Goal: Task Accomplishment & Management: Use online tool/utility

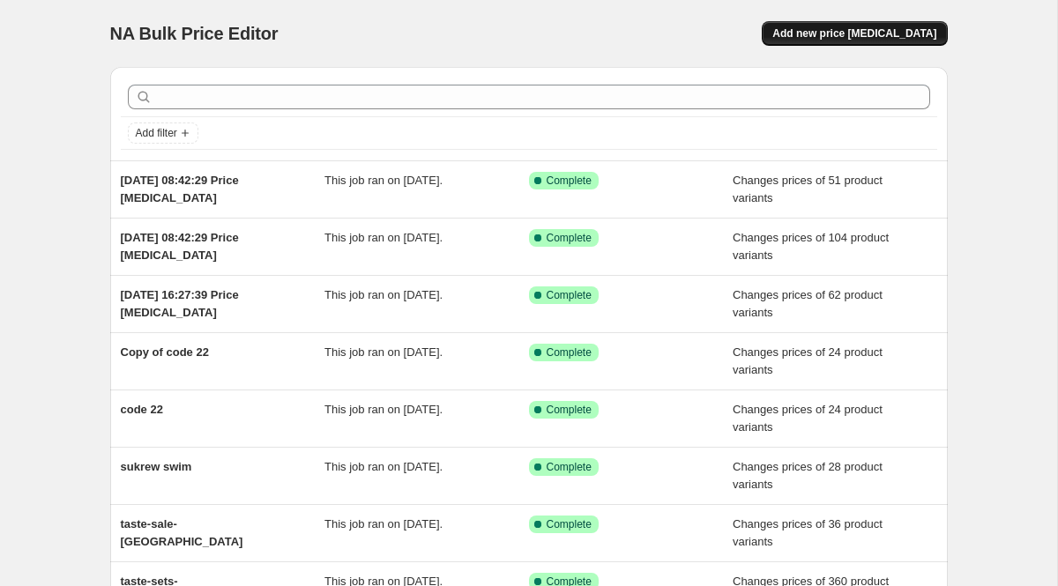
click at [846, 41] on button "Add new price [MEDICAL_DATA]" at bounding box center [854, 33] width 185 height 25
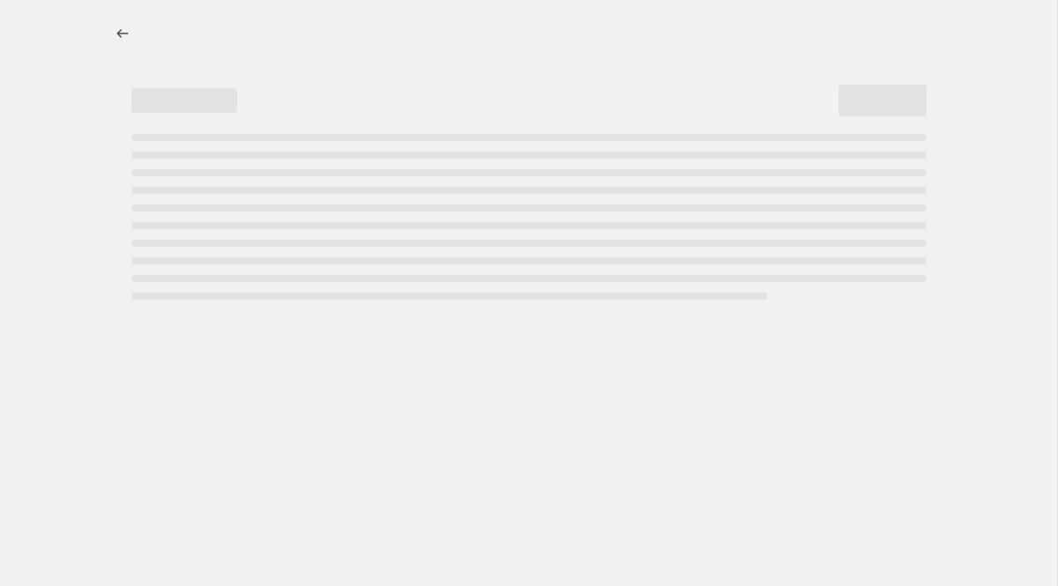
select select "percentage"
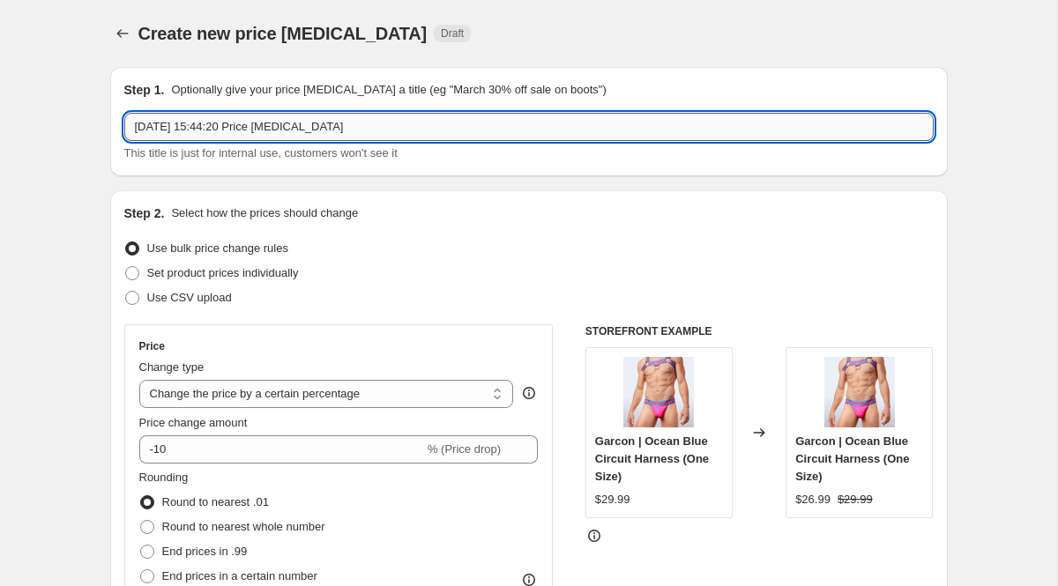
click at [417, 124] on input "[DATE] 15:44:20 Price [MEDICAL_DATA]" at bounding box center [529, 127] width 810 height 28
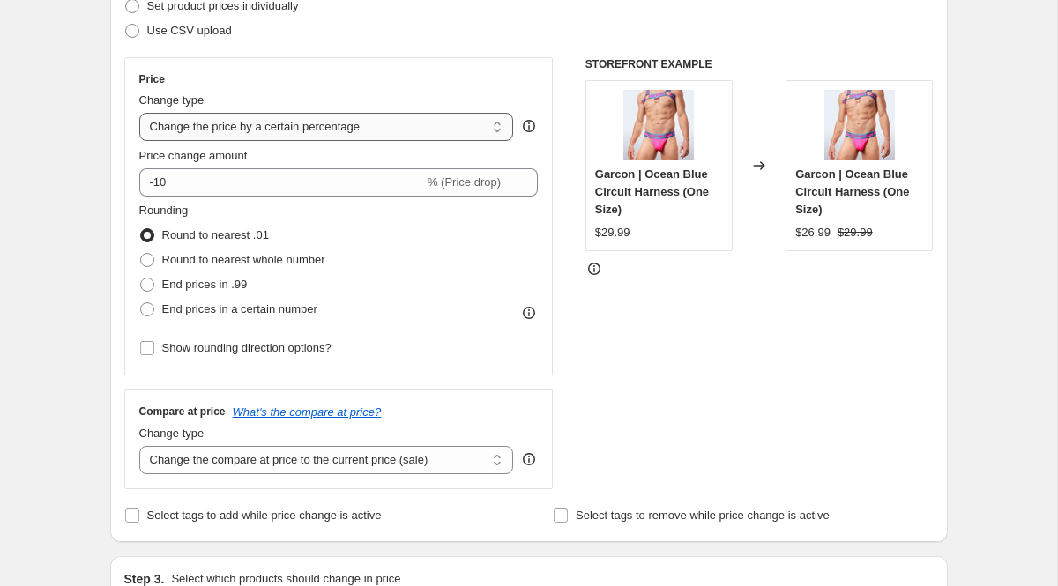
type input "CODE 22"
click at [265, 125] on select "Change the price to a certain amount Change the price by a certain amount Chang…" at bounding box center [326, 127] width 375 height 28
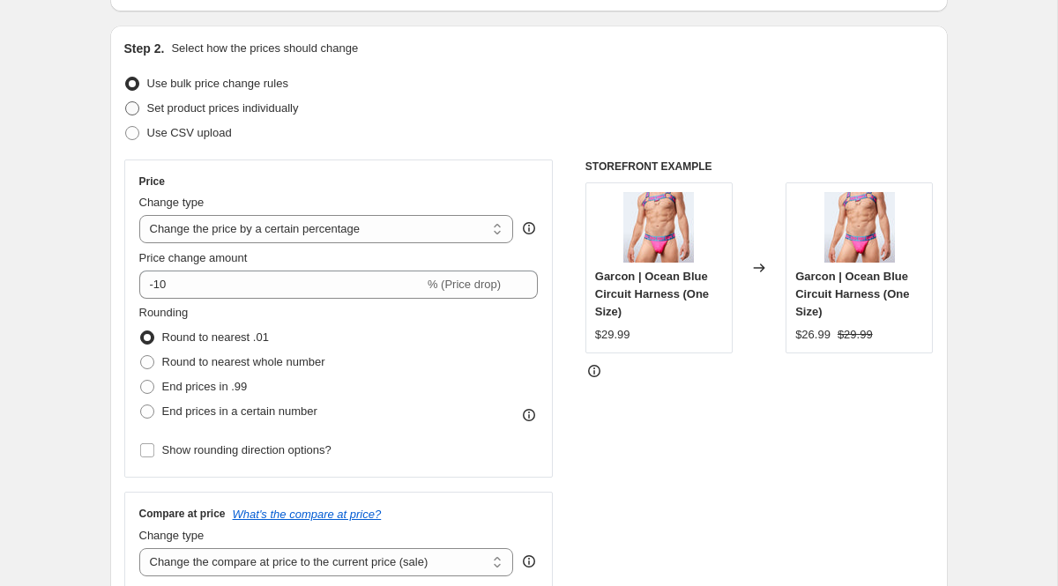
click at [245, 105] on span "Set product prices individually" at bounding box center [223, 107] width 152 height 13
click at [126, 102] on input "Set product prices individually" at bounding box center [125, 101] width 1 height 1
radio input "true"
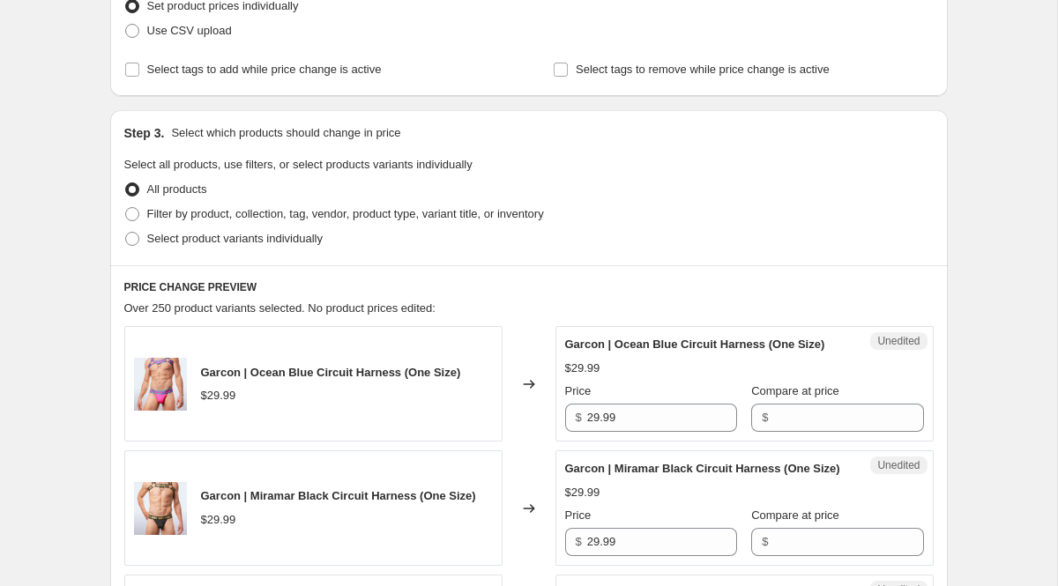
scroll to position [265, 0]
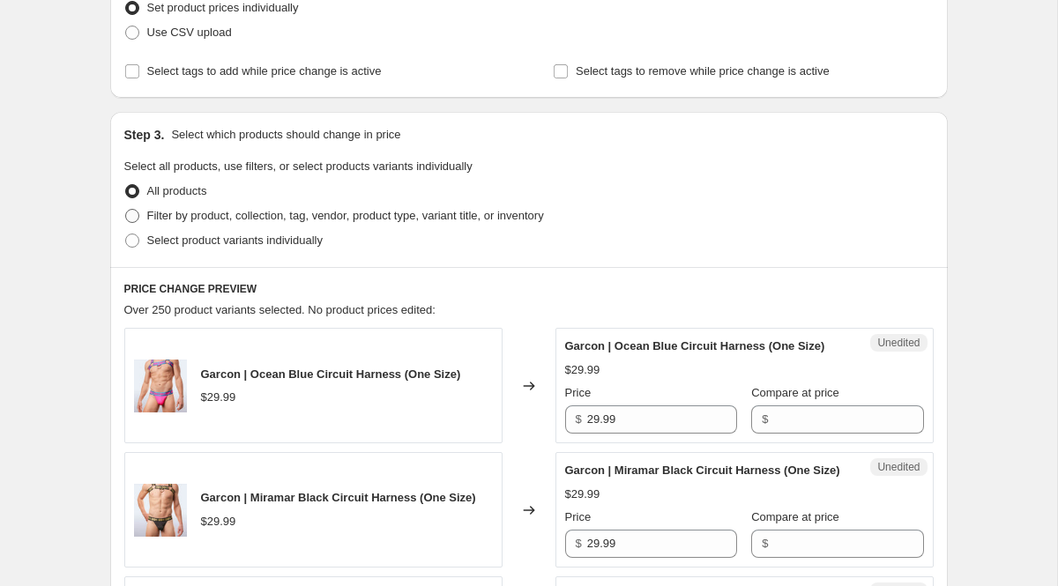
click at [227, 219] on span "Filter by product, collection, tag, vendor, product type, variant title, or inv…" at bounding box center [345, 215] width 397 height 13
click at [126, 210] on input "Filter by product, collection, tag, vendor, product type, variant title, or inv…" at bounding box center [125, 209] width 1 height 1
radio input "true"
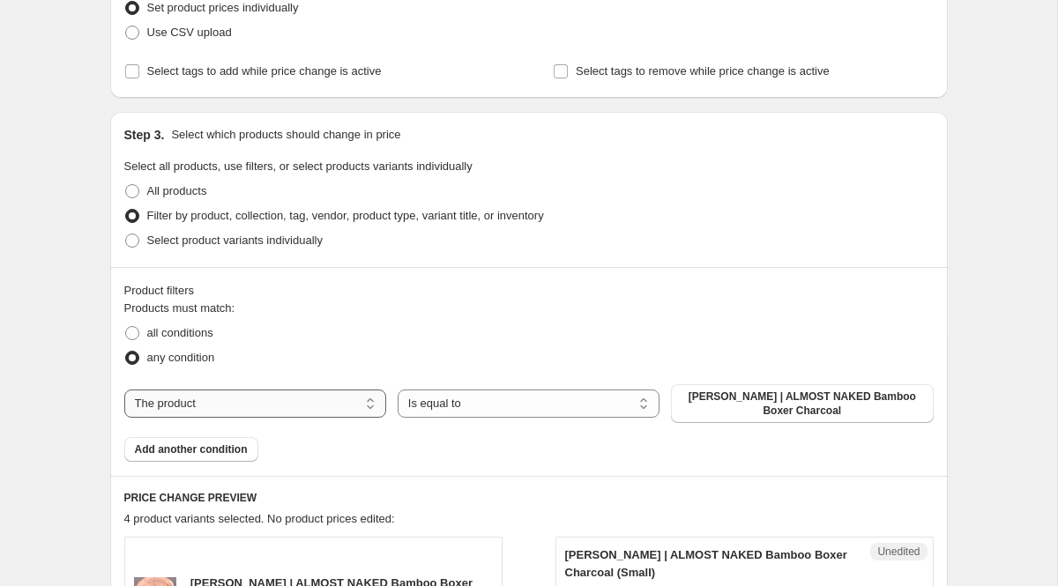
click at [355, 398] on select "The product The product's collection The product's tag The product's vendor The…" at bounding box center [255, 404] width 262 height 28
select select "vendor"
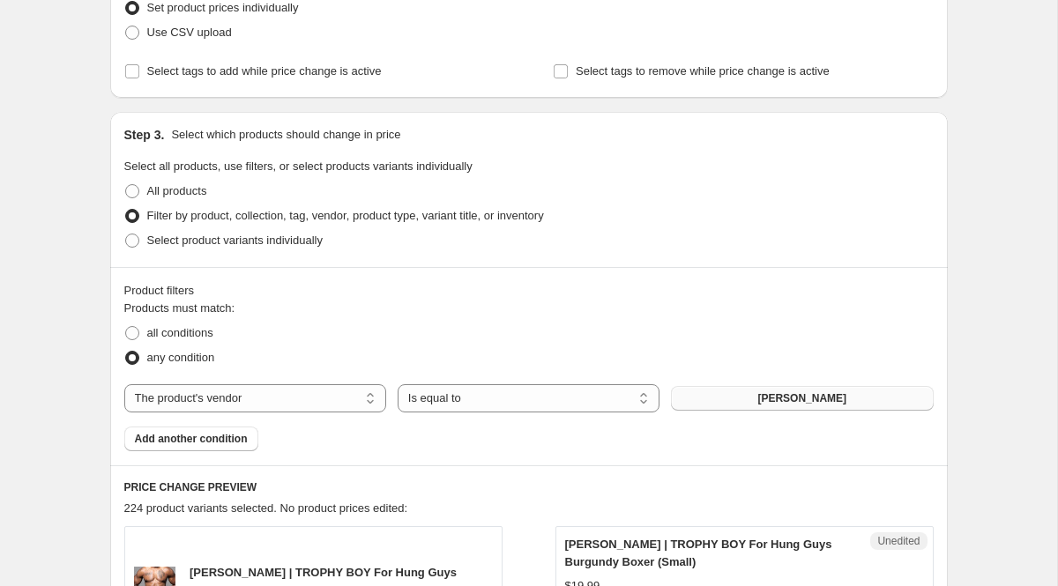
click at [718, 398] on button "Andrew Christian" at bounding box center [802, 398] width 262 height 25
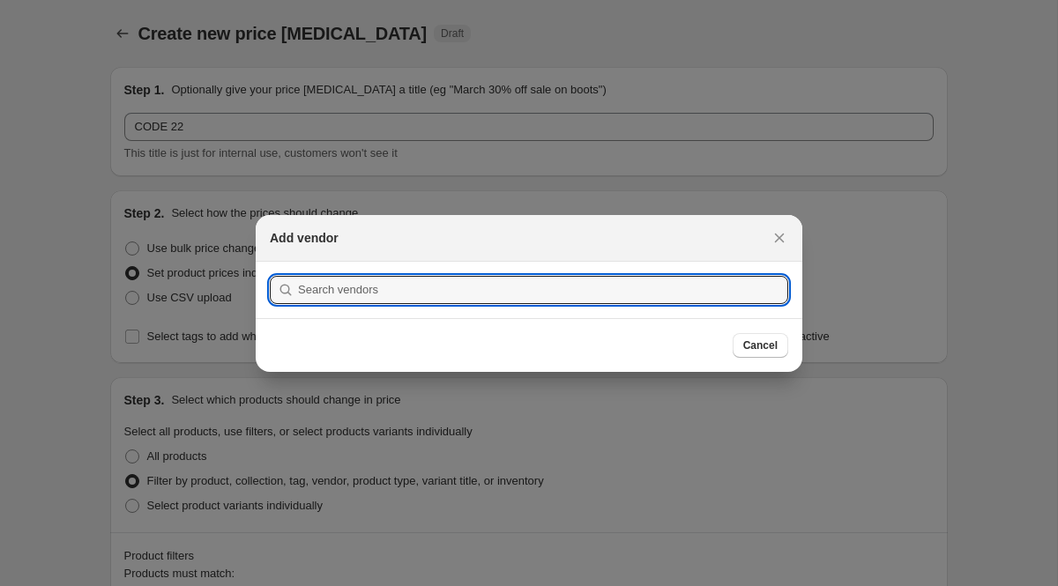
scroll to position [0, 0]
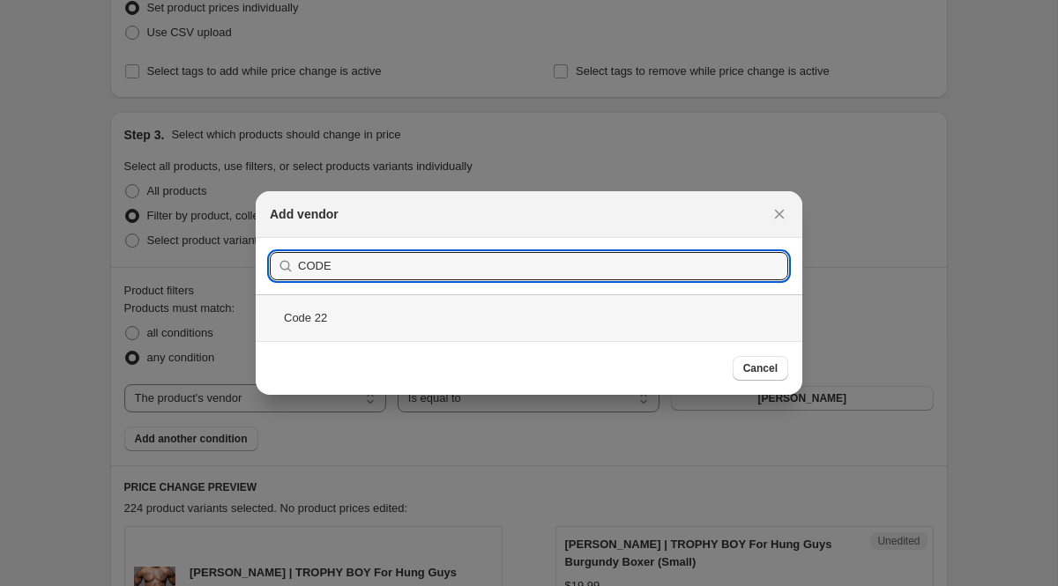
type input "CODE"
click at [441, 315] on div "Code 22" at bounding box center [529, 318] width 547 height 47
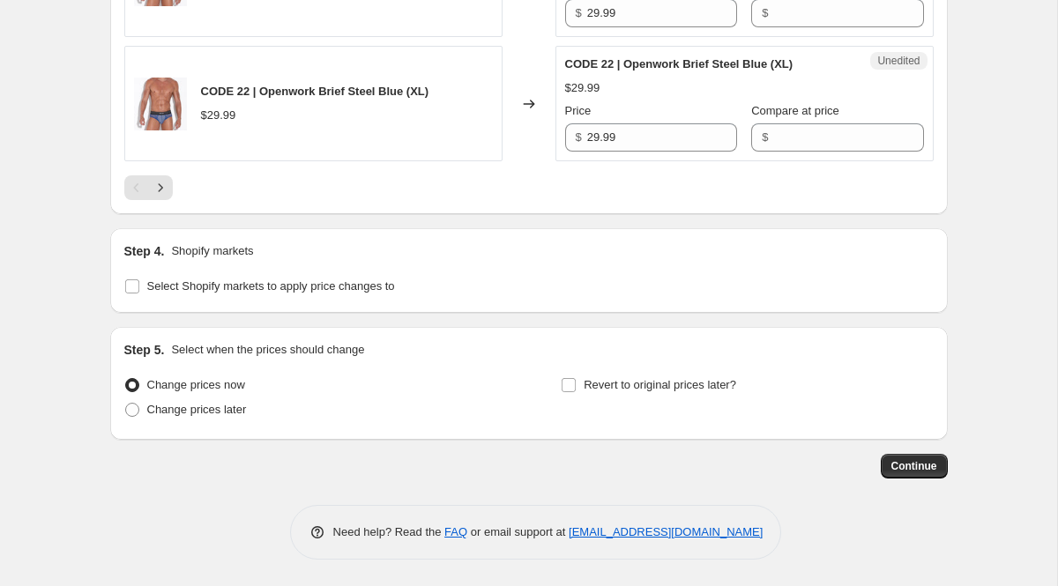
scroll to position [3282, 0]
click at [186, 295] on label "Select Shopify markets to apply price changes to" at bounding box center [259, 286] width 271 height 25
click at [139, 294] on input "Select Shopify markets to apply price changes to" at bounding box center [132, 287] width 14 height 14
checkbox input "true"
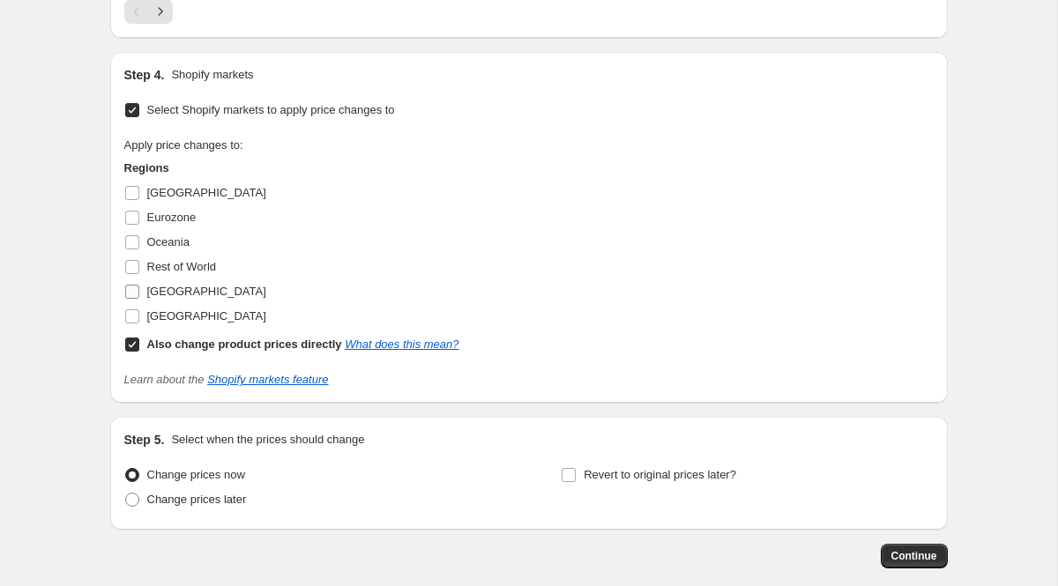
click at [146, 304] on label "[GEOGRAPHIC_DATA]" at bounding box center [195, 292] width 142 height 25
click at [139, 299] on input "[GEOGRAPHIC_DATA]" at bounding box center [132, 292] width 14 height 14
checkbox input "true"
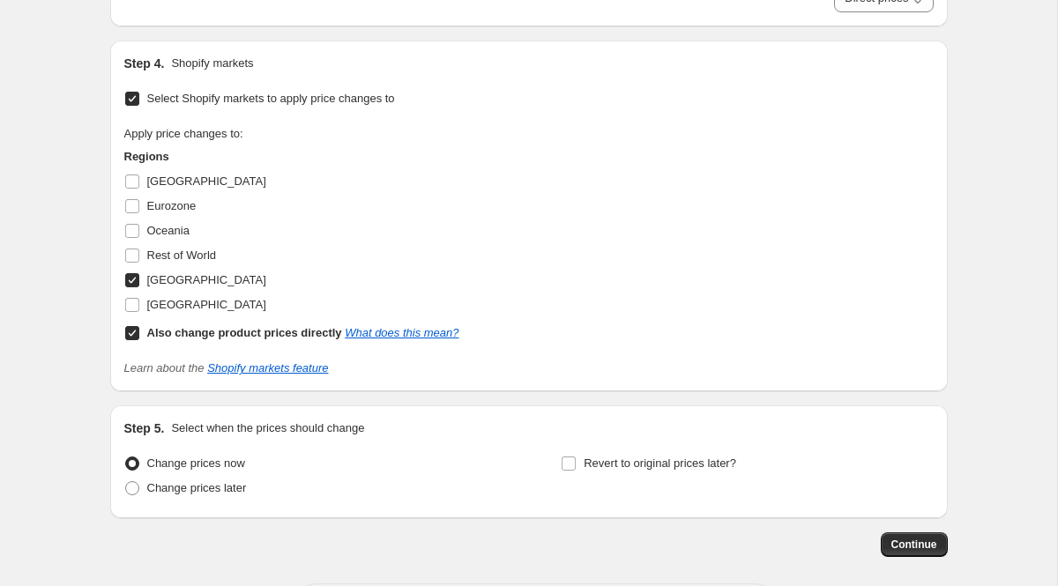
scroll to position [3333, 0]
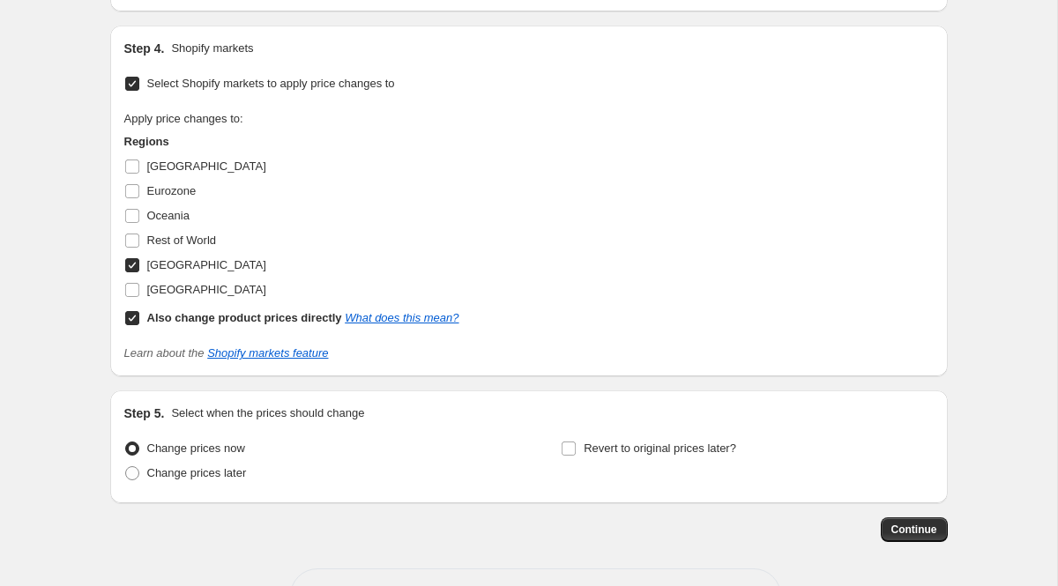
click at [150, 325] on b "Also change product prices directly" at bounding box center [244, 317] width 195 height 13
click at [139, 325] on input "Also change product prices directly What does this mean?" at bounding box center [132, 318] width 14 height 14
checkbox input "false"
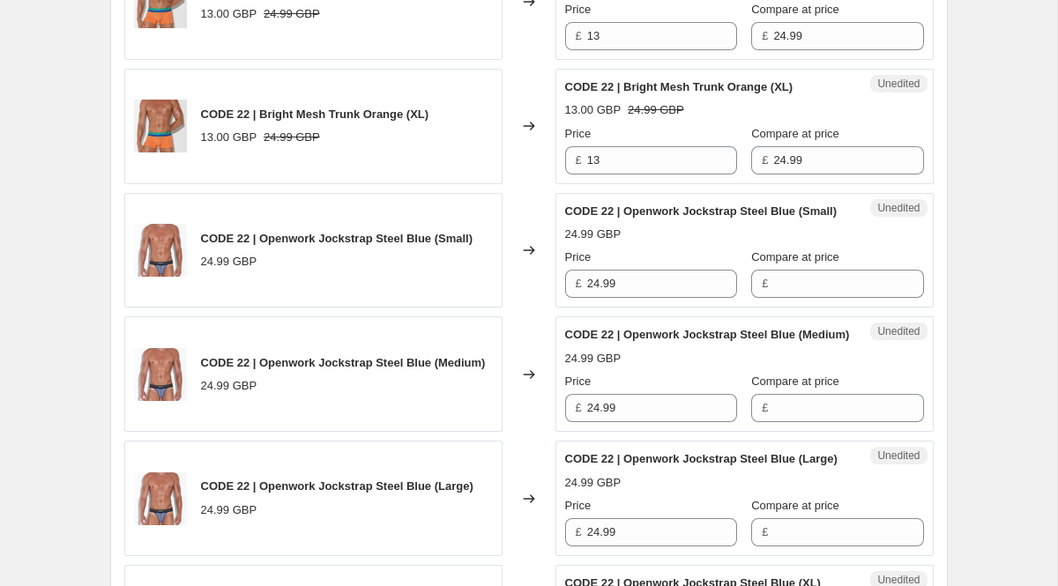
scroll to position [1601, 0]
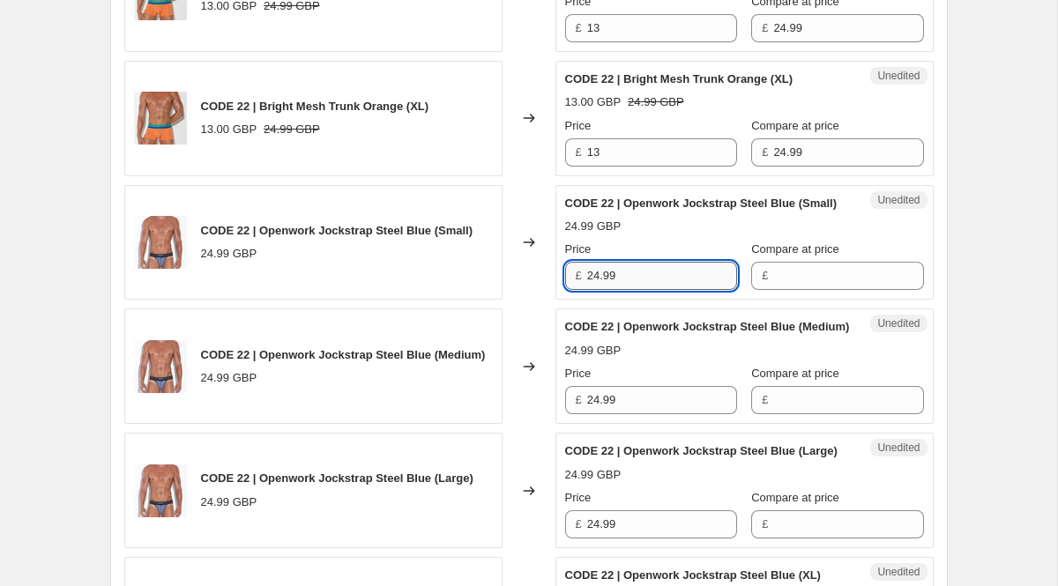
click at [616, 290] on input "24.99" at bounding box center [662, 276] width 150 height 28
type input "26.99"
click at [631, 415] on input "24.99" at bounding box center [662, 400] width 150 height 28
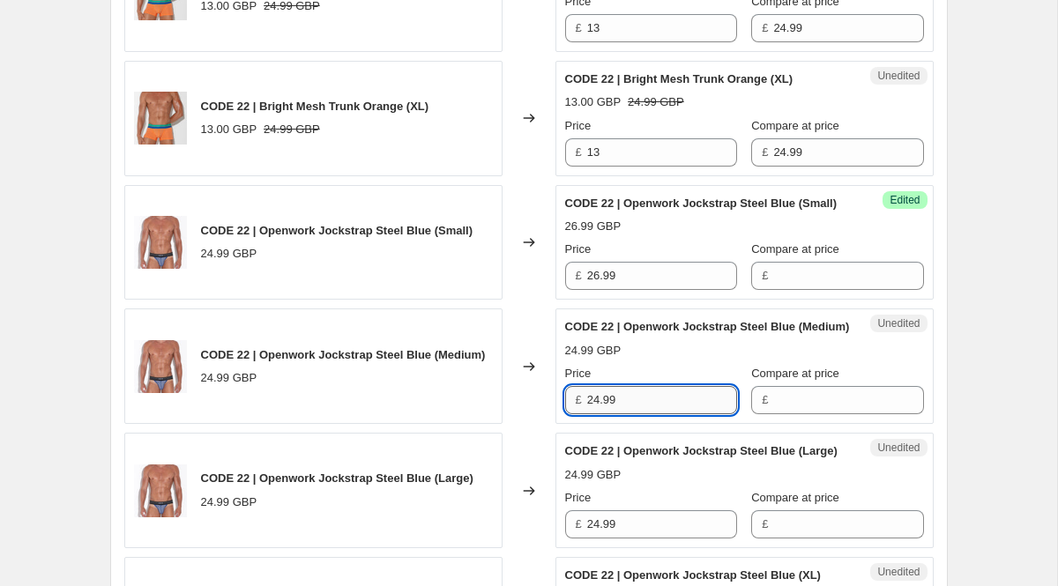
click at [631, 415] on input "24.99" at bounding box center [662, 400] width 150 height 28
paste input "6"
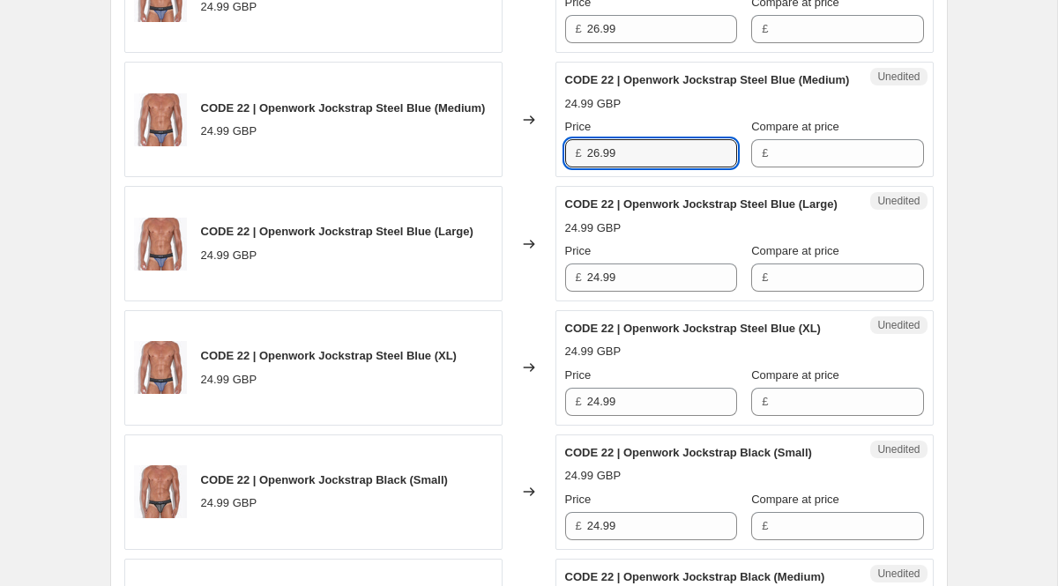
scroll to position [1868, 0]
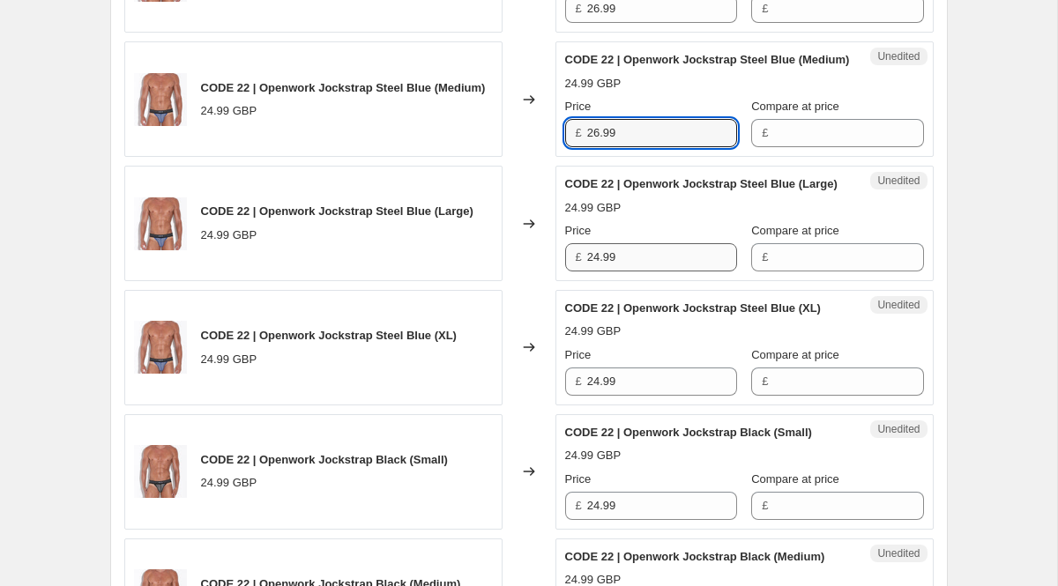
type input "26.99"
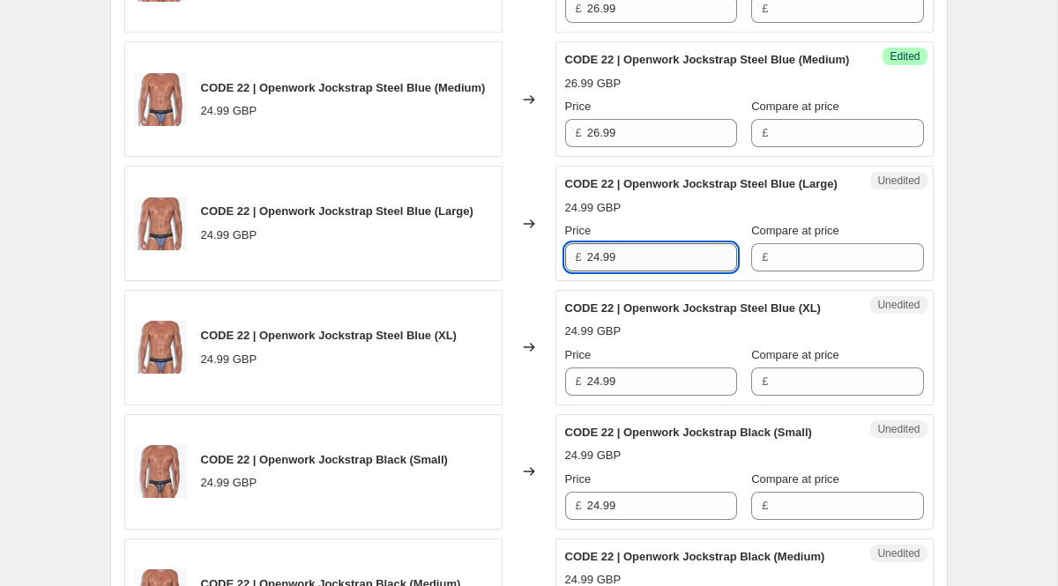
click at [617, 272] on input "24.99" at bounding box center [662, 257] width 150 height 28
paste input "6"
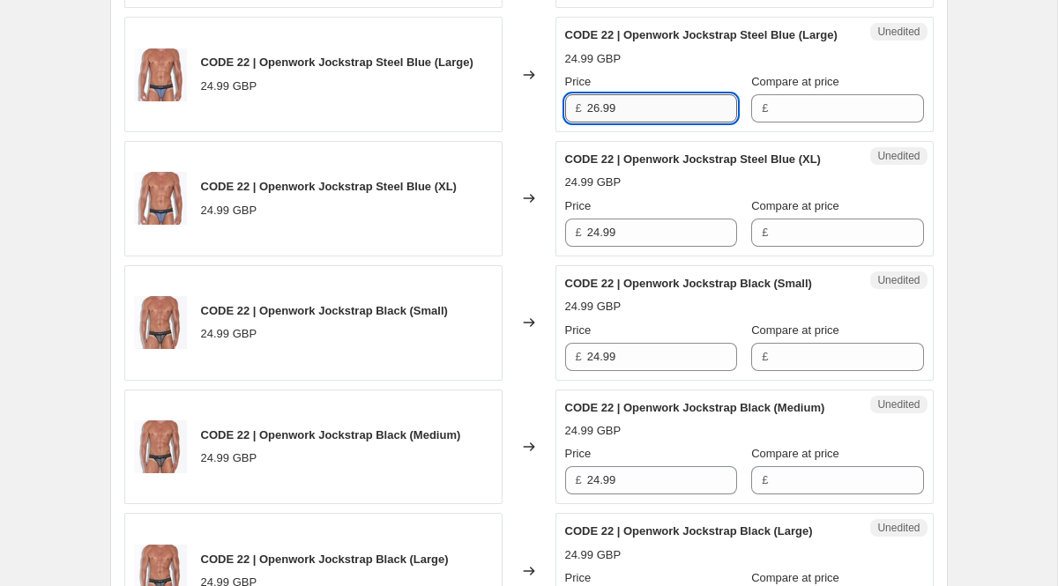
scroll to position [2037, 0]
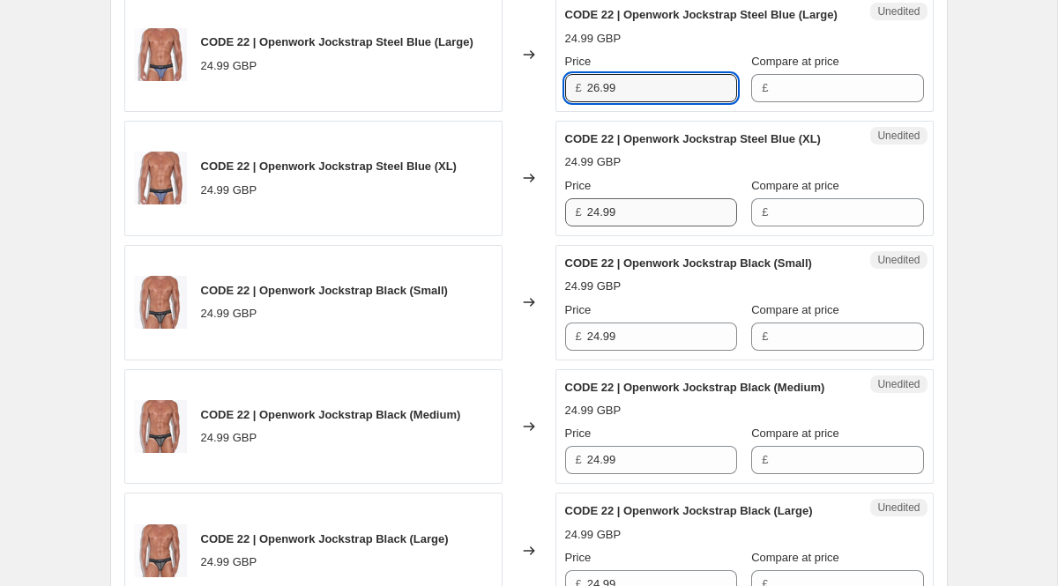
type input "26.99"
click at [631, 227] on input "24.99" at bounding box center [662, 212] width 150 height 28
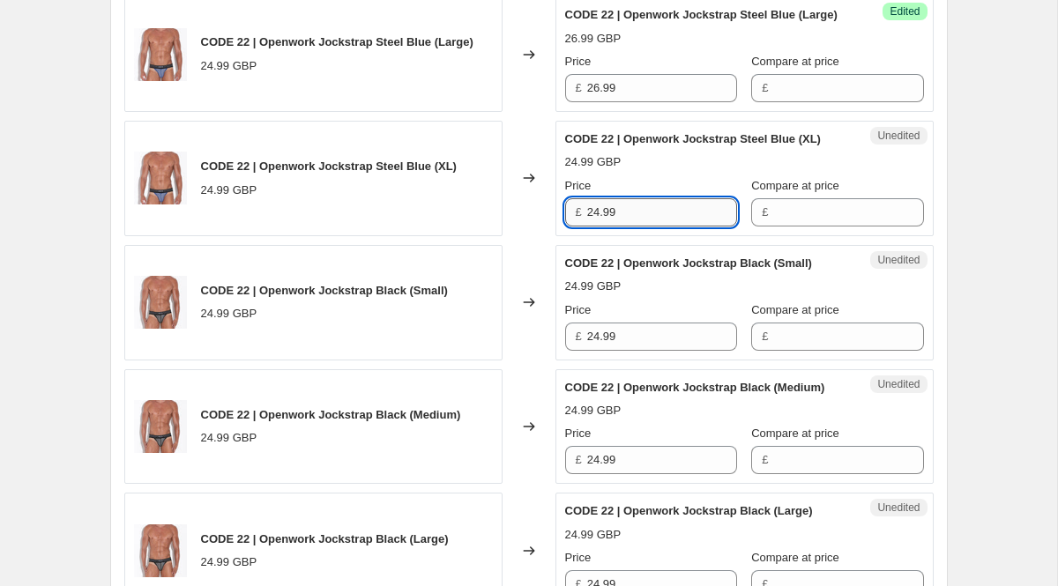
click at [631, 227] on input "24.99" at bounding box center [662, 212] width 150 height 28
paste input "6"
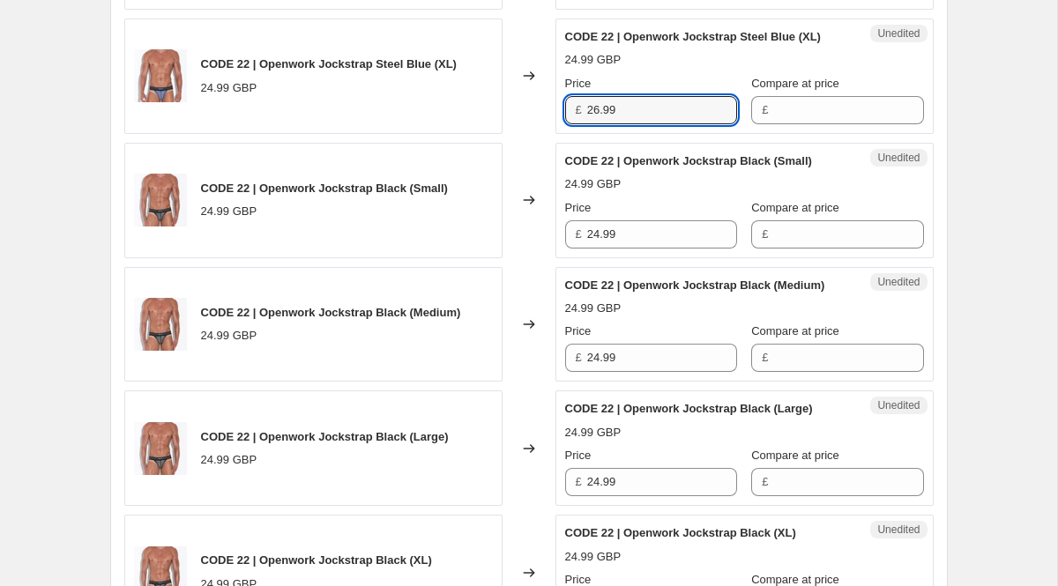
scroll to position [2164, 0]
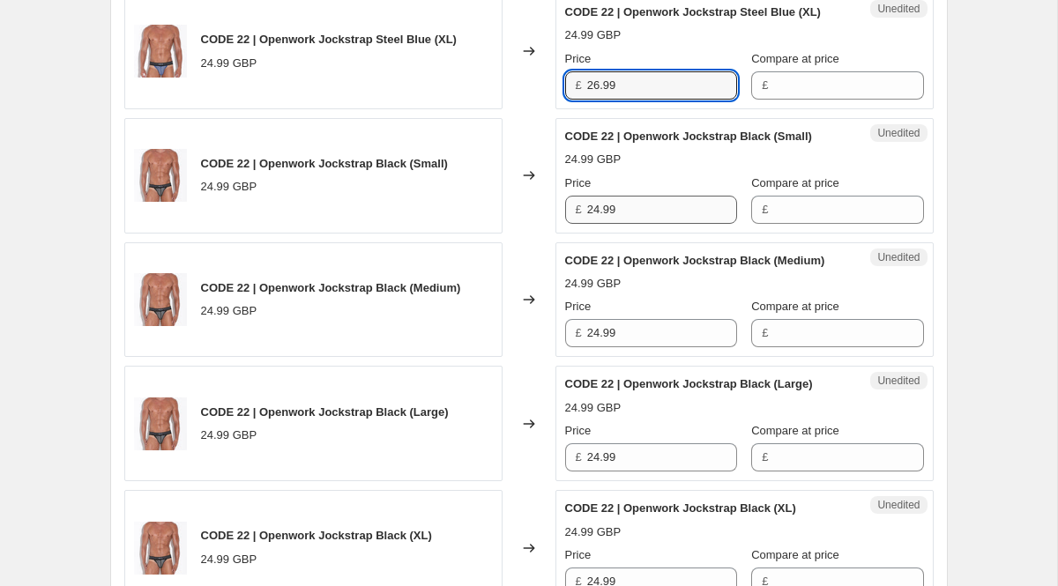
type input "26.99"
click at [618, 224] on input "24.99" at bounding box center [662, 210] width 150 height 28
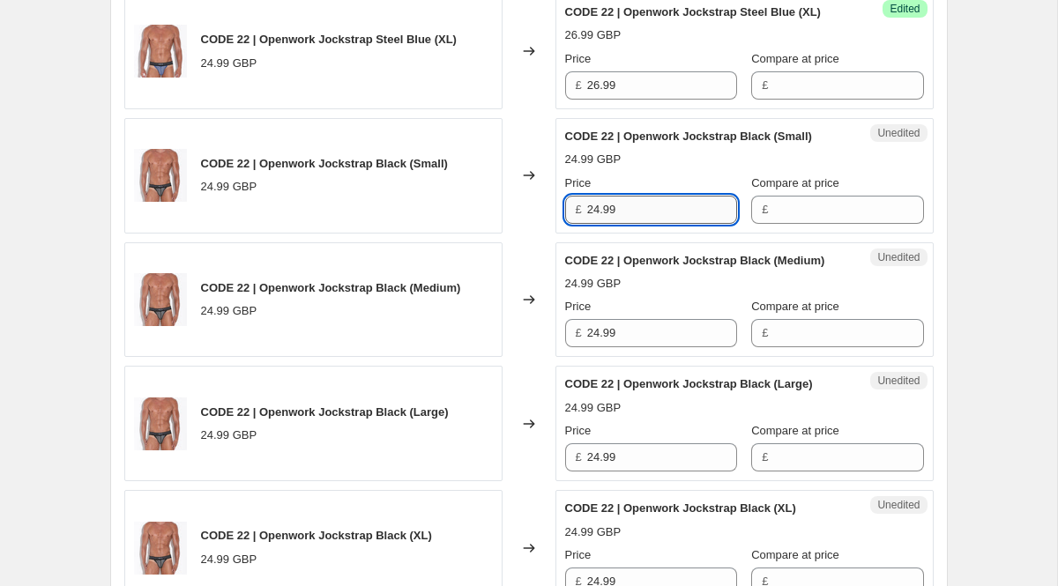
click at [618, 224] on input "24.99" at bounding box center [662, 210] width 150 height 28
paste input "6"
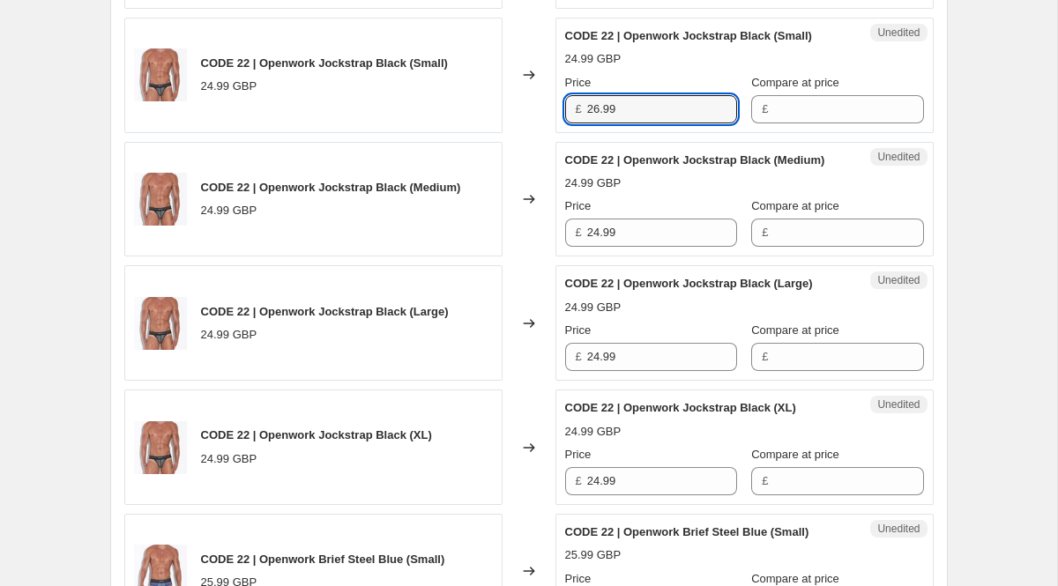
scroll to position [2281, 0]
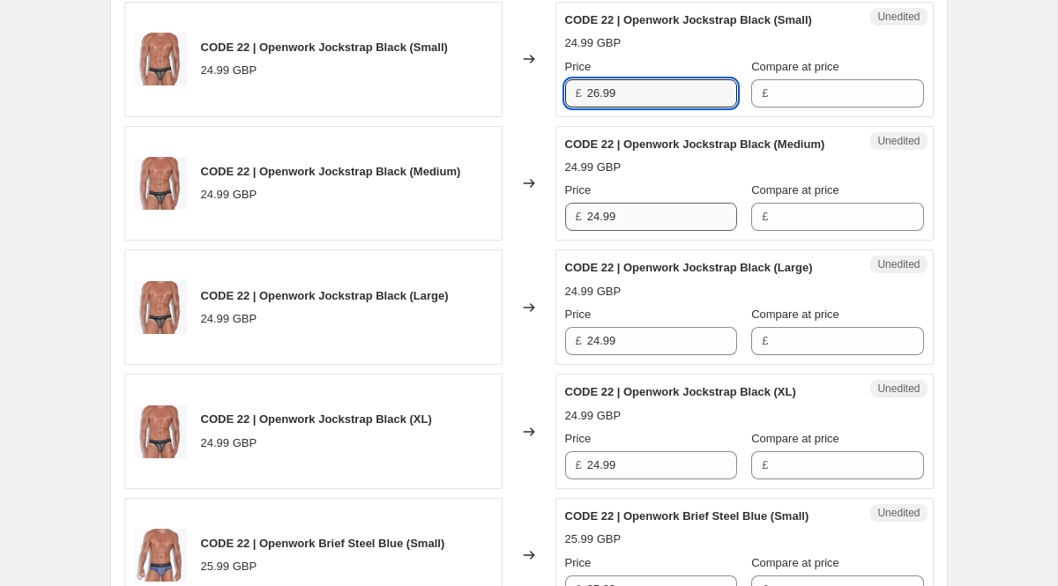
type input "26.99"
click at [616, 231] on input "24.99" at bounding box center [662, 217] width 150 height 28
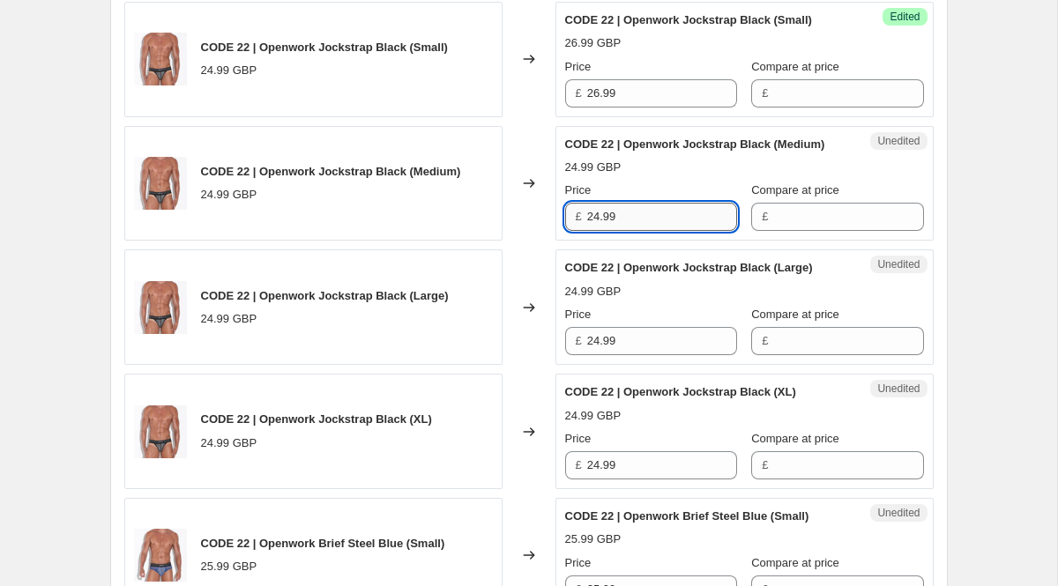
paste input "6"
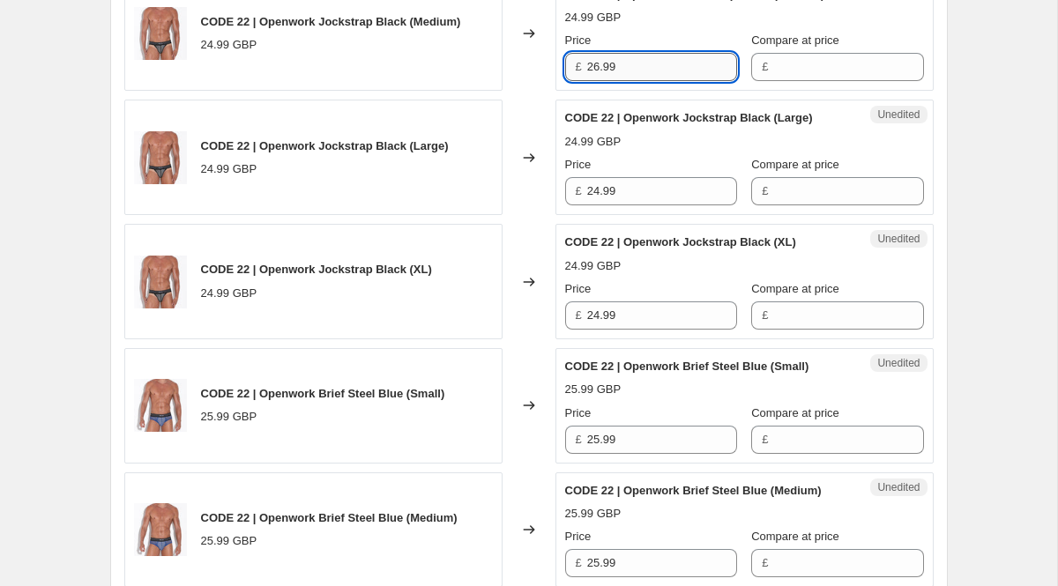
scroll to position [2442, 0]
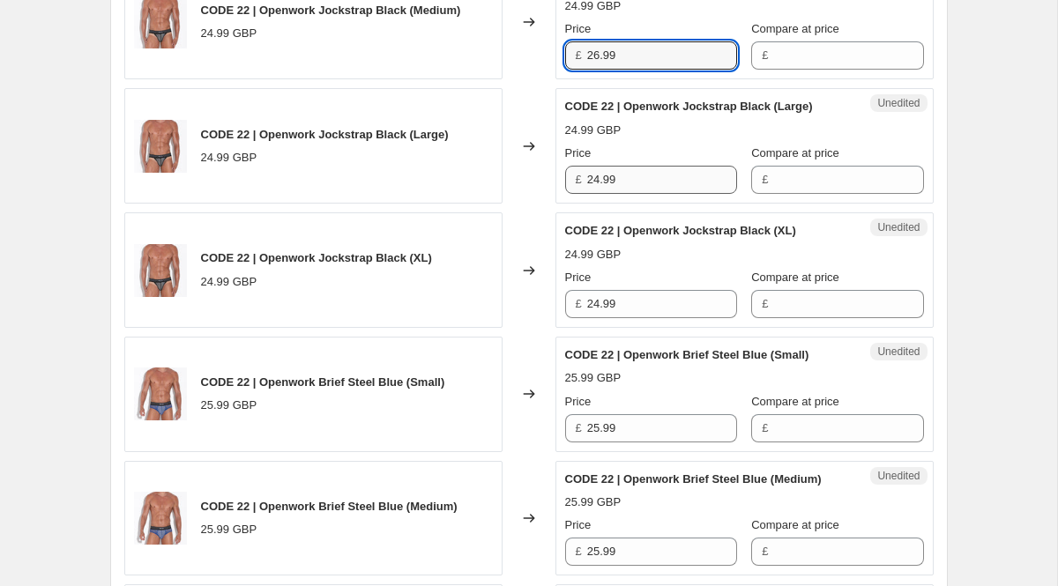
type input "26.99"
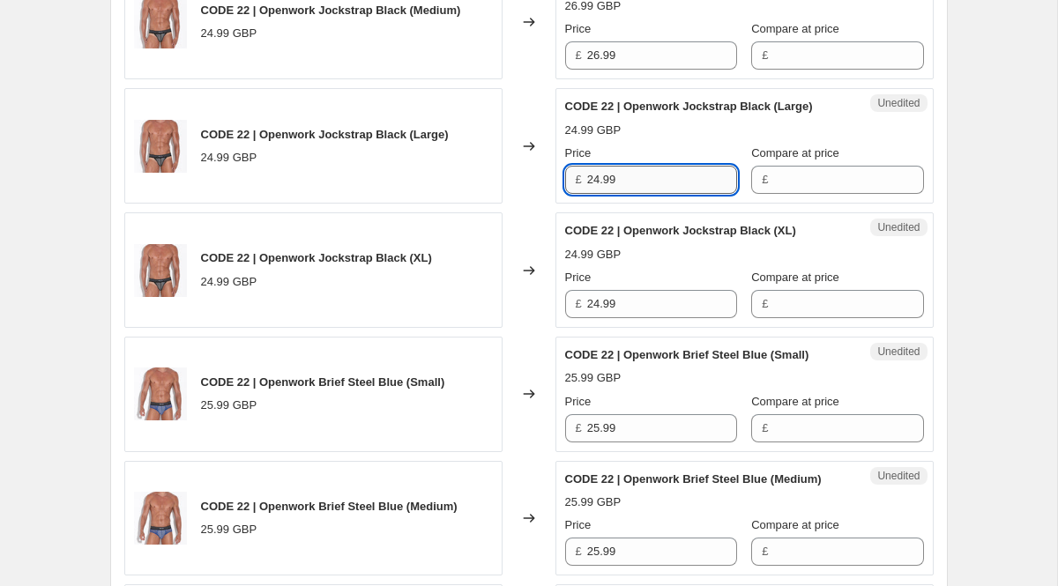
click at [618, 194] on input "24.99" at bounding box center [662, 180] width 150 height 28
paste input "6"
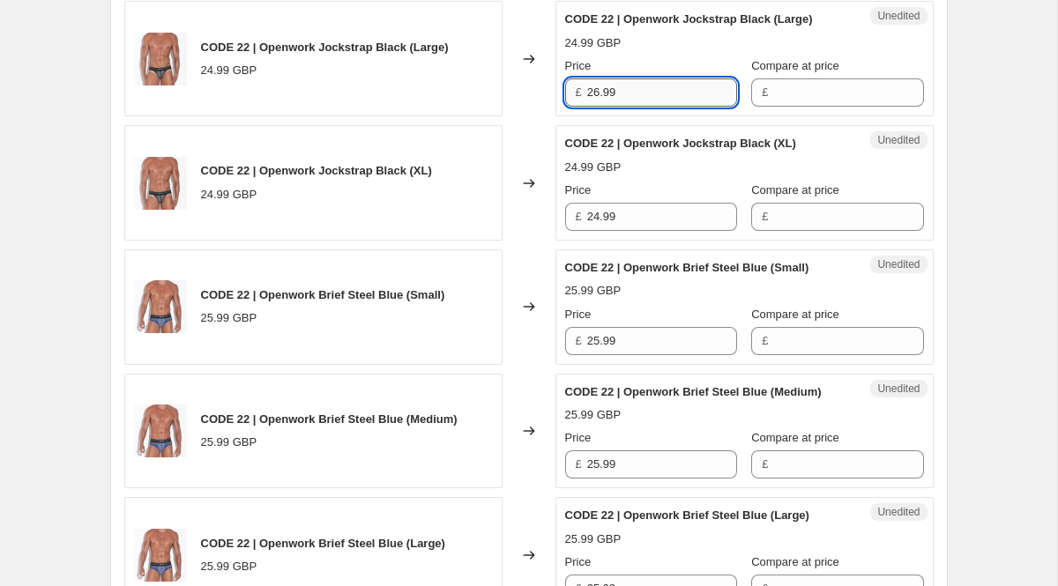
scroll to position [2537, 0]
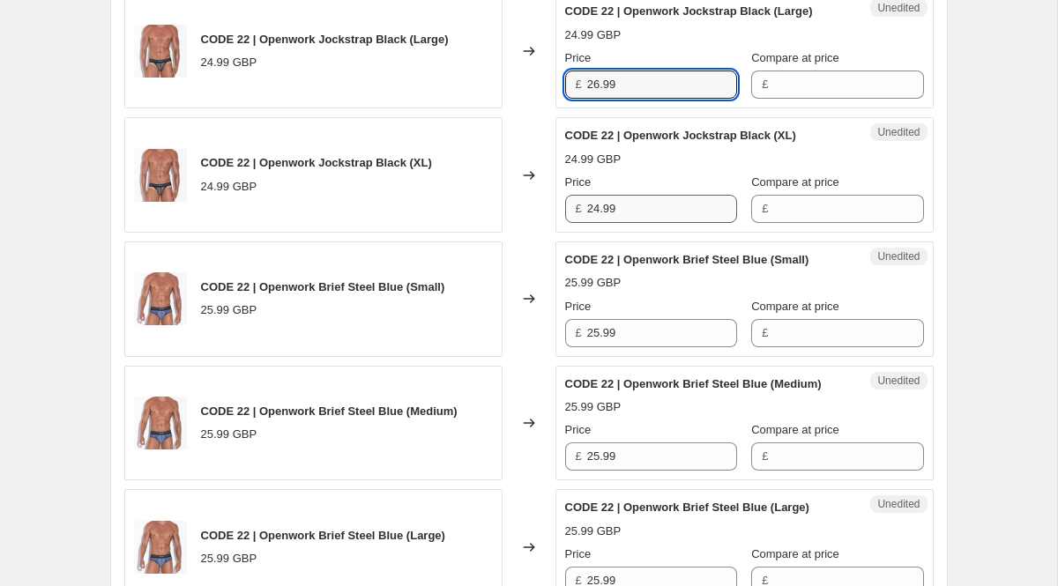
type input "26.99"
click at [629, 223] on input "24.99" at bounding box center [662, 209] width 150 height 28
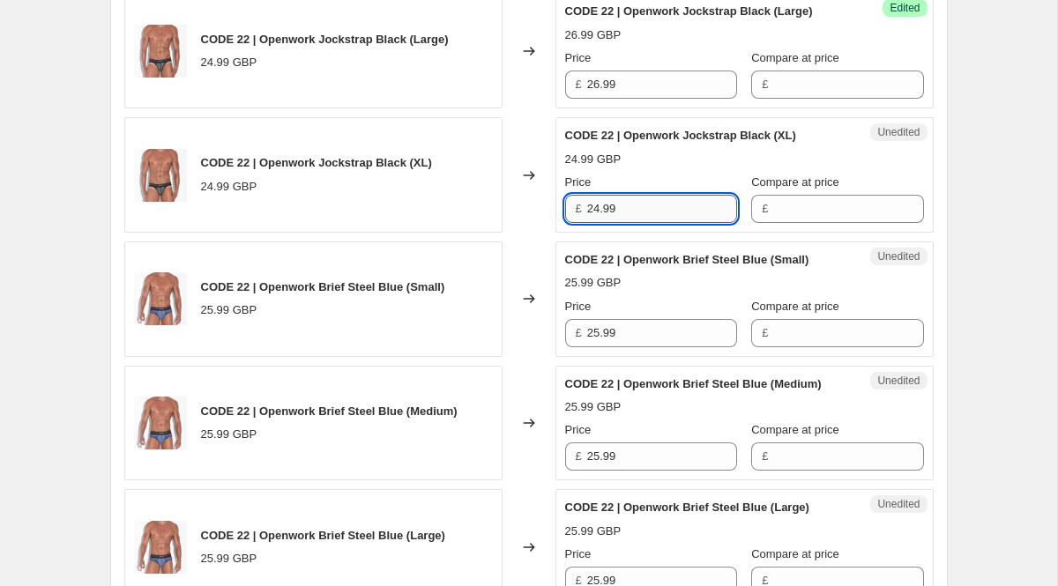
click at [629, 223] on input "24.99" at bounding box center [662, 209] width 150 height 28
paste input "6"
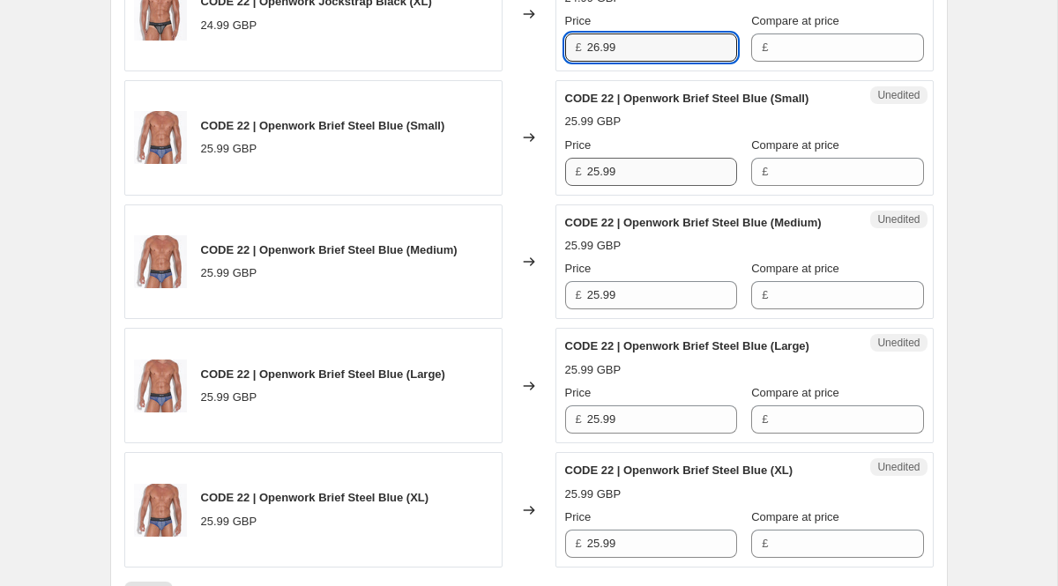
scroll to position [2711, 0]
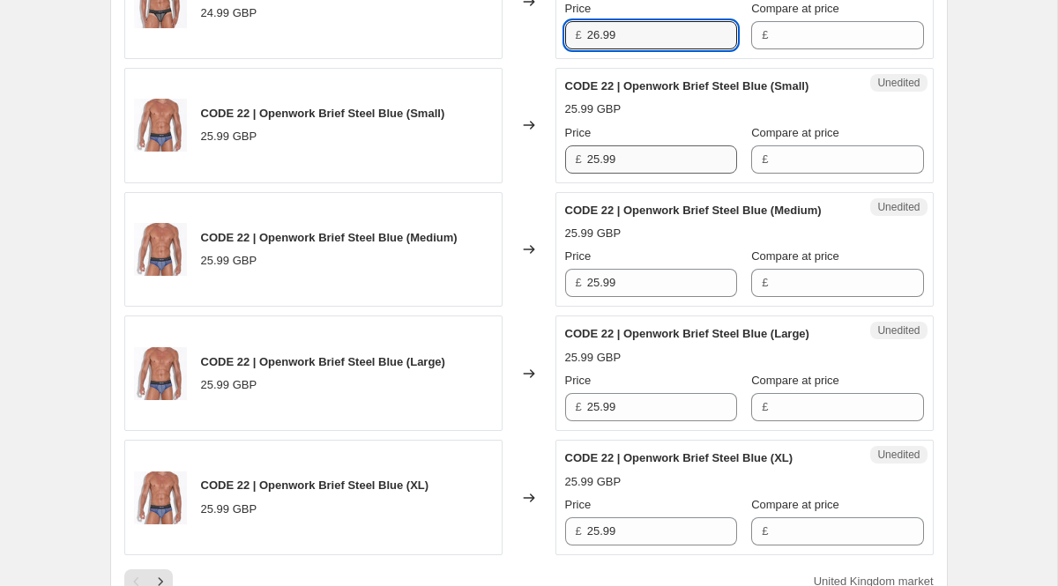
type input "26.99"
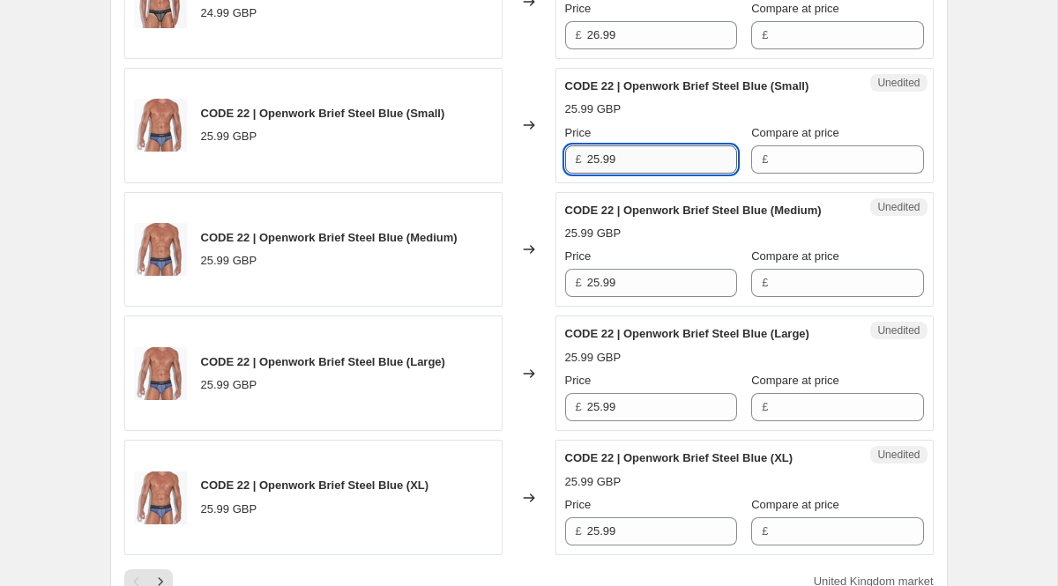
click at [626, 174] on input "25.99" at bounding box center [662, 160] width 150 height 28
paste input "6"
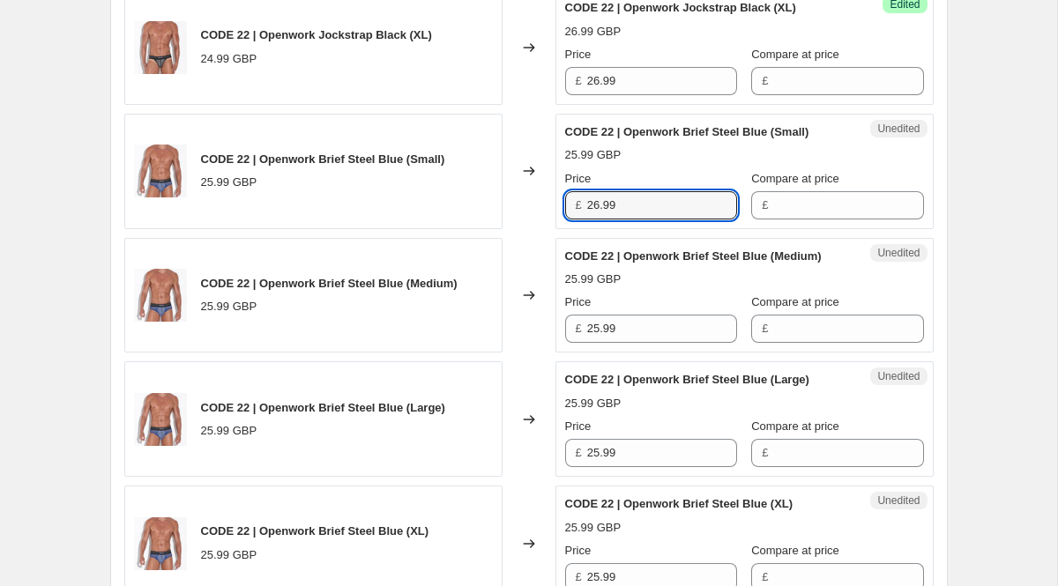
scroll to position [2667, 0]
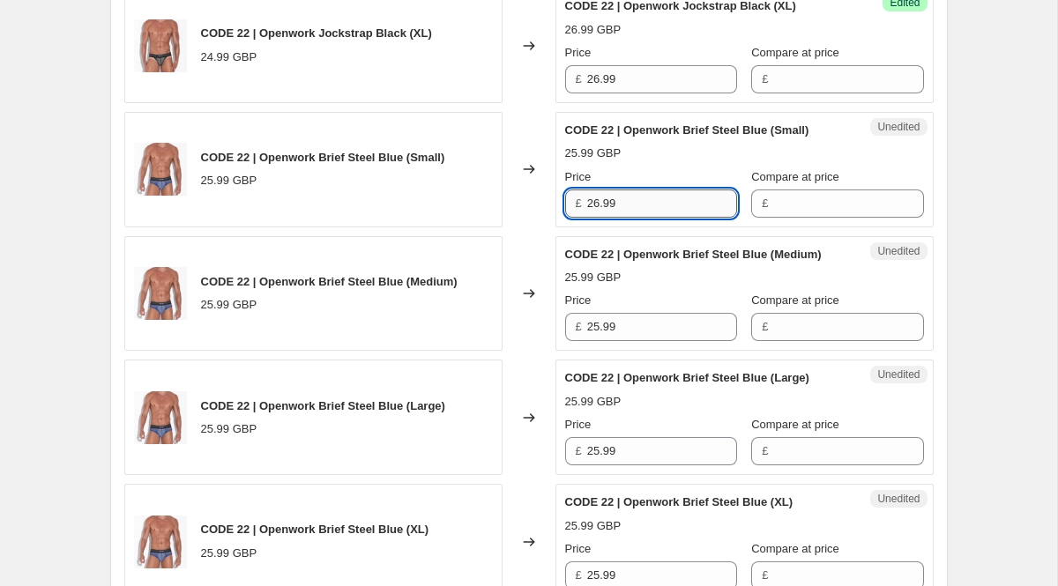
click at [620, 218] on input "26.99" at bounding box center [662, 204] width 150 height 28
type input "27.99"
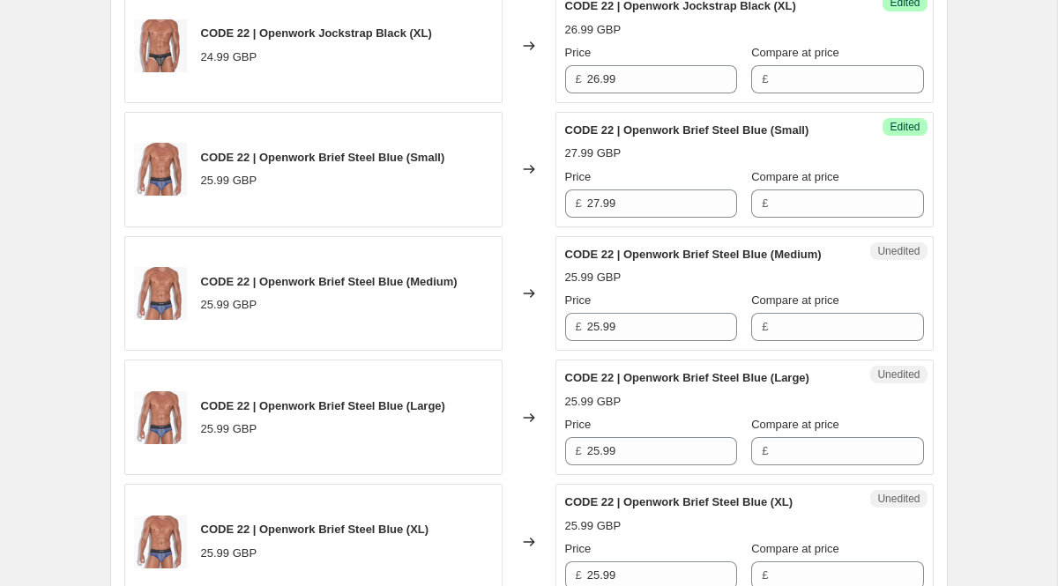
click at [643, 218] on div "CODE 22 | Openwork Brief Steel Blue (Small) 27.99 GBP Price £ 27.99 Compare at …" at bounding box center [744, 170] width 359 height 96
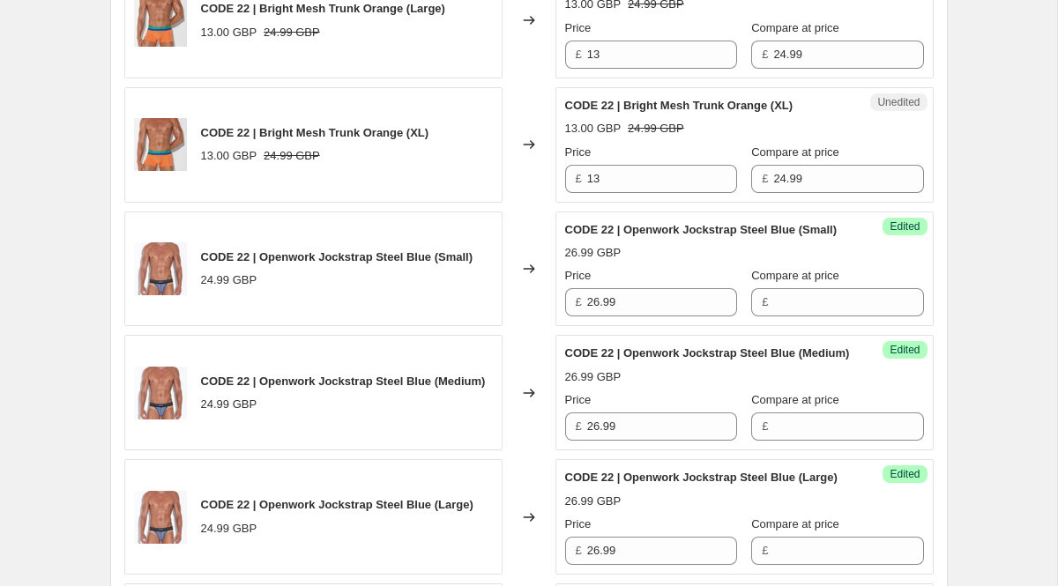
scroll to position [1572, 0]
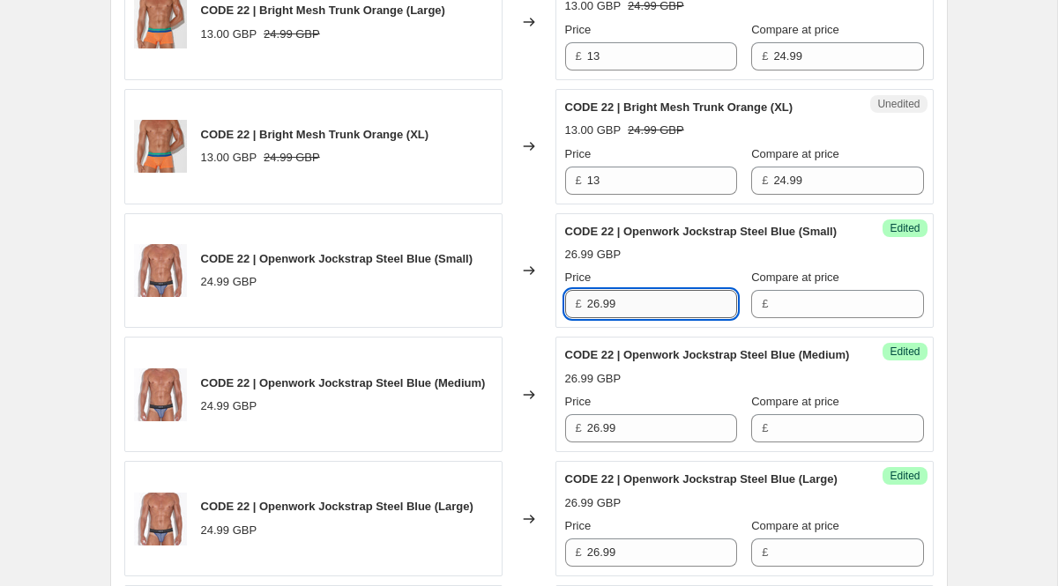
click at [634, 318] on input "26.99" at bounding box center [662, 304] width 150 height 28
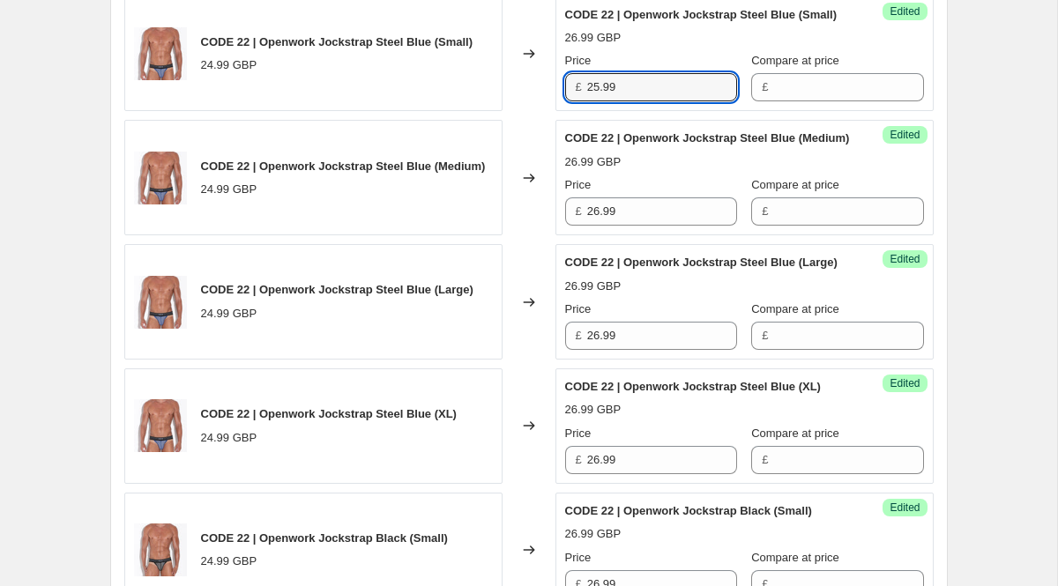
scroll to position [1848, 0]
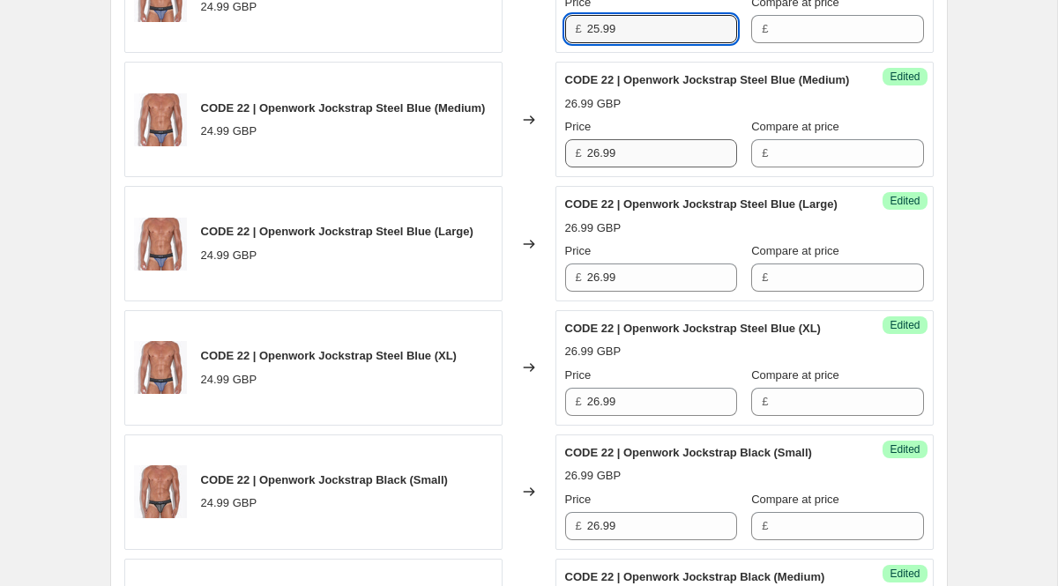
type input "25.99"
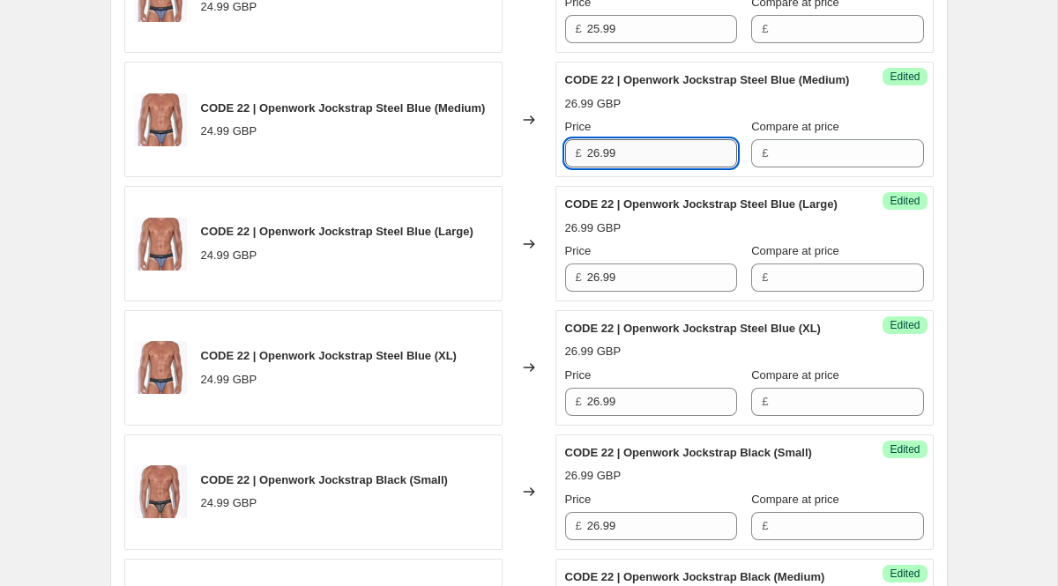
click at [650, 168] on input "26.99" at bounding box center [662, 153] width 150 height 28
paste input "5"
type input "25.99"
click at [644, 292] on input "26.99" at bounding box center [662, 278] width 150 height 28
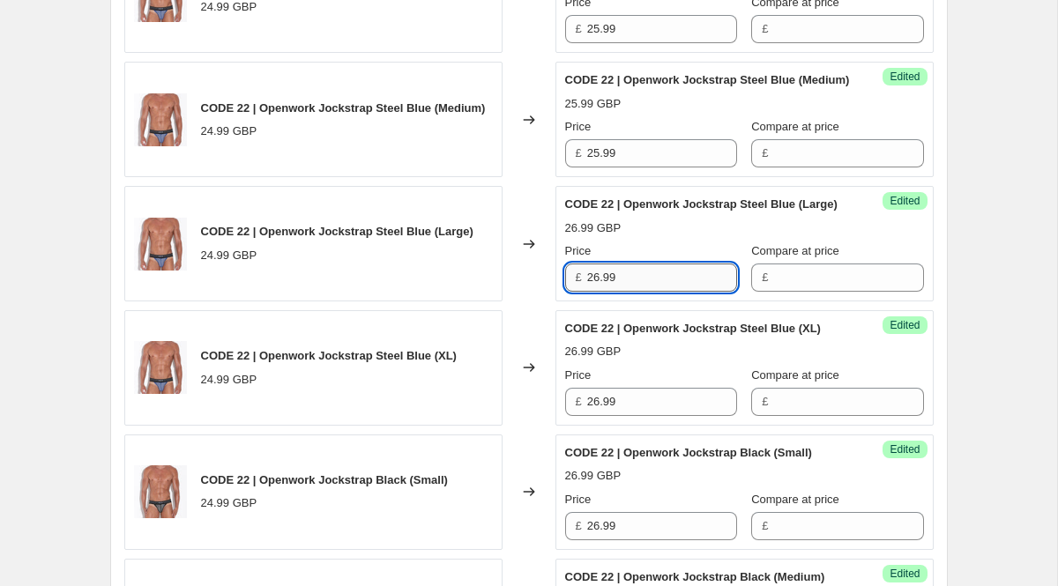
click at [644, 292] on input "26.99" at bounding box center [662, 278] width 150 height 28
paste input "5"
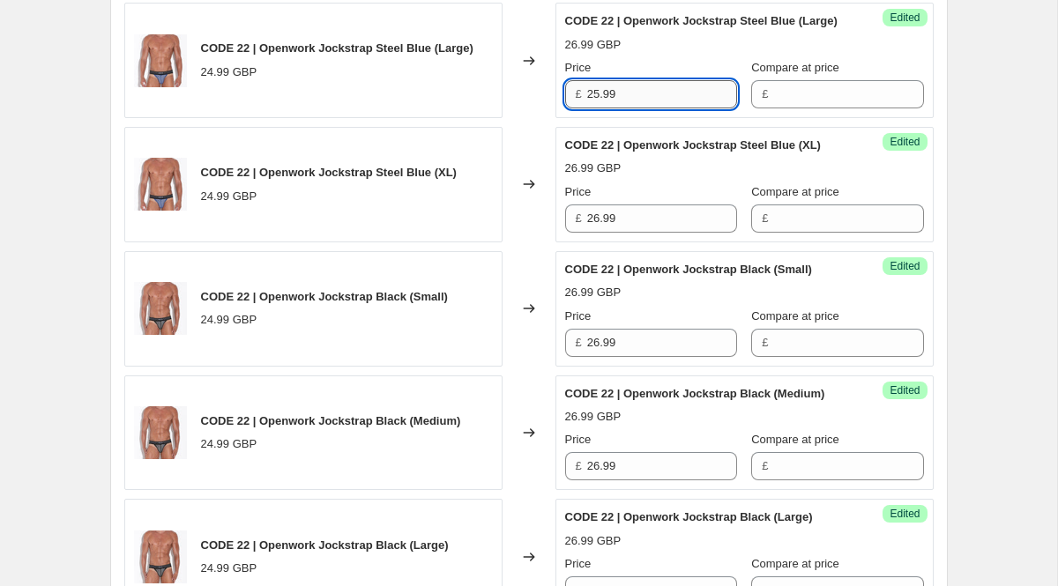
scroll to position [2047, 0]
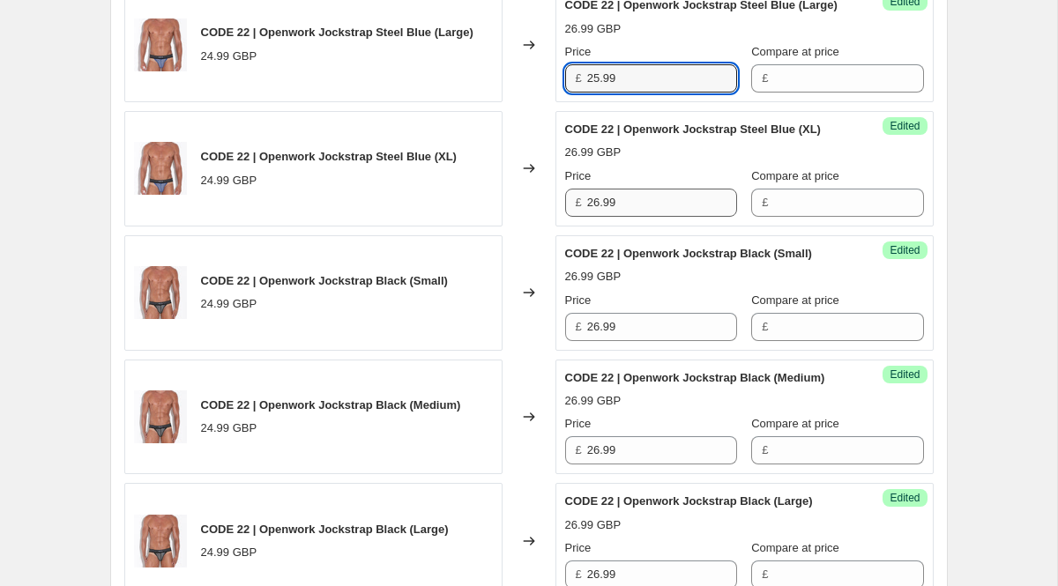
type input "25.99"
click at [627, 217] on input "26.99" at bounding box center [662, 203] width 150 height 28
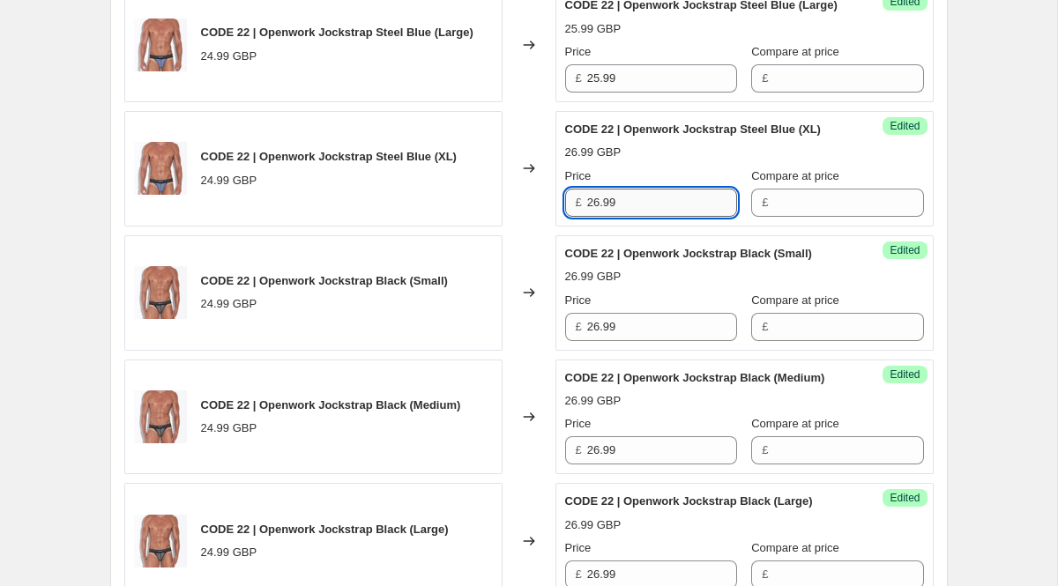
click at [627, 217] on input "26.99" at bounding box center [662, 203] width 150 height 28
paste input "5"
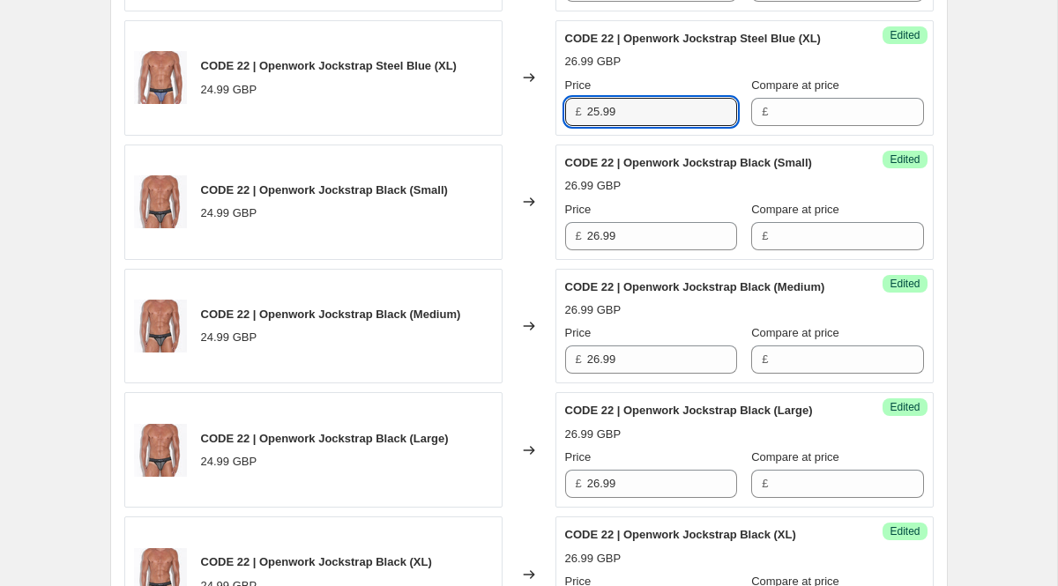
type input "25.99"
click at [632, 260] on div "Success Edited CODE 22 | Openwork Jockstrap Black (Small) 26.99 GBP Price £ 26.…" at bounding box center [745, 203] width 378 height 116
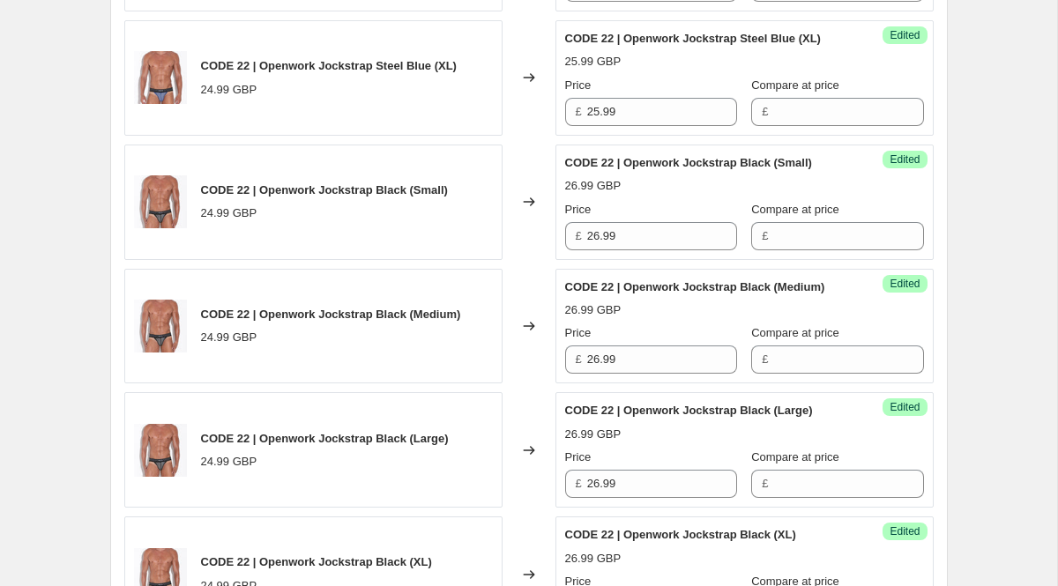
click at [632, 260] on div "Success Edited CODE 22 | Openwork Jockstrap Black (Small) 26.99 GBP Price £ 26.…" at bounding box center [745, 203] width 378 height 116
click at [632, 250] on input "26.99" at bounding box center [662, 236] width 150 height 28
paste input "5"
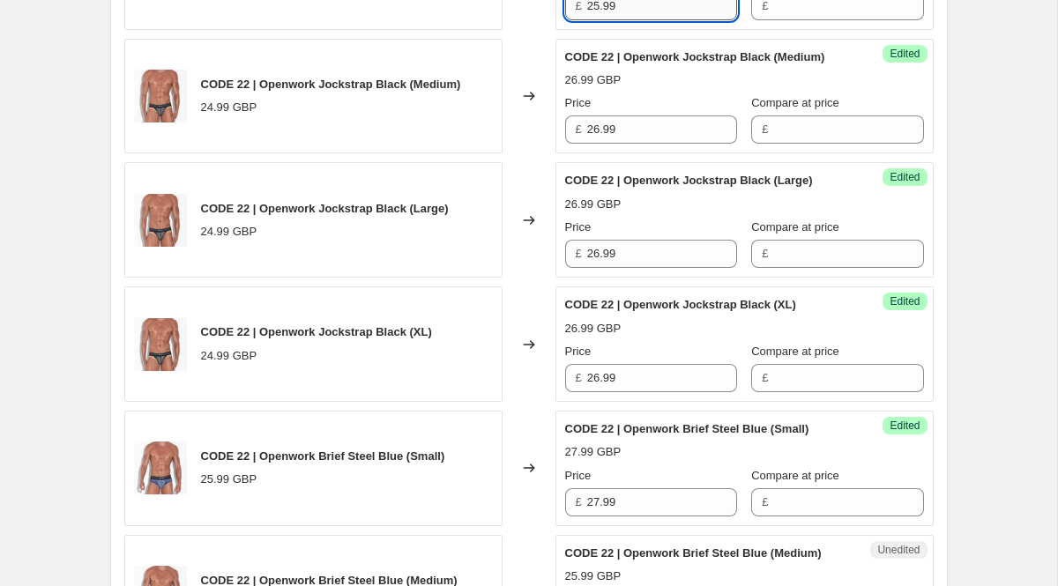
scroll to position [2418, 0]
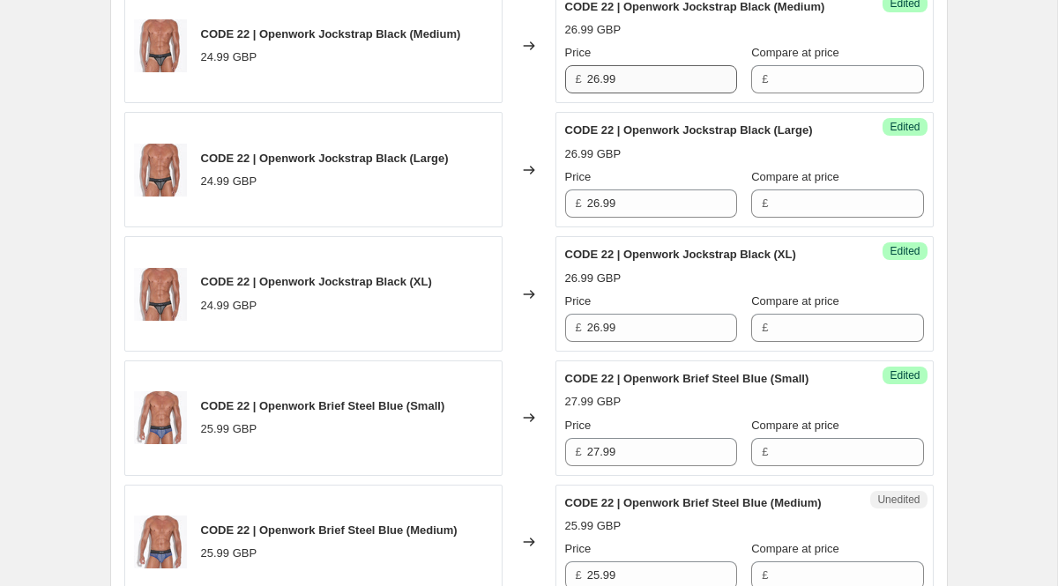
type input "25.99"
click at [622, 93] on input "26.99" at bounding box center [662, 79] width 150 height 28
paste input "5"
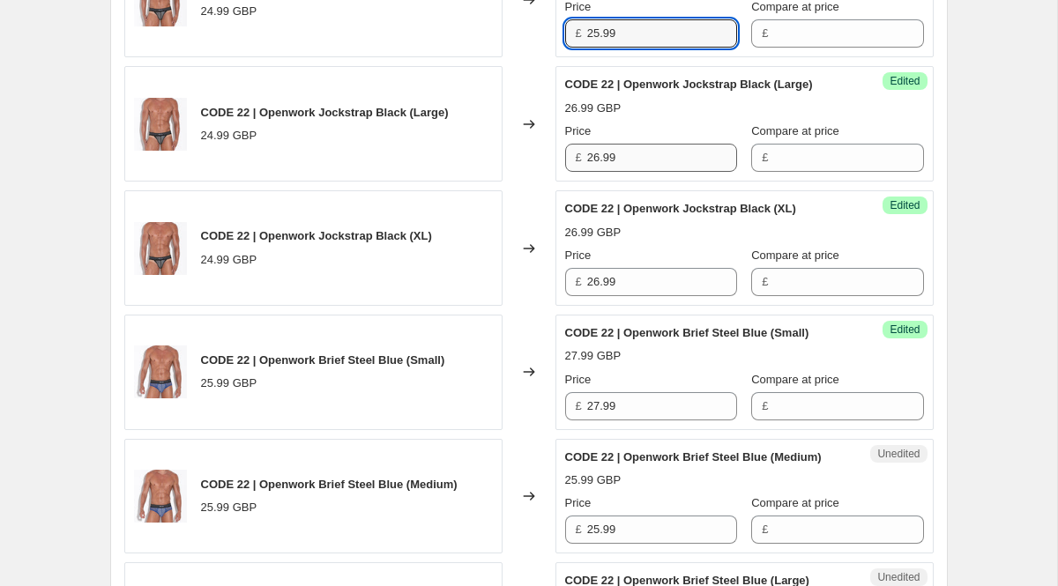
type input "25.99"
click at [616, 172] on input "26.99" at bounding box center [662, 158] width 150 height 28
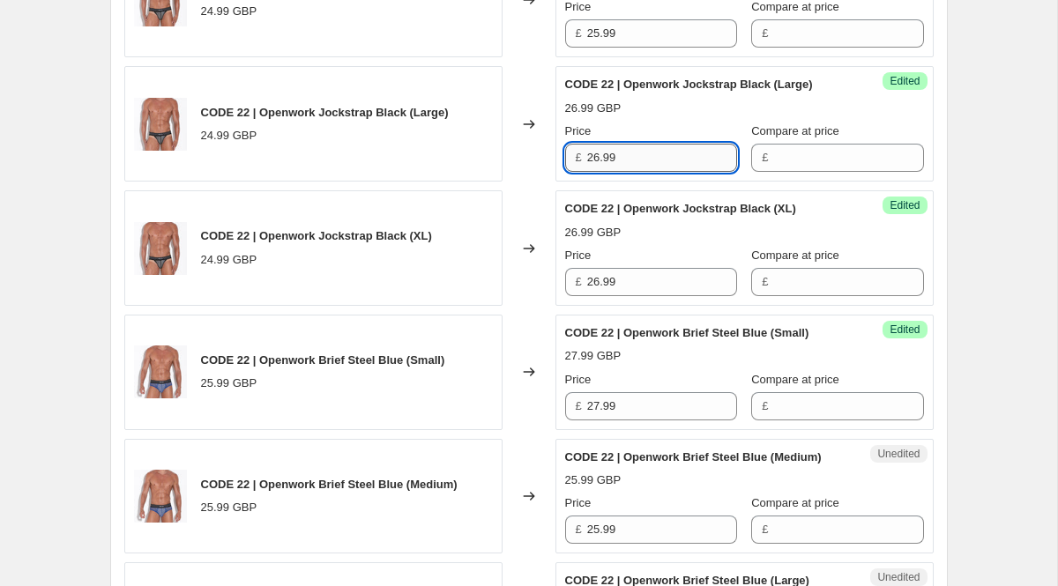
click at [616, 172] on input "26.99" at bounding box center [662, 158] width 150 height 28
paste input "5"
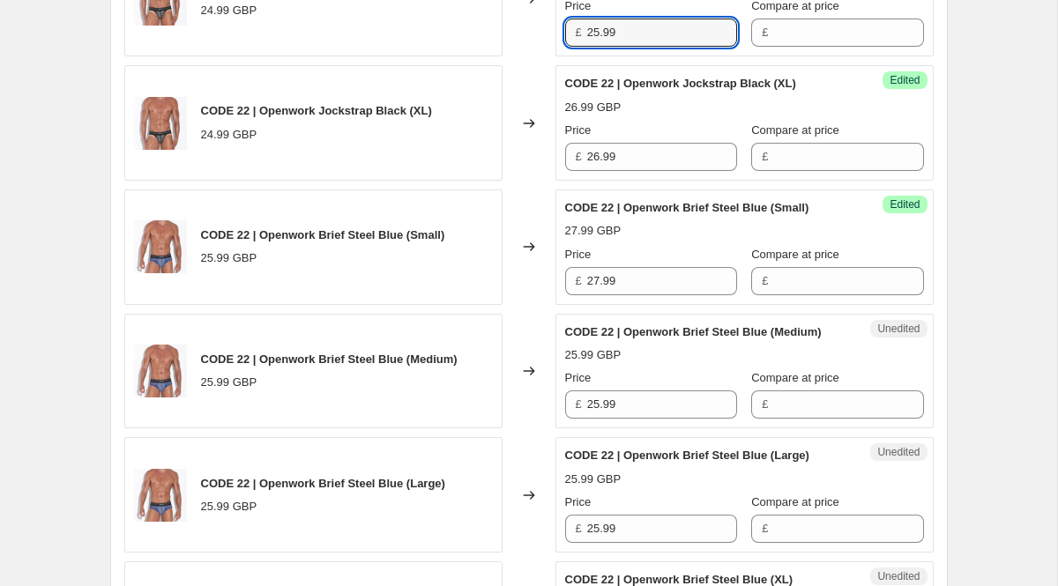
scroll to position [2596, 0]
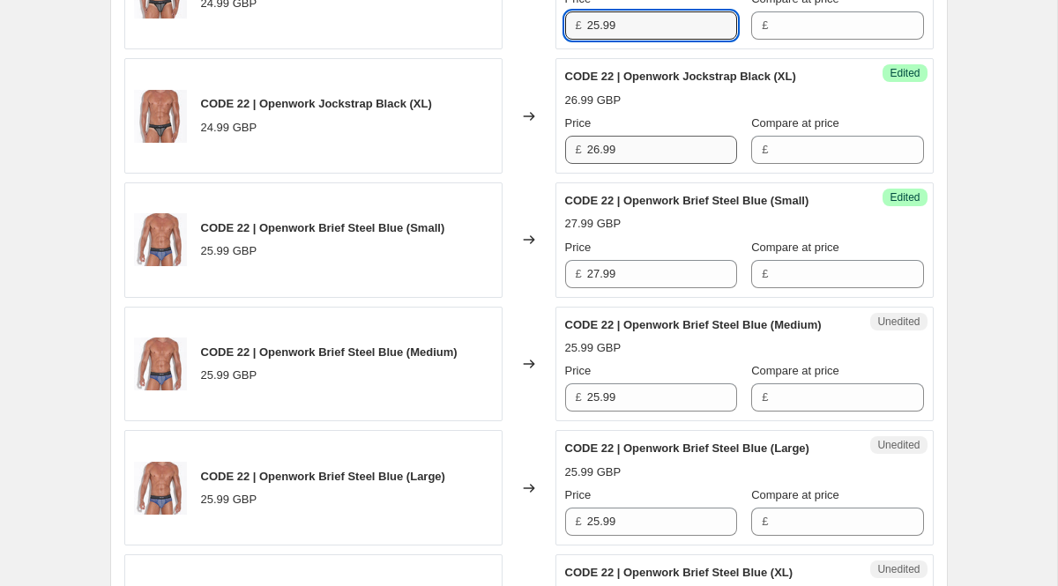
type input "25.99"
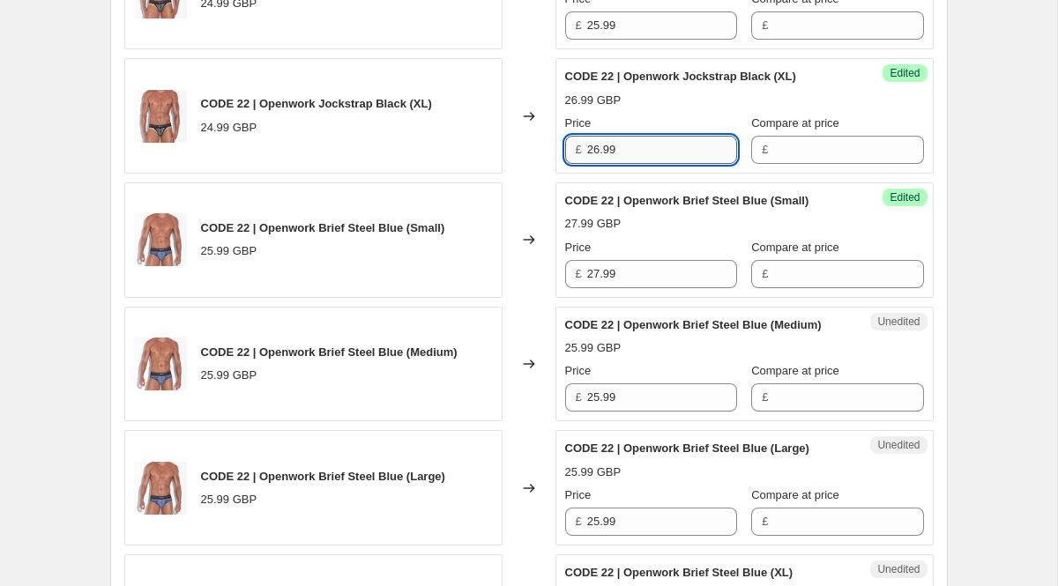
click at [627, 164] on input "26.99" at bounding box center [662, 150] width 150 height 28
paste input "5"
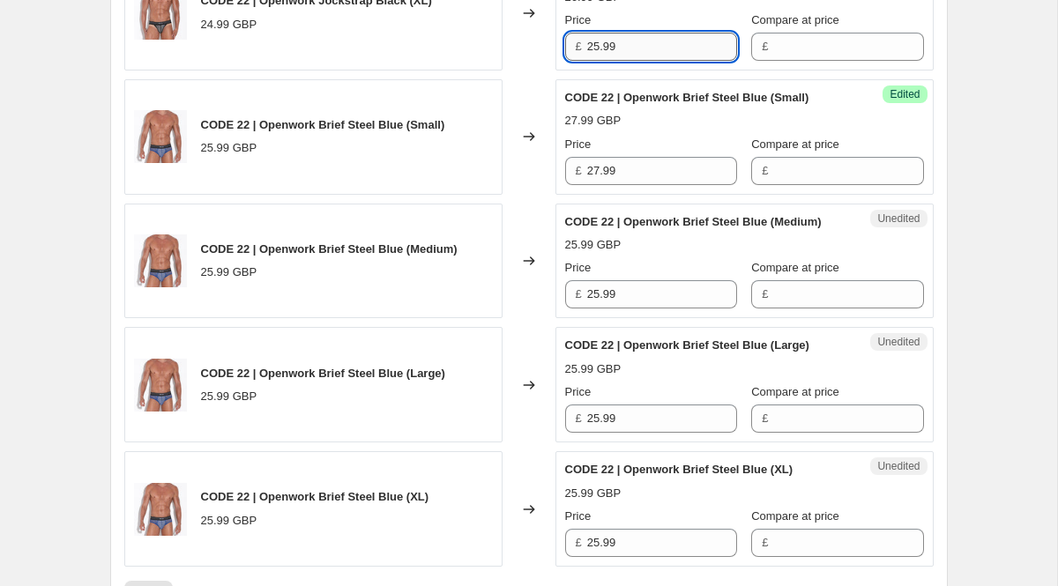
scroll to position [2707, 0]
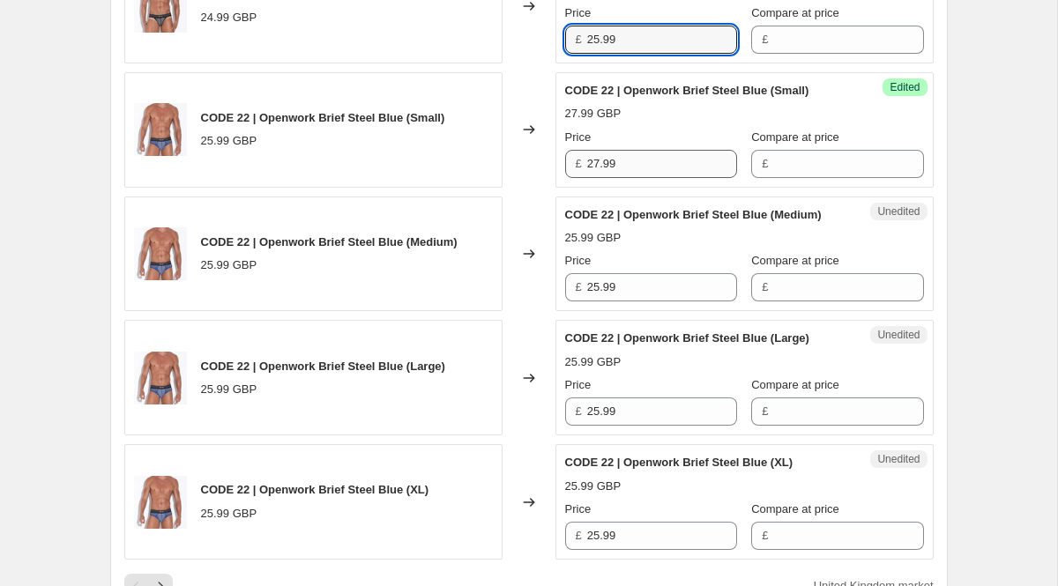
type input "25.99"
click at [644, 178] on input "27.99" at bounding box center [662, 164] width 150 height 28
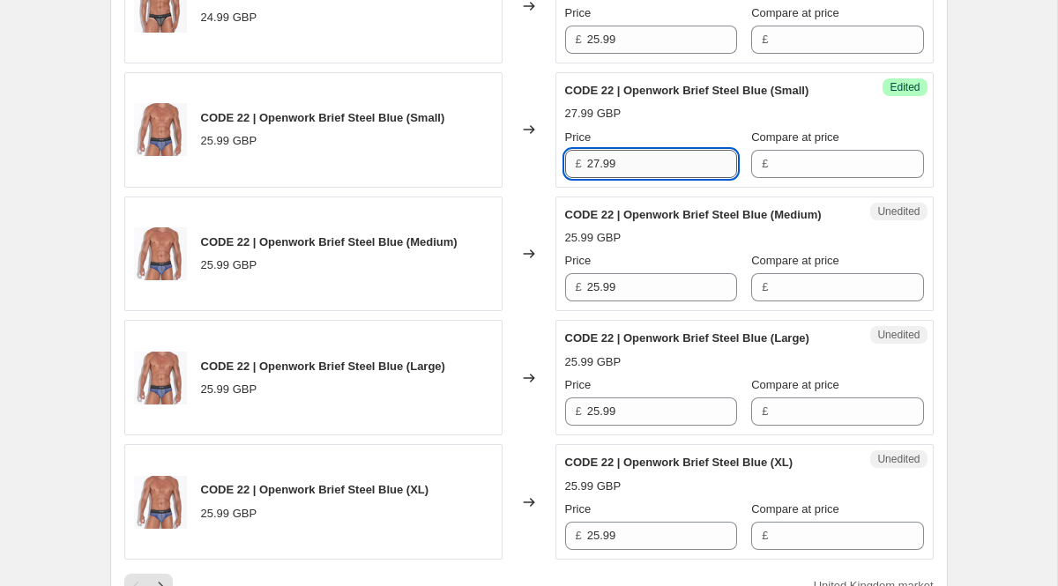
click at [644, 178] on input "27.99" at bounding box center [662, 164] width 150 height 28
type input "26.99"
click at [646, 270] on div "Price" at bounding box center [651, 261] width 172 height 18
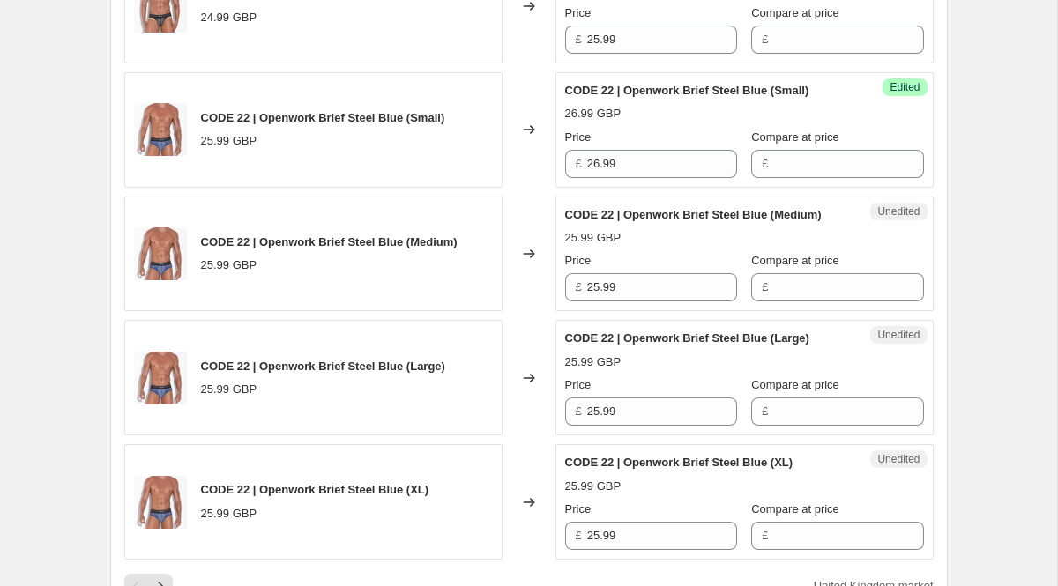
click at [646, 270] on div "Price" at bounding box center [651, 261] width 172 height 18
click at [650, 302] on input "25.99" at bounding box center [662, 287] width 150 height 28
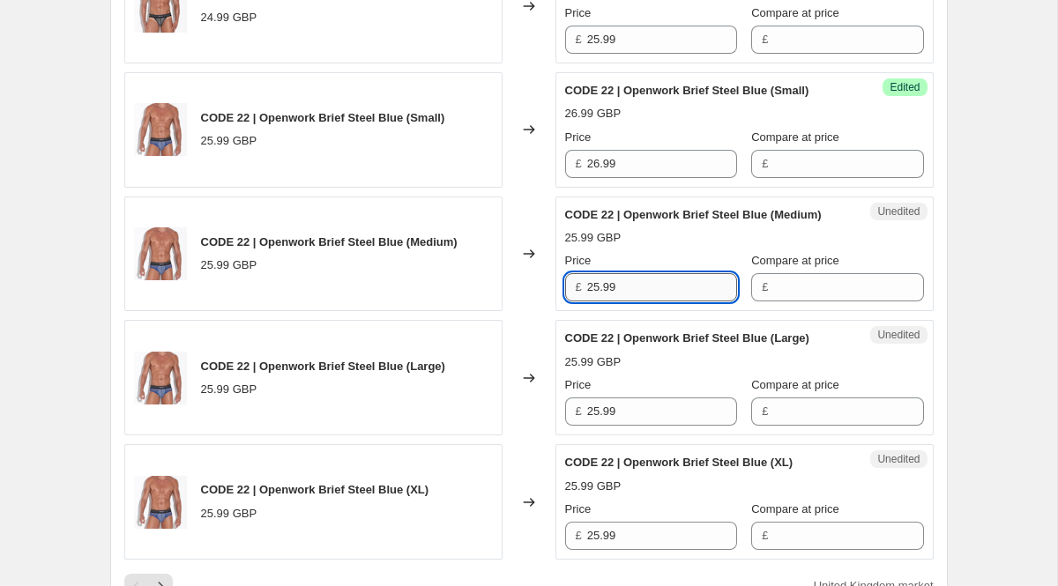
click at [650, 302] on input "25.99" at bounding box center [662, 287] width 150 height 28
click at [665, 247] on div "25.99 GBP" at bounding box center [744, 238] width 359 height 18
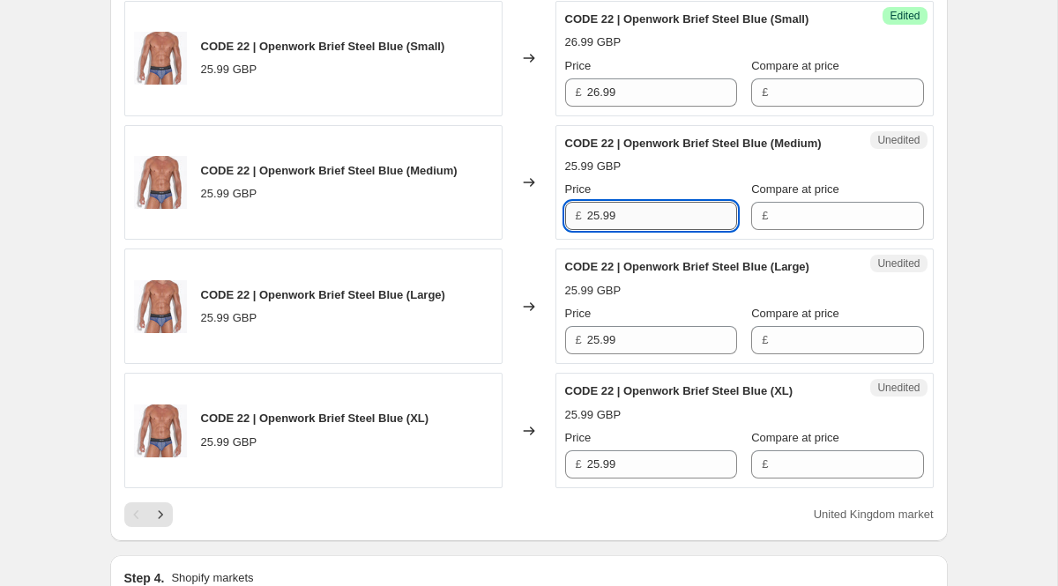
click at [654, 230] on input "25.99" at bounding box center [662, 216] width 150 height 28
paste input "6"
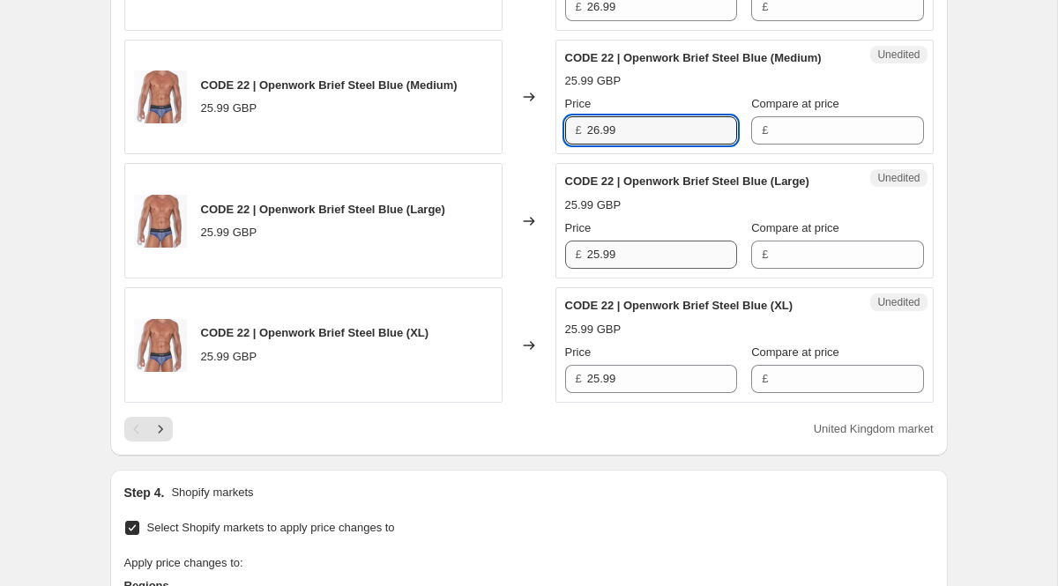
type input "26.99"
click at [653, 269] on input "25.99" at bounding box center [662, 255] width 150 height 28
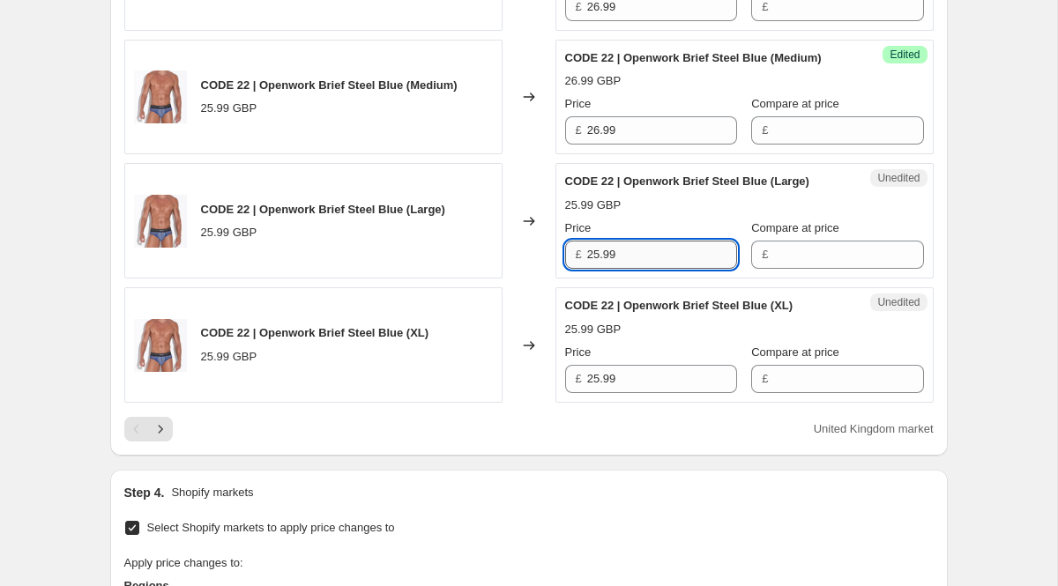
click at [653, 269] on input "25.99" at bounding box center [662, 255] width 150 height 28
paste input "6"
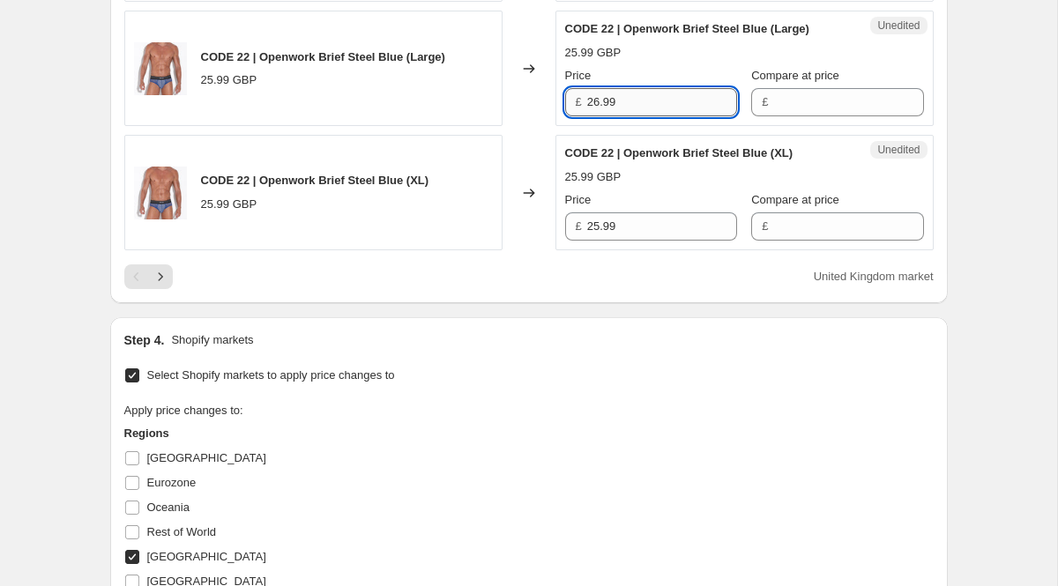
scroll to position [3035, 0]
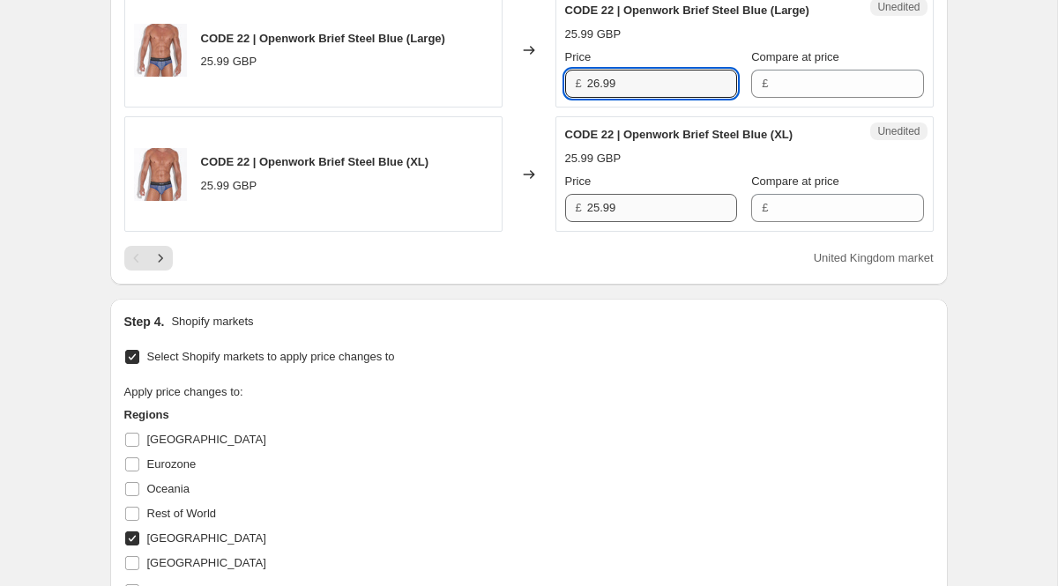
type input "26.99"
click at [639, 222] on input "25.99" at bounding box center [662, 208] width 150 height 28
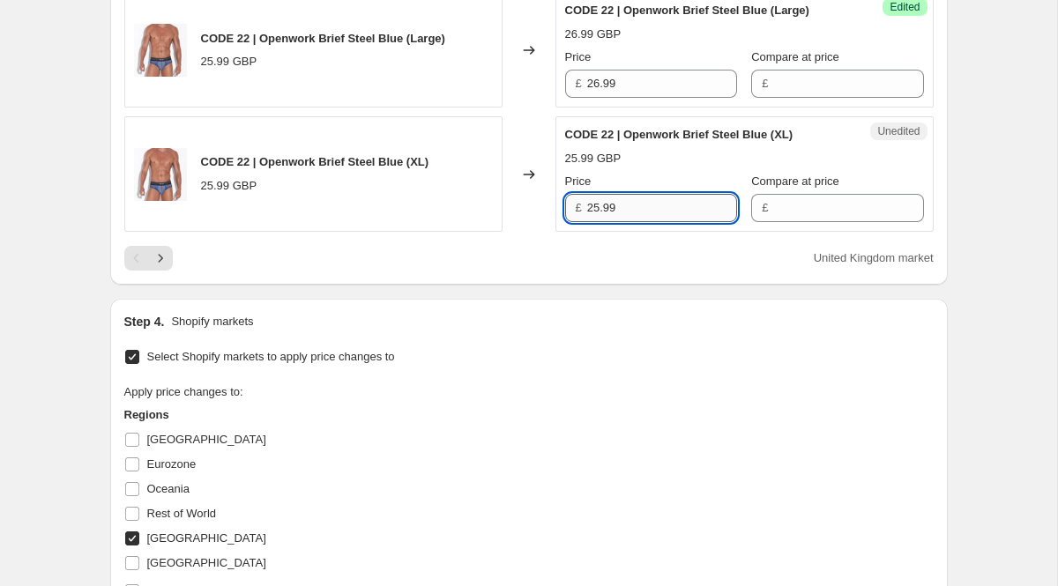
click at [639, 222] on input "25.99" at bounding box center [662, 208] width 150 height 28
paste input "6"
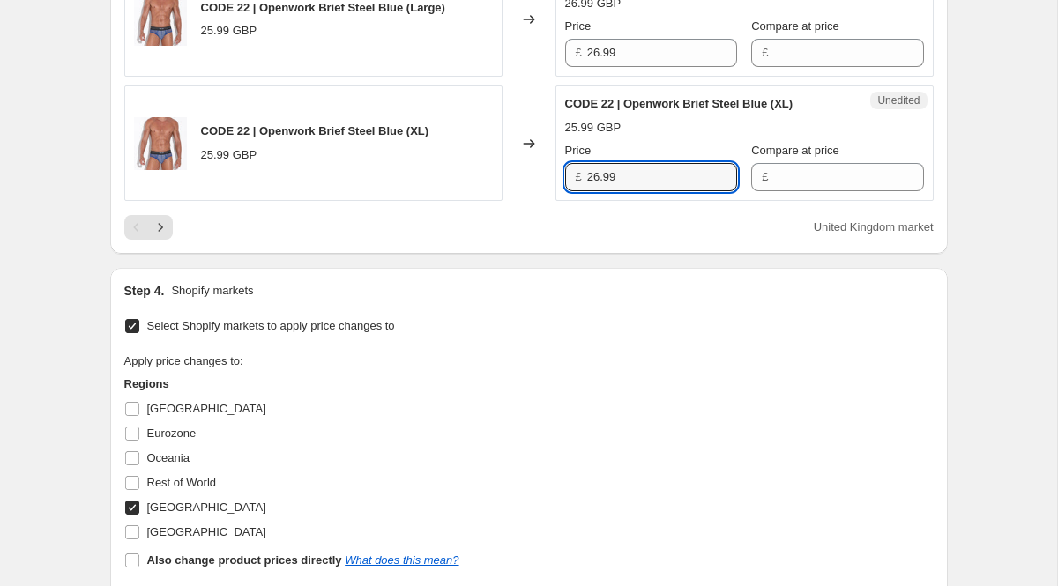
type input "26.99"
click at [157, 236] on icon "Next" at bounding box center [161, 228] width 18 height 18
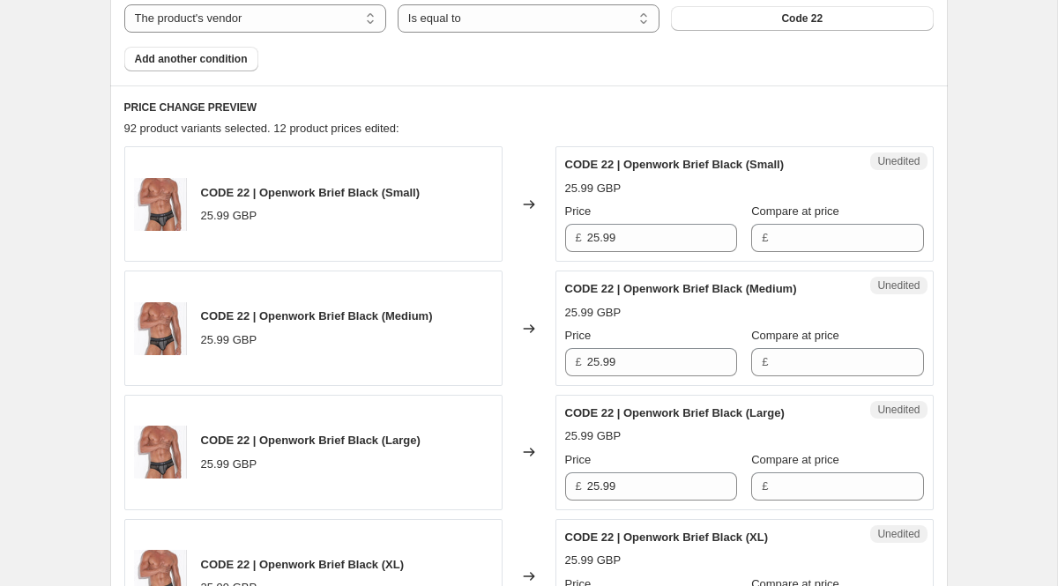
scroll to position [638, 0]
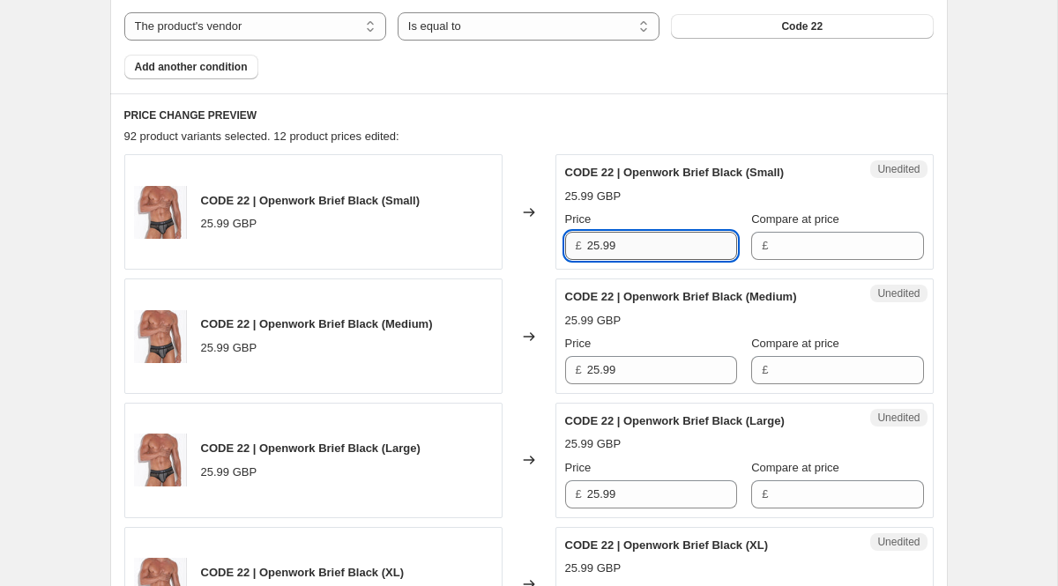
click at [657, 245] on input "25.99" at bounding box center [662, 246] width 150 height 28
paste input "6"
type input "26.99"
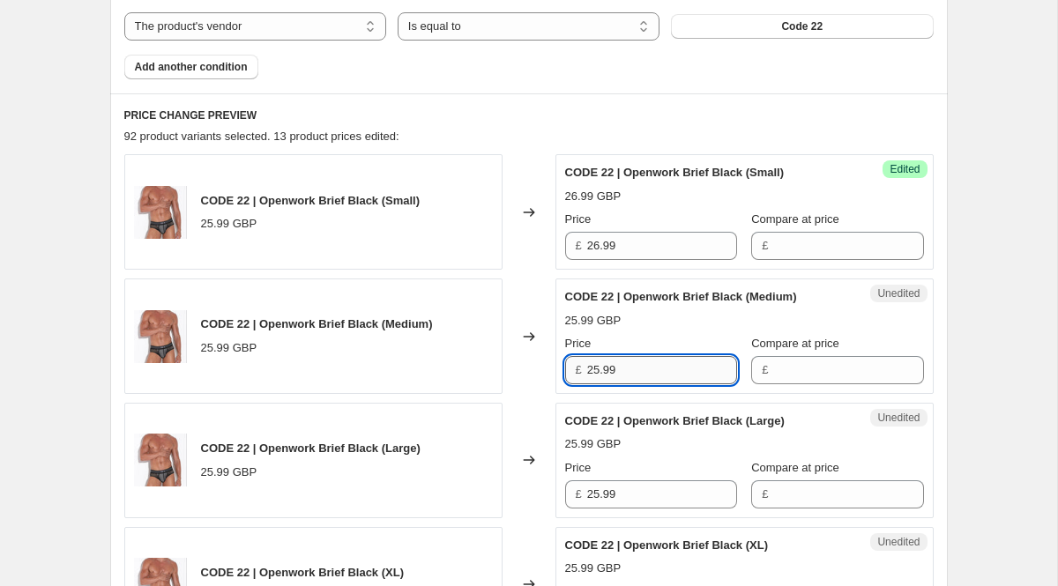
click at [630, 362] on input "25.99" at bounding box center [662, 370] width 150 height 28
paste input "6"
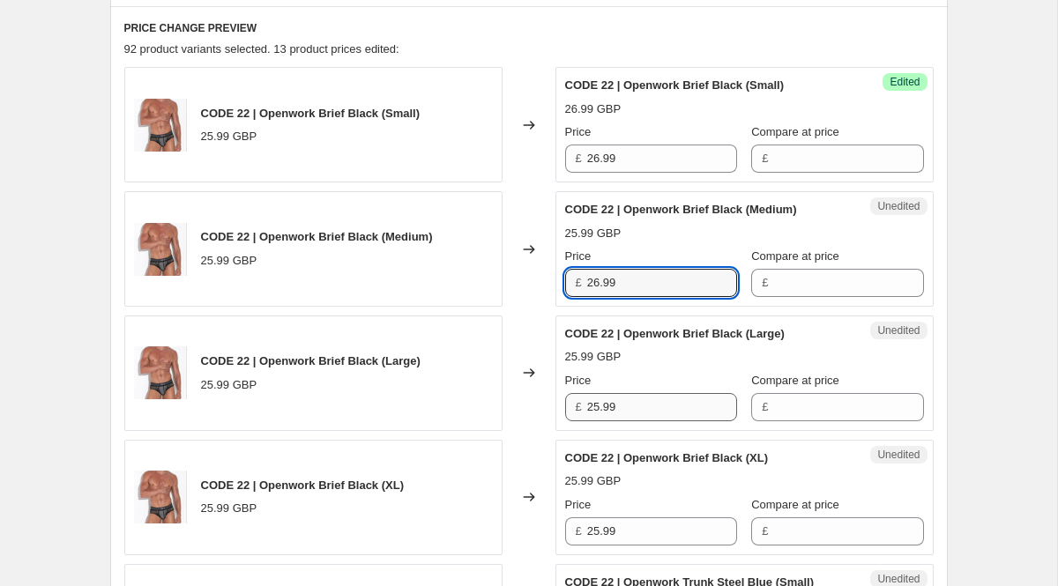
type input "26.99"
click at [643, 407] on input "25.99" at bounding box center [662, 407] width 150 height 28
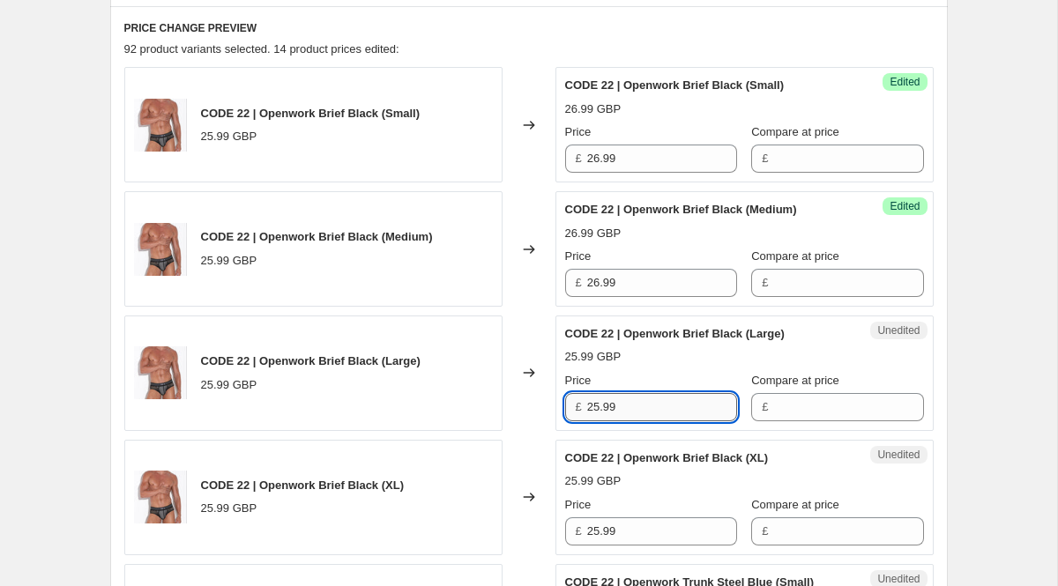
click at [643, 407] on input "25.99" at bounding box center [662, 407] width 150 height 28
paste input "6"
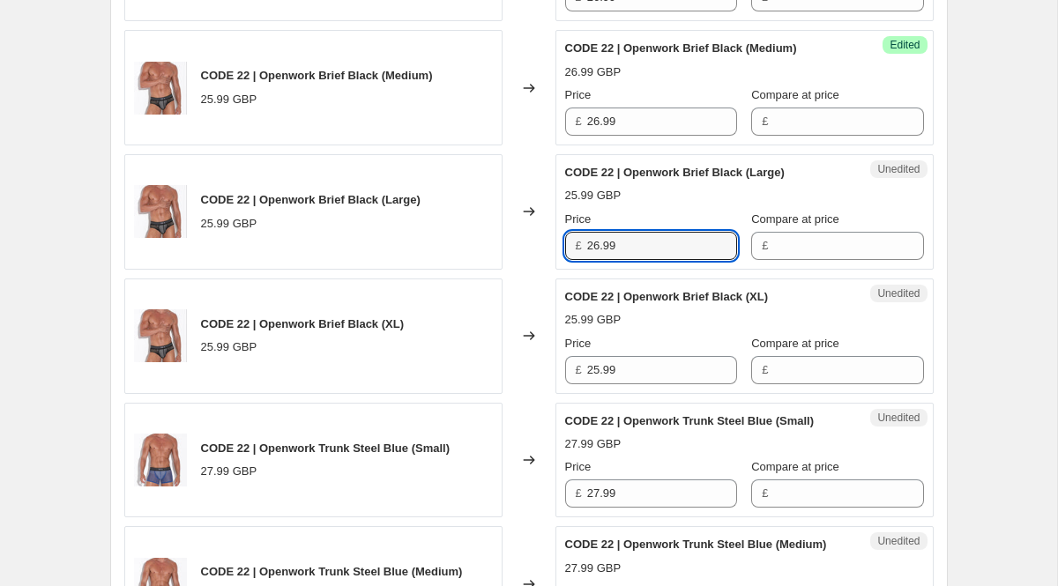
type input "26.99"
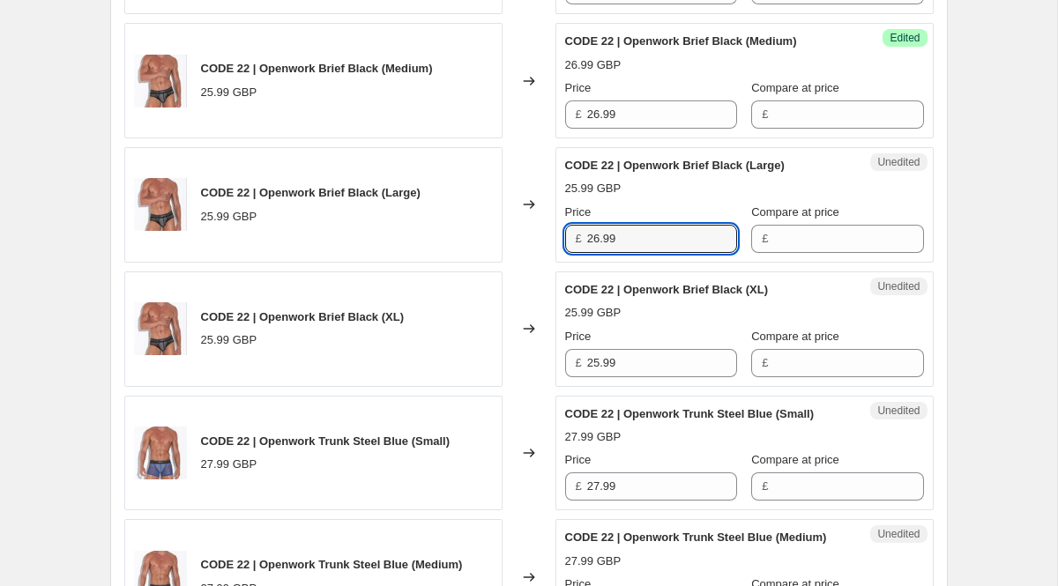
scroll to position [894, 0]
click at [643, 403] on div "Unedited CODE 22 | Openwork Trunk Steel Blue (Small) 27.99 GBP Price £ 27.99 Co…" at bounding box center [745, 453] width 378 height 116
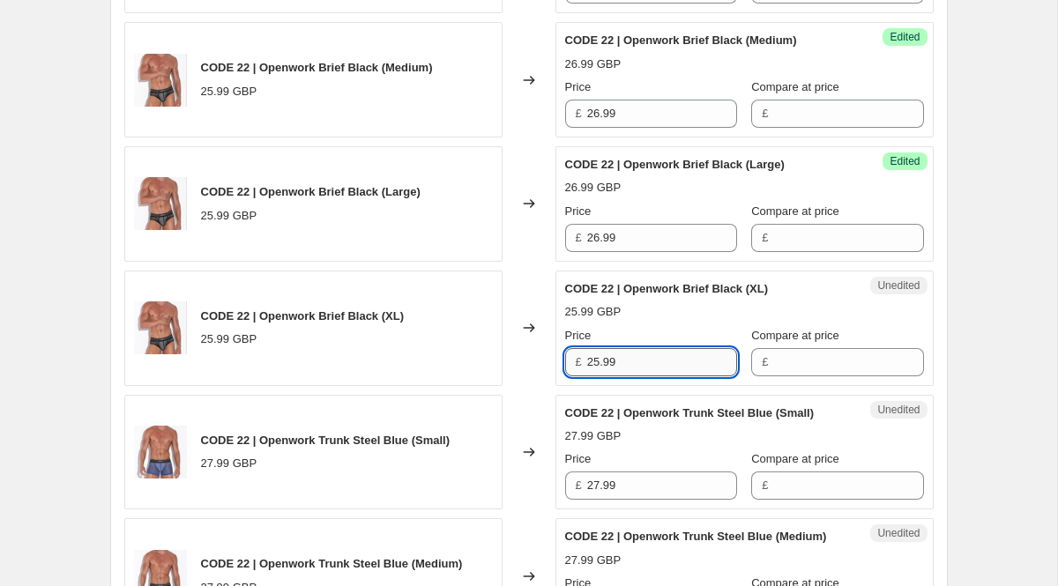
click at [640, 373] on input "25.99" at bounding box center [662, 362] width 150 height 28
paste input "6"
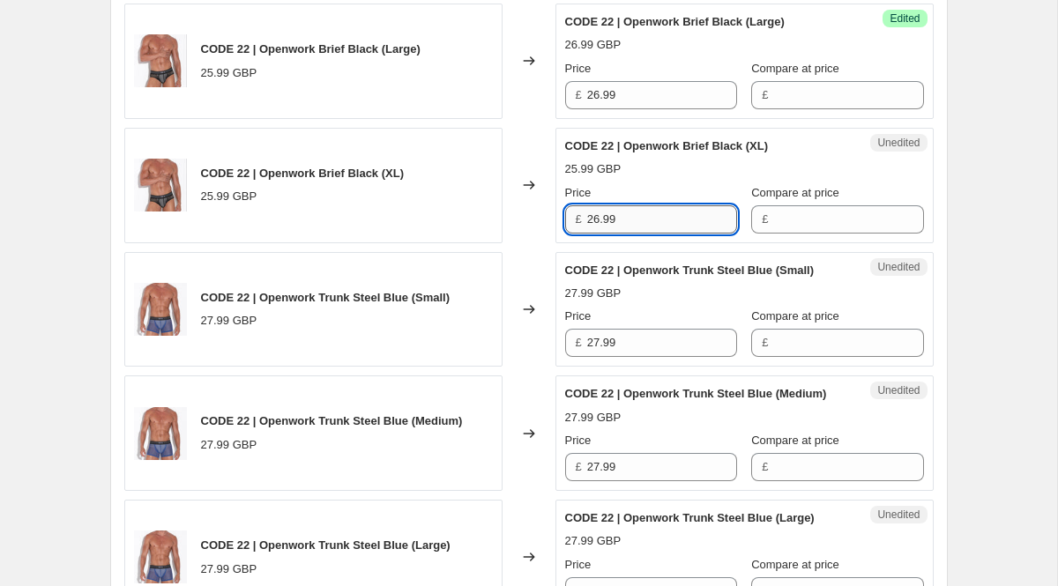
scroll to position [1046, 0]
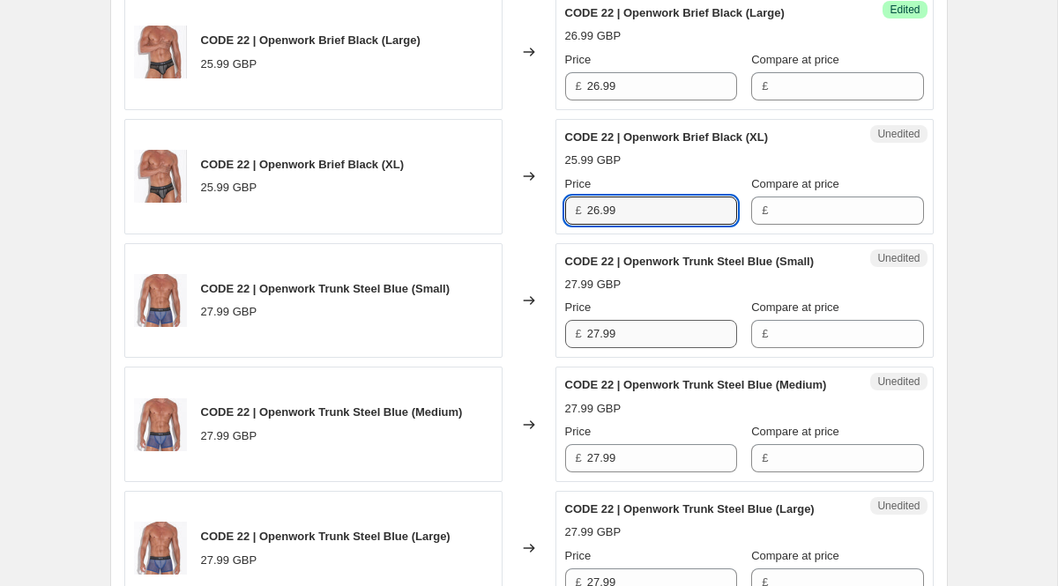
type input "26.99"
click at [625, 342] on input "27.99" at bounding box center [662, 334] width 150 height 28
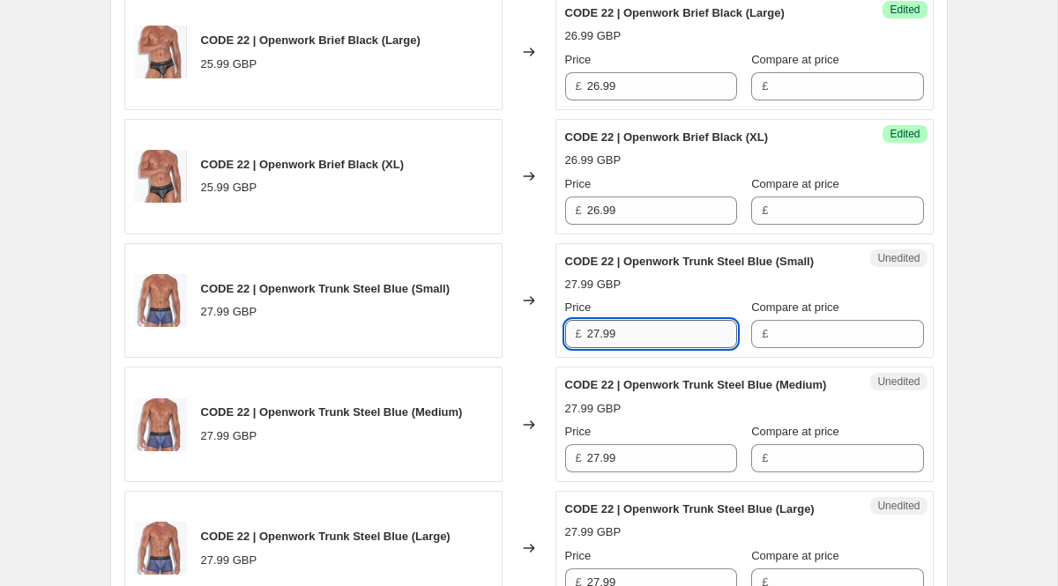
click at [625, 342] on input "27.99" at bounding box center [662, 334] width 150 height 28
paste input "6"
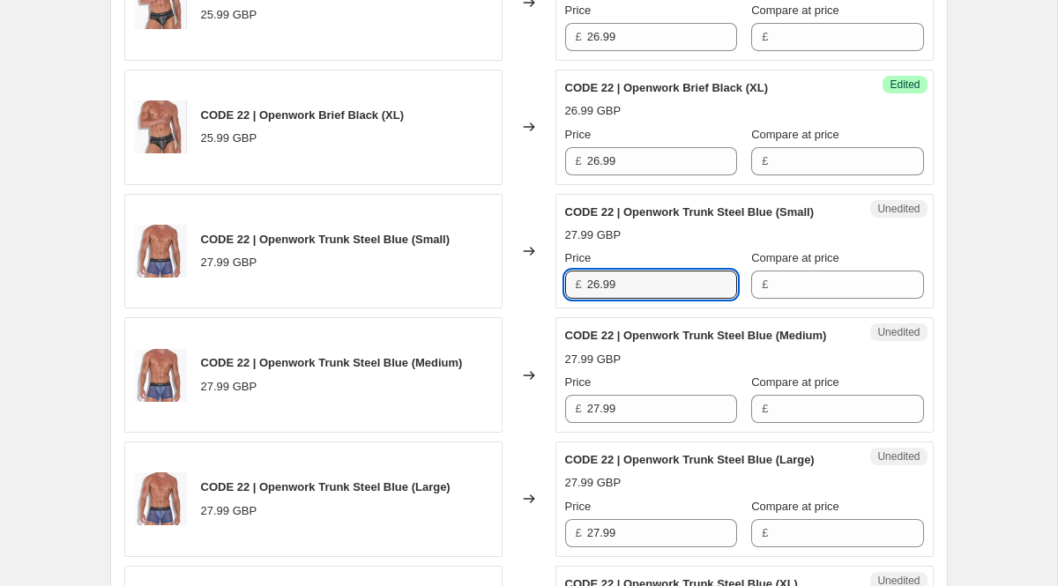
scroll to position [1108, 0]
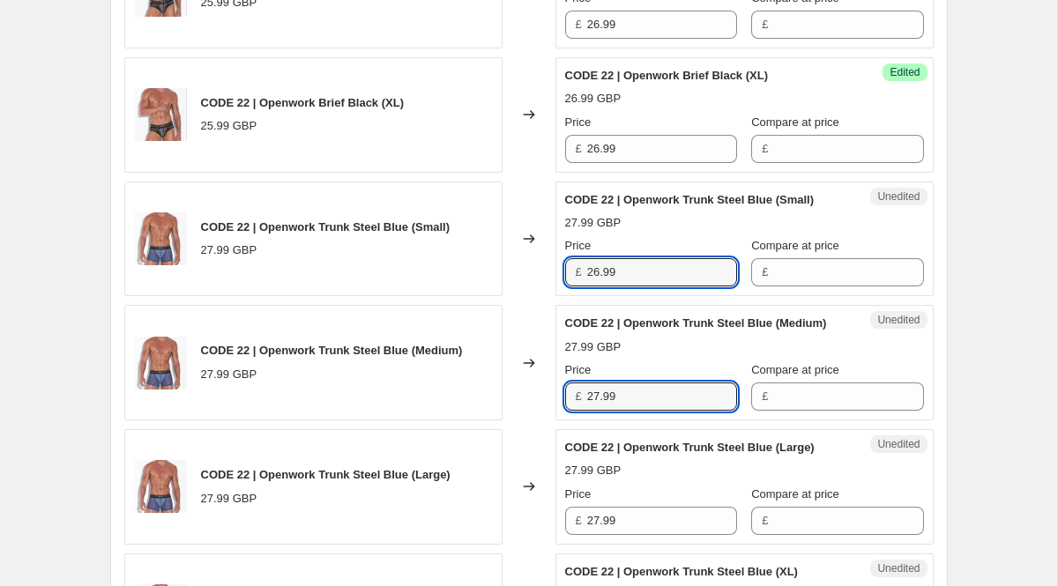
click at [623, 411] on input "27.99" at bounding box center [662, 397] width 150 height 28
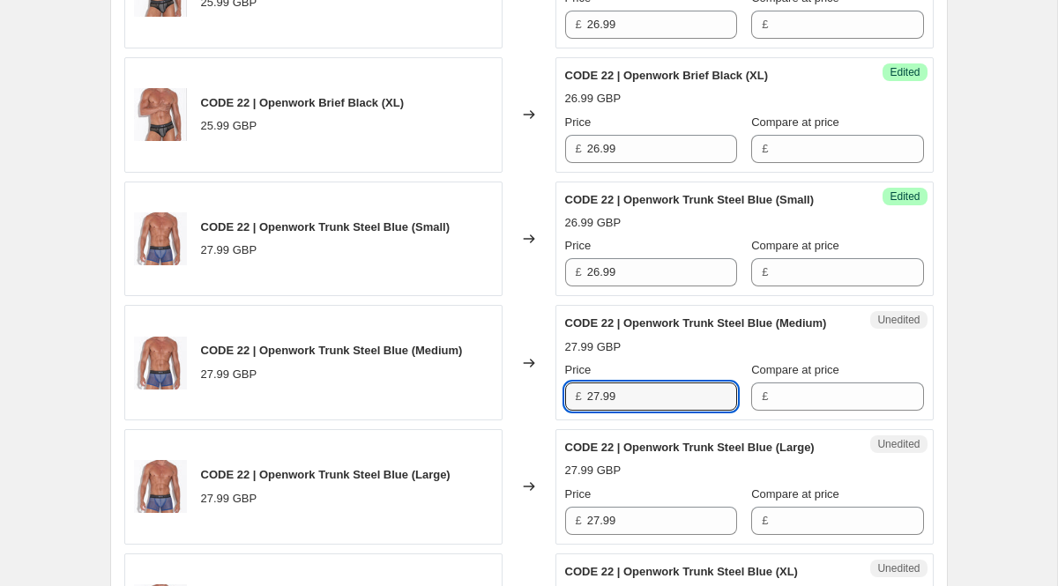
click at [623, 411] on input "27.99" at bounding box center [662, 397] width 150 height 28
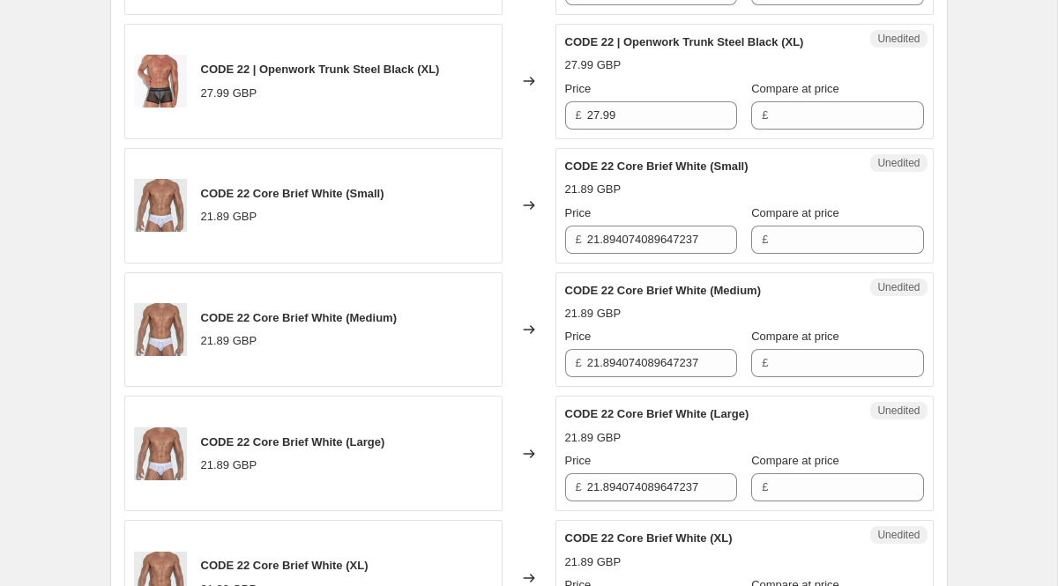
scroll to position [2155, 0]
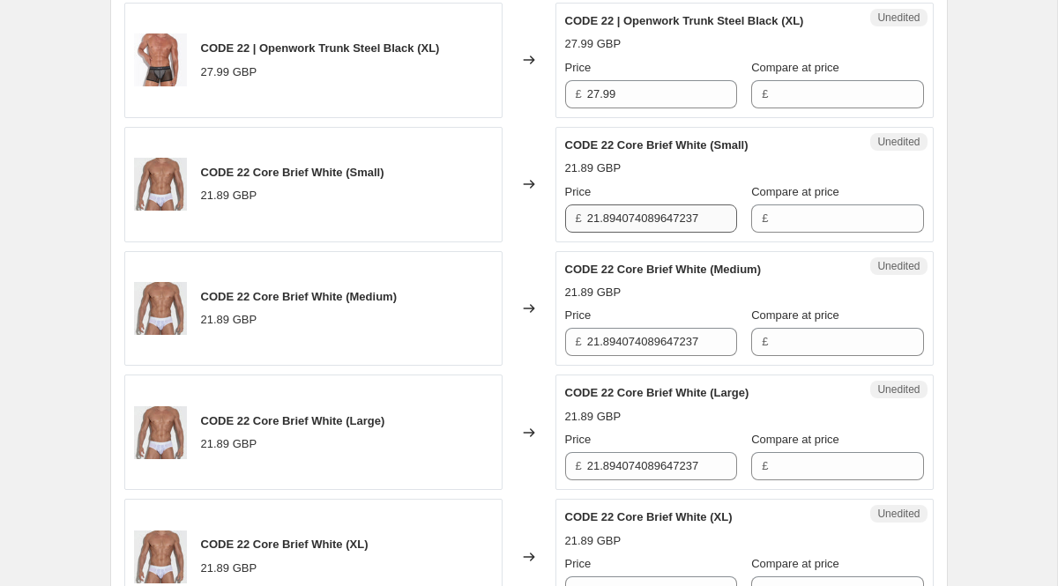
type input "27.99"
click at [615, 233] on input "21.894074089647237" at bounding box center [662, 219] width 150 height 28
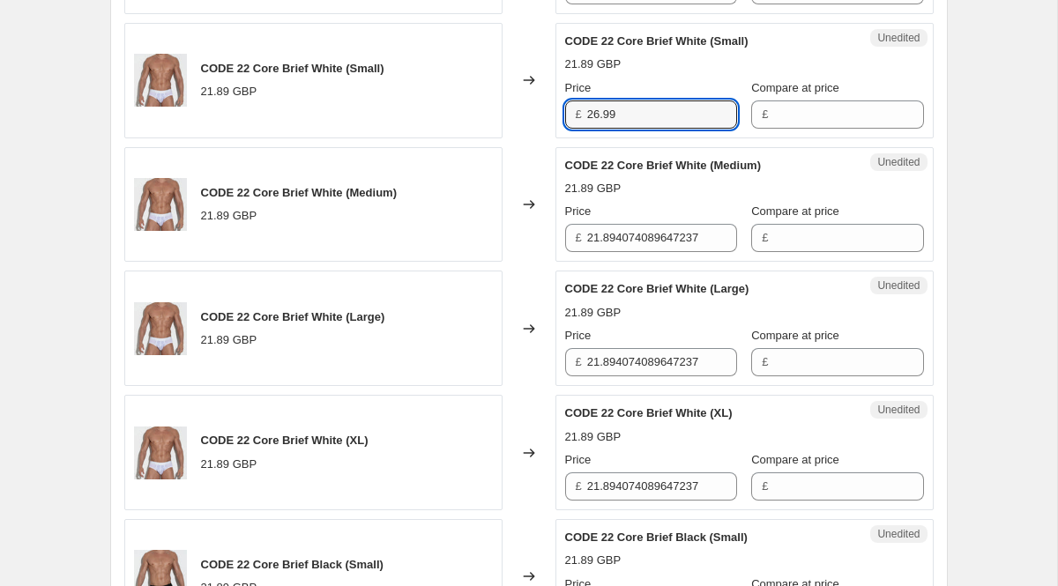
scroll to position [2328, 0]
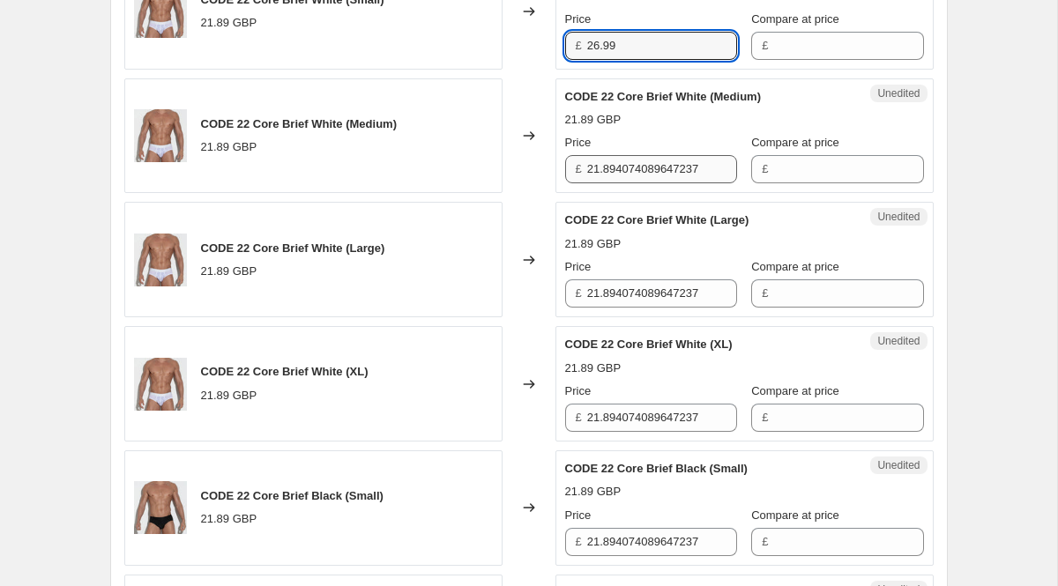
type input "26.99"
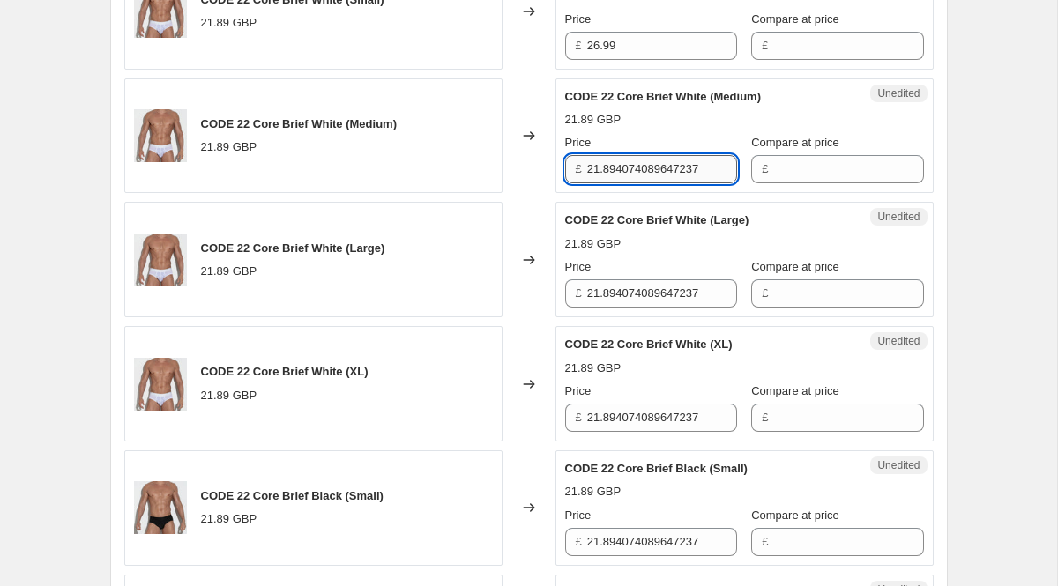
click at [619, 183] on input "21.894074089647237" at bounding box center [662, 169] width 150 height 28
paste input "6.99"
type input "26.99"
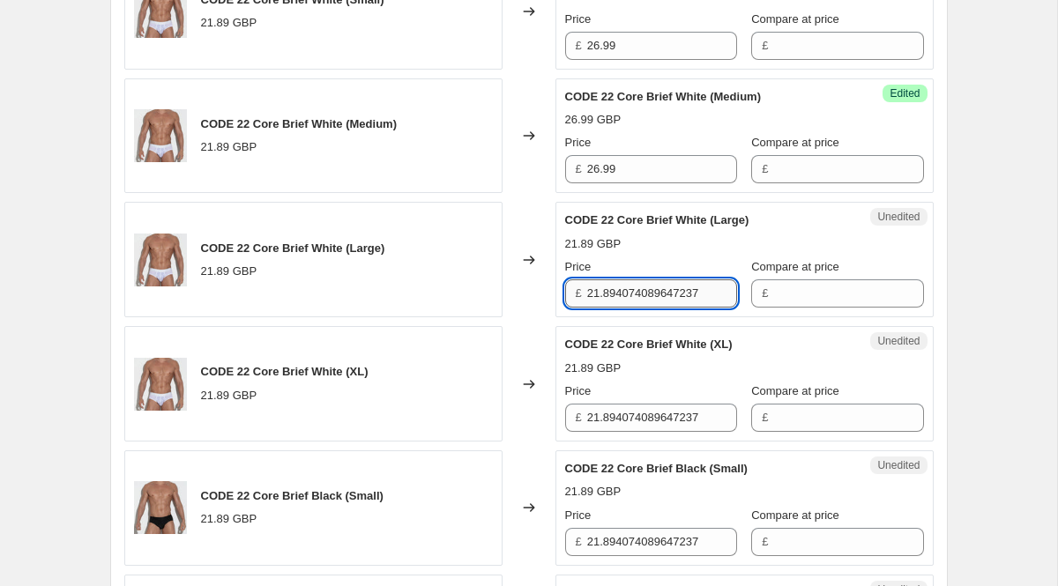
click at [624, 308] on input "21.894074089647237" at bounding box center [662, 294] width 150 height 28
paste input "6.99"
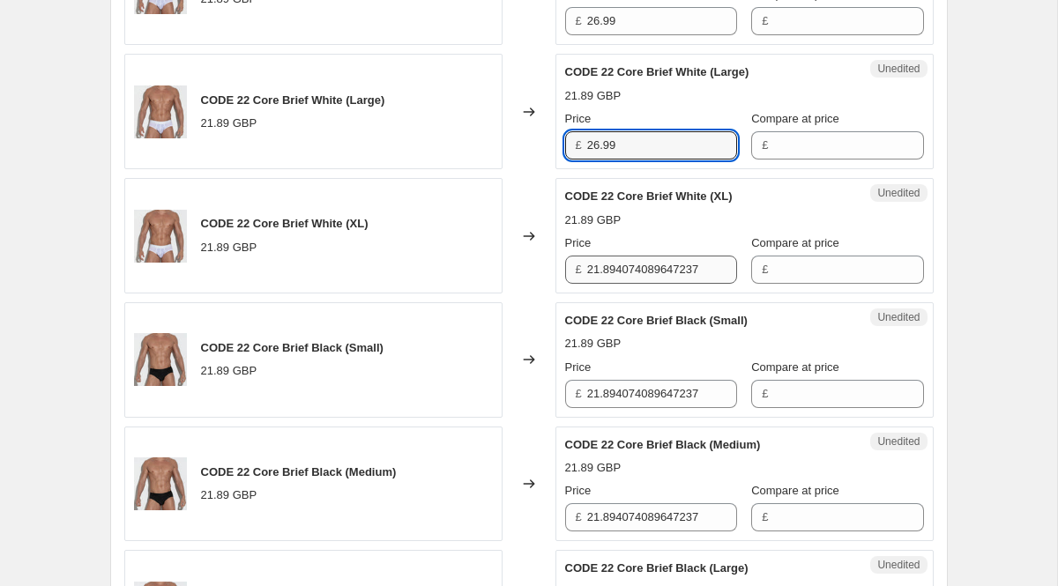
type input "26.99"
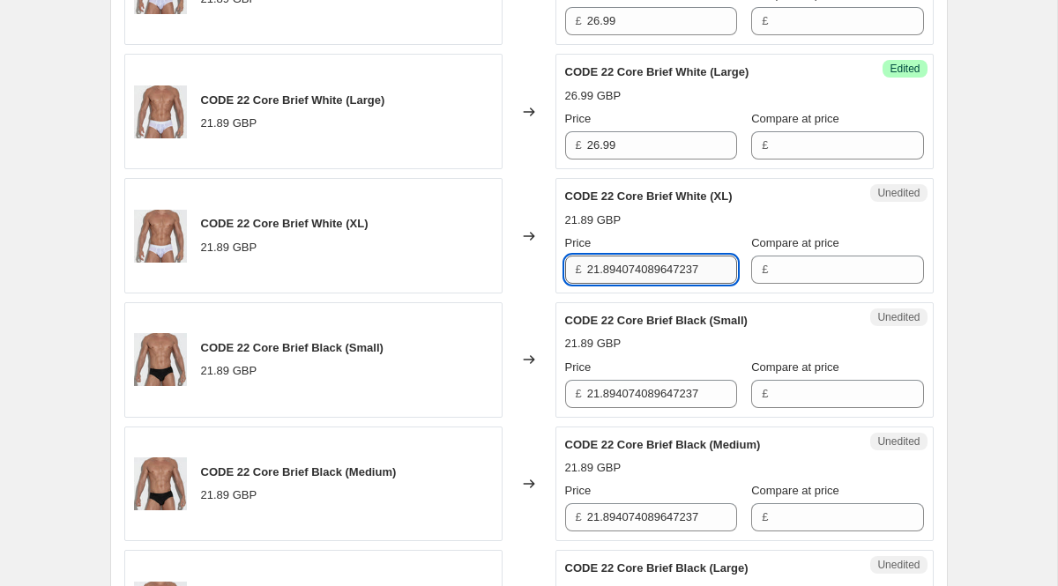
click at [623, 284] on input "21.894074089647237" at bounding box center [662, 270] width 150 height 28
paste input "6.99"
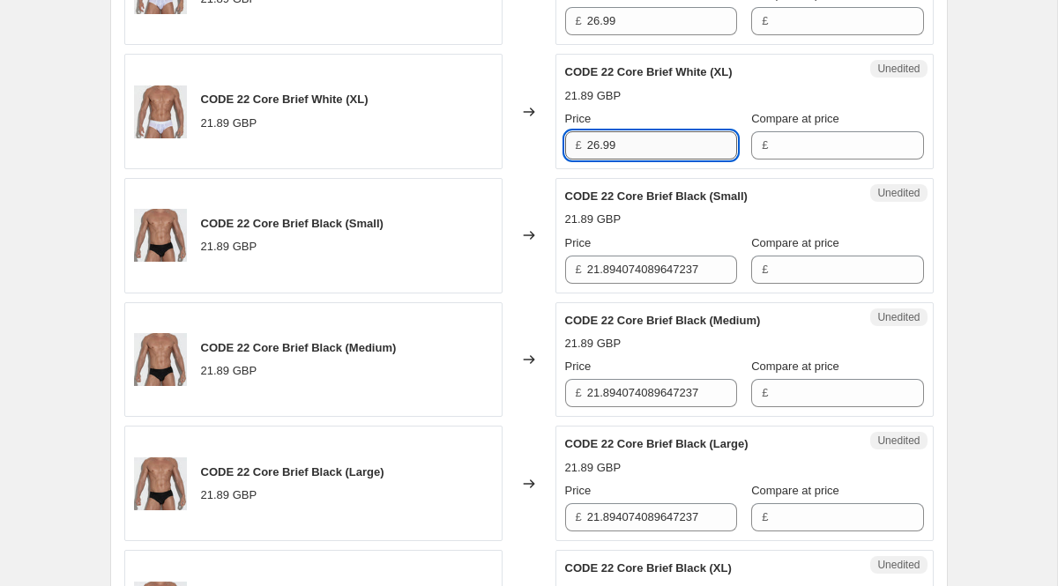
scroll to position [2607, 0]
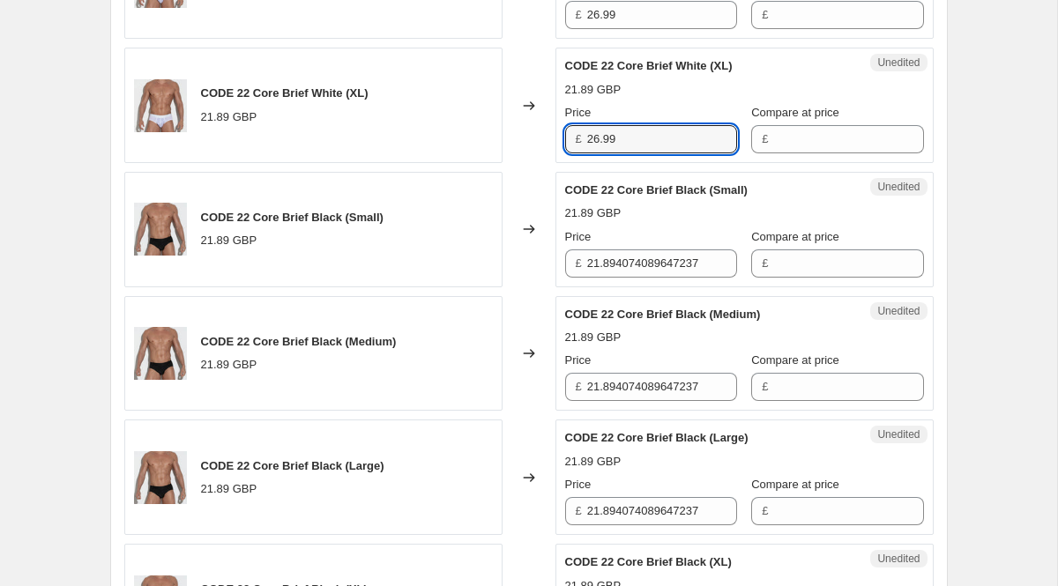
type input "26.99"
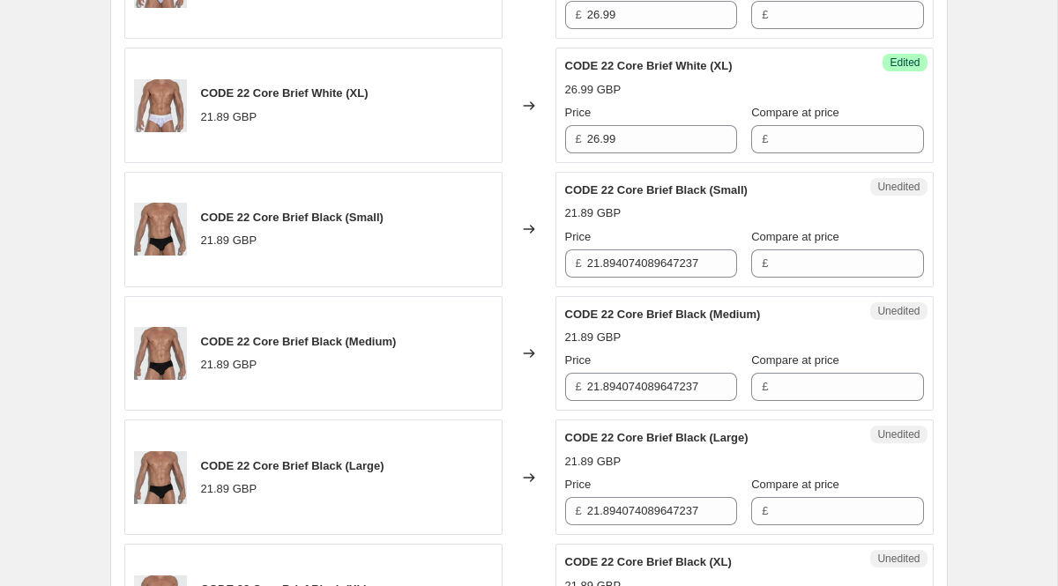
click at [623, 278] on div "Price £ 21.894074089647237" at bounding box center [651, 252] width 172 height 49
click at [631, 278] on input "21.894074089647237" at bounding box center [662, 264] width 150 height 28
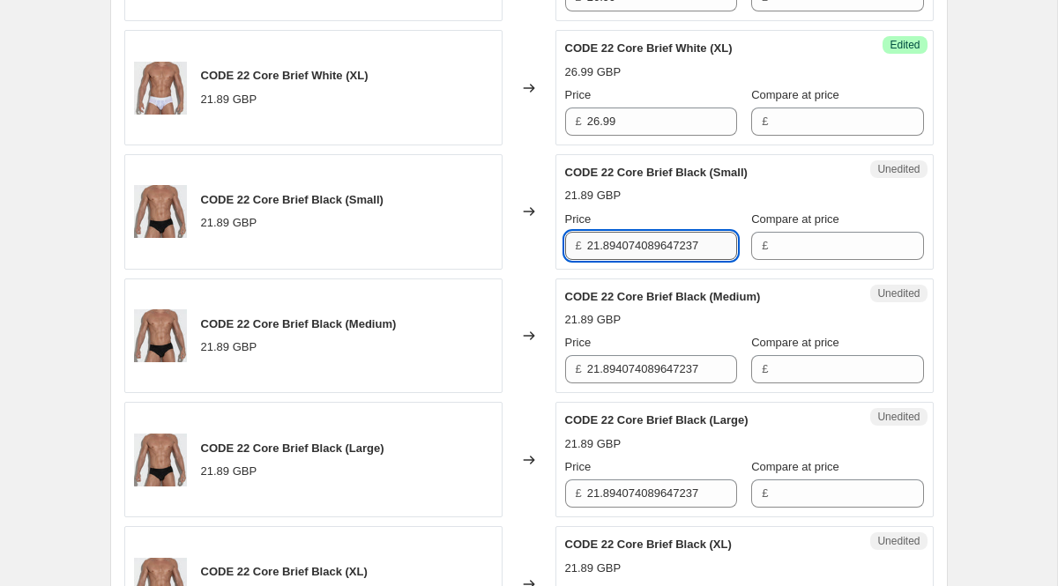
paste input "6.99"
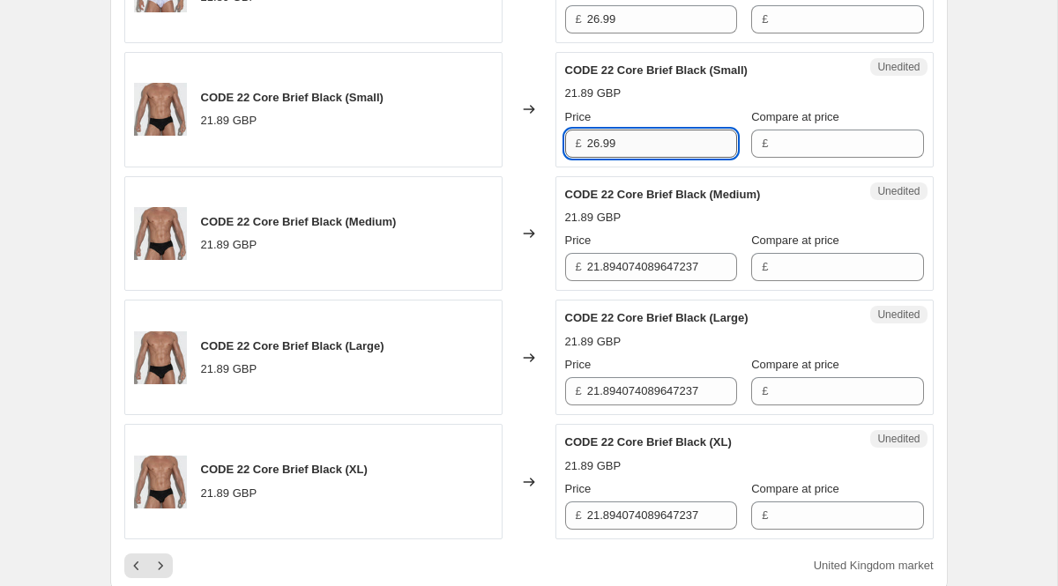
scroll to position [2739, 0]
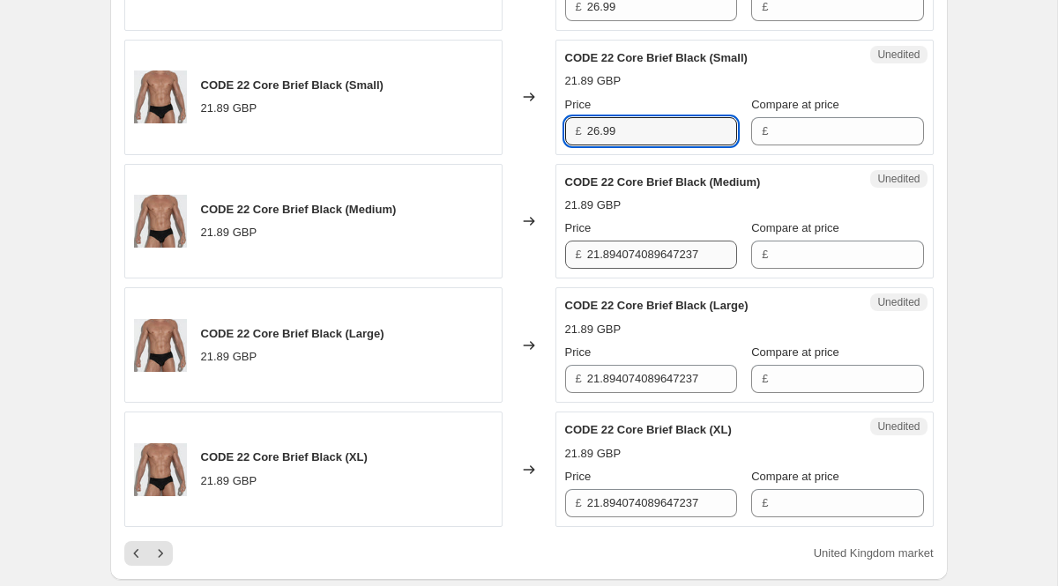
type input "26.99"
click at [631, 269] on input "21.894074089647237" at bounding box center [662, 255] width 150 height 28
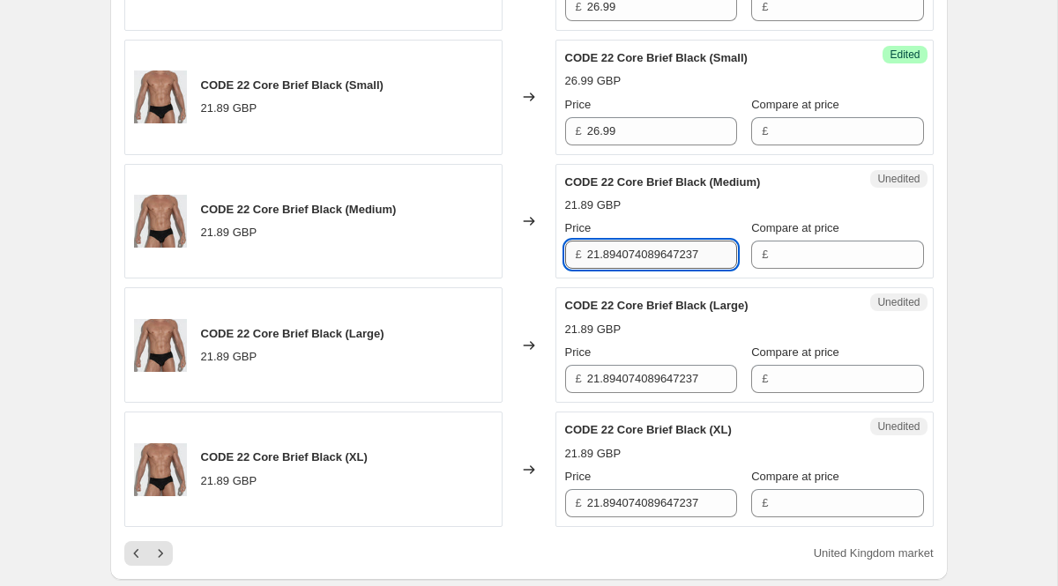
click at [631, 269] on input "21.894074089647237" at bounding box center [662, 255] width 150 height 28
paste input "6.99"
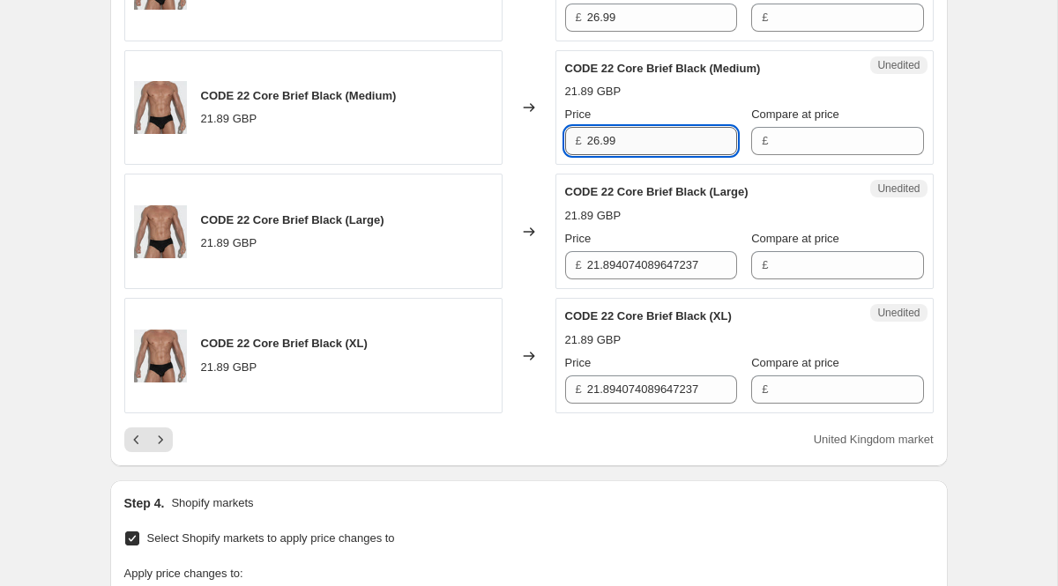
type input "26.99"
click at [631, 280] on input "21.894074089647237" at bounding box center [662, 265] width 150 height 28
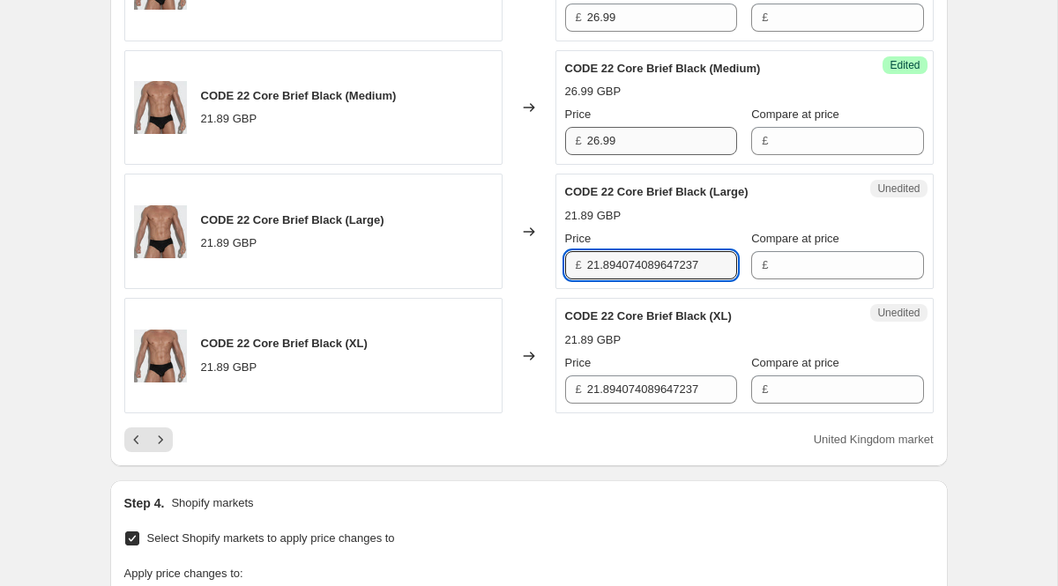
click at [631, 280] on input "21.894074089647237" at bounding box center [662, 265] width 150 height 28
paste input "6.99"
type input "26.99"
click at [616, 404] on input "21.894074089647237" at bounding box center [662, 390] width 150 height 28
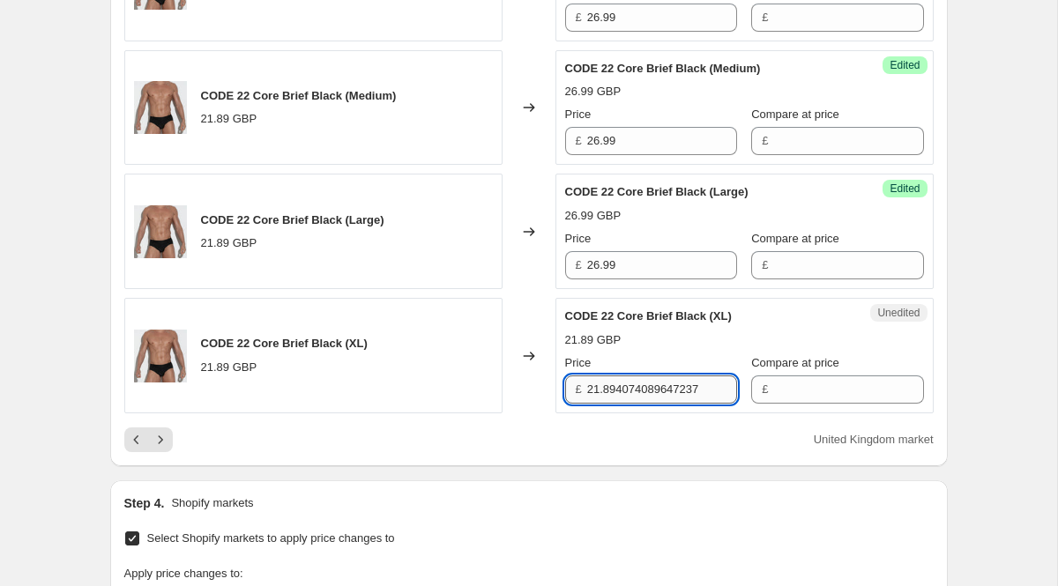
click at [616, 404] on input "21.894074089647237" at bounding box center [662, 390] width 150 height 28
paste input "6.99"
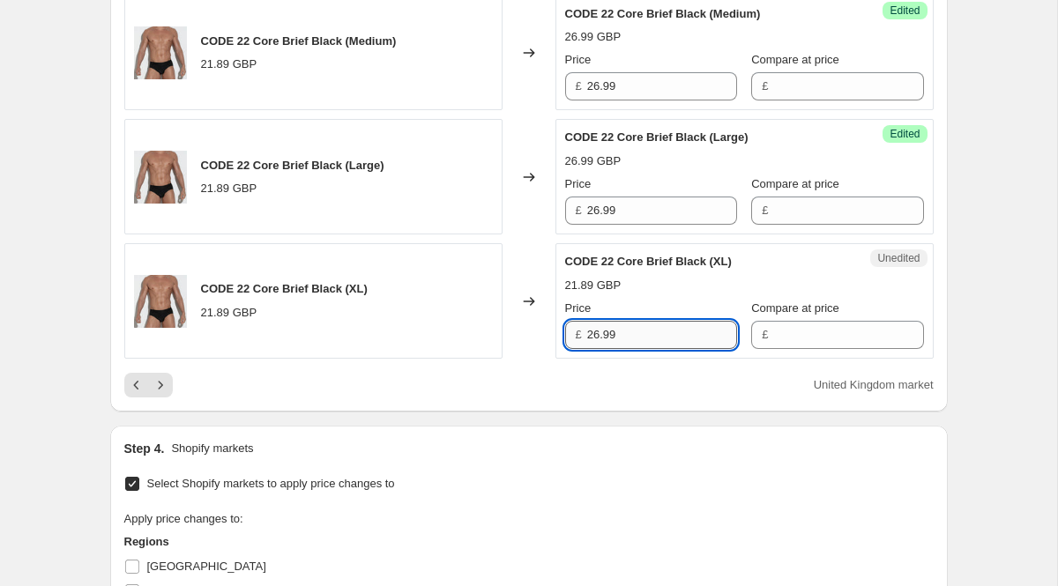
scroll to position [2911, 0]
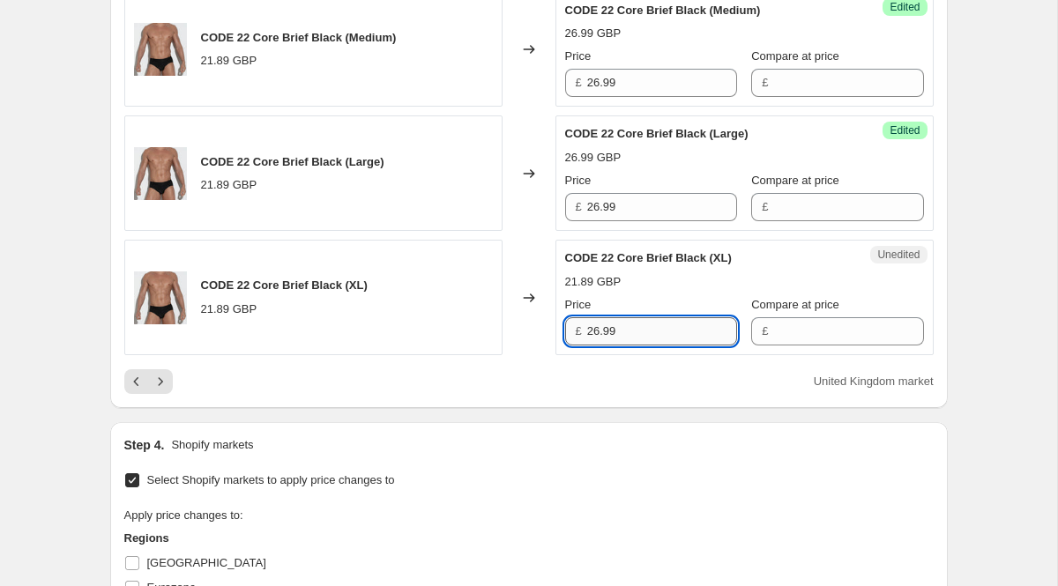
type input "26.99"
click at [616, 394] on div "United Kingdom market" at bounding box center [529, 382] width 810 height 25
click at [167, 391] on icon "Next" at bounding box center [161, 382] width 18 height 18
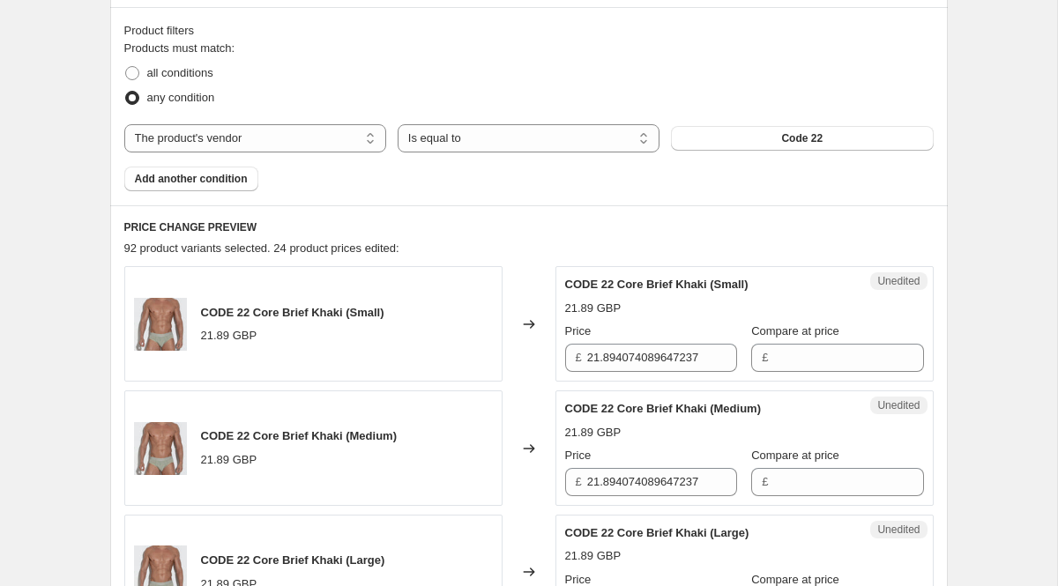
scroll to position [542, 0]
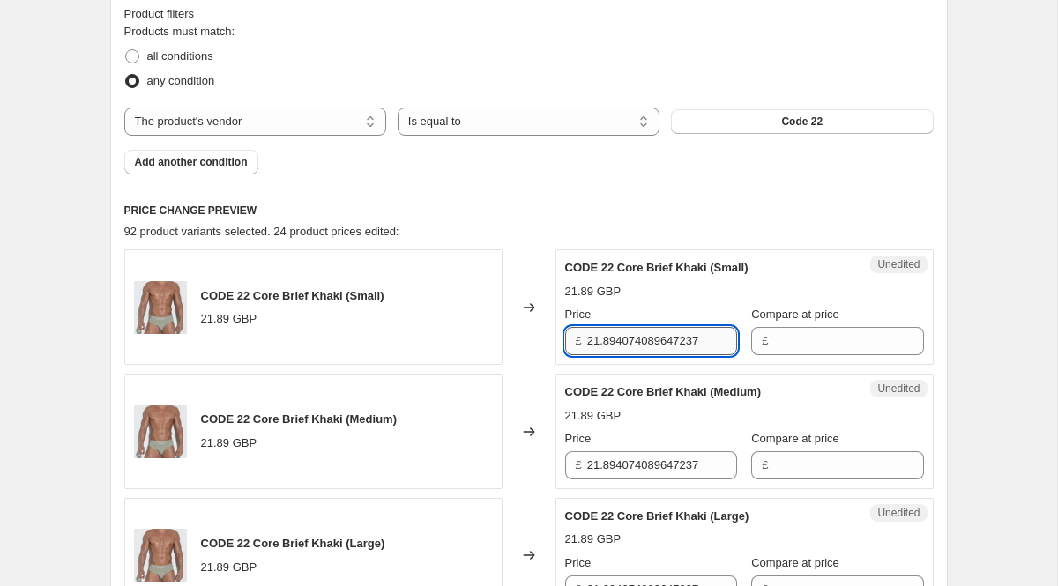
click at [614, 344] on input "21.894074089647237" at bounding box center [662, 341] width 150 height 28
paste input "6.99"
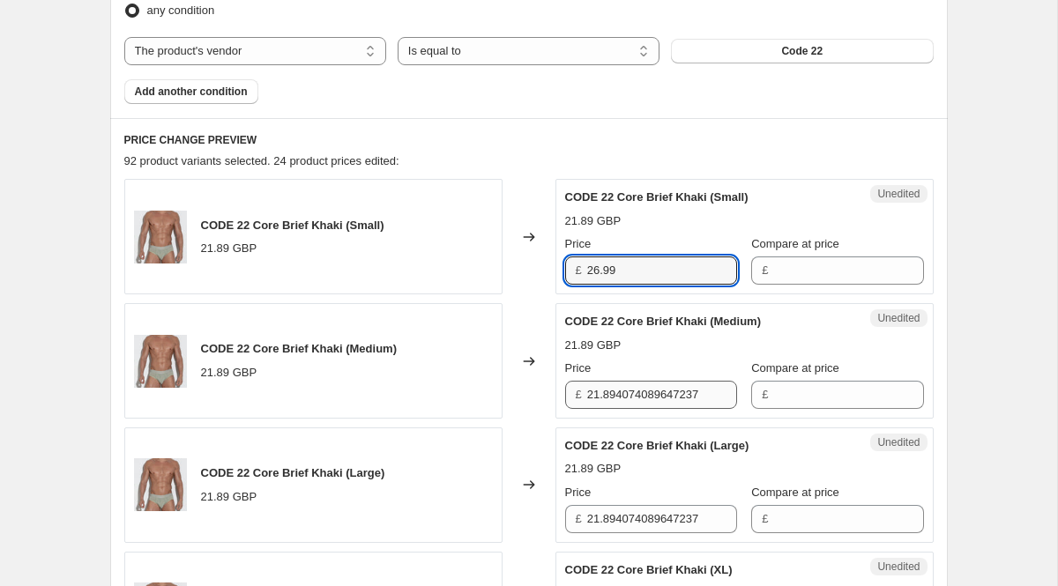
type input "26.99"
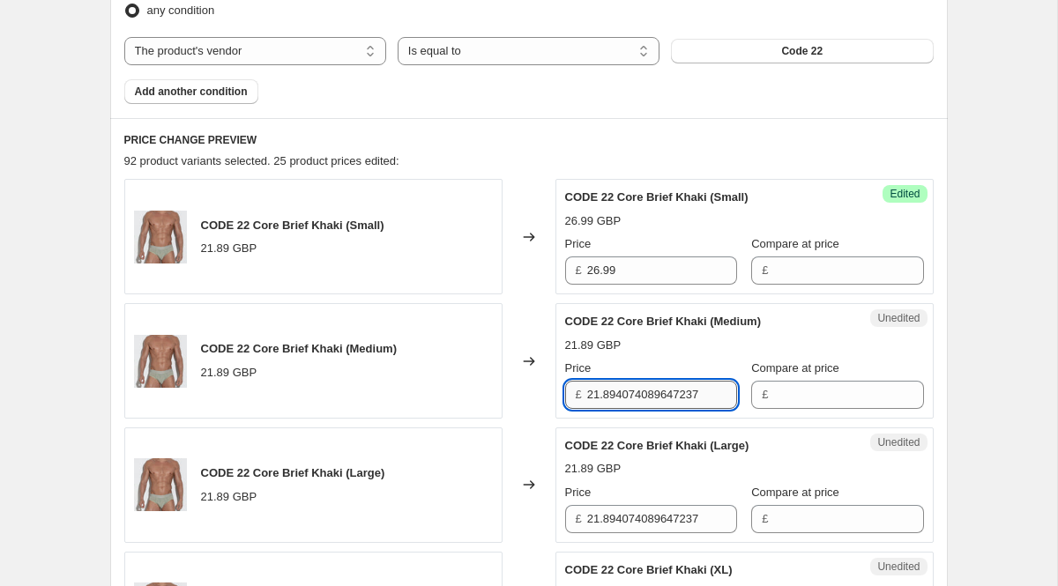
click at [616, 400] on input "21.894074089647237" at bounding box center [662, 395] width 150 height 28
paste input "6.99"
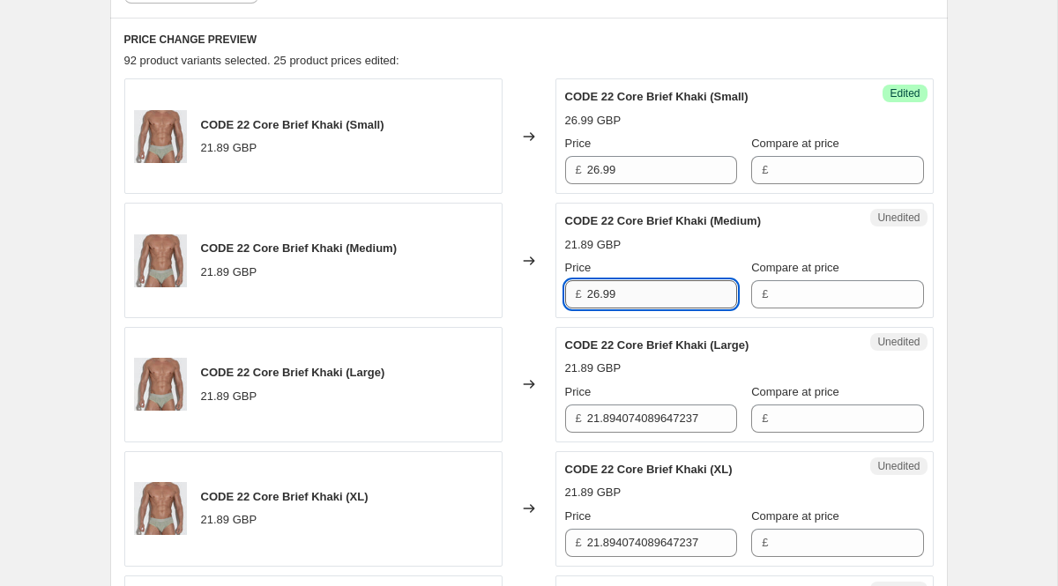
scroll to position [716, 0]
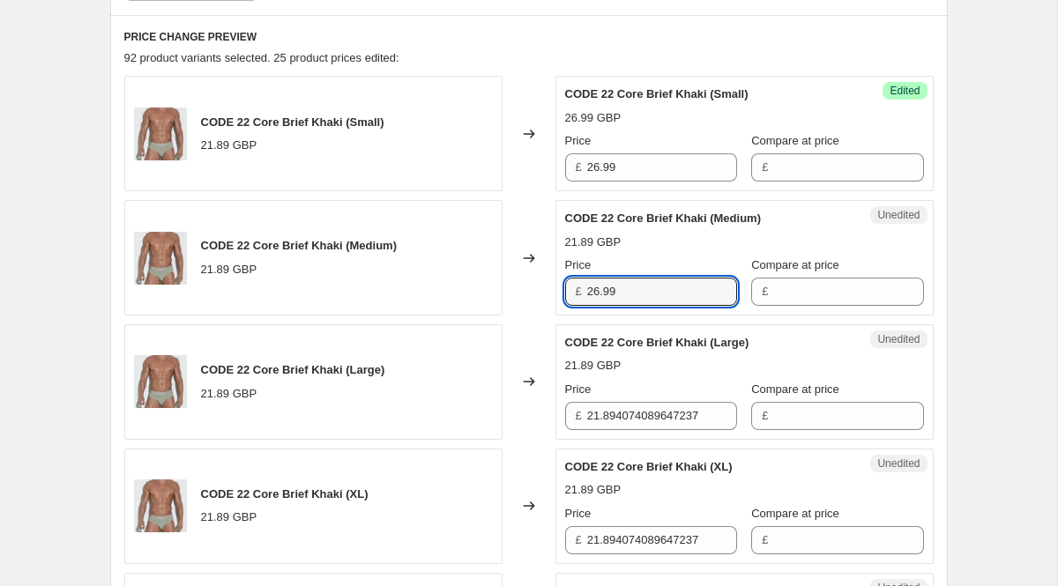
type input "26.99"
click at [617, 397] on div "Price" at bounding box center [651, 390] width 172 height 18
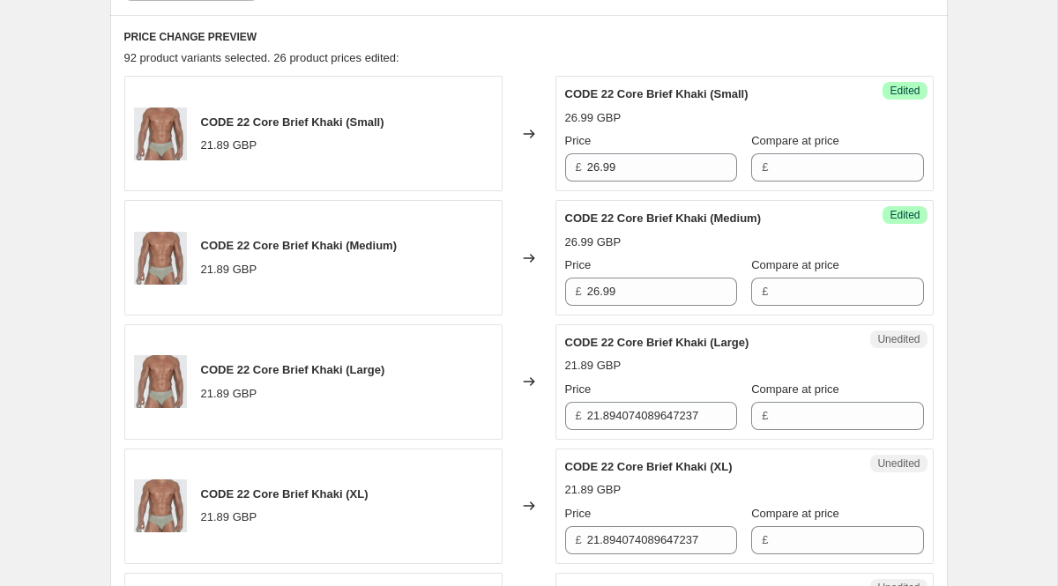
click at [617, 397] on div "Price" at bounding box center [651, 390] width 172 height 18
click at [626, 427] on input "21.894074089647237" at bounding box center [662, 416] width 150 height 28
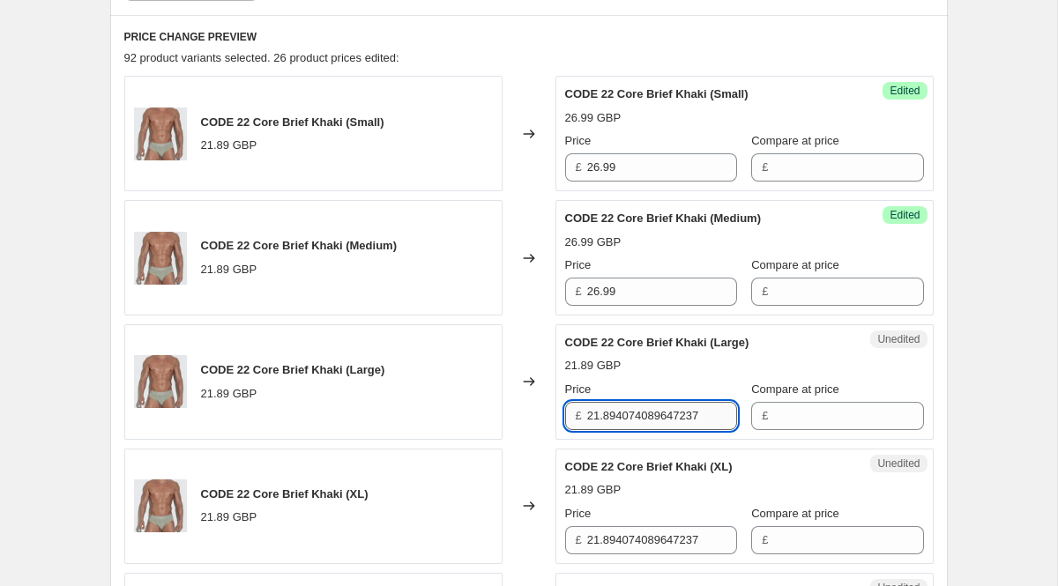
paste input "6.99"
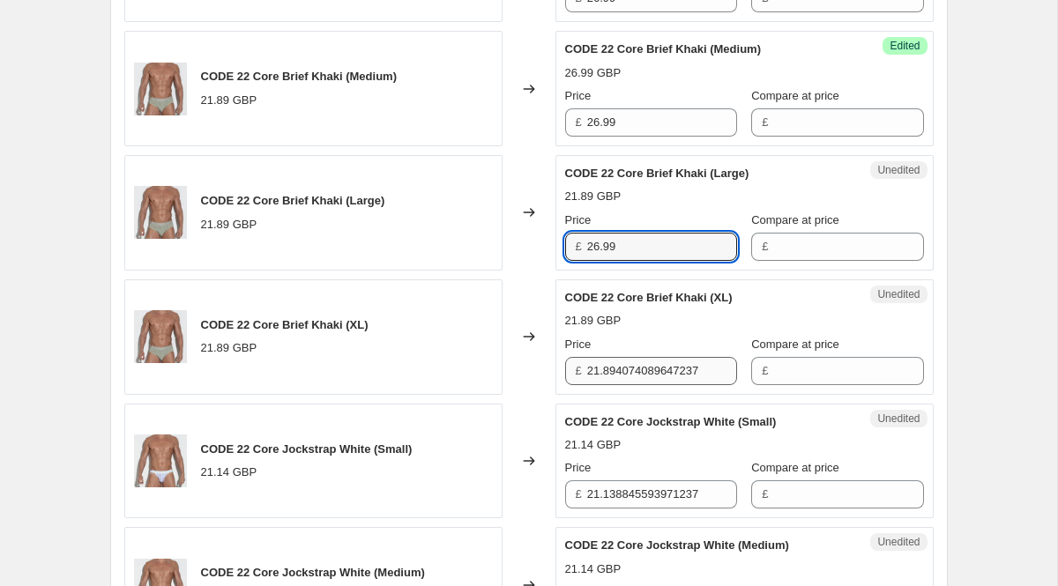
type input "26.99"
click at [616, 375] on input "21.894074089647237" at bounding box center [662, 371] width 150 height 28
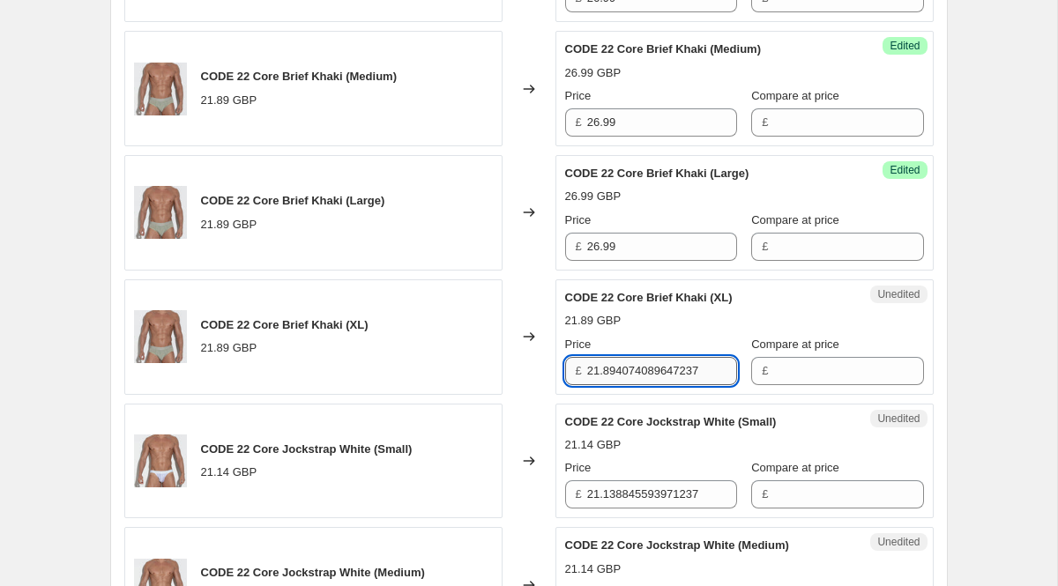
click at [616, 375] on input "21.894074089647237" at bounding box center [662, 371] width 150 height 28
paste input "6.99"
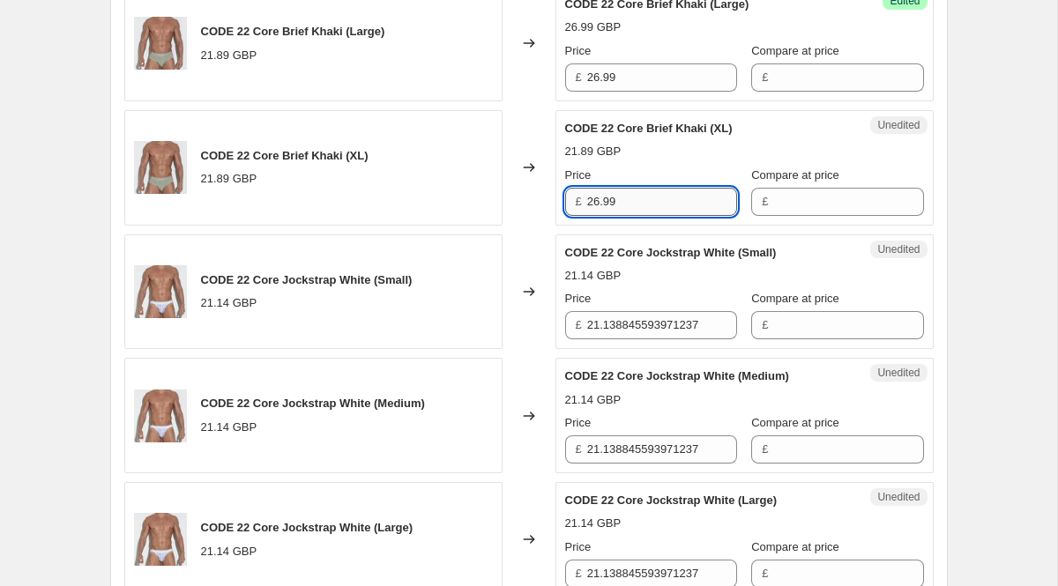
scroll to position [1075, 0]
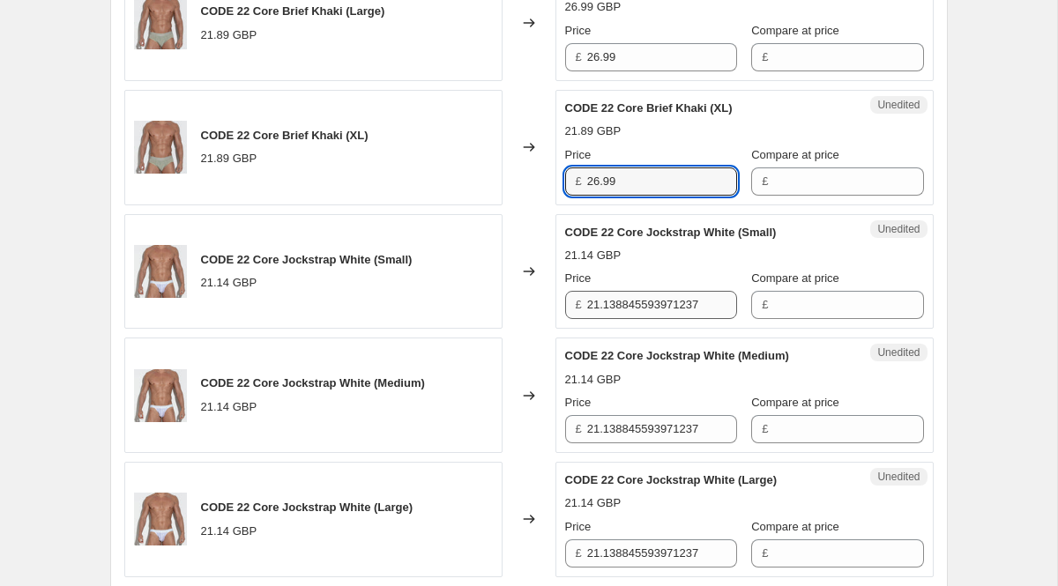
type input "26.99"
click at [616, 303] on input "21.138845593971237" at bounding box center [662, 305] width 150 height 28
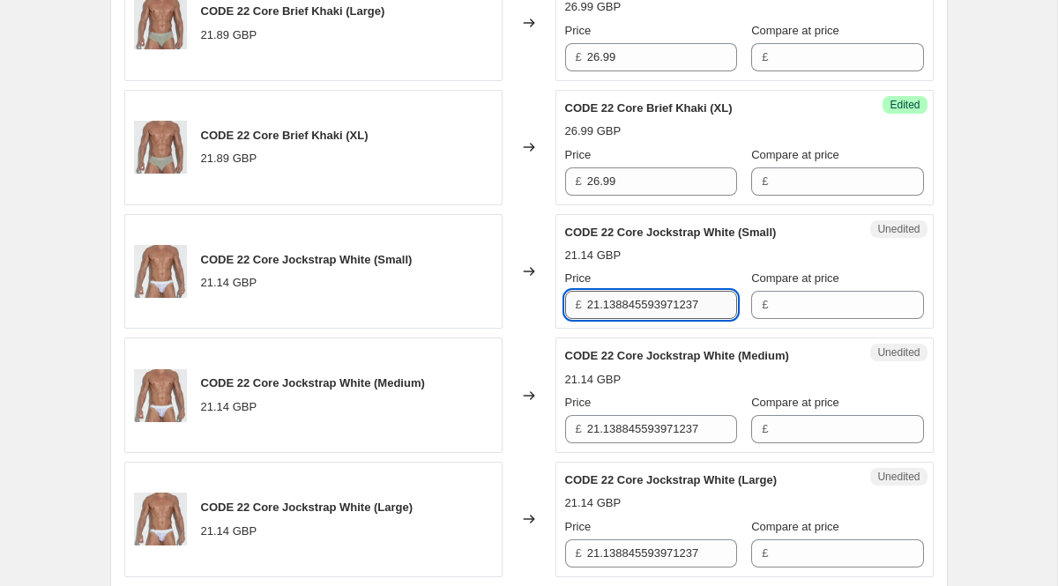
click at [616, 303] on input "21.138845593971237" at bounding box center [662, 305] width 150 height 28
paste input "6.99"
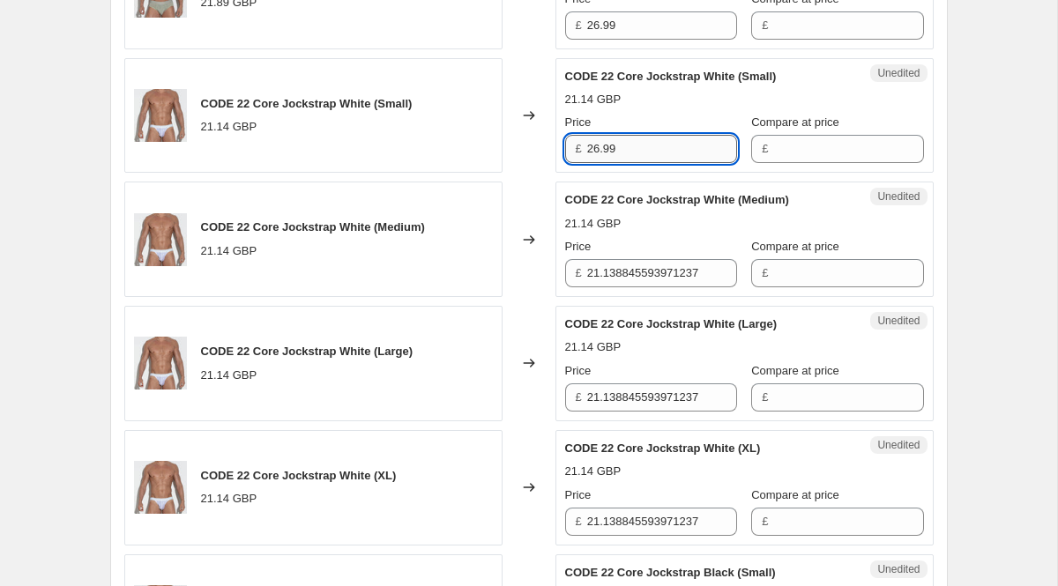
scroll to position [1234, 0]
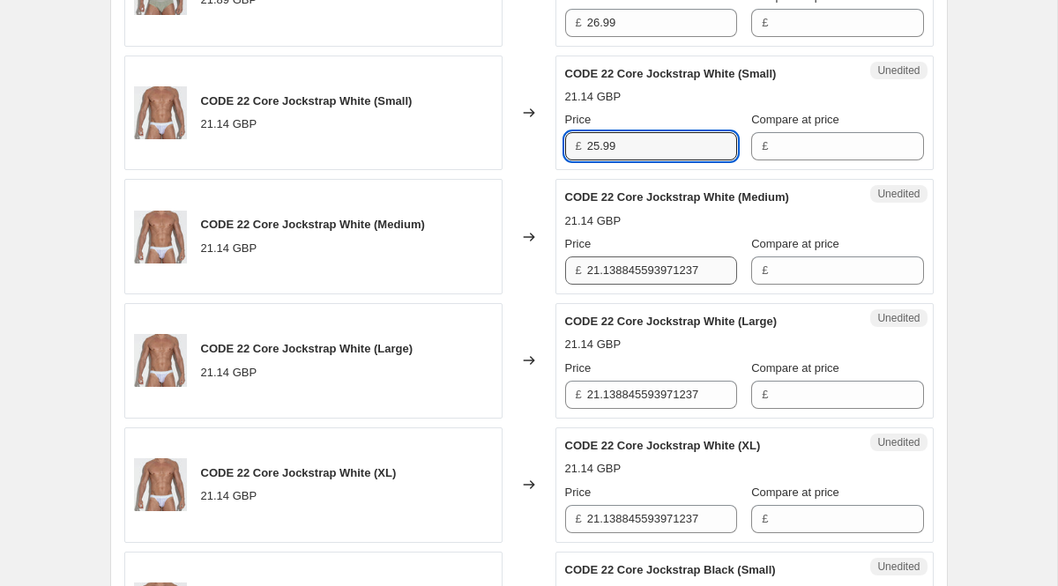
type input "25.99"
click at [624, 278] on input "21.138845593971237" at bounding box center [662, 271] width 150 height 28
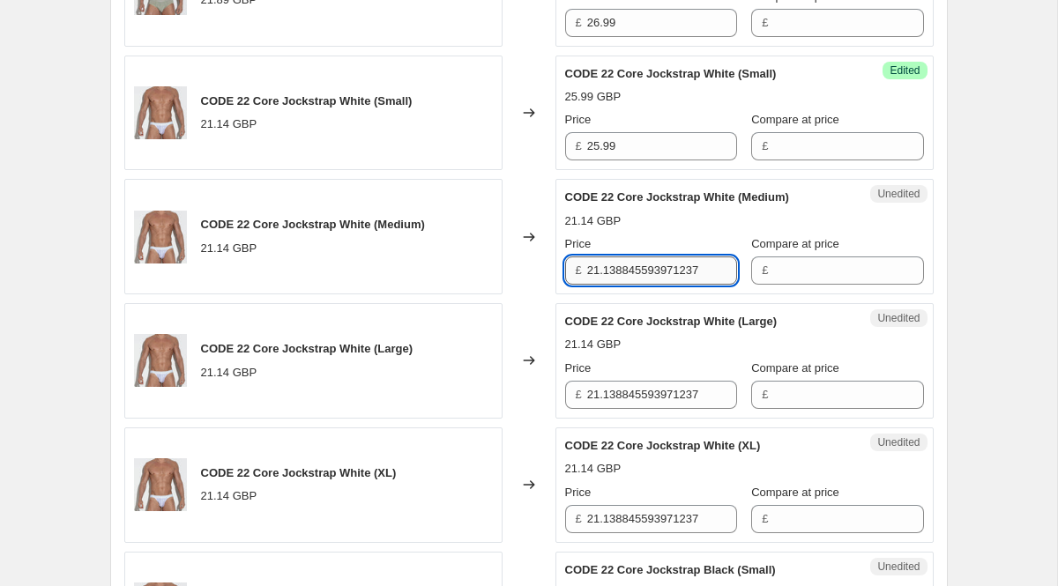
click at [624, 278] on input "21.138845593971237" at bounding box center [662, 271] width 150 height 28
paste input "5.99"
type input "25.99"
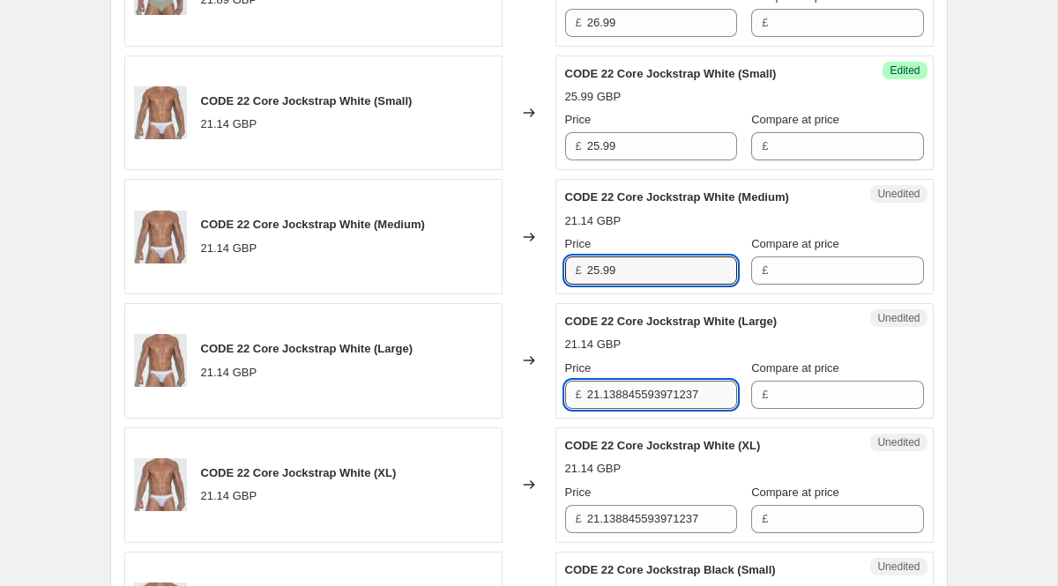
click at [624, 395] on input "21.138845593971237" at bounding box center [662, 395] width 150 height 28
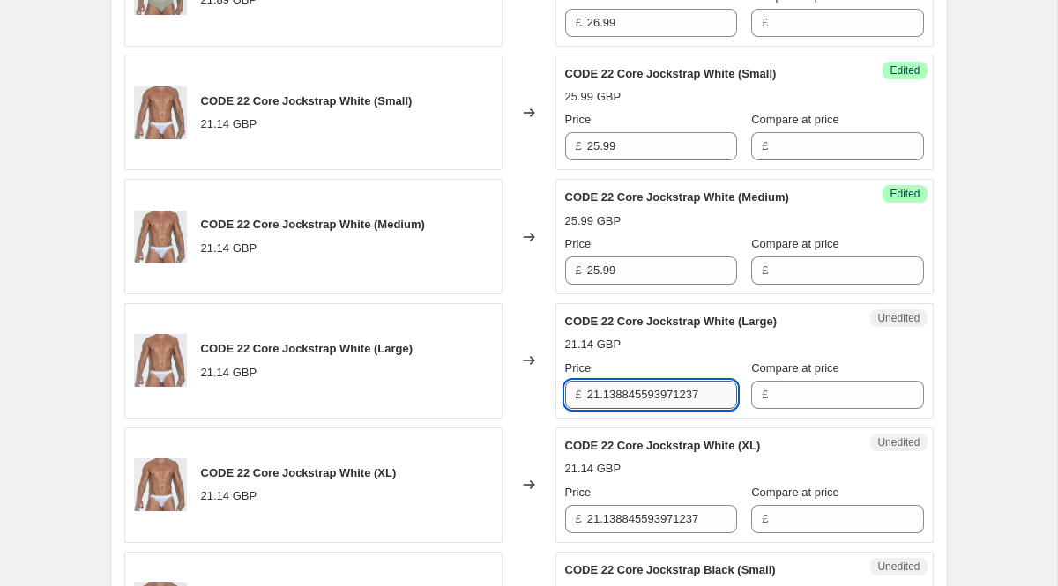
click at [624, 395] on input "21.138845593971237" at bounding box center [662, 395] width 150 height 28
paste input "5.99"
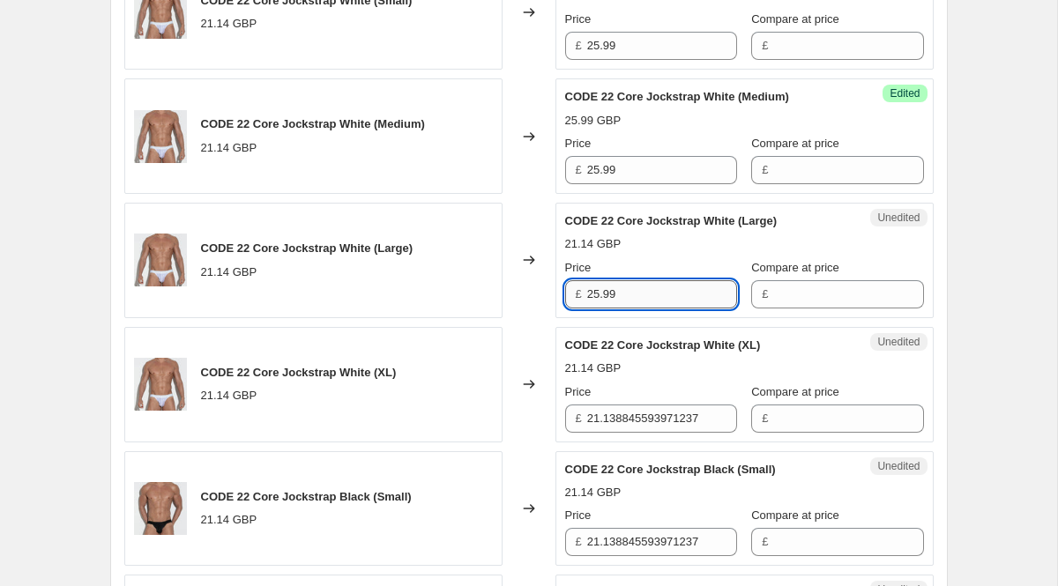
scroll to position [1353, 0]
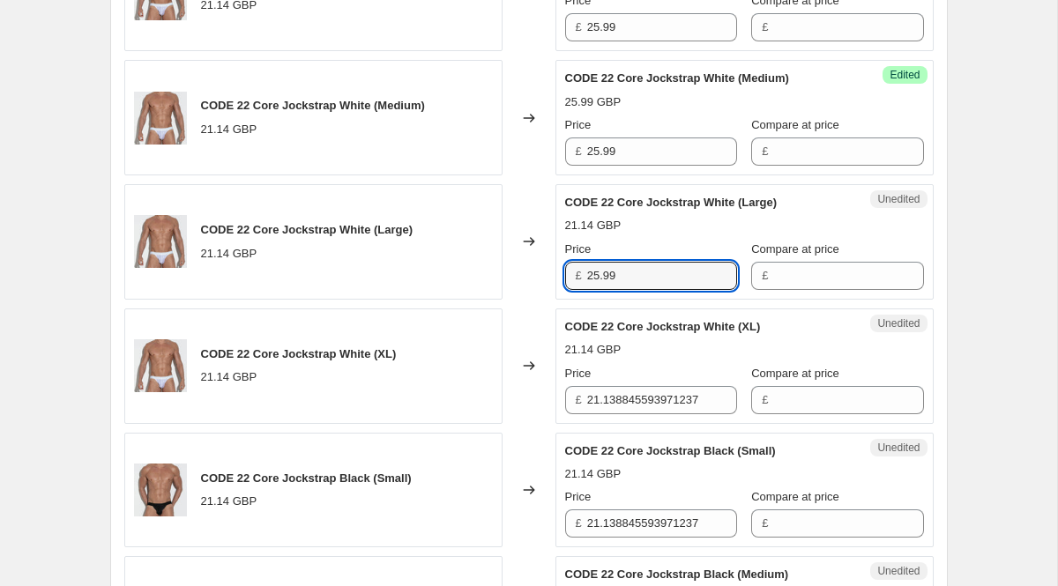
type input "25.99"
click at [632, 414] on div "Unedited CODE 22 Core Jockstrap White (XL) 21.14 GBP Price £ 21.138845593971237…" at bounding box center [745, 367] width 378 height 116
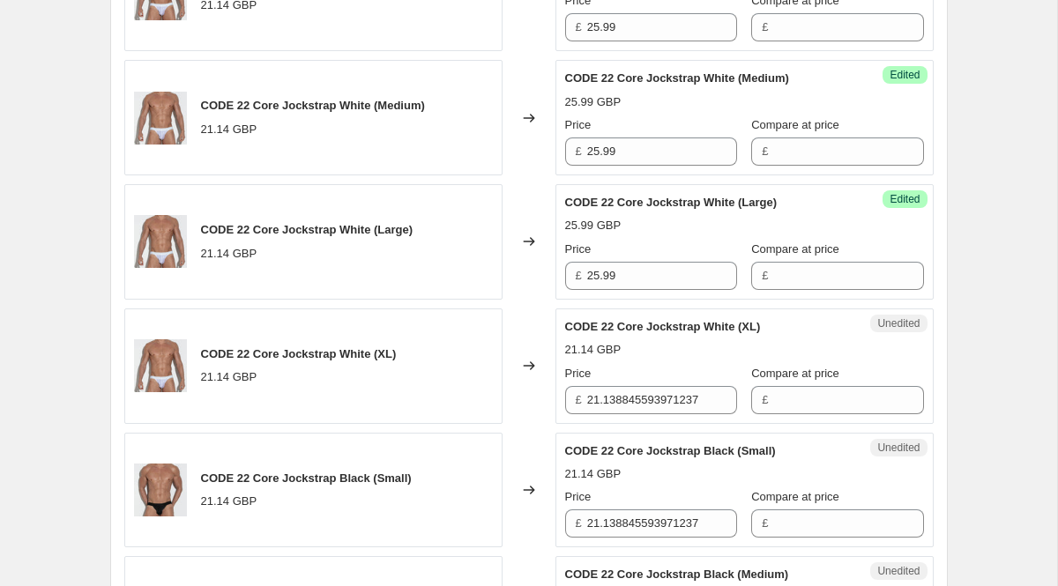
click at [632, 414] on div "Unedited CODE 22 Core Jockstrap White (XL) 21.14 GBP Price £ 21.138845593971237…" at bounding box center [745, 367] width 378 height 116
click at [624, 395] on input "21.138845593971237" at bounding box center [662, 400] width 150 height 28
paste input "5.99"
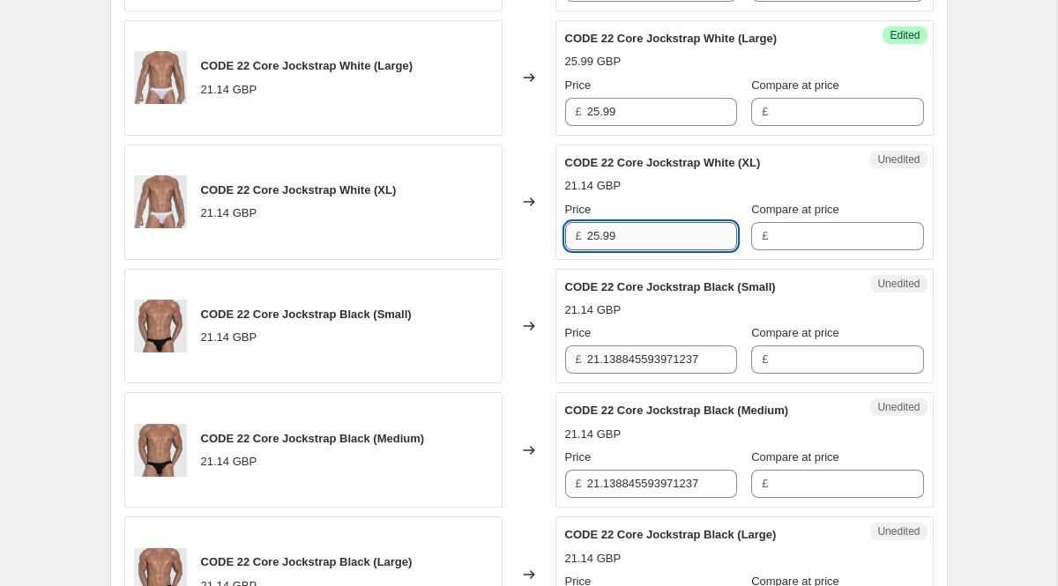
scroll to position [1533, 0]
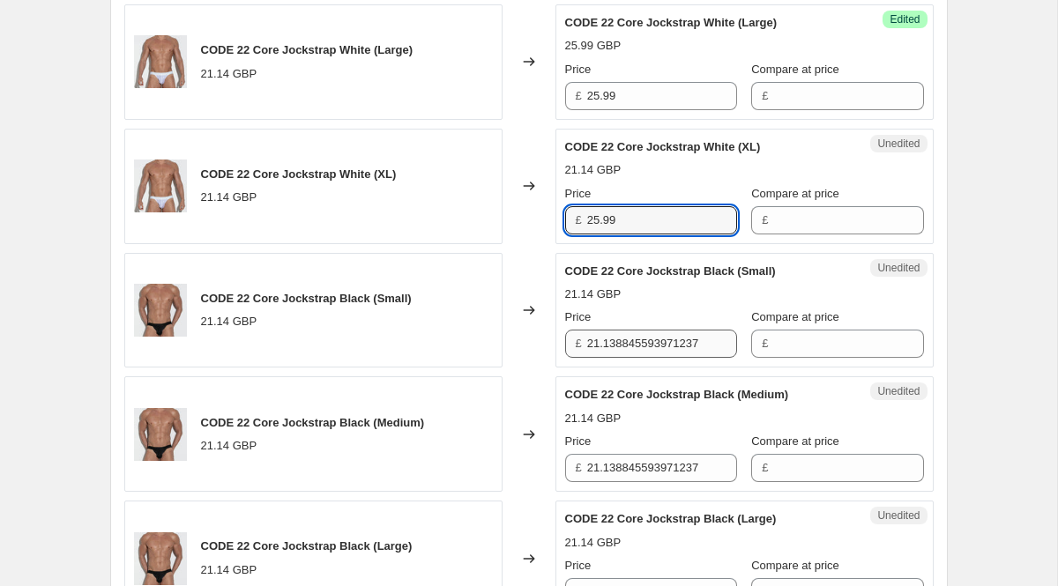
type input "25.99"
click at [620, 355] on input "21.138845593971237" at bounding box center [662, 344] width 150 height 28
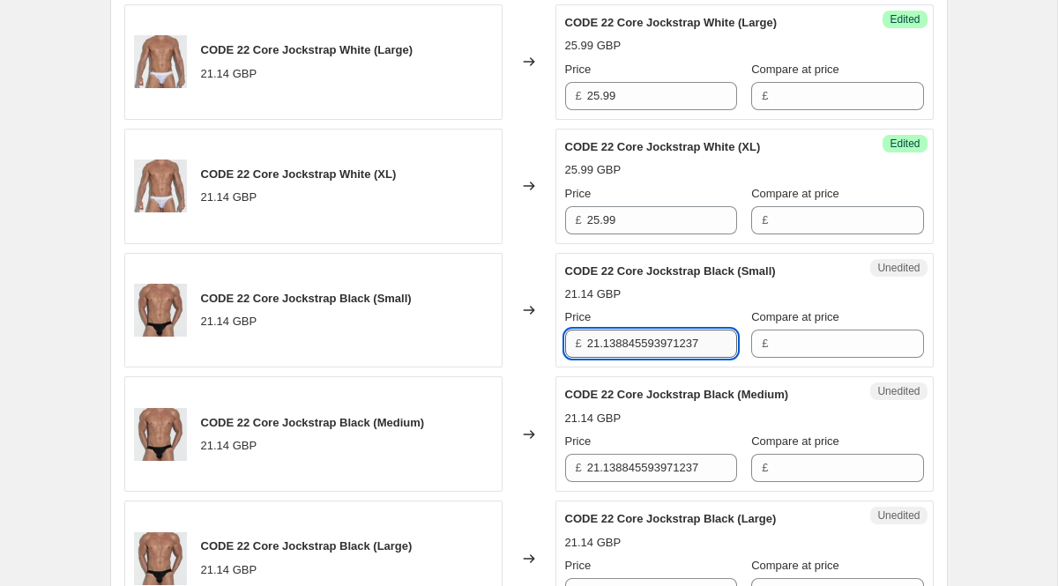
click at [620, 355] on input "21.138845593971237" at bounding box center [662, 344] width 150 height 28
paste input "5.99"
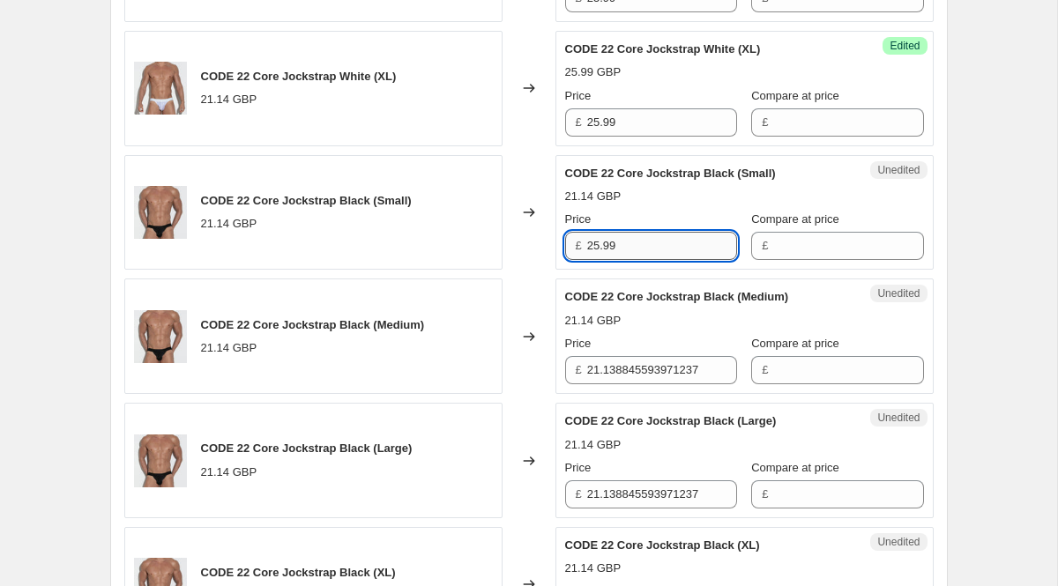
scroll to position [1633, 0]
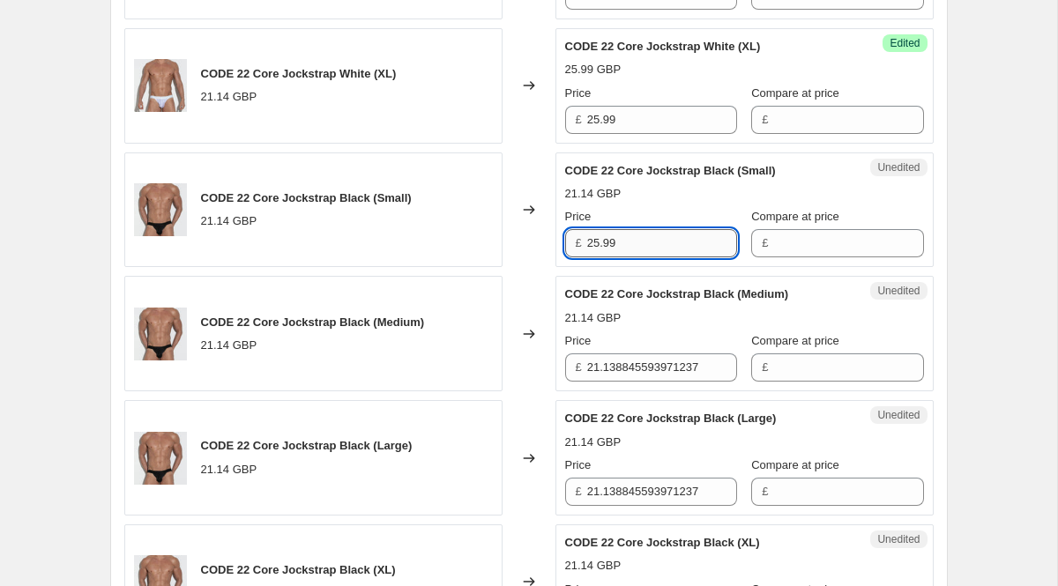
type input "25.99"
click at [620, 355] on input "21.138845593971237" at bounding box center [662, 368] width 150 height 28
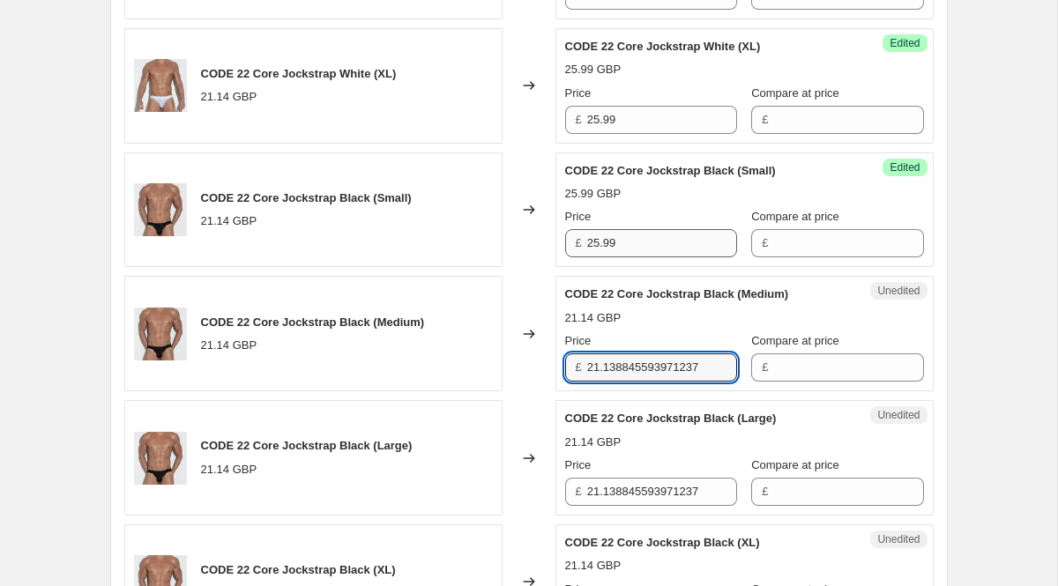
click at [620, 355] on input "21.138845593971237" at bounding box center [662, 368] width 150 height 28
paste input "5.99"
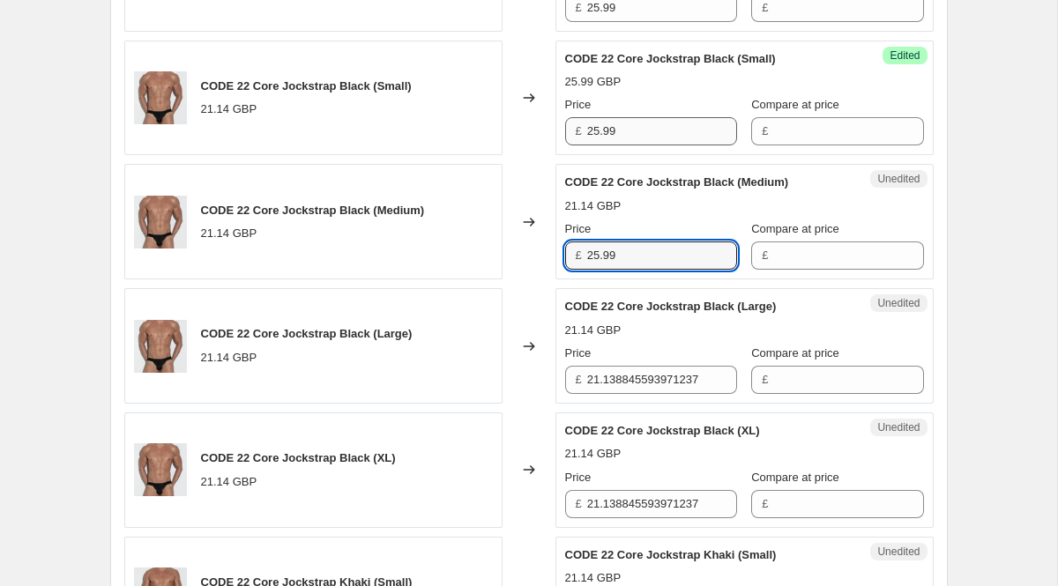
scroll to position [1748, 0]
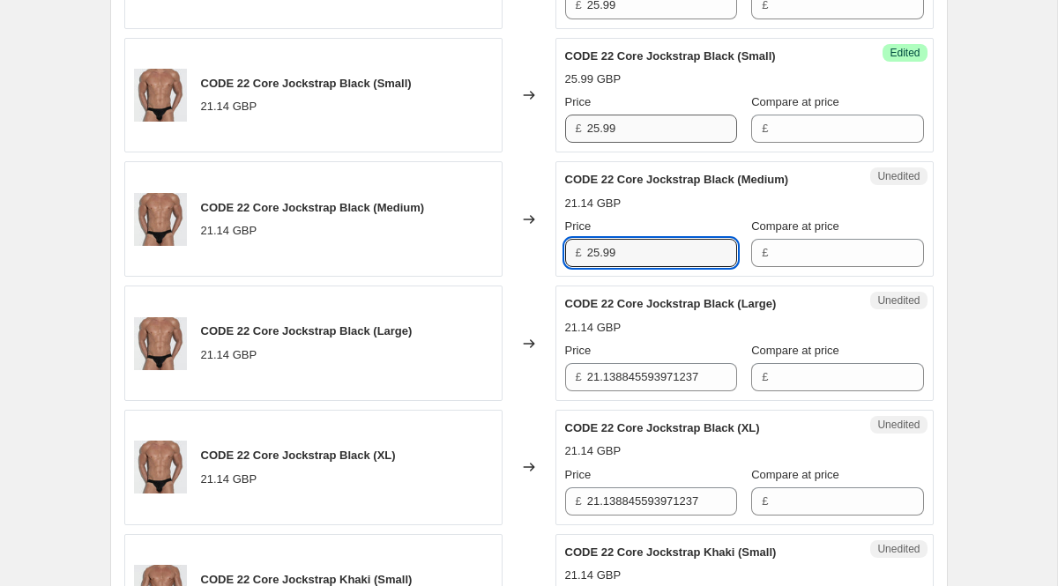
type input "25.99"
click at [620, 355] on div "Price" at bounding box center [651, 351] width 172 height 18
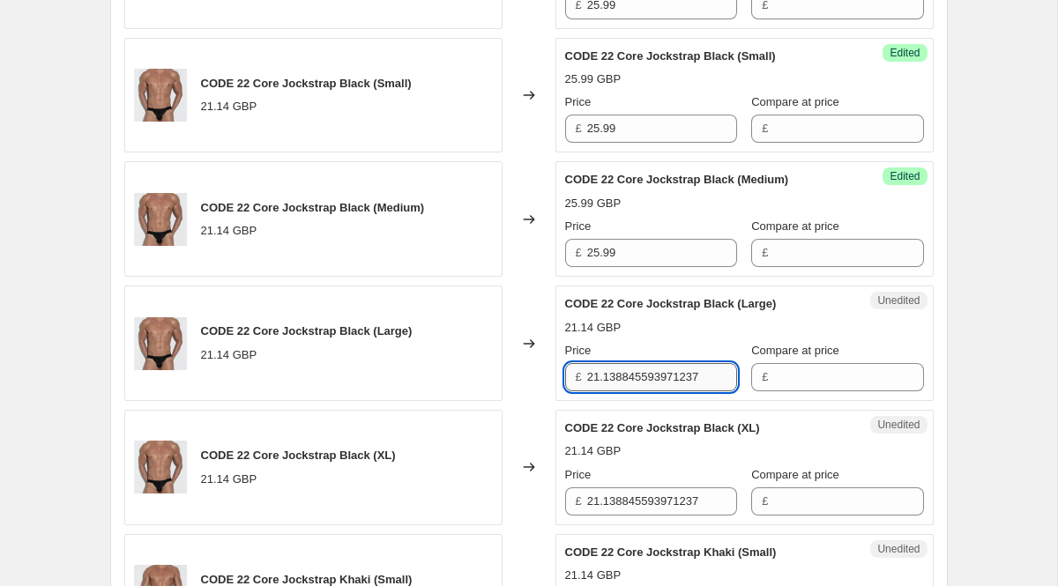
click at [630, 383] on input "21.138845593971237" at bounding box center [662, 377] width 150 height 28
paste input "5.99"
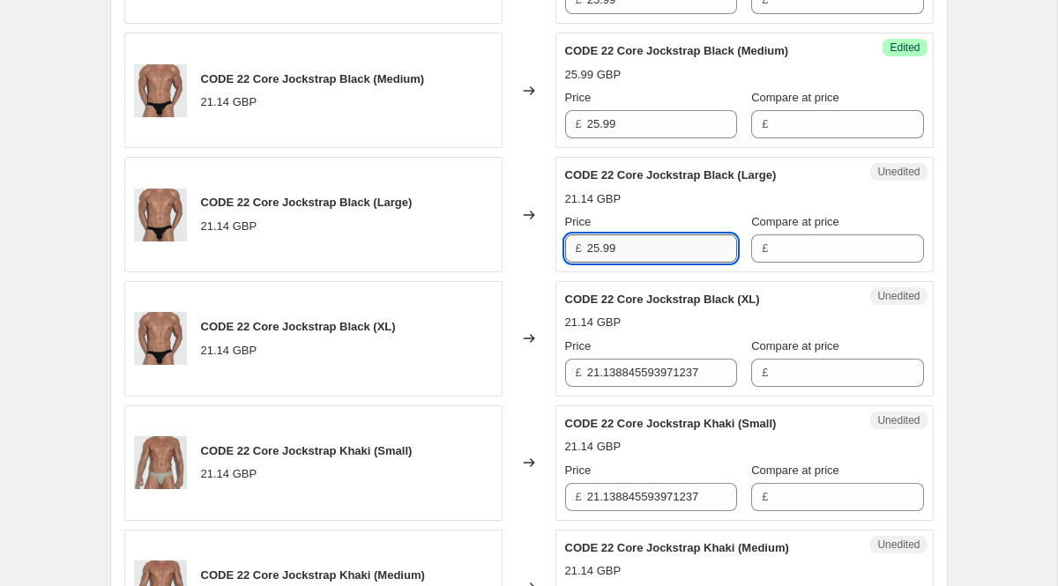
type input "25.99"
click at [630, 383] on input "21.138845593971237" at bounding box center [662, 373] width 150 height 28
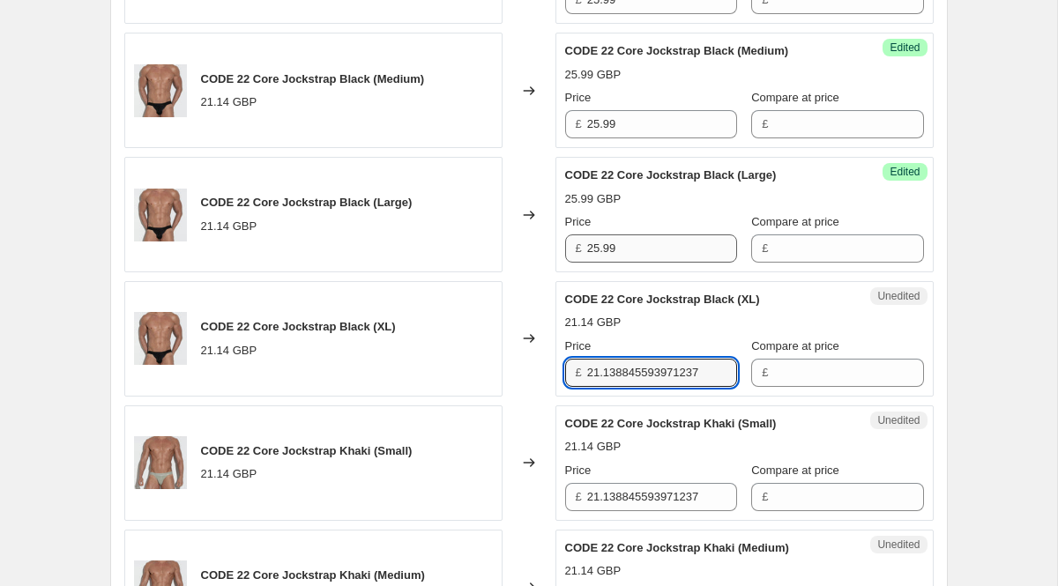
click at [630, 383] on input "21.138845593971237" at bounding box center [662, 373] width 150 height 28
paste input "5.99"
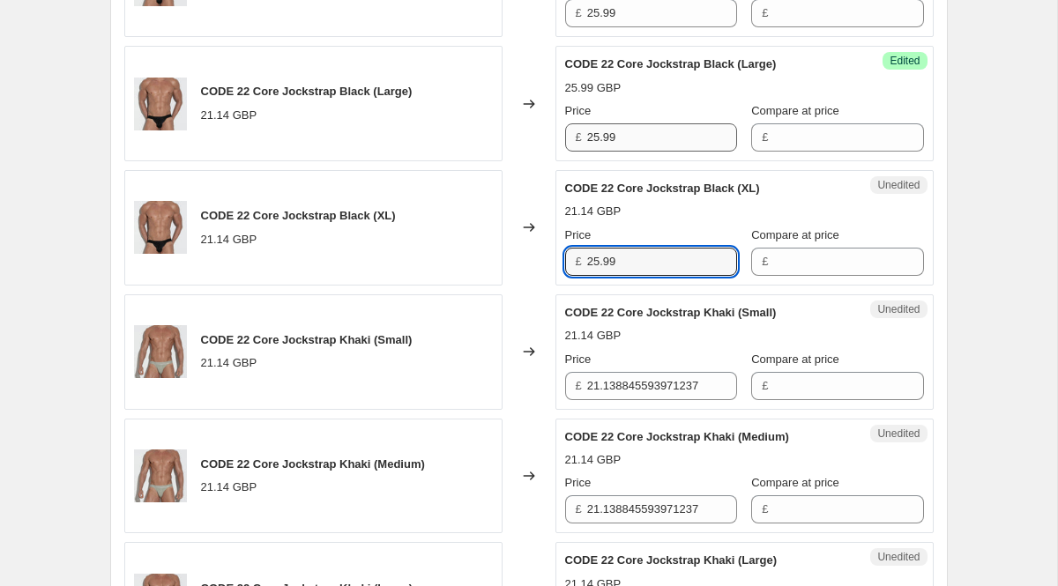
type input "25.99"
click at [630, 383] on input "21.138845593971237" at bounding box center [662, 386] width 150 height 28
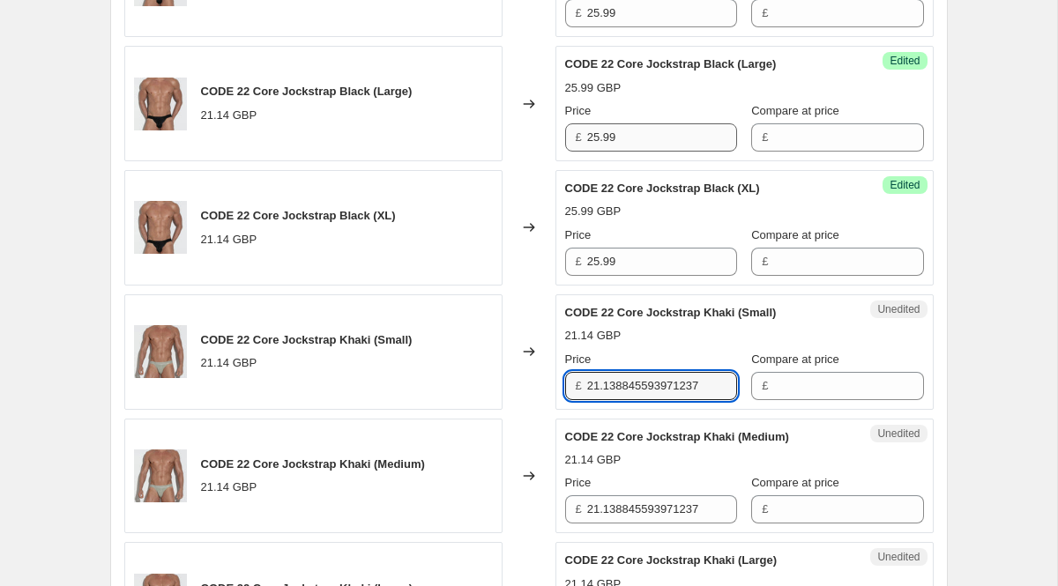
paste input "5.99"
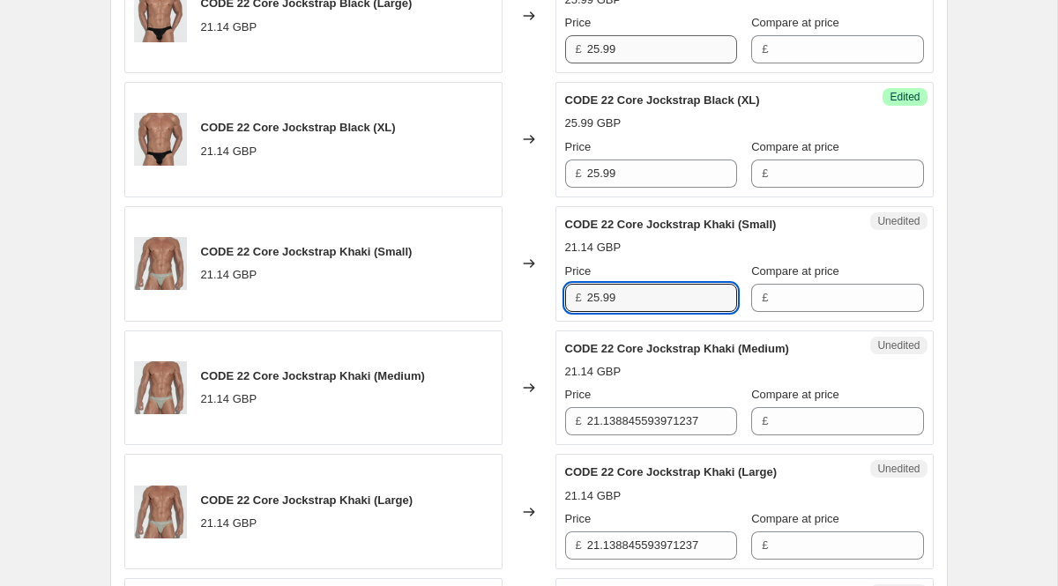
scroll to position [2084, 0]
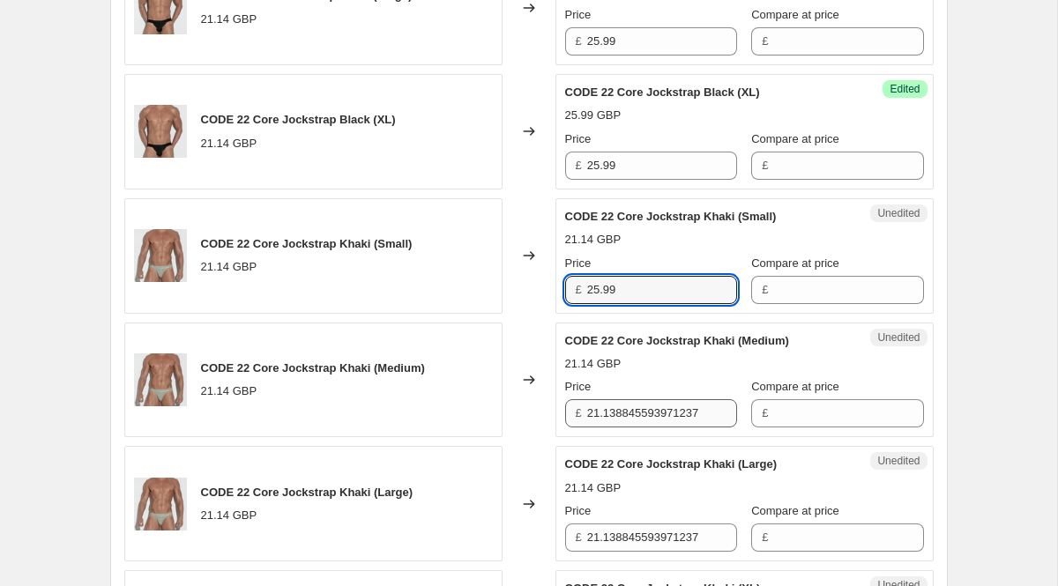
type input "25.99"
click at [645, 419] on input "21.138845593971237" at bounding box center [662, 414] width 150 height 28
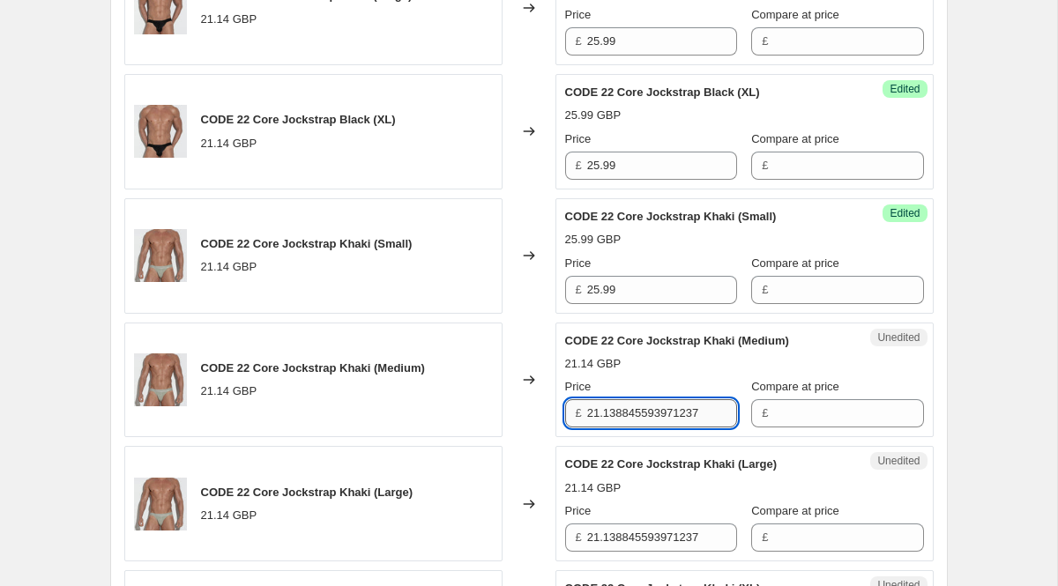
paste input "5.99"
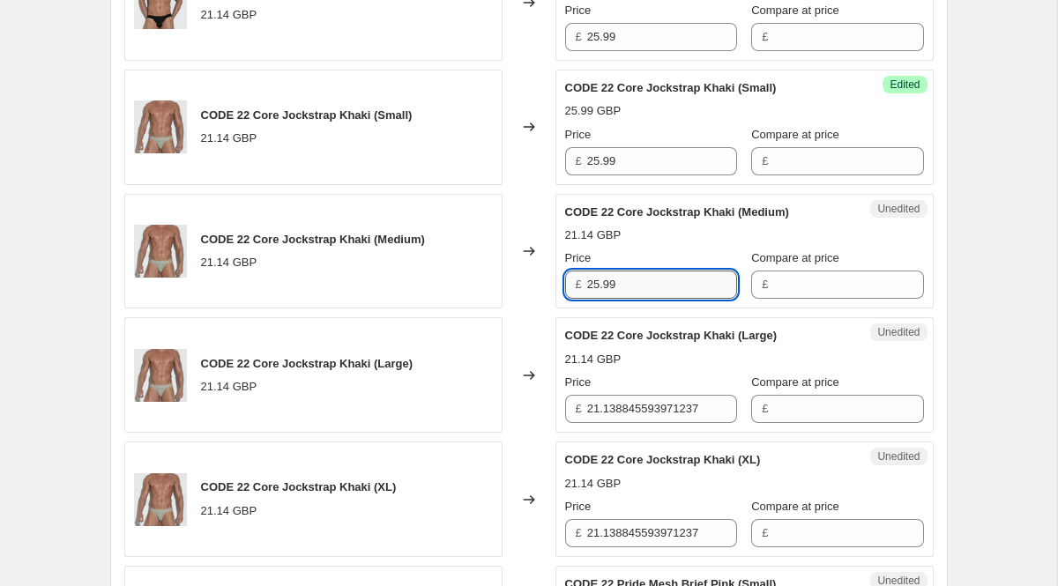
type input "25.99"
click at [645, 419] on input "21.138845593971237" at bounding box center [662, 409] width 150 height 28
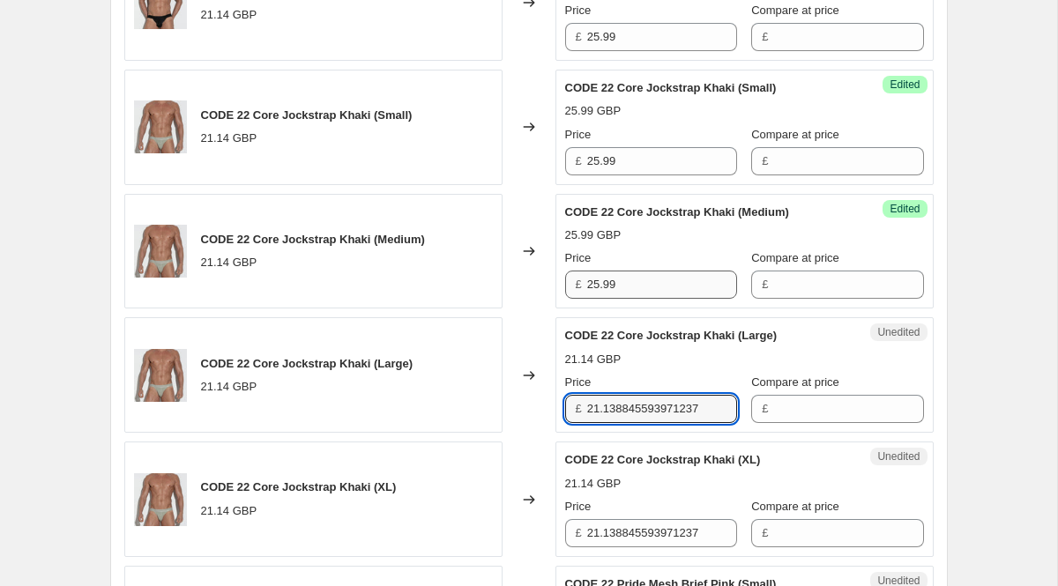
click at [645, 419] on input "21.138845593971237" at bounding box center [662, 409] width 150 height 28
paste input "5.99"
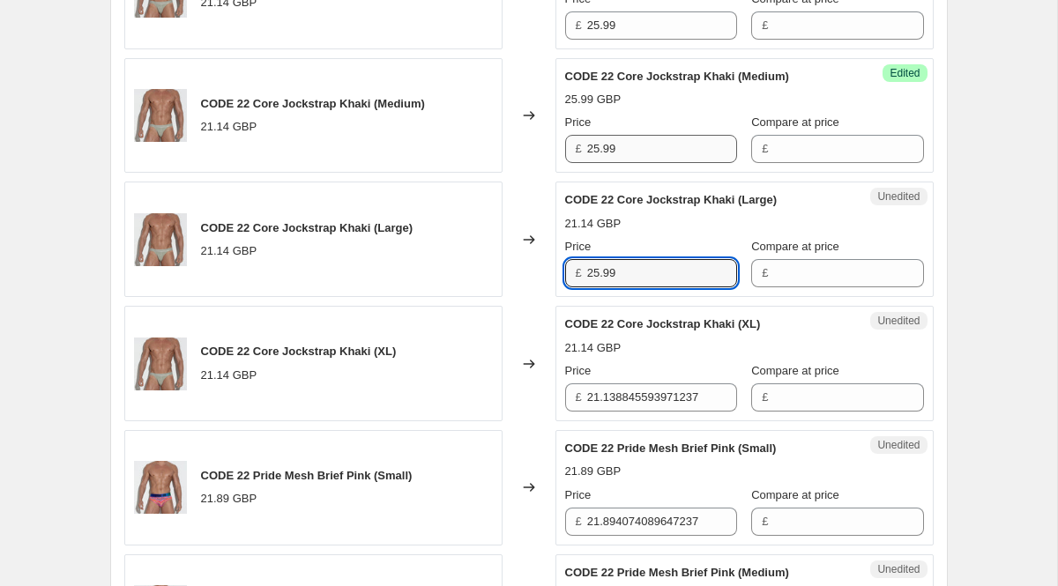
type input "25.99"
click at [645, 419] on div "Unedited CODE 22 Core Jockstrap Khaki (XL) 21.14 GBP Price £ 21.138845593971237…" at bounding box center [745, 364] width 378 height 116
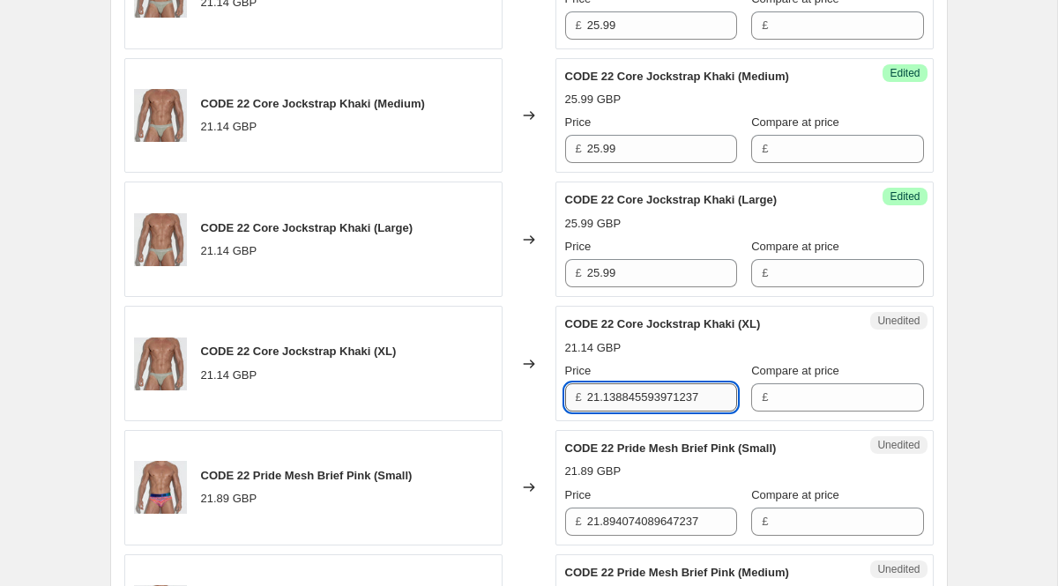
click at [644, 397] on input "21.138845593971237" at bounding box center [662, 398] width 150 height 28
paste input "5.99"
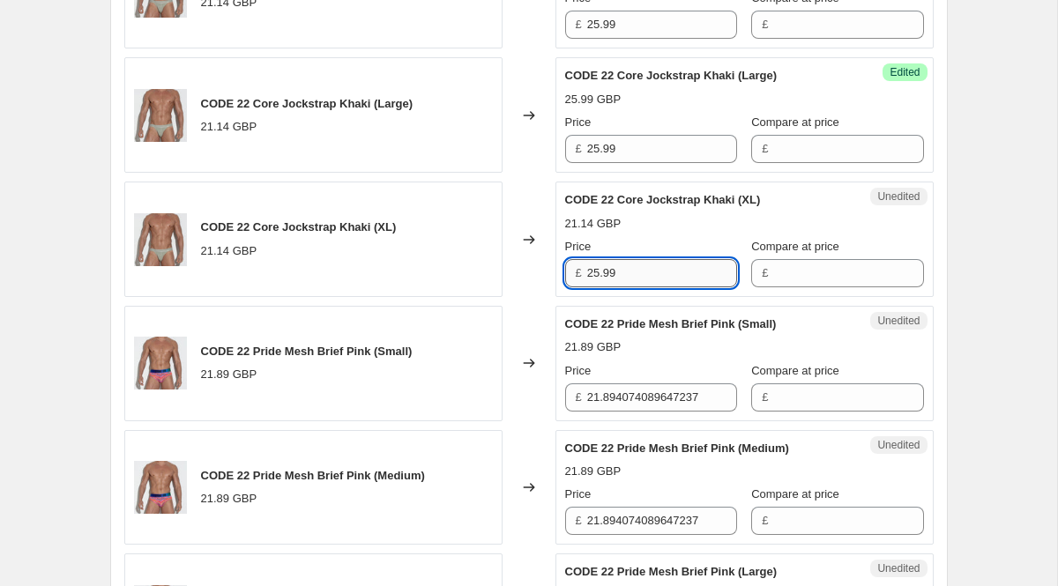
scroll to position [2489, 0]
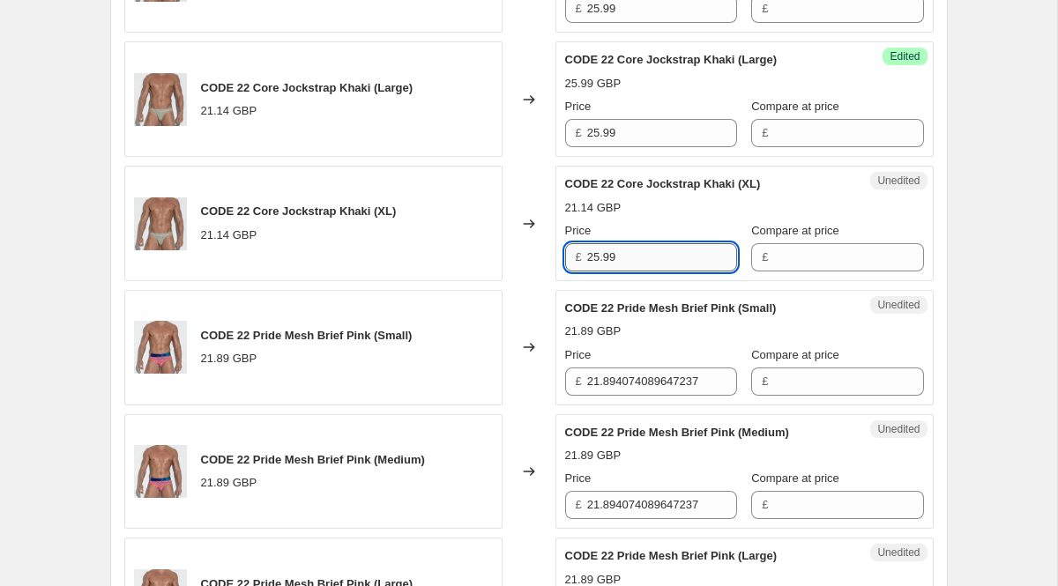
type input "25.99"
click at [644, 397] on div "Unedited CODE 22 Pride Mesh Brief Pink (Small) 21.89 GBP Price £ 21.89407408964…" at bounding box center [745, 348] width 378 height 116
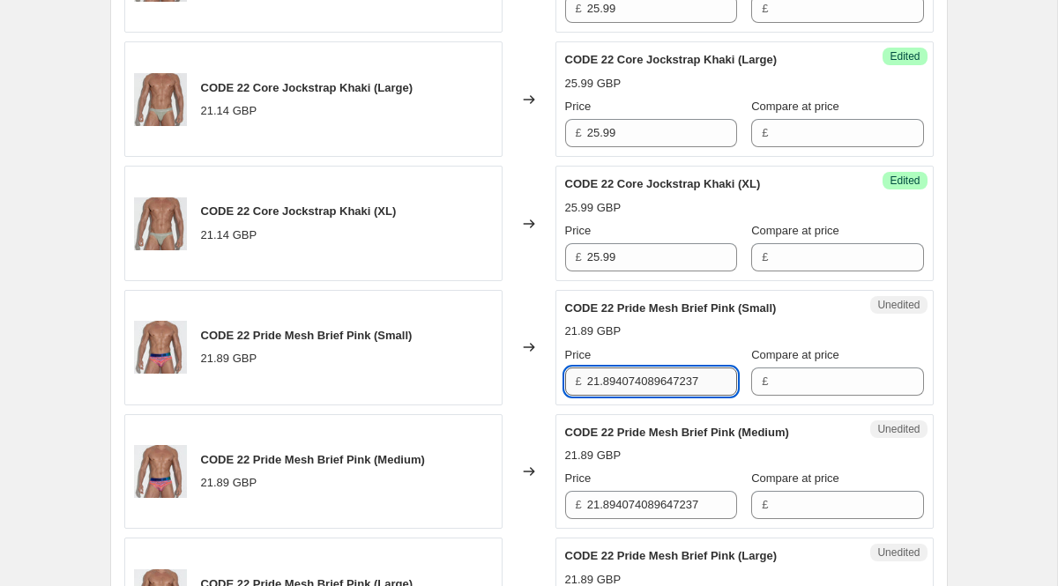
click at [643, 381] on input "21.894074089647237" at bounding box center [662, 382] width 150 height 28
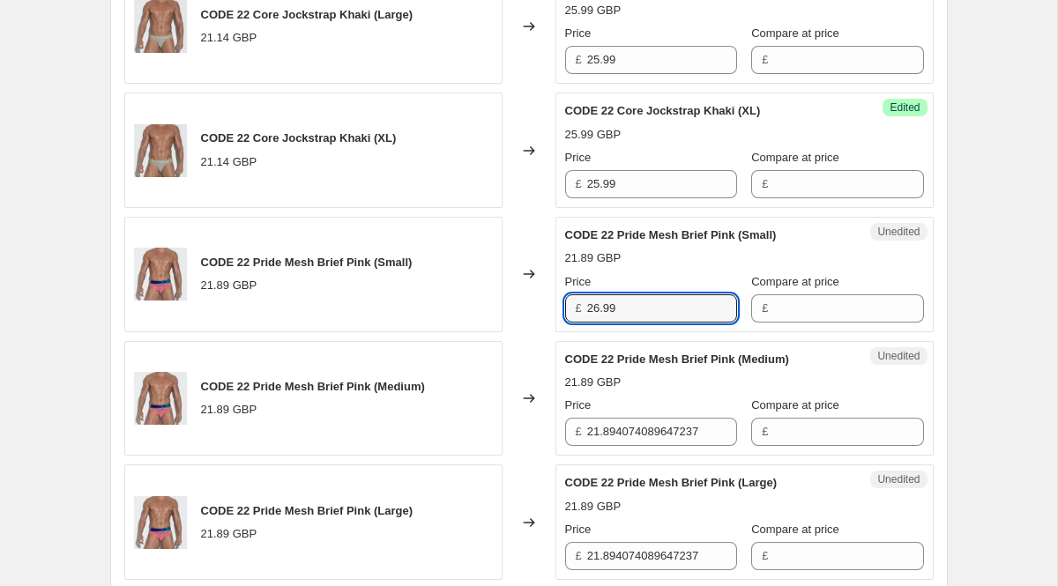
scroll to position [2573, 0]
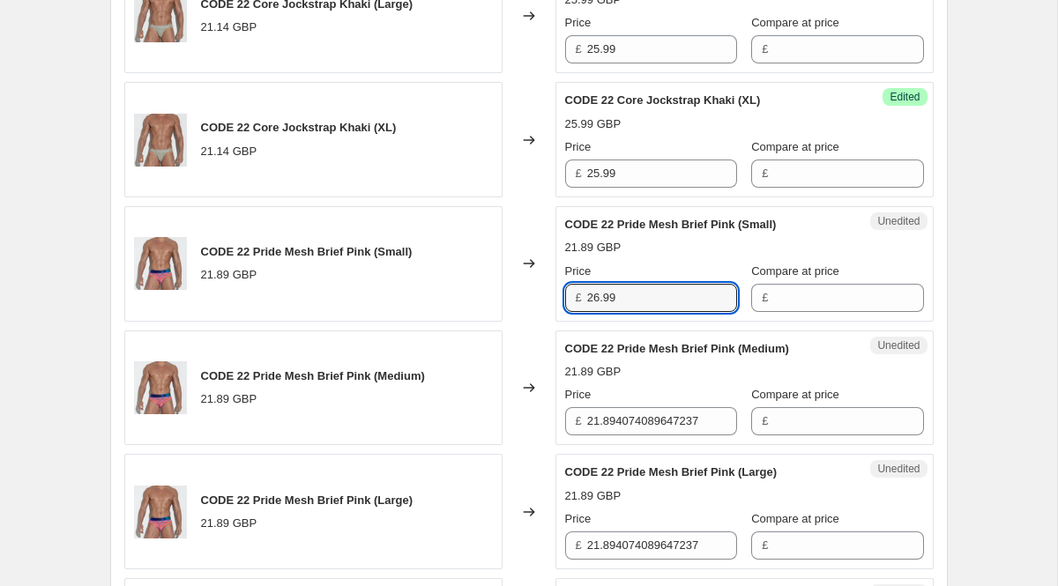
type input "26.99"
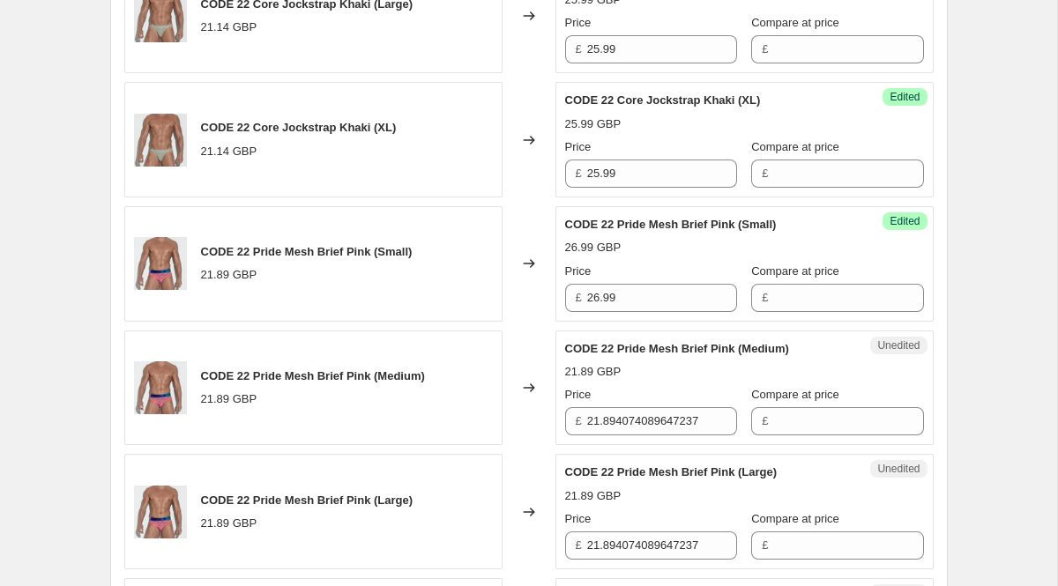
click at [644, 437] on div "Unedited CODE 22 Pride Mesh Brief Pink (Medium) 21.89 GBP Price £ 21.8940740896…" at bounding box center [745, 389] width 378 height 116
click at [639, 431] on input "21.894074089647237" at bounding box center [662, 421] width 150 height 28
paste input "6.99"
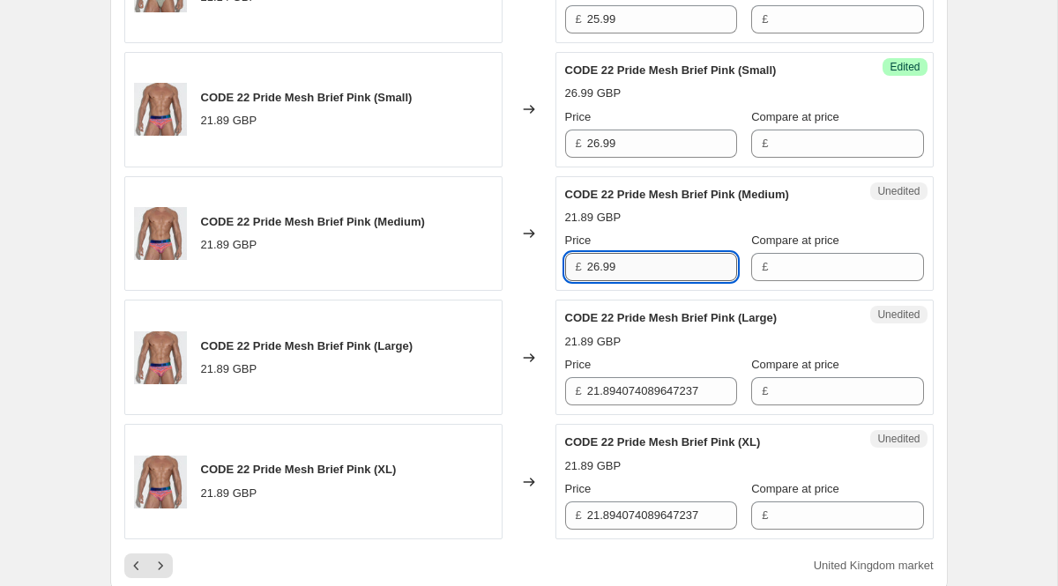
scroll to position [2749, 0]
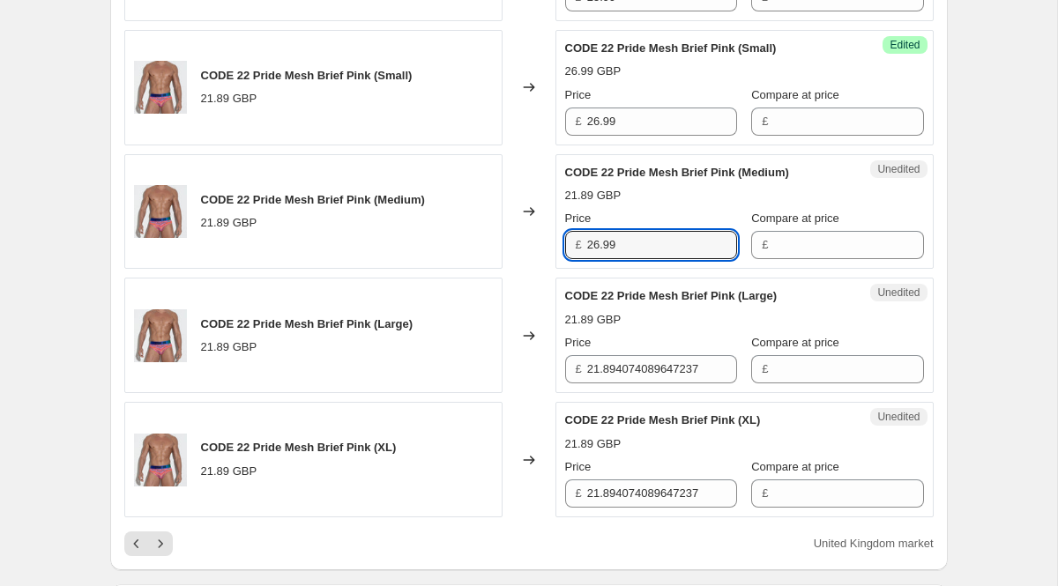
type input "26.99"
click at [631, 342] on div "Price" at bounding box center [651, 343] width 172 height 18
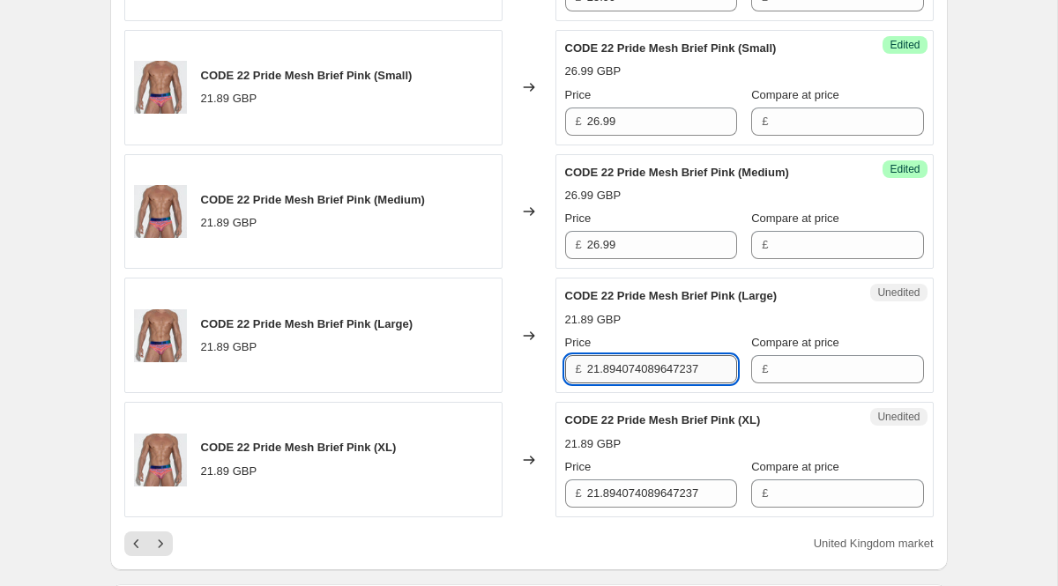
click at [640, 368] on input "21.894074089647237" at bounding box center [662, 369] width 150 height 28
paste input "6.99"
type input "26.99"
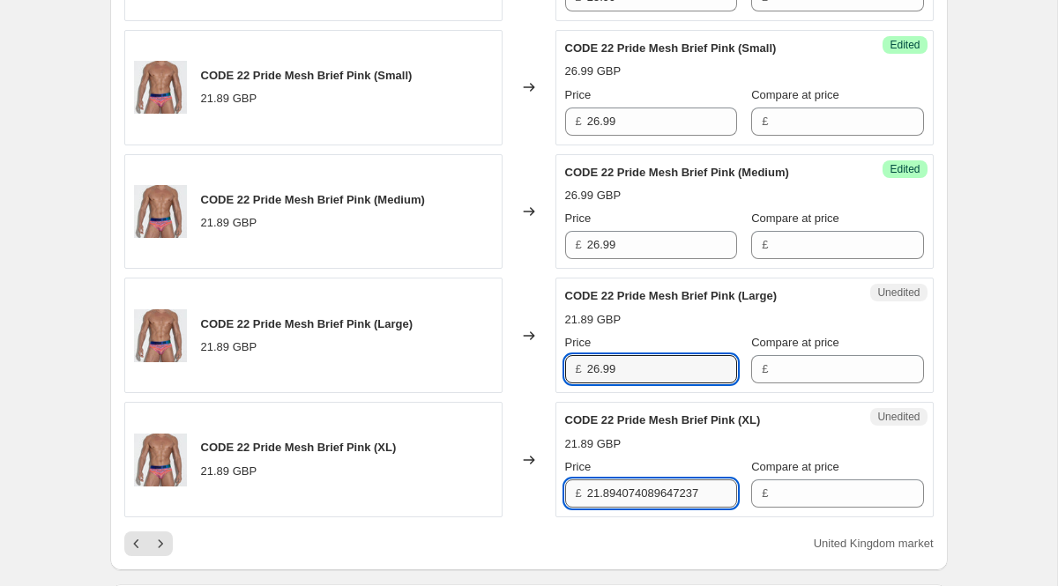
click at [635, 498] on input "21.894074089647237" at bounding box center [662, 494] width 150 height 28
paste input "6.99"
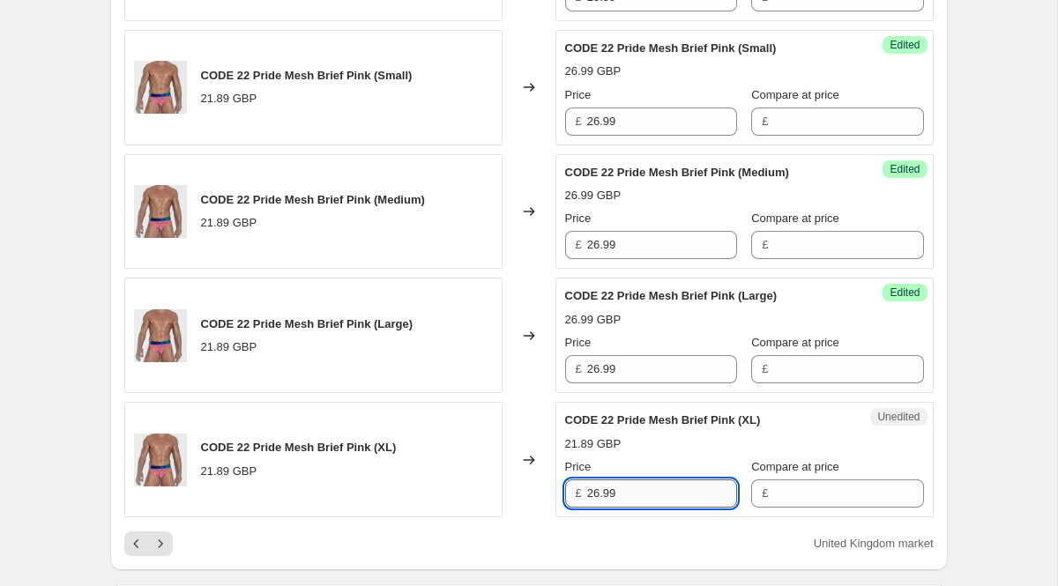
scroll to position [2888, 0]
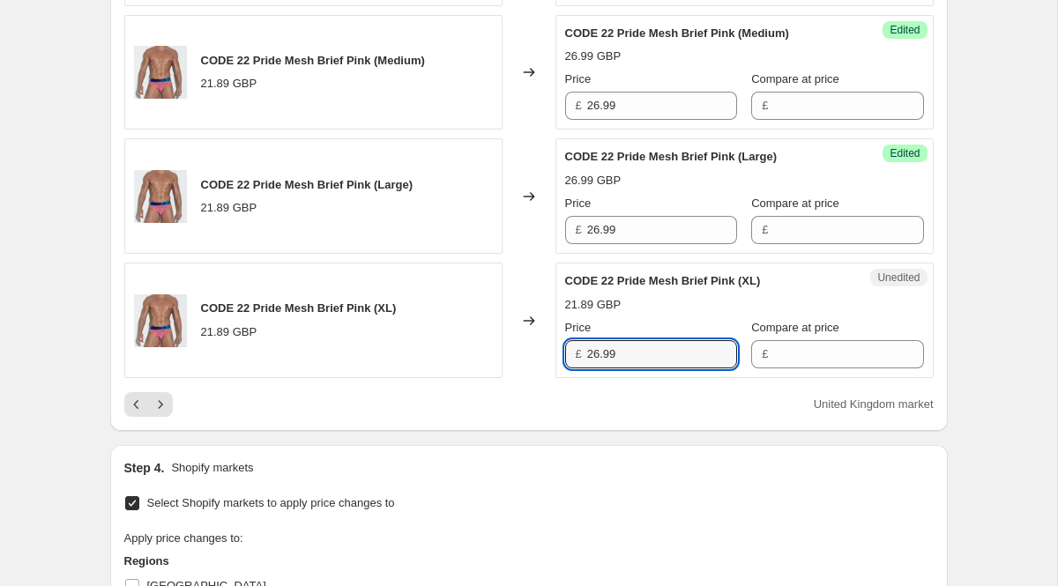
type input "26.99"
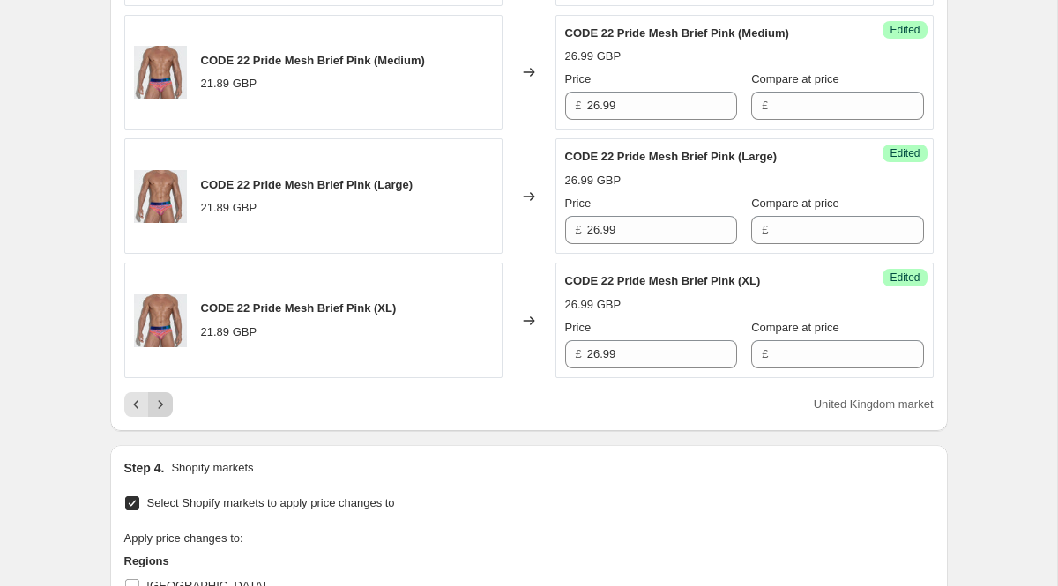
click at [148, 402] on button "Next" at bounding box center [160, 404] width 25 height 25
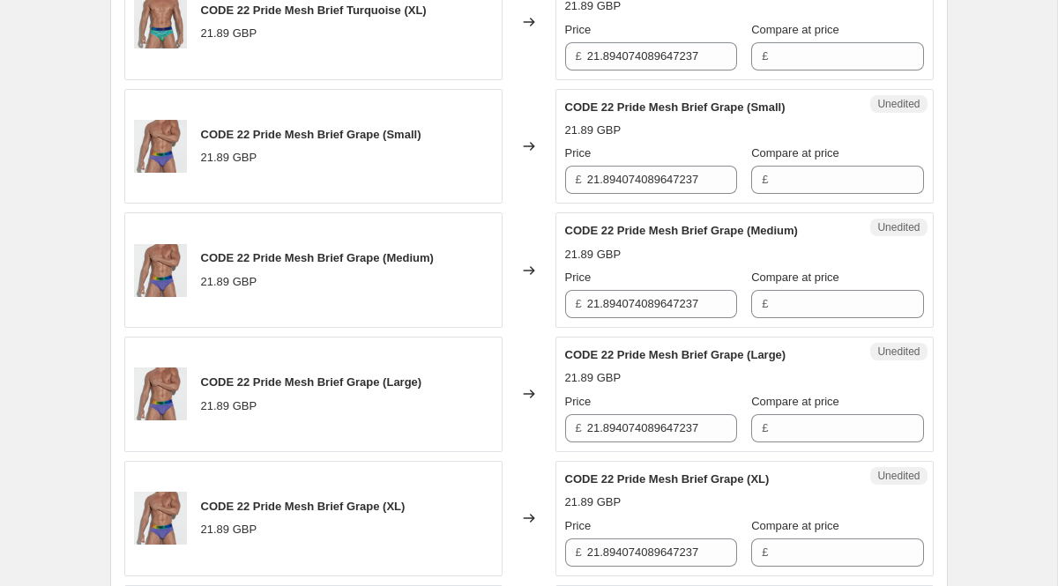
scroll to position [1212, 0]
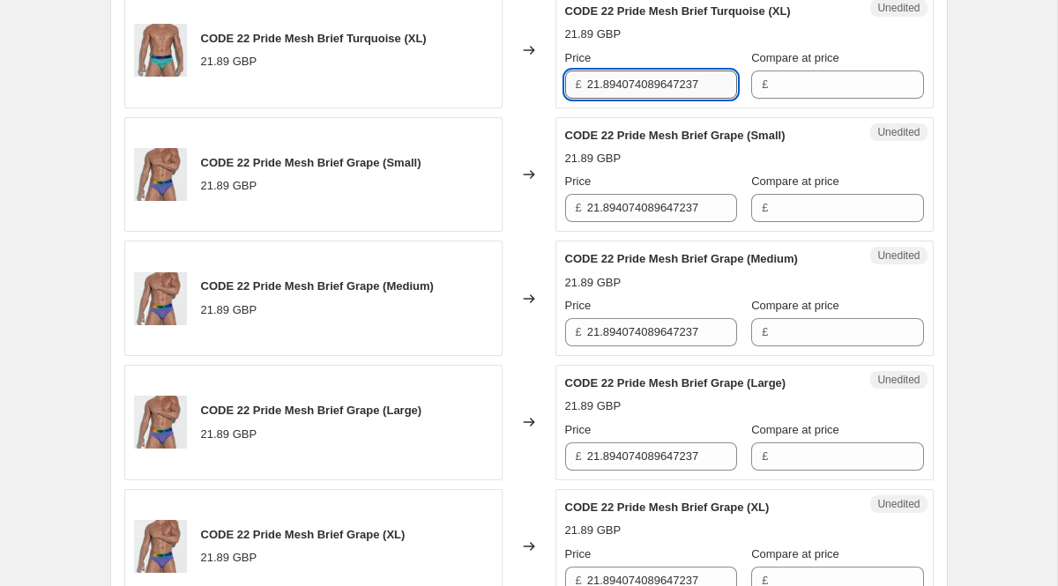
click at [607, 99] on input "21.894074089647237" at bounding box center [662, 85] width 150 height 28
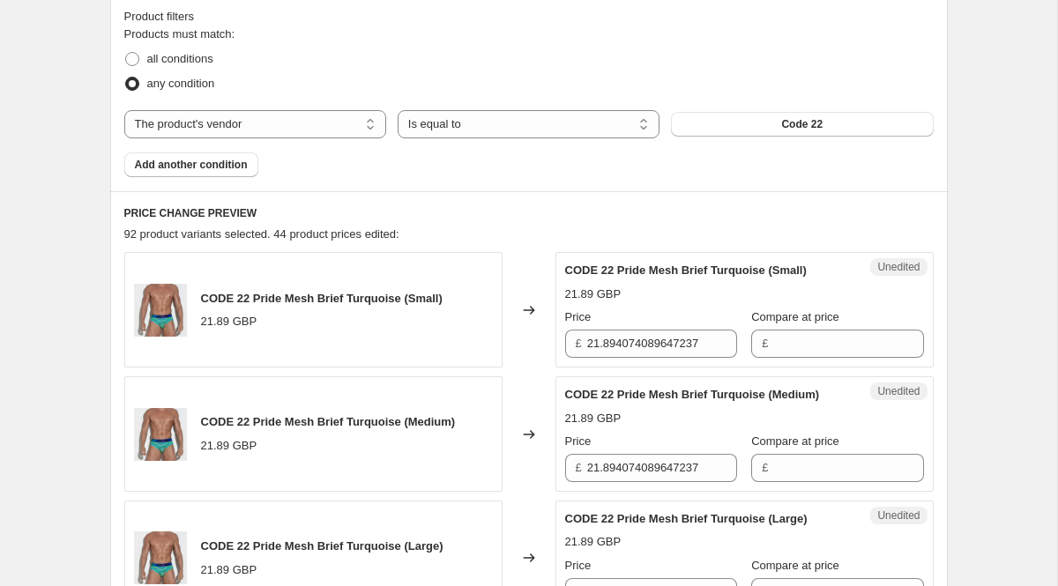
scroll to position [548, 0]
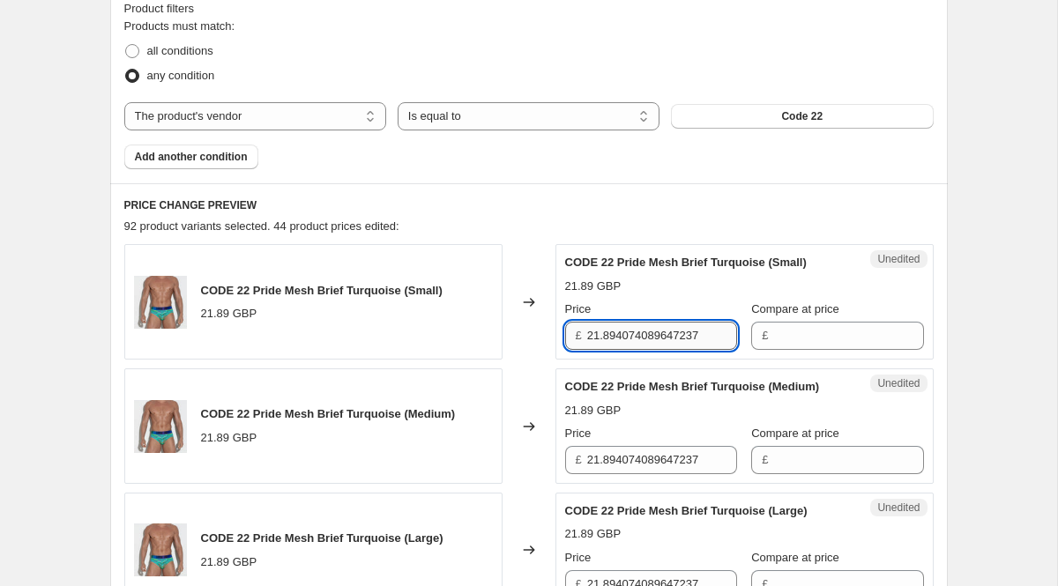
click at [626, 322] on input "21.894074089647237" at bounding box center [662, 336] width 150 height 28
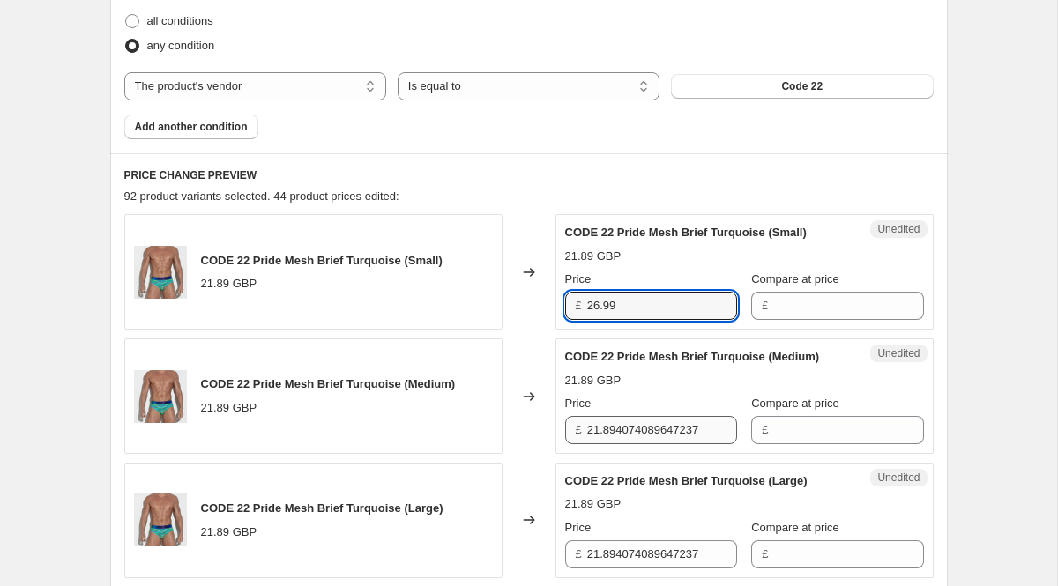
type input "26.99"
click at [645, 444] on input "21.894074089647237" at bounding box center [662, 430] width 150 height 28
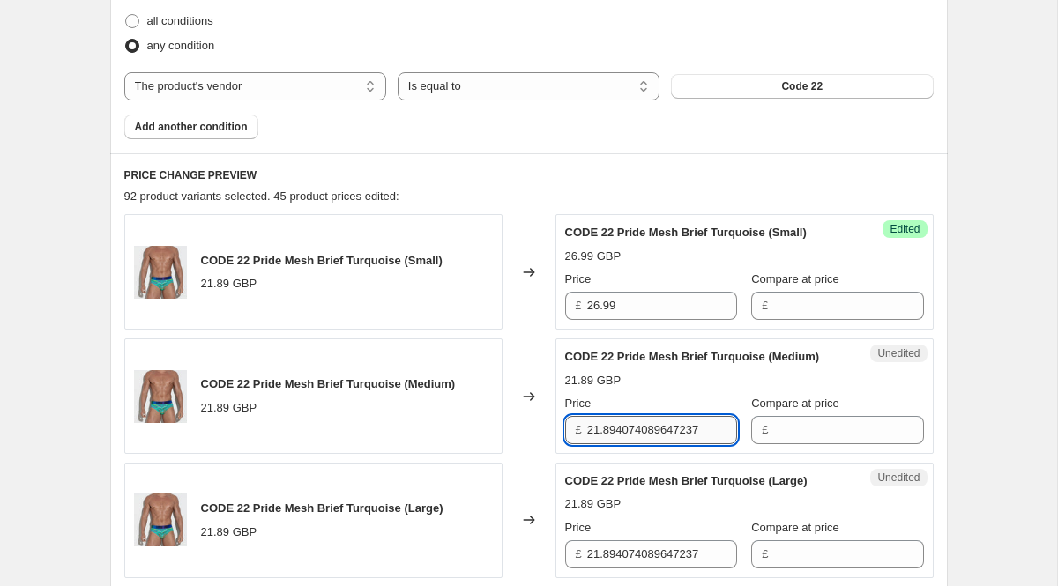
click at [645, 444] on input "21.894074089647237" at bounding box center [662, 430] width 150 height 28
paste input "6.99"
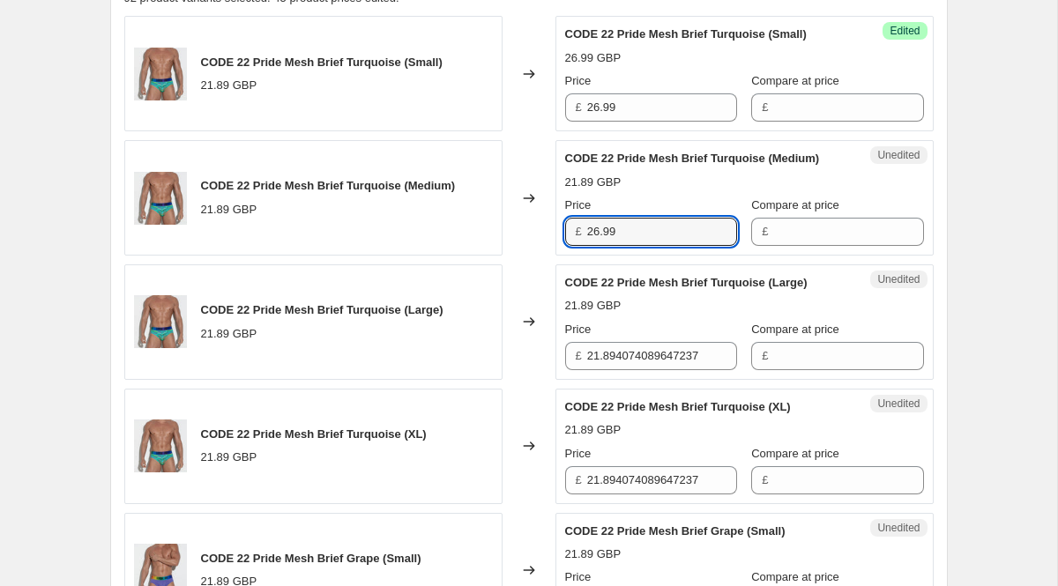
scroll to position [805, 0]
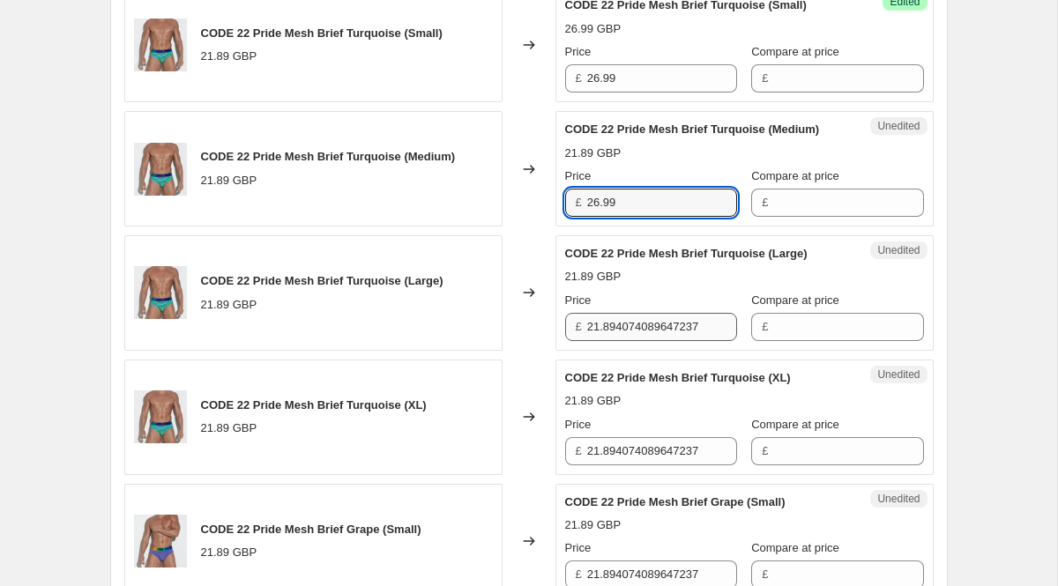
type input "26.99"
click at [630, 336] on input "21.894074089647237" at bounding box center [662, 327] width 150 height 28
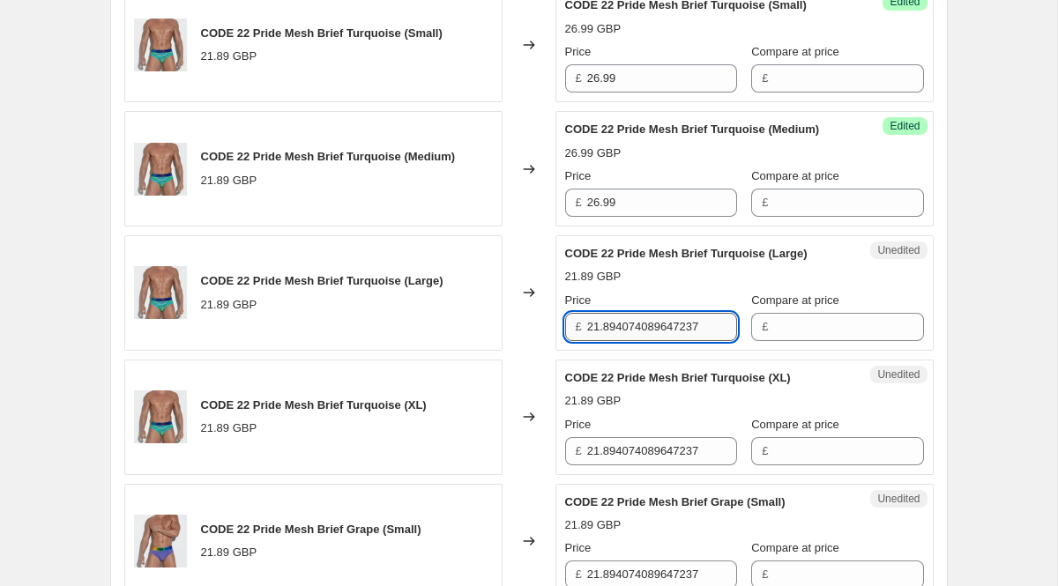
click at [630, 336] on input "21.894074089647237" at bounding box center [662, 327] width 150 height 28
paste input "6.99"
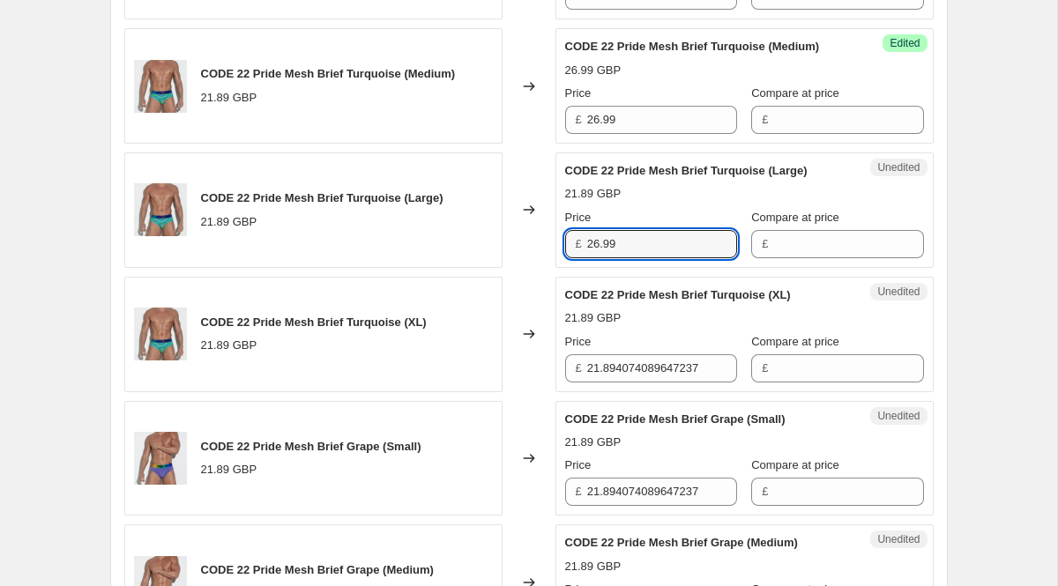
type input "26.99"
click at [646, 392] on div "Unedited CODE 22 Pride Mesh Brief Turquoise (XL) 21.89 GBP Price £ 21.894074089…" at bounding box center [745, 335] width 378 height 116
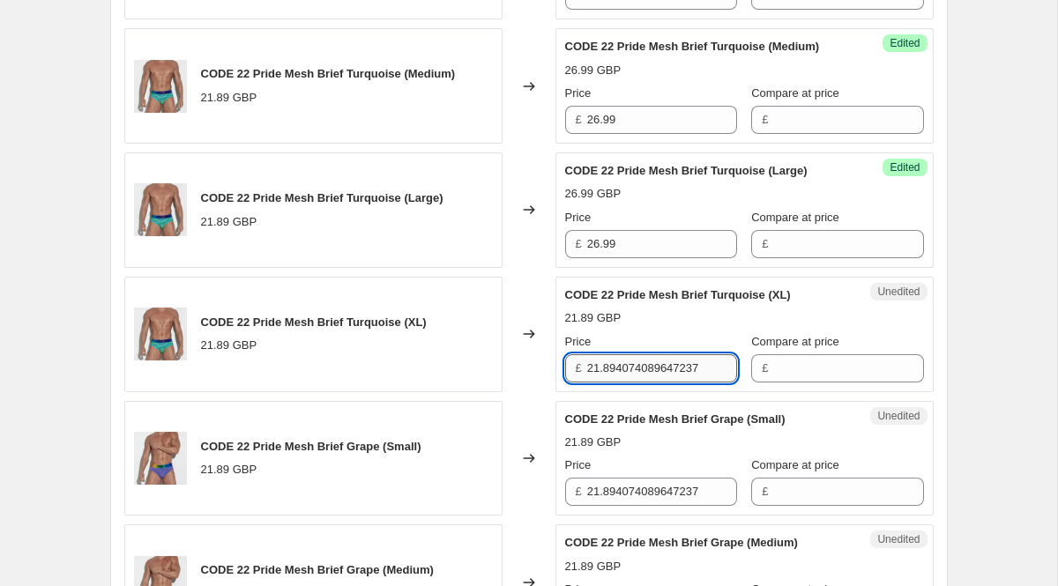
click at [642, 383] on input "21.894074089647237" at bounding box center [662, 369] width 150 height 28
paste input "6.99"
type input "26.99"
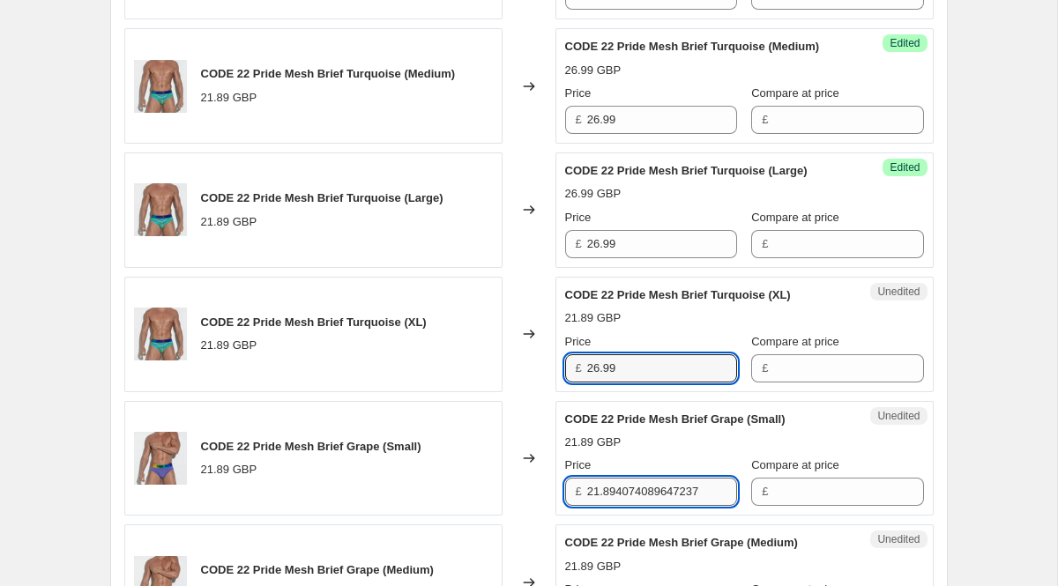
click at [631, 503] on input "21.894074089647237" at bounding box center [662, 492] width 150 height 28
paste input "6.99"
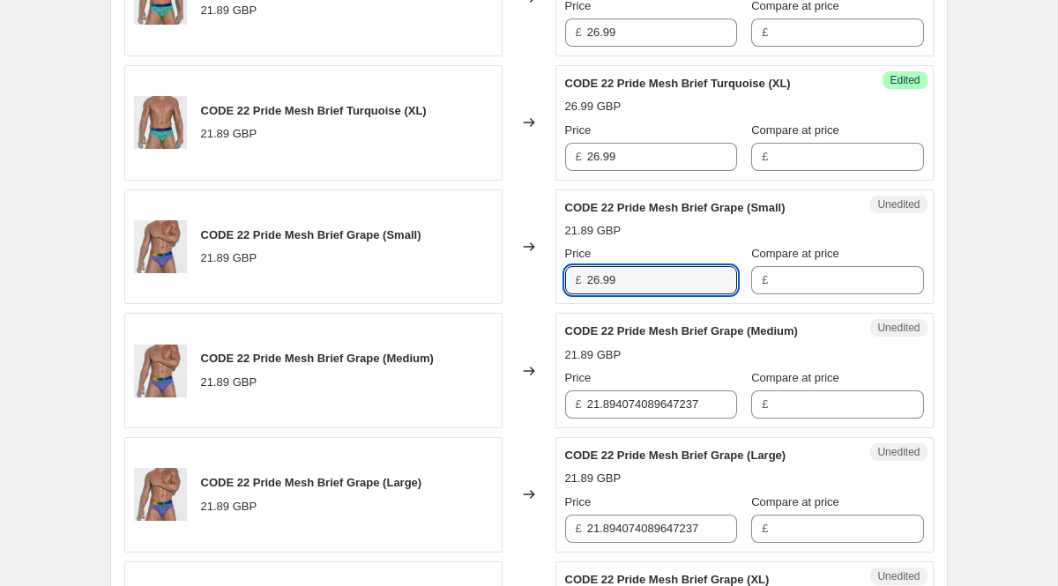
scroll to position [1133, 0]
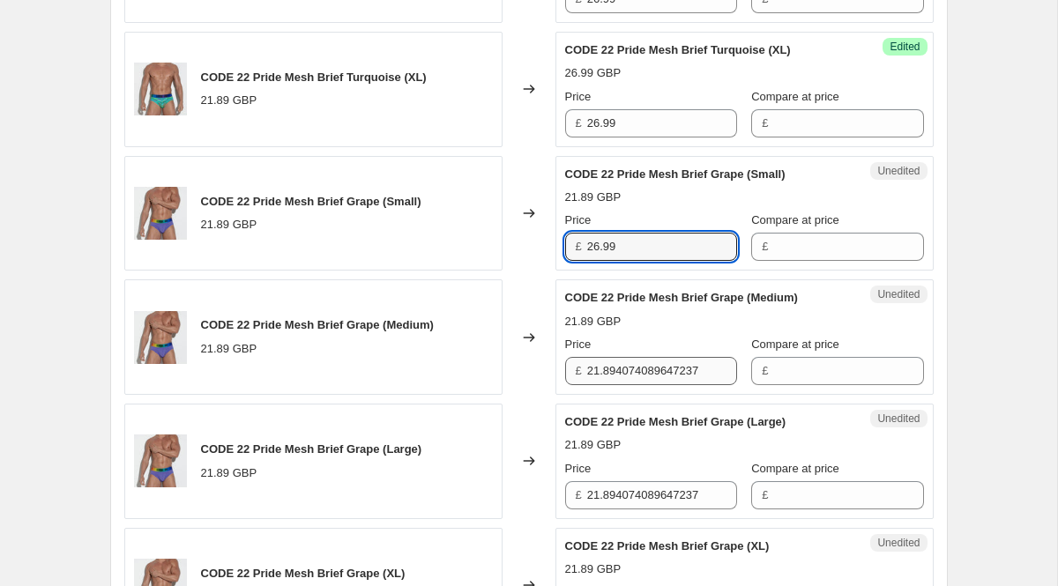
type input "26.99"
click at [624, 385] on input "21.894074089647237" at bounding box center [662, 371] width 150 height 28
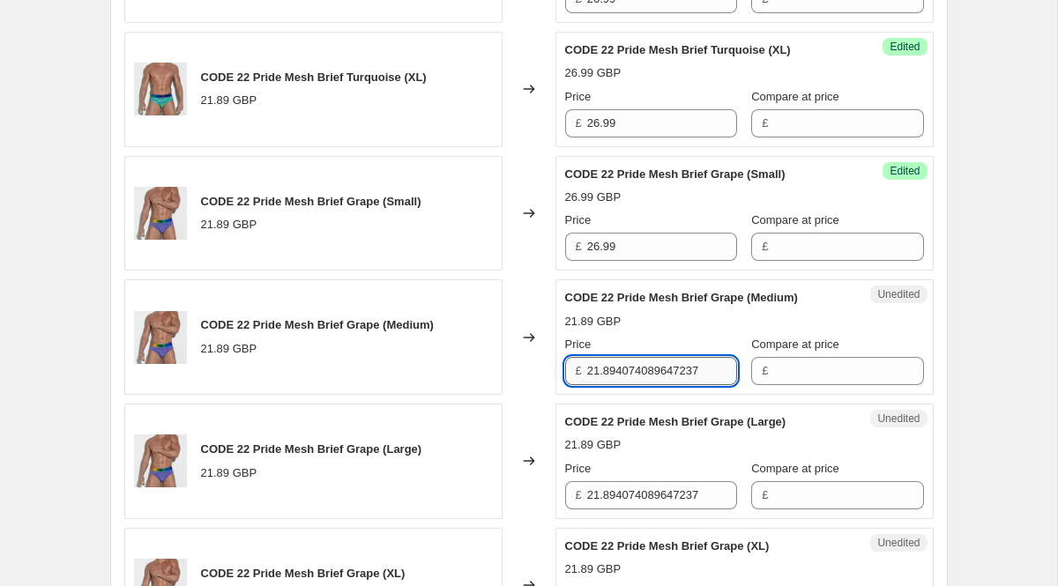
click at [624, 385] on input "21.894074089647237" at bounding box center [662, 371] width 150 height 28
paste input "6.99"
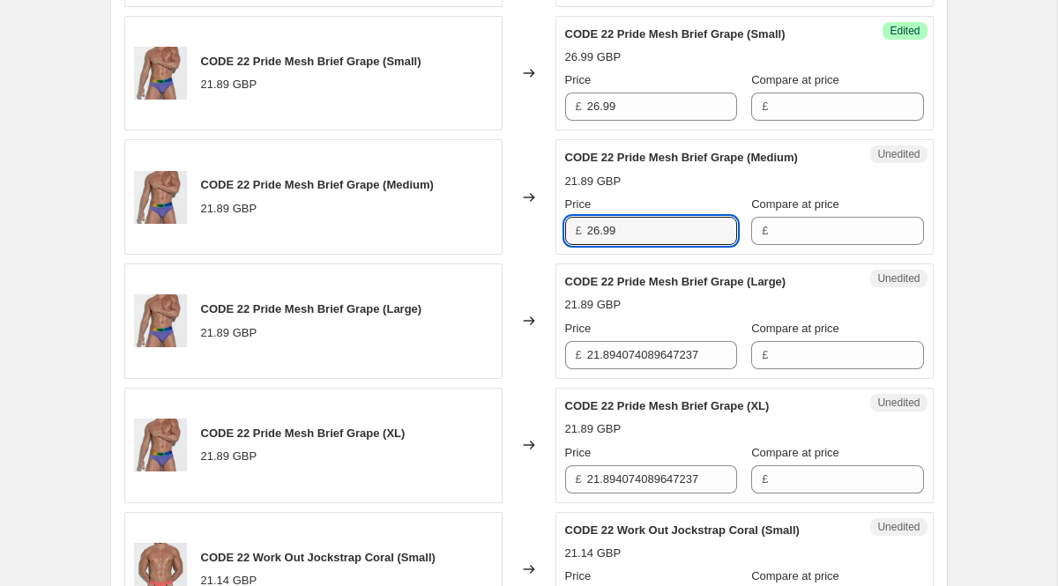
type input "26.99"
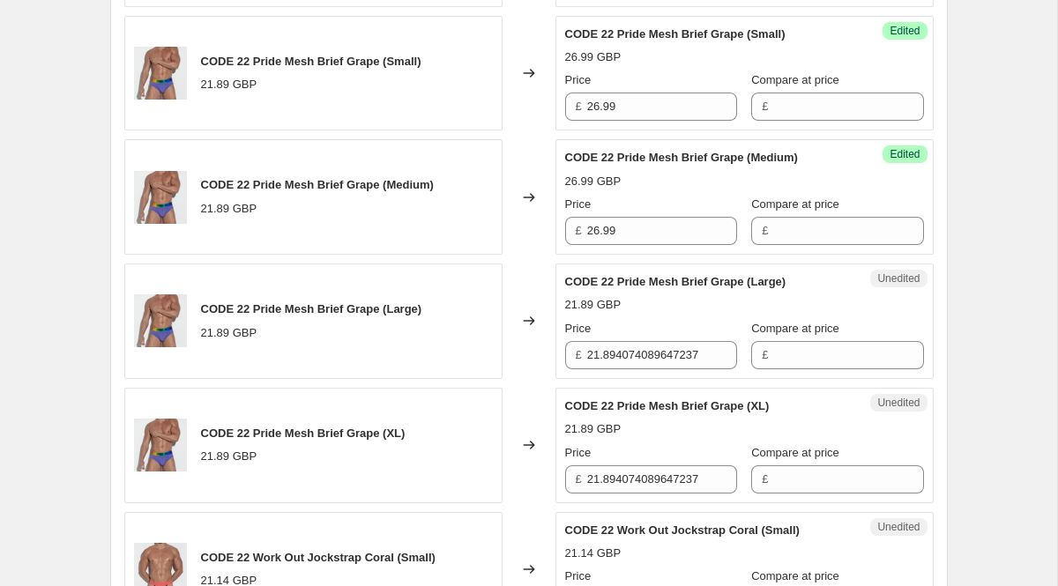
click at [623, 338] on div "Price" at bounding box center [651, 329] width 172 height 18
click at [626, 370] on input "21.894074089647237" at bounding box center [662, 355] width 150 height 28
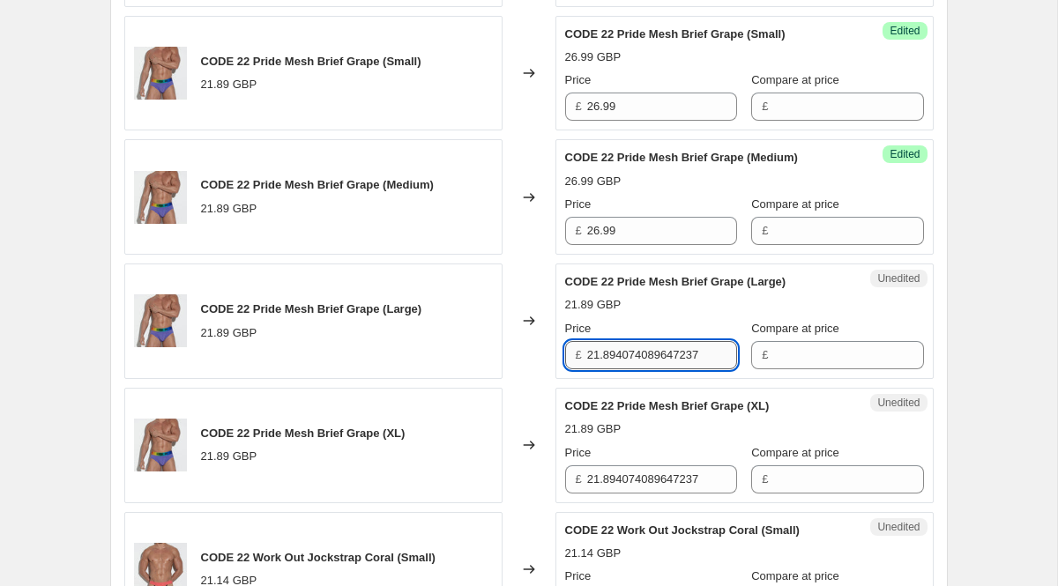
paste input "6.99"
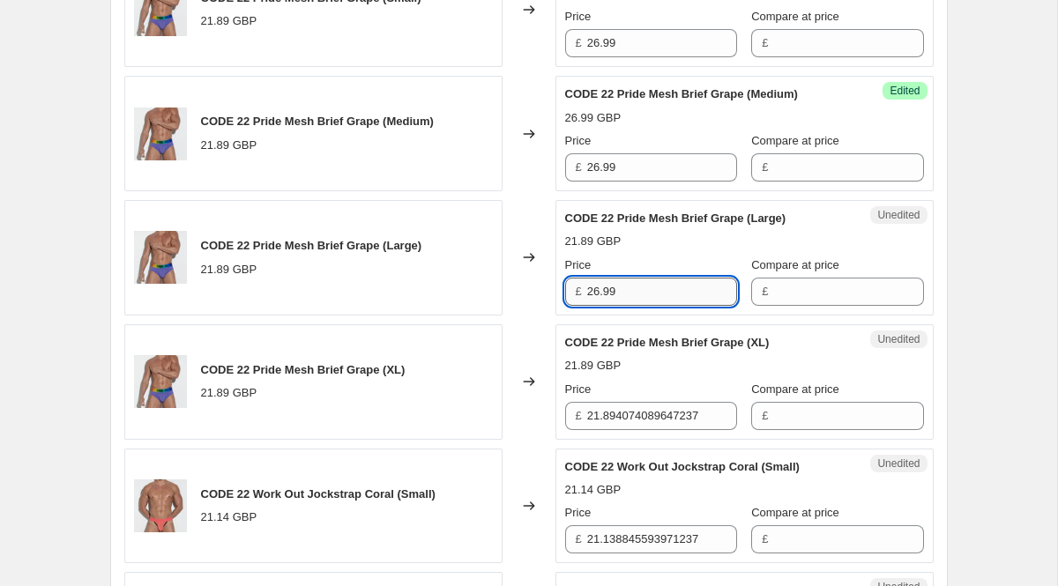
scroll to position [1339, 0]
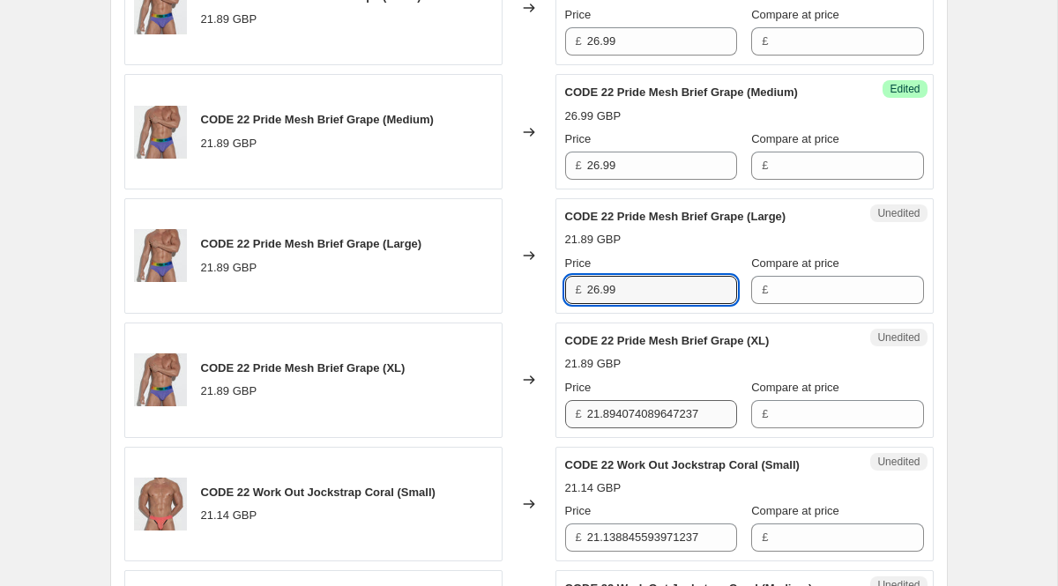
type input "26.99"
click at [633, 429] on input "21.894074089647237" at bounding box center [662, 414] width 150 height 28
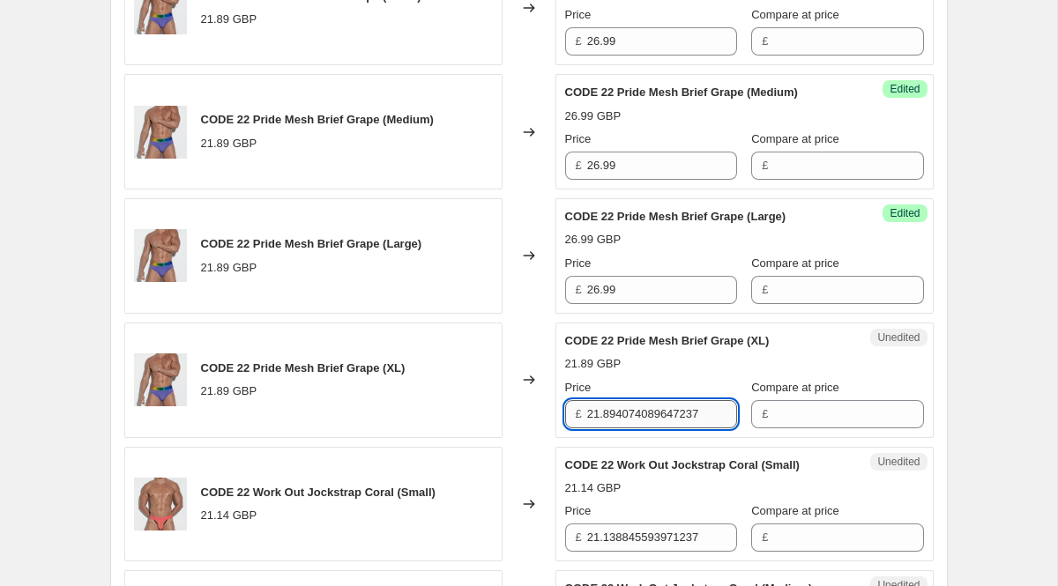
click at [633, 429] on input "21.894074089647237" at bounding box center [662, 414] width 150 height 28
paste input "6.99"
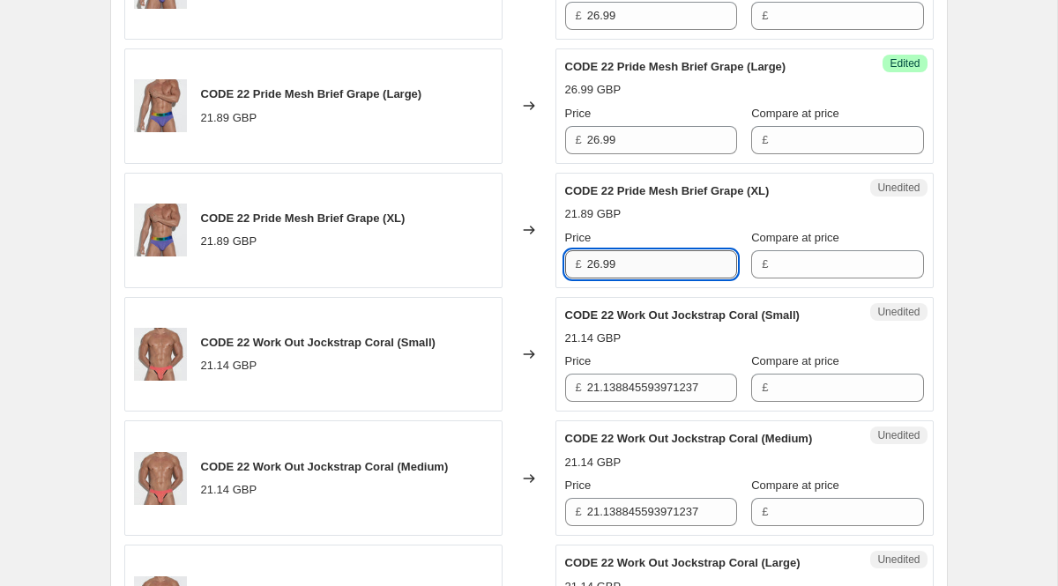
scroll to position [1551, 0]
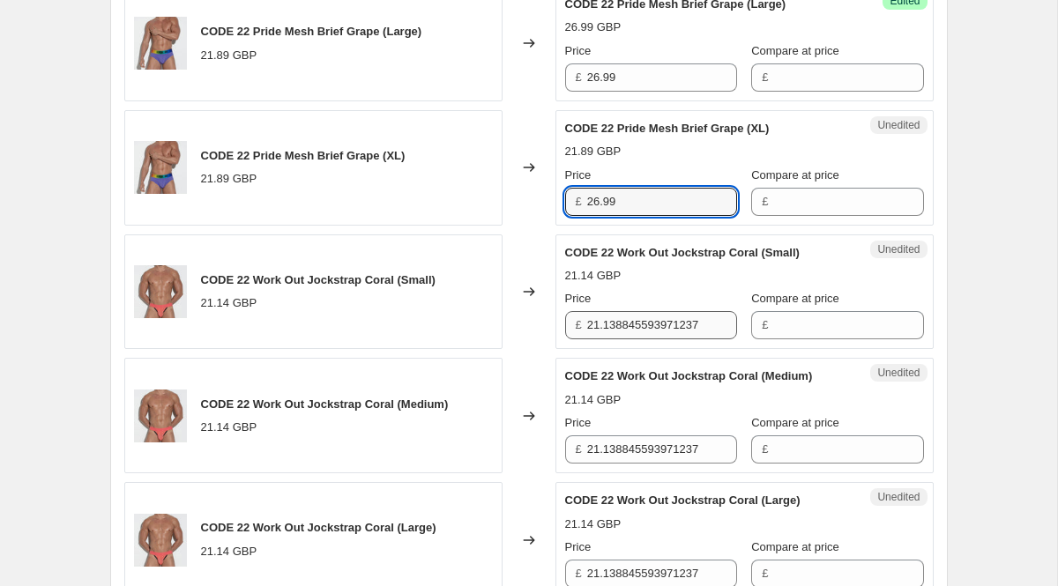
type input "26.99"
click at [621, 340] on input "21.138845593971237" at bounding box center [662, 325] width 150 height 28
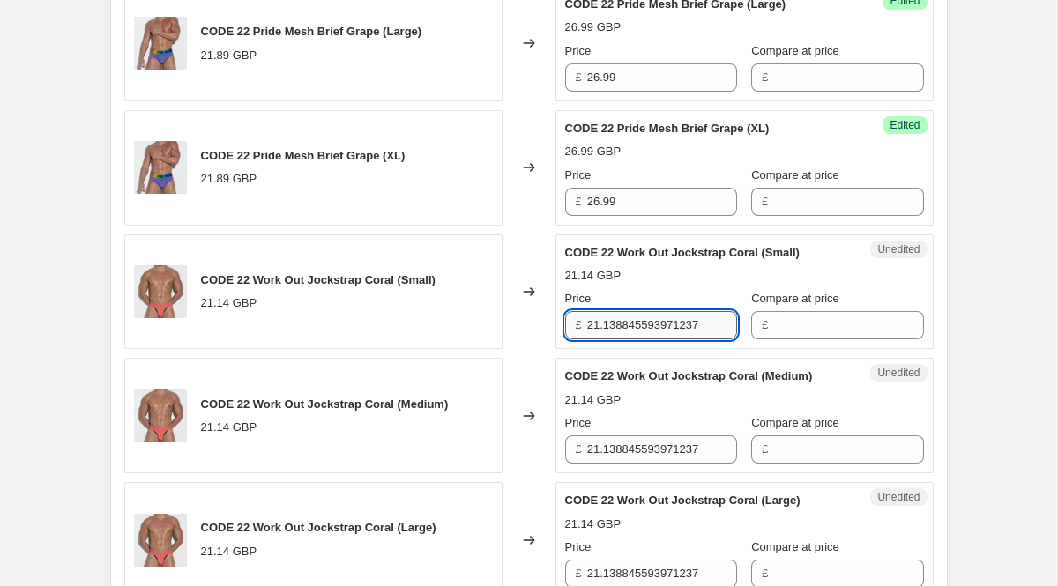
click at [621, 340] on input "21.138845593971237" at bounding box center [662, 325] width 150 height 28
type input "25.99"
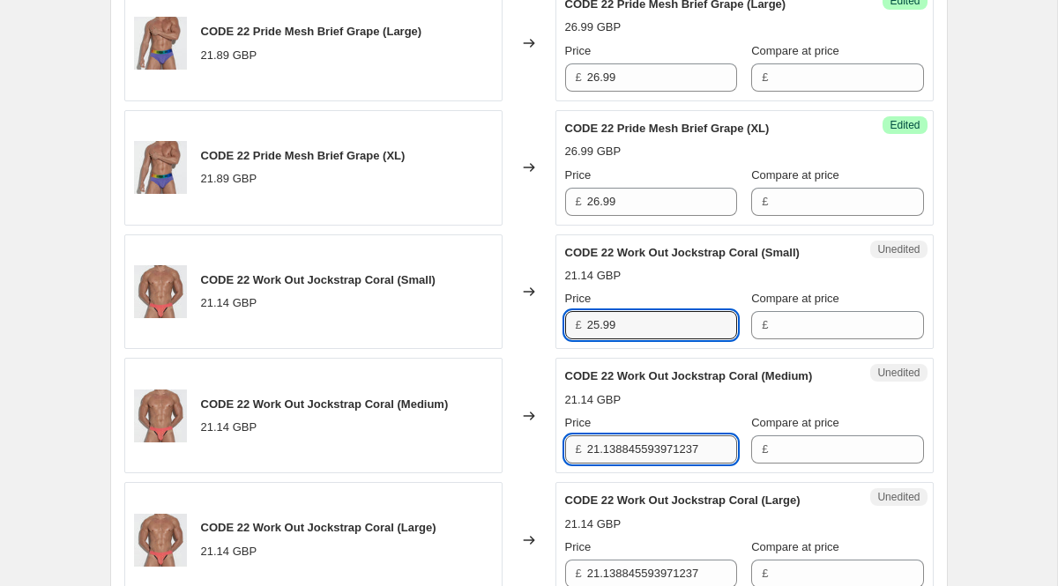
click at [618, 464] on input "21.138845593971237" at bounding box center [662, 450] width 150 height 28
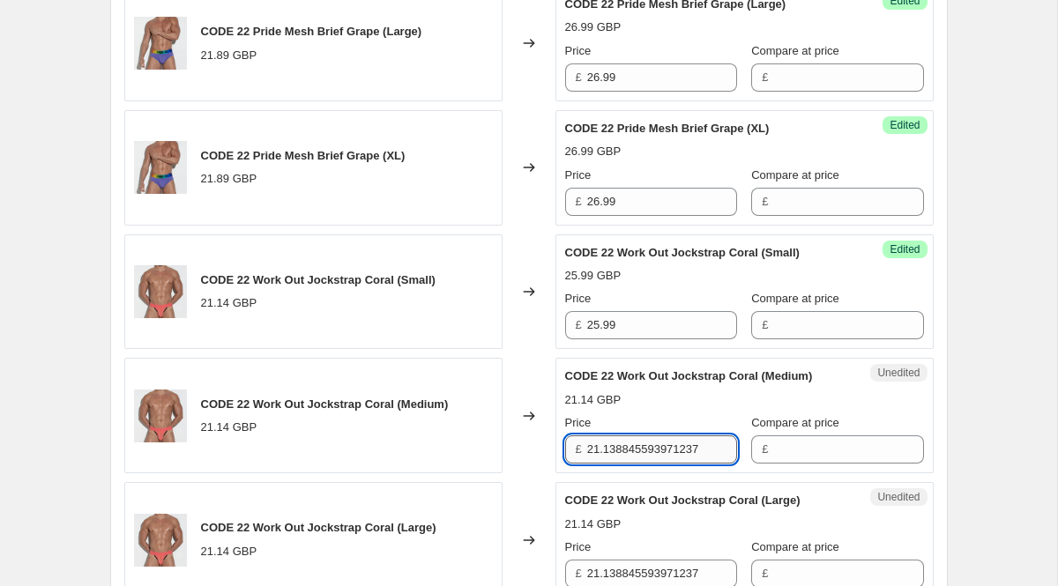
click at [618, 464] on input "21.138845593971237" at bounding box center [662, 450] width 150 height 28
paste input "5.99"
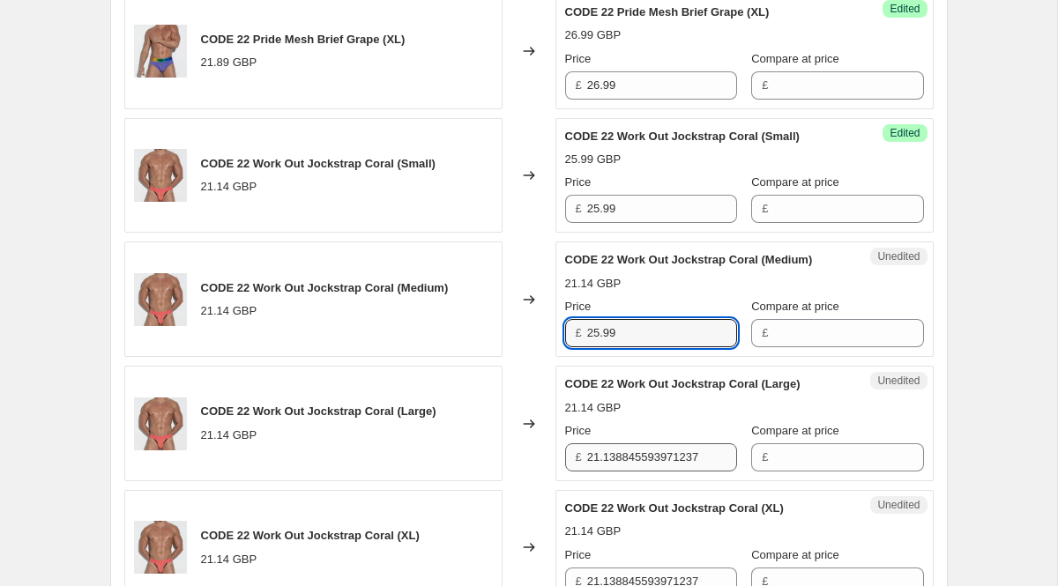
type input "25.99"
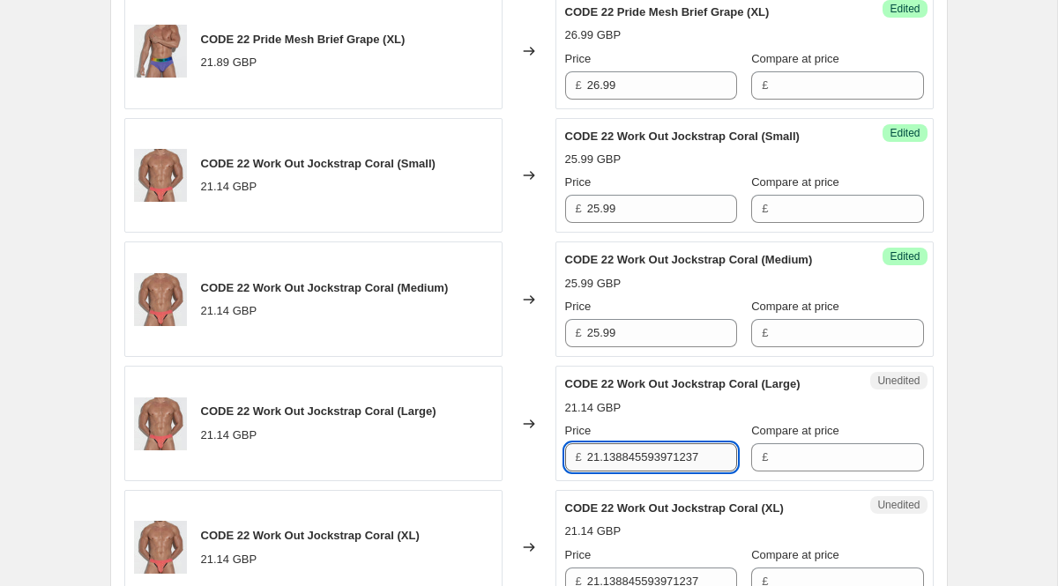
click at [628, 472] on input "21.138845593971237" at bounding box center [662, 458] width 150 height 28
paste input "5.99"
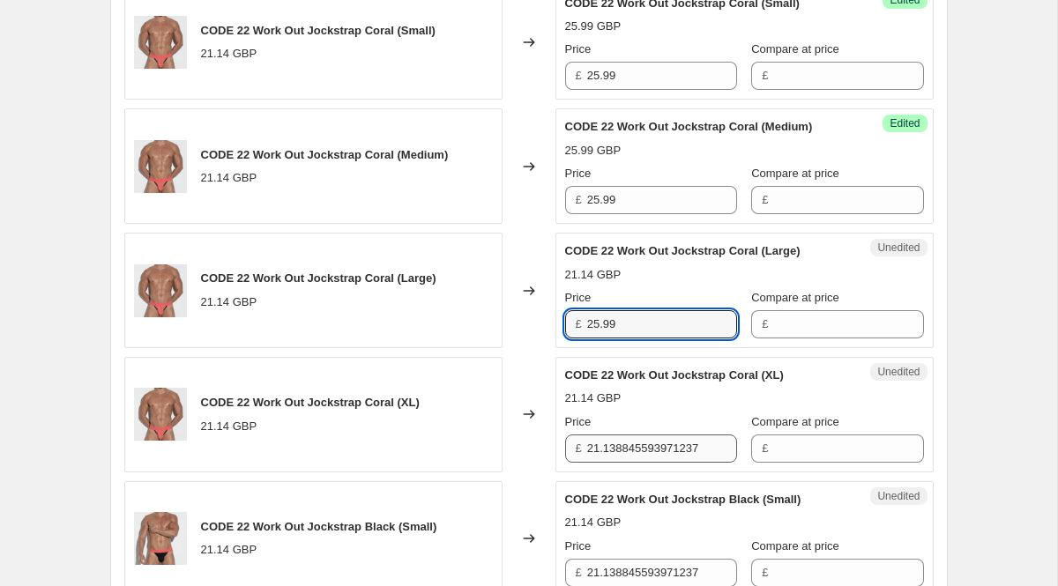
type input "25.99"
click at [639, 463] on input "21.138845593971237" at bounding box center [662, 449] width 150 height 28
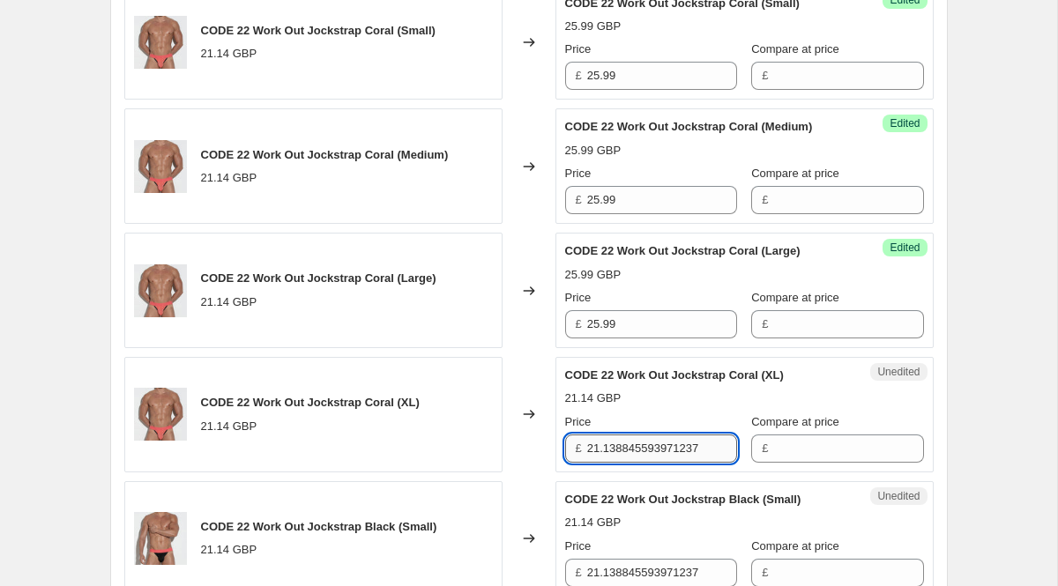
click at [639, 463] on input "21.138845593971237" at bounding box center [662, 449] width 150 height 28
paste input "5.99"
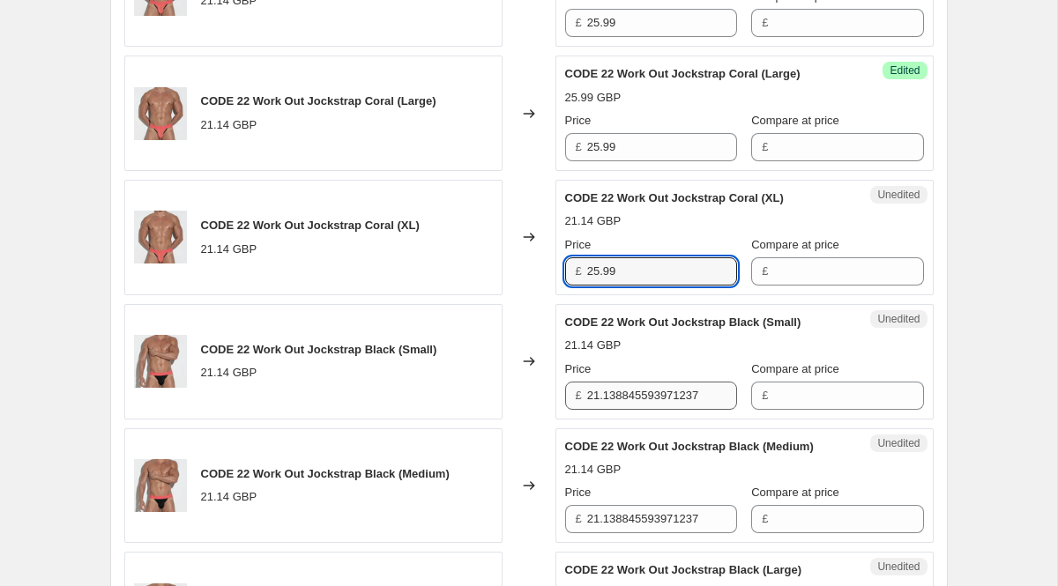
type input "25.99"
click at [634, 410] on input "21.138845593971237" at bounding box center [662, 396] width 150 height 28
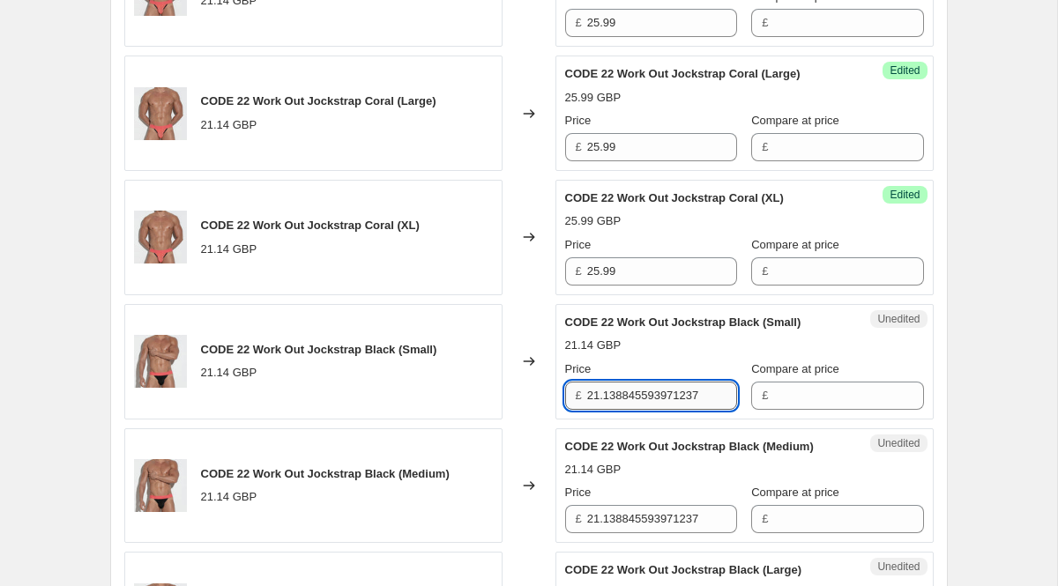
click at [634, 410] on input "21.138845593971237" at bounding box center [662, 396] width 150 height 28
paste input "5.99"
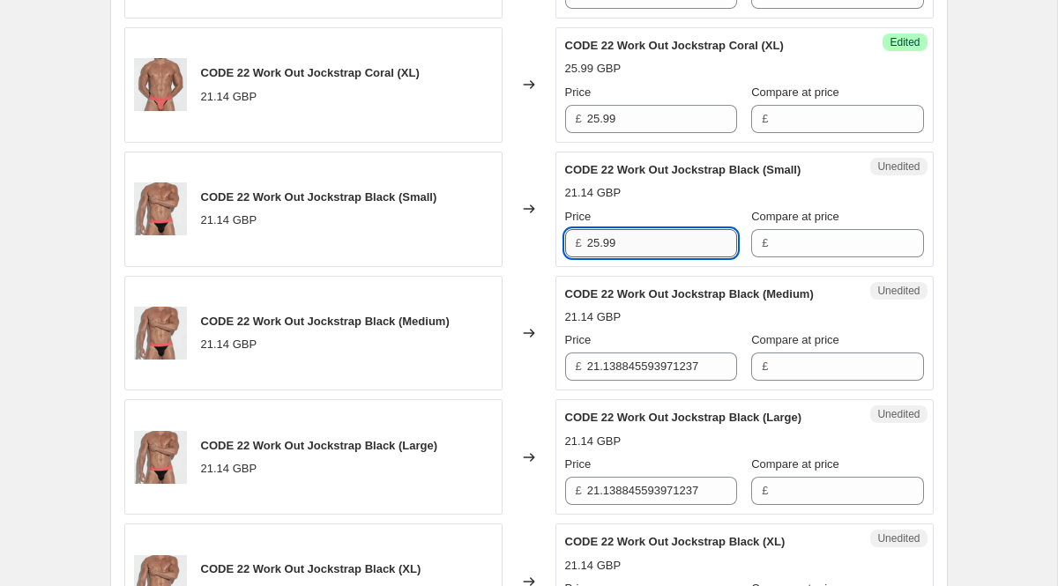
scroll to position [2134, 0]
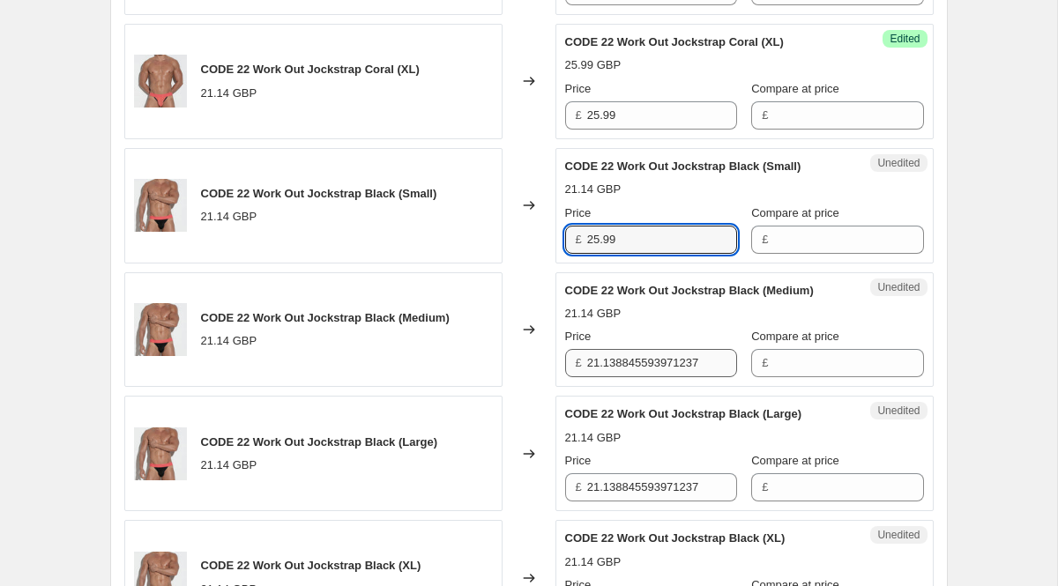
type input "25.99"
click at [638, 377] on input "21.138845593971237" at bounding box center [662, 363] width 150 height 28
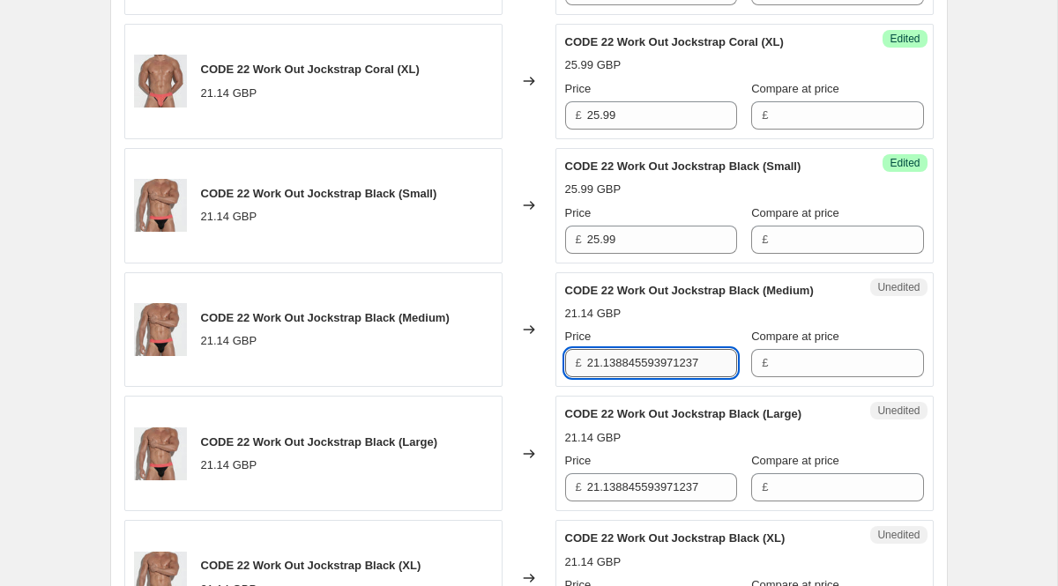
click at [638, 377] on input "21.138845593971237" at bounding box center [662, 363] width 150 height 28
paste input "5.99"
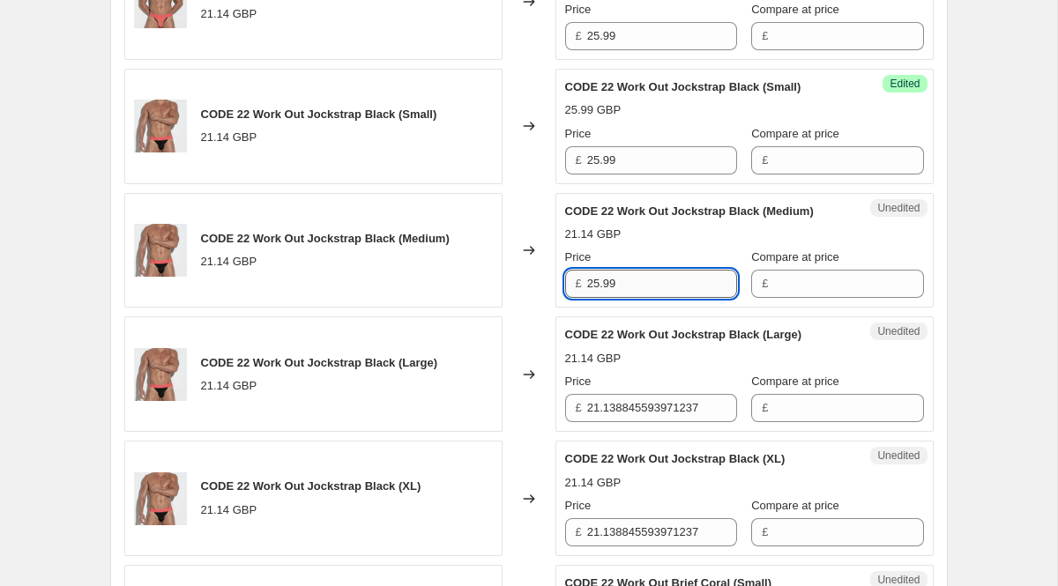
scroll to position [2219, 0]
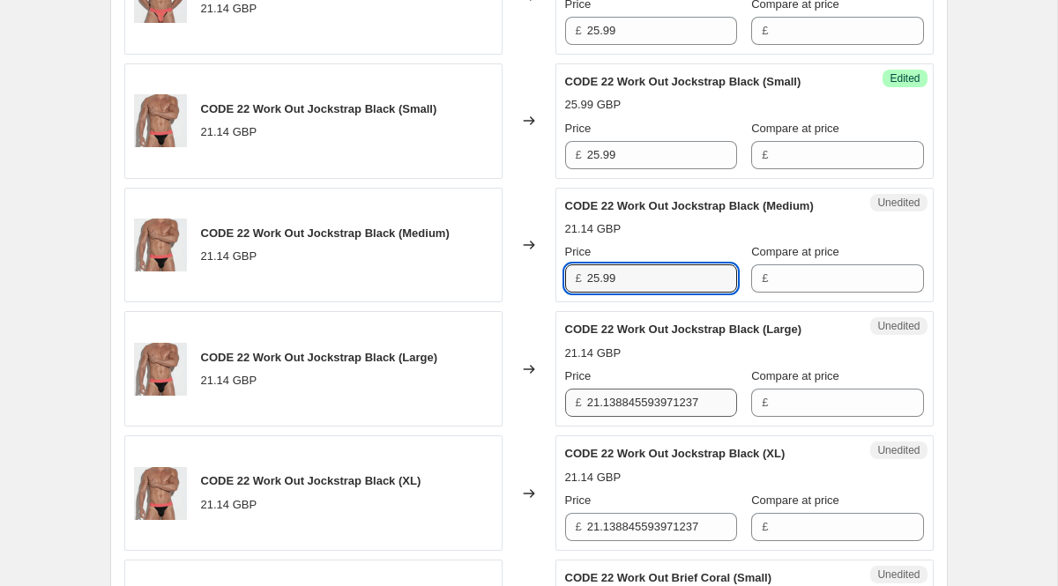
type input "25.99"
click at [649, 417] on input "21.138845593971237" at bounding box center [662, 403] width 150 height 28
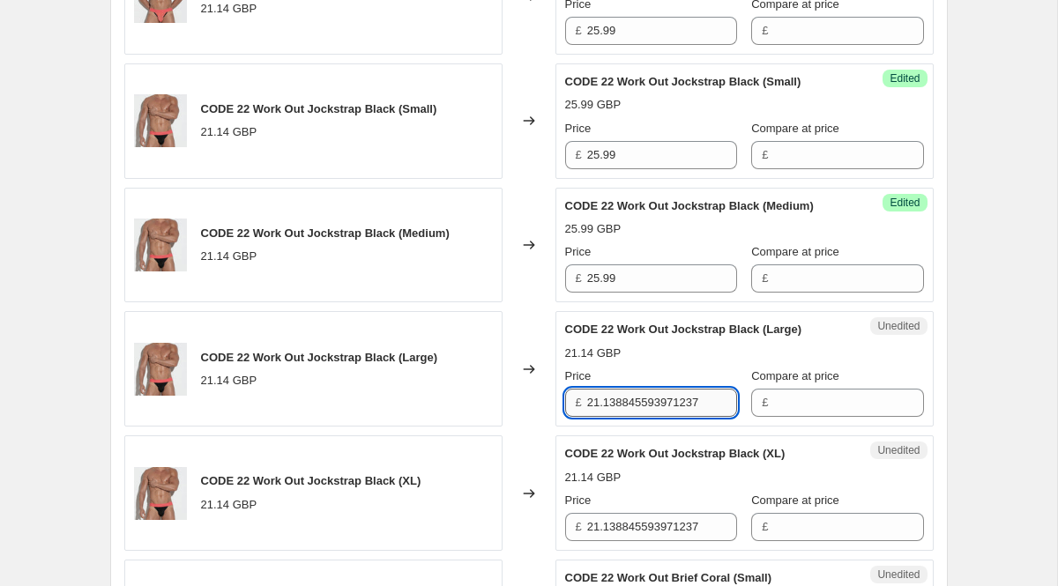
click at [649, 417] on input "21.138845593971237" at bounding box center [662, 403] width 150 height 28
paste input "5.99"
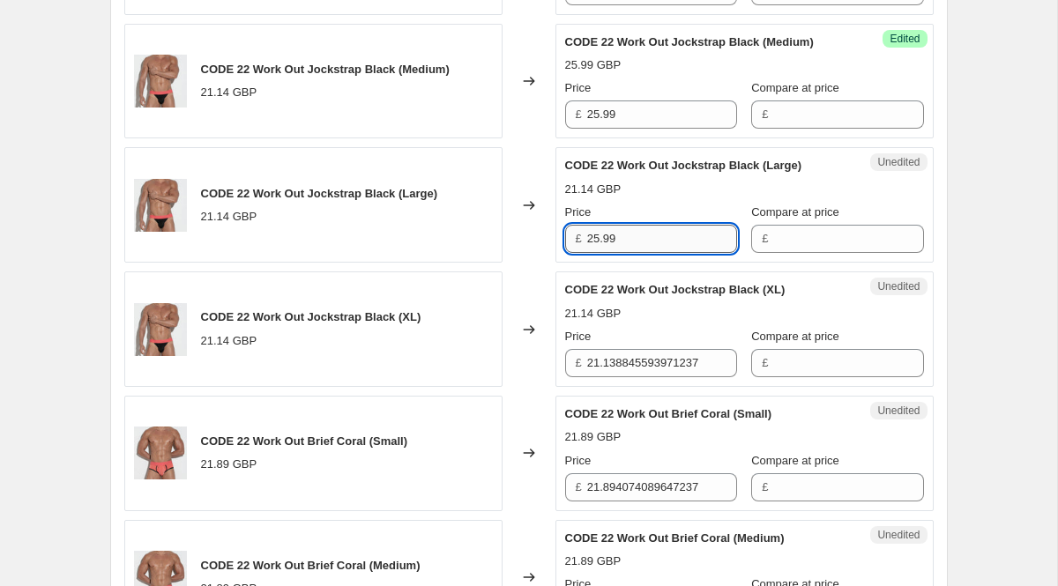
scroll to position [2394, 0]
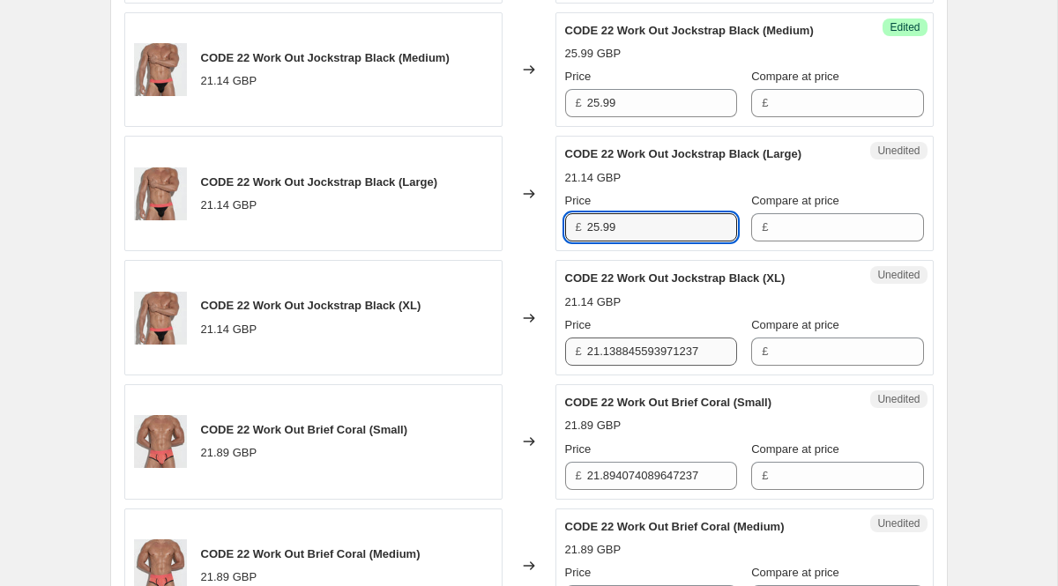
type input "25.99"
click at [636, 366] on input "21.138845593971237" at bounding box center [662, 352] width 150 height 28
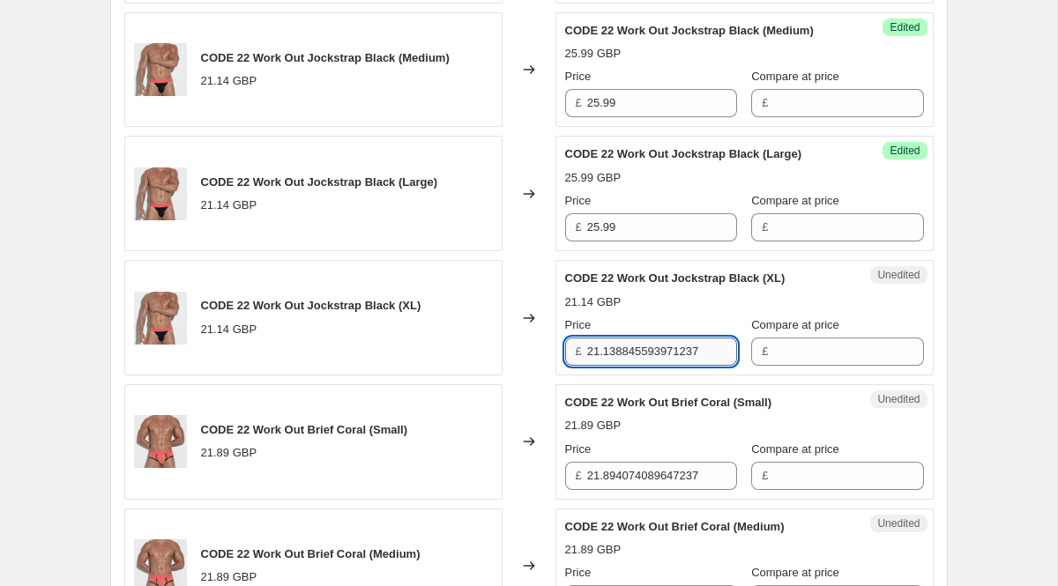
click at [636, 366] on input "21.138845593971237" at bounding box center [662, 352] width 150 height 28
paste input "5.99"
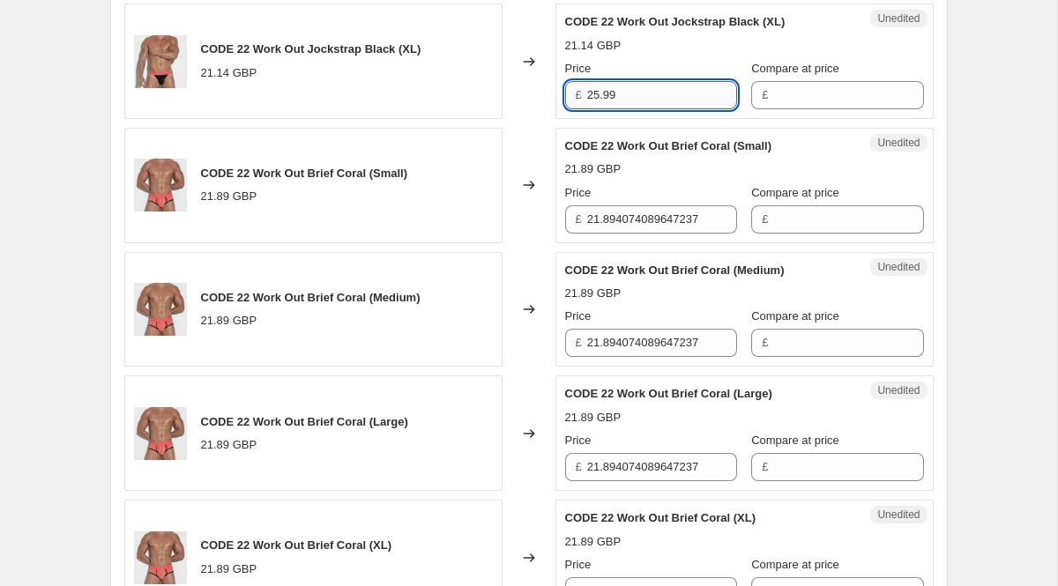
scroll to position [2653, 0]
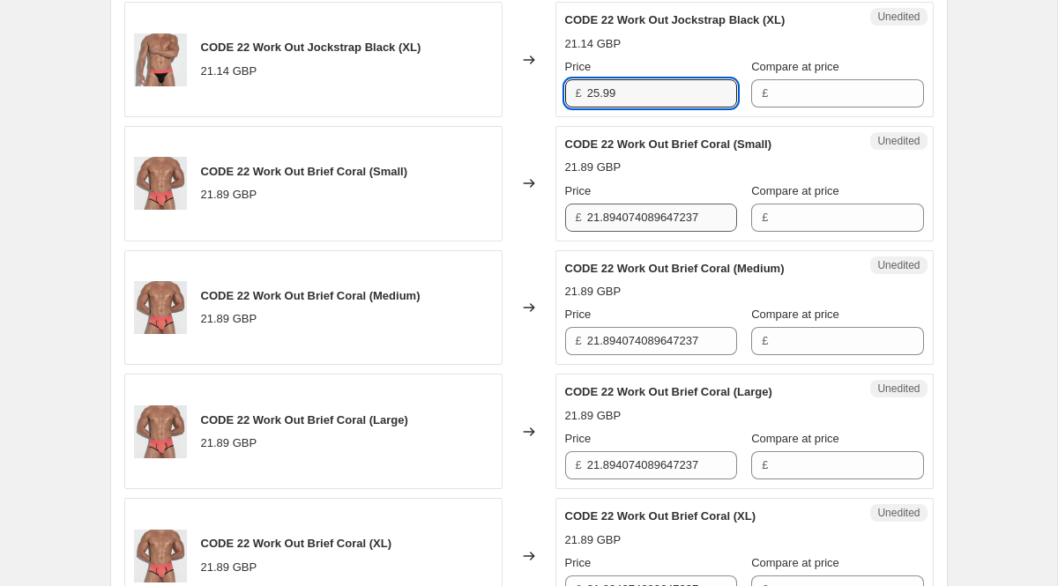
type input "25.99"
click at [650, 232] on input "21.894074089647237" at bounding box center [662, 218] width 150 height 28
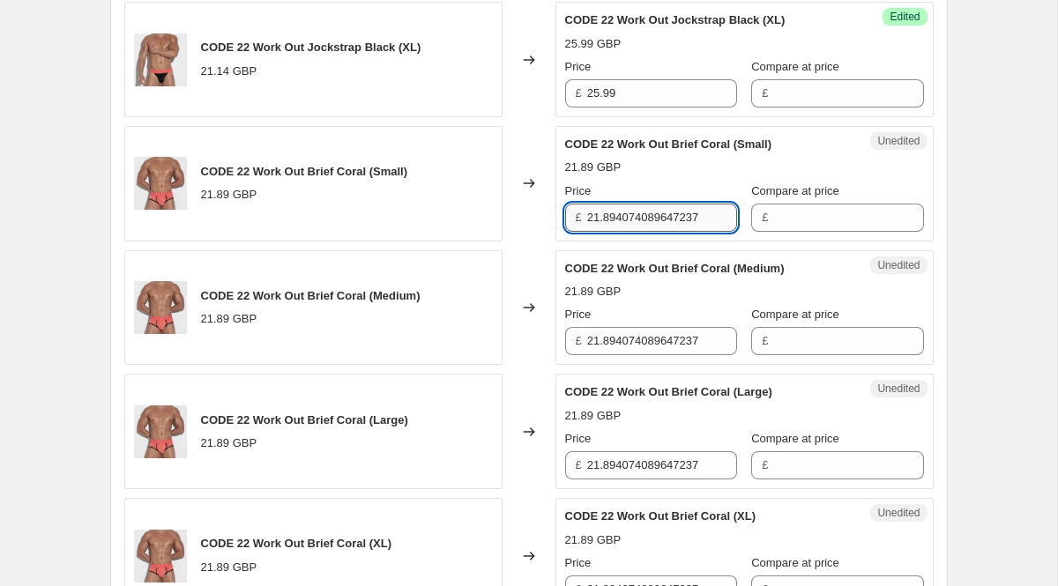
click at [650, 232] on input "21.894074089647237" at bounding box center [662, 218] width 150 height 28
type input "26.99"
click at [644, 355] on input "21.894074089647237" at bounding box center [662, 341] width 150 height 28
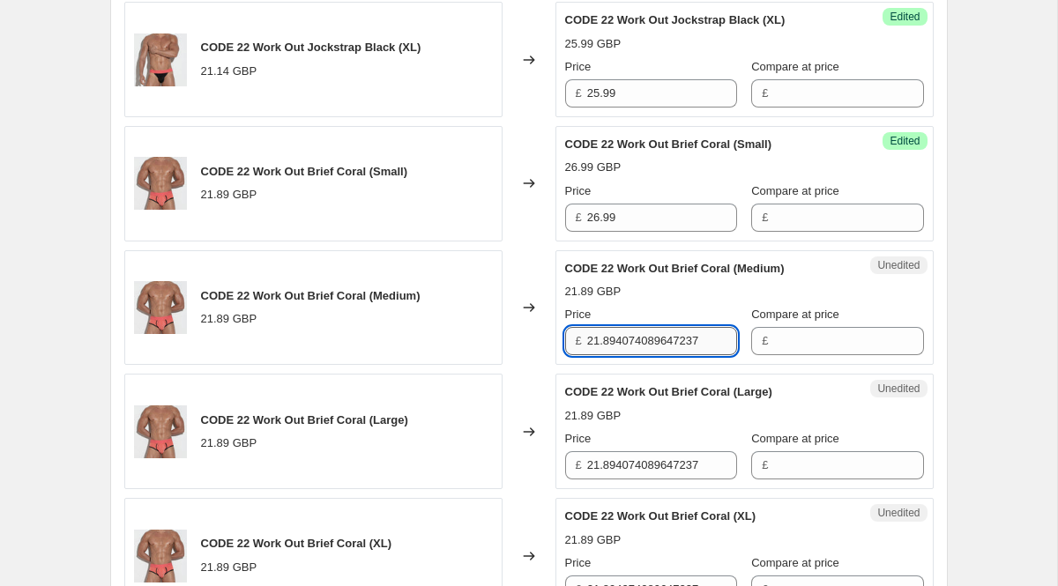
paste input "6.99"
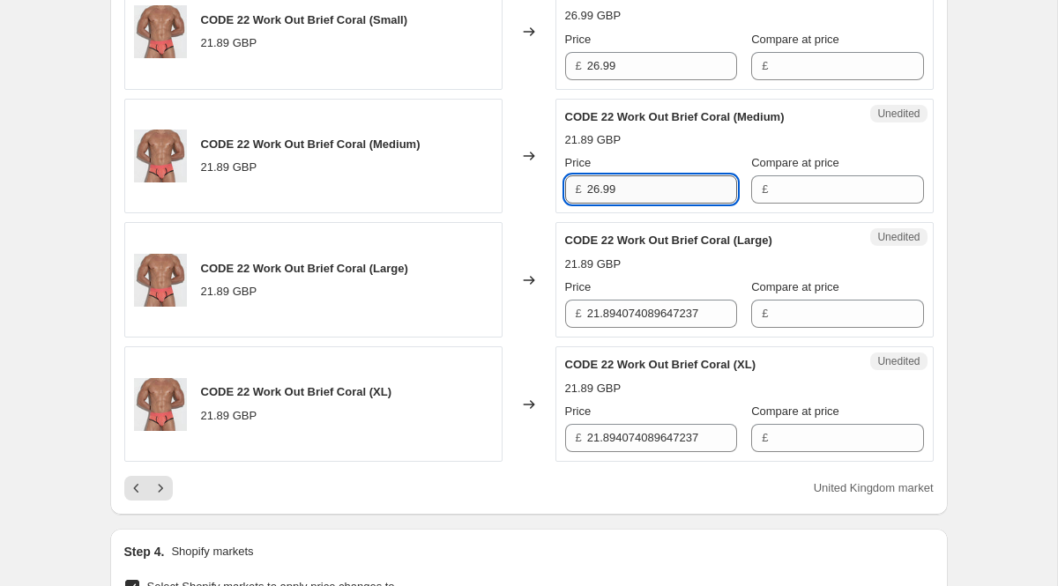
scroll to position [2837, 0]
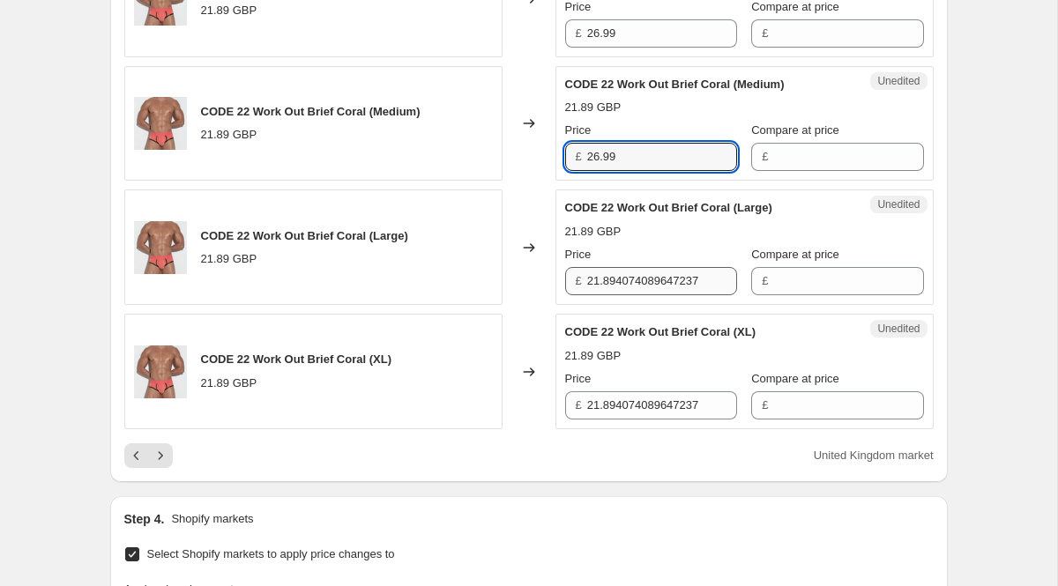
type input "26.99"
click at [631, 295] on input "21.894074089647237" at bounding box center [662, 281] width 150 height 28
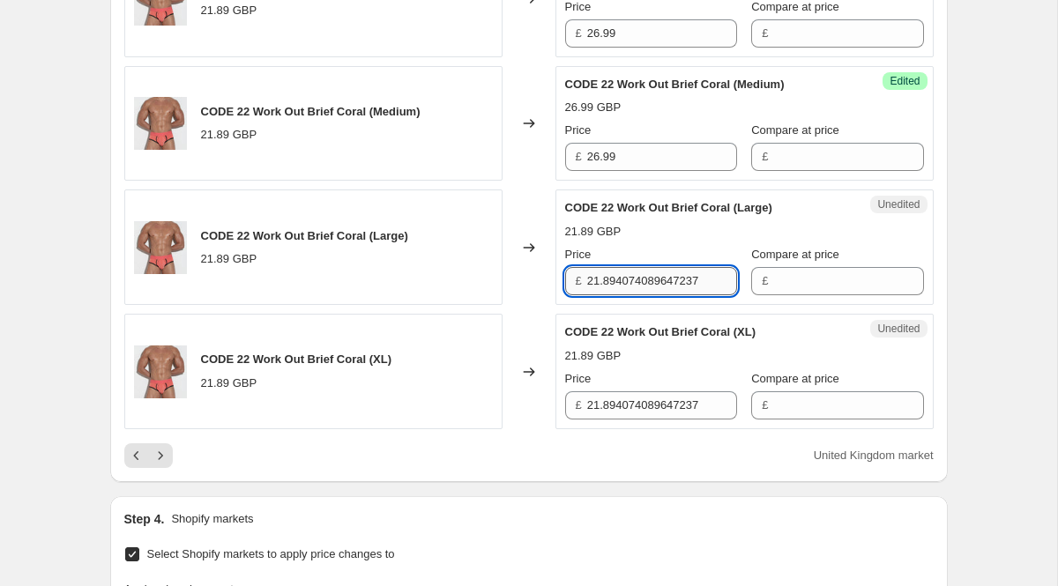
click at [631, 295] on input "21.894074089647237" at bounding box center [662, 281] width 150 height 28
paste input "6.99"
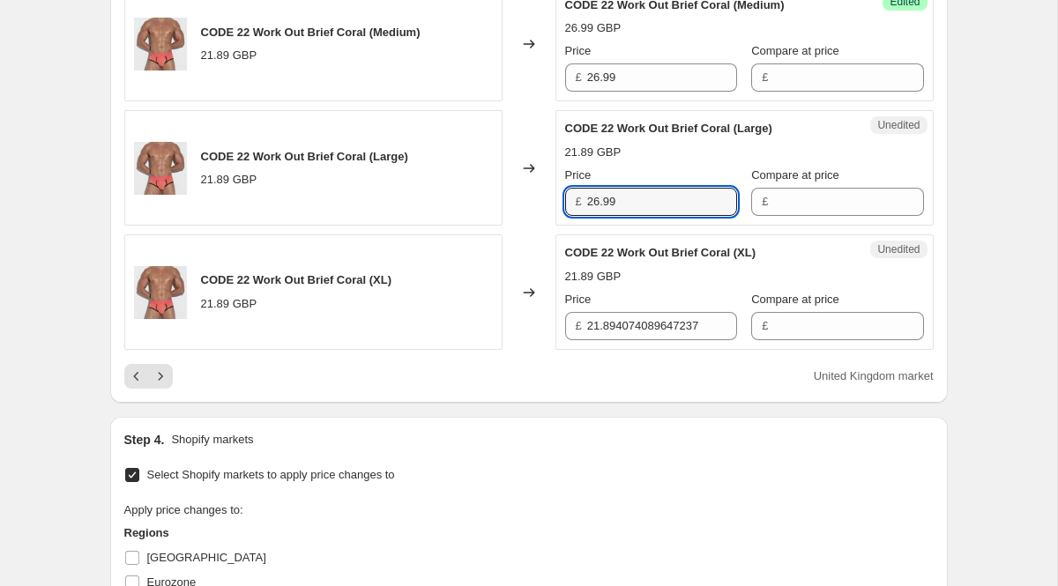
scroll to position [2929, 0]
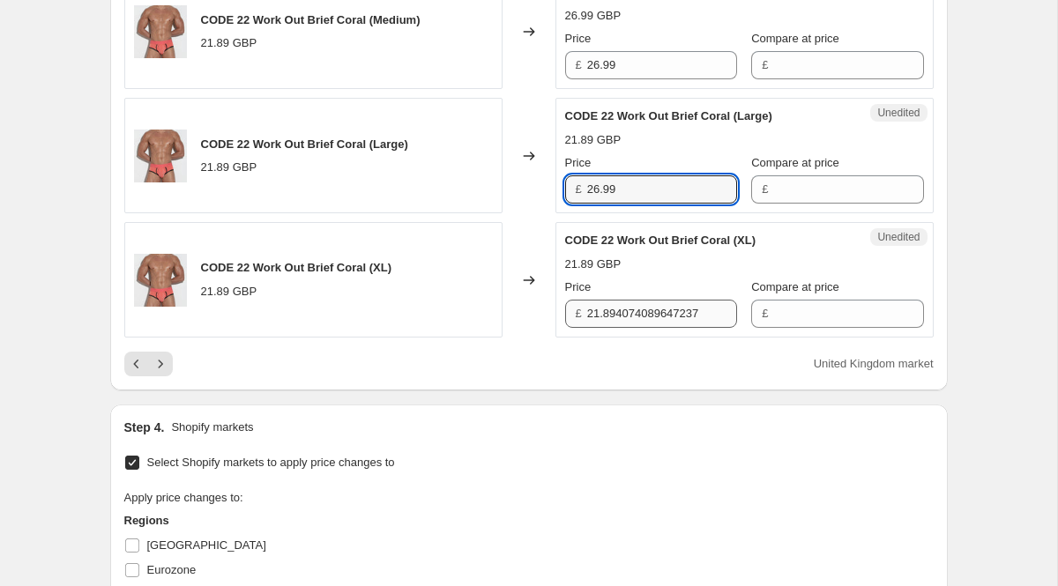
type input "26.99"
click at [629, 328] on input "21.894074089647237" at bounding box center [662, 314] width 150 height 28
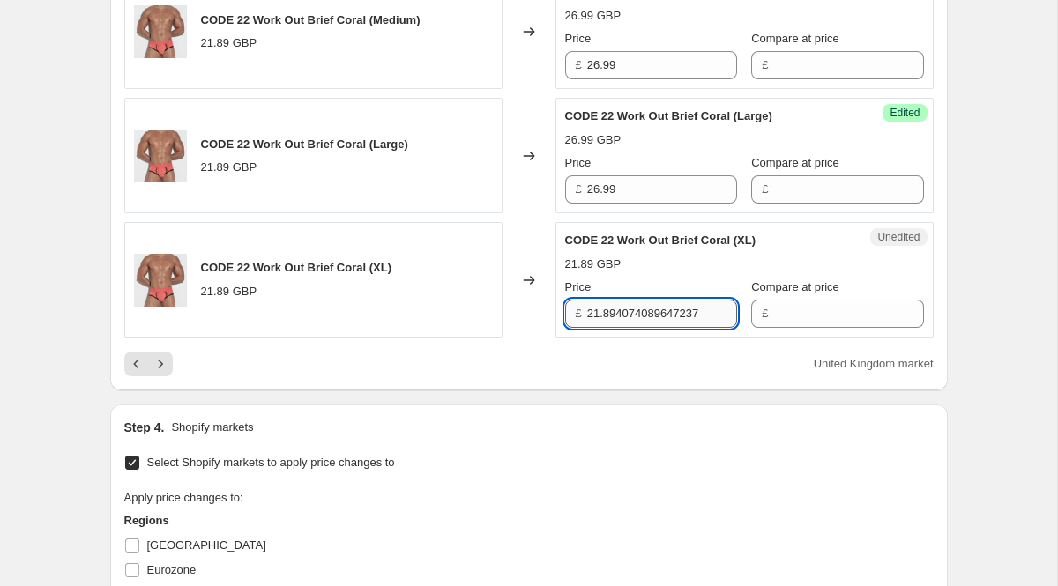
click at [629, 328] on input "21.894074089647237" at bounding box center [662, 314] width 150 height 28
paste input "6.99"
type input "26.99"
click at [226, 338] on div "CODE 22 Work Out Brief Coral (XL) 21.89 GBP" at bounding box center [313, 280] width 378 height 116
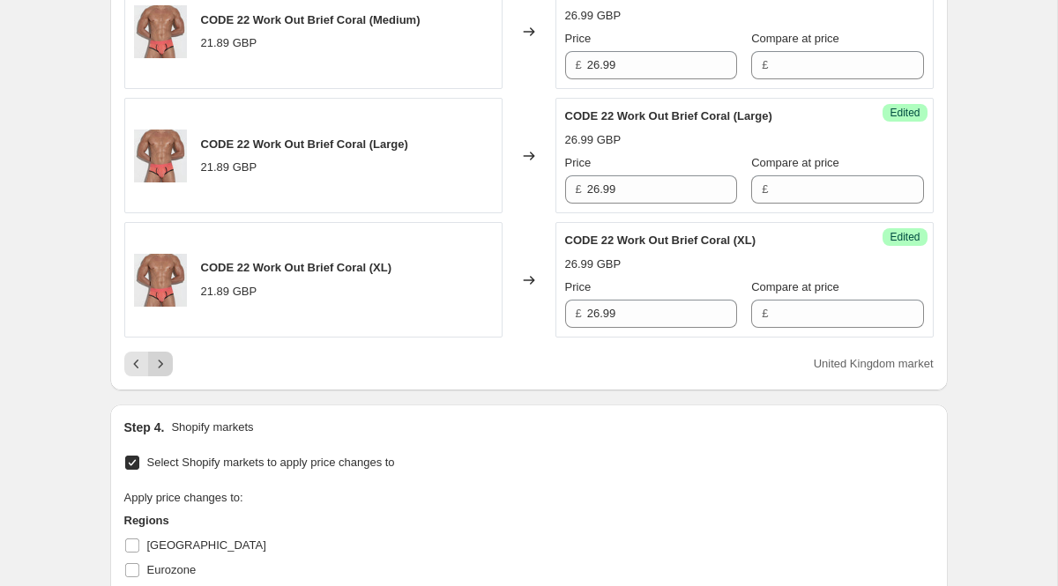
click at [164, 373] on icon "Next" at bounding box center [161, 364] width 18 height 18
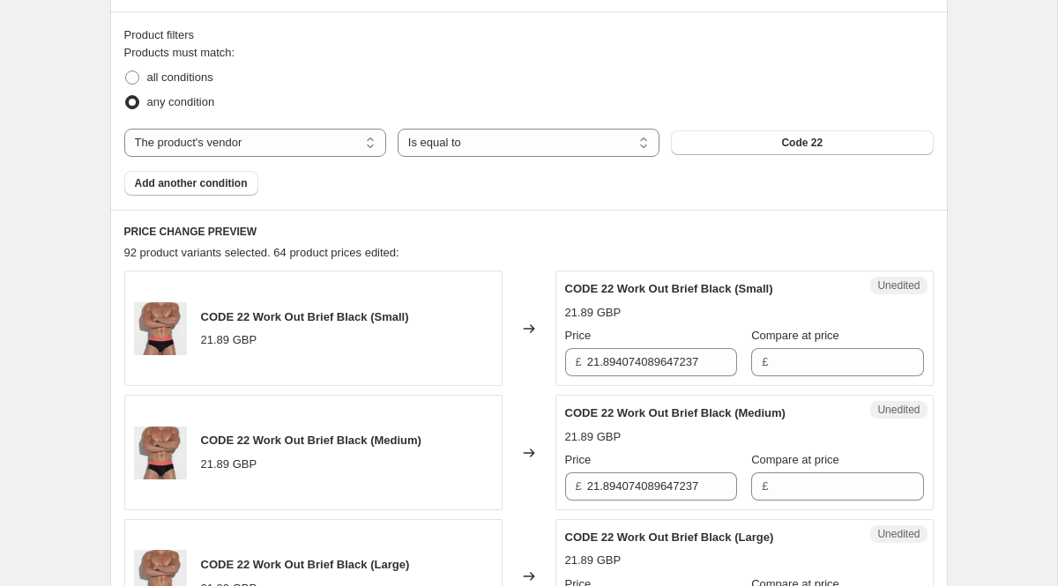
scroll to position [522, 0]
click at [653, 365] on input "21.894074089647237" at bounding box center [662, 361] width 150 height 28
paste input "6.99"
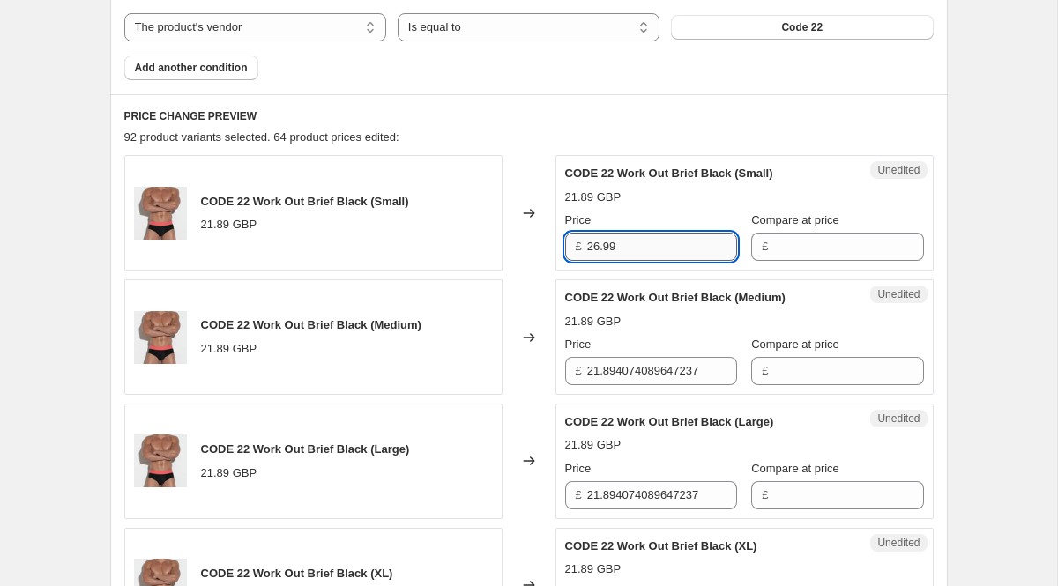
scroll to position [650, 0]
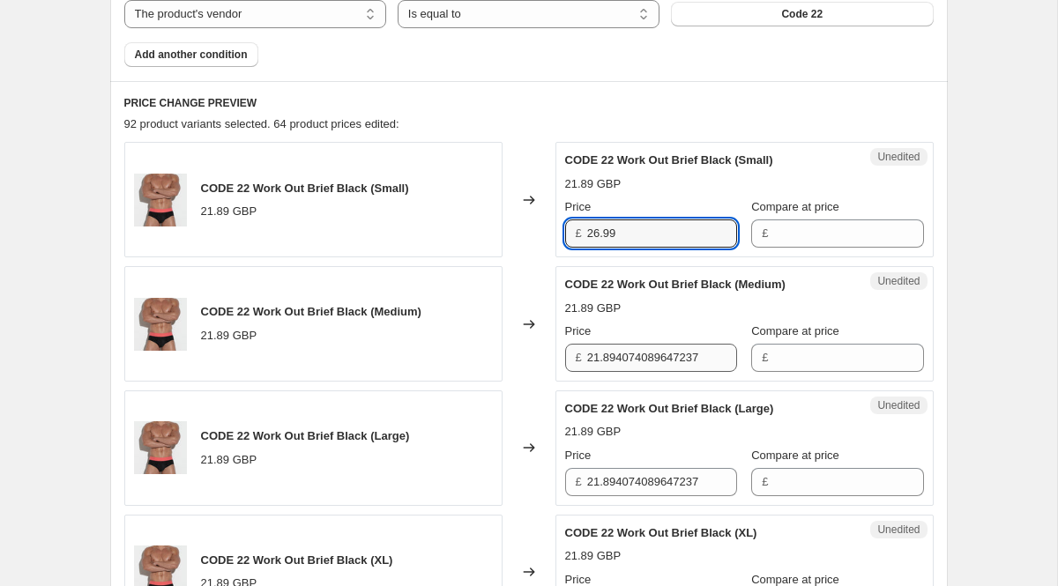
type input "26.99"
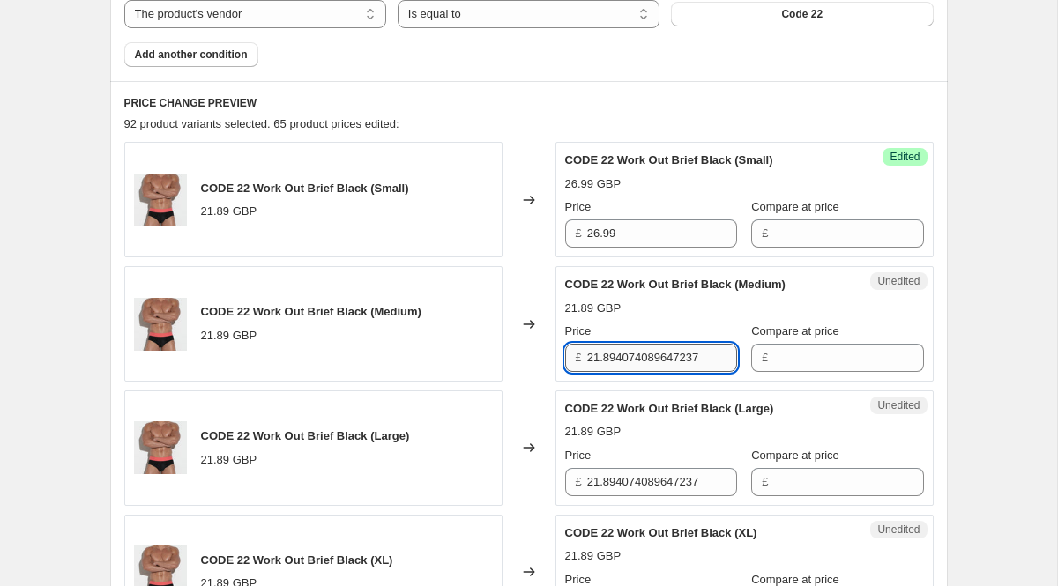
click at [646, 357] on input "21.894074089647237" at bounding box center [662, 358] width 150 height 28
paste input "6.99"
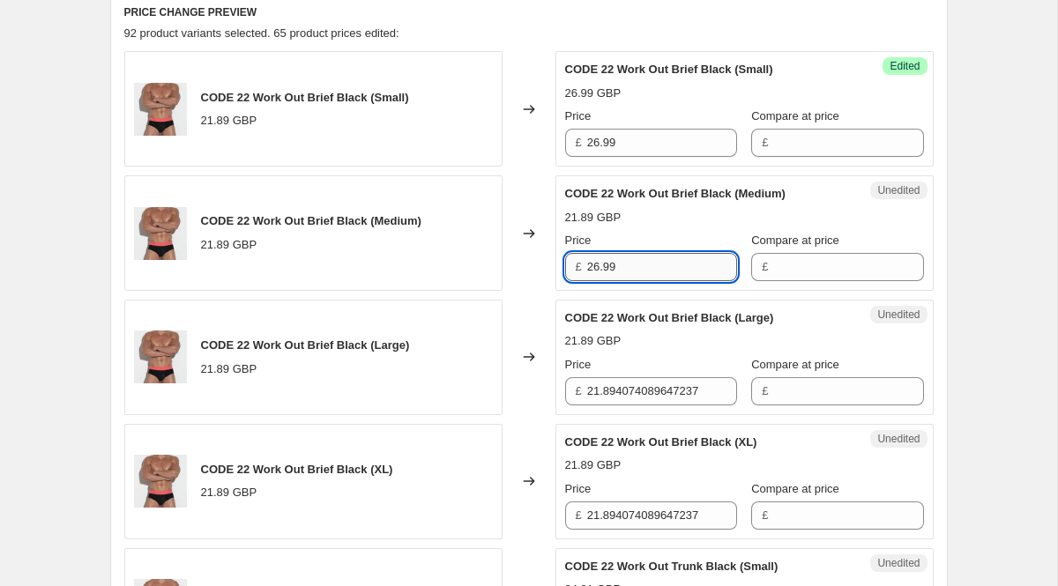
scroll to position [742, 0]
type input "26.99"
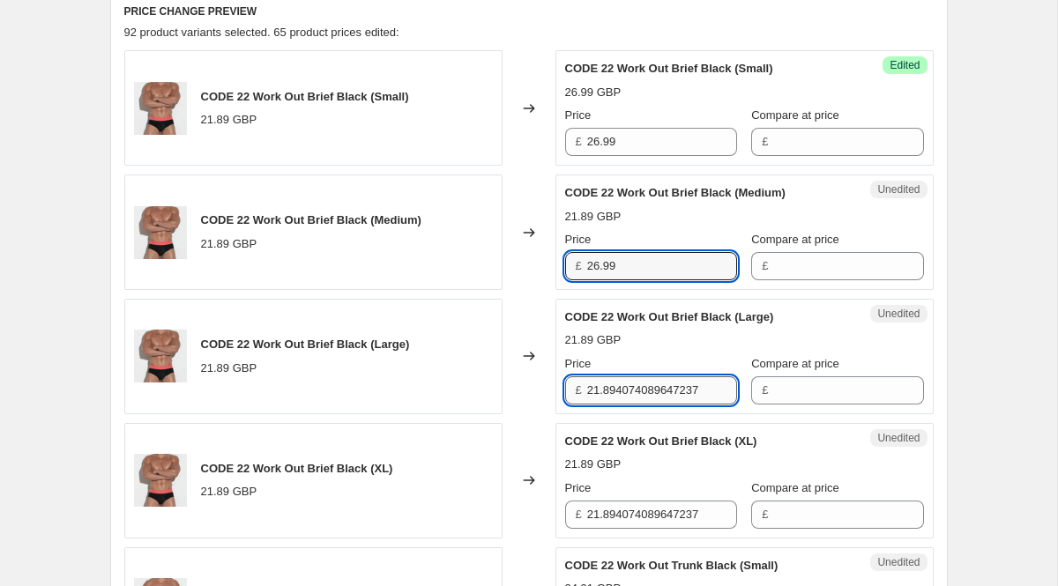
click at [646, 385] on input "21.894074089647237" at bounding box center [662, 391] width 150 height 28
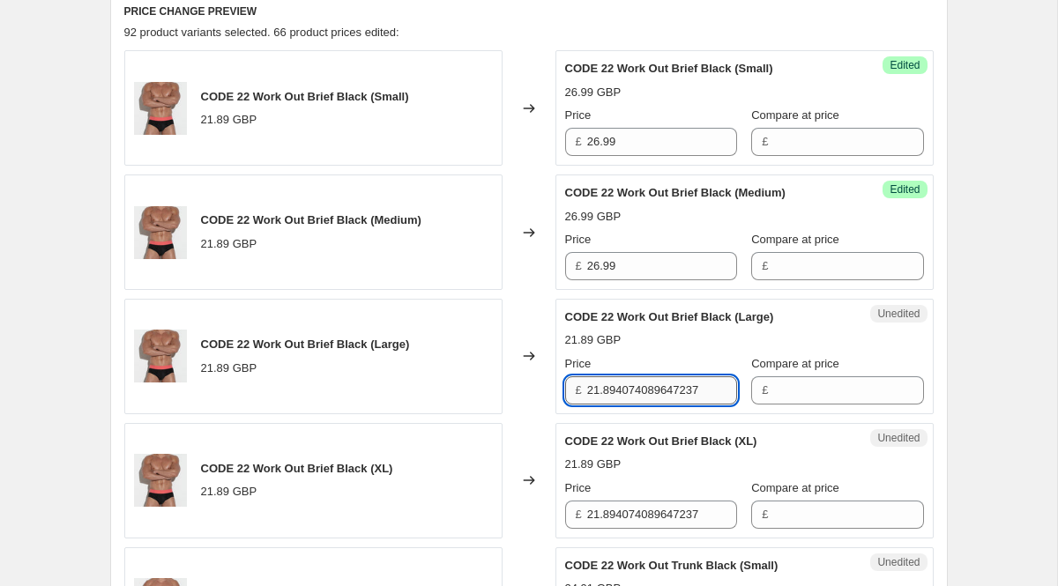
click at [646, 385] on input "21.894074089647237" at bounding box center [662, 391] width 150 height 28
paste input "6.99"
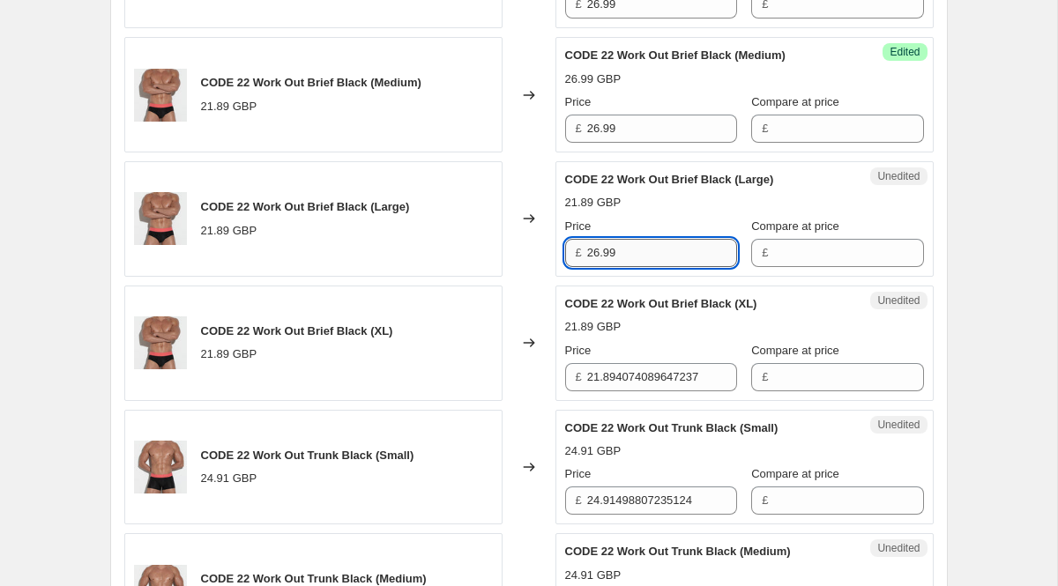
scroll to position [881, 0]
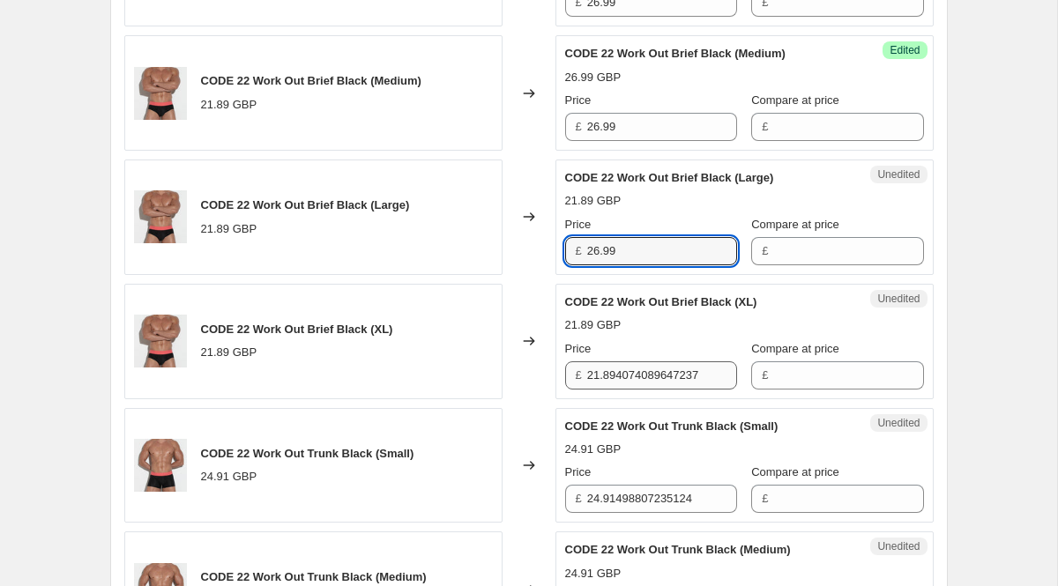
type input "26.99"
click at [646, 382] on input "21.894074089647237" at bounding box center [662, 376] width 150 height 28
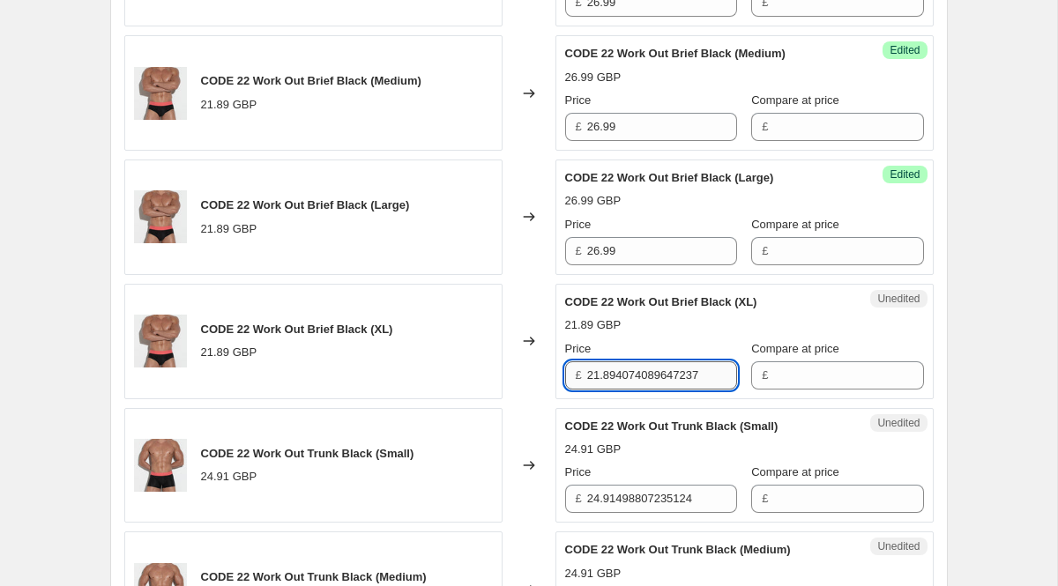
click at [646, 382] on input "21.894074089647237" at bounding box center [662, 376] width 150 height 28
paste input "6.99"
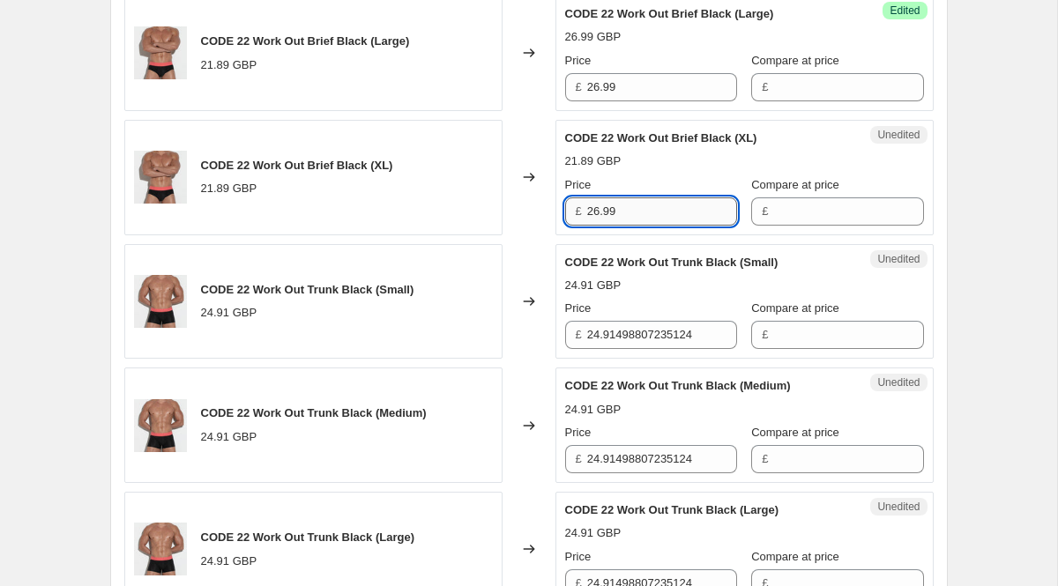
scroll to position [1081, 0]
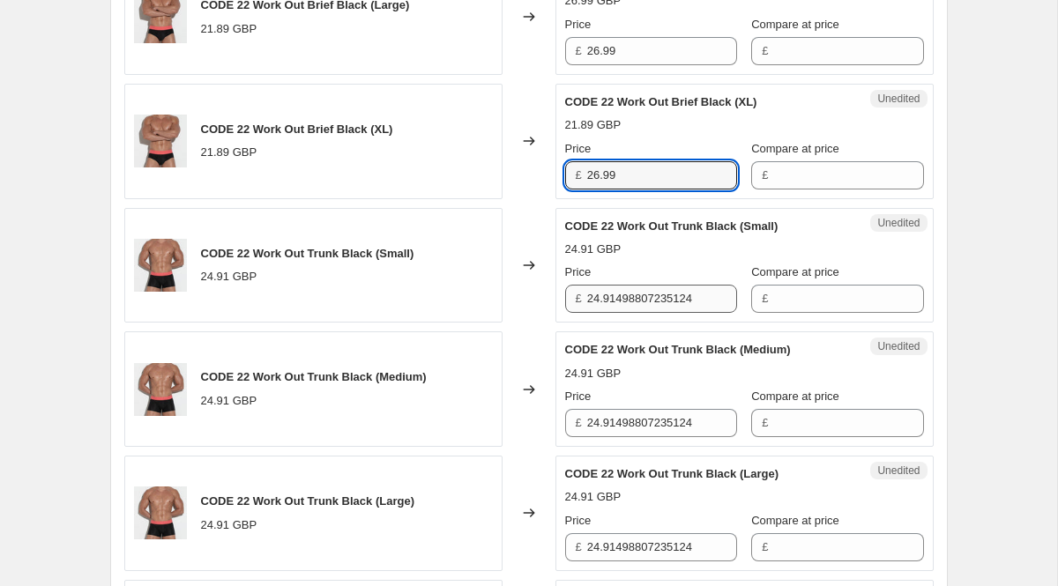
type input "26.99"
click at [632, 301] on input "24.91498807235124" at bounding box center [662, 299] width 150 height 28
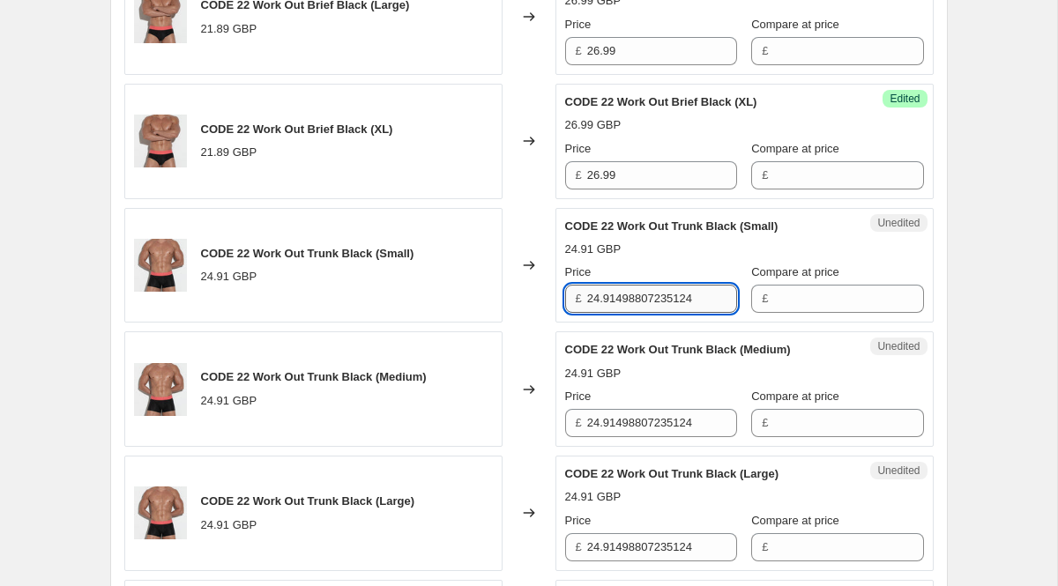
click at [632, 301] on input "24.91498807235124" at bounding box center [662, 299] width 150 height 28
paste input "6.99"
type input "2"
type input "7"
type input "27.99"
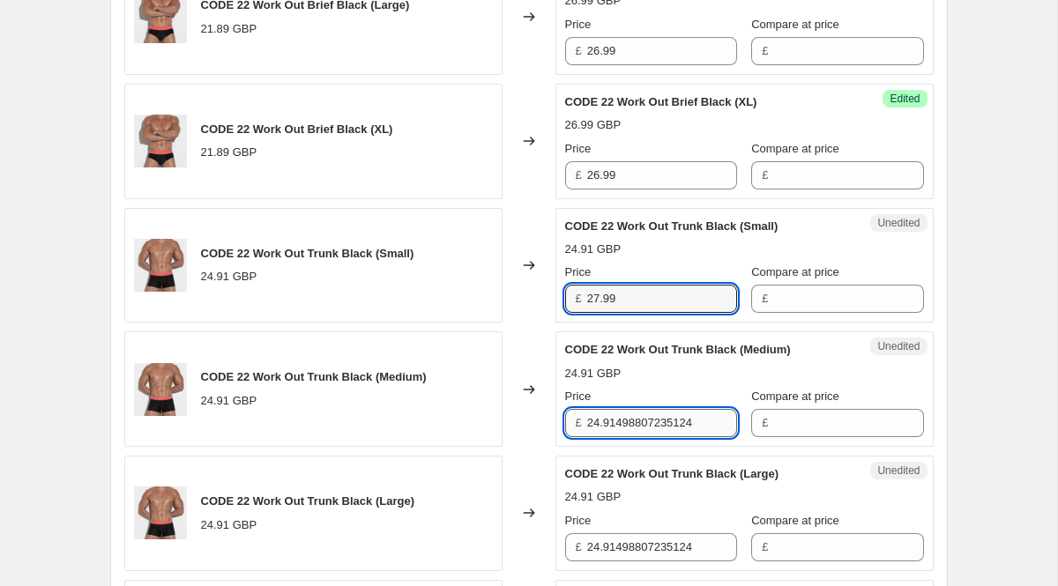
click at [638, 419] on input "24.91498807235124" at bounding box center [662, 423] width 150 height 28
paste input "7.99"
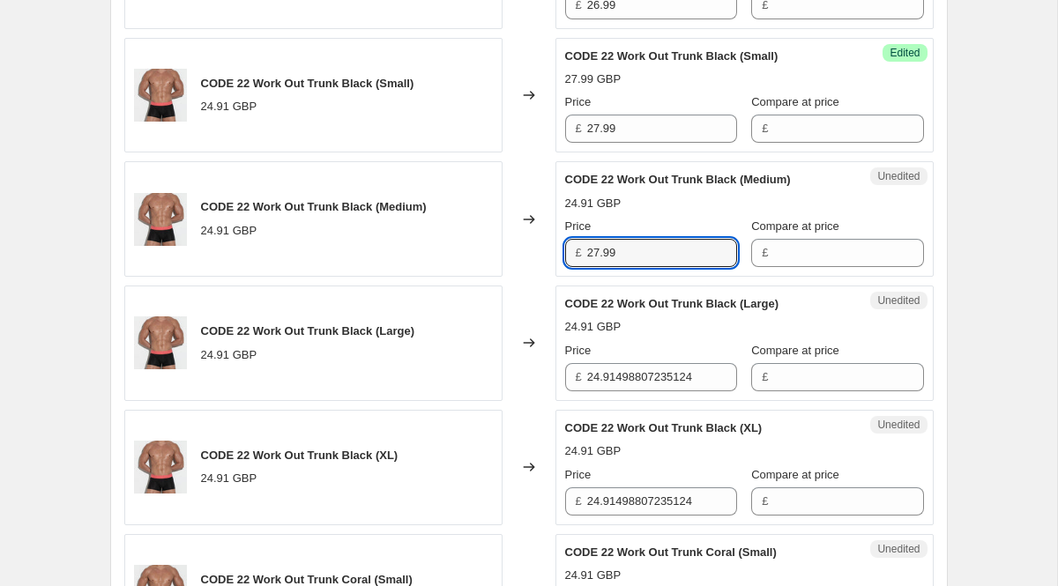
type input "27.99"
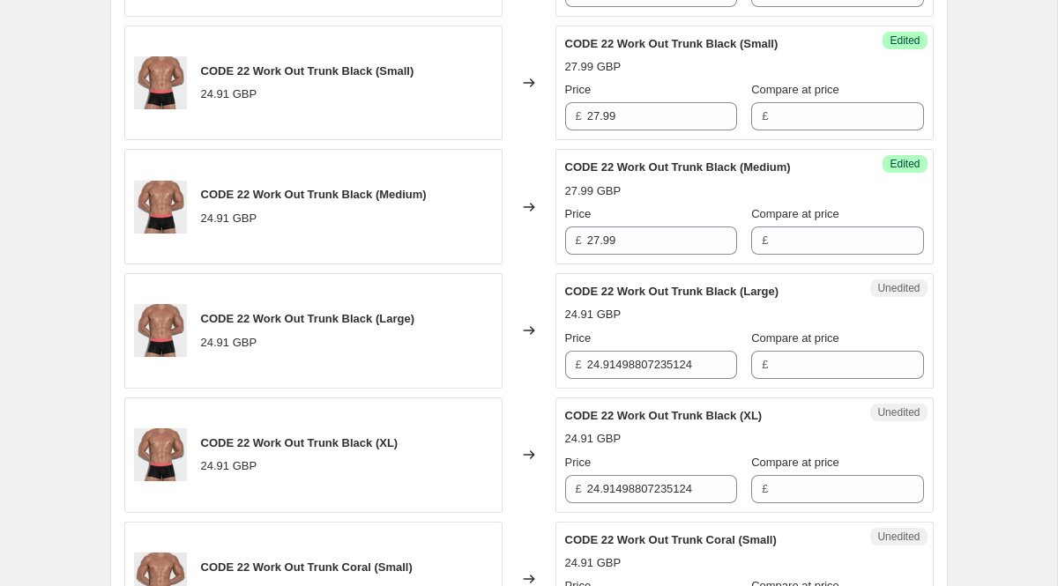
scroll to position [1265, 0]
click at [646, 436] on div "24.91 GBP" at bounding box center [744, 438] width 359 height 18
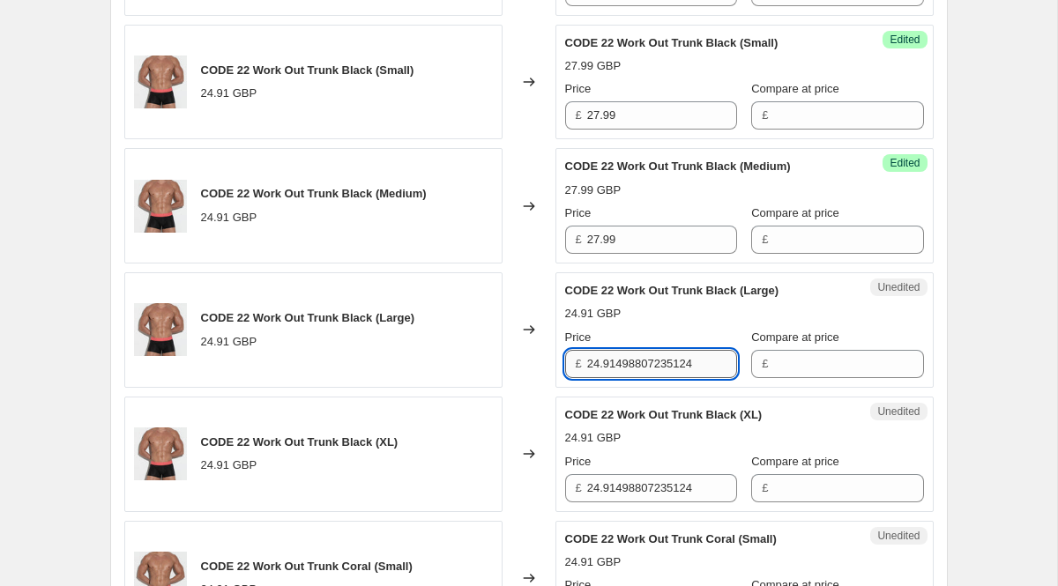
click at [646, 377] on input "24.91498807235124" at bounding box center [662, 364] width 150 height 28
paste input "7.99"
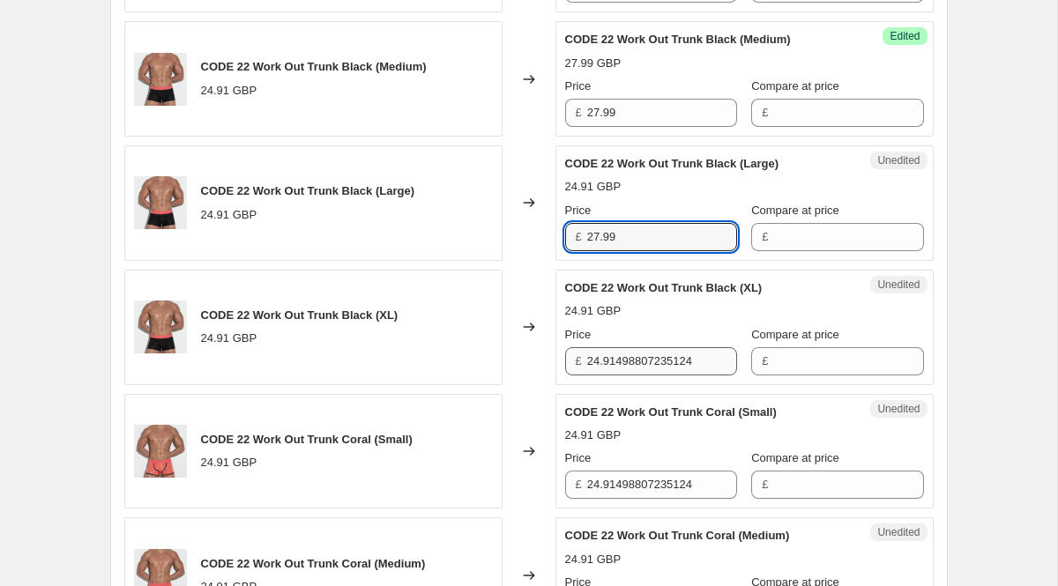
type input "27.99"
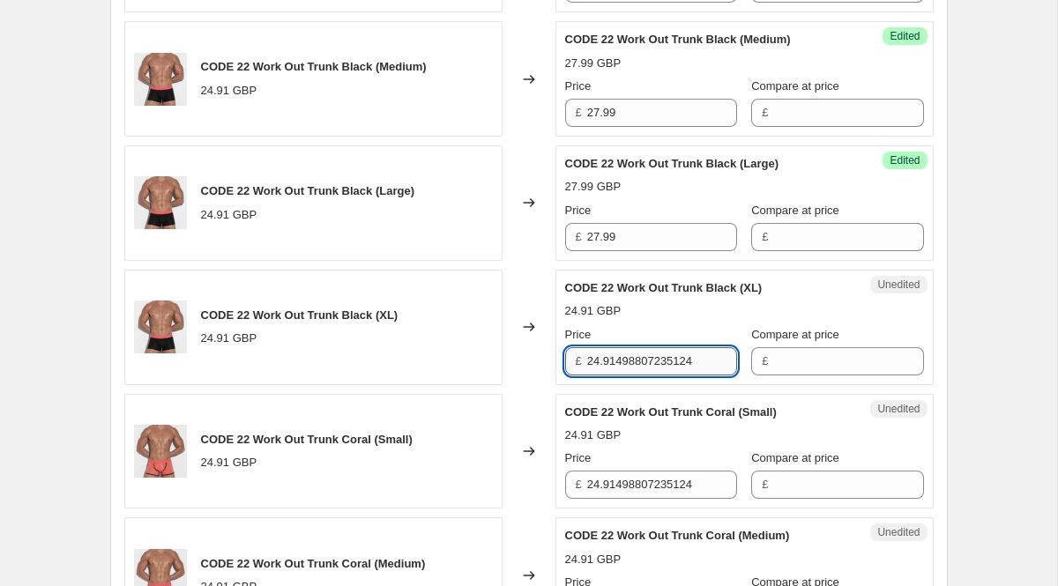
click at [642, 355] on input "24.91498807235124" at bounding box center [662, 361] width 150 height 28
paste input "7.99"
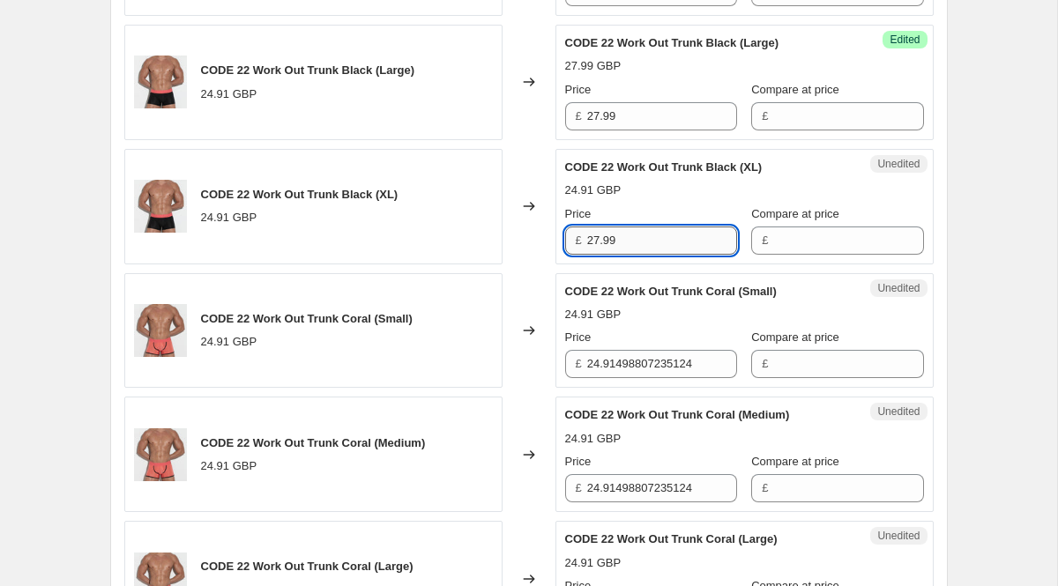
scroll to position [1518, 0]
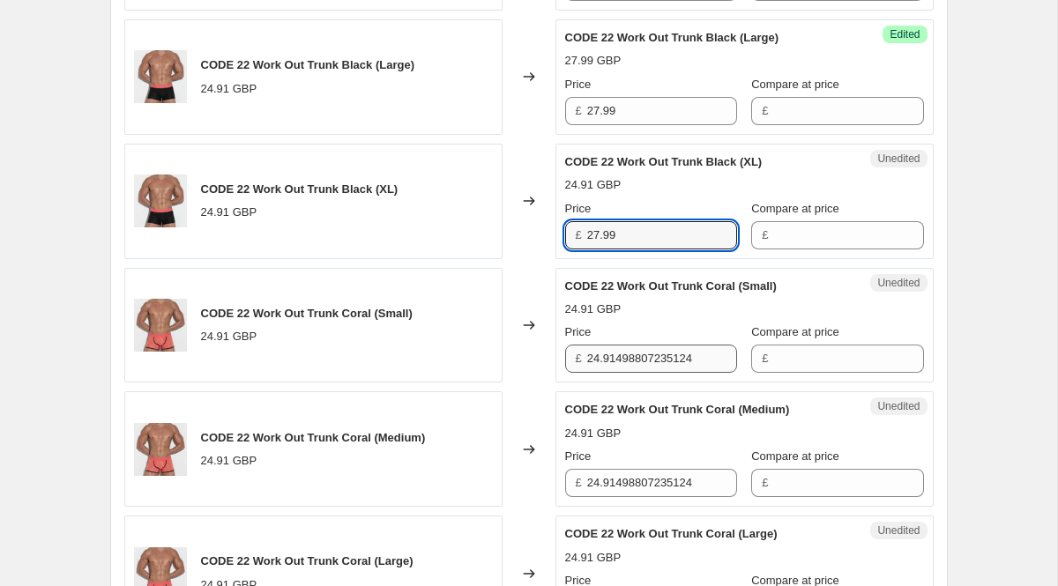
type input "27.99"
click at [652, 367] on input "24.91498807235124" at bounding box center [662, 359] width 150 height 28
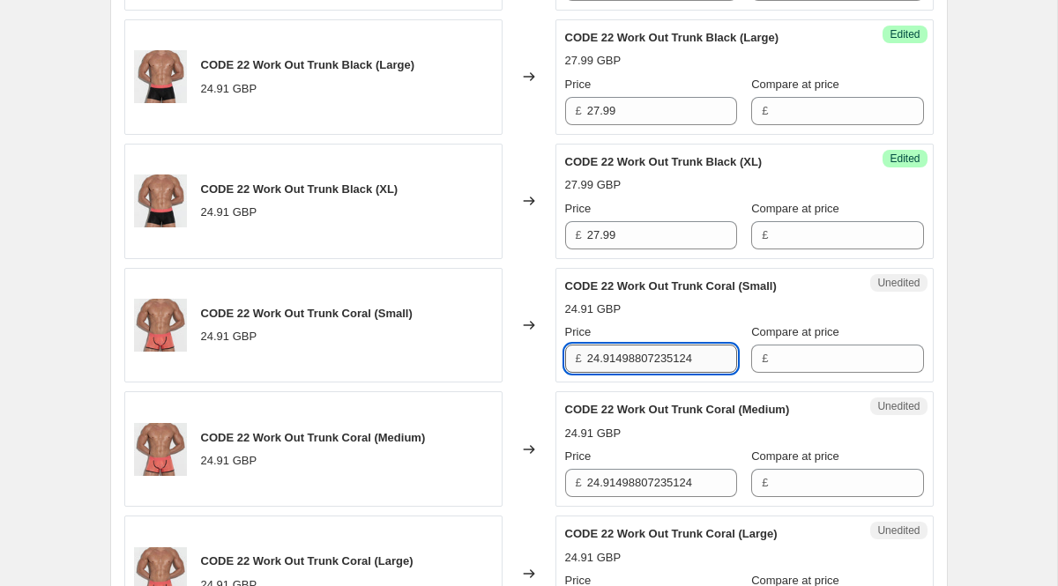
paste input "7.99"
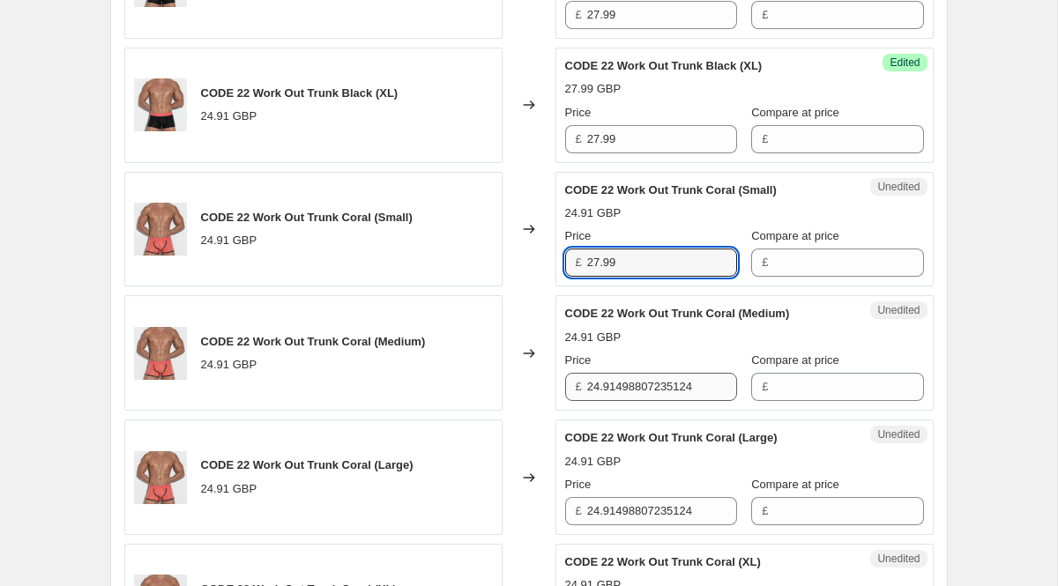
type input "27.99"
click at [653, 385] on input "24.91498807235124" at bounding box center [662, 387] width 150 height 28
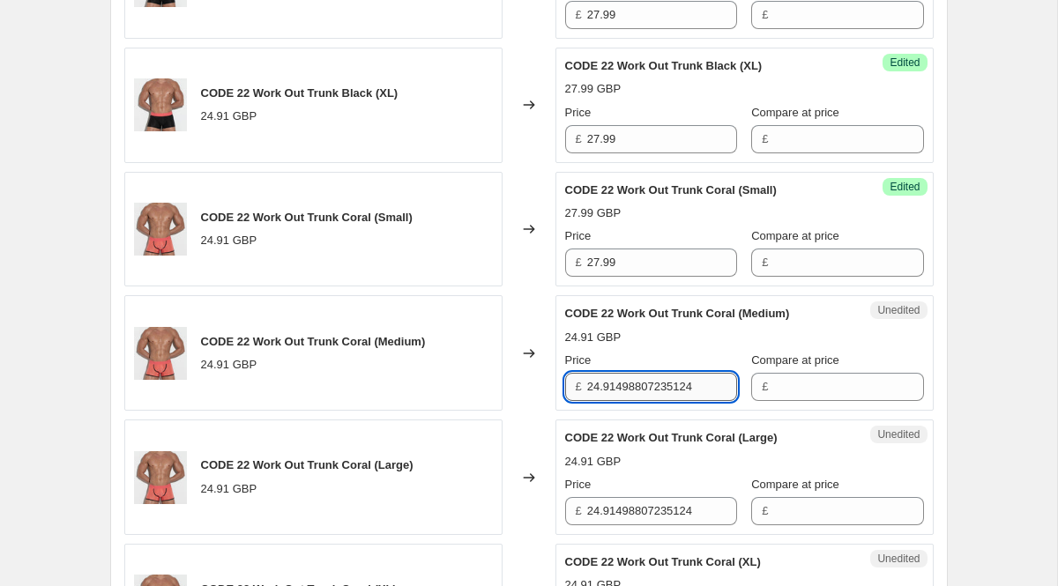
click at [653, 385] on input "24.91498807235124" at bounding box center [662, 387] width 150 height 28
paste input "7.99"
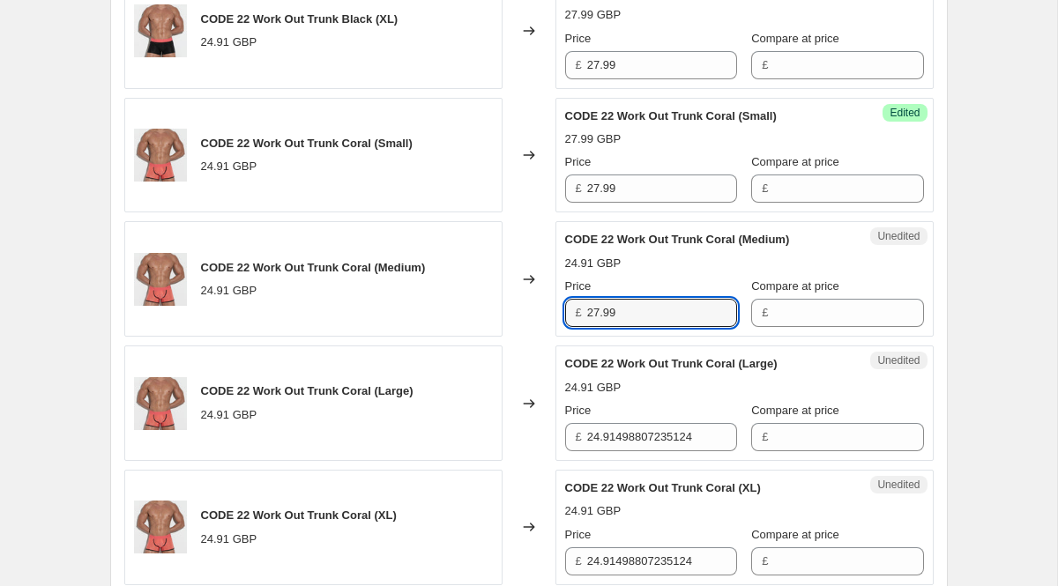
type input "27.99"
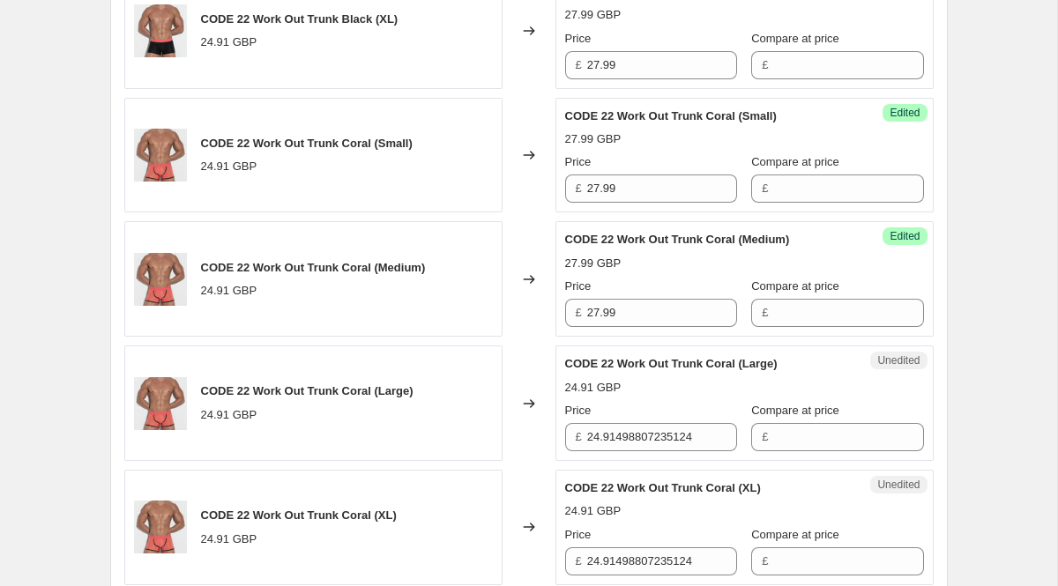
click at [657, 422] on div "Price £ 24.91498807235124" at bounding box center [651, 426] width 172 height 49
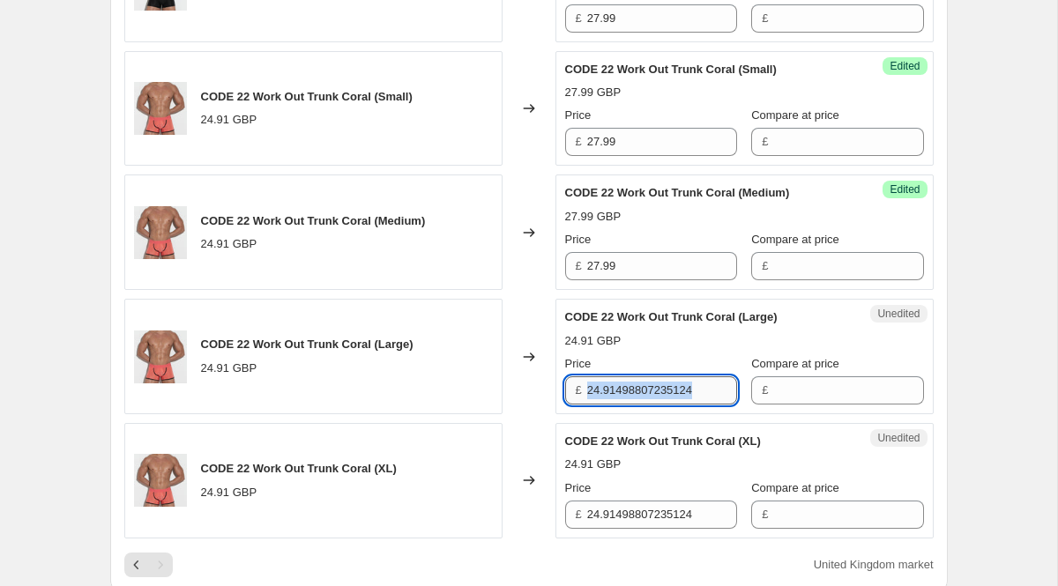
click at [641, 391] on input "24.91498807235124" at bounding box center [662, 391] width 150 height 28
type input "27.99"
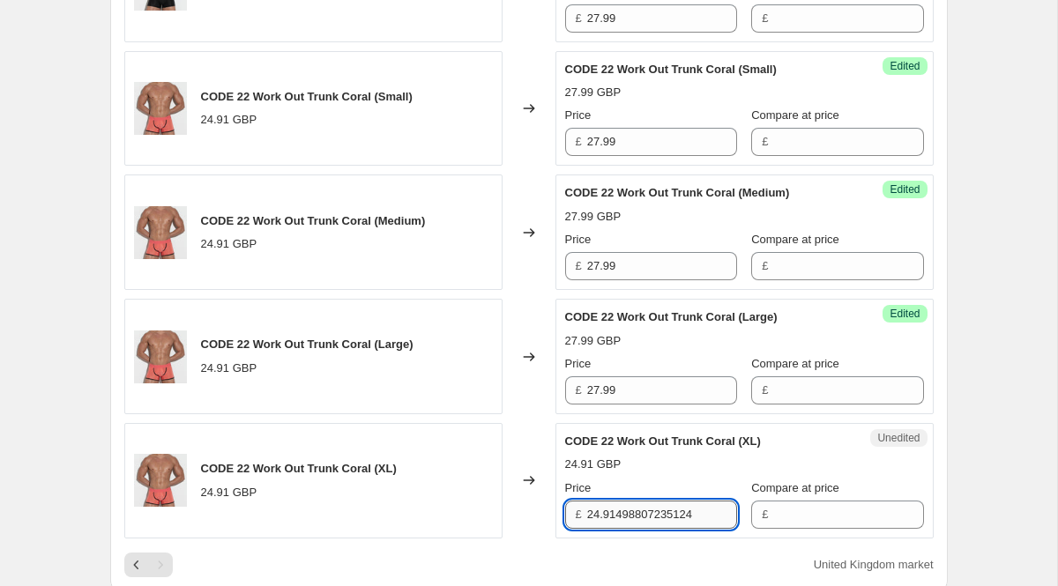
click at [647, 522] on input "24.91498807235124" at bounding box center [662, 515] width 150 height 28
type input "B"
paste input "27.99"
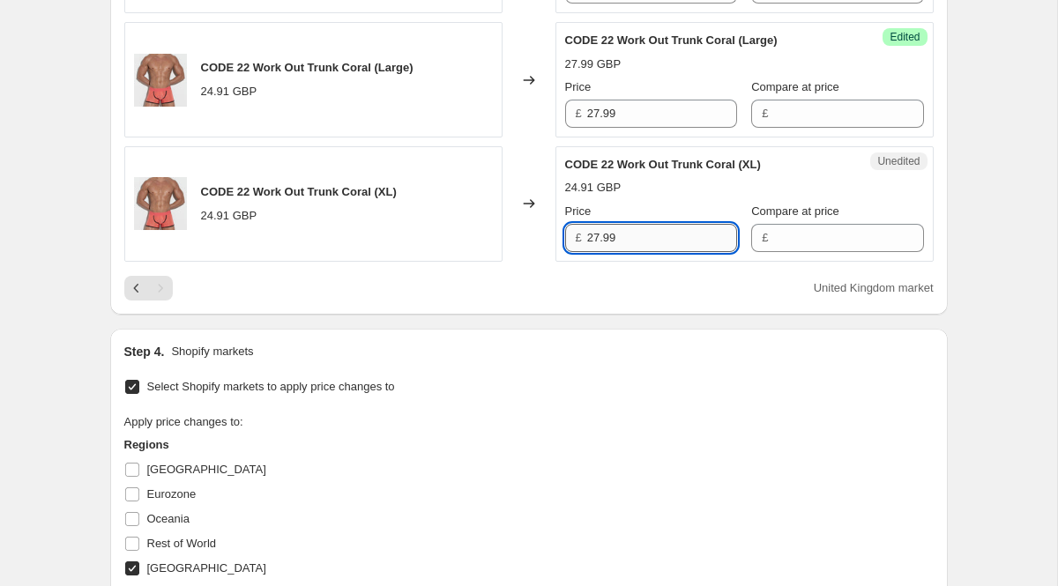
scroll to position [2047, 0]
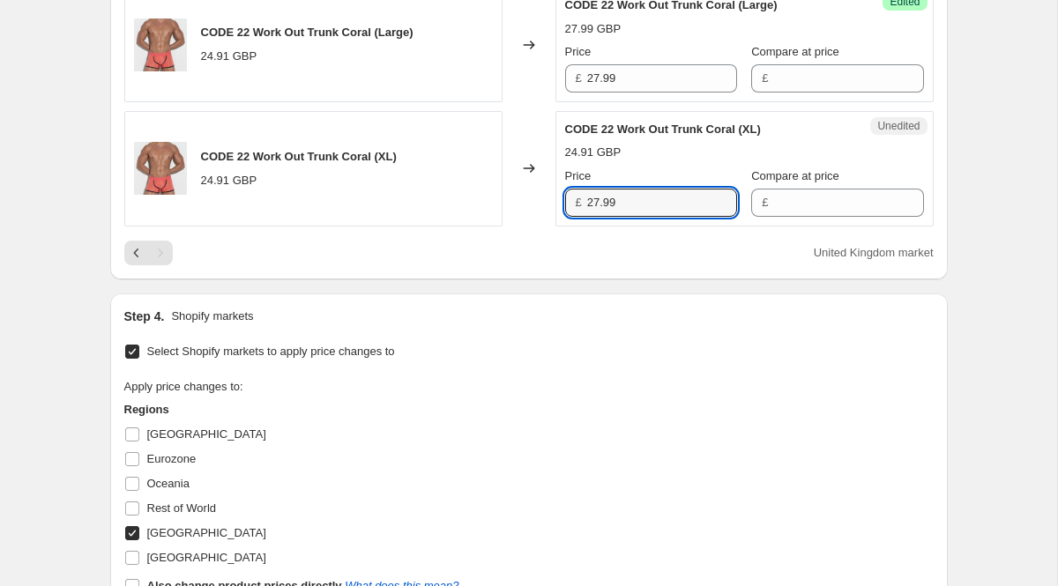
type input "24.91498807235124"
click at [473, 346] on div "Select Shopify markets to apply price changes to Apply price changes to: Region…" at bounding box center [529, 485] width 810 height 291
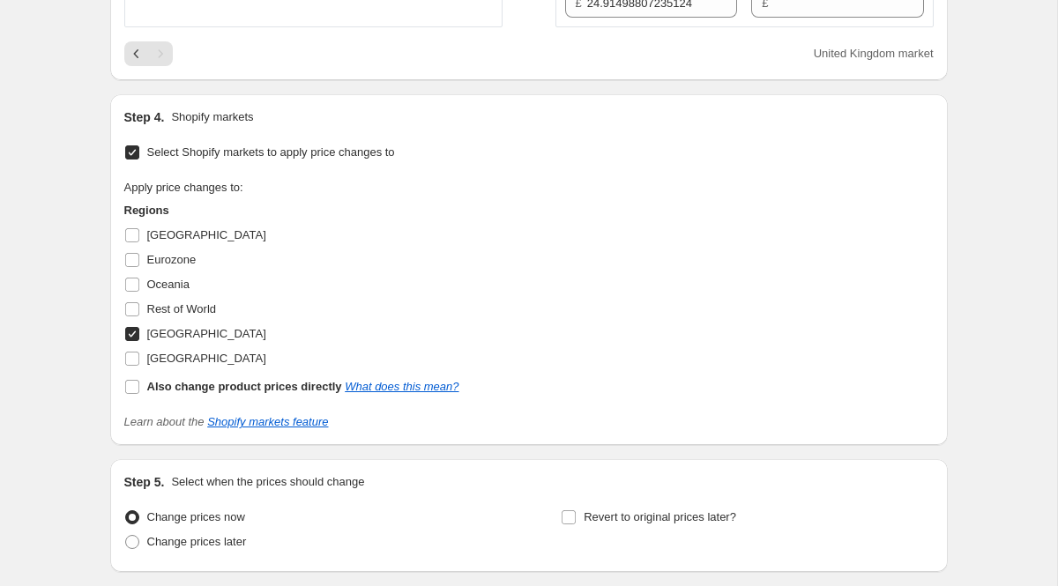
scroll to position [2282, 0]
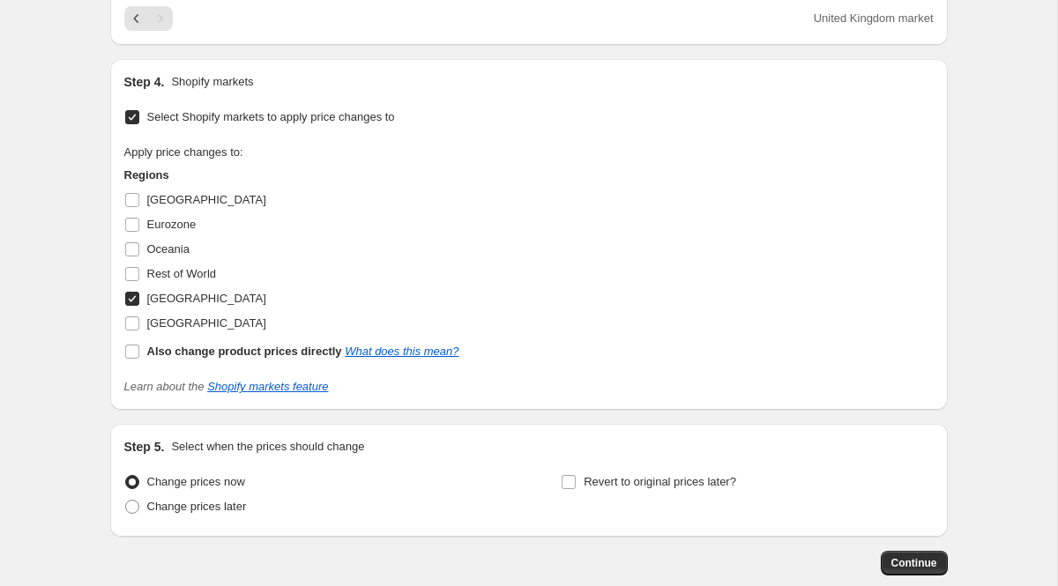
click at [912, 526] on div "Step 5. Select when the prices should change Change prices now Change prices la…" at bounding box center [529, 480] width 838 height 113
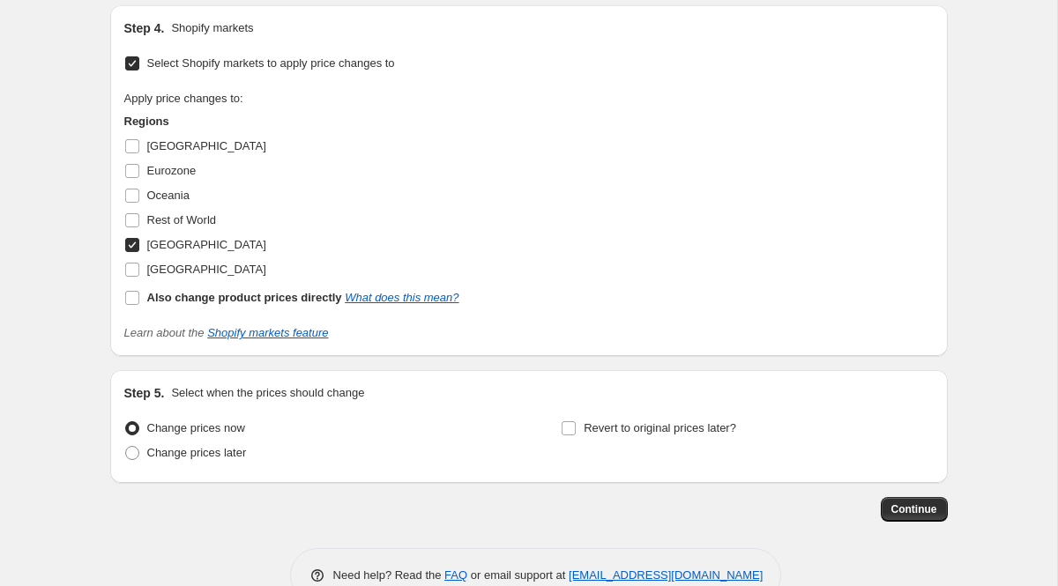
scroll to position [2372, 0]
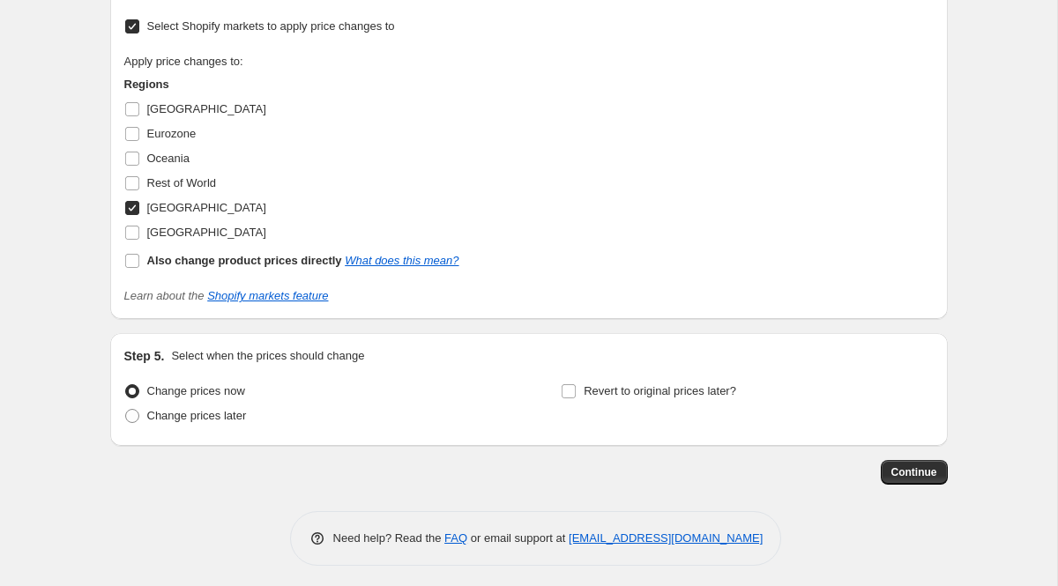
click at [180, 213] on span "[GEOGRAPHIC_DATA]" at bounding box center [206, 207] width 119 height 13
click at [139, 213] on input "[GEOGRAPHIC_DATA]" at bounding box center [132, 208] width 14 height 14
checkbox input "false"
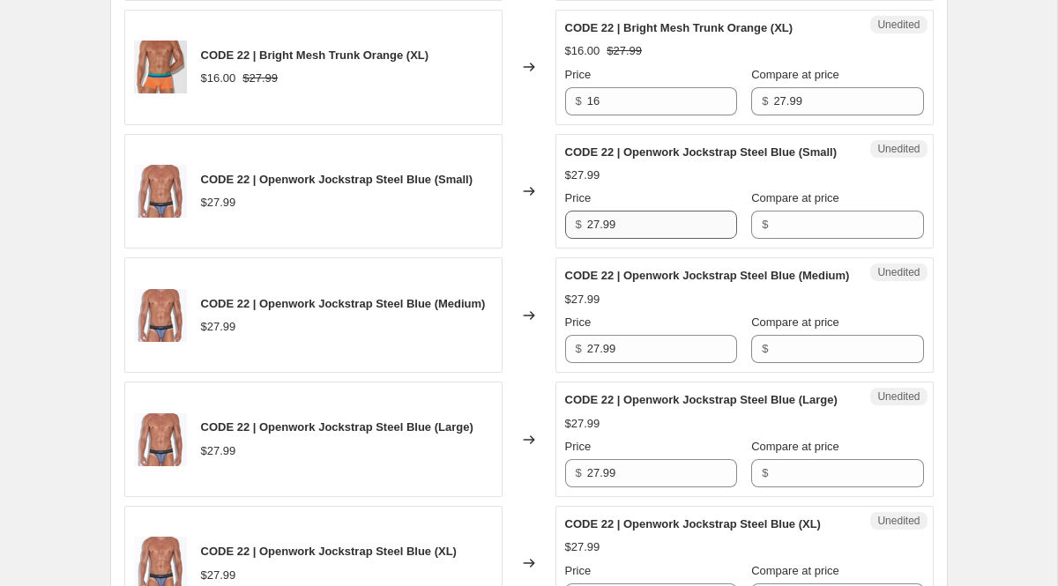
scroll to position [1646, 0]
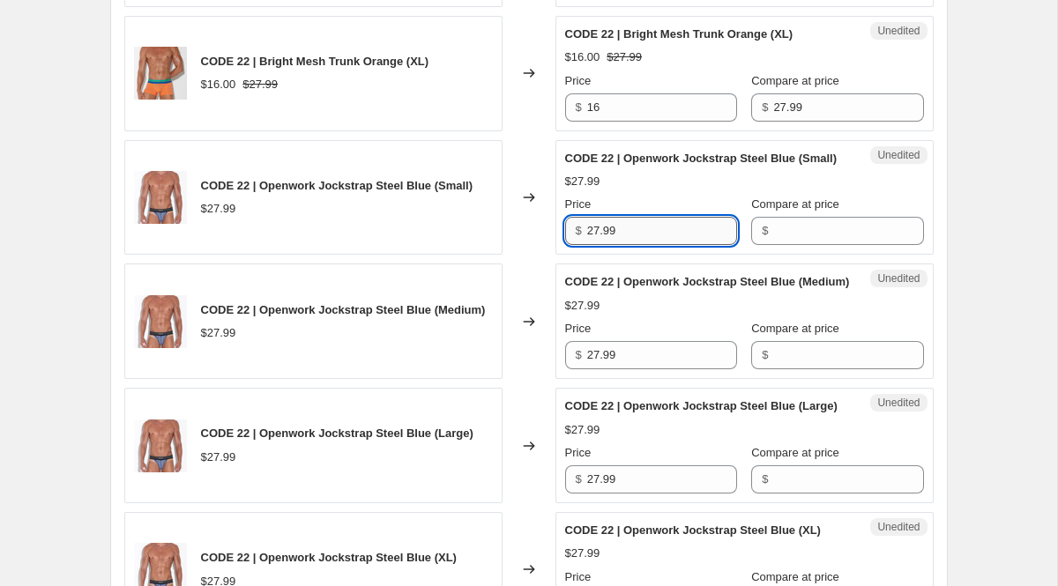
click at [646, 245] on input "27.99" at bounding box center [662, 231] width 150 height 28
type input "2"
type input "3"
type input "29.99"
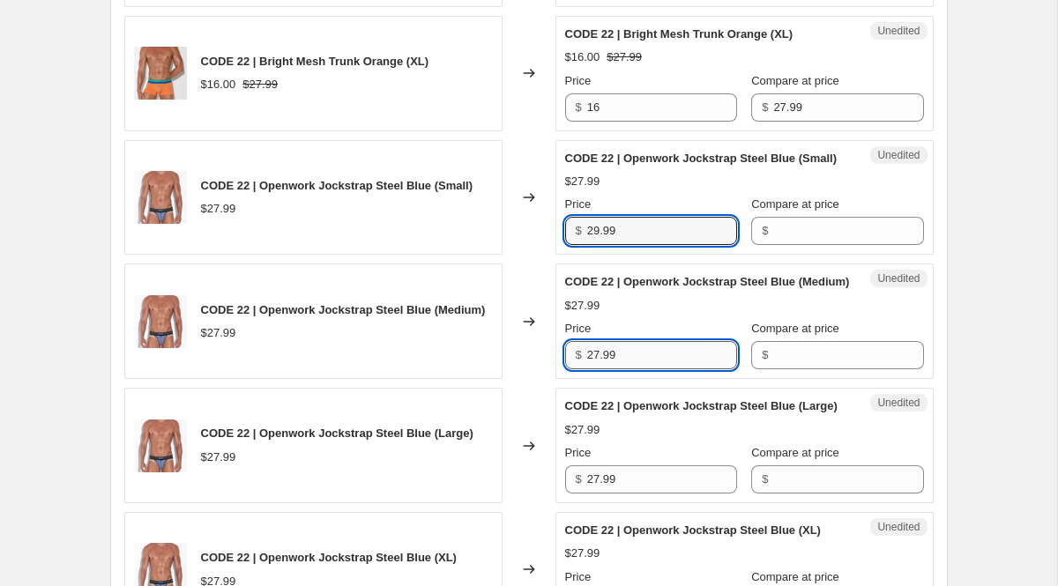
click at [621, 370] on input "27.99" at bounding box center [662, 355] width 150 height 28
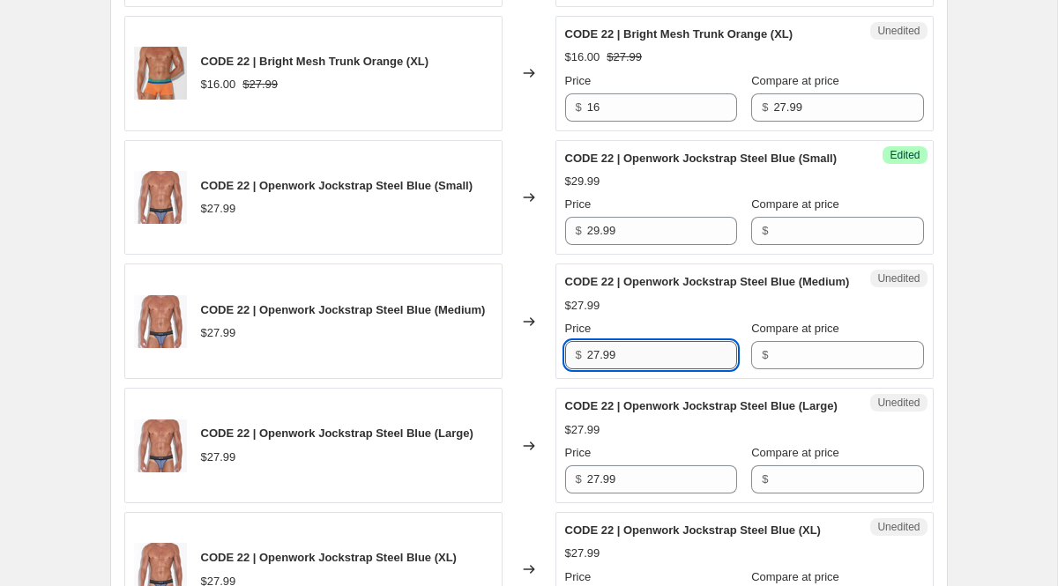
click at [621, 370] on input "27.99" at bounding box center [662, 355] width 150 height 28
paste input "9"
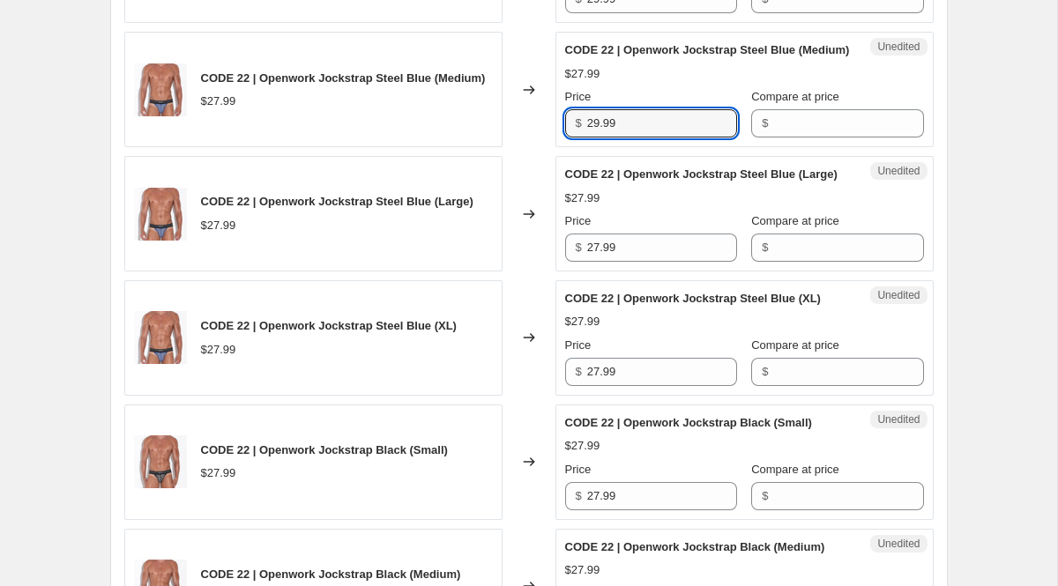
scroll to position [1931, 0]
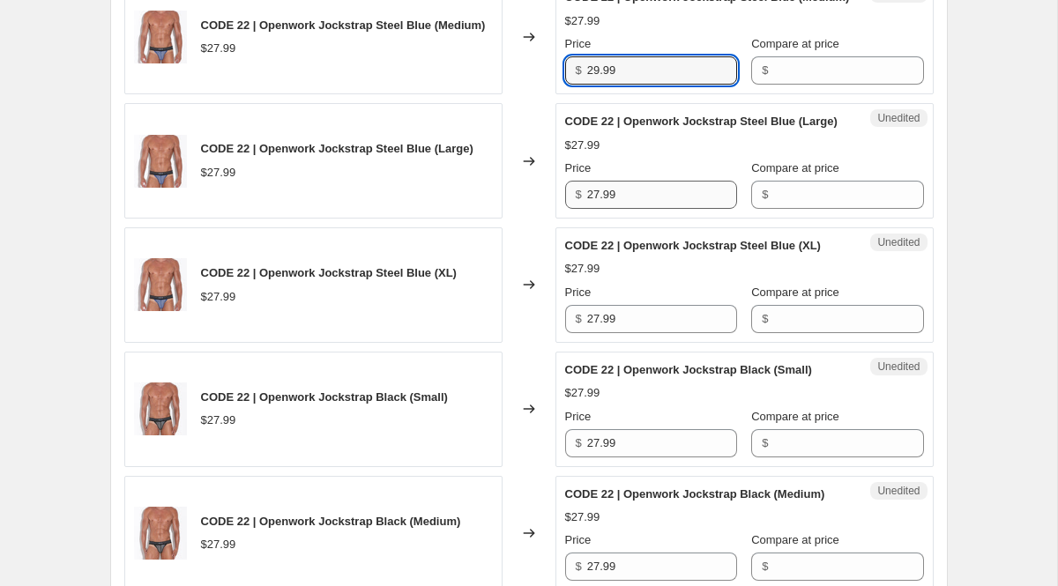
type input "29.99"
click at [616, 209] on input "27.99" at bounding box center [662, 195] width 150 height 28
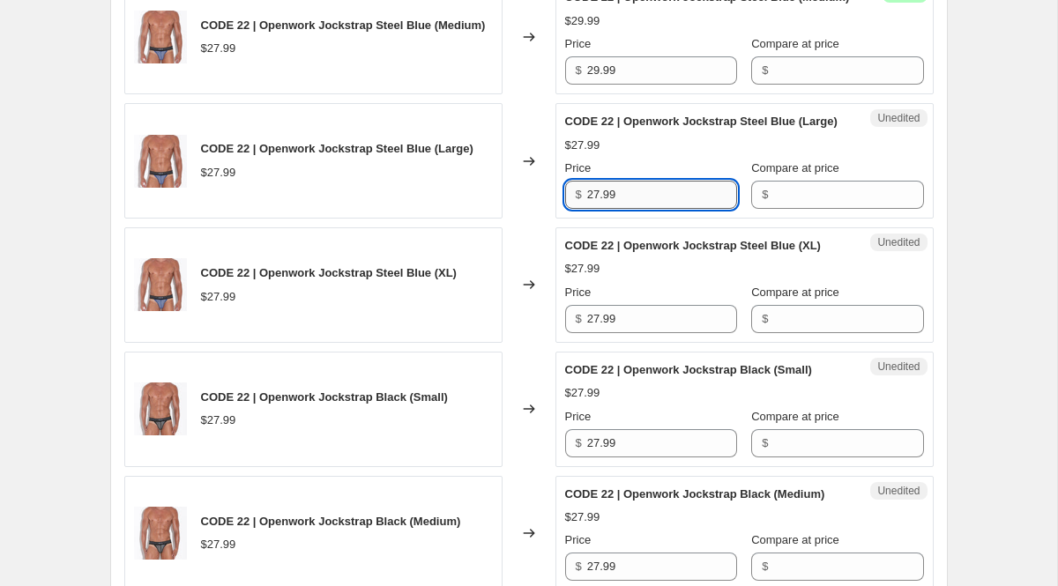
click at [616, 209] on input "27.99" at bounding box center [662, 195] width 150 height 28
paste input "9"
type input "29.99"
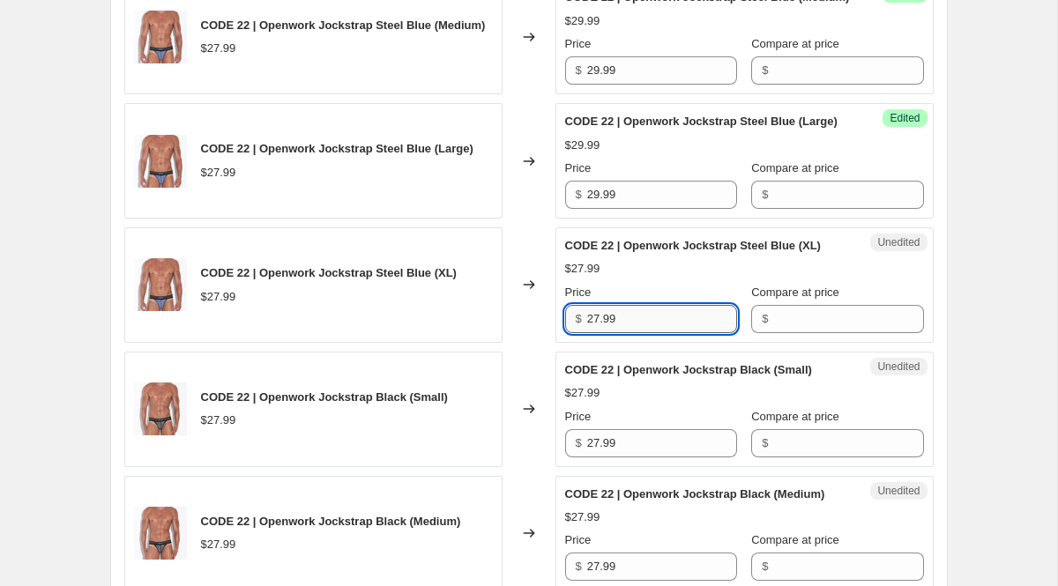
click at [652, 333] on input "27.99" at bounding box center [662, 319] width 150 height 28
paste input "9"
type input "29.99"
click at [655, 377] on span "CODE 22 | Openwork Jockstrap Black (Small)" at bounding box center [688, 369] width 247 height 13
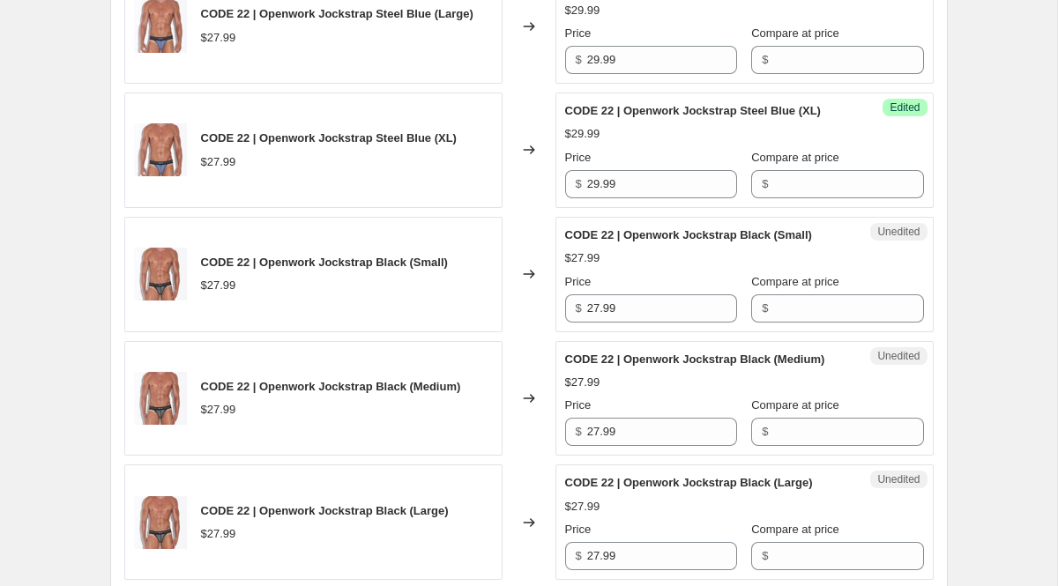
scroll to position [2084, 0]
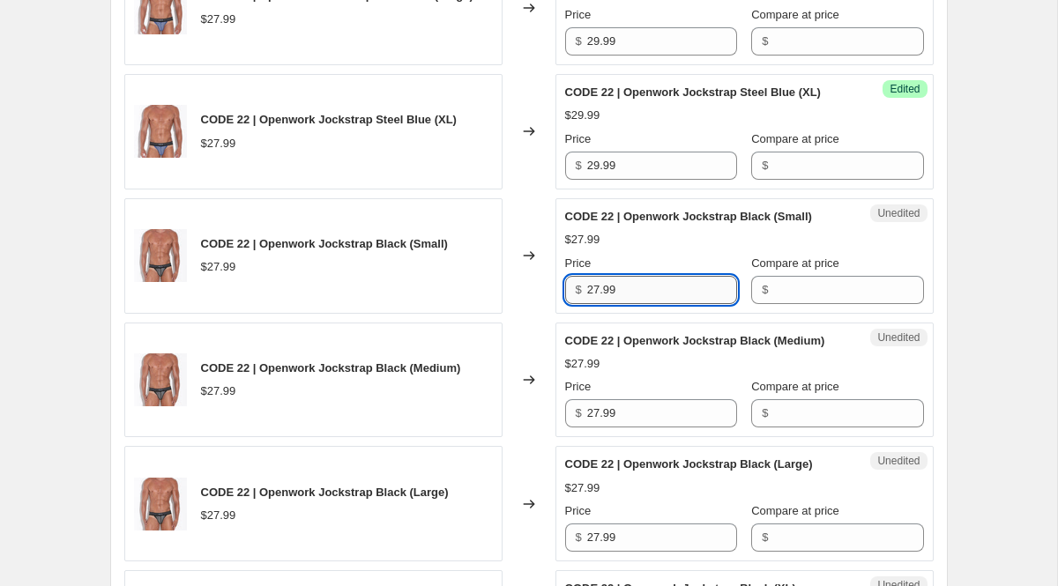
click at [654, 304] on input "27.99" at bounding box center [662, 290] width 150 height 28
paste input "9"
type input "29.99"
click at [632, 373] on div "$27.99" at bounding box center [744, 364] width 359 height 18
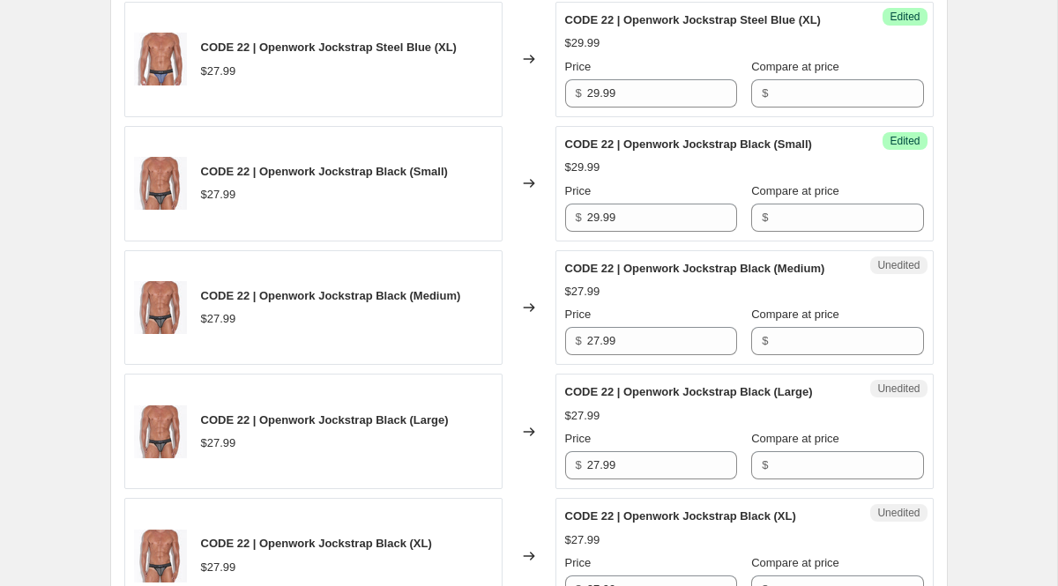
scroll to position [2163, 0]
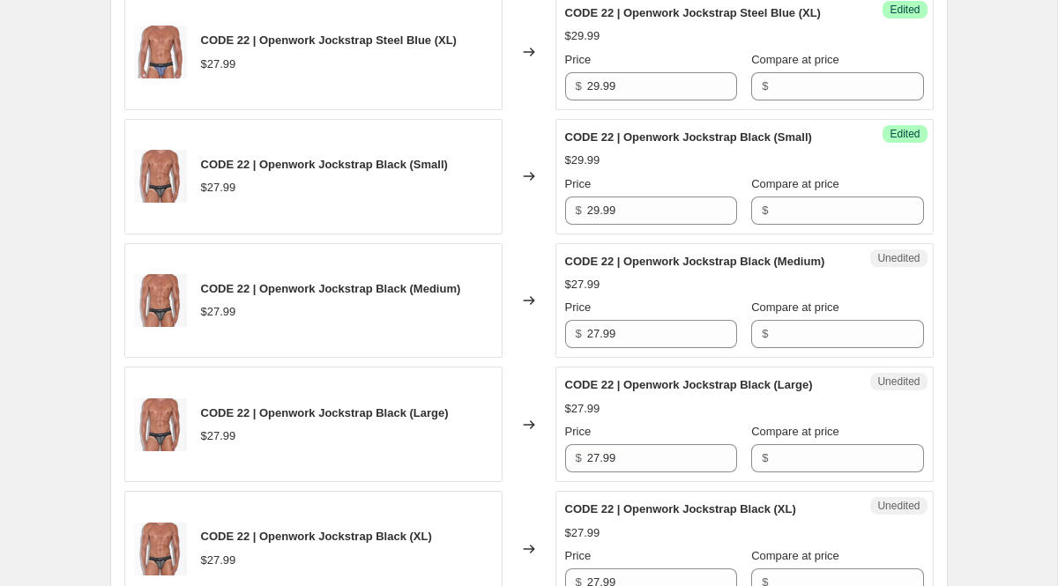
click at [617, 317] on div "Price" at bounding box center [651, 308] width 172 height 18
click at [623, 348] on input "27.99" at bounding box center [662, 334] width 150 height 28
paste input "9"
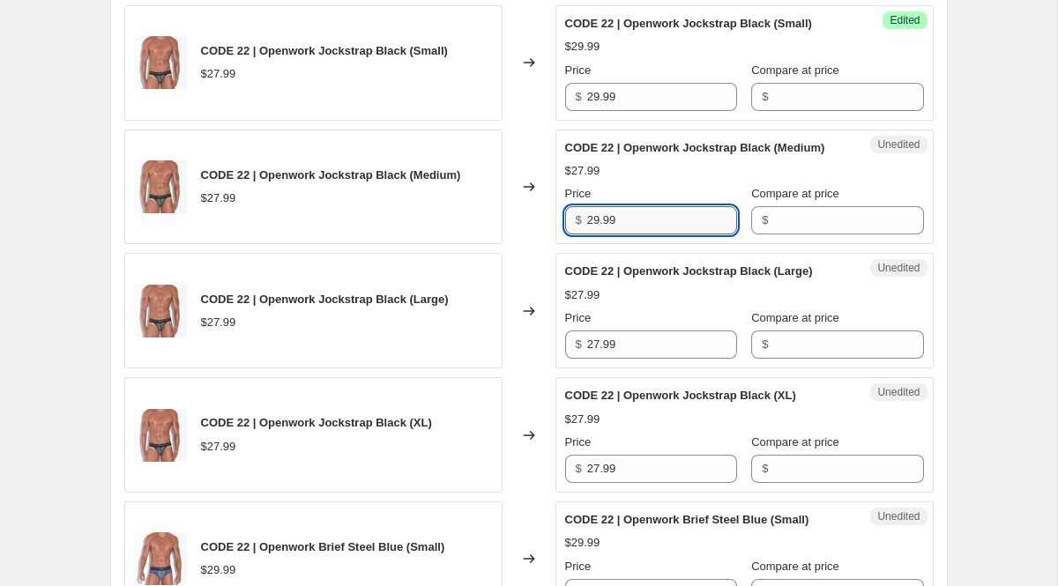
scroll to position [2278, 0]
type input "29.99"
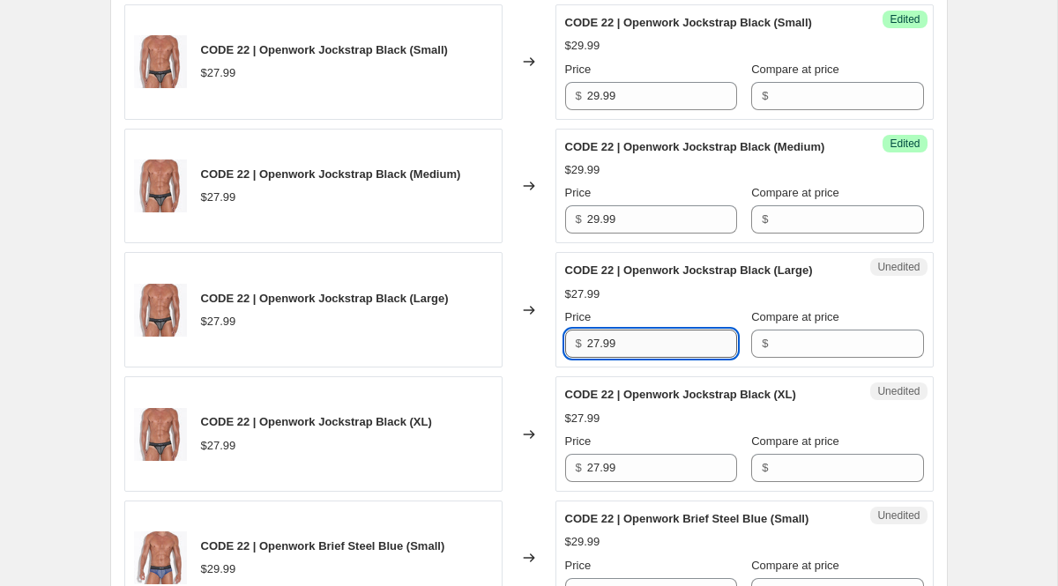
click at [637, 358] on input "27.99" at bounding box center [662, 344] width 150 height 28
paste input "9"
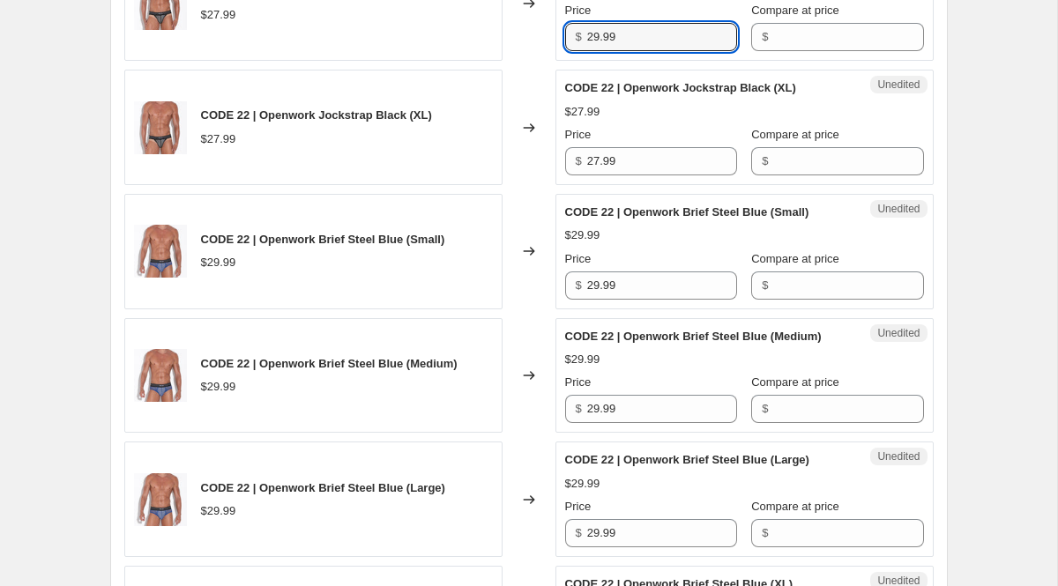
scroll to position [2589, 0]
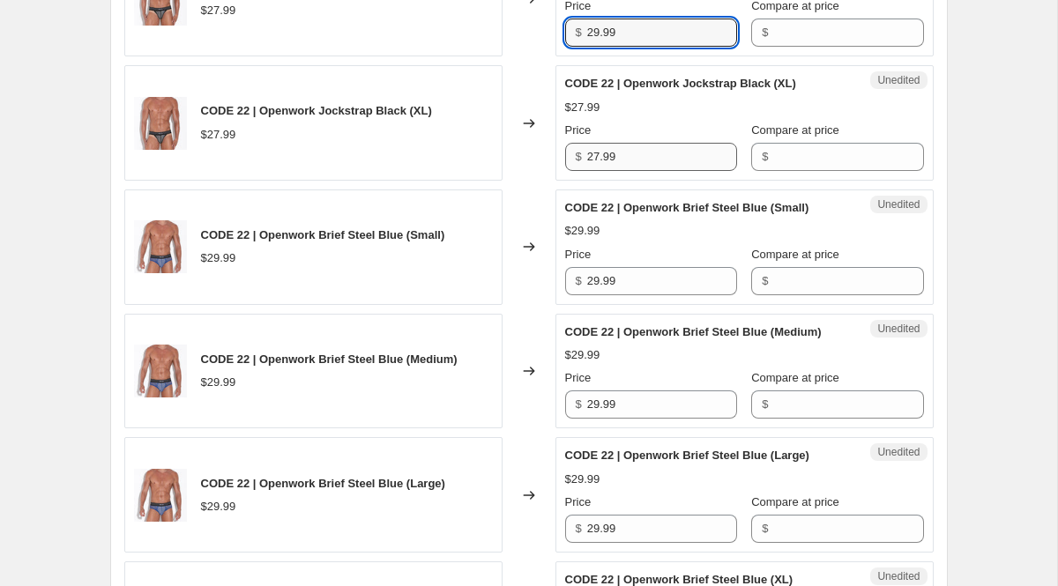
type input "29.99"
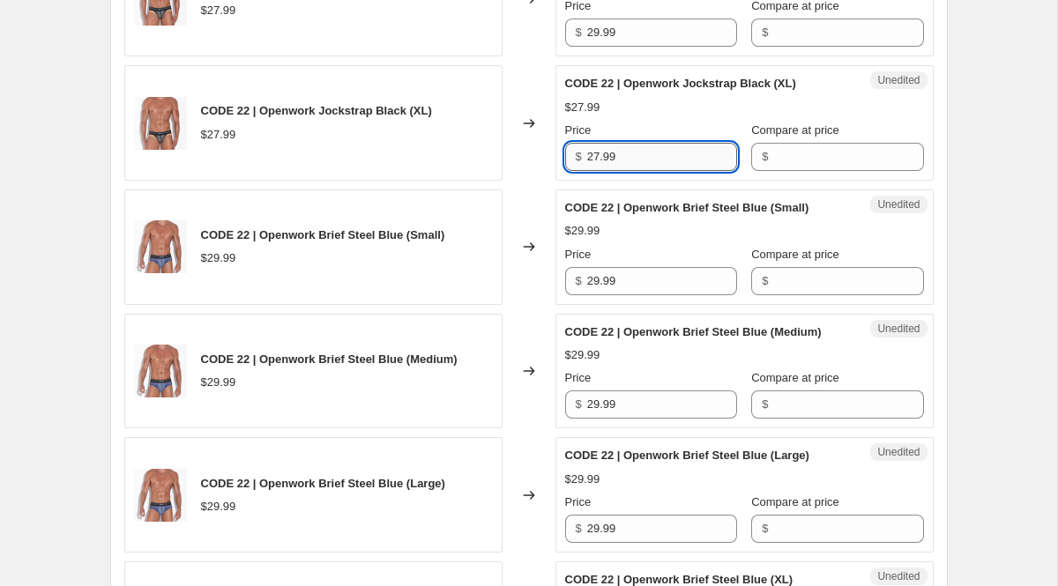
click at [616, 171] on input "27.99" at bounding box center [662, 157] width 150 height 28
paste input "9"
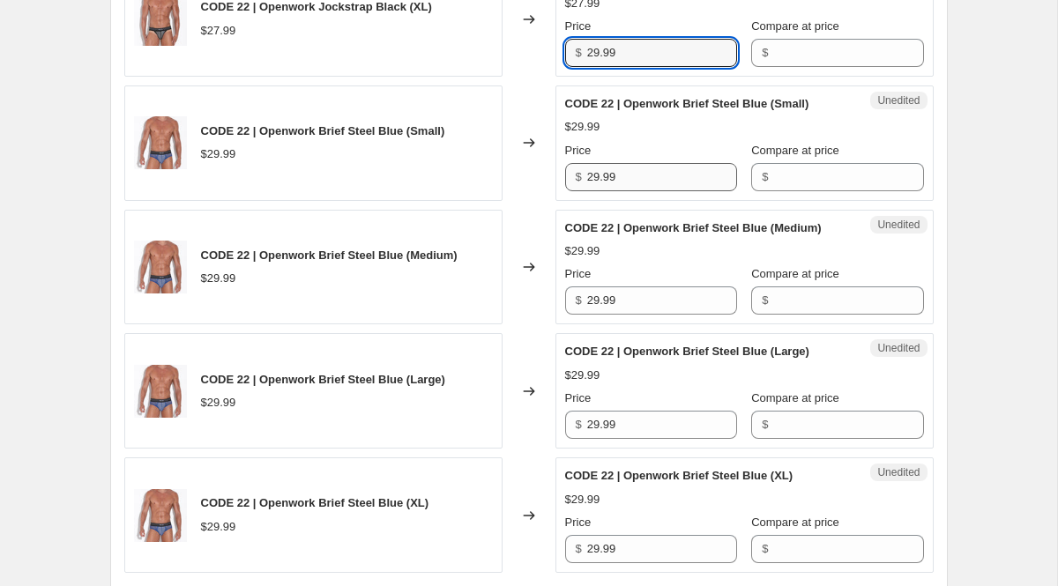
type input "29.99"
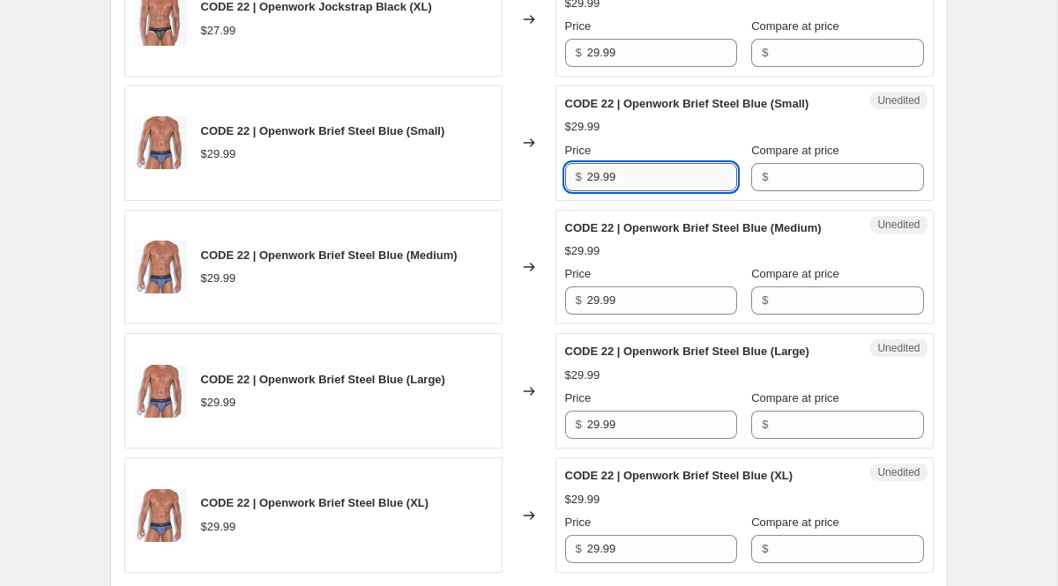
click at [627, 191] on input "29.99" at bounding box center [662, 177] width 150 height 28
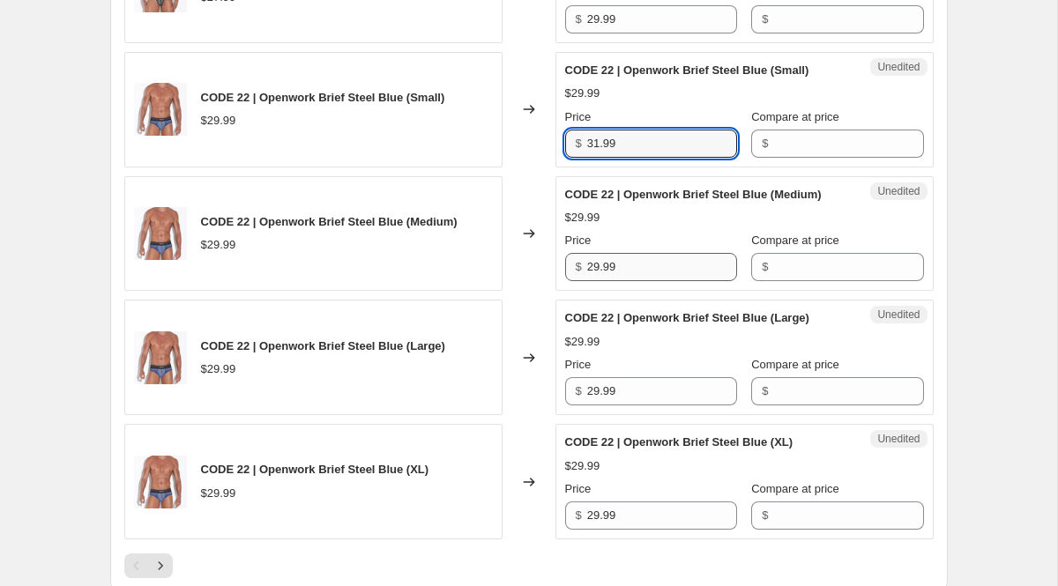
type input "31.99"
click at [622, 281] on input "29.99" at bounding box center [662, 267] width 150 height 28
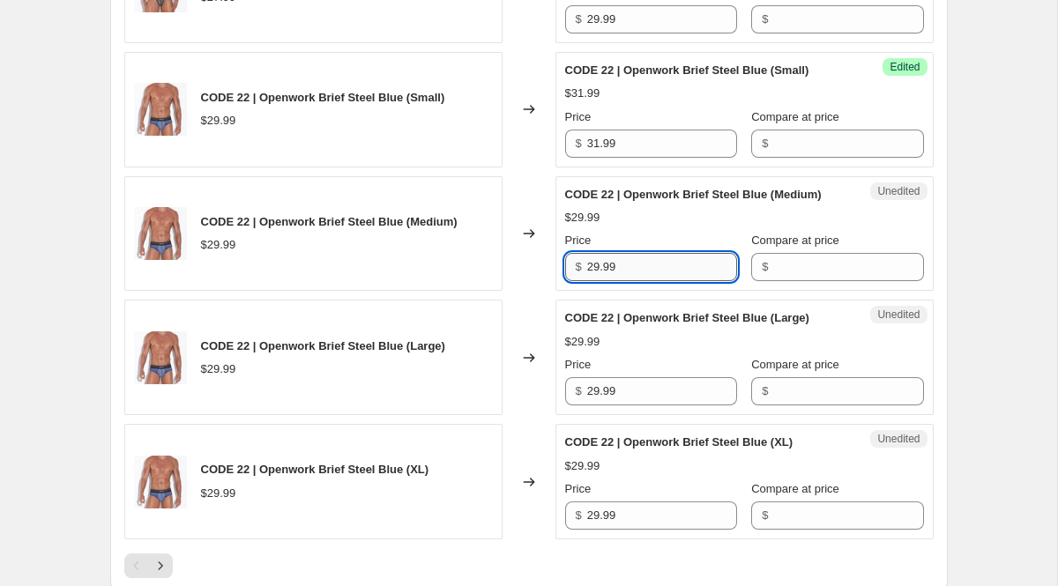
paste input "31"
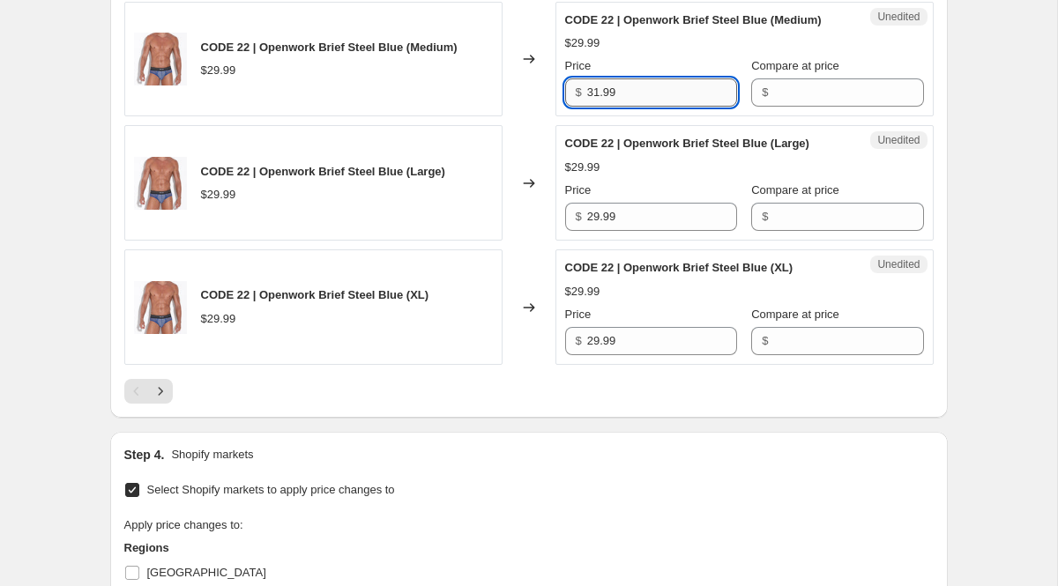
scroll to position [2945, 0]
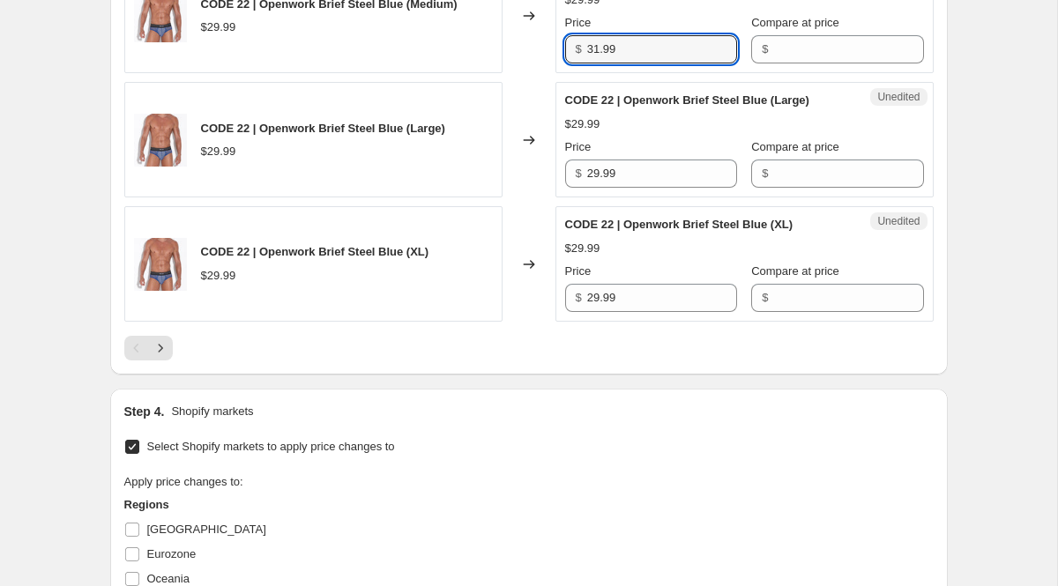
type input "31.99"
click at [615, 156] on div "Price" at bounding box center [651, 147] width 172 height 18
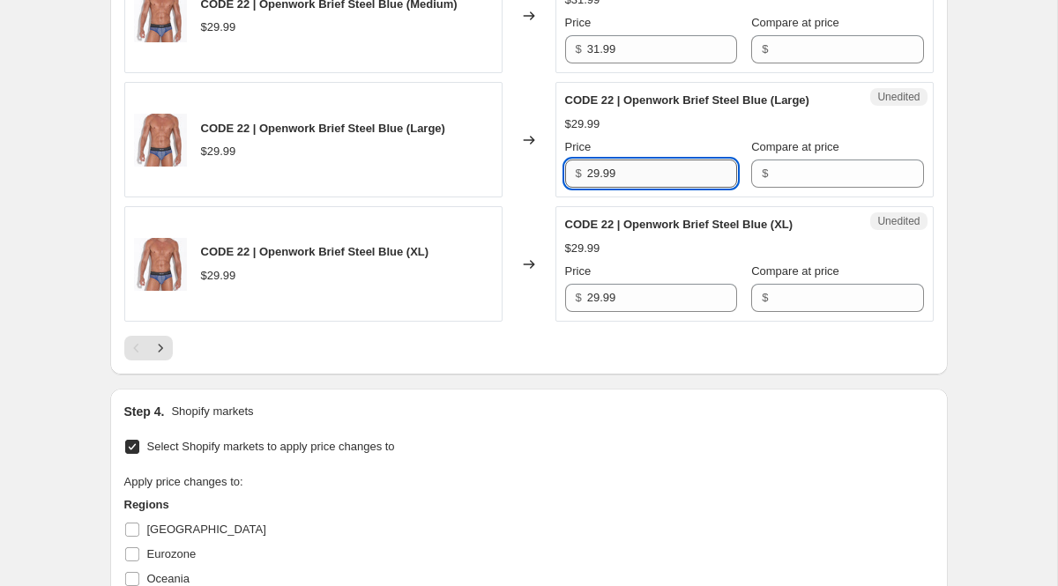
click at [618, 188] on input "29.99" at bounding box center [662, 174] width 150 height 28
paste input "31"
type input "31.99"
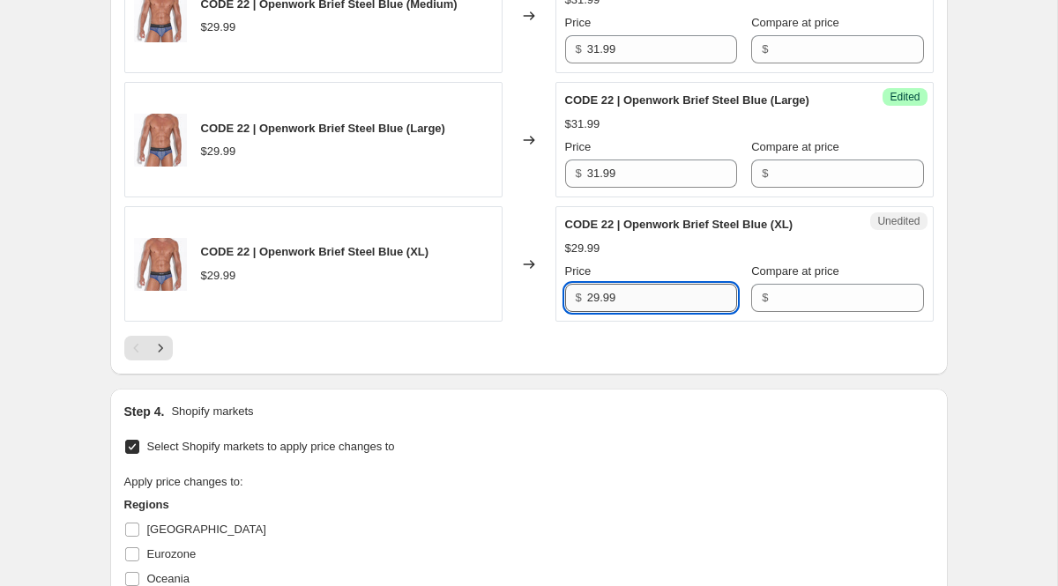
click at [628, 312] on input "29.99" at bounding box center [662, 298] width 150 height 28
paste input "31"
type input "31.99"
click at [293, 322] on div "CODE 22 | Openwork Brief Steel Blue (XL) $29.99" at bounding box center [313, 264] width 378 height 116
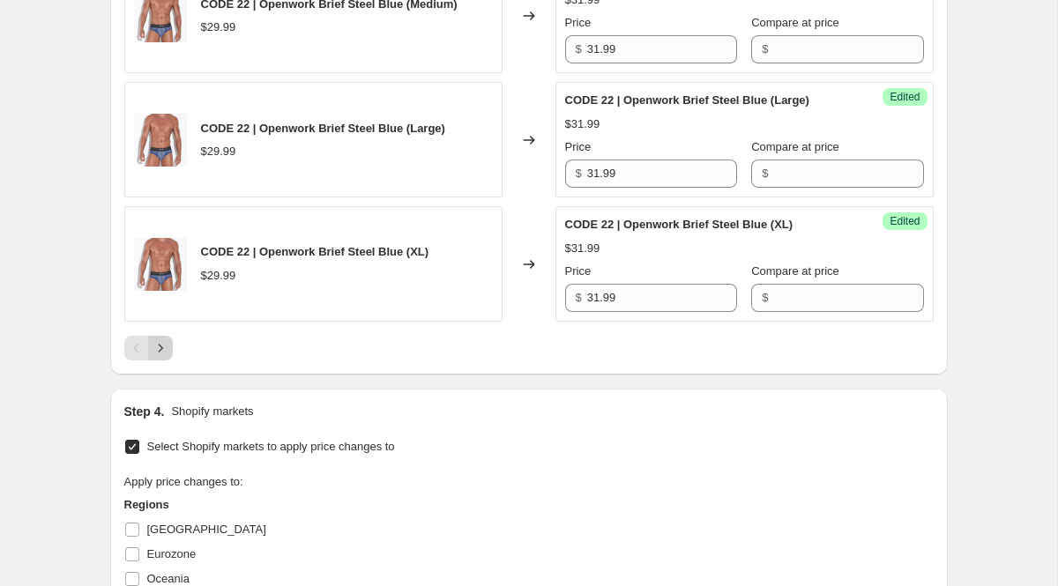
click at [163, 357] on icon "Next" at bounding box center [161, 349] width 18 height 18
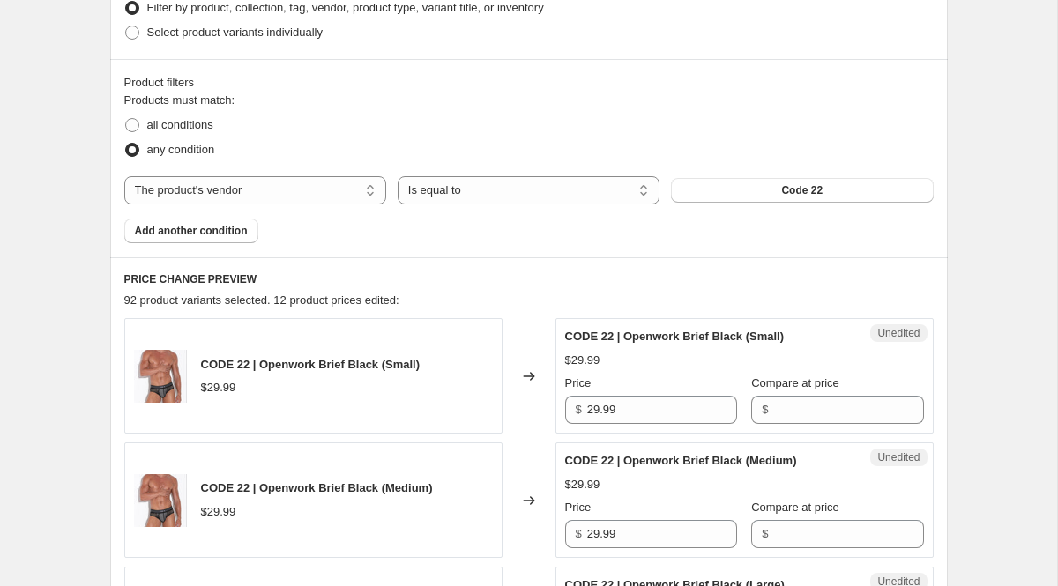
scroll to position [503, 0]
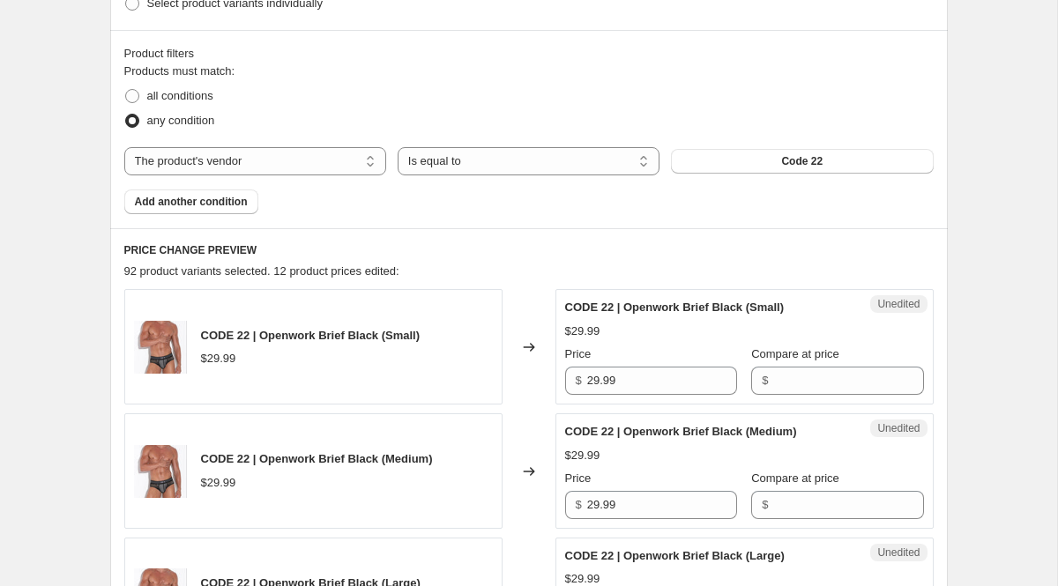
click at [593, 364] on div "Price $ 29.99" at bounding box center [651, 370] width 172 height 49
click at [606, 389] on input "29.99" at bounding box center [662, 381] width 150 height 28
paste input "31"
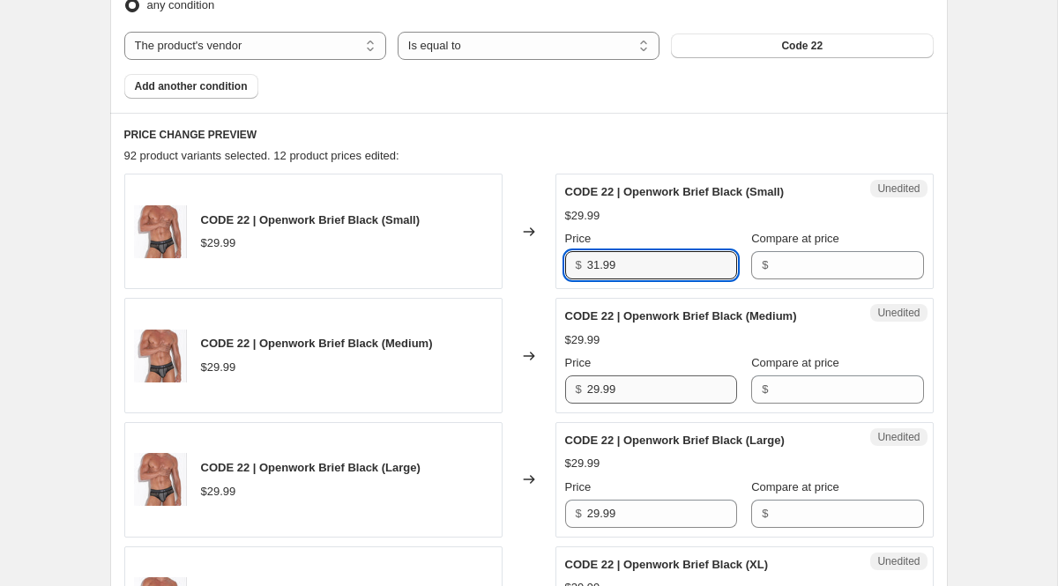
type input "31.99"
click at [609, 389] on input "29.99" at bounding box center [662, 390] width 150 height 28
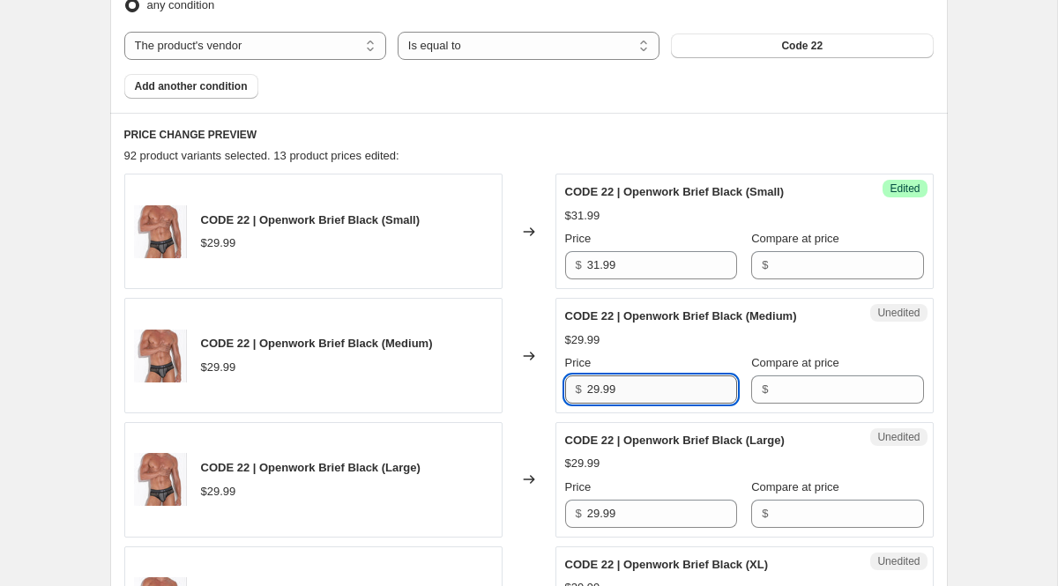
click at [609, 389] on input "29.99" at bounding box center [662, 390] width 150 height 28
click at [616, 258] on input "31.99" at bounding box center [662, 265] width 150 height 28
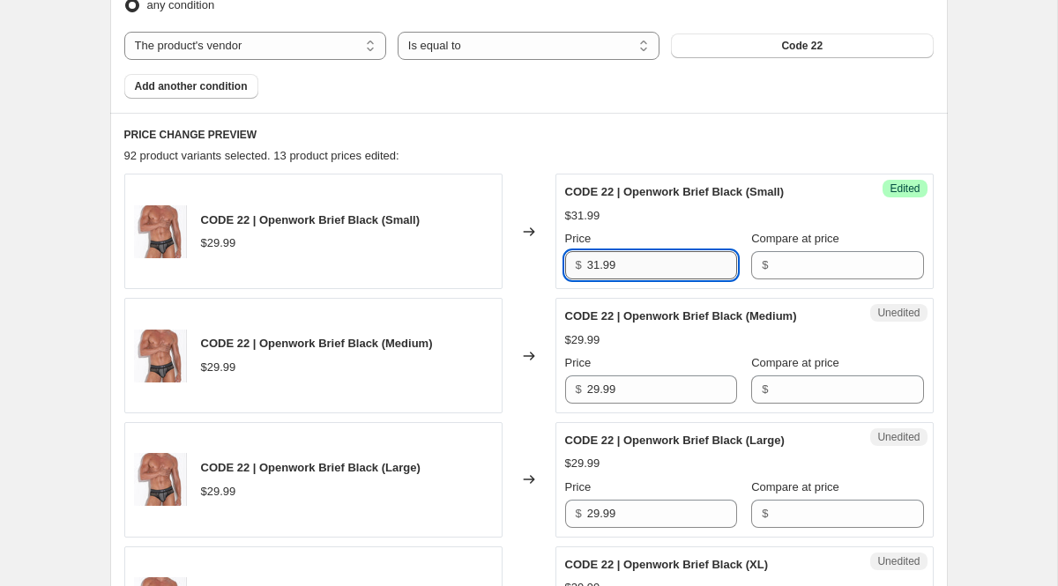
click at [616, 258] on input "31.99" at bounding box center [662, 265] width 150 height 28
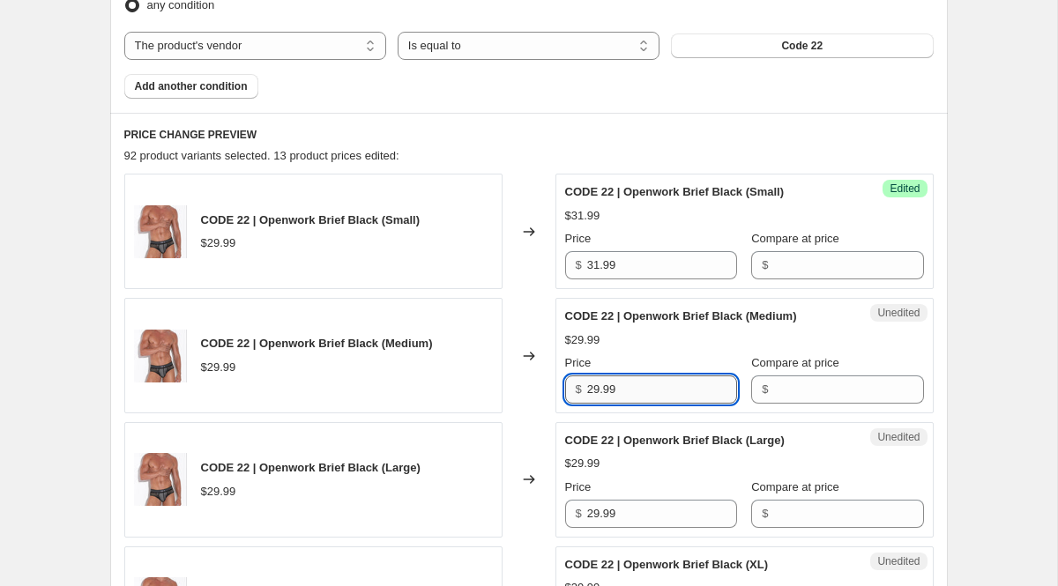
click at [623, 393] on input "29.99" at bounding box center [662, 390] width 150 height 28
paste input "31"
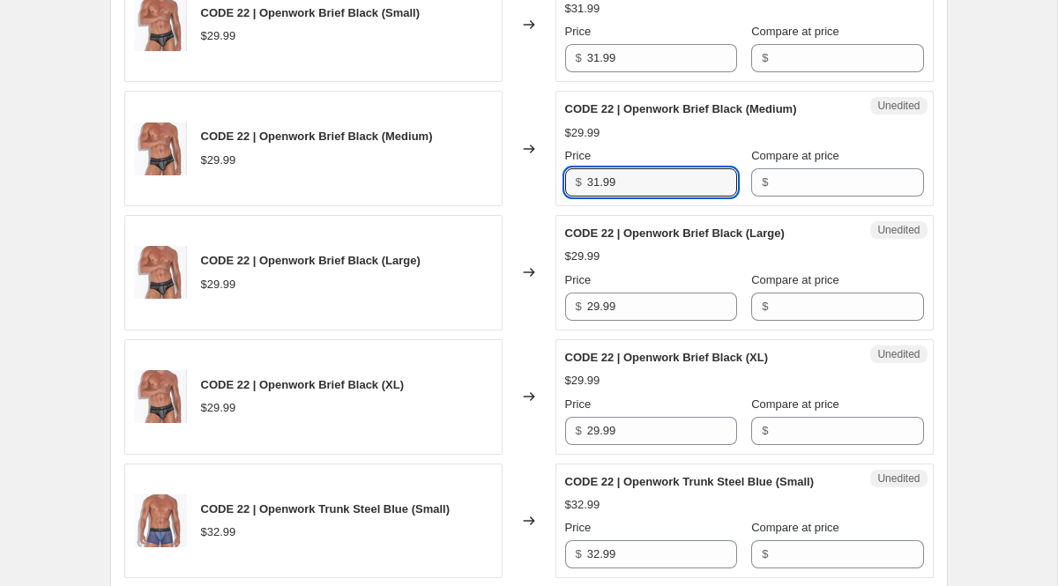
scroll to position [832, 0]
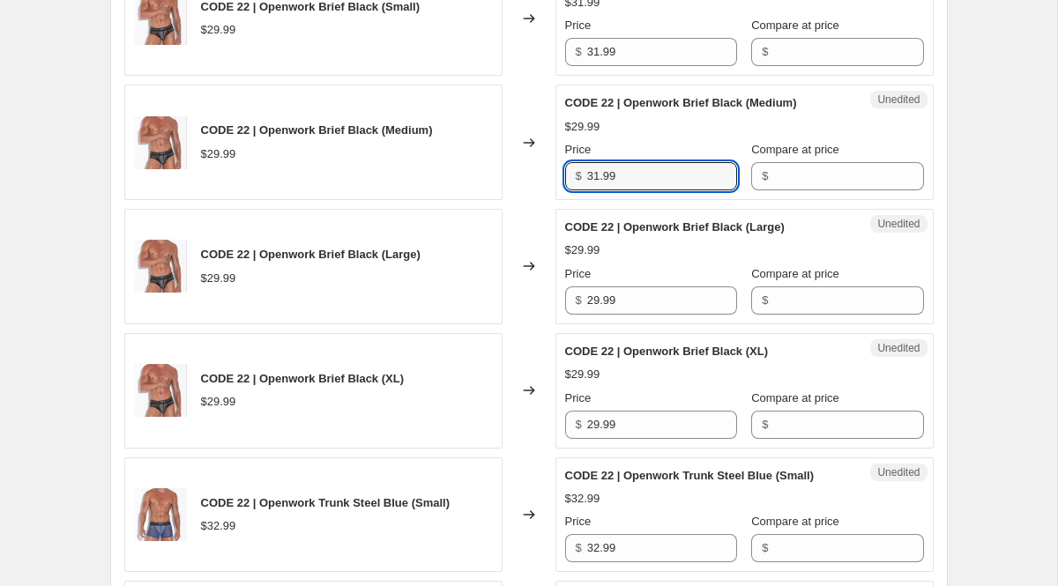
type input "31.99"
click at [625, 321] on div "Unedited CODE 22 | Openwork Brief Black (Large) $29.99 Price $ 29.99 Compare at…" at bounding box center [745, 267] width 378 height 116
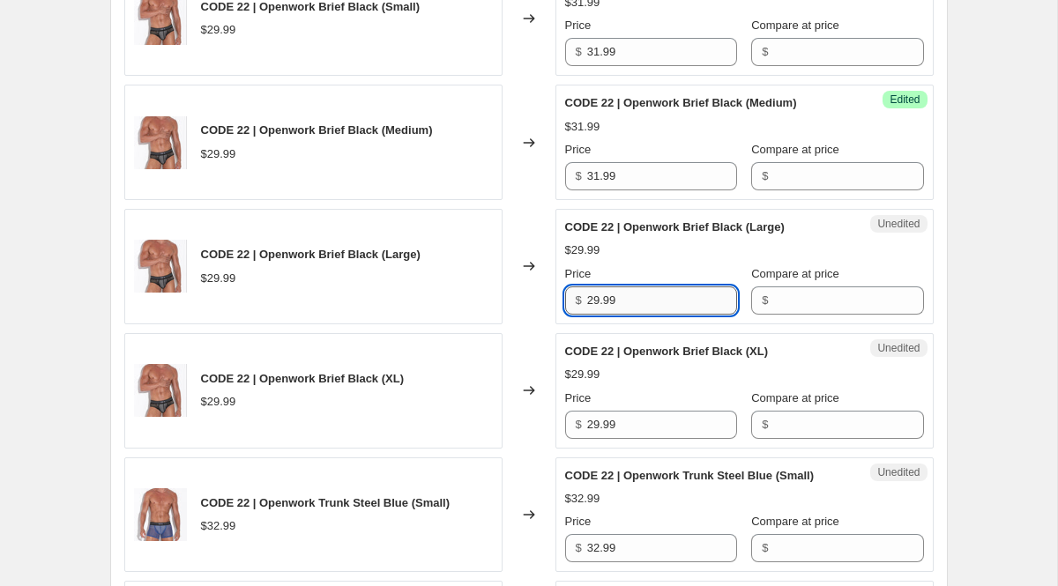
click at [625, 305] on input "29.99" at bounding box center [662, 301] width 150 height 28
paste input "31"
type input "31.99"
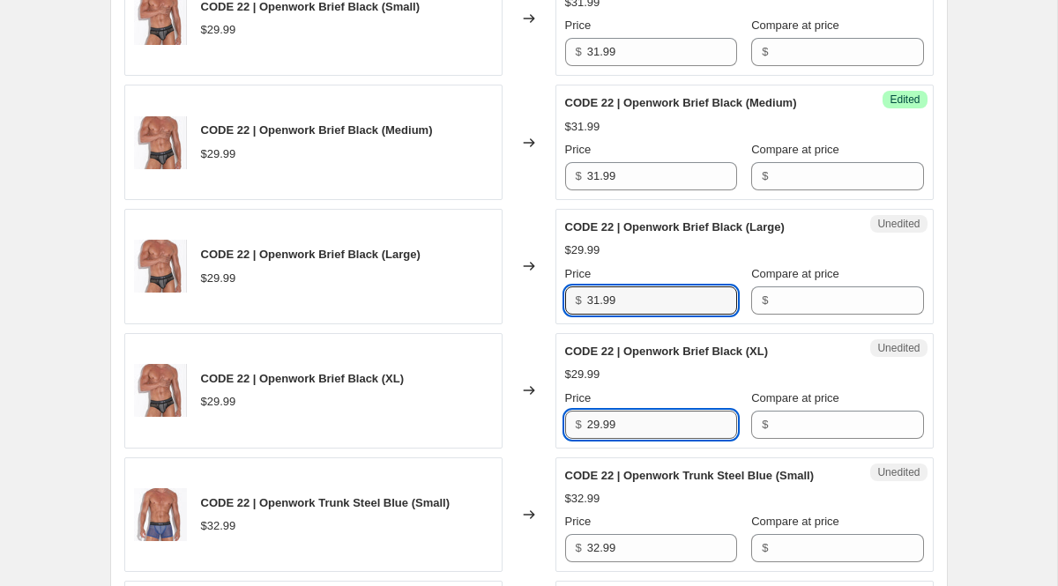
click at [620, 424] on input "29.99" at bounding box center [662, 425] width 150 height 28
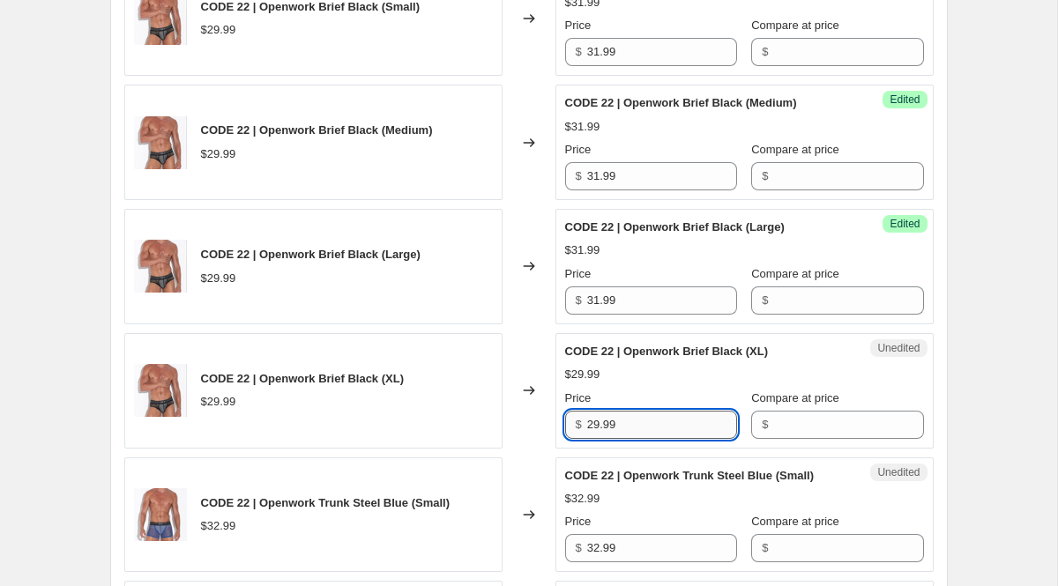
click at [620, 424] on input "29.99" at bounding box center [662, 425] width 150 height 28
paste input "31"
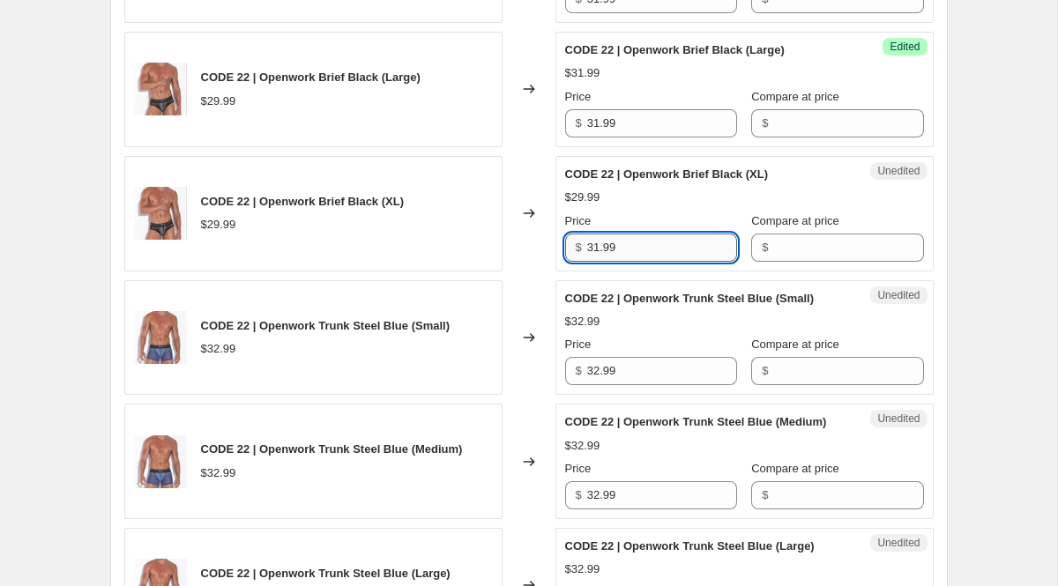
scroll to position [1038, 0]
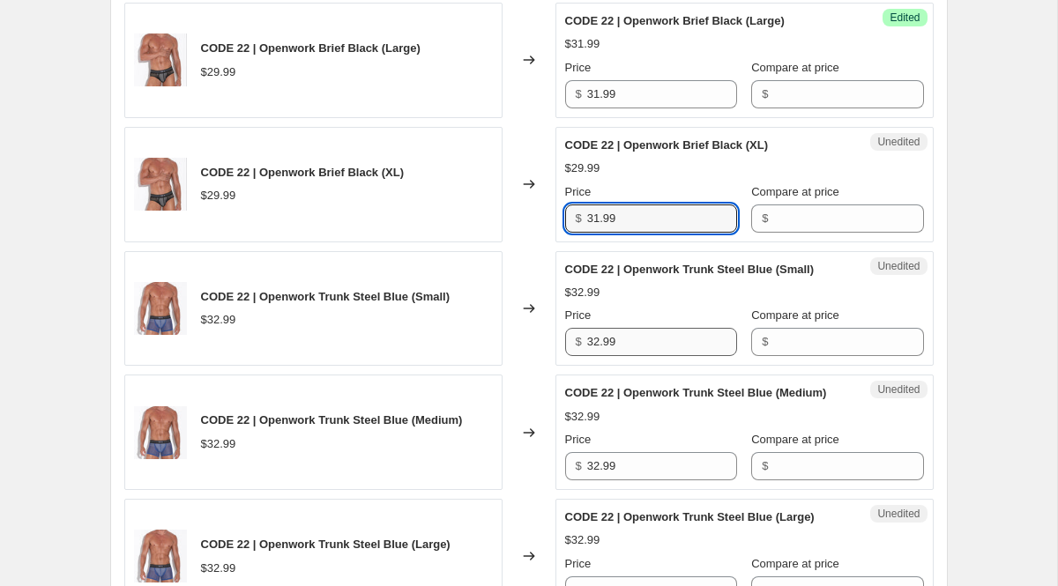
type input "31.99"
click at [616, 356] on input "32.99" at bounding box center [662, 342] width 150 height 28
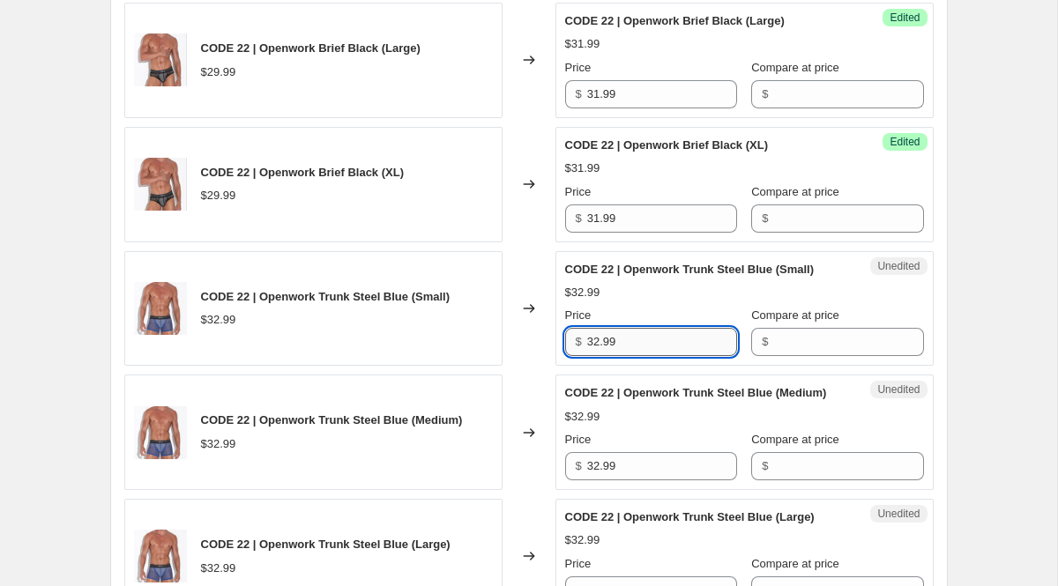
click at [616, 356] on input "32.99" at bounding box center [662, 342] width 150 height 28
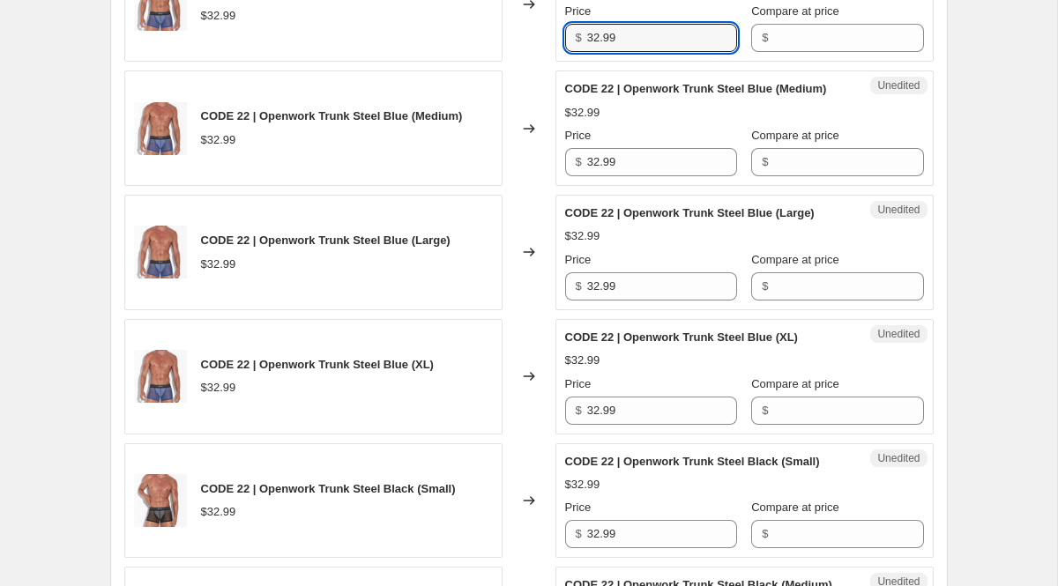
scroll to position [1317, 0]
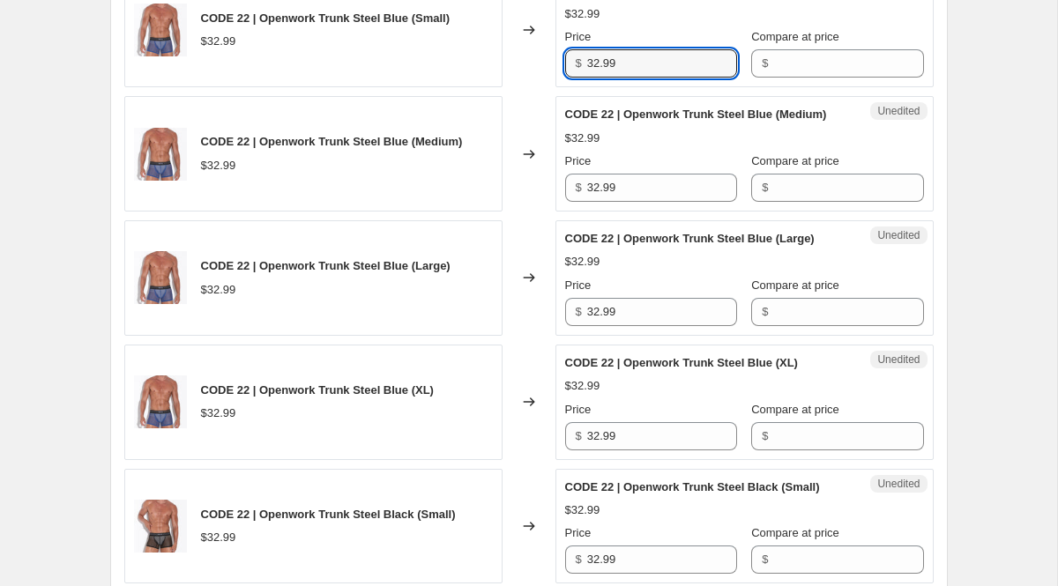
click at [655, 170] on div "Price" at bounding box center [651, 162] width 172 height 18
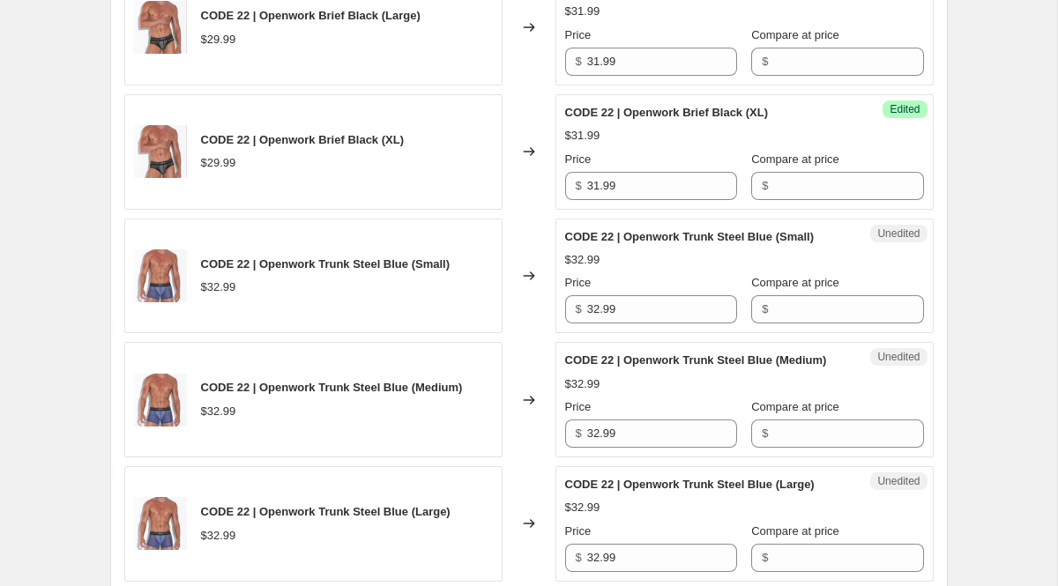
scroll to position [1072, 0]
click at [633, 323] on input "32.99" at bounding box center [662, 309] width 150 height 28
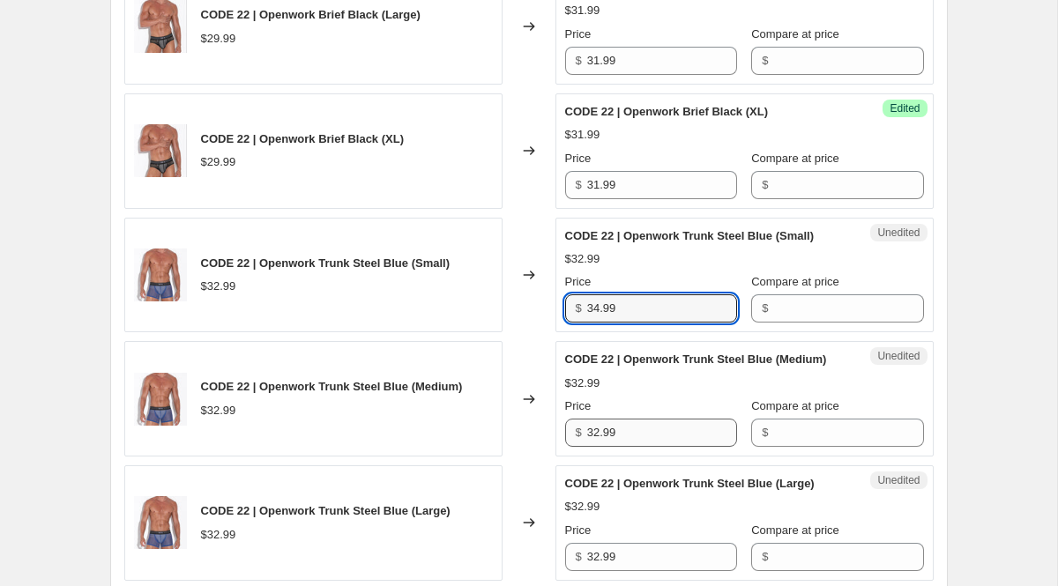
type input "34.99"
click at [635, 447] on input "32.99" at bounding box center [662, 433] width 150 height 28
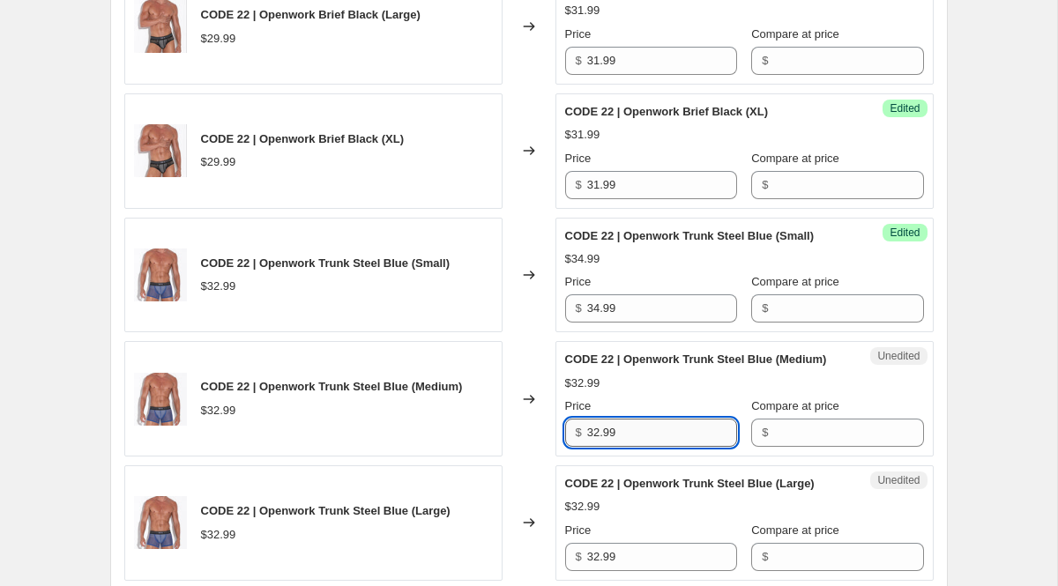
click at [635, 447] on input "32.99" at bounding box center [662, 433] width 150 height 28
paste input "4"
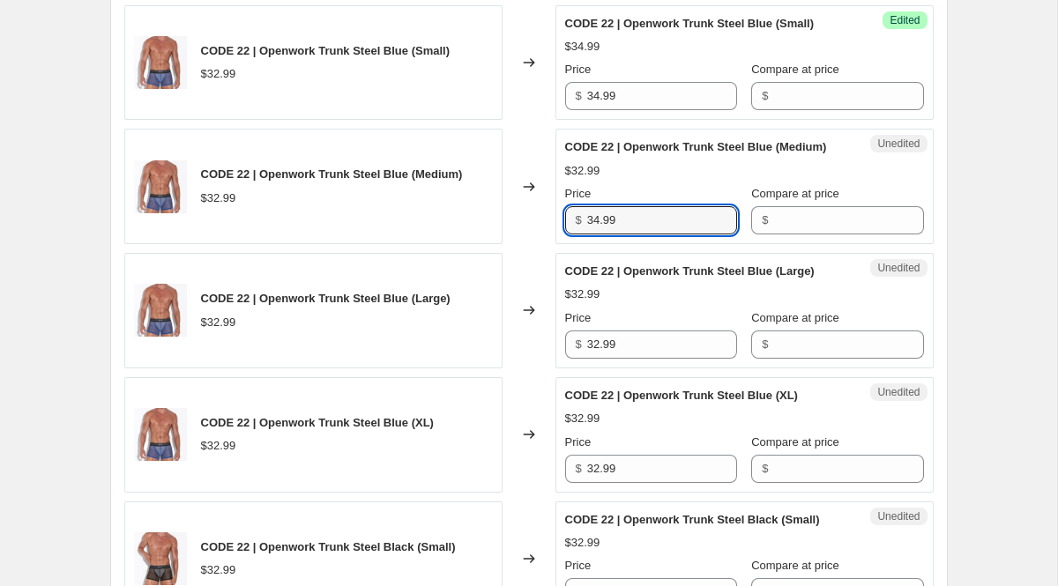
scroll to position [1325, 0]
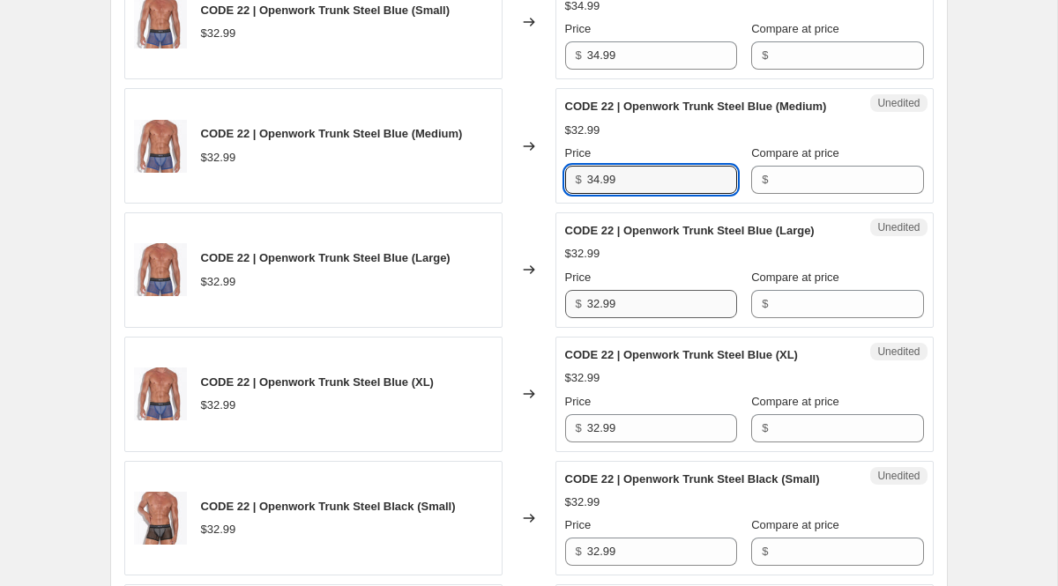
type input "34.99"
click at [623, 318] on input "32.99" at bounding box center [662, 304] width 150 height 28
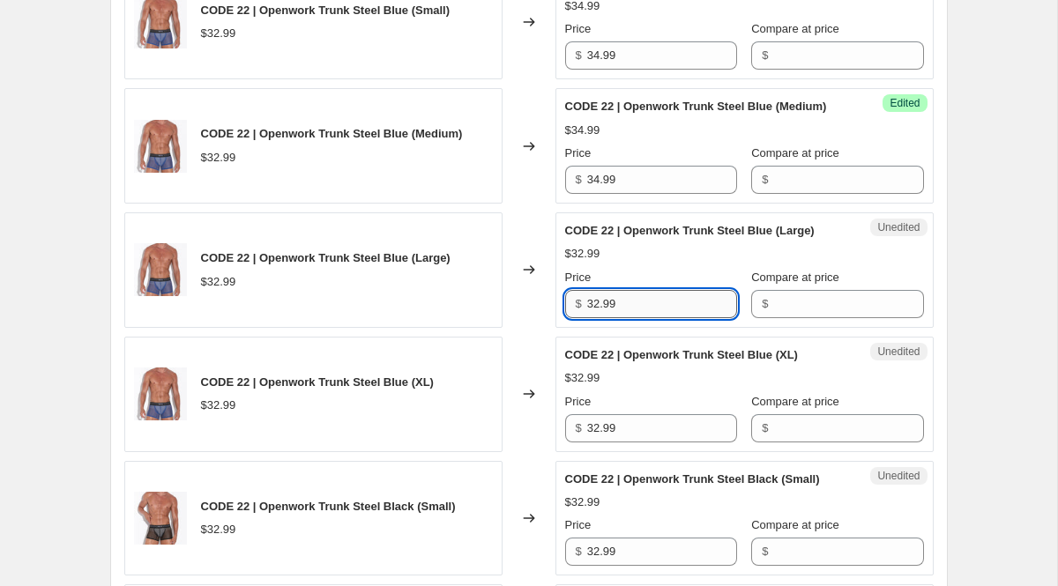
click at [623, 318] on input "32.99" at bounding box center [662, 304] width 150 height 28
paste input "4"
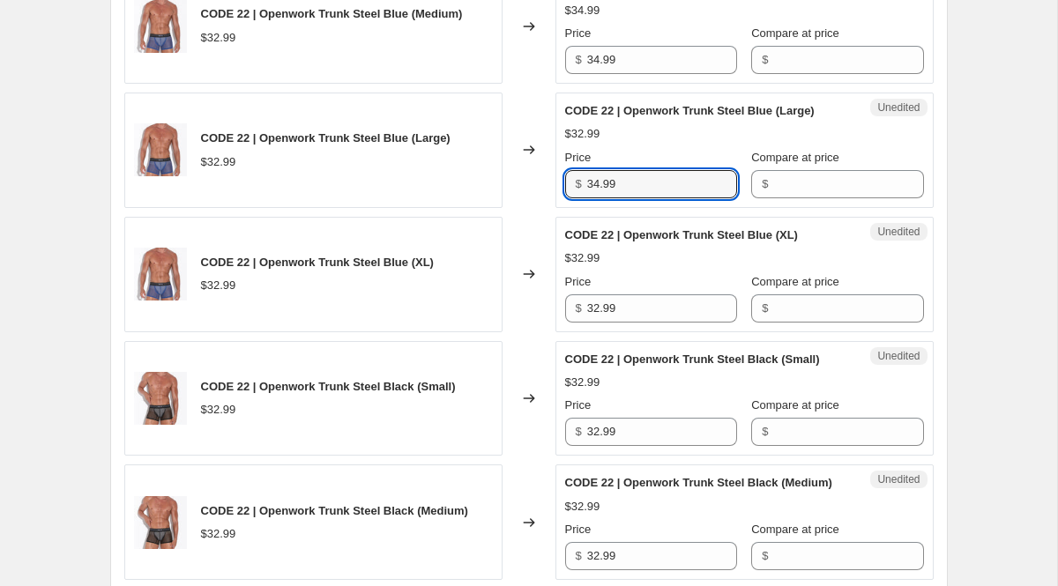
type input "34.99"
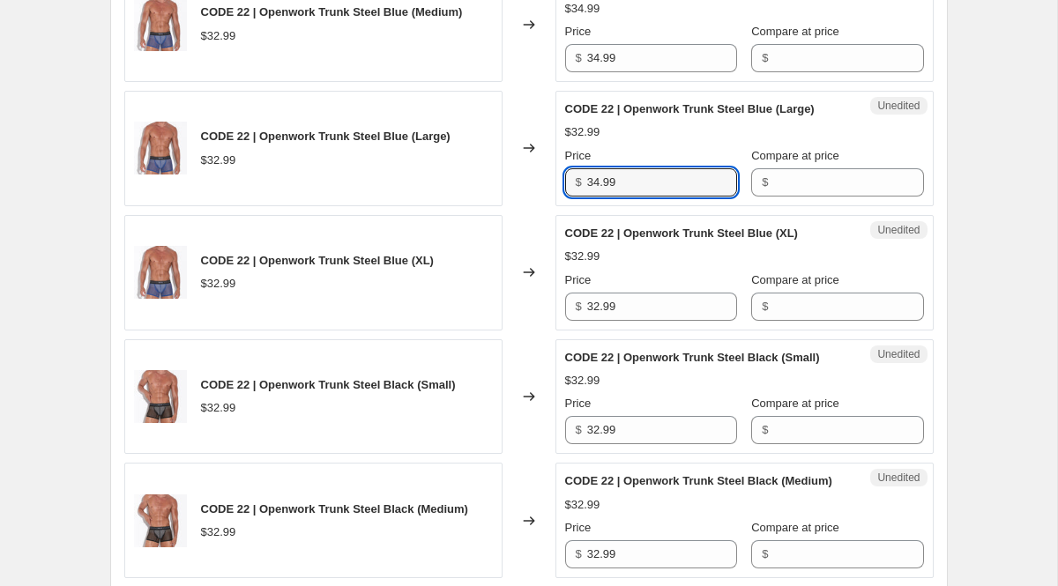
scroll to position [1447, 0]
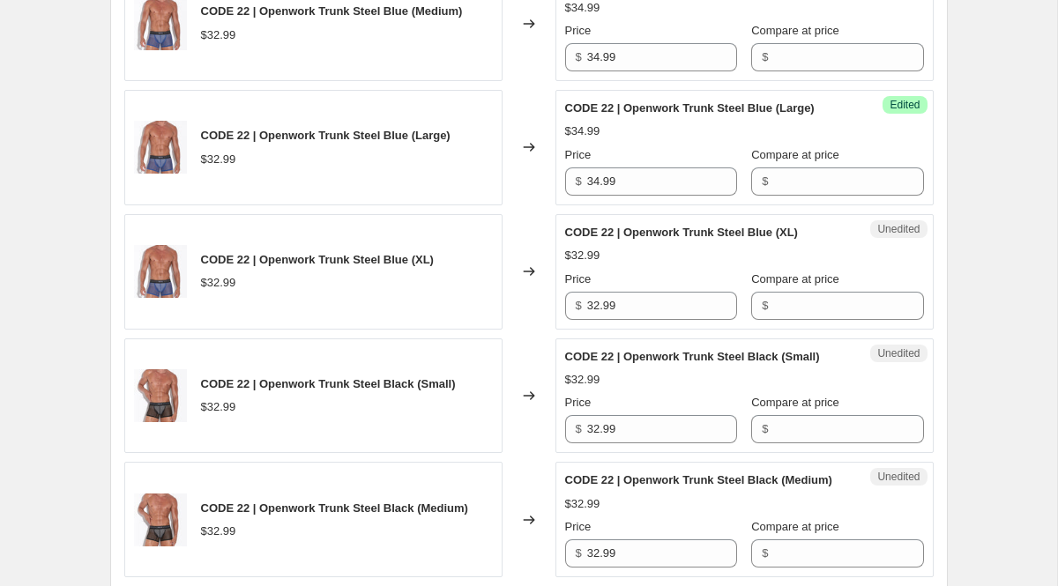
click at [635, 400] on div "Unedited CODE 22 | Openwork Trunk Steel Black (Small) $32.99 Price $ 32.99 Comp…" at bounding box center [745, 397] width 378 height 116
click at [634, 320] on input "32.99" at bounding box center [662, 306] width 150 height 28
paste input "4"
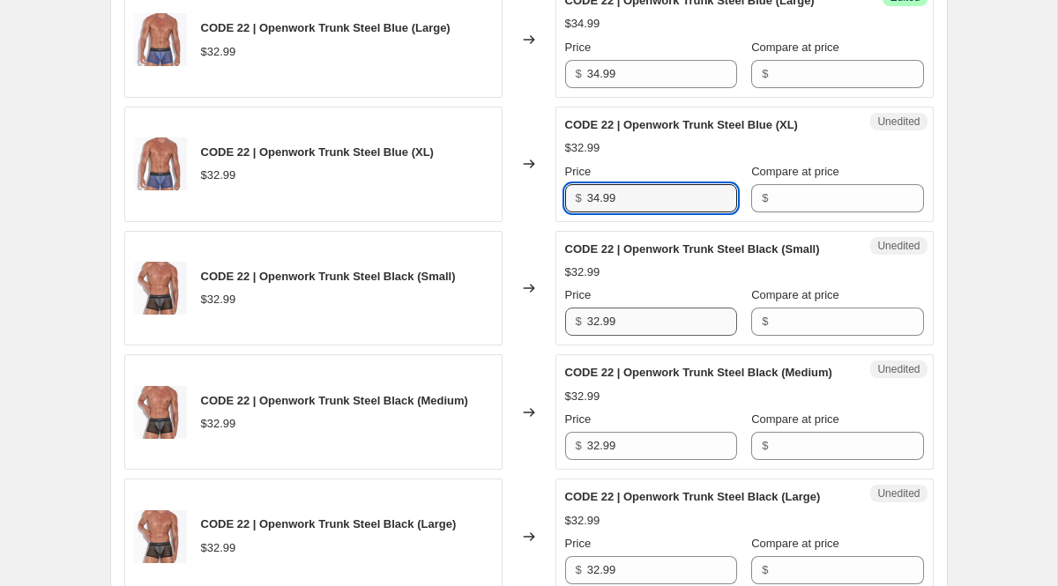
type input "34.99"
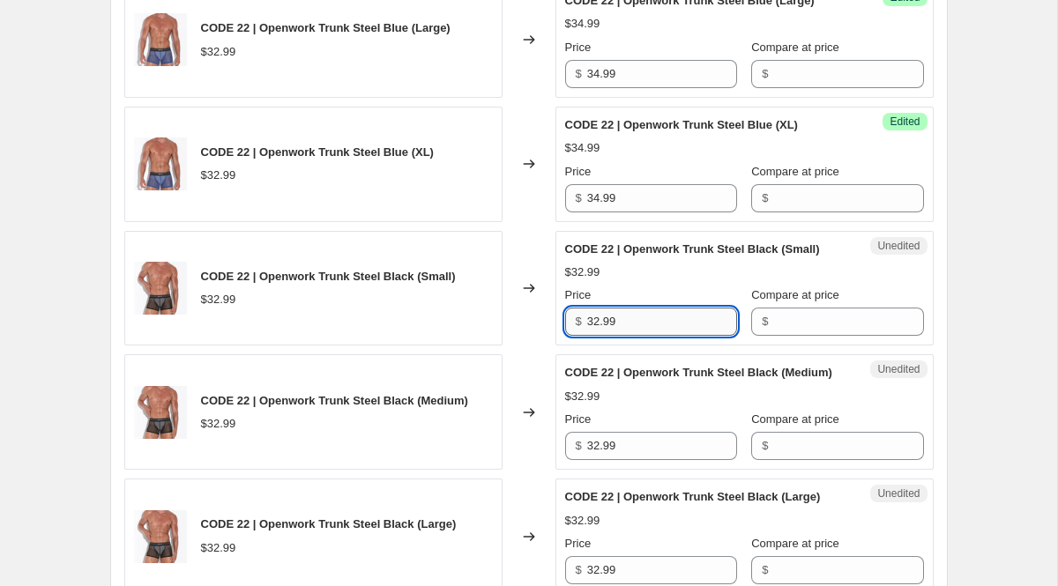
click at [638, 336] on input "32.99" at bounding box center [662, 322] width 150 height 28
paste input "4"
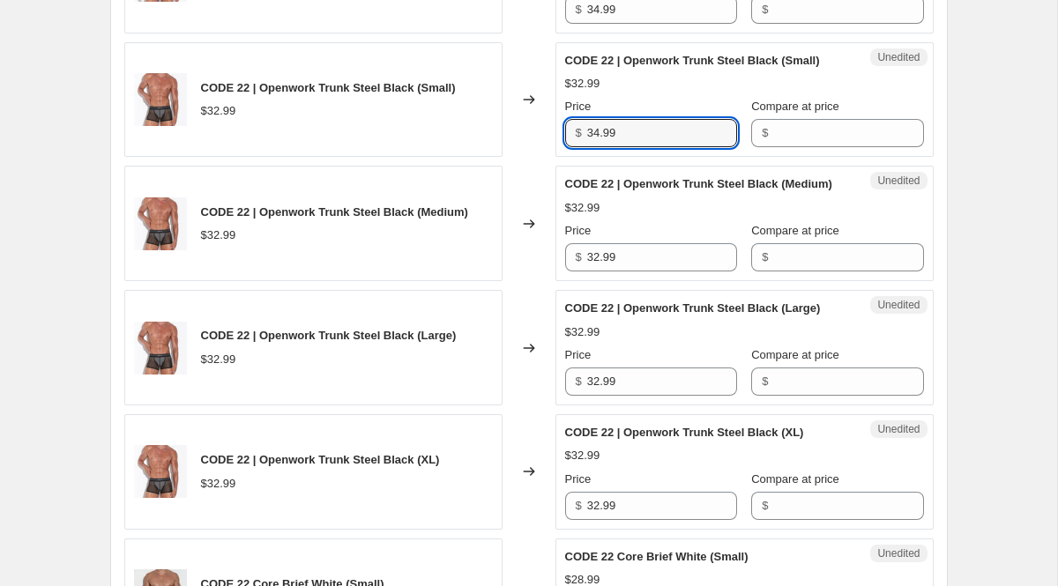
scroll to position [1751, 0]
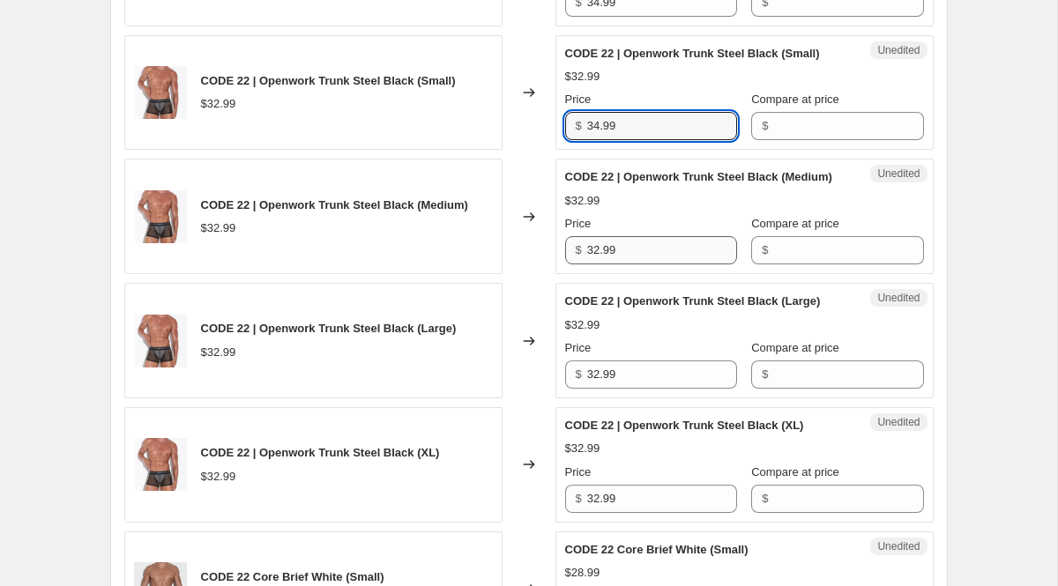
type input "34.99"
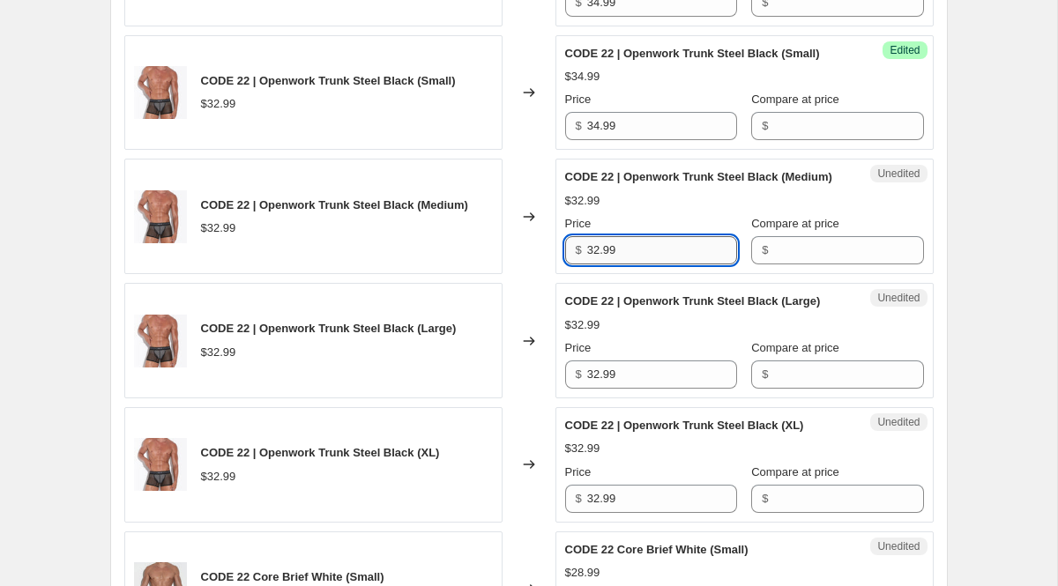
click at [633, 265] on input "32.99" at bounding box center [662, 250] width 150 height 28
paste input "4"
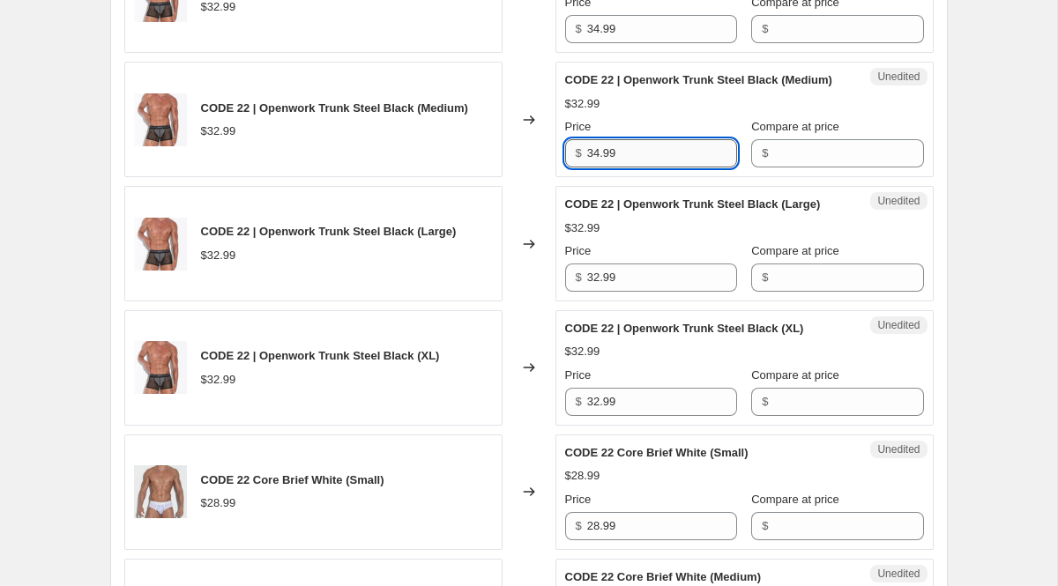
scroll to position [1868, 0]
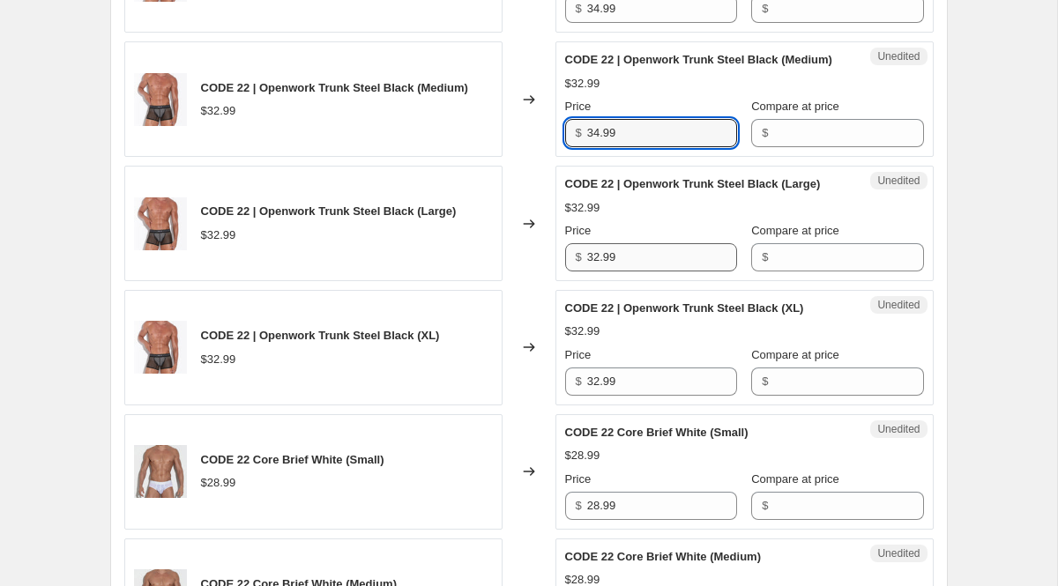
type input "34.99"
click at [637, 272] on input "32.99" at bounding box center [662, 257] width 150 height 28
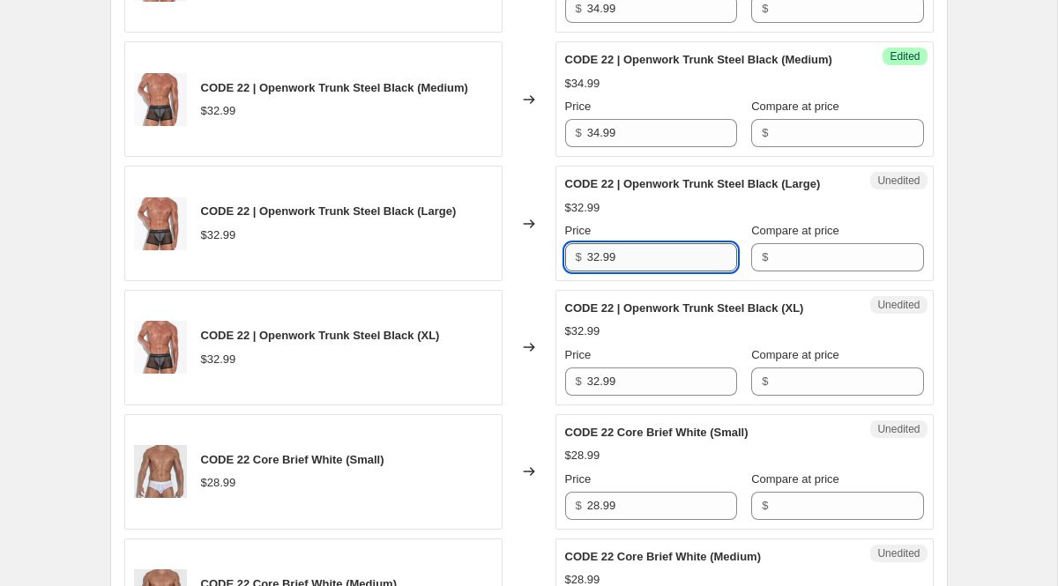
click at [637, 272] on input "32.99" at bounding box center [662, 257] width 150 height 28
paste input "4"
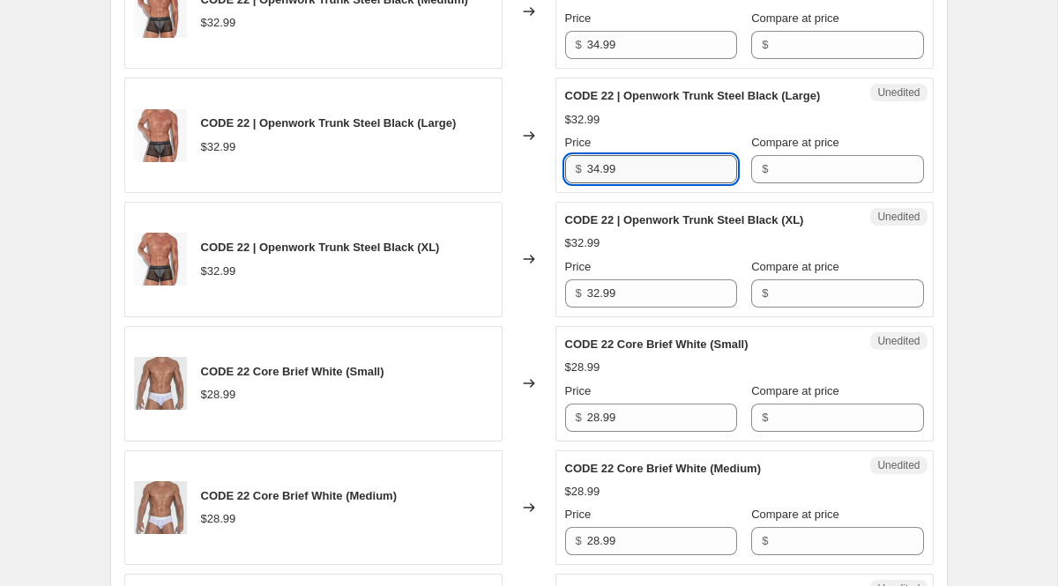
scroll to position [1960, 0]
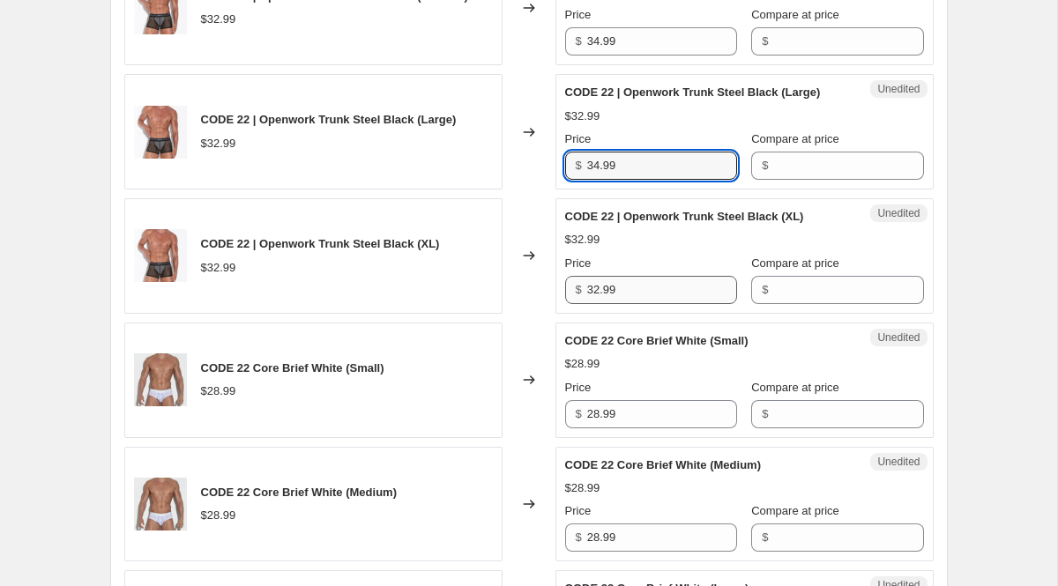
type input "34.99"
click at [640, 304] on input "32.99" at bounding box center [662, 290] width 150 height 28
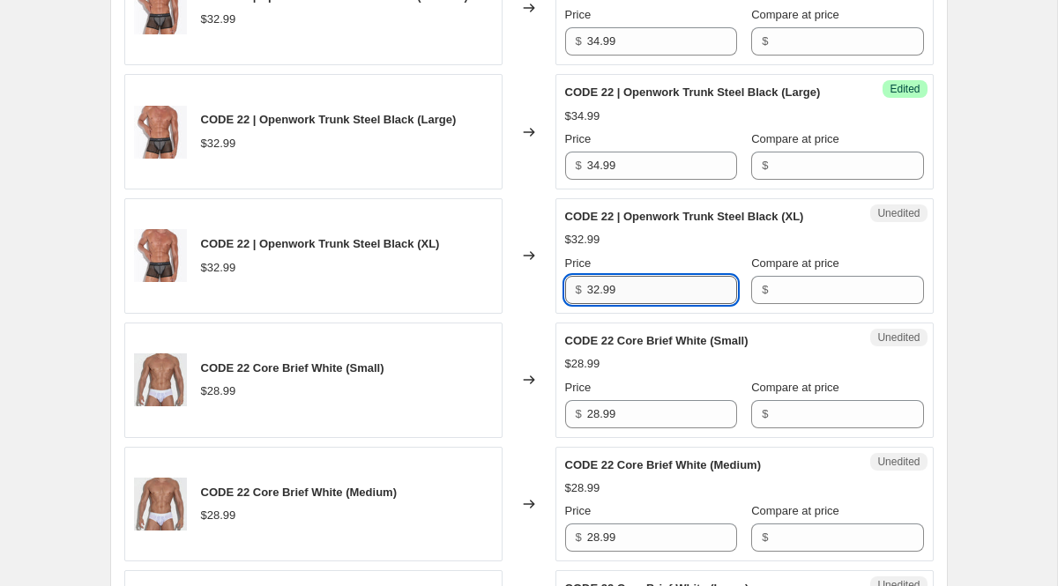
click at [640, 304] on input "32.99" at bounding box center [662, 290] width 150 height 28
paste input "4"
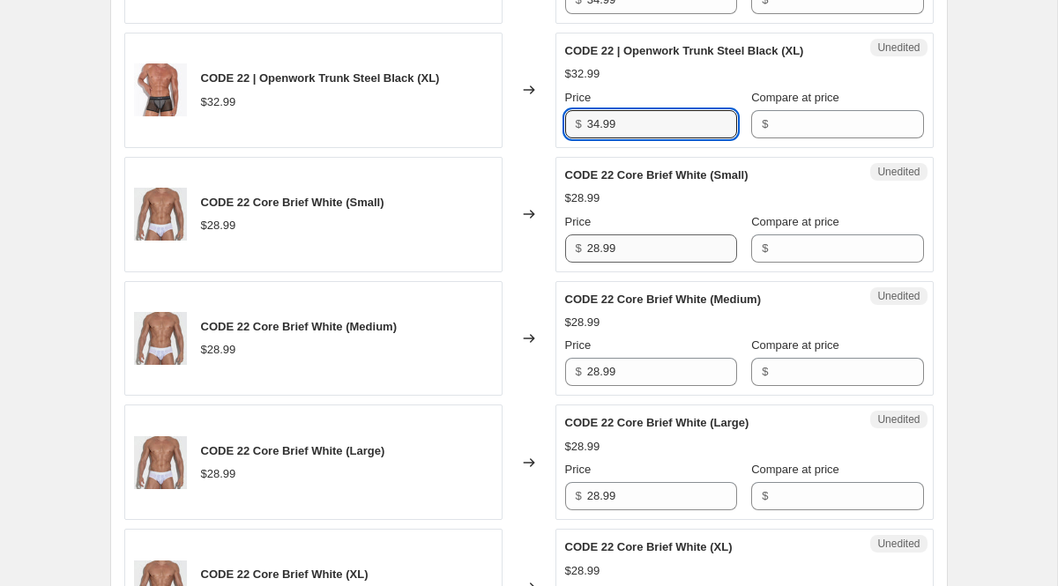
scroll to position [2132, 0]
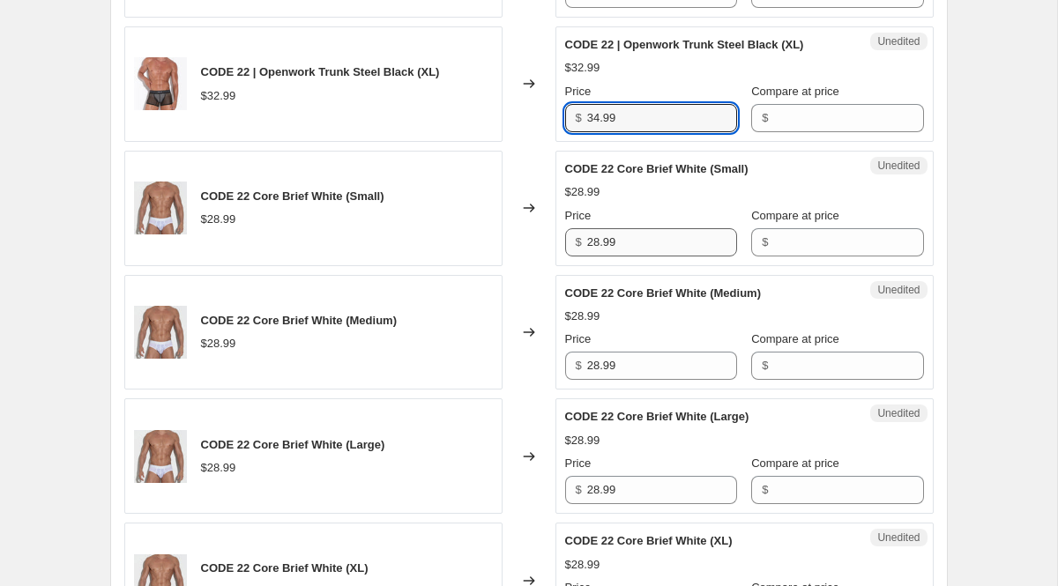
type input "34.99"
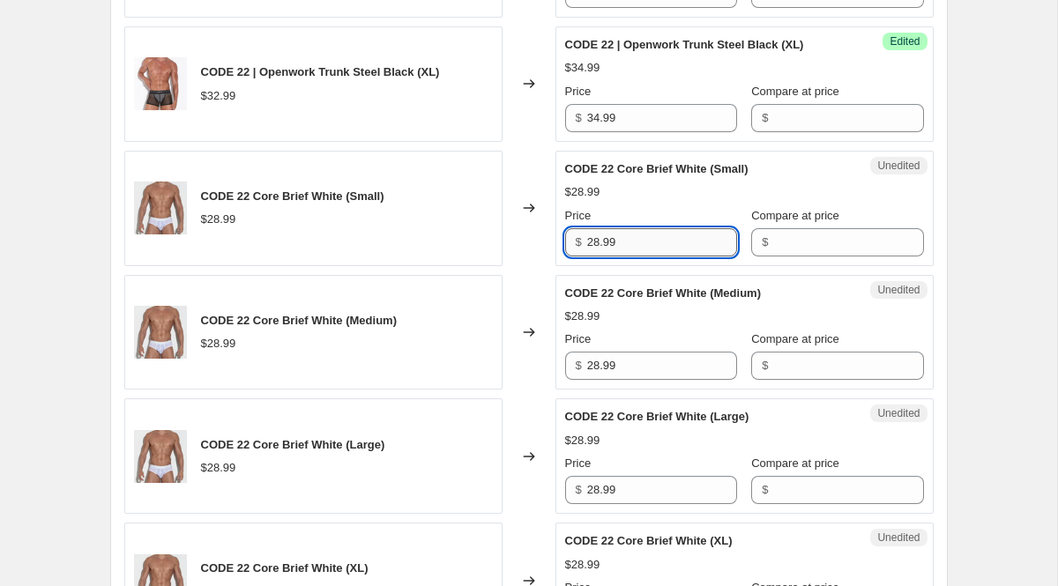
click at [636, 257] on input "28.99" at bounding box center [662, 242] width 150 height 28
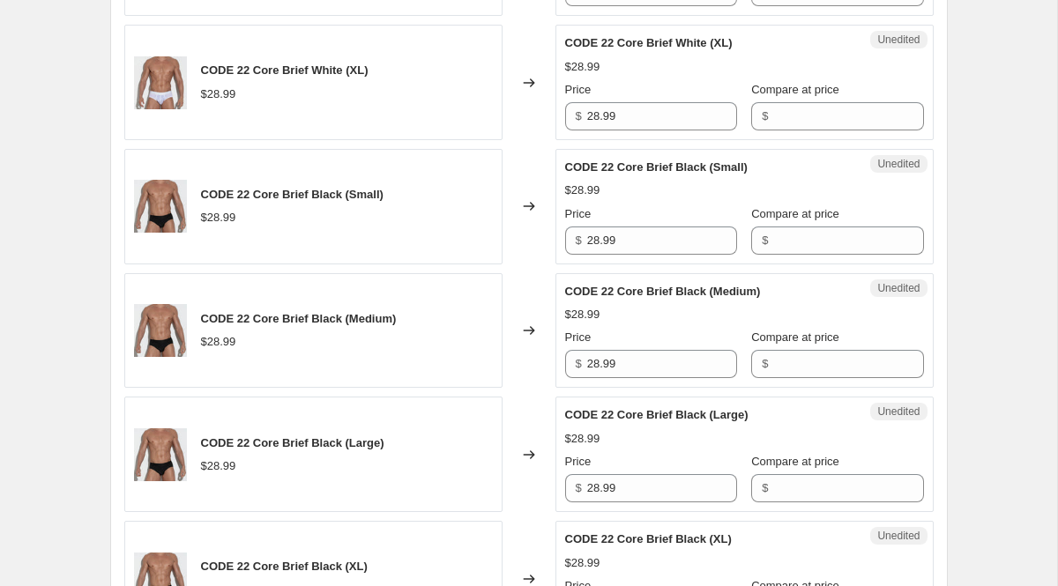
scroll to position [2988, 0]
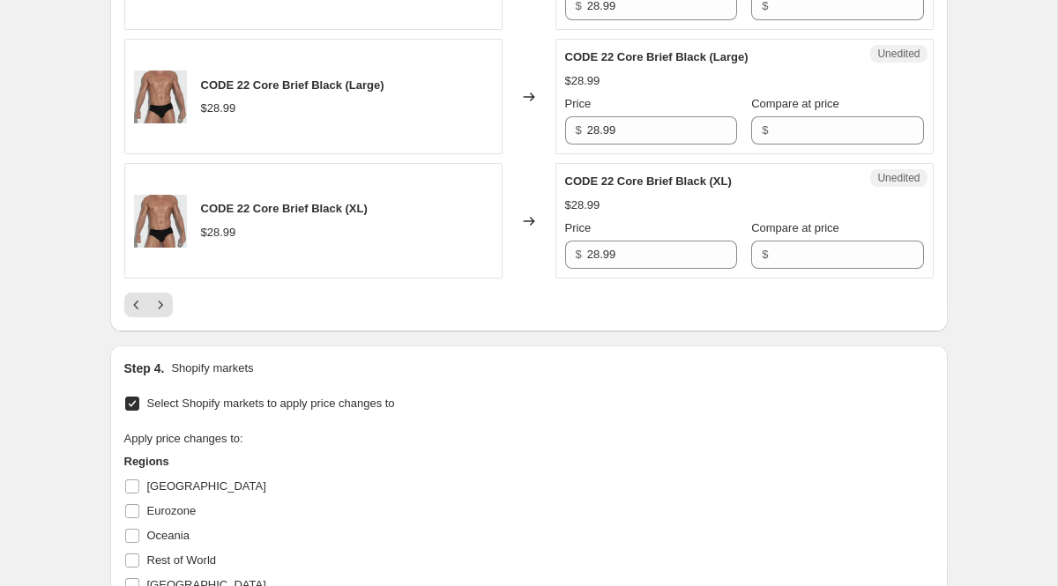
click at [138, 314] on icon "Previous" at bounding box center [137, 305] width 18 height 18
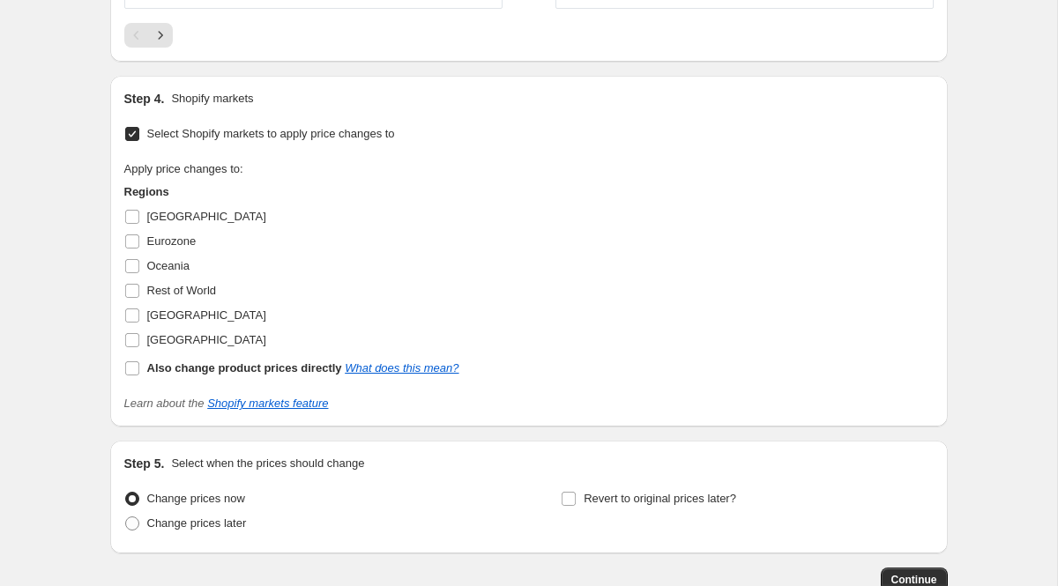
scroll to position [3259, 0]
click at [157, 43] on icon "Next" at bounding box center [161, 35] width 18 height 18
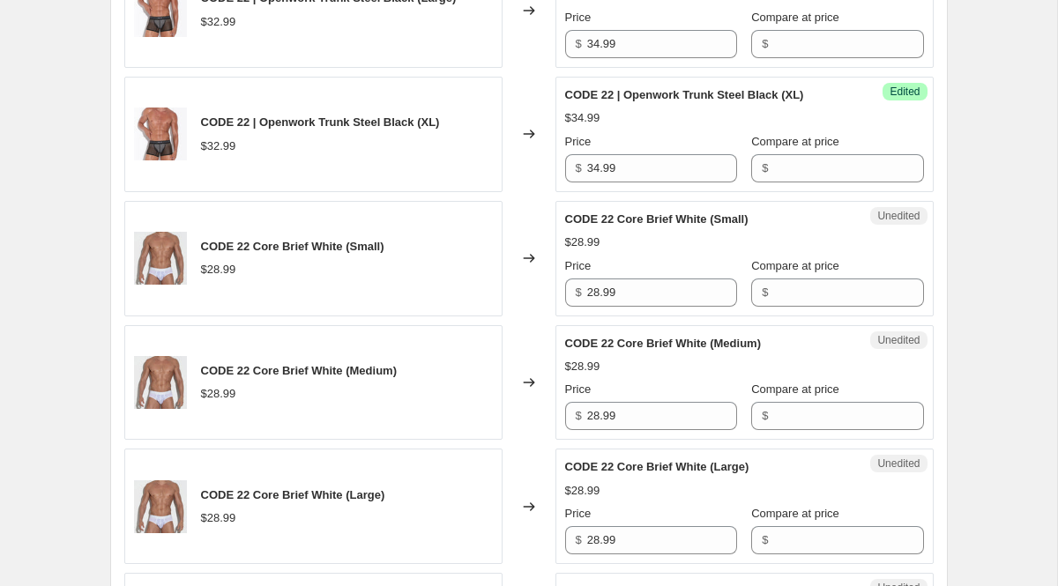
scroll to position [2121, 0]
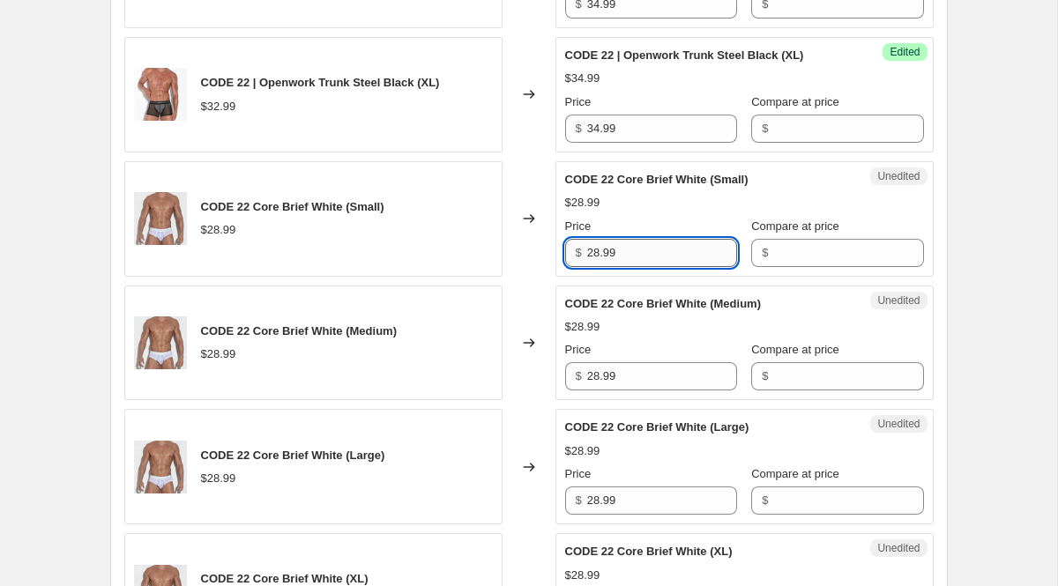
click at [624, 267] on input "28.99" at bounding box center [662, 253] width 150 height 28
type input "31.99"
click at [641, 391] on input "28.99" at bounding box center [662, 376] width 150 height 28
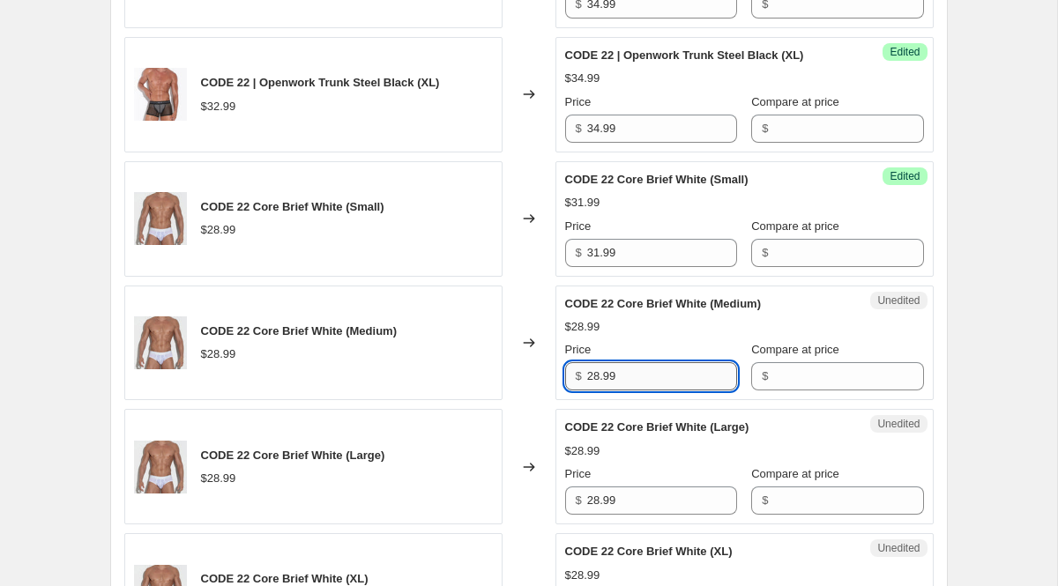
click at [641, 391] on input "28.99" at bounding box center [662, 376] width 150 height 28
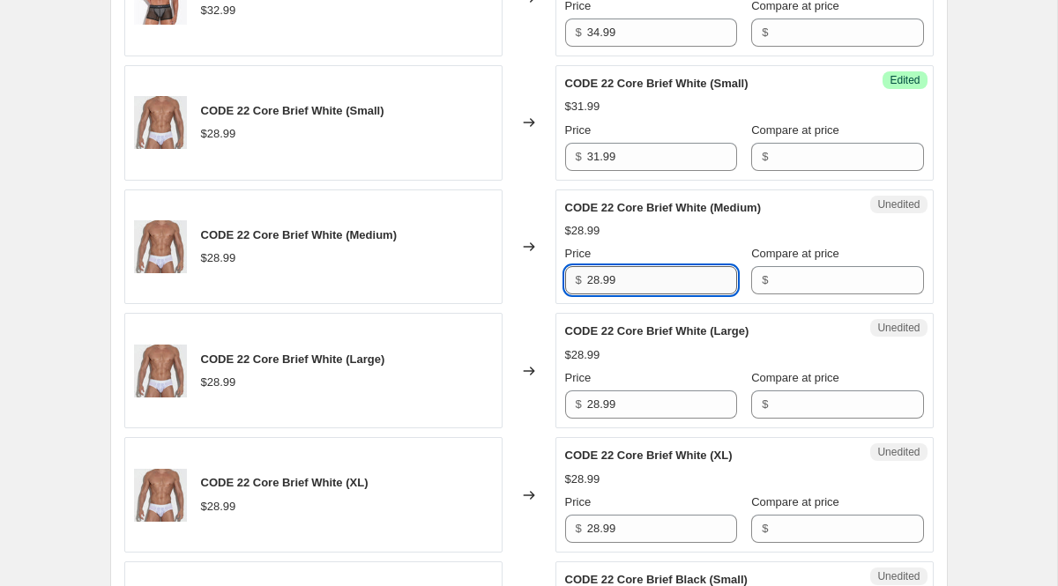
paste input "31"
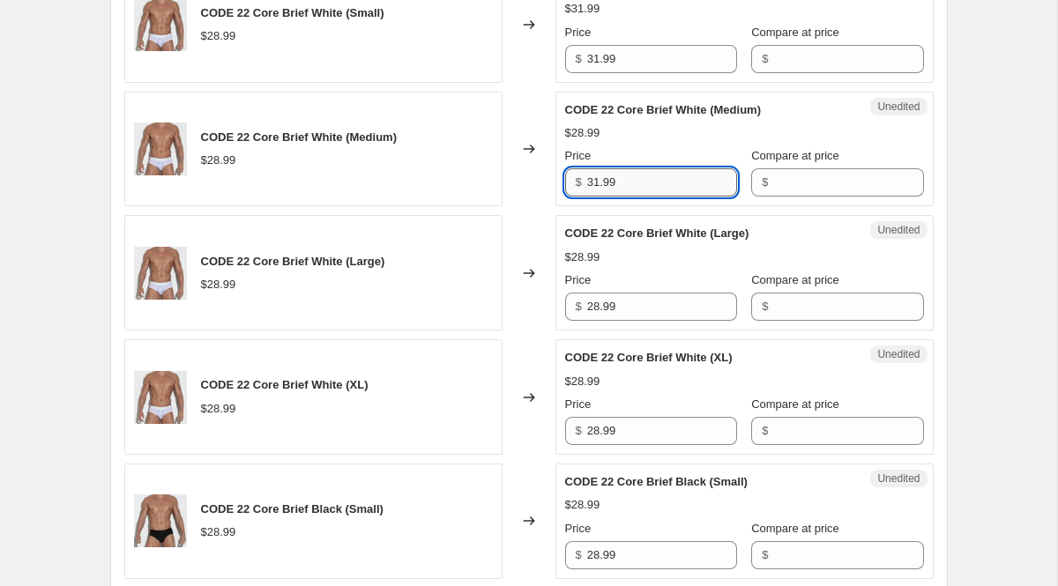
scroll to position [2321, 0]
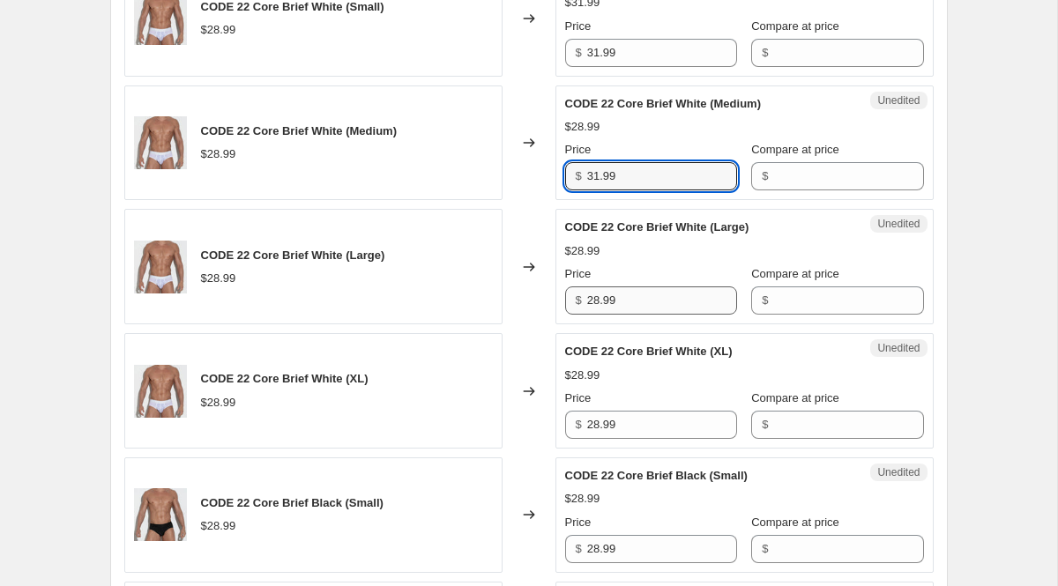
type input "31.99"
click at [623, 315] on input "28.99" at bounding box center [662, 301] width 150 height 28
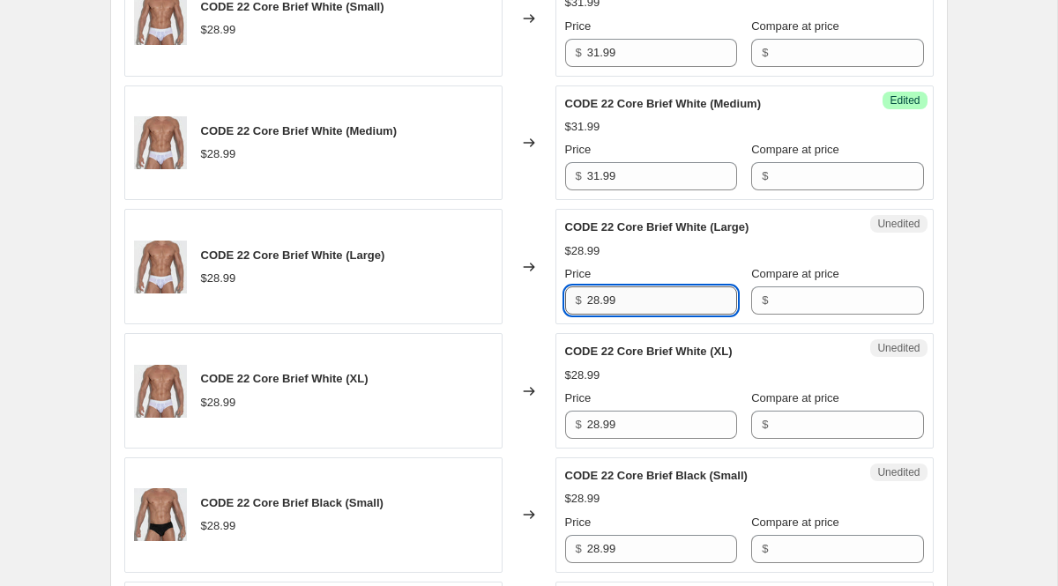
click at [623, 315] on input "28.99" at bounding box center [662, 301] width 150 height 28
paste input "31"
type input "31.99"
click at [611, 439] on input "28.99" at bounding box center [662, 425] width 150 height 28
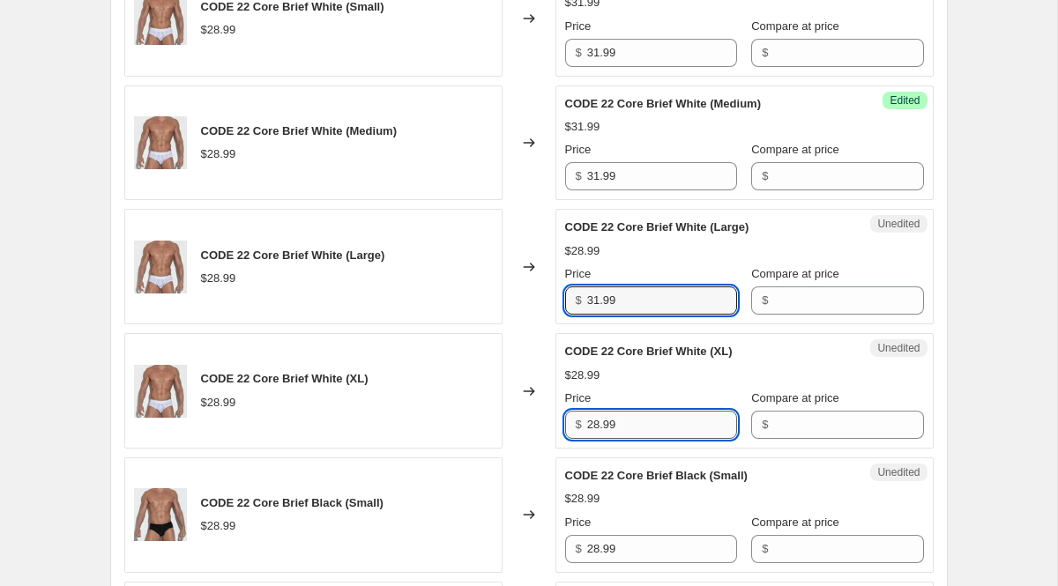
click at [611, 439] on input "28.99" at bounding box center [662, 425] width 150 height 28
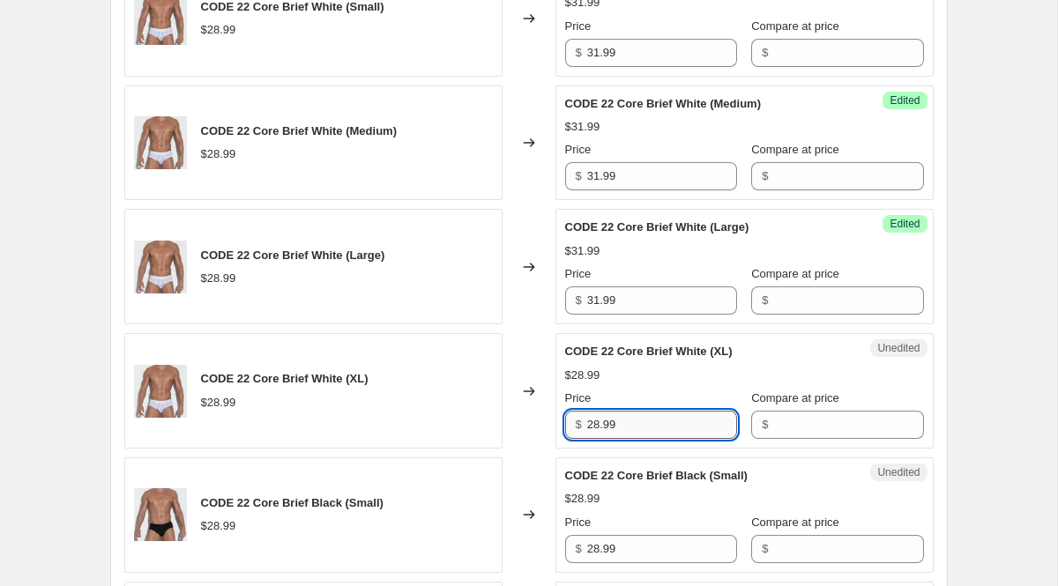
paste
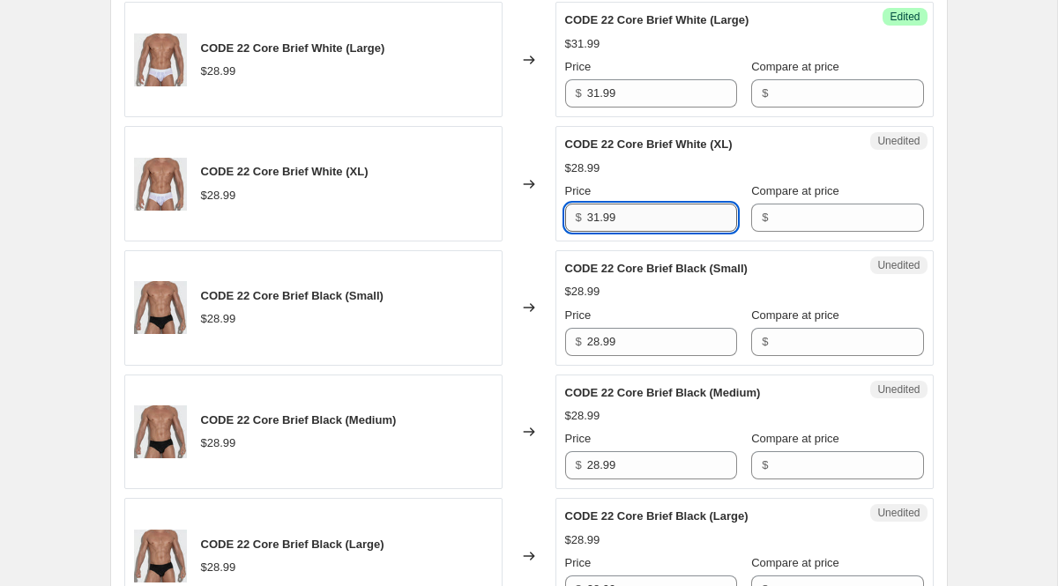
scroll to position [2558, 0]
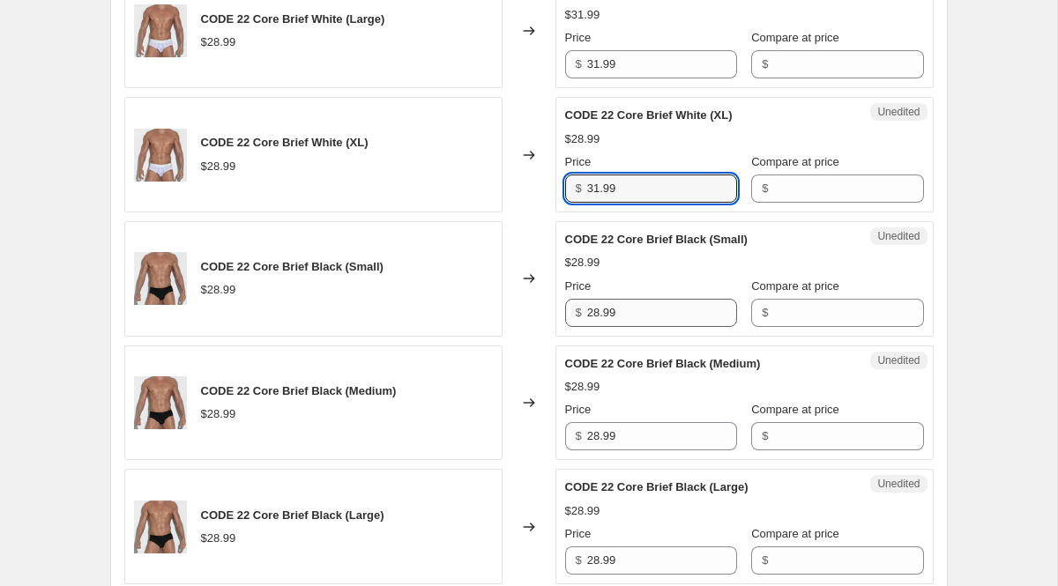
type input "31.99"
click at [621, 327] on input "28.99" at bounding box center [662, 313] width 150 height 28
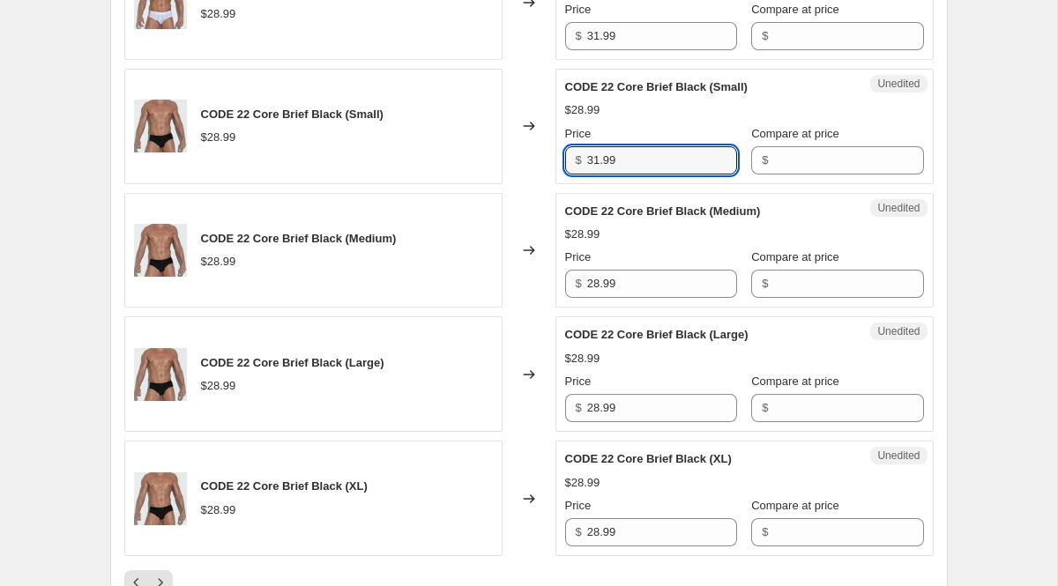
scroll to position [2711, 0]
type input "31.99"
click at [627, 308] on div "Unedited CODE 22 Core Brief Black (Medium) $28.99 Price $ 28.99 Compare at pric…" at bounding box center [745, 250] width 378 height 116
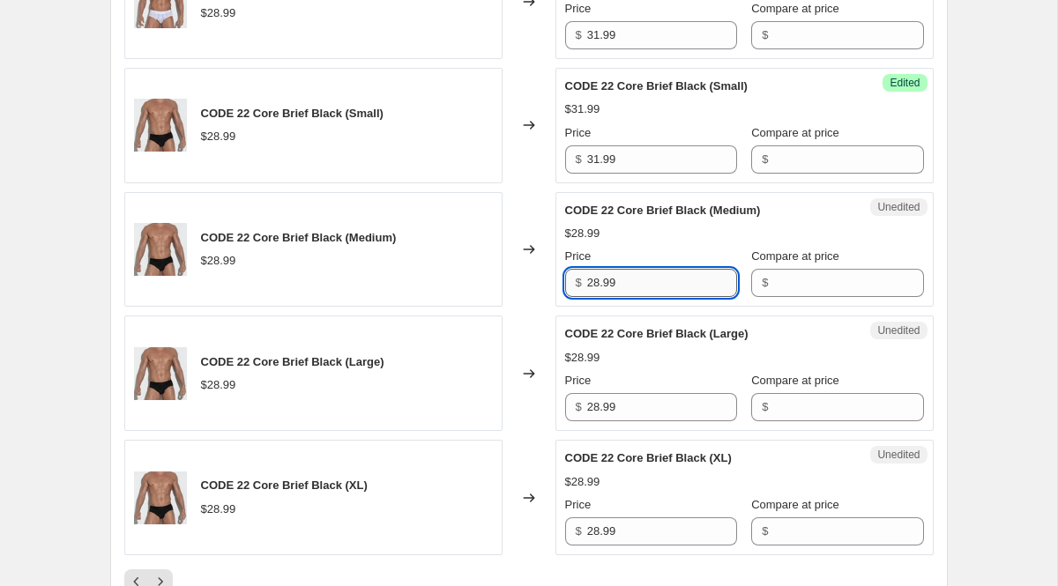
click at [615, 297] on input "28.99" at bounding box center [662, 283] width 150 height 28
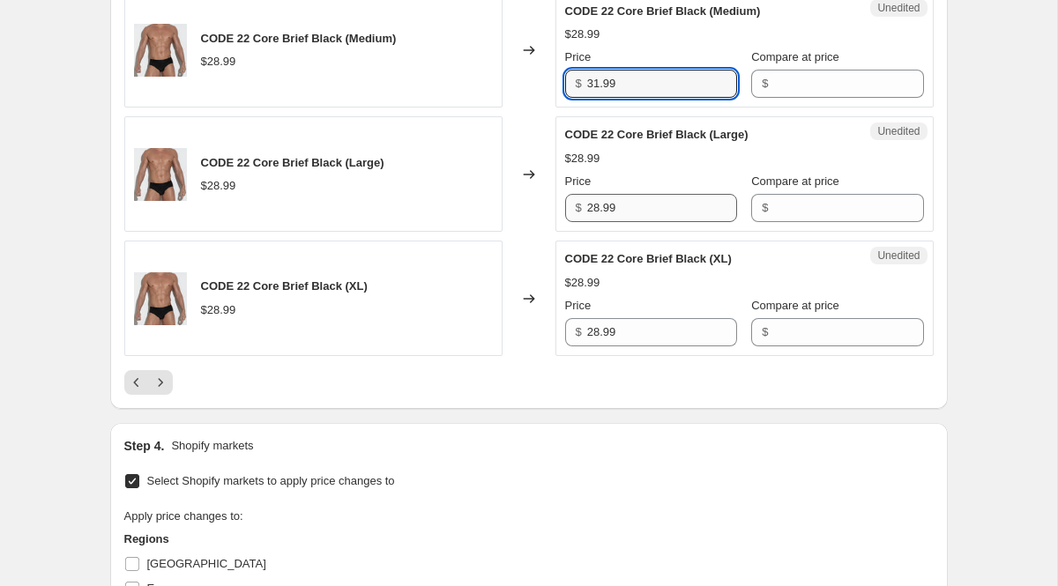
type input "31.99"
click at [625, 221] on input "28.99" at bounding box center [662, 207] width 150 height 28
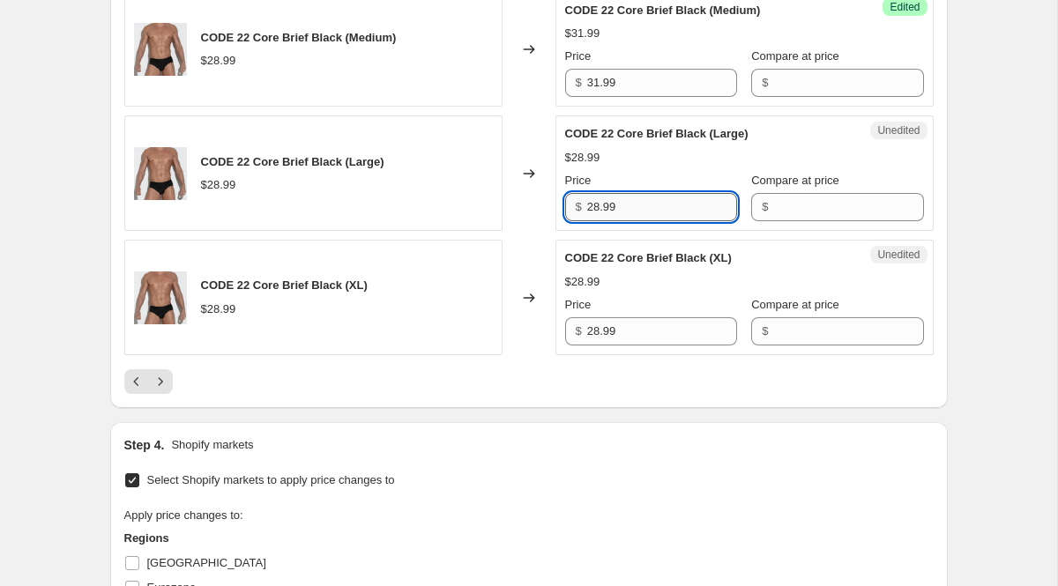
click at [625, 221] on input "28.99" at bounding box center [662, 207] width 150 height 28
type input "31.99"
click at [609, 346] on input "28.99" at bounding box center [662, 331] width 150 height 28
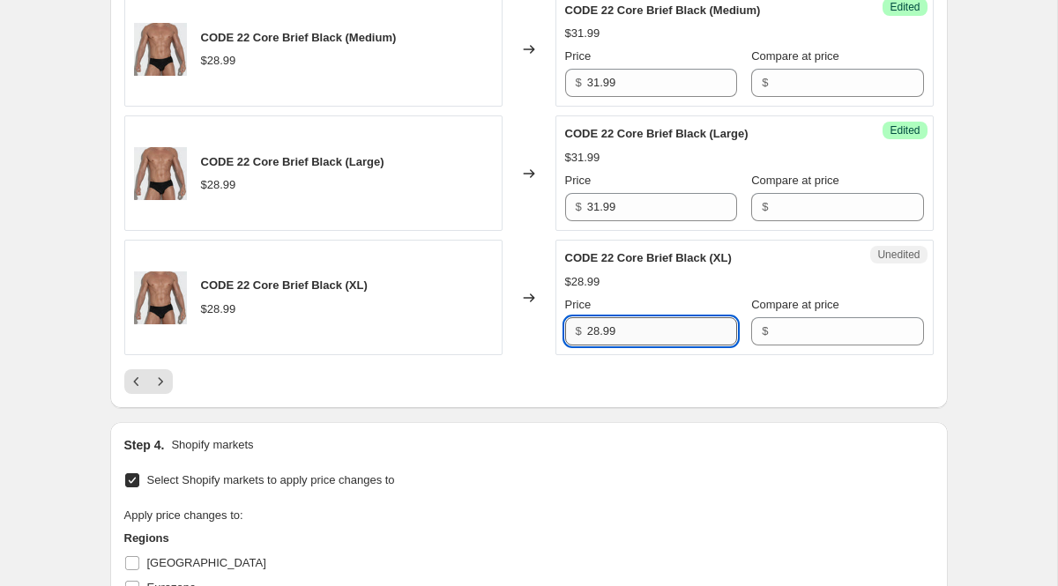
click at [609, 346] on input "28.99" at bounding box center [662, 331] width 150 height 28
type input "31.99"
click at [168, 394] on button "Next" at bounding box center [160, 382] width 25 height 25
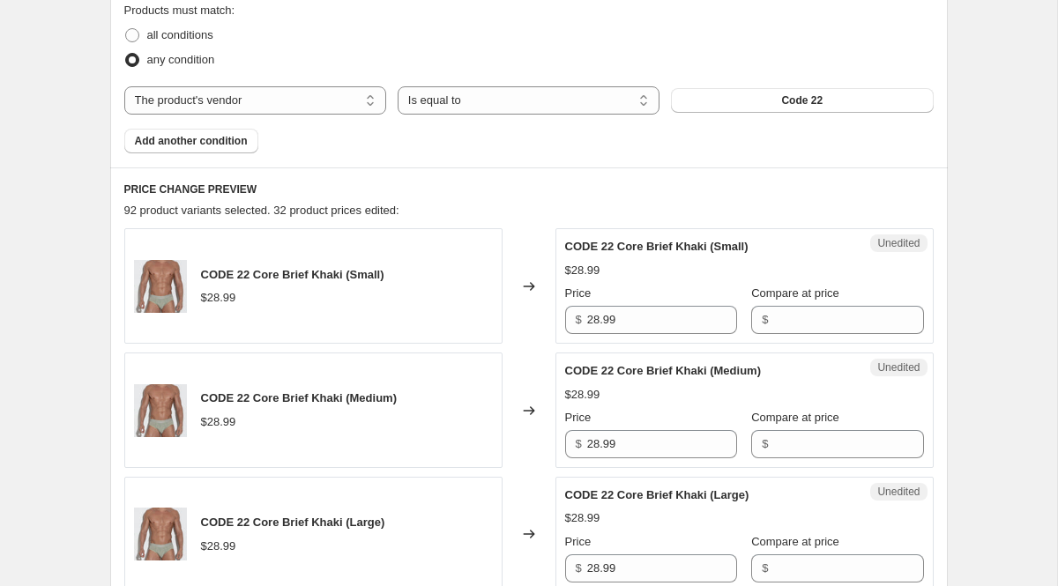
scroll to position [563, 0]
click at [605, 321] on input "28.99" at bounding box center [662, 321] width 150 height 28
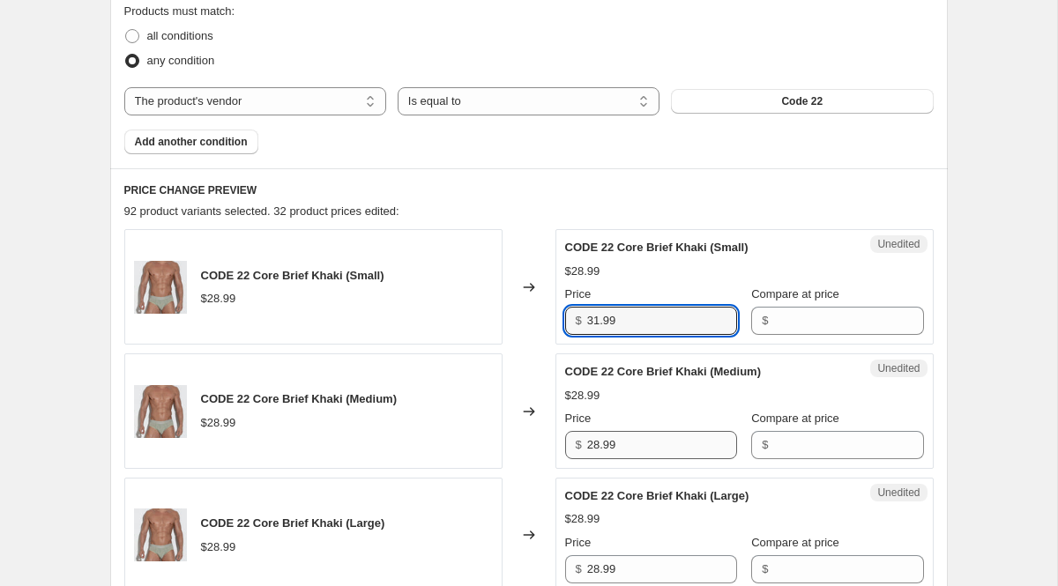
type input "31.99"
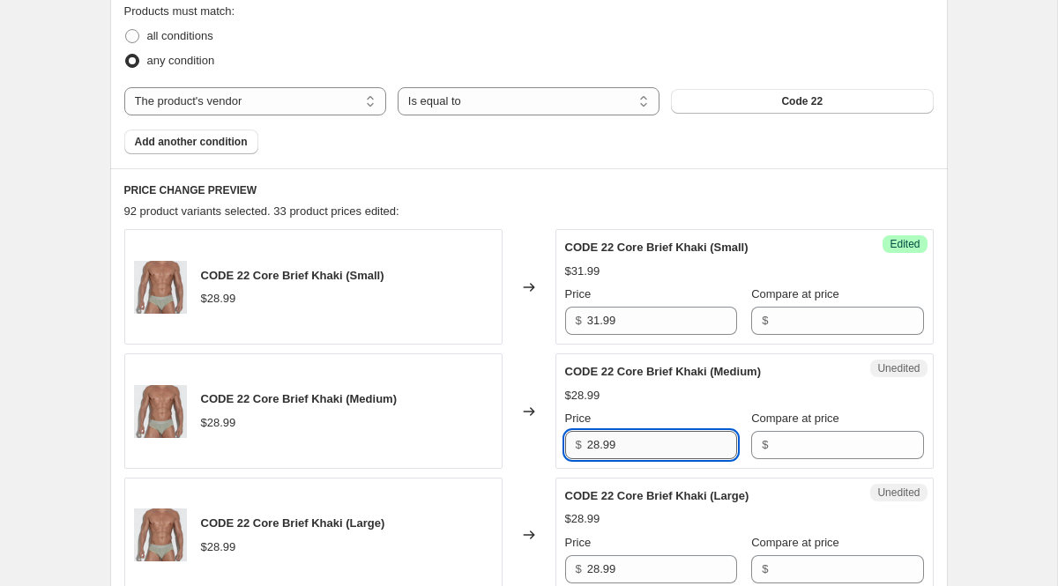
click at [609, 437] on input "28.99" at bounding box center [662, 445] width 150 height 28
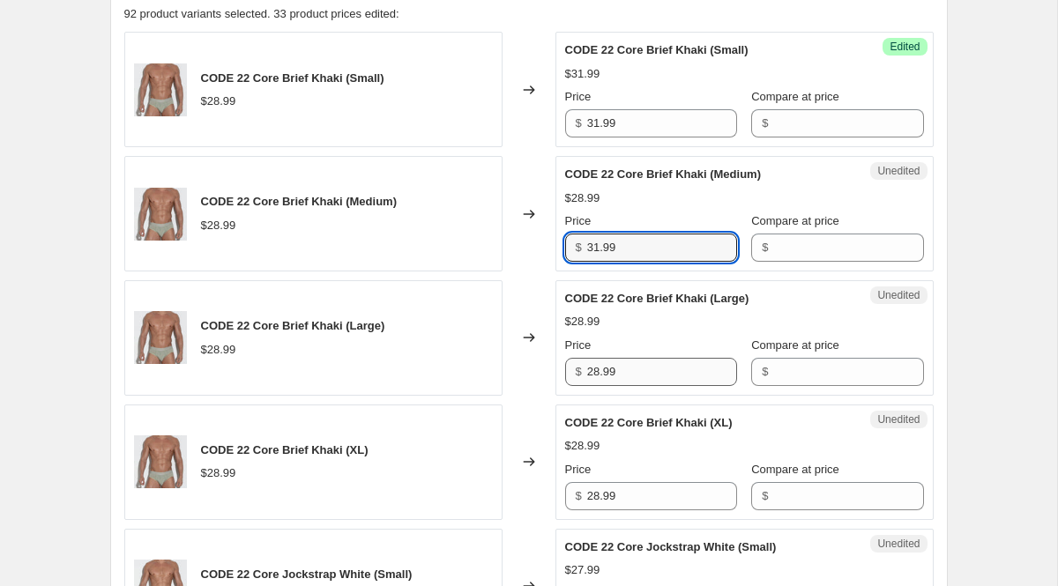
type input "31.99"
click at [606, 368] on input "28.99" at bounding box center [662, 372] width 150 height 28
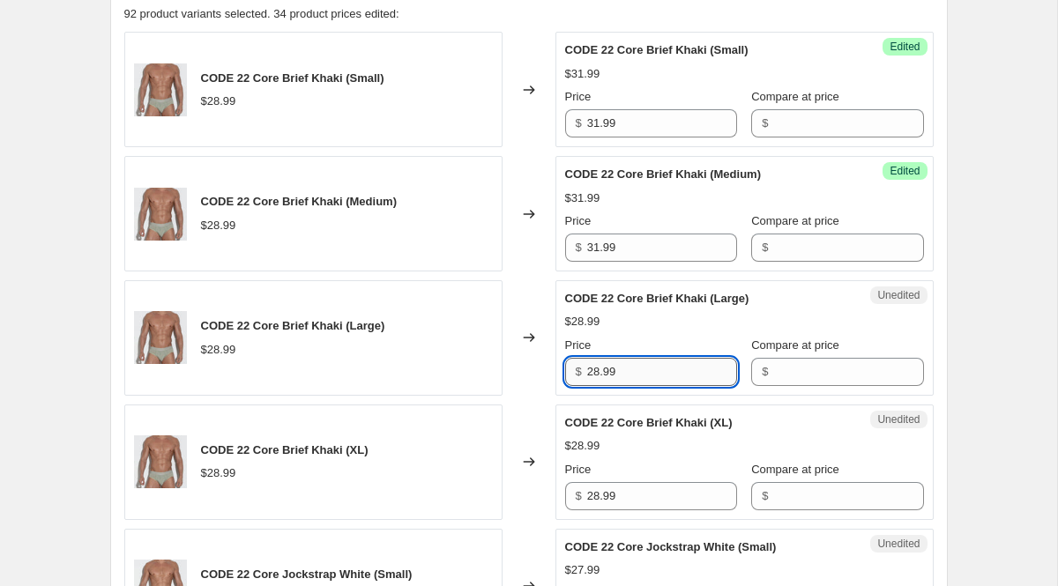
click at [606, 368] on input "28.99" at bounding box center [662, 372] width 150 height 28
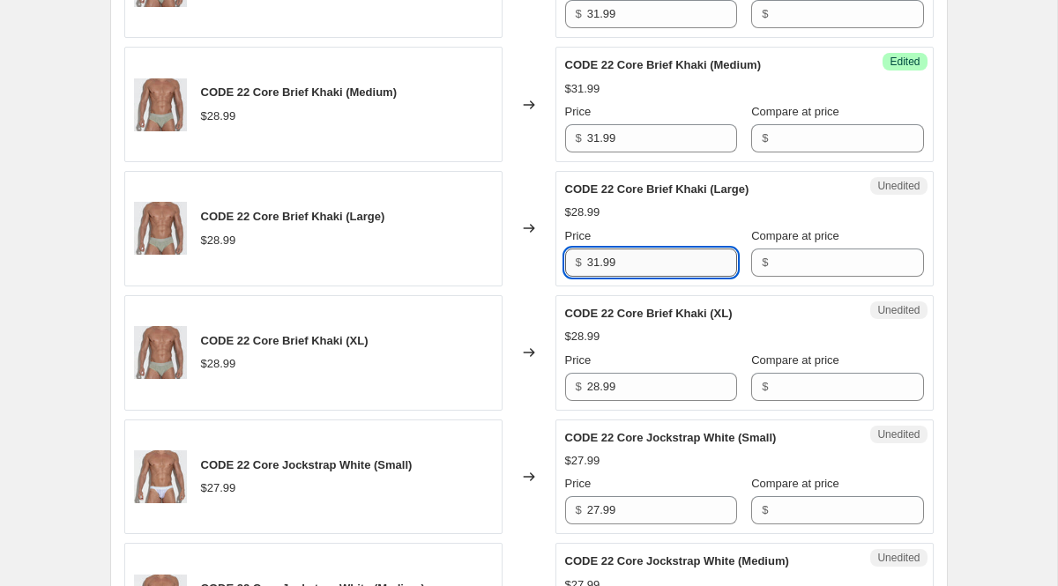
scroll to position [885, 0]
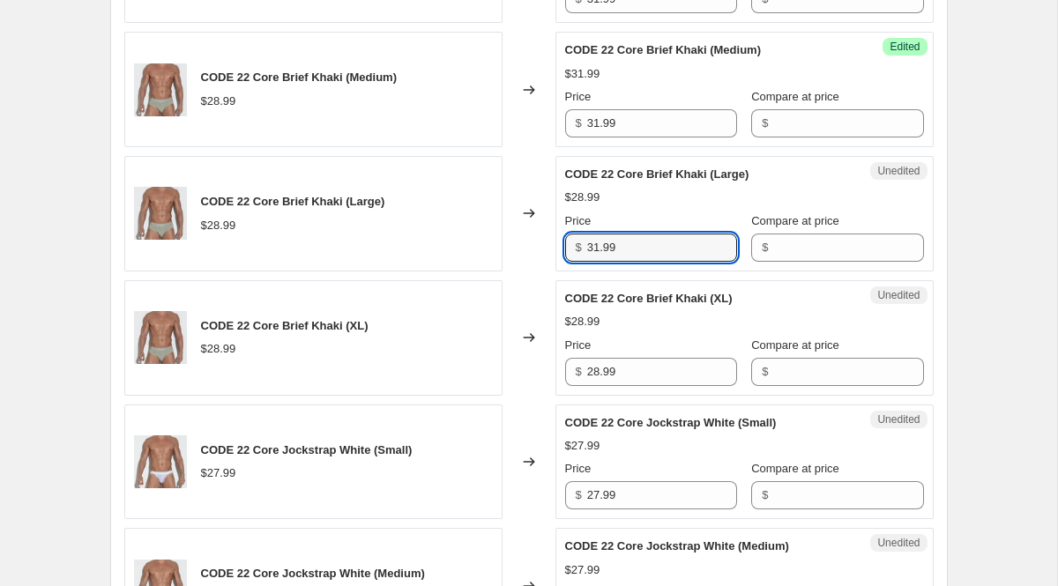
type input "31.99"
click at [606, 351] on div "Price" at bounding box center [651, 346] width 172 height 18
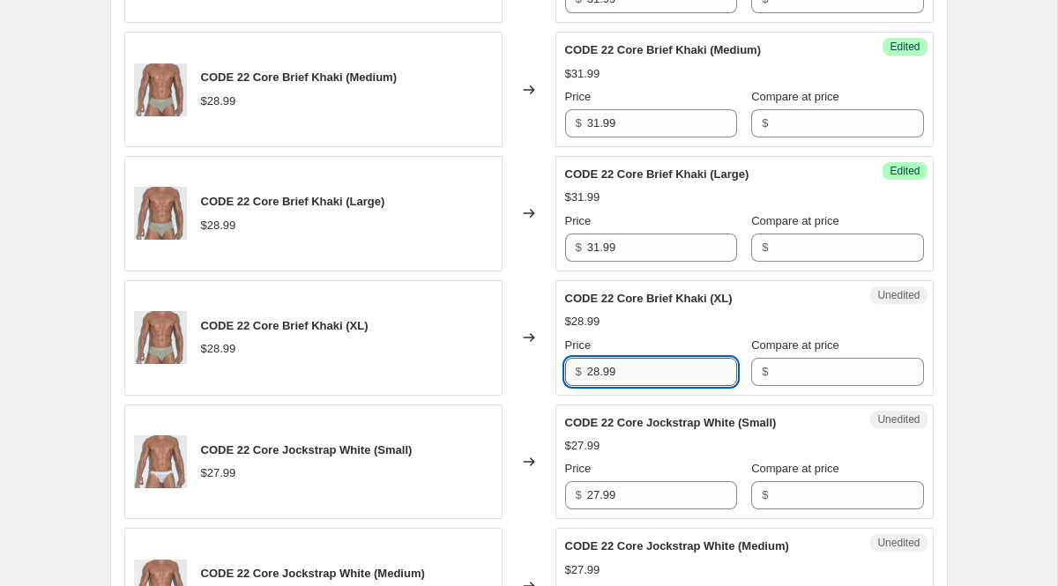
click at [616, 374] on input "28.99" at bounding box center [662, 372] width 150 height 28
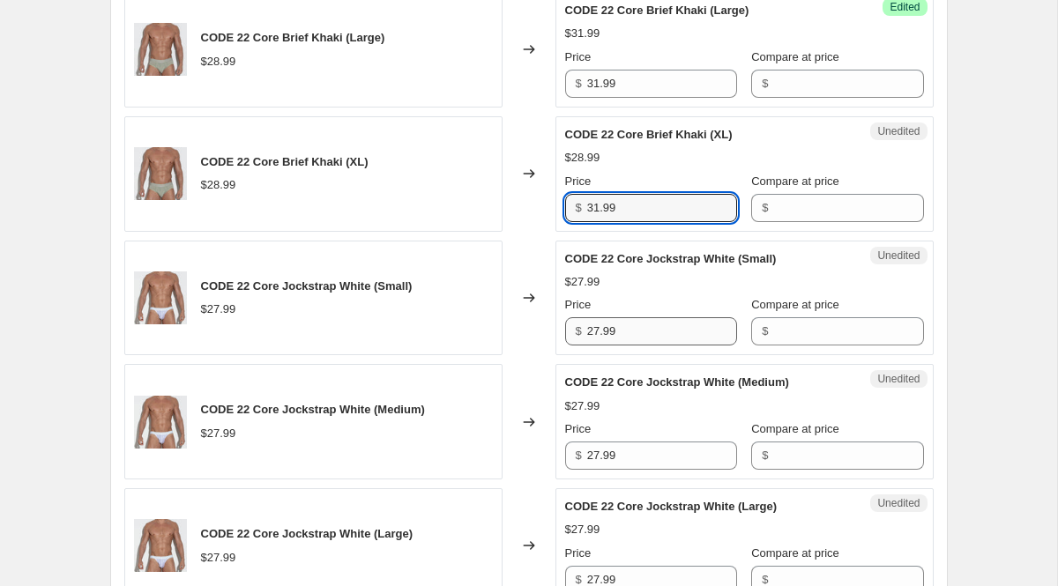
scroll to position [1059, 0]
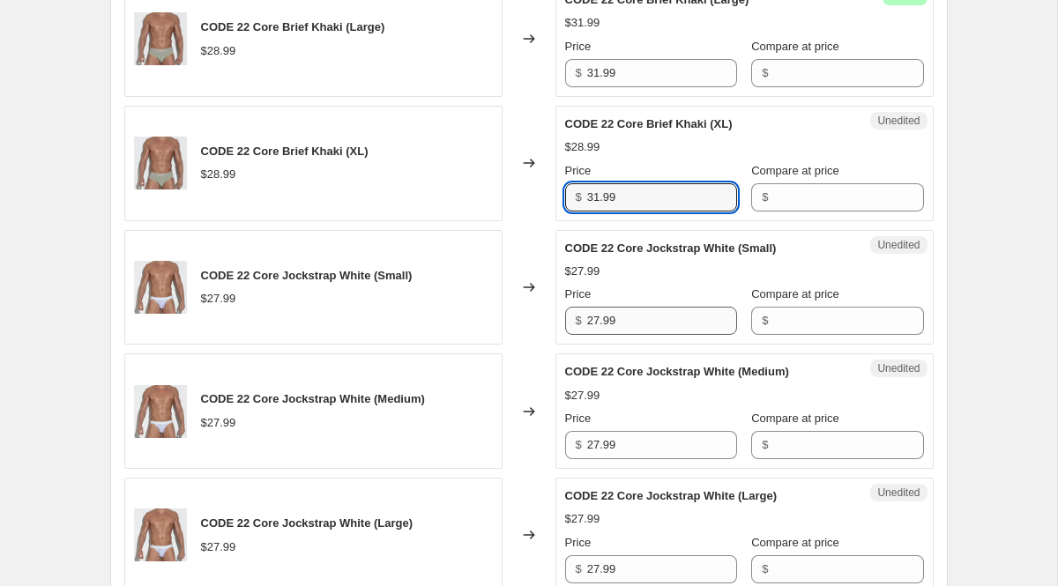
type input "31.99"
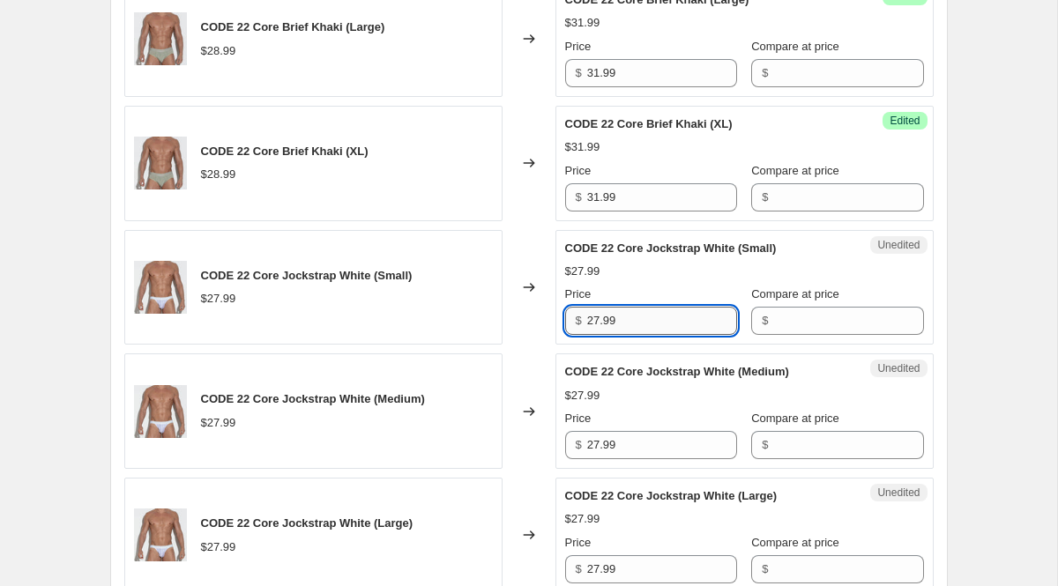
click at [616, 324] on input "27.99" at bounding box center [662, 321] width 150 height 28
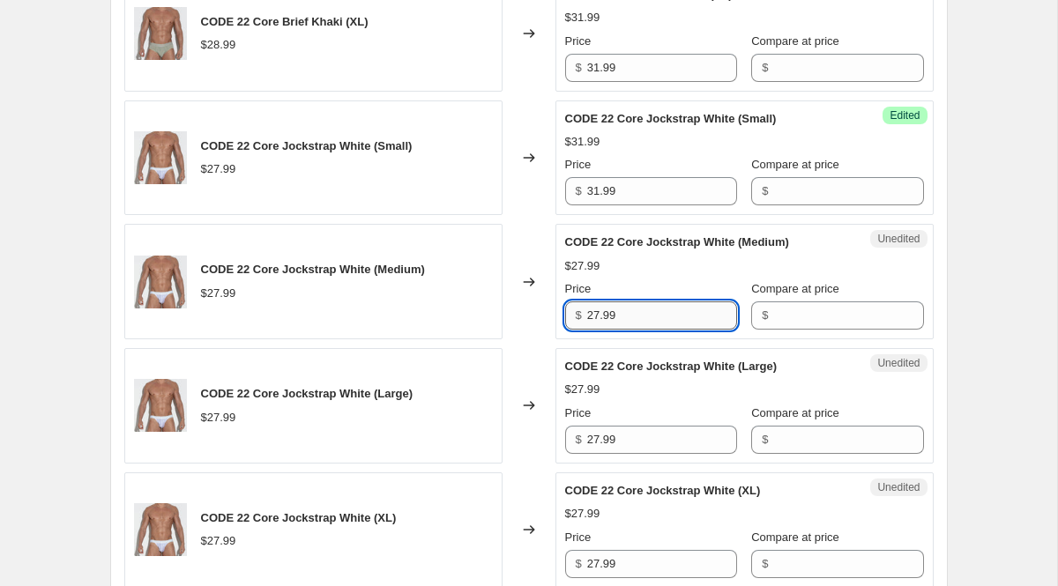
click at [623, 330] on input "27.99" at bounding box center [662, 316] width 150 height 28
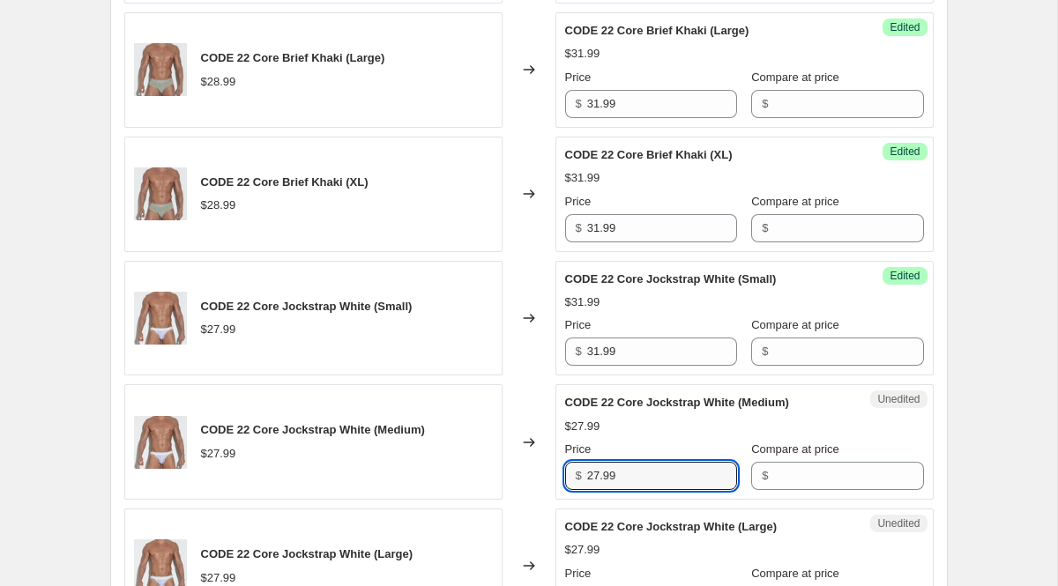
scroll to position [1029, 0]
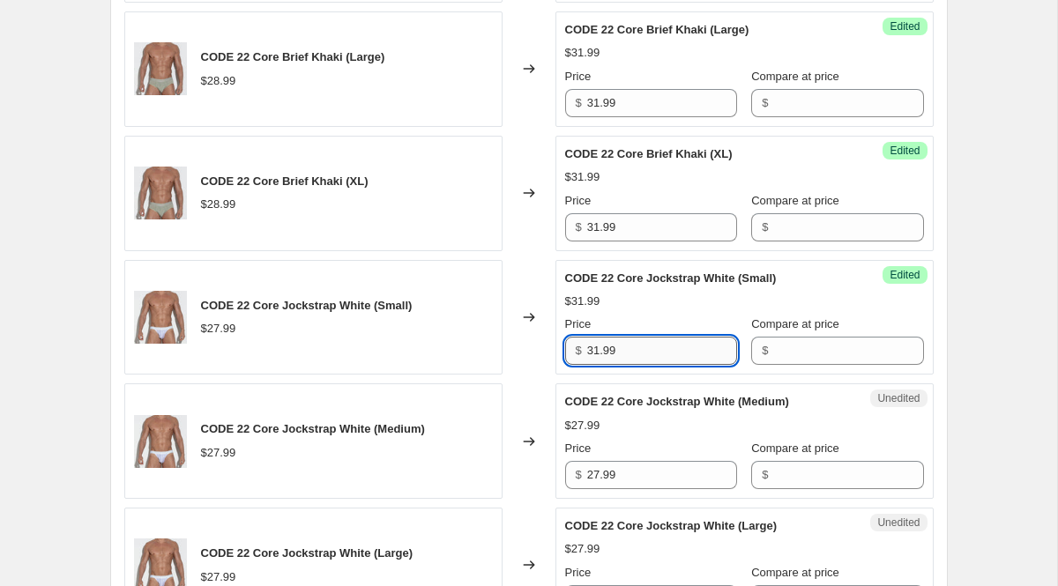
click at [627, 353] on input "31.99" at bounding box center [662, 351] width 150 height 28
type input "29.99"
click at [621, 484] on input "27.99" at bounding box center [662, 475] width 150 height 28
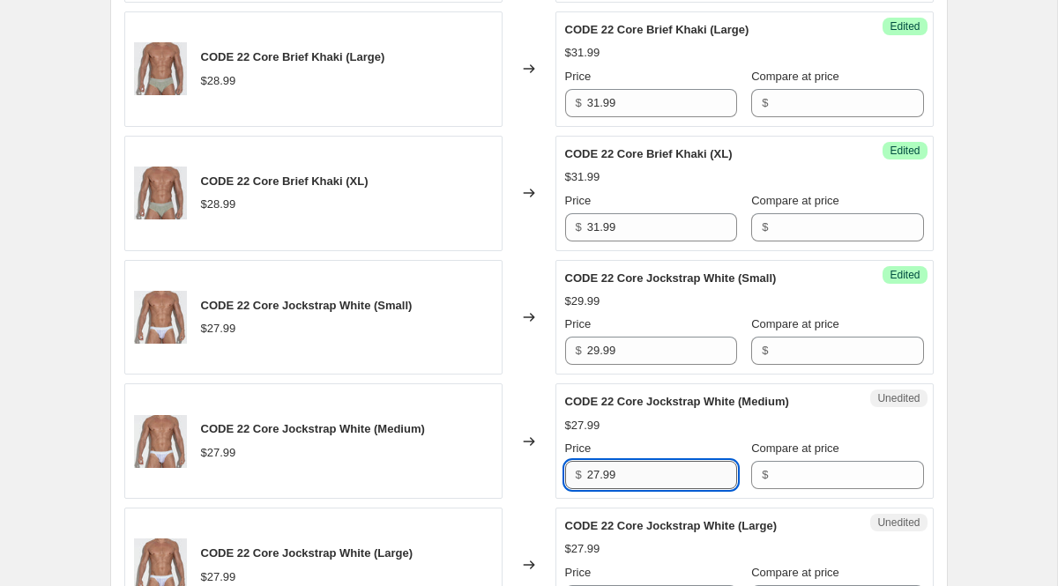
click at [621, 484] on input "27.99" at bounding box center [662, 475] width 150 height 28
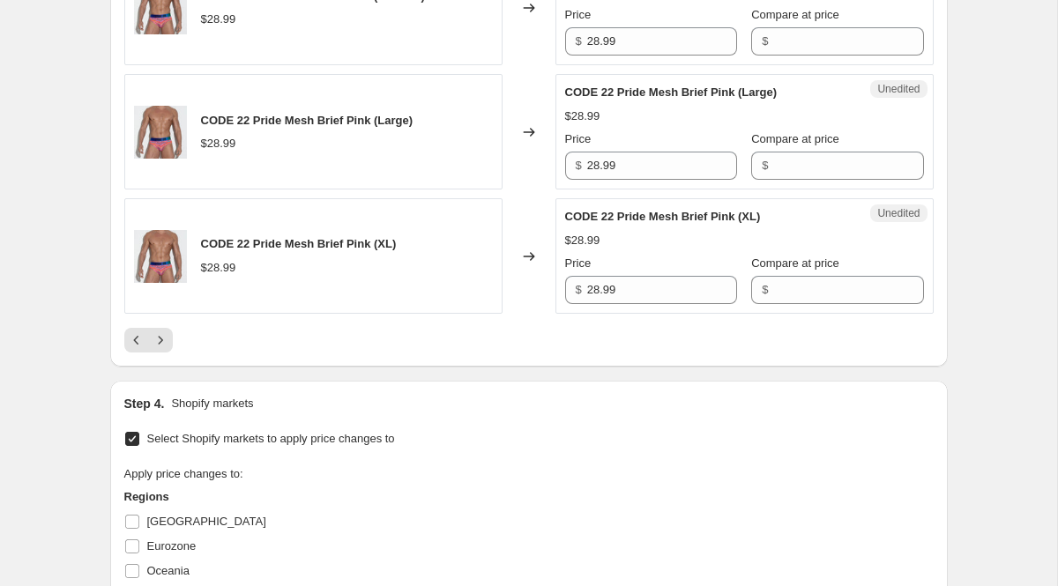
scroll to position [2854, 0]
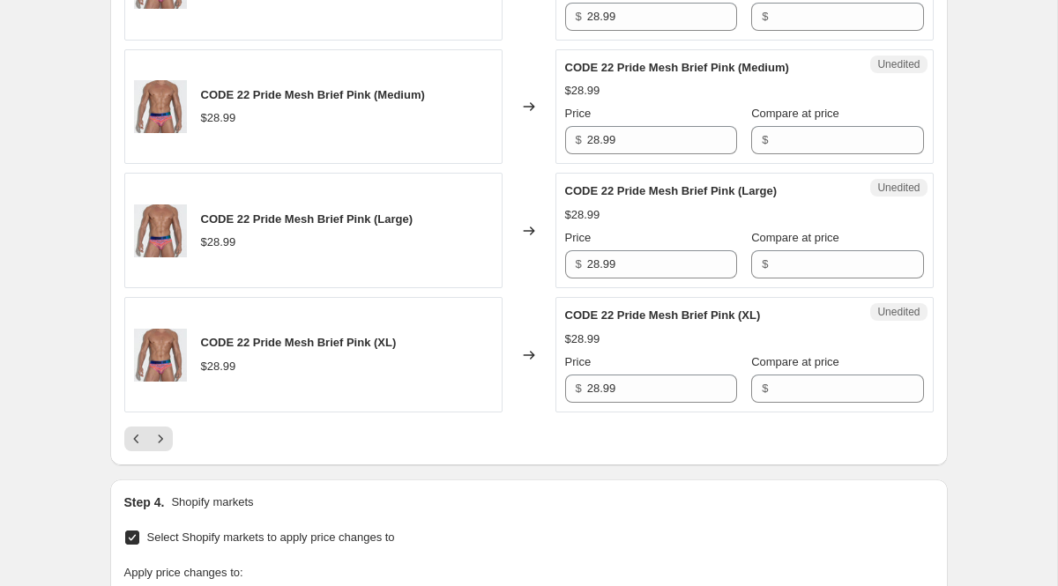
click at [292, 394] on div "CODE 22 Pride Mesh Brief Pink (XL) $28.99" at bounding box center [313, 355] width 378 height 116
click at [127, 449] on button "Previous" at bounding box center [136, 439] width 25 height 25
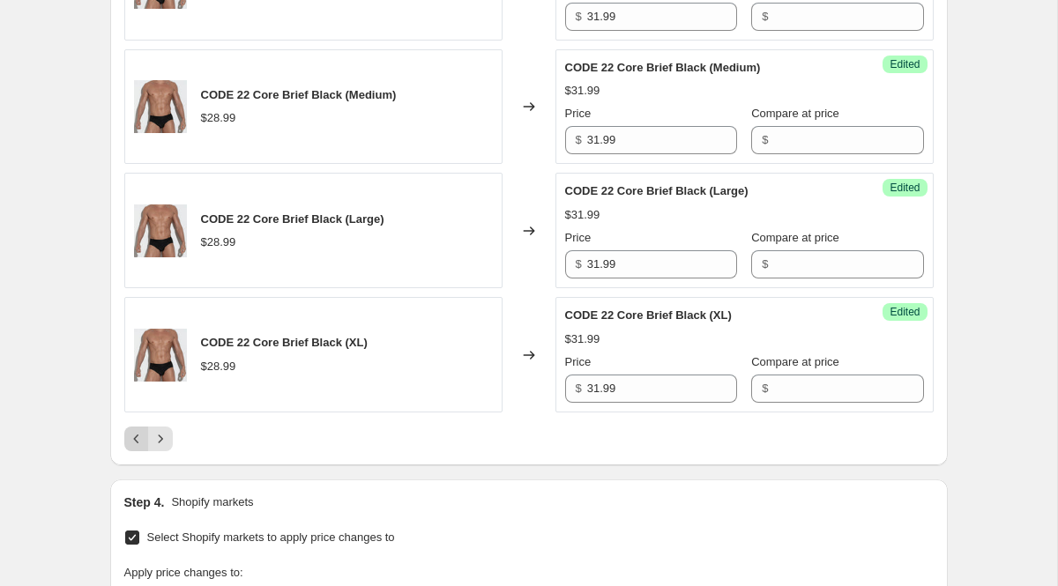
click at [136, 448] on icon "Previous" at bounding box center [137, 439] width 18 height 18
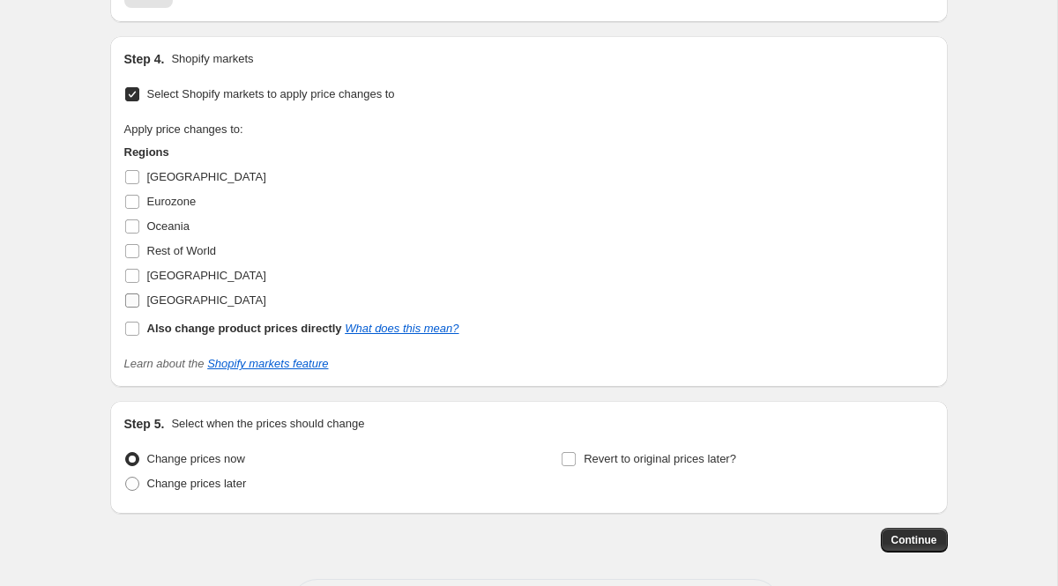
scroll to position [3145, 0]
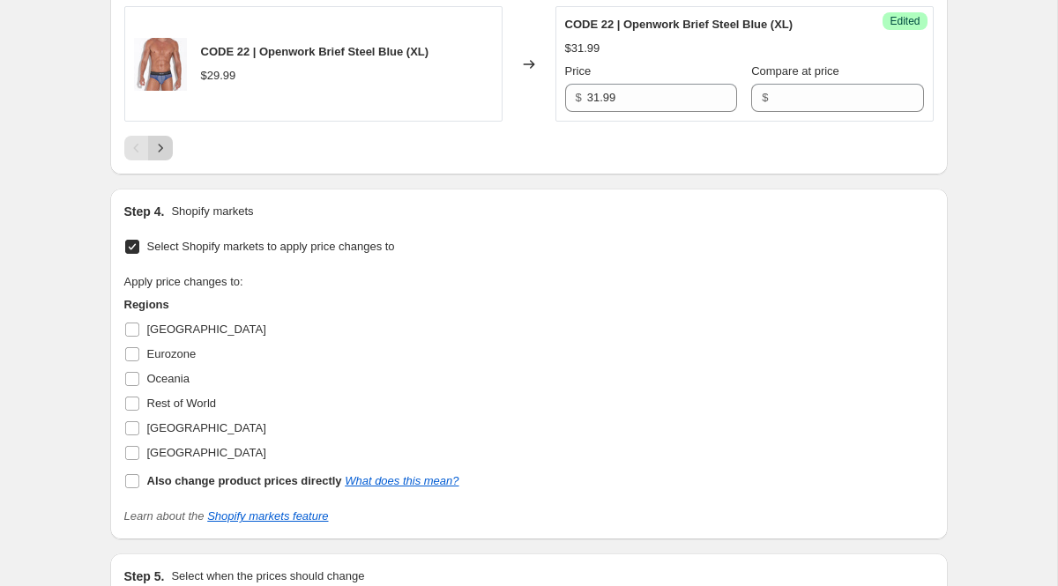
click at [159, 157] on icon "Next" at bounding box center [161, 148] width 18 height 18
click at [160, 157] on icon "Next" at bounding box center [161, 148] width 18 height 18
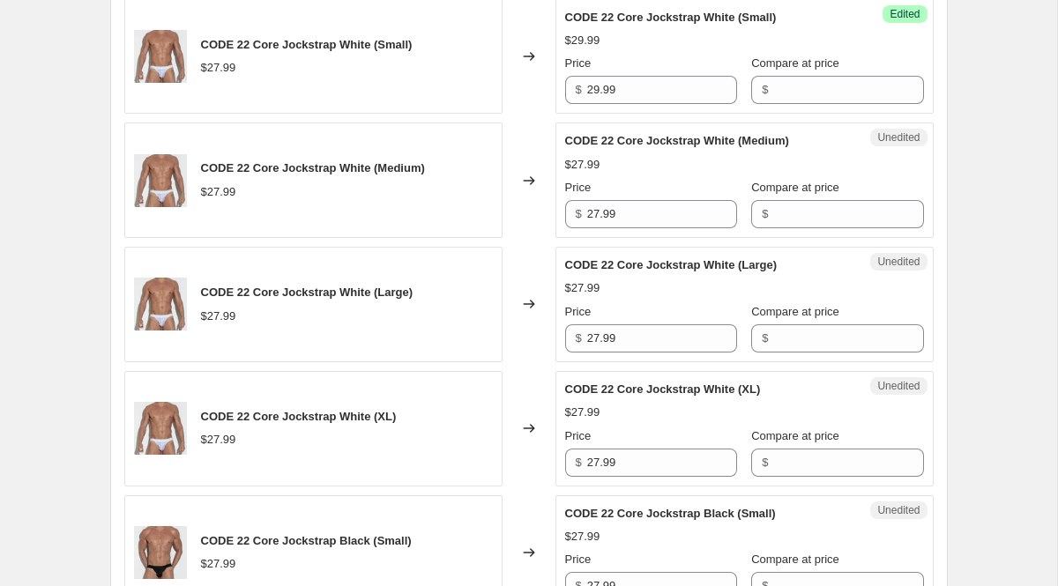
scroll to position [1267, 0]
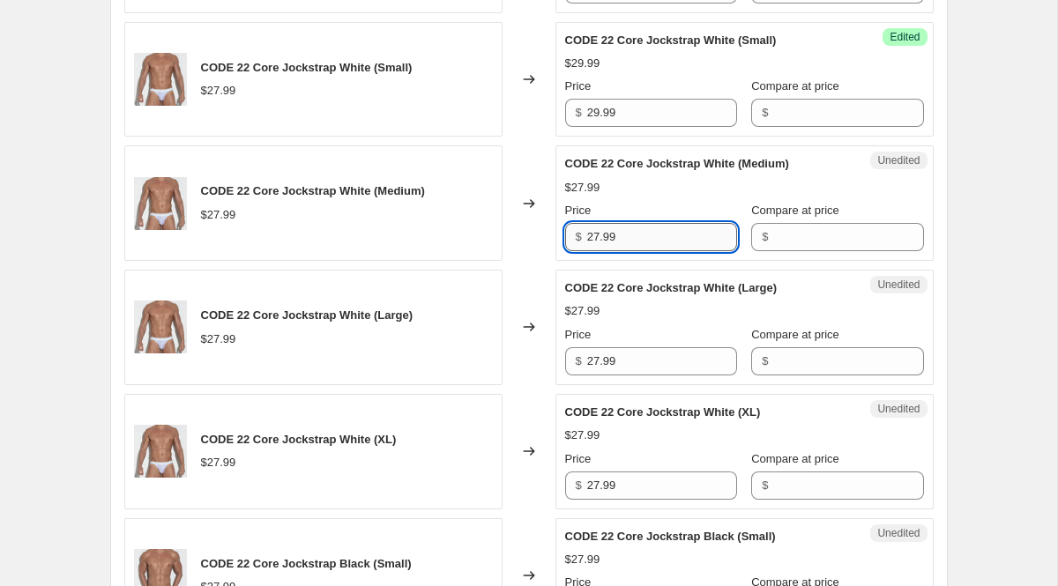
click at [642, 241] on input "27.99" at bounding box center [662, 237] width 150 height 28
click at [619, 248] on input "27.99" at bounding box center [662, 237] width 150 height 28
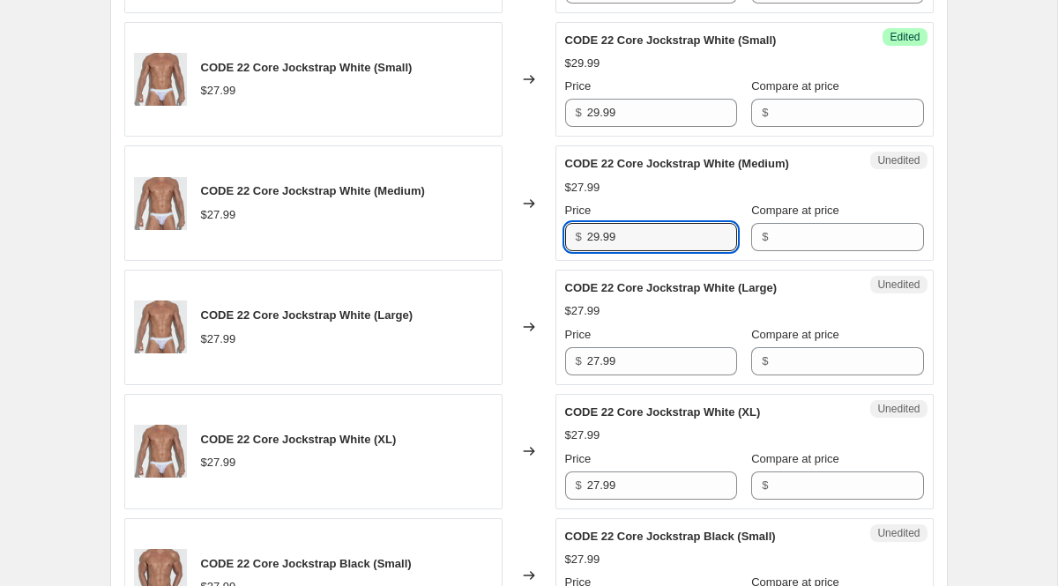
type input "29.99"
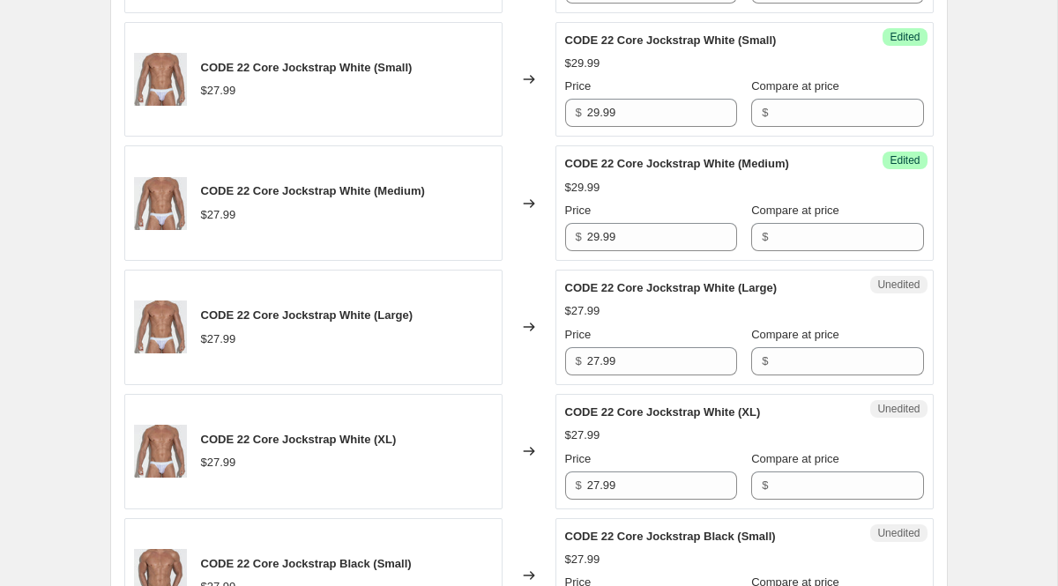
click at [604, 341] on div "Price" at bounding box center [651, 335] width 172 height 18
click at [609, 355] on input "27.99" at bounding box center [662, 361] width 150 height 28
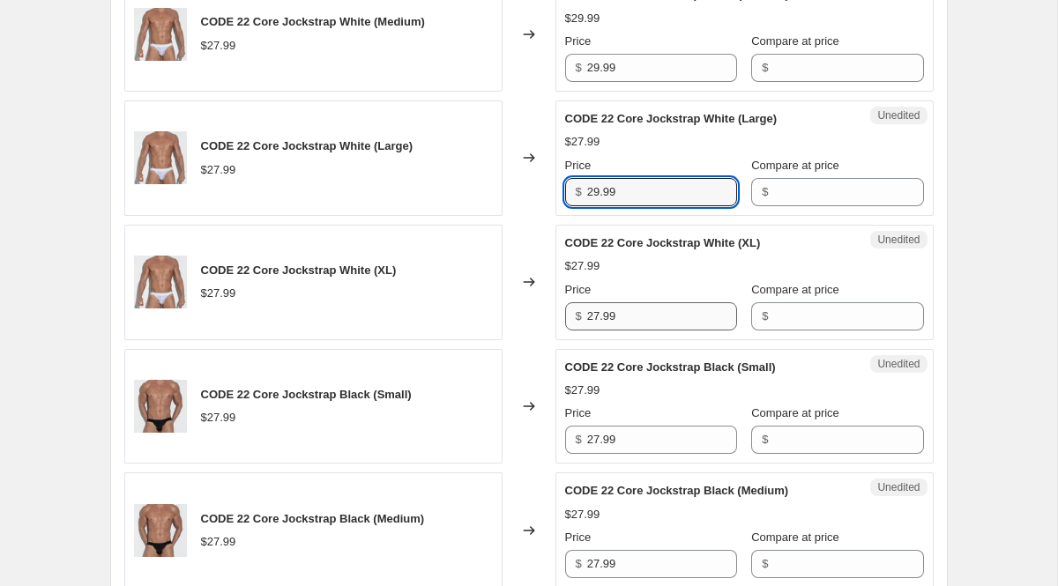
type input "29.99"
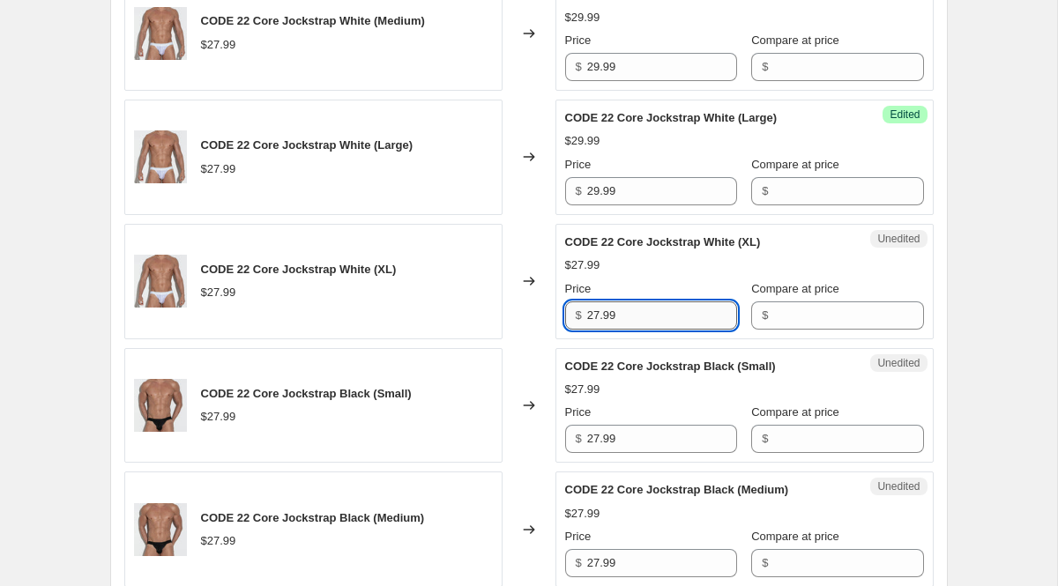
click at [611, 315] on input "27.99" at bounding box center [662, 316] width 150 height 28
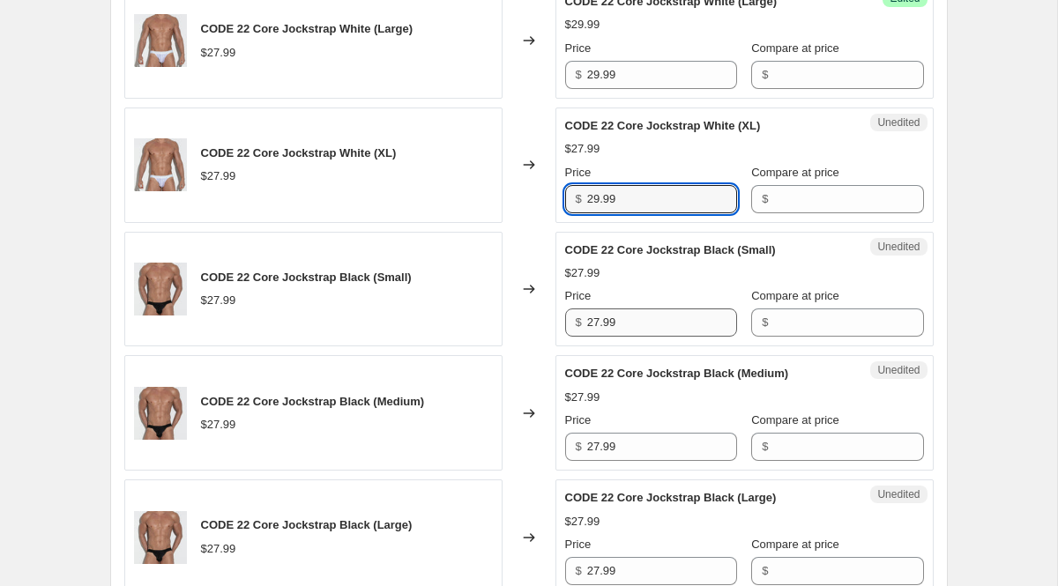
type input "29.99"
click at [623, 326] on input "27.99" at bounding box center [662, 323] width 150 height 28
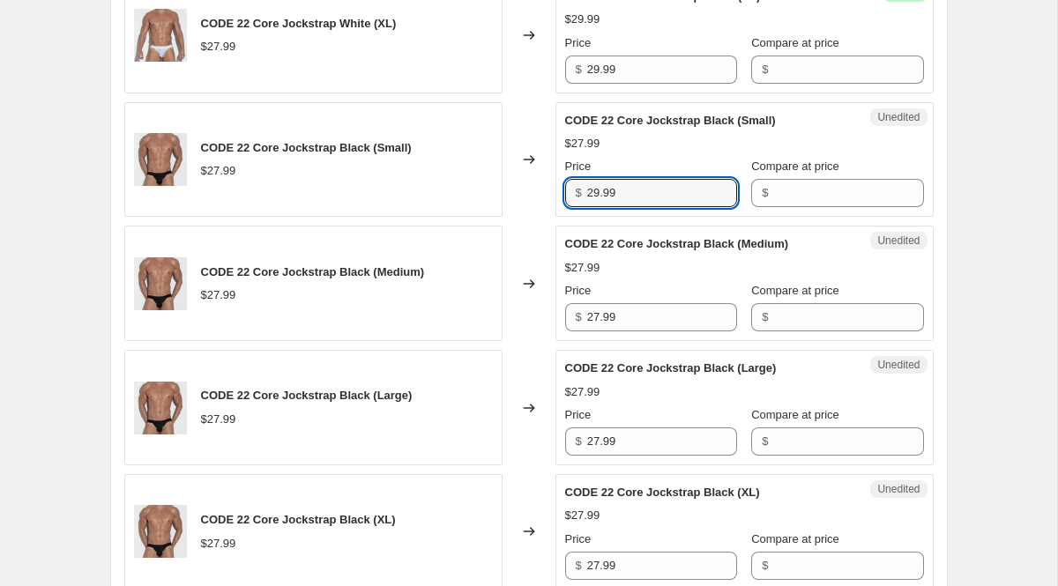
scroll to position [1699, 0]
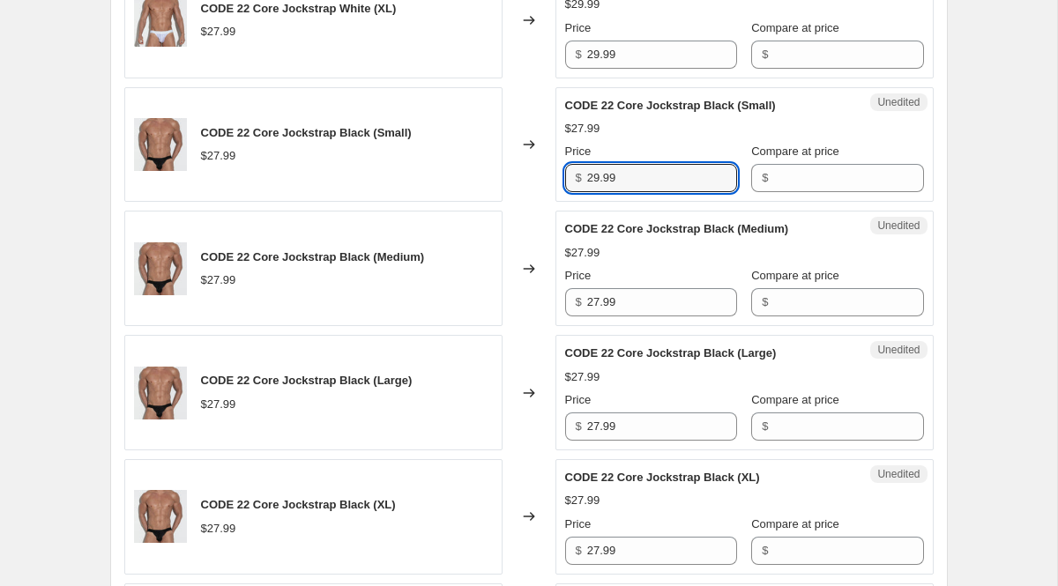
type input "29.99"
click at [624, 330] on div "CODE 22 Core Brief Khaki (Small) $28.99 Changed to Success Edited CODE 22 Core …" at bounding box center [529, 330] width 810 height 2475
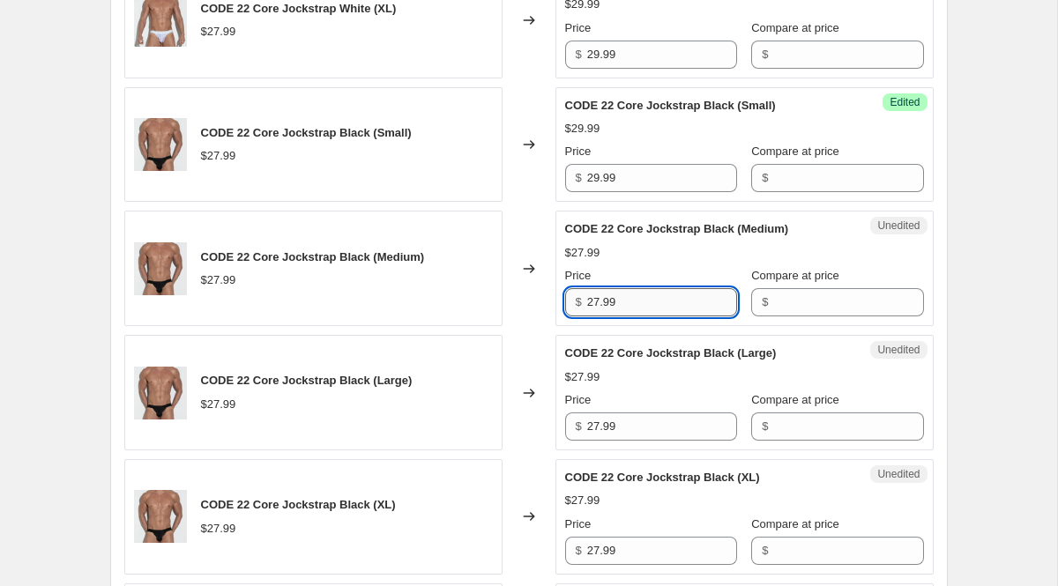
click at [624, 298] on input "27.99" at bounding box center [662, 302] width 150 height 28
type input "29.99"
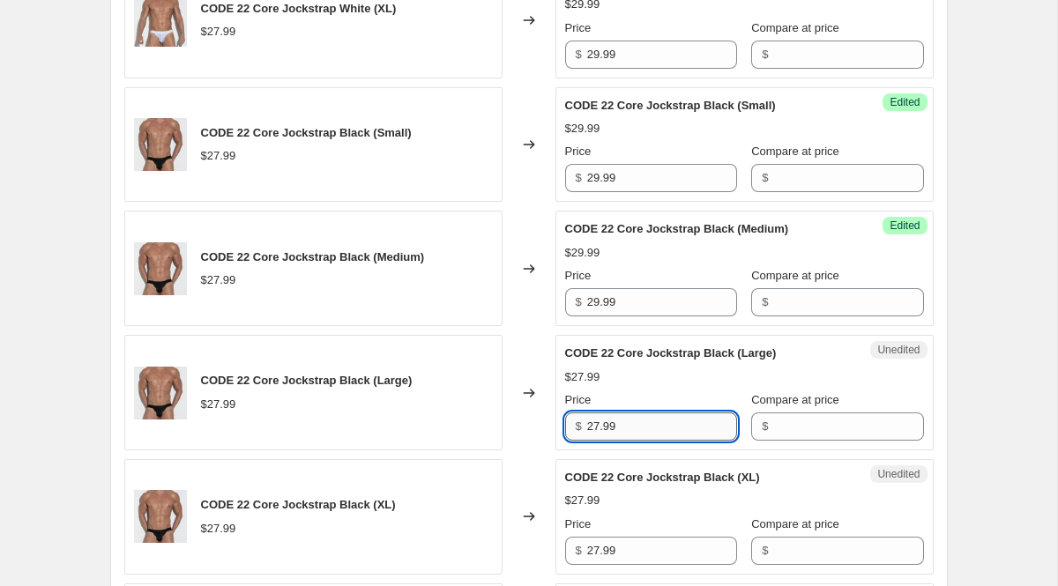
click at [609, 428] on input "27.99" at bounding box center [662, 427] width 150 height 28
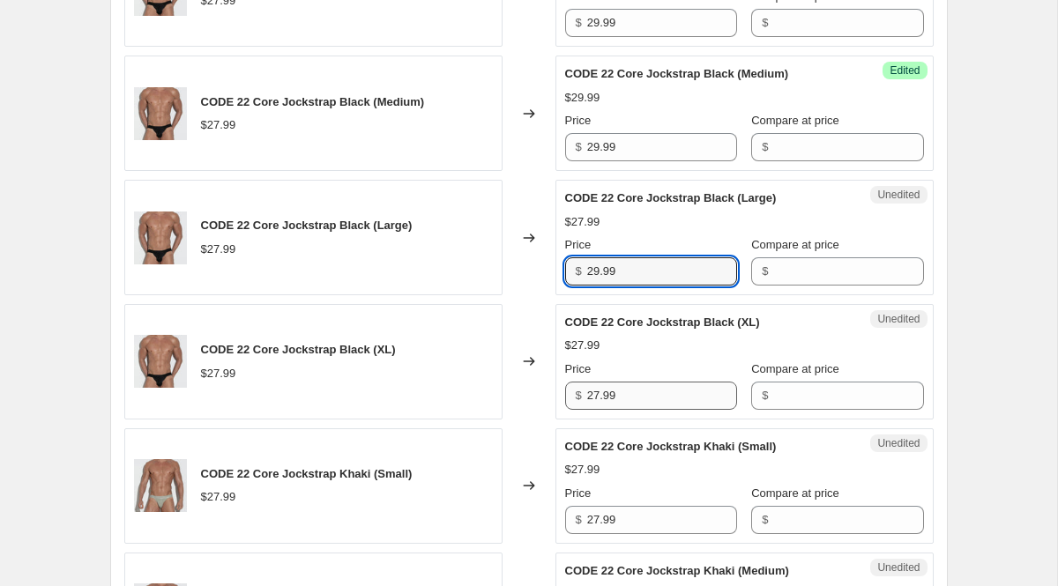
type input "29.99"
click at [614, 392] on input "27.99" at bounding box center [662, 396] width 150 height 28
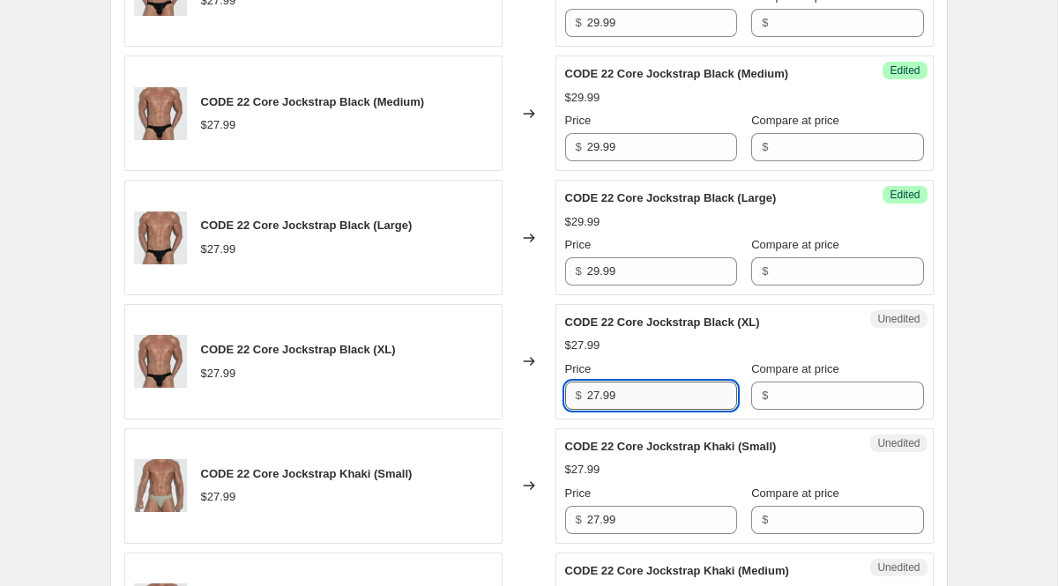
click at [614, 392] on input "27.99" at bounding box center [662, 396] width 150 height 28
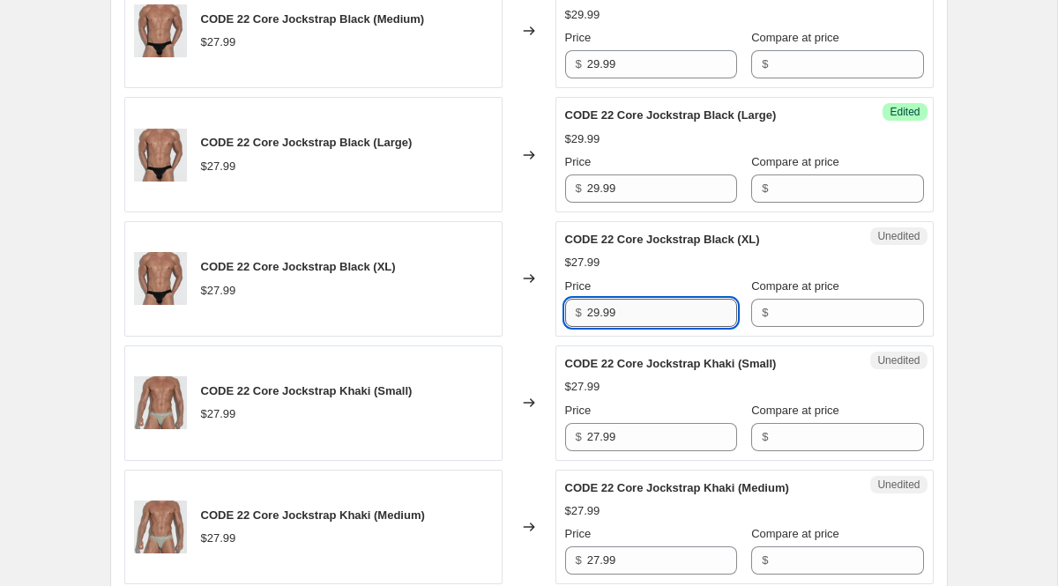
scroll to position [1944, 0]
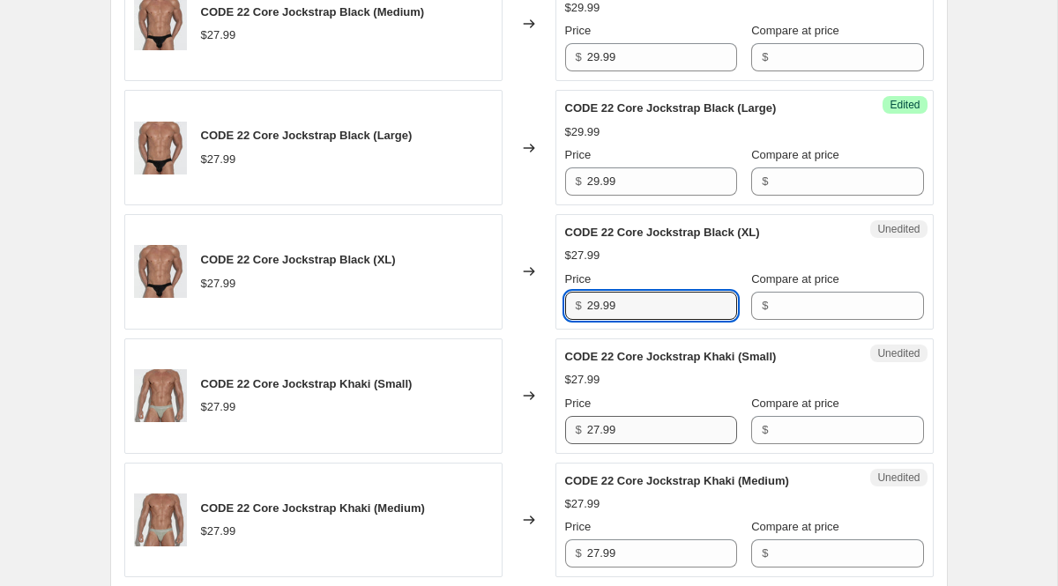
type input "29.99"
click at [634, 429] on input "27.99" at bounding box center [662, 430] width 150 height 28
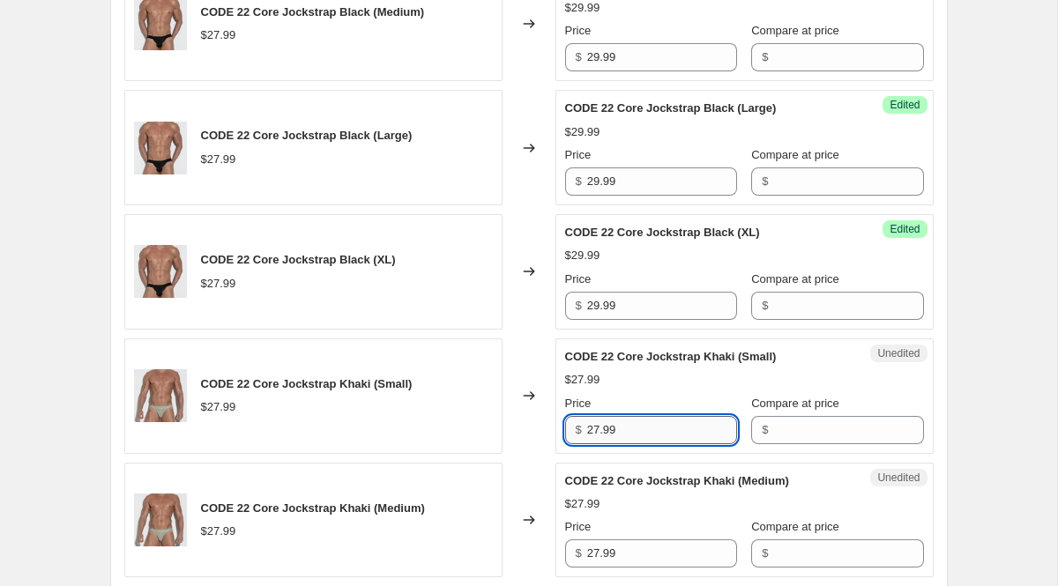
click at [634, 429] on input "27.99" at bounding box center [662, 430] width 150 height 28
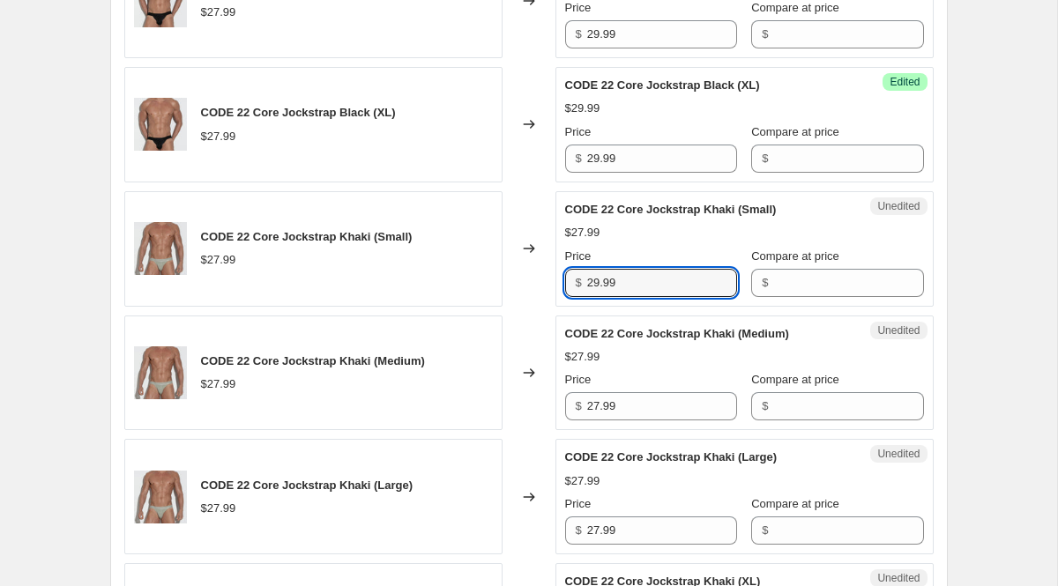
scroll to position [2092, 0]
type input "29.99"
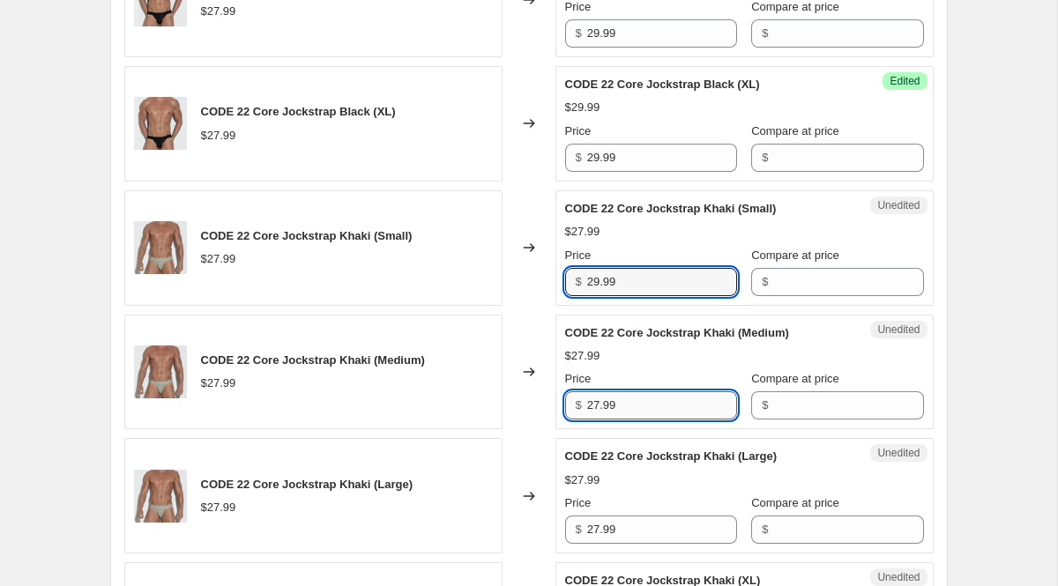
click at [633, 412] on input "27.99" at bounding box center [662, 406] width 150 height 28
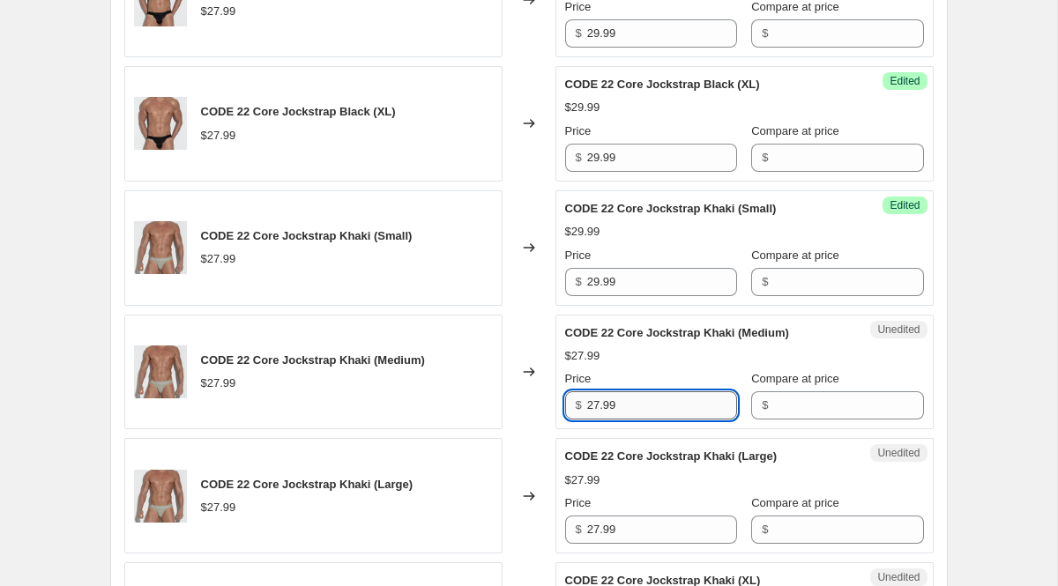
click at [633, 412] on input "27.99" at bounding box center [662, 406] width 150 height 28
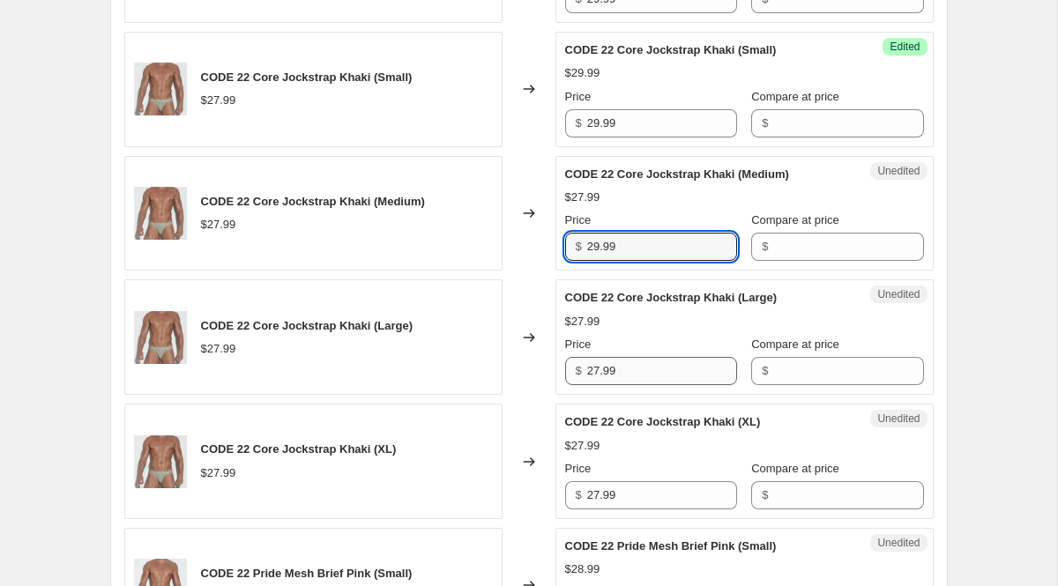
type input "29.99"
click at [621, 368] on input "27.99" at bounding box center [662, 371] width 150 height 28
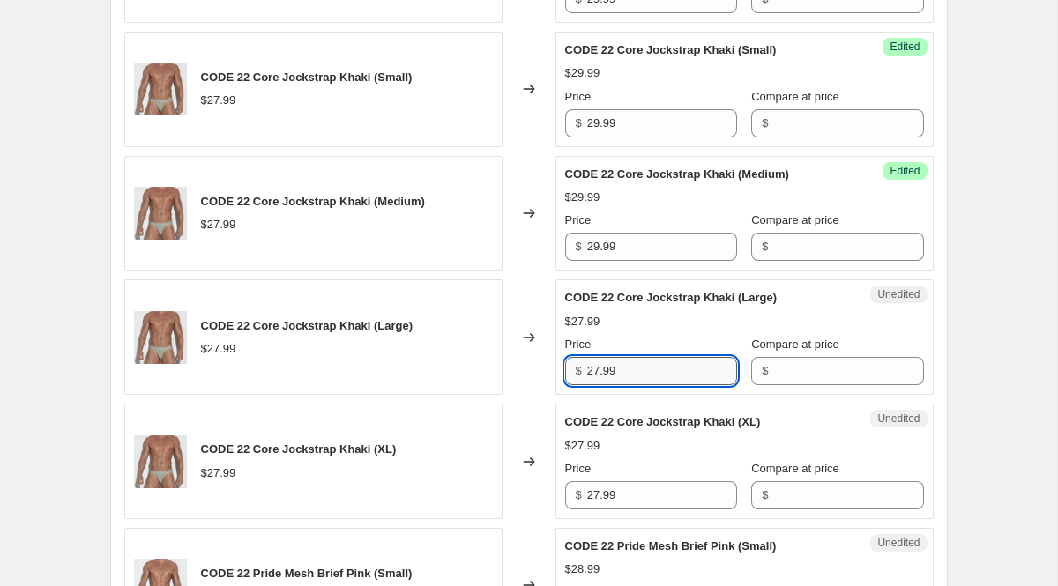
click at [621, 368] on input "27.99" at bounding box center [662, 371] width 150 height 28
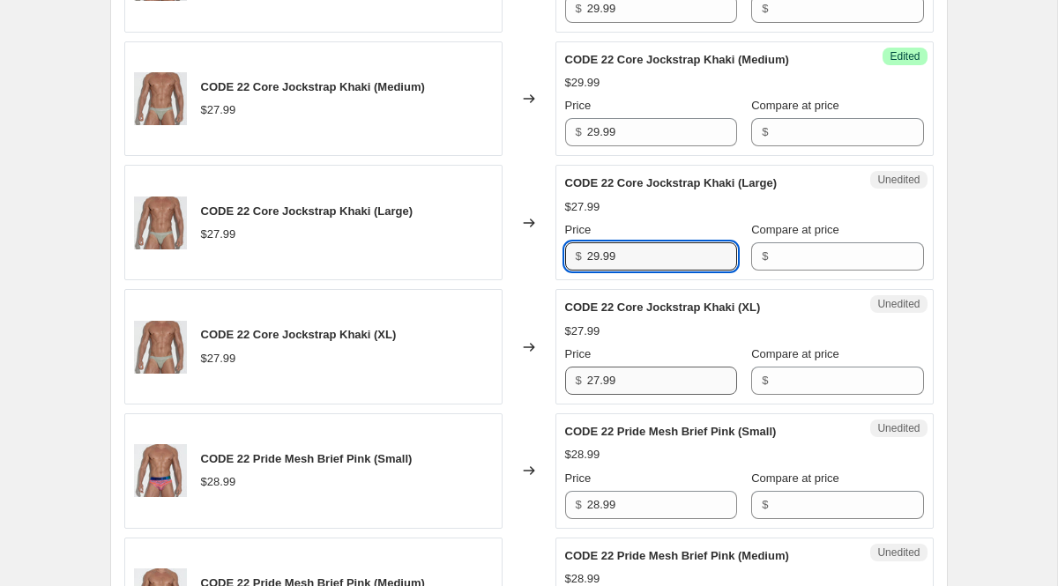
type input "29.99"
click at [617, 392] on input "27.99" at bounding box center [662, 381] width 150 height 28
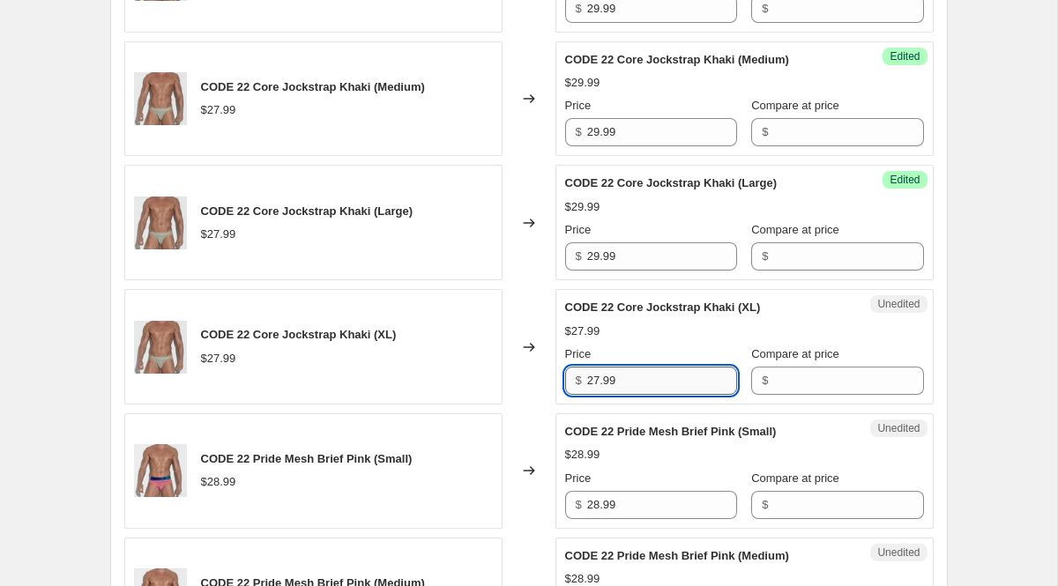
click at [617, 392] on input "27.99" at bounding box center [662, 381] width 150 height 28
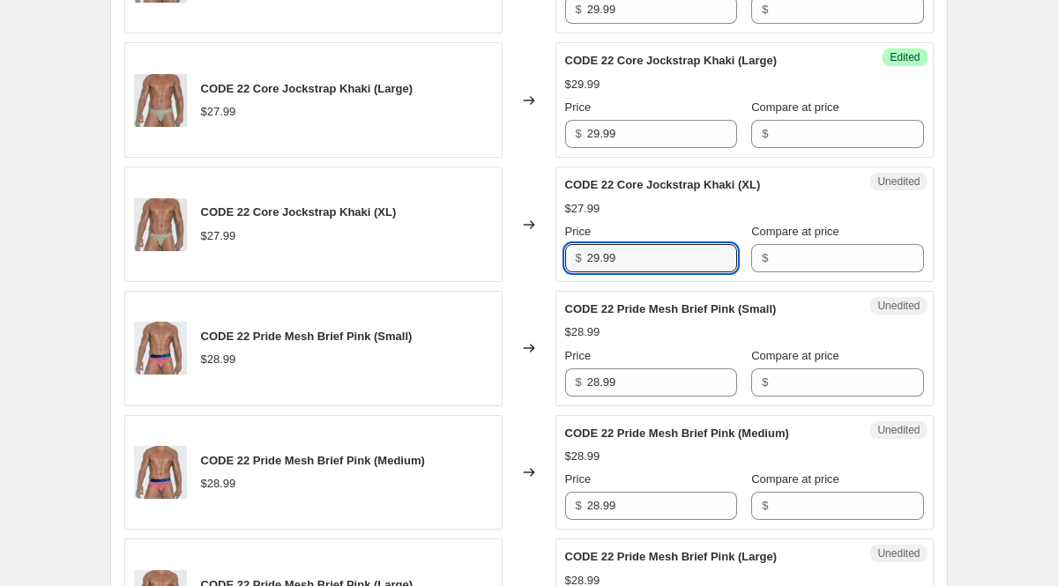
scroll to position [2498, 0]
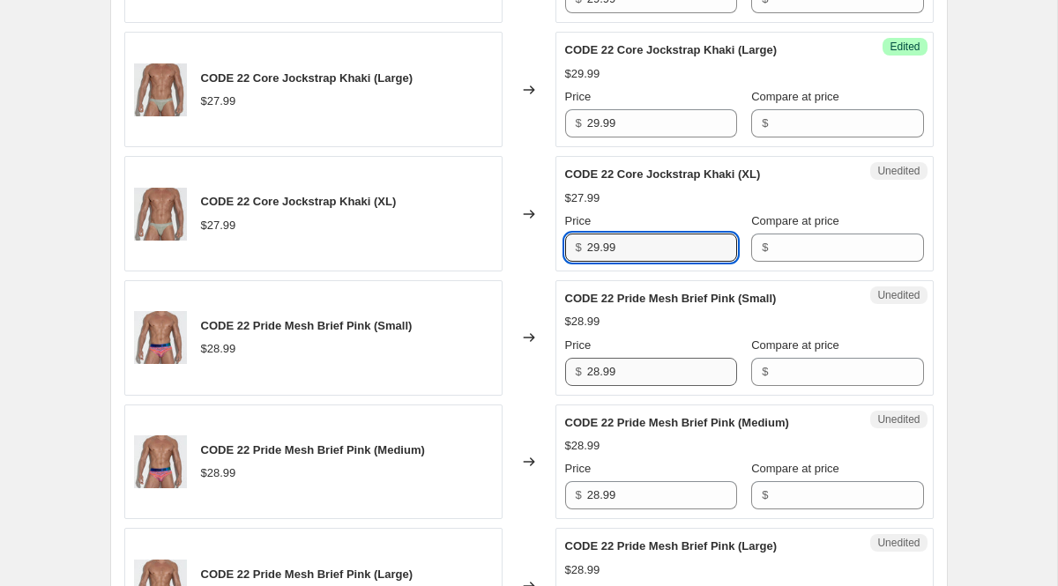
type input "29.99"
click at [618, 382] on input "28.99" at bounding box center [662, 372] width 150 height 28
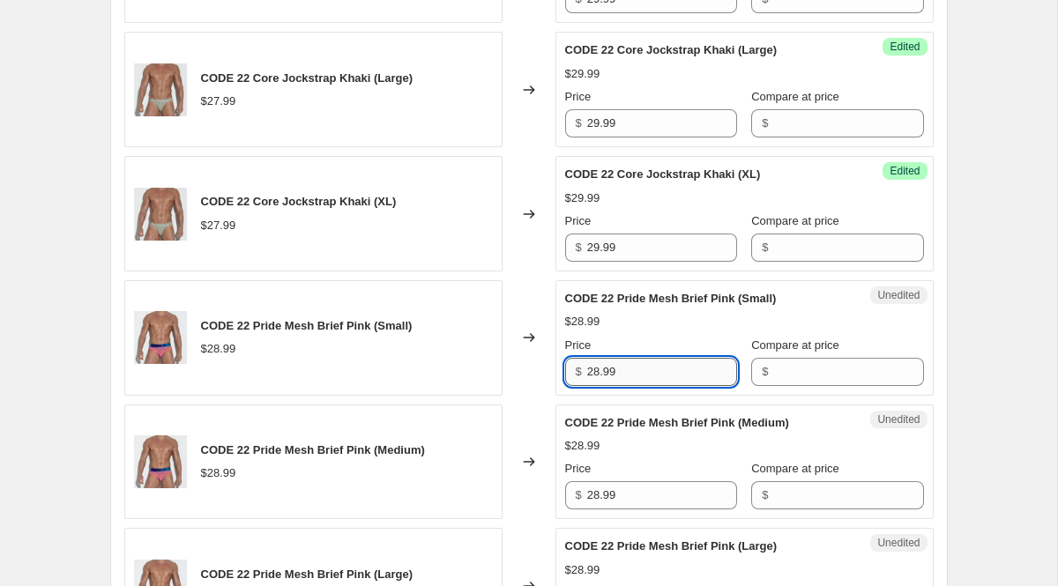
click at [618, 382] on input "28.99" at bounding box center [662, 372] width 150 height 28
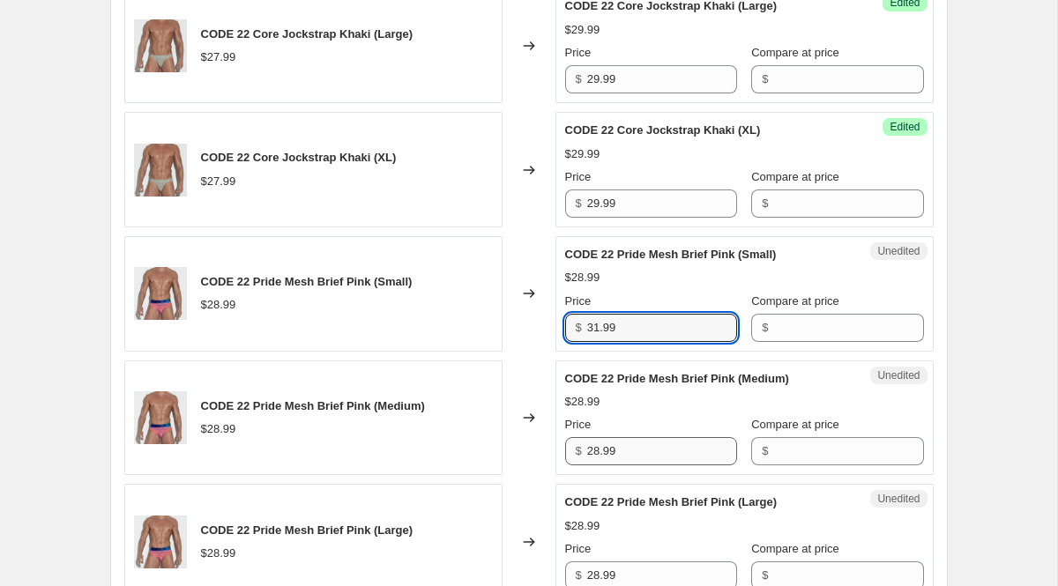
type input "31.99"
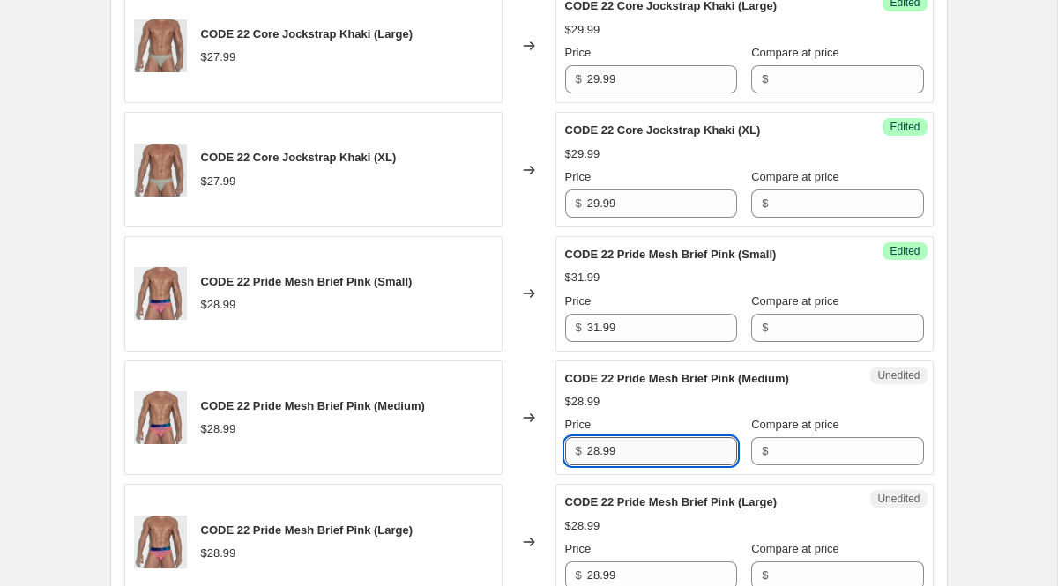
click at [635, 462] on input "28.99" at bounding box center [662, 451] width 150 height 28
type input "29.99"
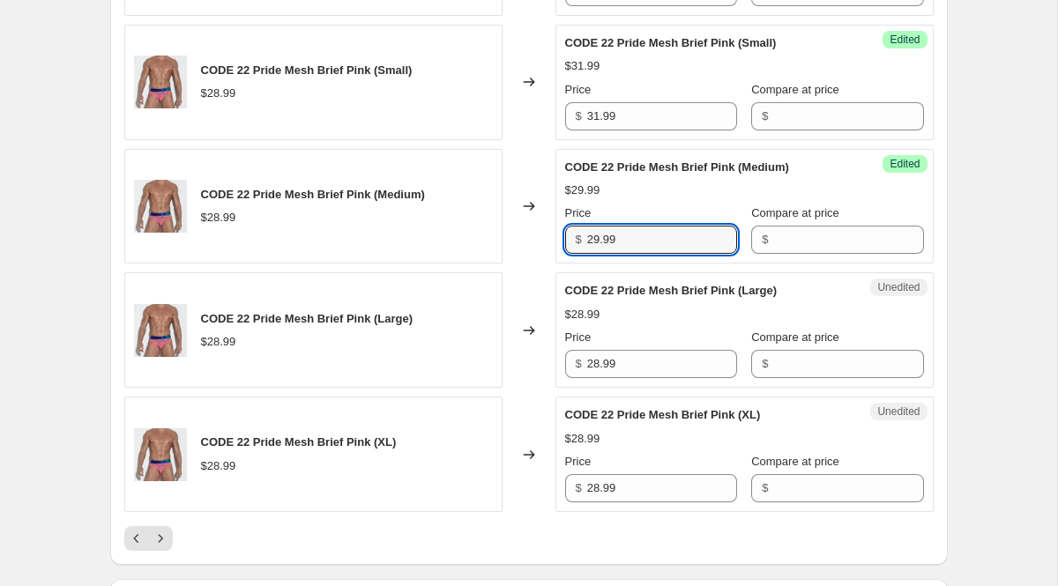
scroll to position [2797, 0]
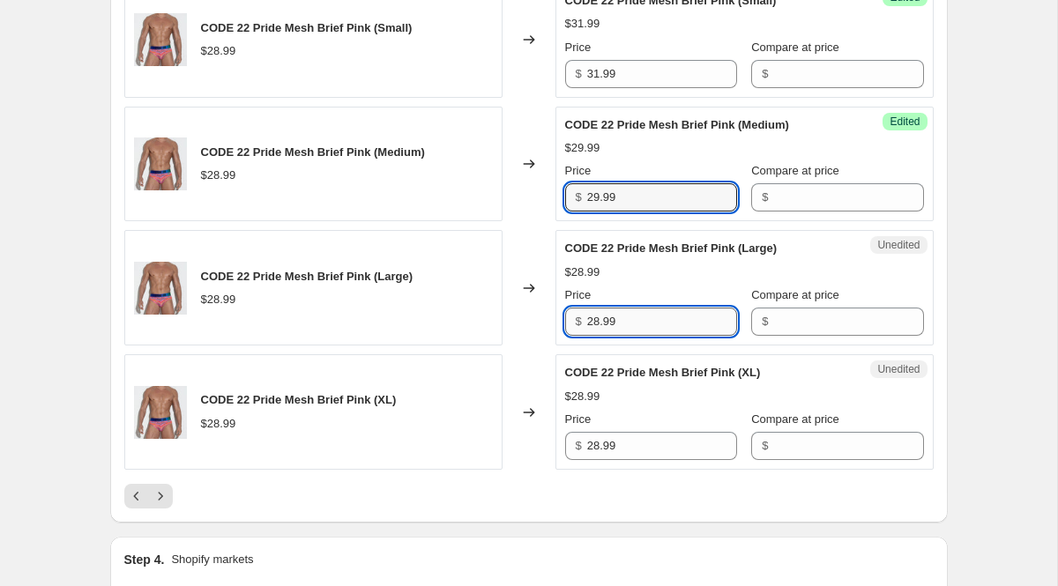
click at [616, 308] on input "28.99" at bounding box center [662, 322] width 150 height 28
type input "29.99"
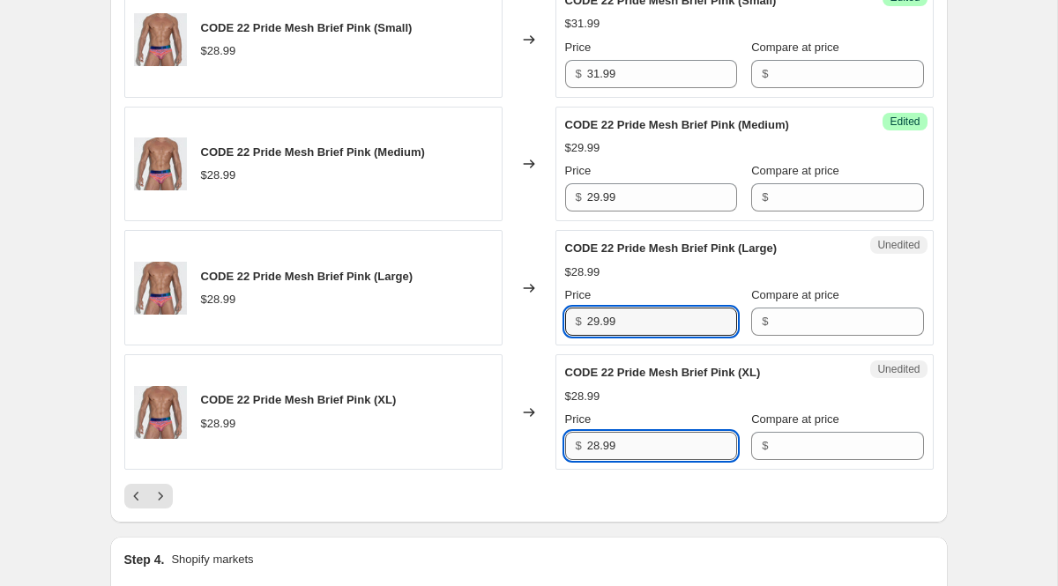
click at [630, 439] on input "28.99" at bounding box center [662, 446] width 150 height 28
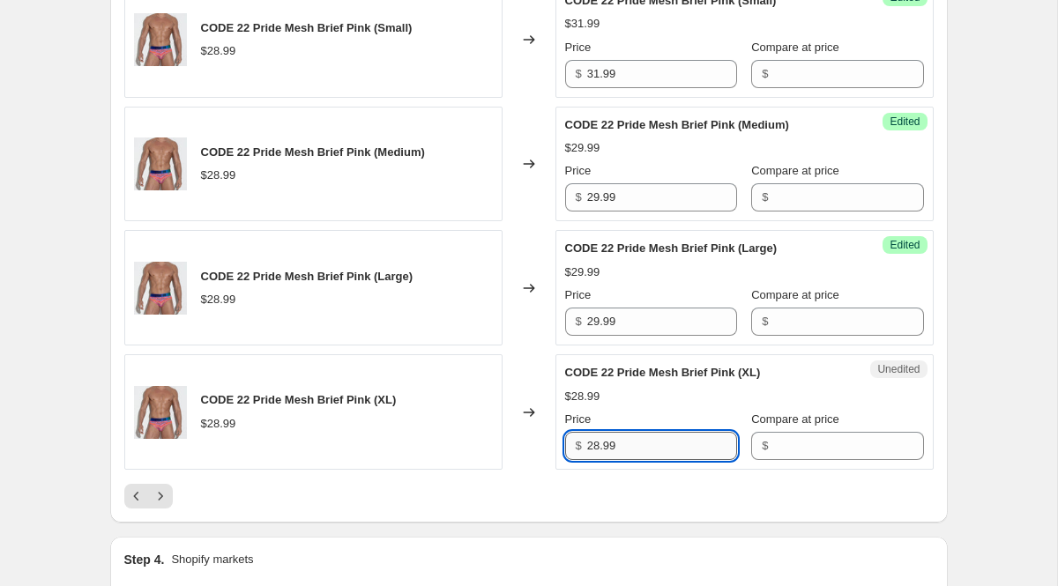
click at [630, 439] on input "28.99" at bounding box center [662, 446] width 150 height 28
type input "29.99"
click at [526, 507] on div at bounding box center [529, 496] width 810 height 25
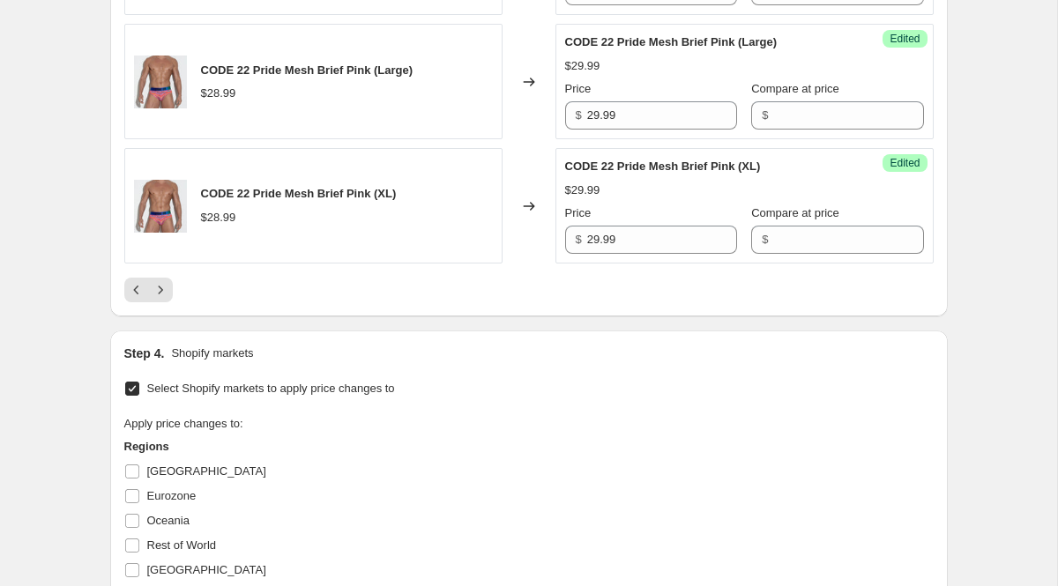
scroll to position [3058, 0]
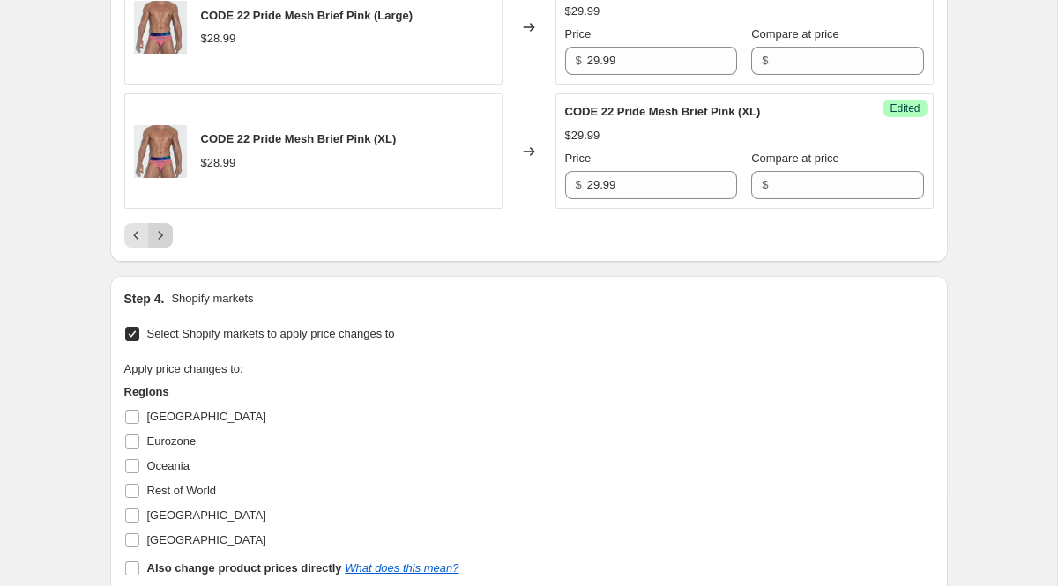
click at [168, 235] on icon "Next" at bounding box center [161, 236] width 18 height 18
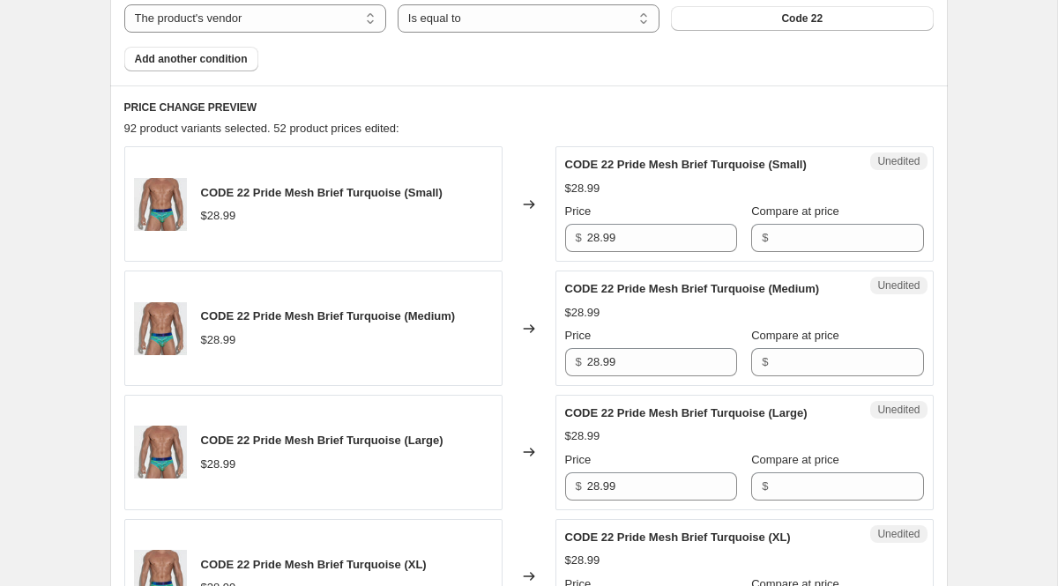
scroll to position [658, 0]
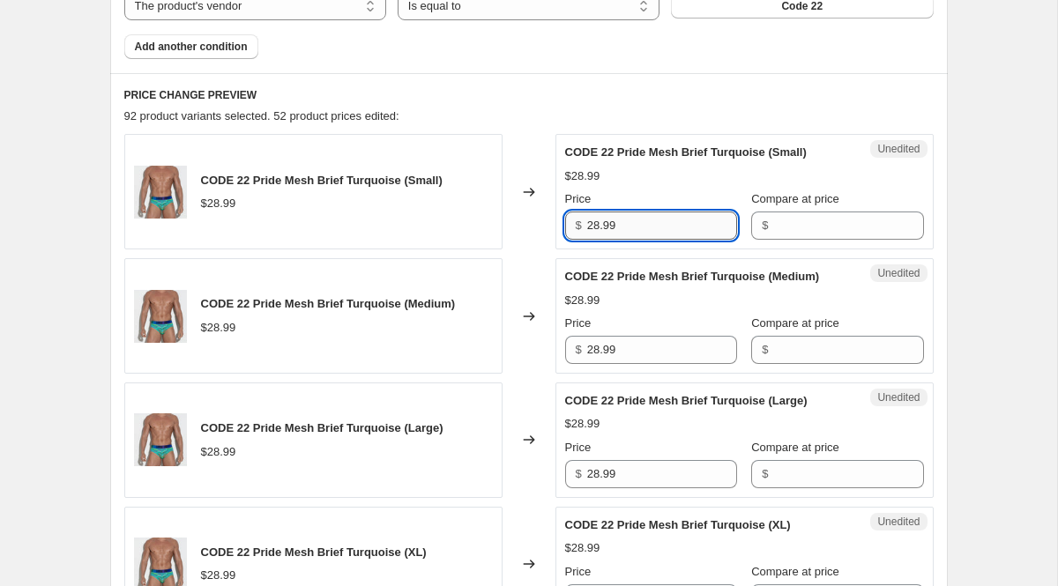
click at [631, 217] on input "28.99" at bounding box center [662, 226] width 150 height 28
type input "29.99"
click at [609, 364] on input "28.99" at bounding box center [662, 350] width 150 height 28
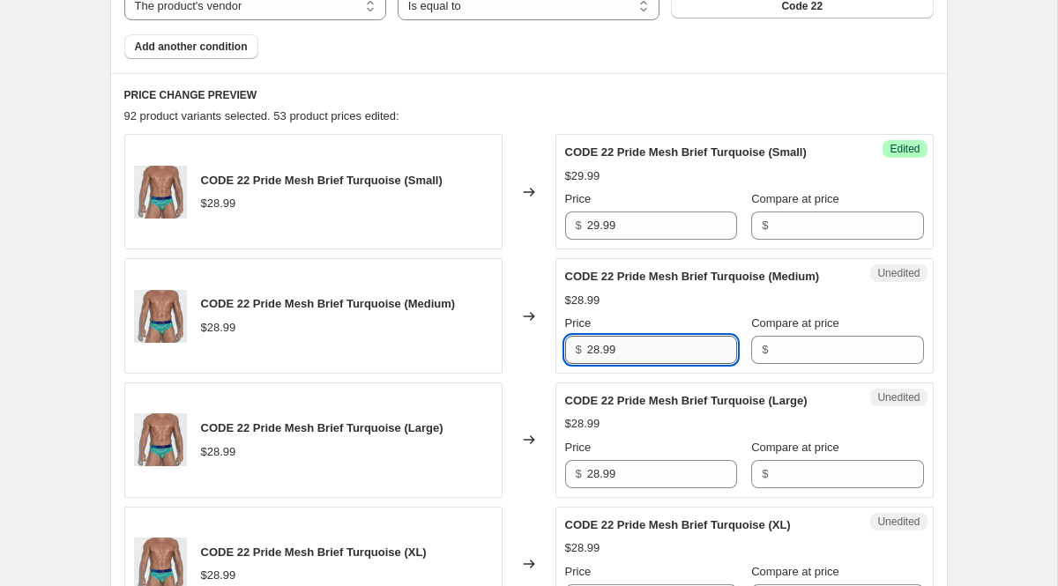
click at [609, 364] on input "28.99" at bounding box center [662, 350] width 150 height 28
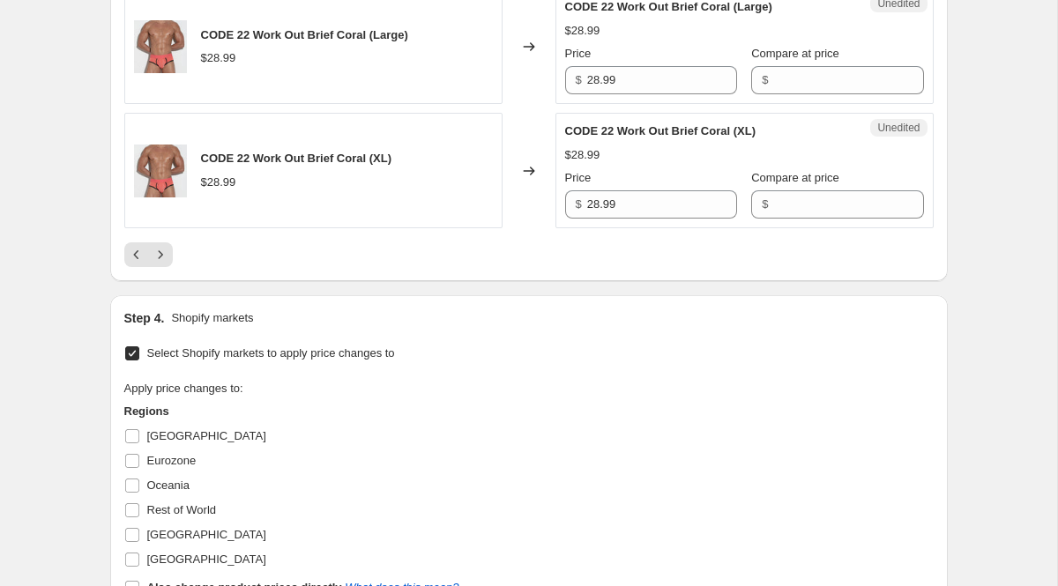
scroll to position [3019, 0]
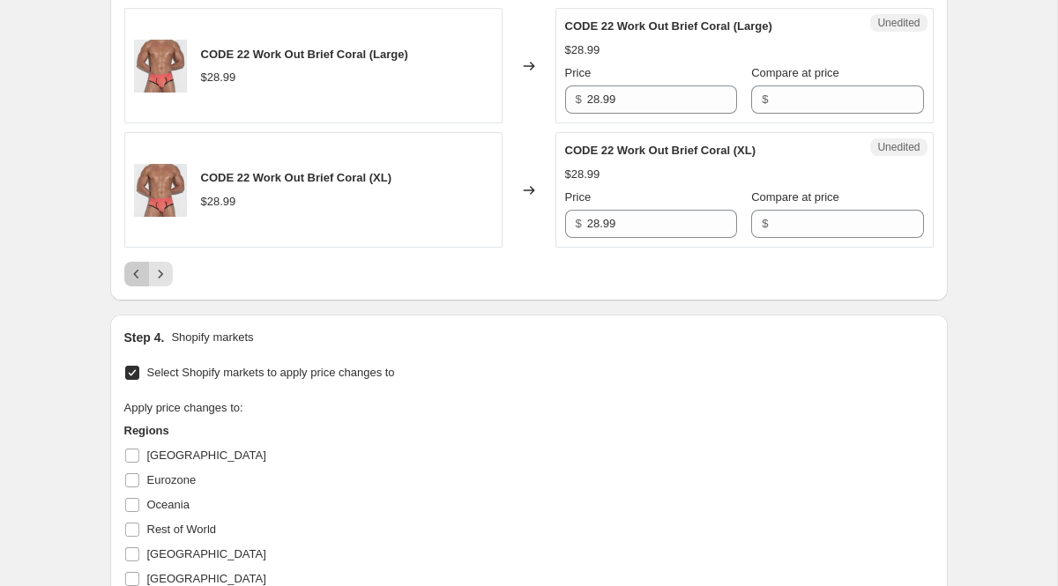
click at [134, 283] on icon "Previous" at bounding box center [137, 274] width 18 height 18
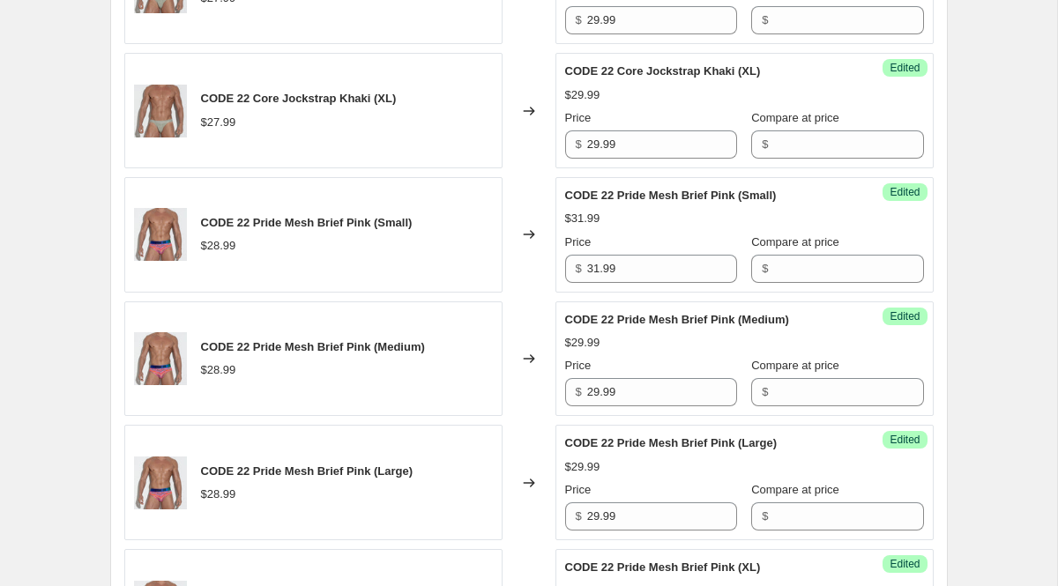
scroll to position [2609, 0]
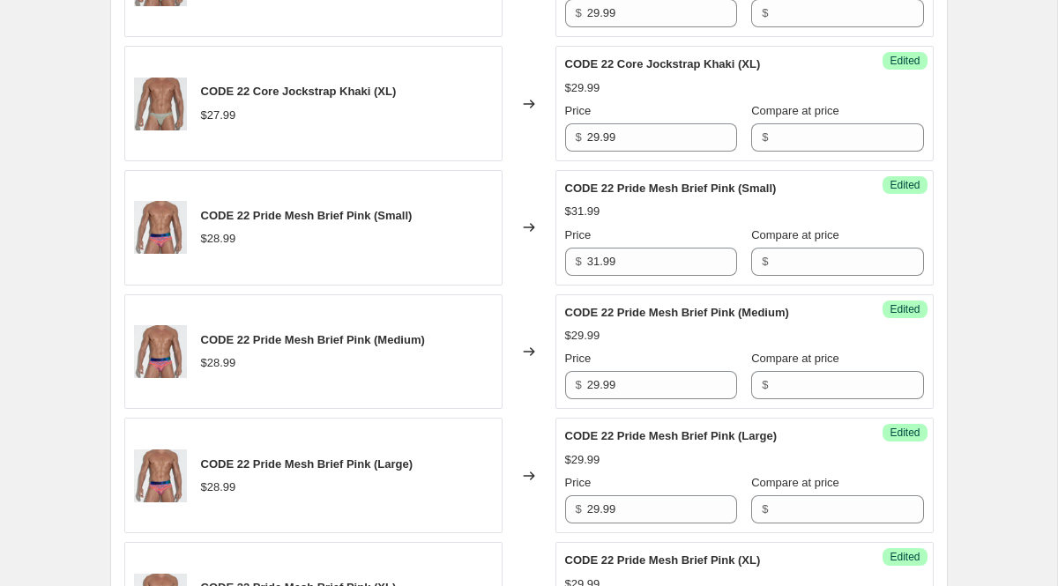
click at [603, 285] on div "Success Edited CODE 22 Pride Mesh Brief Pink (Small) $31.99 Price $ 31.99 Compa…" at bounding box center [745, 228] width 378 height 116
click at [603, 267] on input "31.99" at bounding box center [662, 262] width 150 height 28
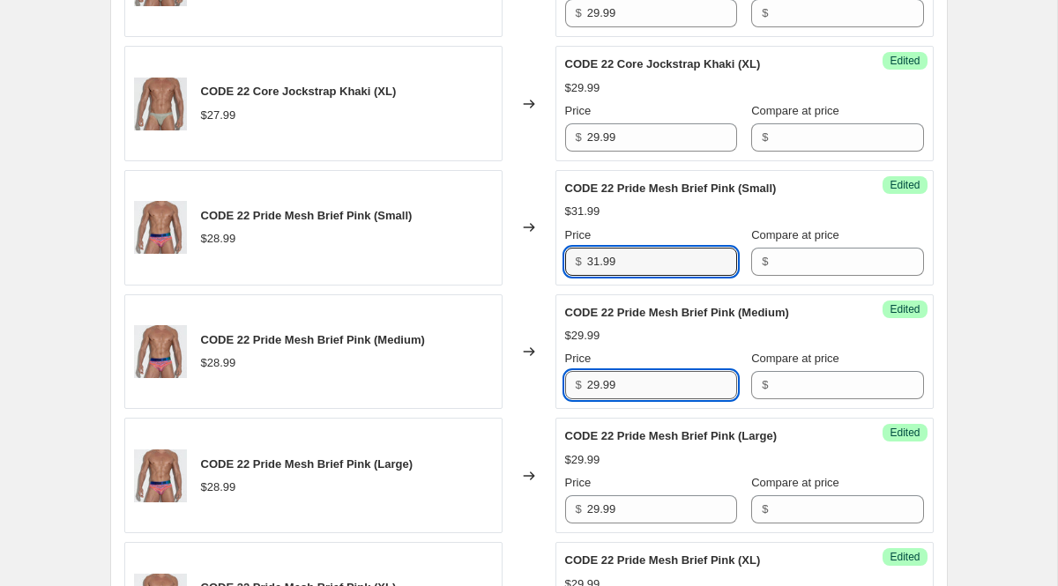
click at [614, 390] on input "29.99" at bounding box center [662, 385] width 150 height 28
type input "31.99"
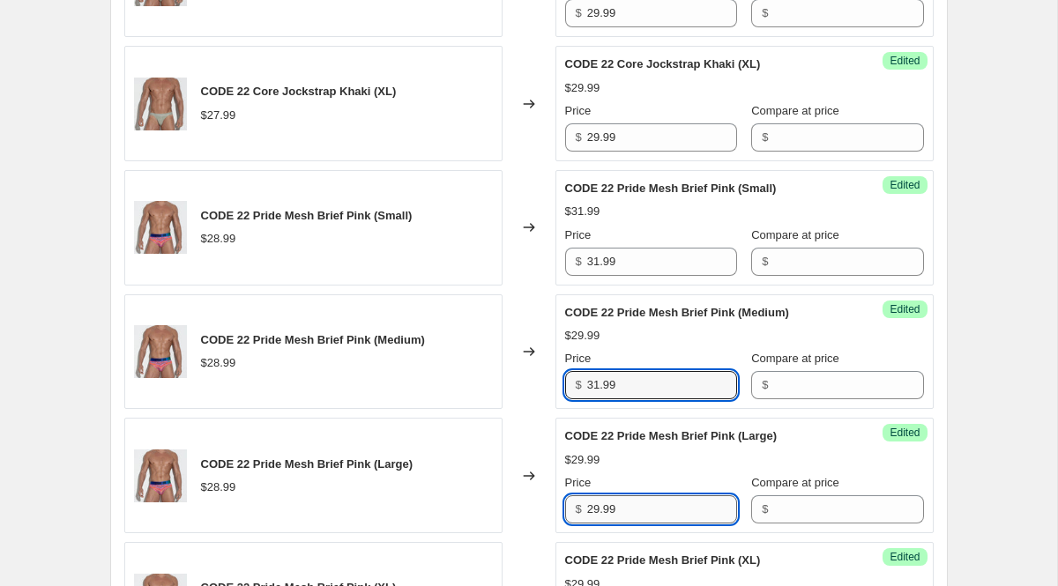
click at [618, 499] on input "29.99" at bounding box center [662, 510] width 150 height 28
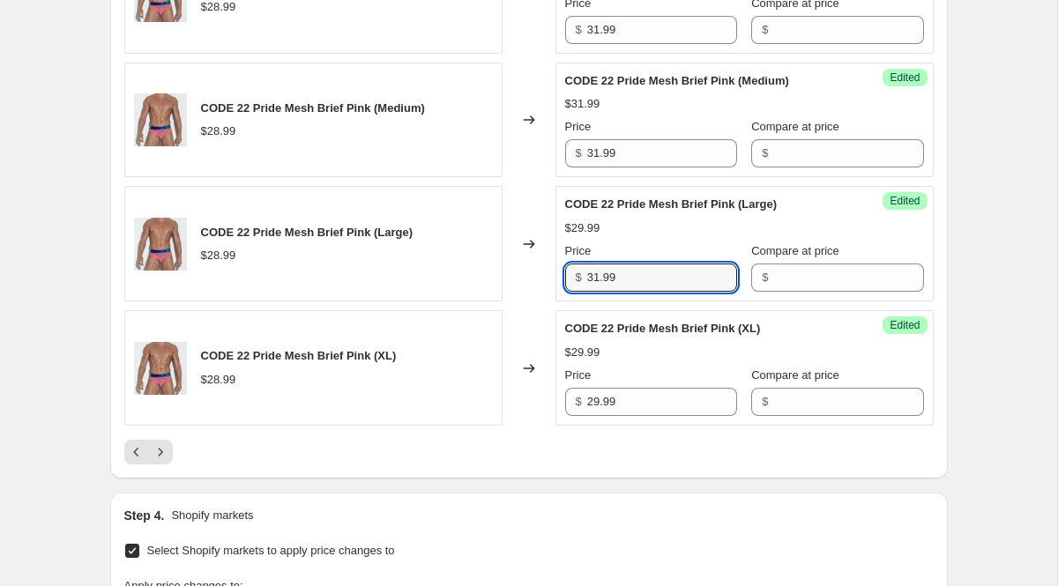
scroll to position [2850, 0]
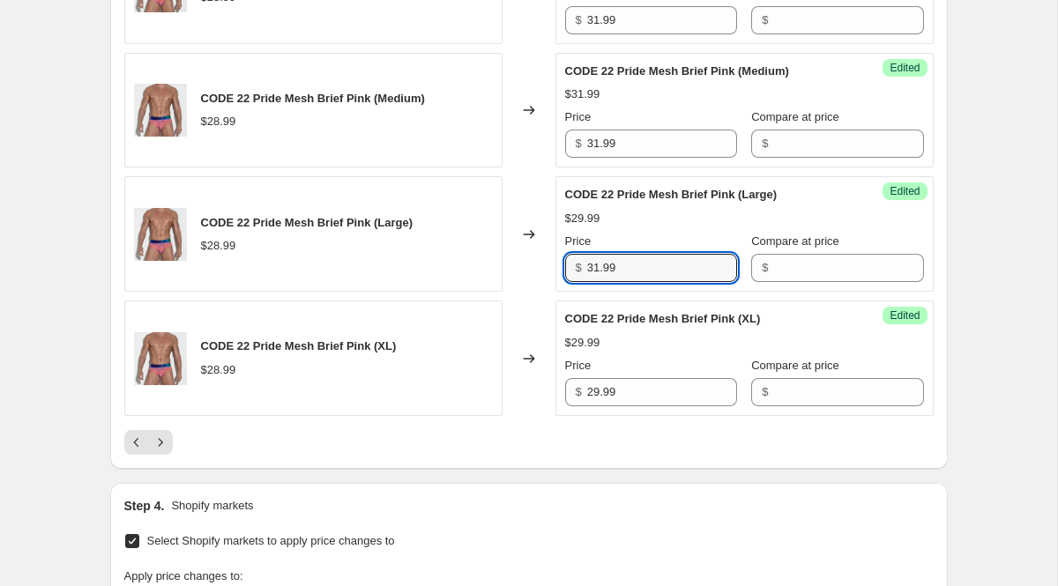
type input "31.99"
click at [620, 370] on div "Price" at bounding box center [651, 366] width 172 height 18
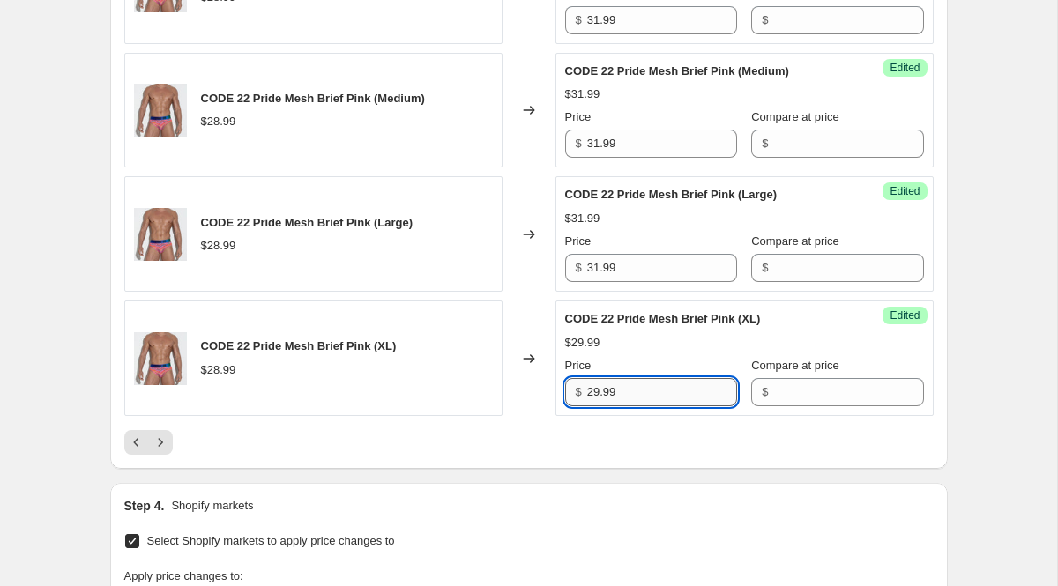
click at [625, 389] on input "29.99" at bounding box center [662, 392] width 150 height 28
type input "31.99"
click at [165, 438] on icon "Next" at bounding box center [161, 443] width 18 height 18
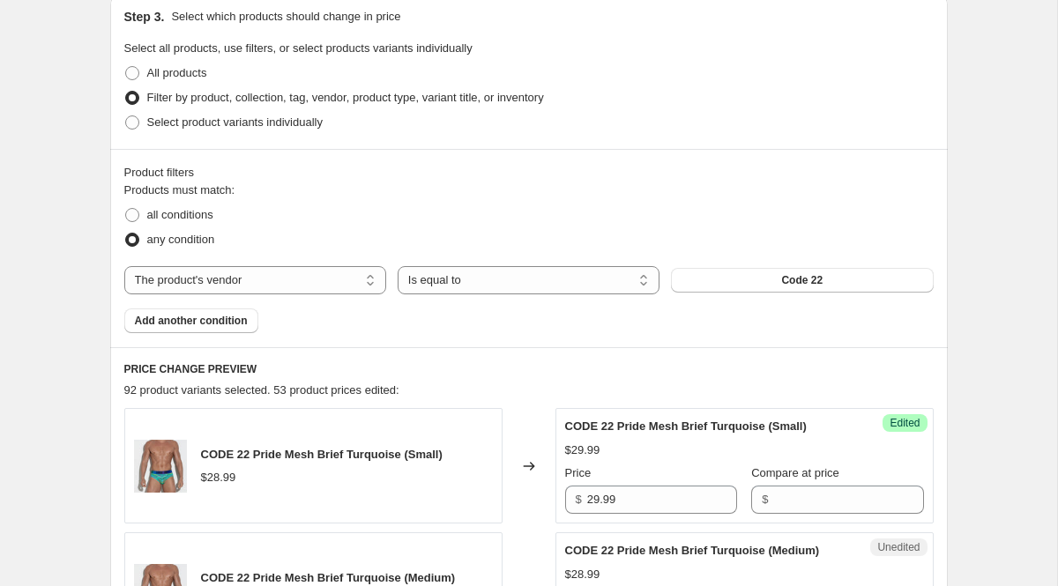
scroll to position [422, 0]
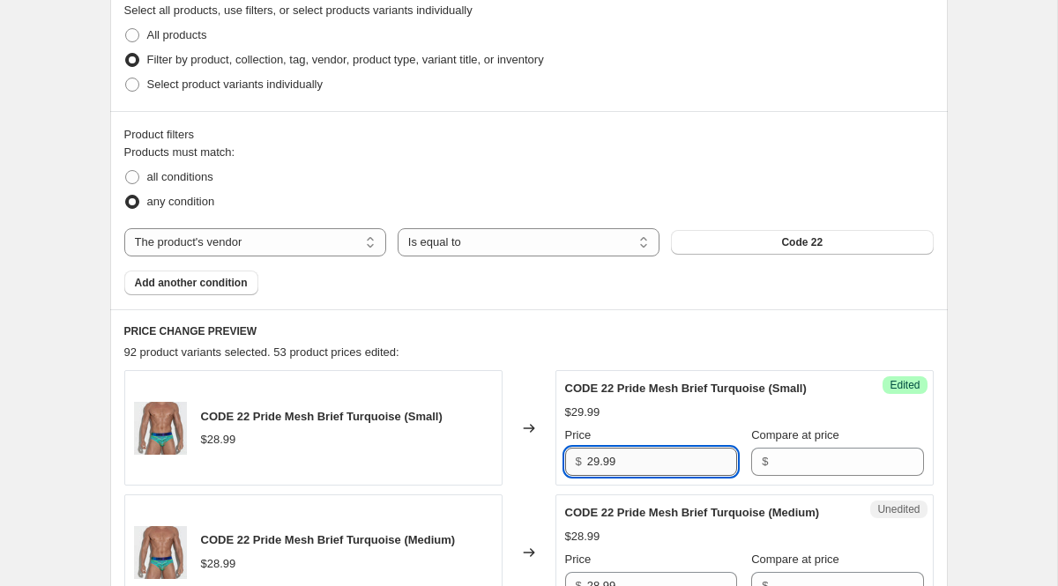
click at [627, 456] on input "29.99" at bounding box center [662, 462] width 150 height 28
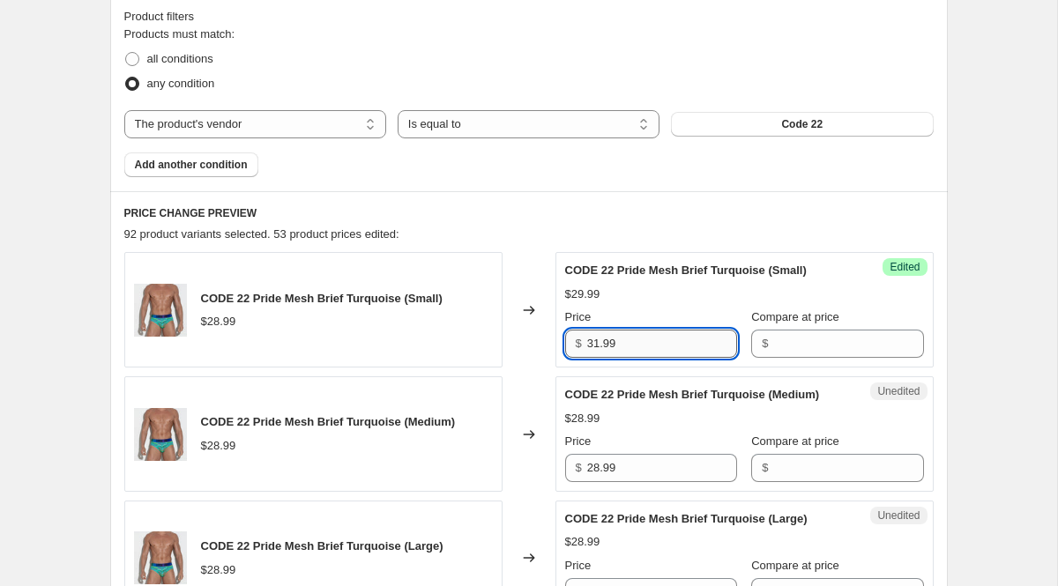
scroll to position [554, 0]
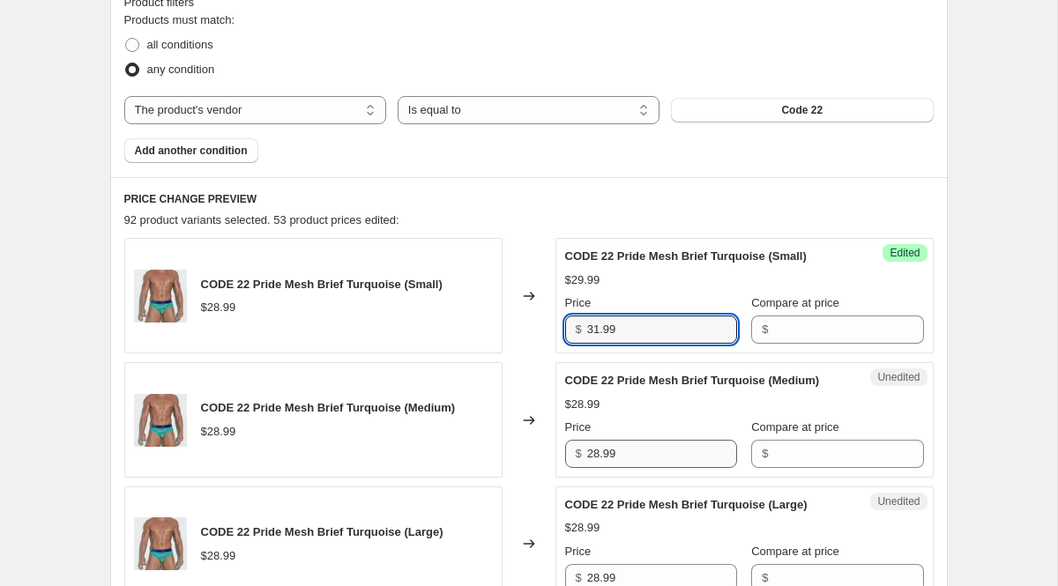
type input "31.99"
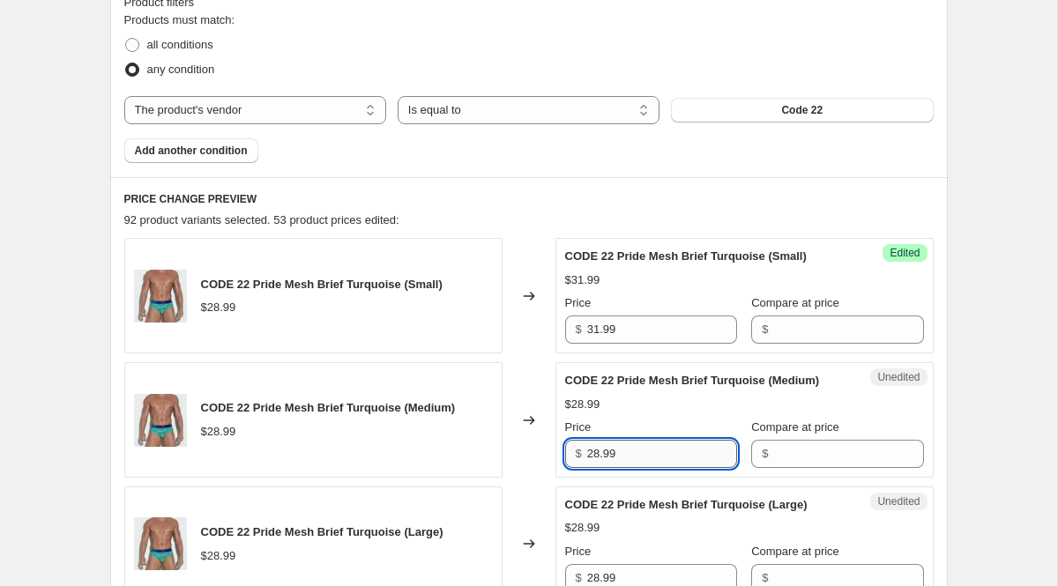
click at [633, 468] on input "28.99" at bounding box center [662, 454] width 150 height 28
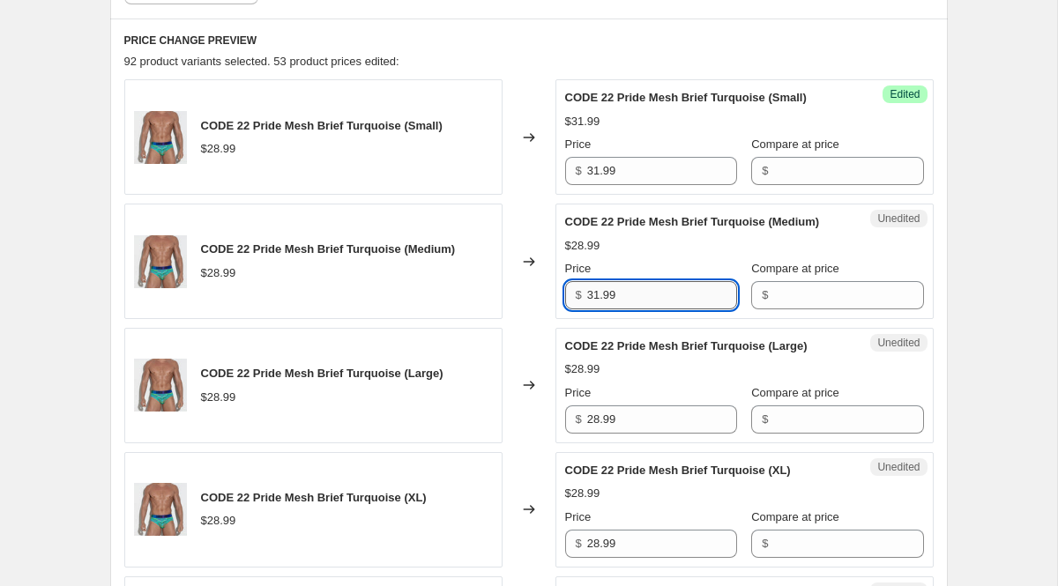
scroll to position [729, 0]
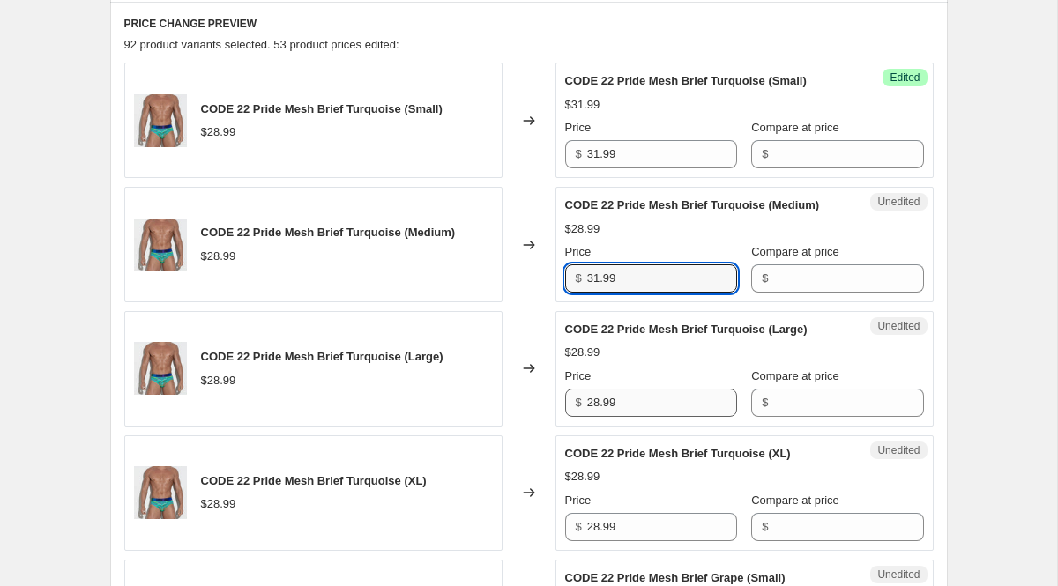
type input "31.99"
click at [627, 414] on input "28.99" at bounding box center [662, 403] width 150 height 28
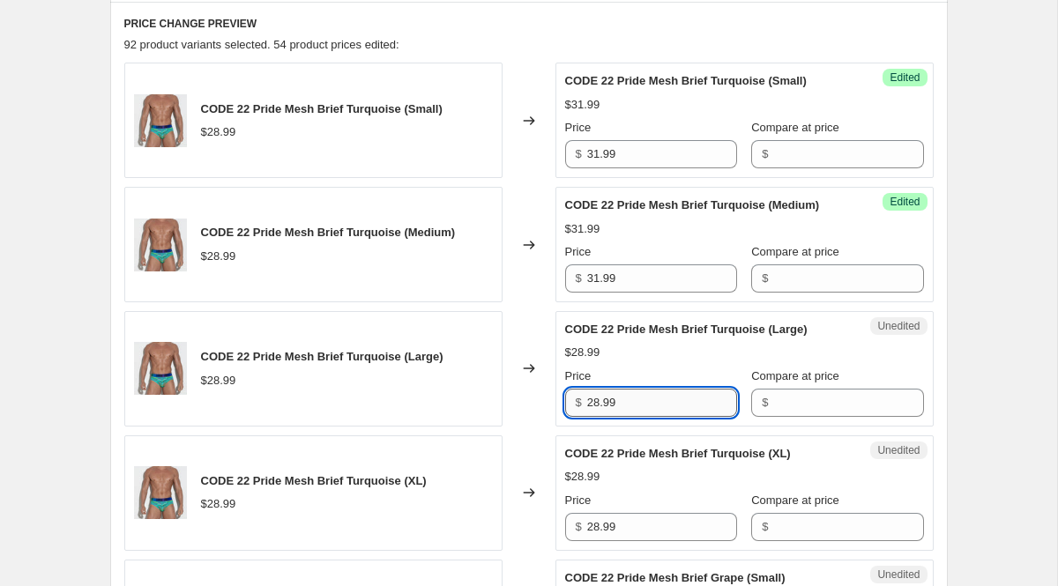
click at [627, 414] on input "28.99" at bounding box center [662, 403] width 150 height 28
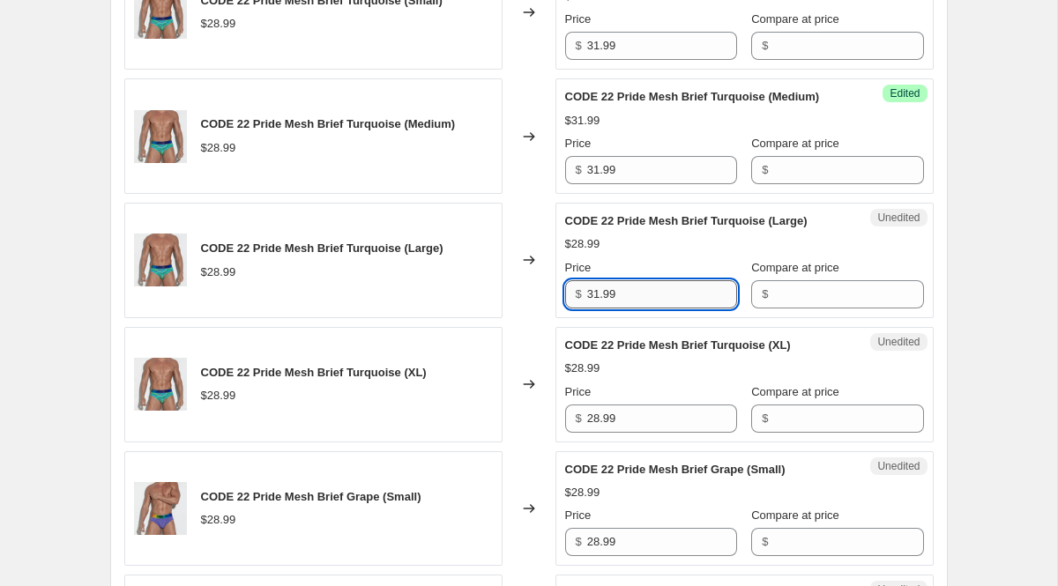
scroll to position [844, 0]
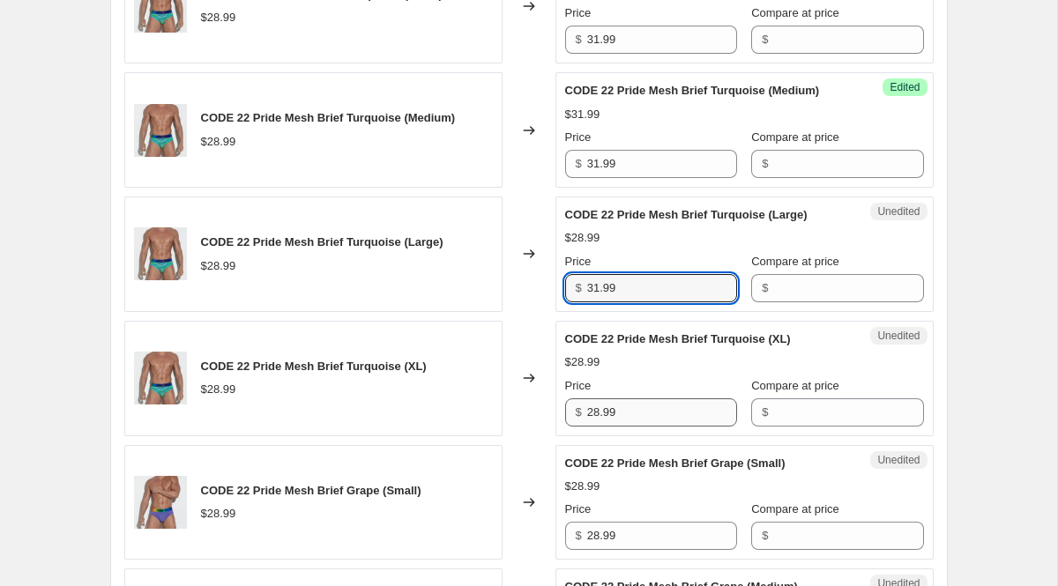
type input "31.99"
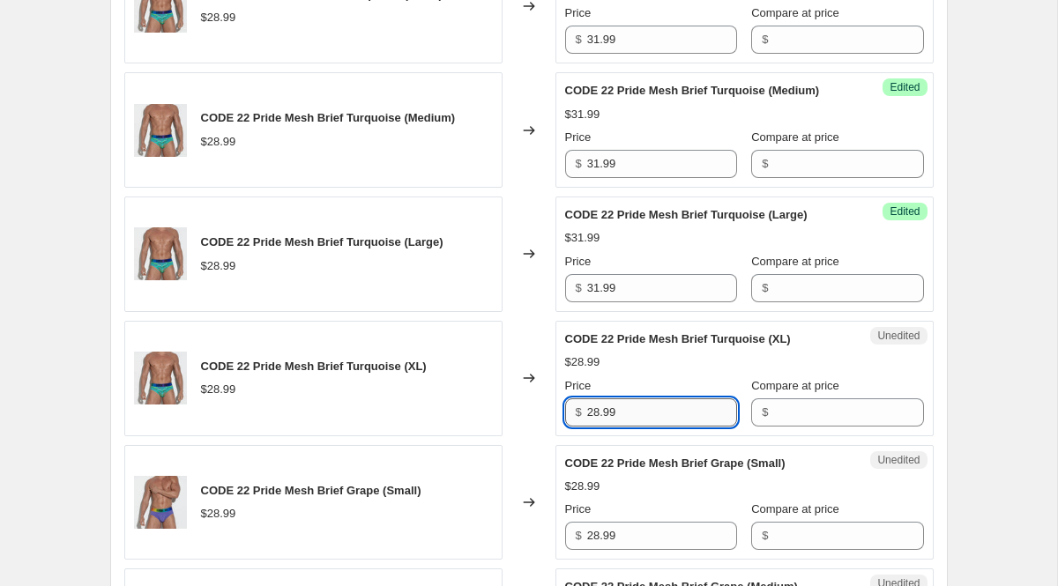
click at [643, 427] on input "28.99" at bounding box center [662, 413] width 150 height 28
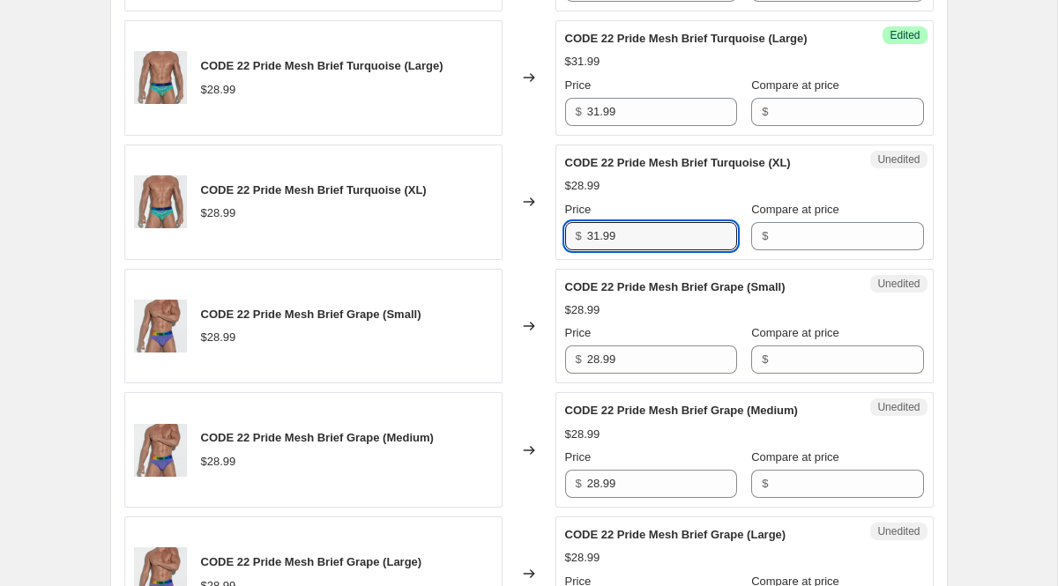
scroll to position [1030, 0]
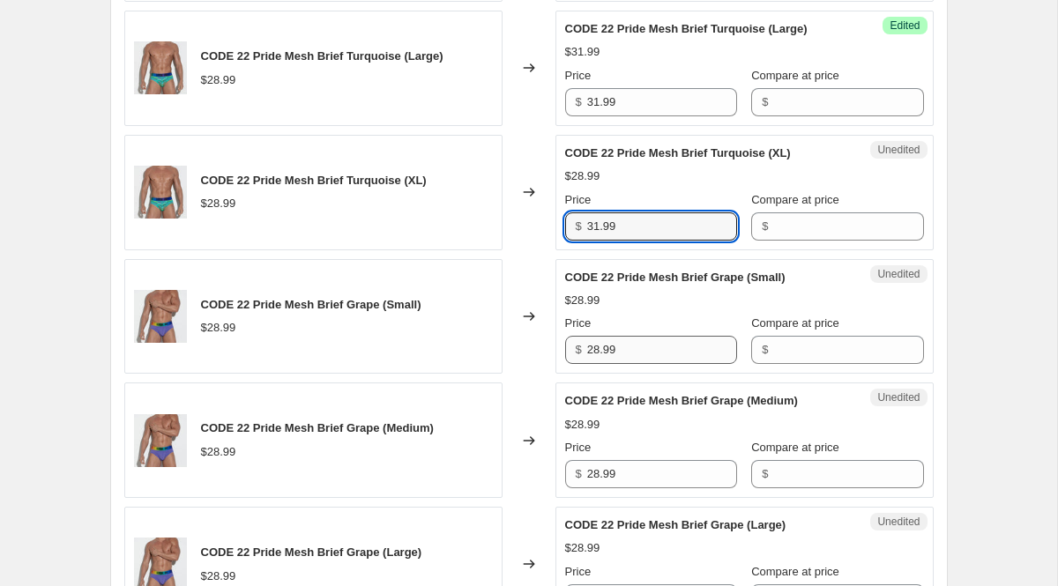
type input "31.99"
click at [641, 364] on input "28.99" at bounding box center [662, 350] width 150 height 28
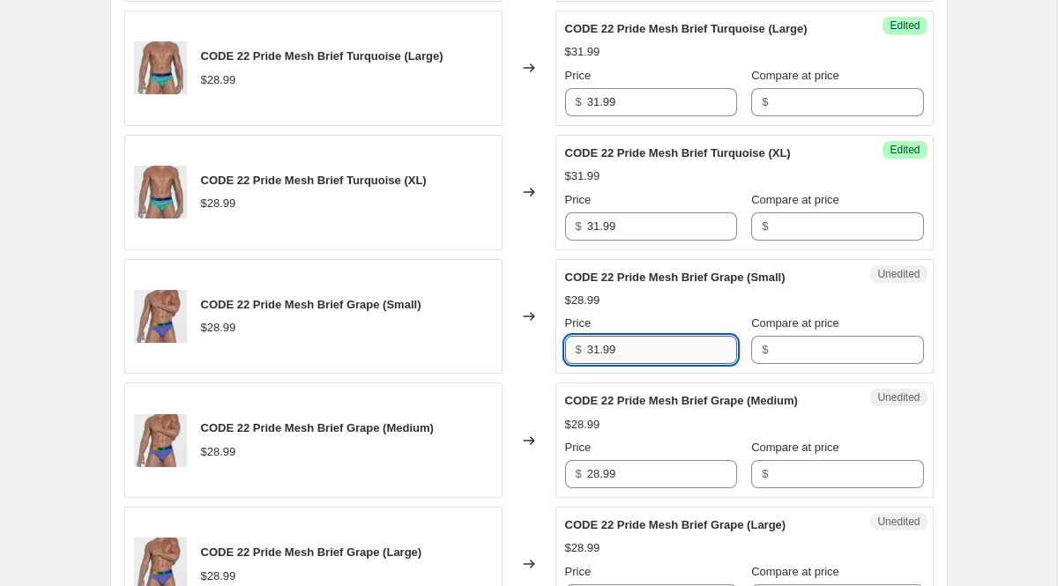
scroll to position [1150, 0]
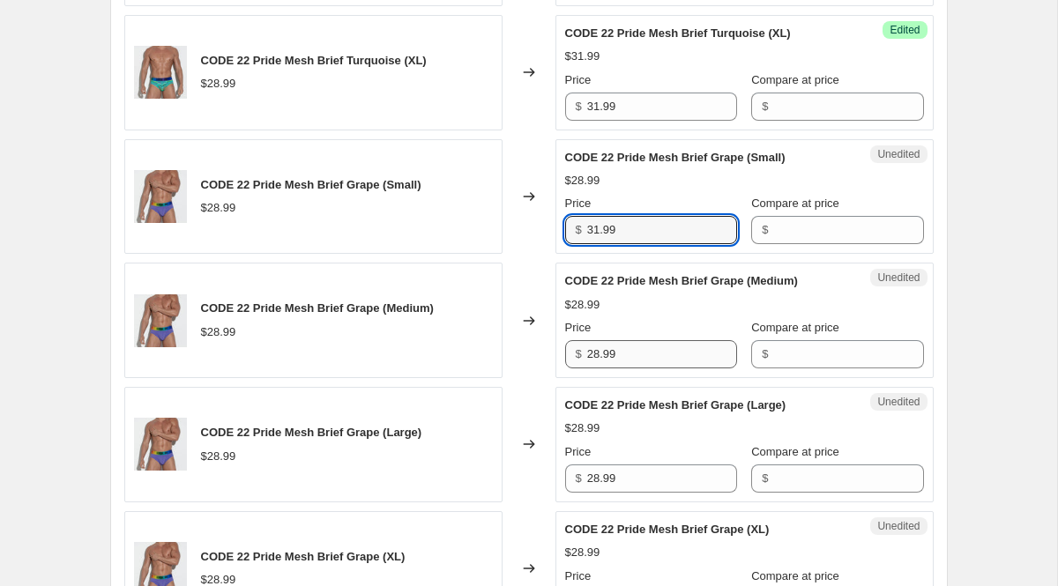
type input "31.99"
click at [639, 358] on input "28.99" at bounding box center [662, 354] width 150 height 28
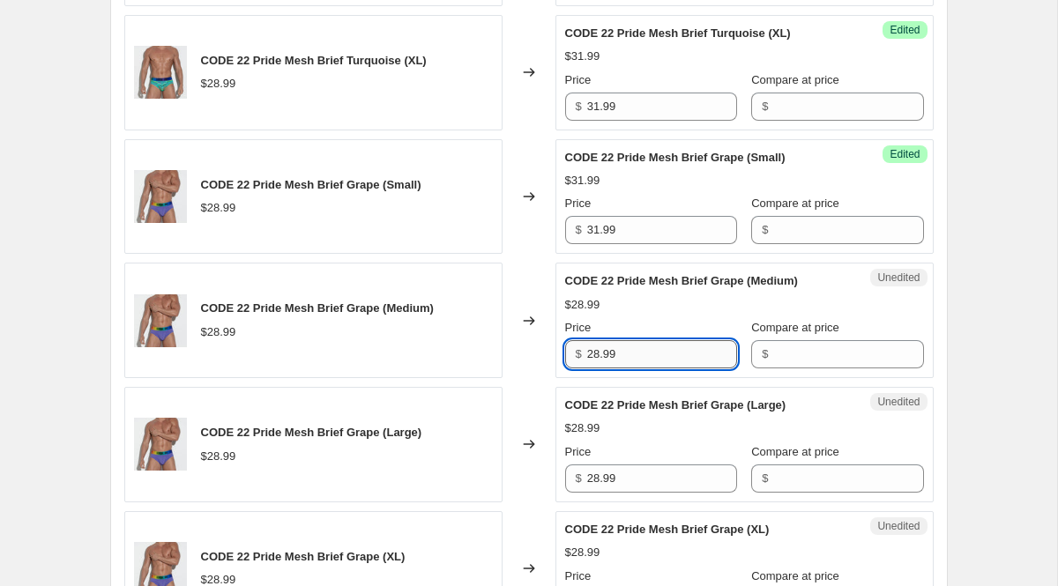
click at [639, 358] on input "28.99" at bounding box center [662, 354] width 150 height 28
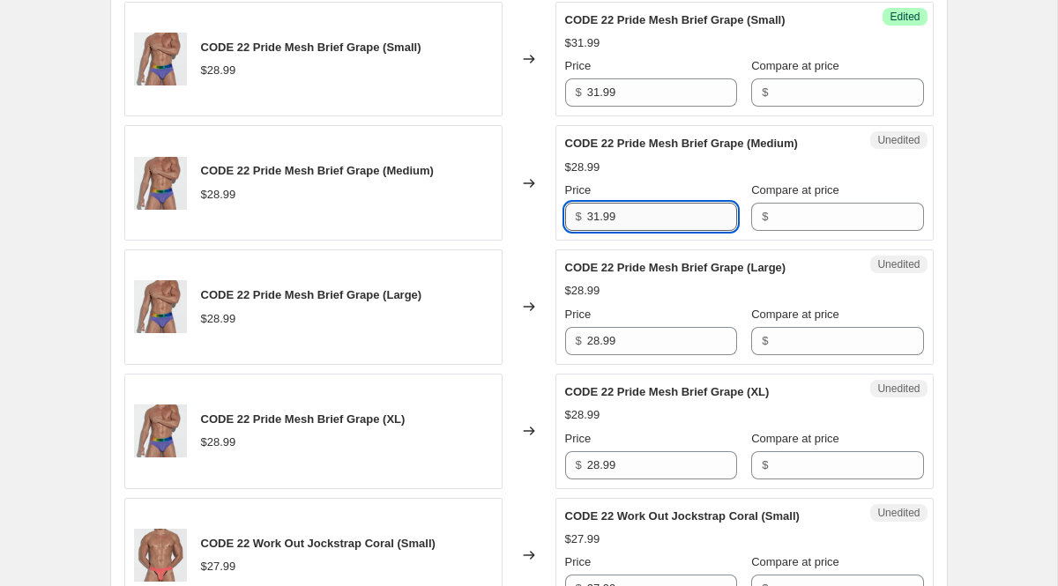
scroll to position [1303, 0]
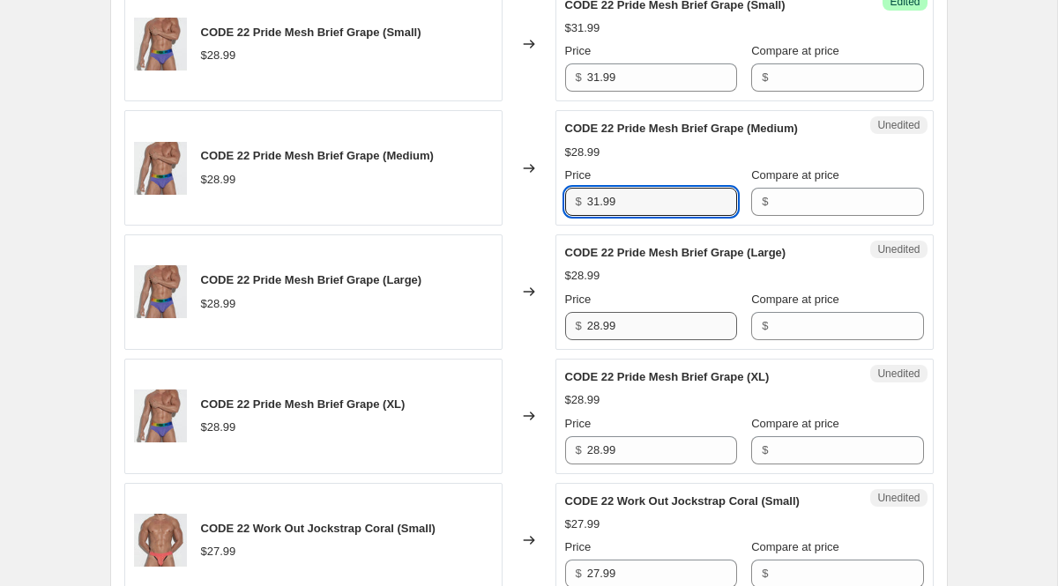
type input "31.99"
click at [632, 340] on input "28.99" at bounding box center [662, 326] width 150 height 28
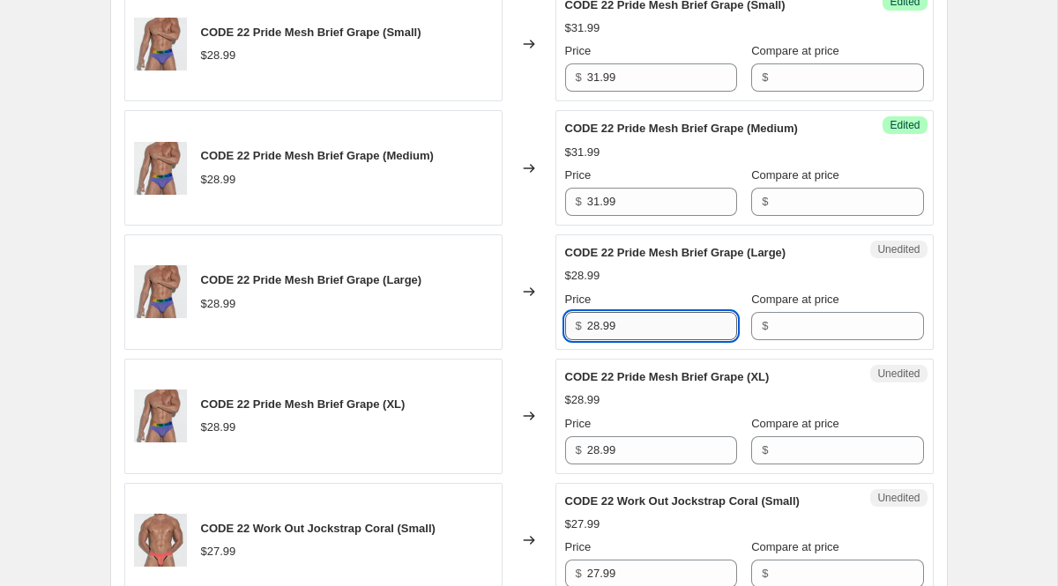
click at [632, 340] on input "28.99" at bounding box center [662, 326] width 150 height 28
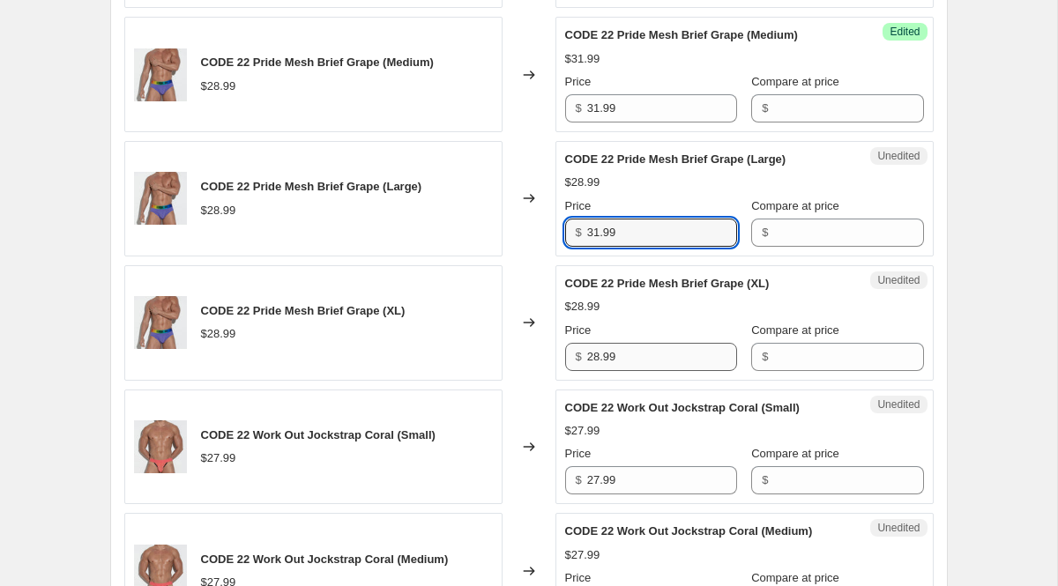
type input "31.99"
click at [637, 371] on input "28.99" at bounding box center [662, 357] width 150 height 28
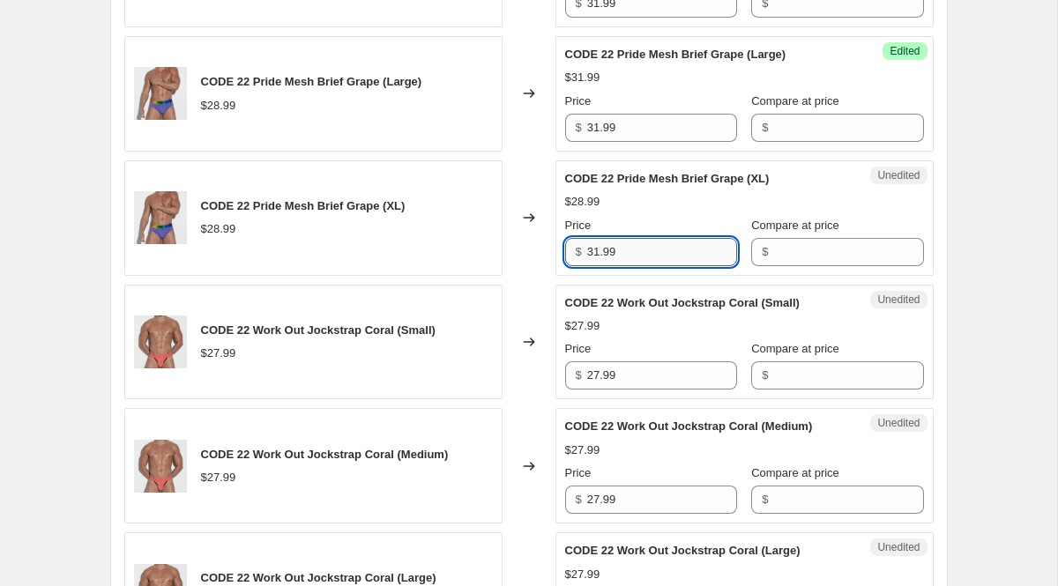
scroll to position [1521, 0]
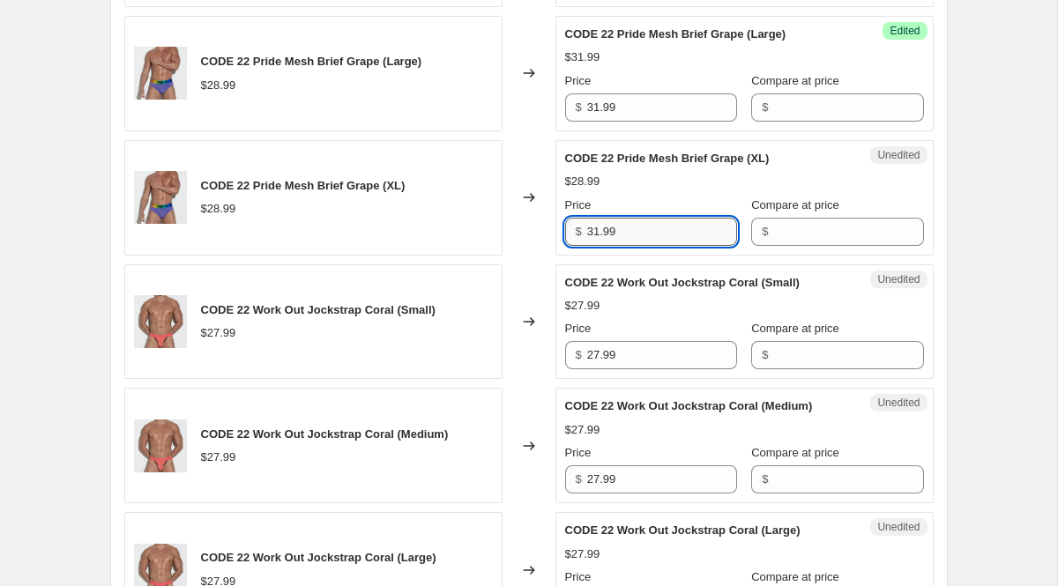
type input "31.99"
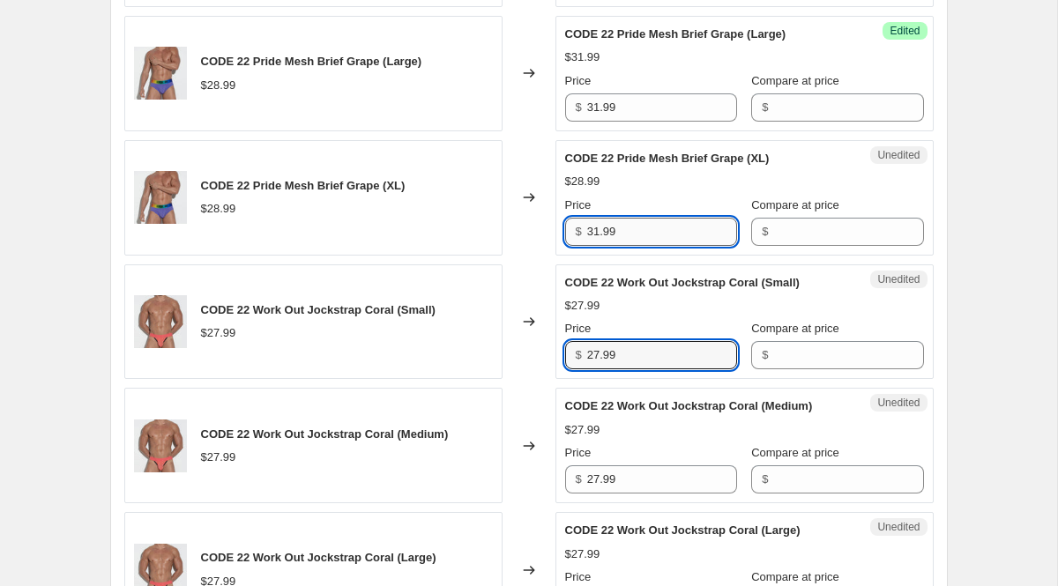
click at [637, 370] on input "27.99" at bounding box center [662, 355] width 150 height 28
type input "29.99"
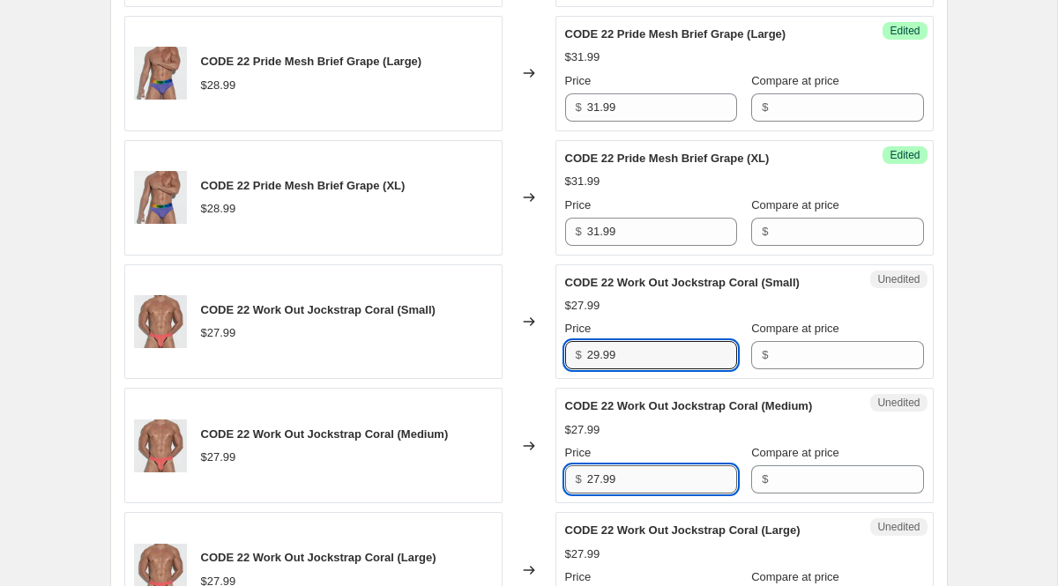
click at [643, 494] on input "27.99" at bounding box center [662, 480] width 150 height 28
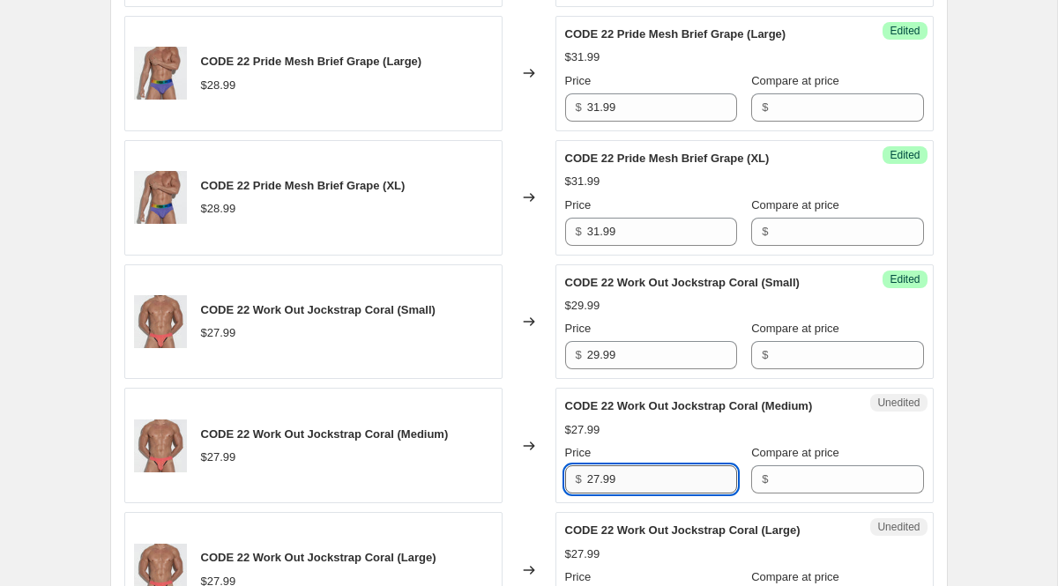
click at [643, 494] on input "27.99" at bounding box center [662, 480] width 150 height 28
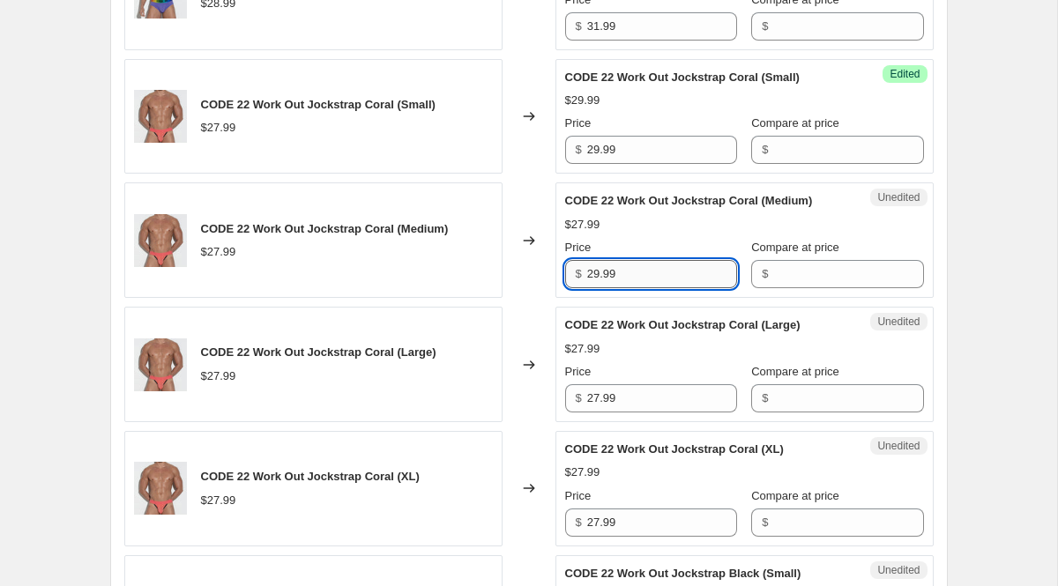
scroll to position [1744, 0]
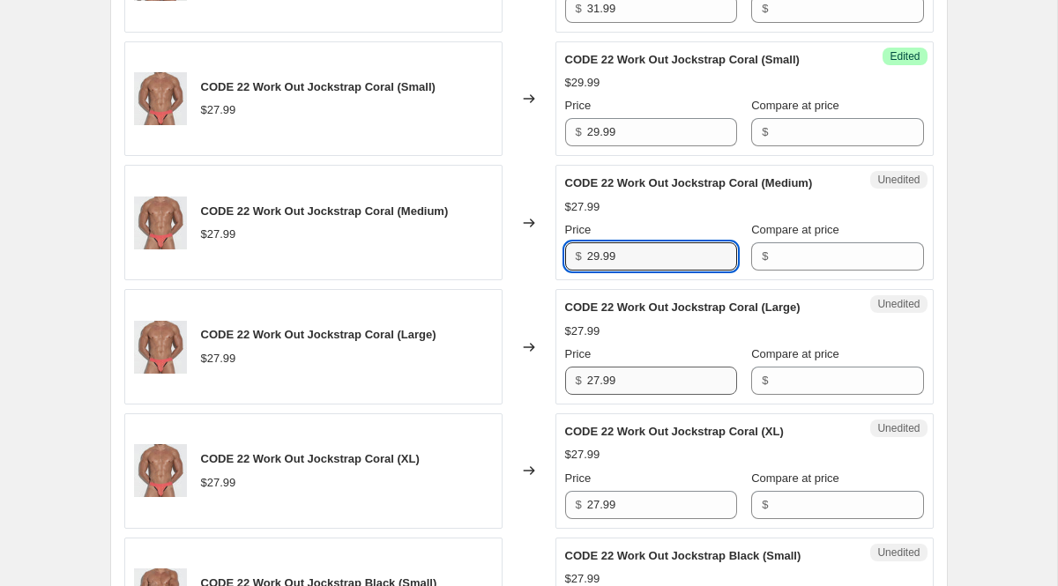
type input "29.99"
click at [632, 395] on input "27.99" at bounding box center [662, 381] width 150 height 28
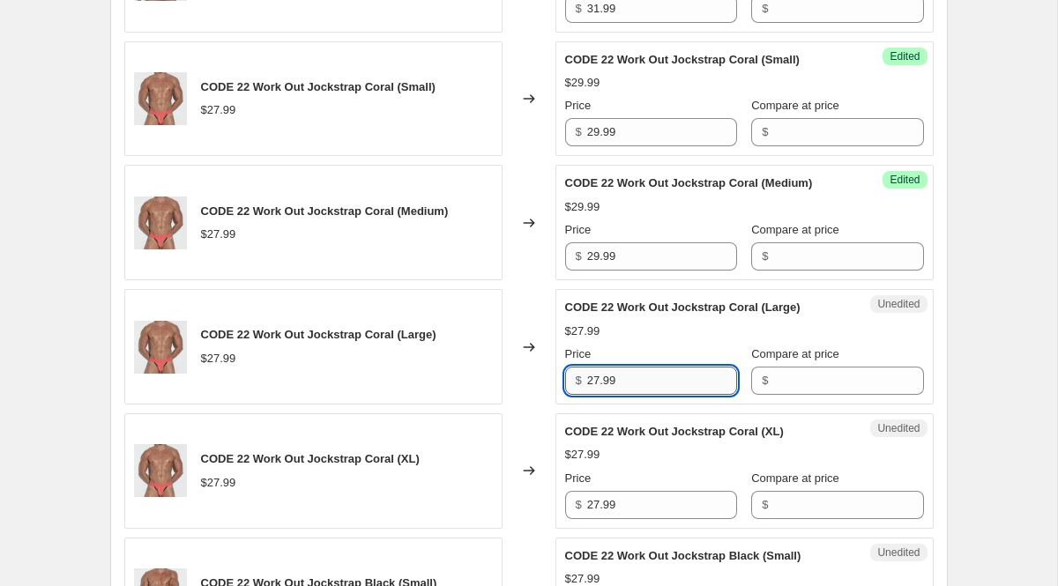
click at [632, 395] on input "27.99" at bounding box center [662, 381] width 150 height 28
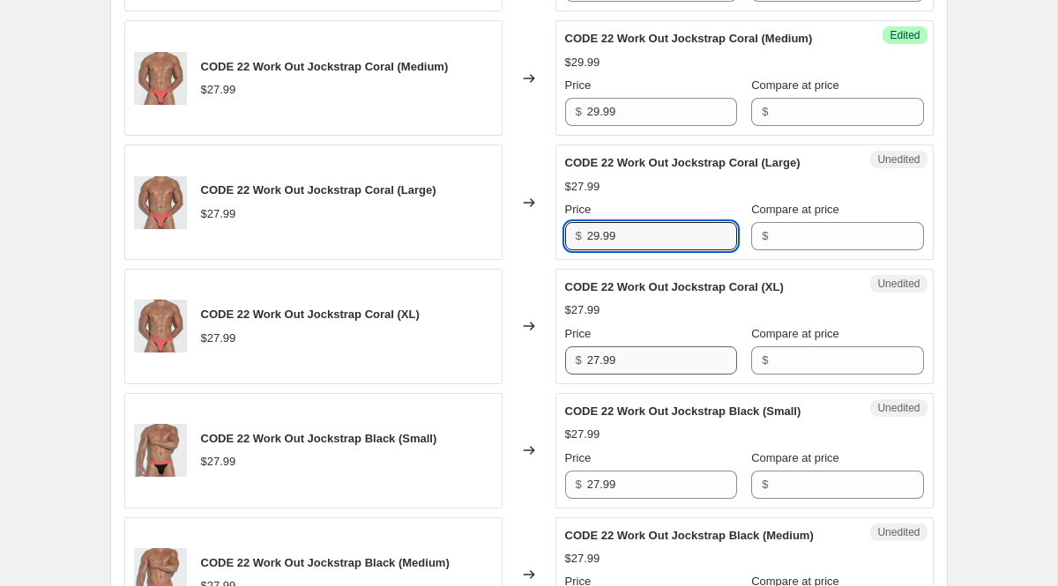
type input "29.99"
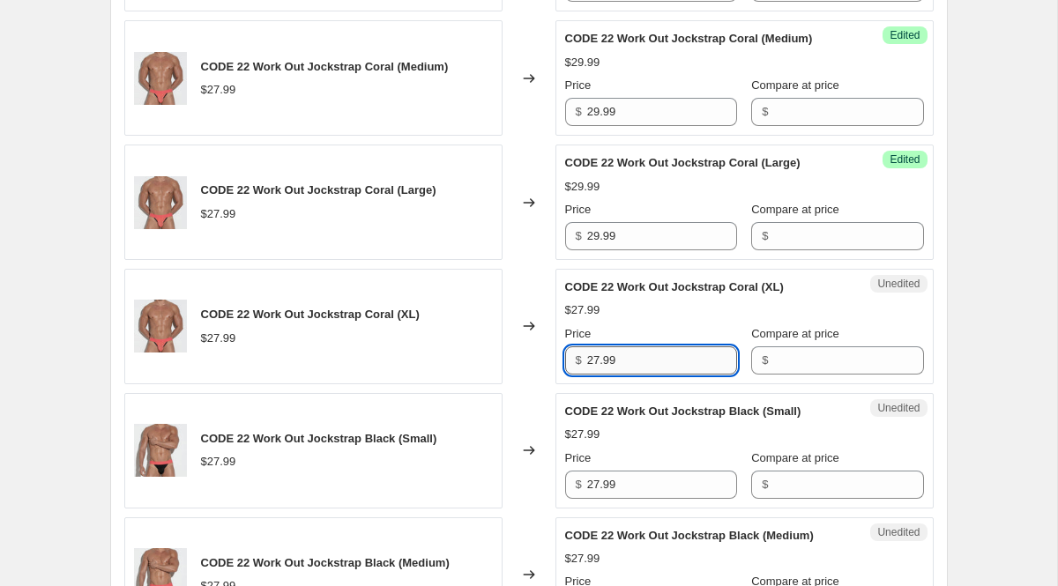
click at [629, 375] on input "27.99" at bounding box center [662, 361] width 150 height 28
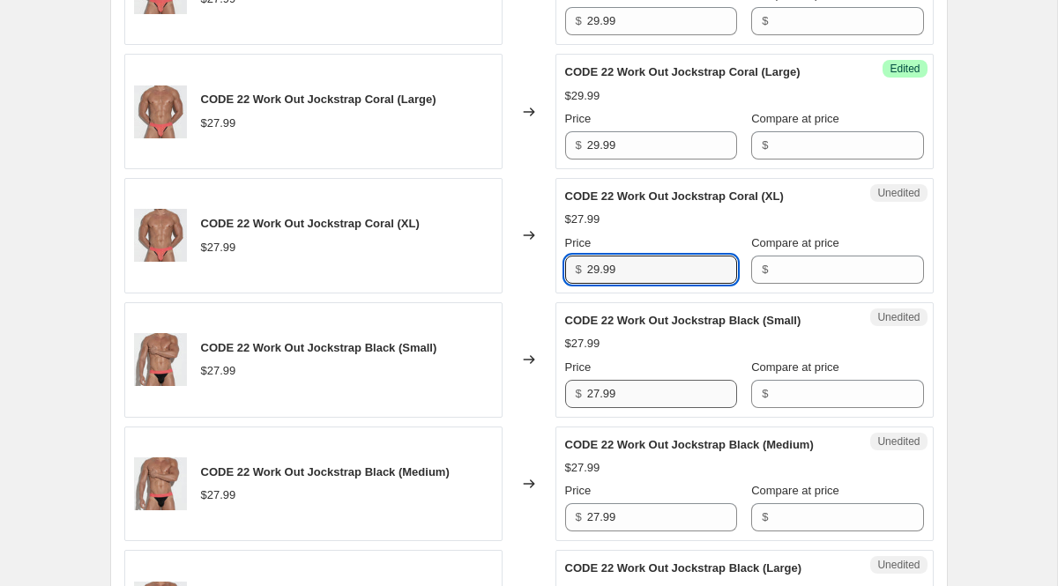
type input "29.99"
click at [640, 408] on input "27.99" at bounding box center [662, 394] width 150 height 28
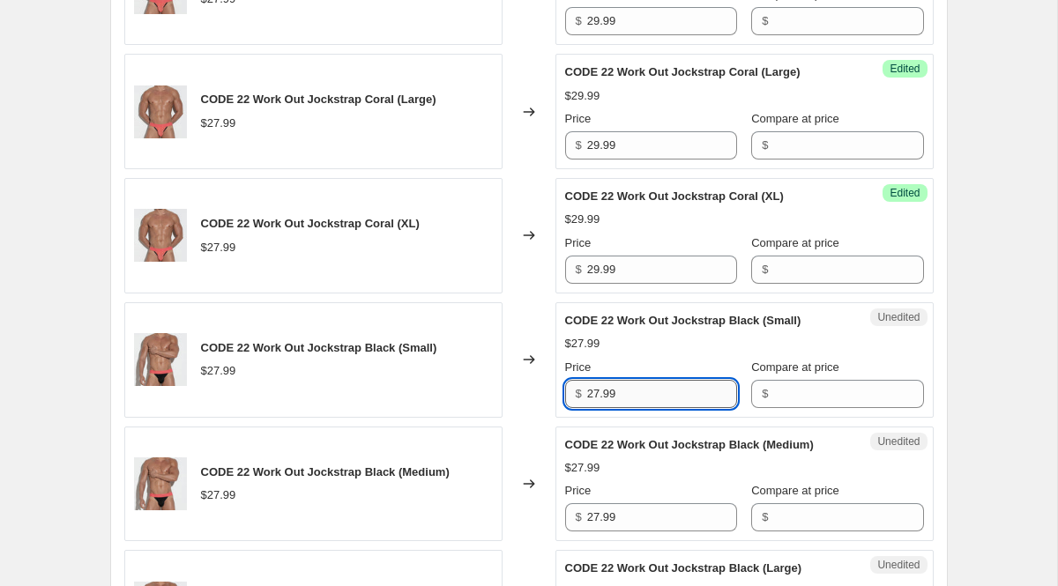
click at [640, 408] on input "27.99" at bounding box center [662, 394] width 150 height 28
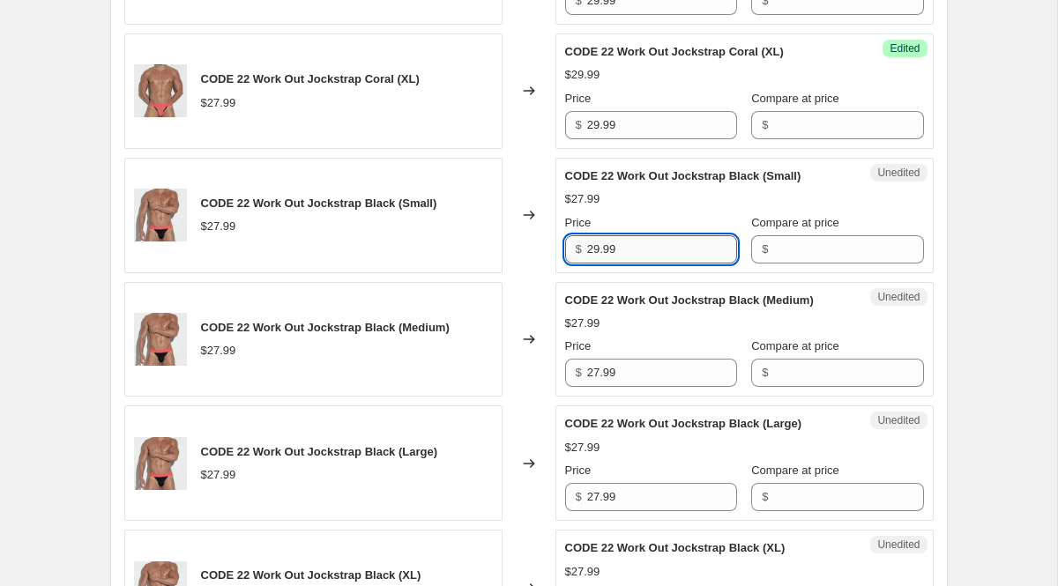
scroll to position [2140, 0]
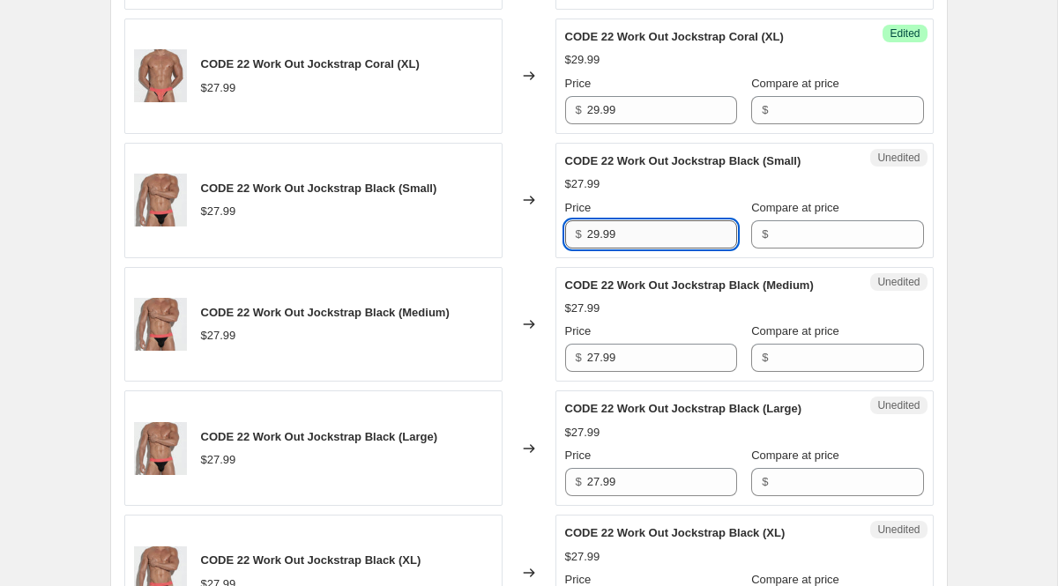
type input "29.99"
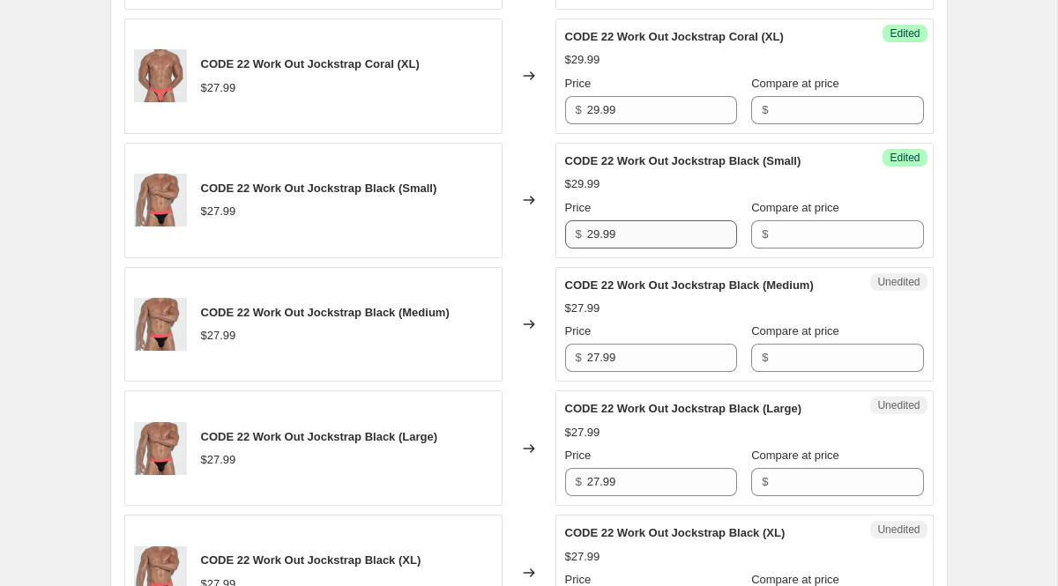
click at [640, 383] on div "Unedited CODE 22 Work Out Jockstrap Black (Medium) $27.99 Price $ 27.99 Compare…" at bounding box center [745, 325] width 378 height 116
click at [631, 372] on input "27.99" at bounding box center [662, 358] width 150 height 28
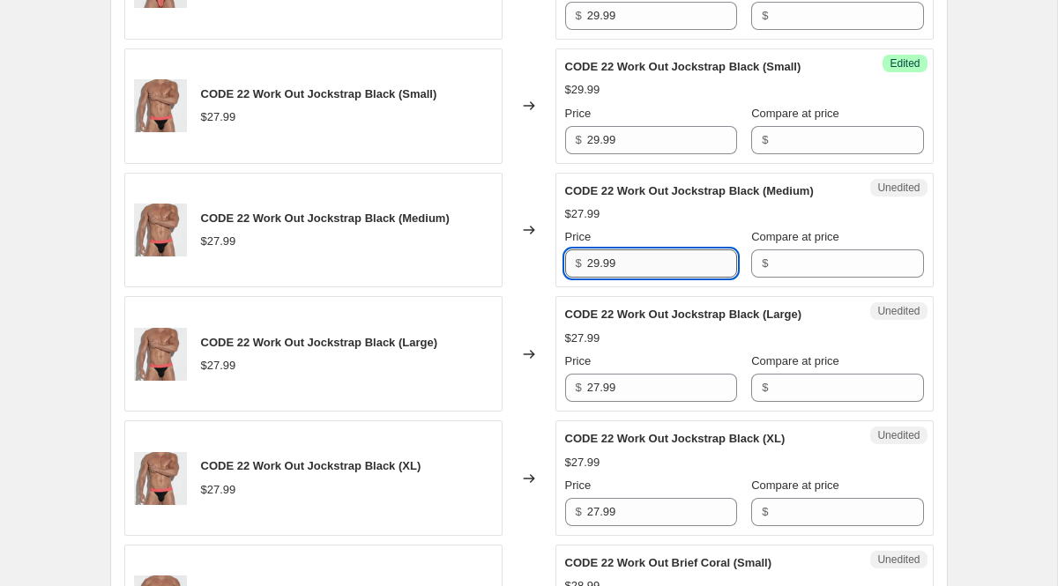
scroll to position [2236, 0]
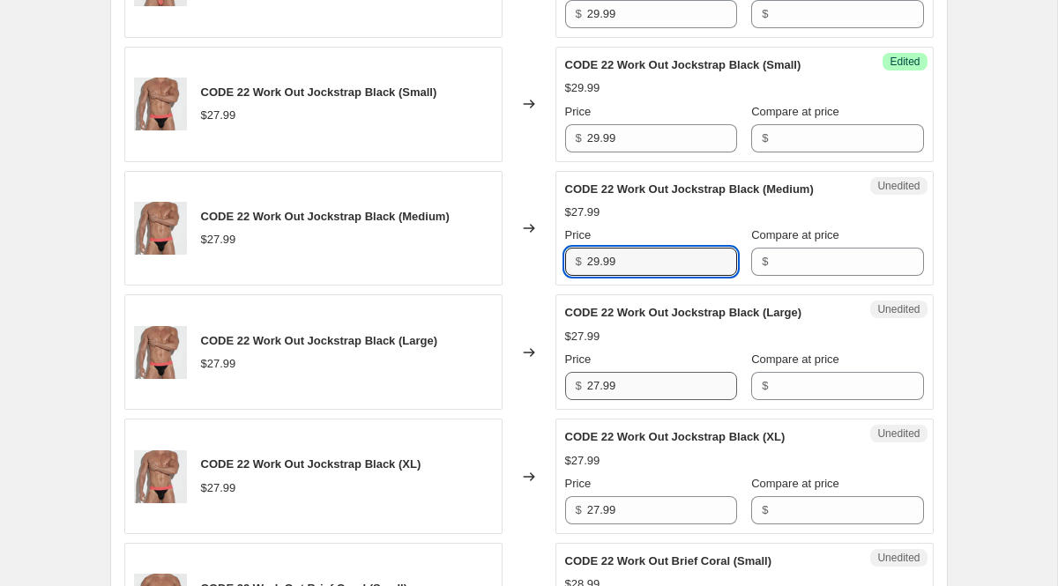
type input "29.99"
click at [645, 400] on input "27.99" at bounding box center [662, 386] width 150 height 28
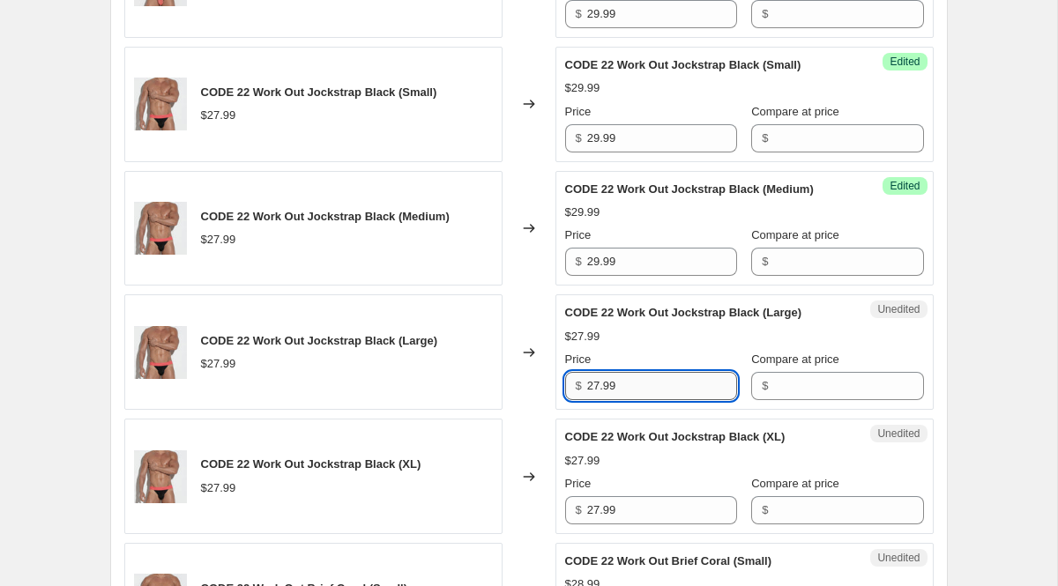
click at [645, 400] on input "27.99" at bounding box center [662, 386] width 150 height 28
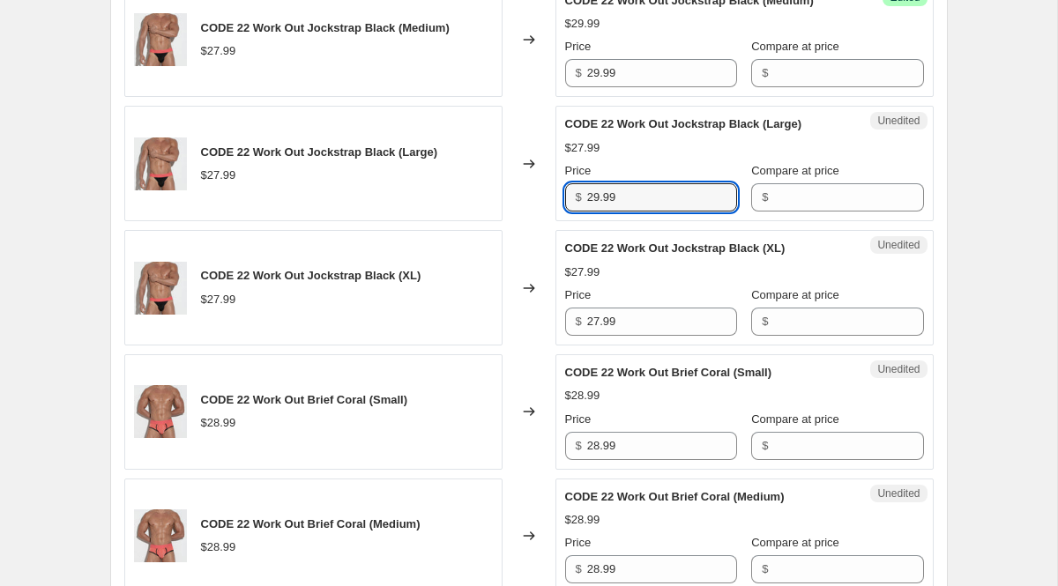
scroll to position [2427, 0]
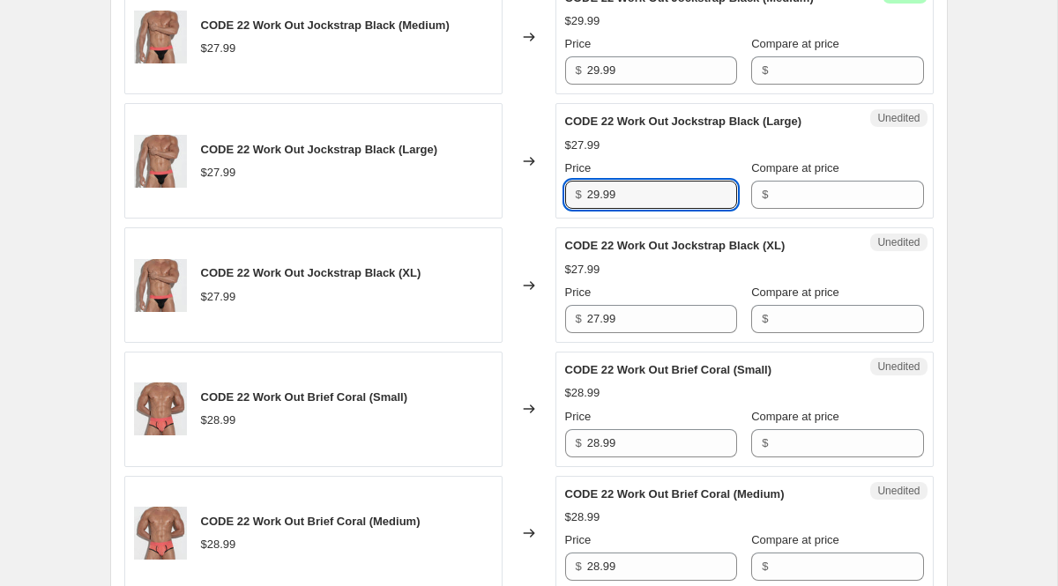
type input "29.99"
click at [639, 343] on div "Unedited CODE 22 Work Out Jockstrap Black (XL) $27.99 Price $ 27.99 Compare at …" at bounding box center [745, 286] width 378 height 116
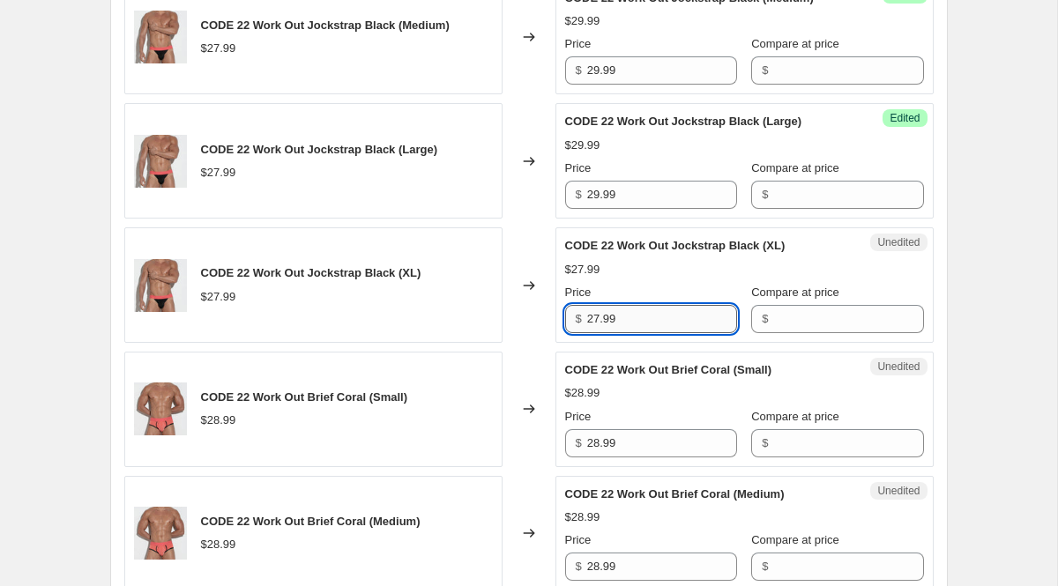
click at [639, 333] on input "27.99" at bounding box center [662, 319] width 150 height 28
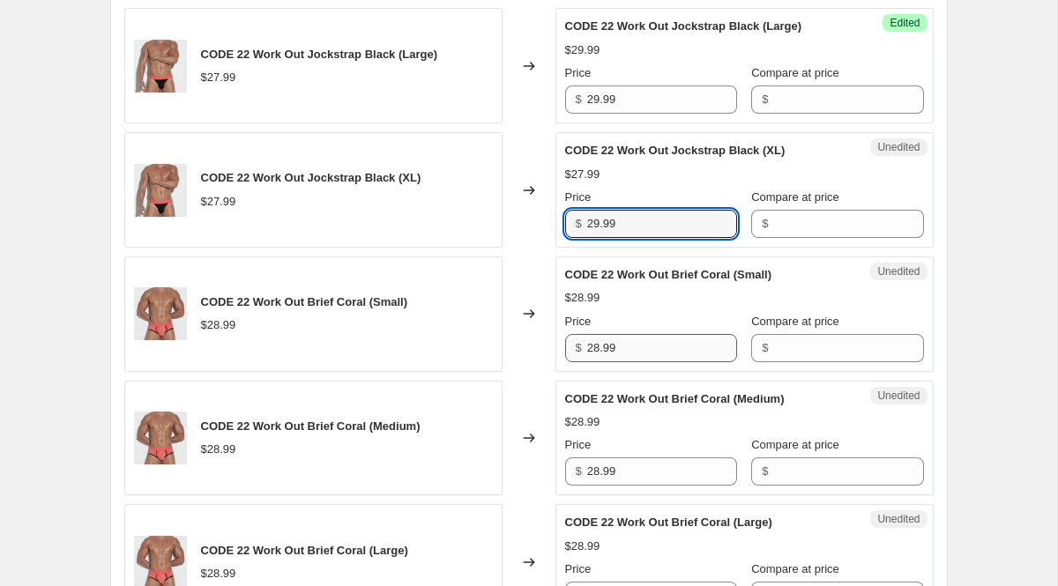
type input "29.99"
click at [648, 362] on input "28.99" at bounding box center [662, 348] width 150 height 28
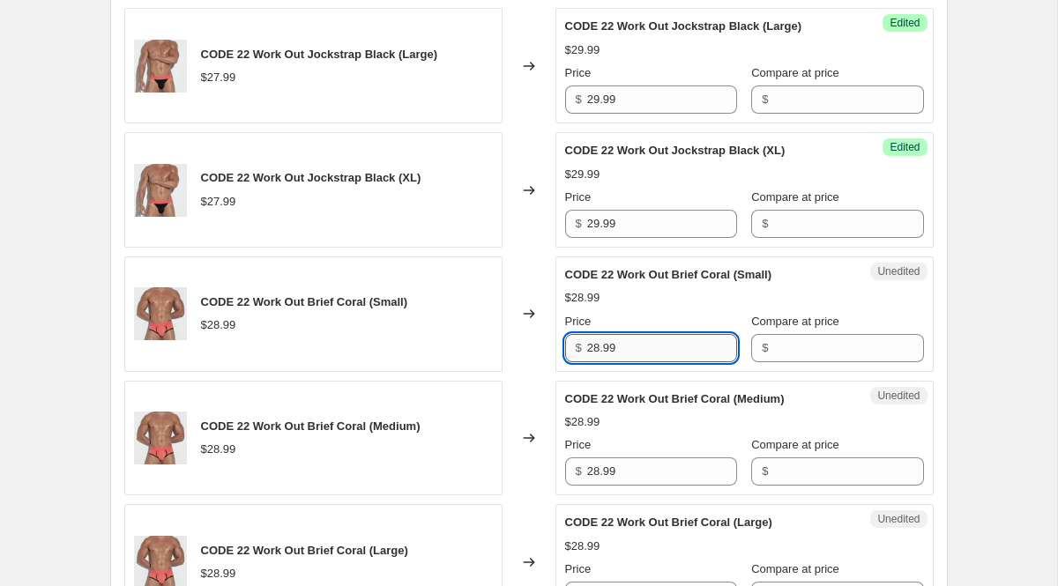
click at [648, 362] on input "28.99" at bounding box center [662, 348] width 150 height 28
type input "31.99"
click at [699, 497] on div "Unedited CODE 22 Work Out Brief Coral (Medium) $28.99 Price $ 28.99 Compare at …" at bounding box center [745, 439] width 378 height 116
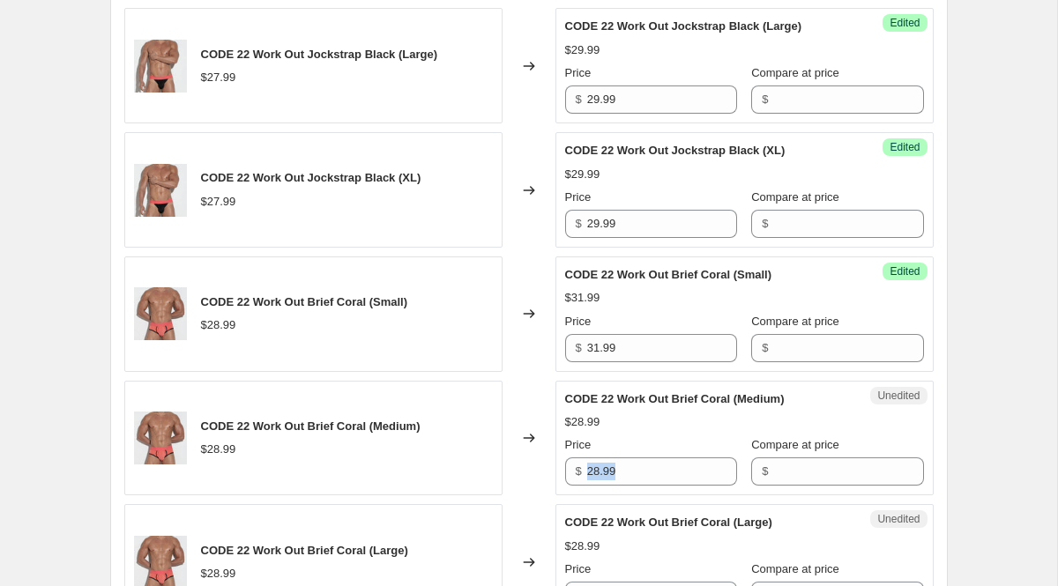
click at [699, 497] on div "Unedited CODE 22 Work Out Brief Coral (Medium) $28.99 Price $ 28.99 Compare at …" at bounding box center [745, 439] width 378 height 116
click at [686, 486] on input "28.99" at bounding box center [662, 472] width 150 height 28
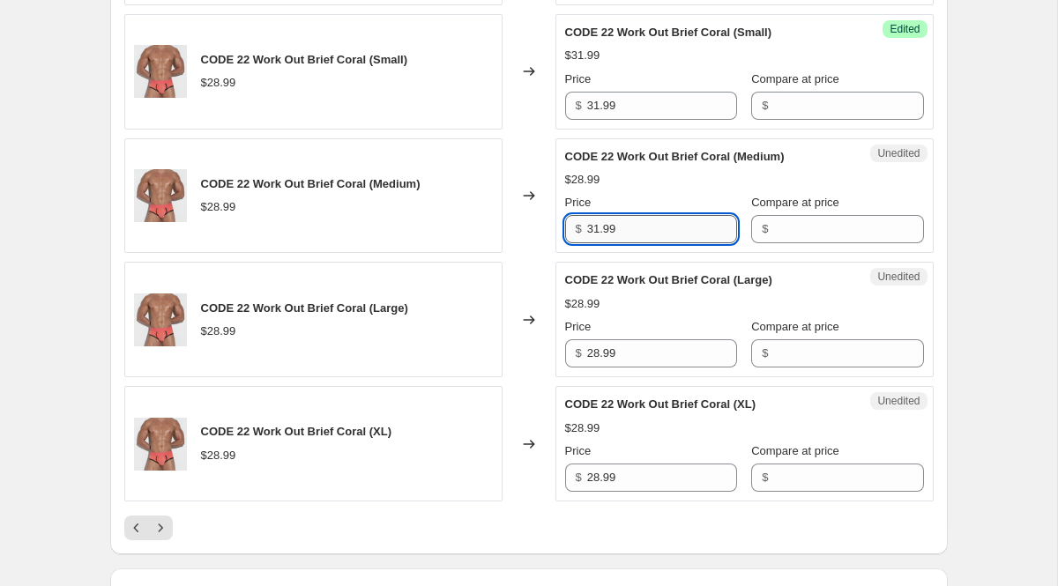
scroll to position [2771, 0]
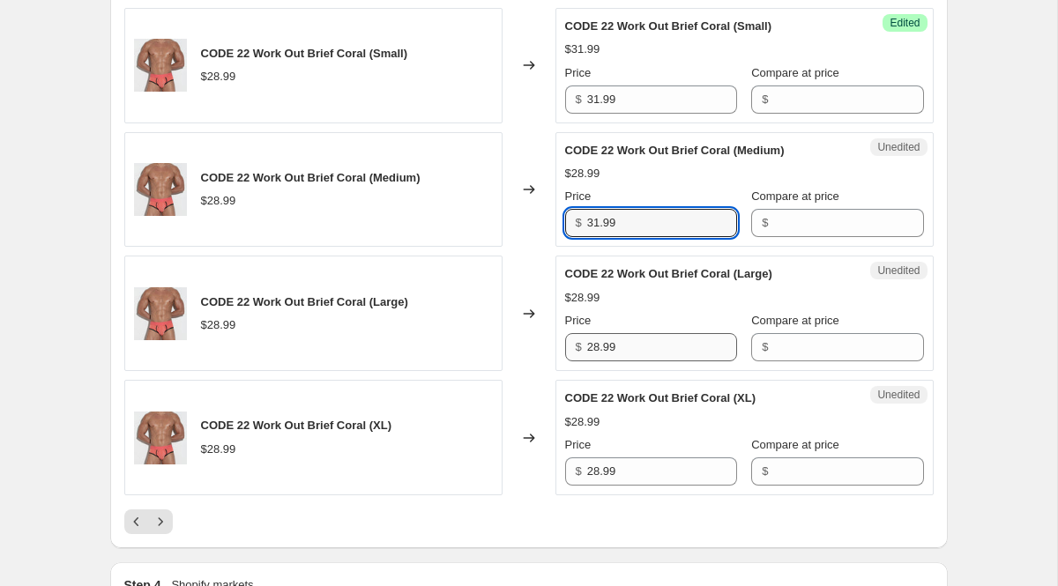
type input "31.99"
click at [659, 362] on input "28.99" at bounding box center [662, 347] width 150 height 28
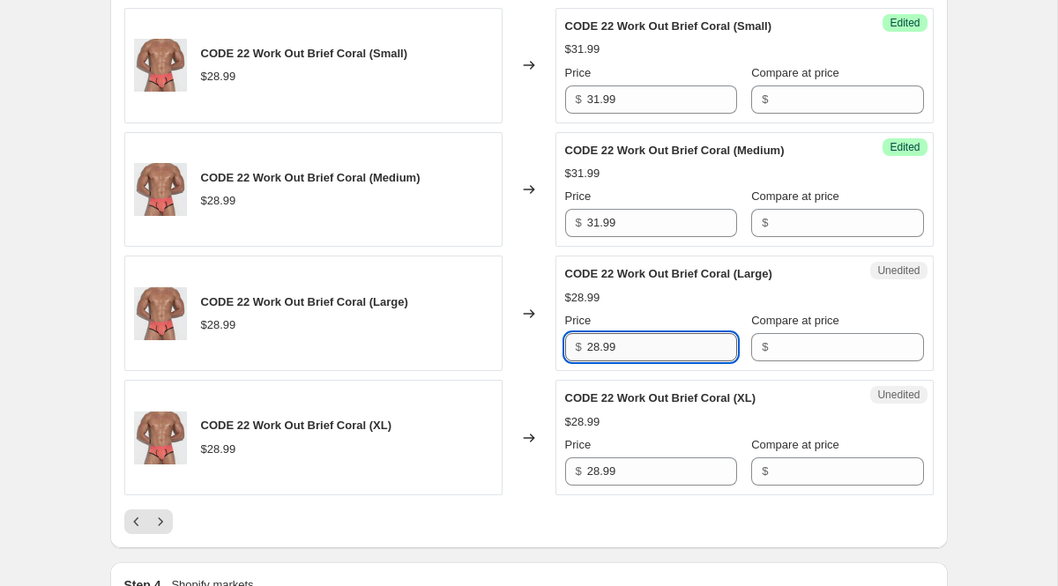
click at [659, 362] on input "28.99" at bounding box center [662, 347] width 150 height 28
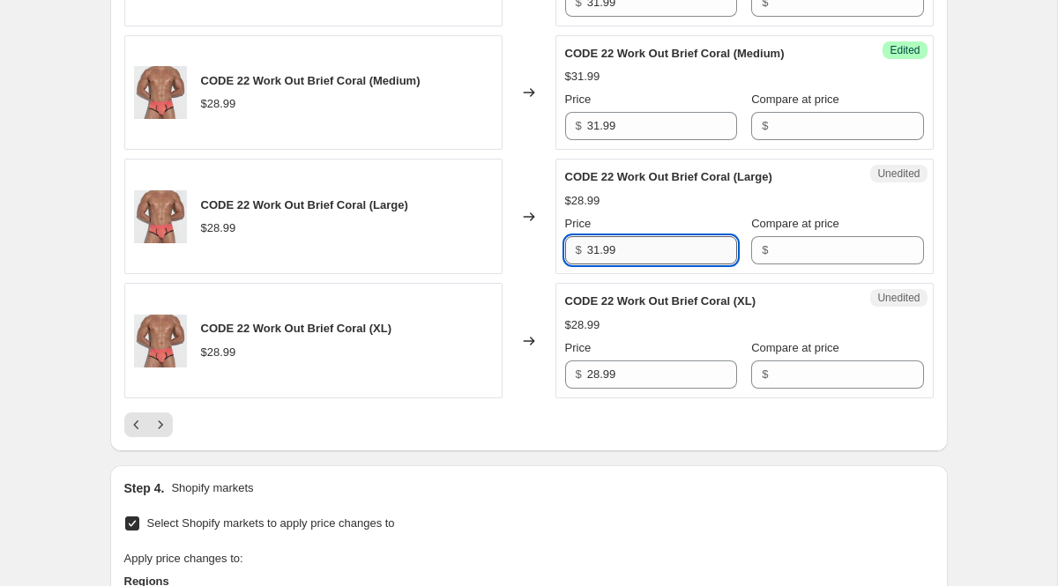
scroll to position [2872, 0]
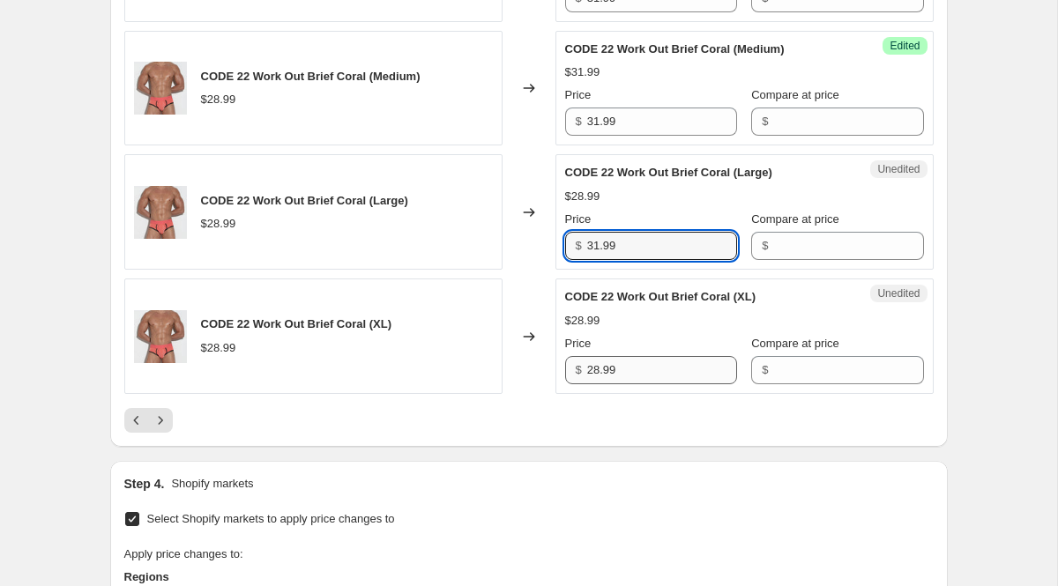
type input "31.99"
click at [660, 385] on input "28.99" at bounding box center [662, 370] width 150 height 28
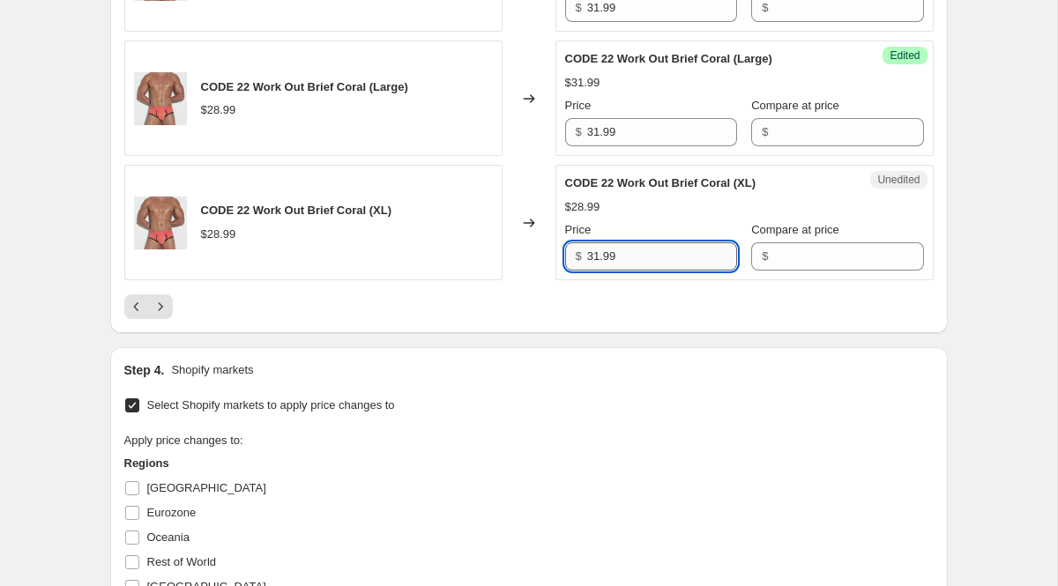
scroll to position [3004, 0]
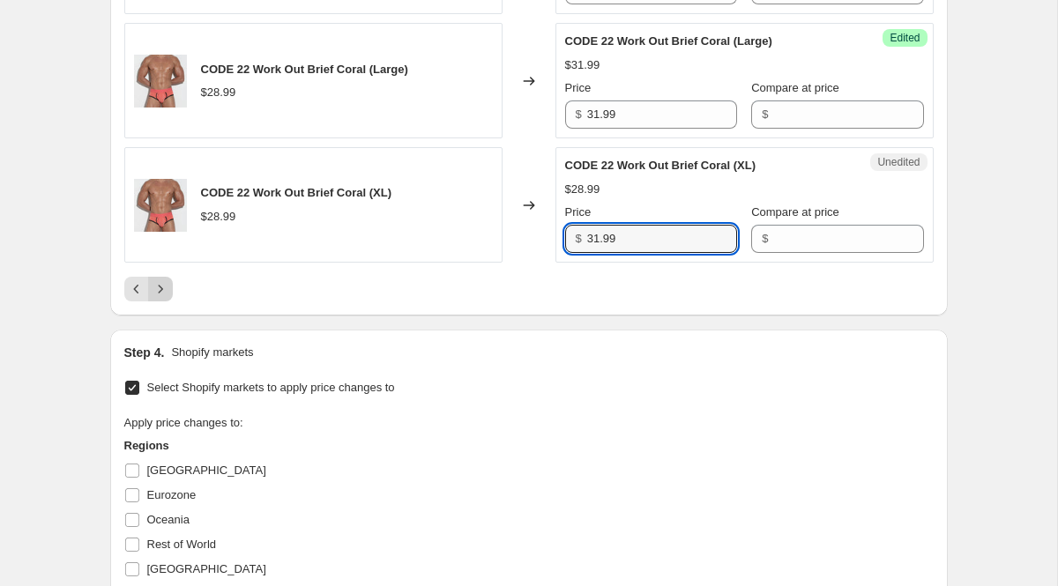
type input "31.99"
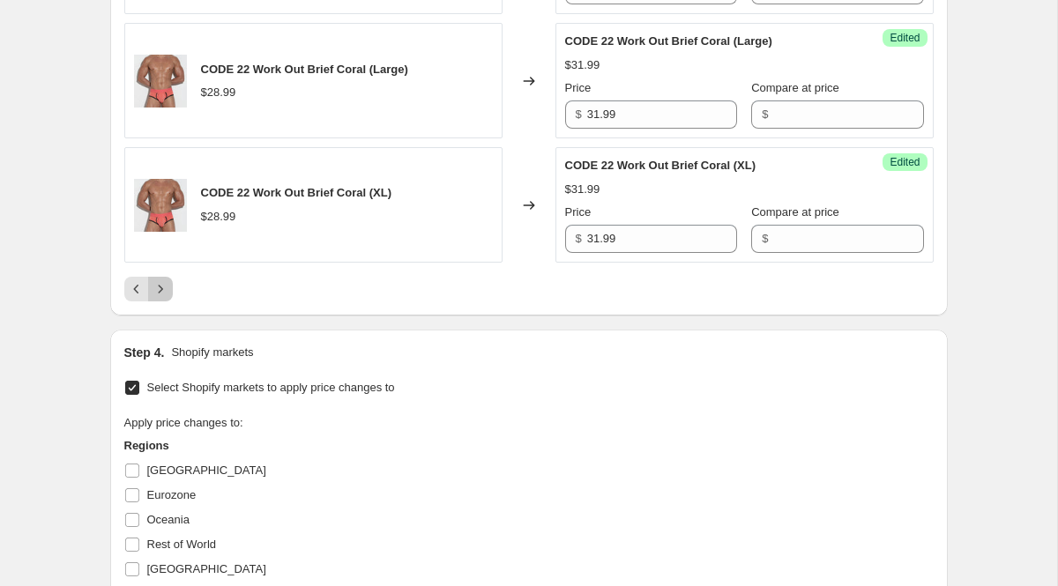
click at [162, 298] on icon "Next" at bounding box center [161, 289] width 18 height 18
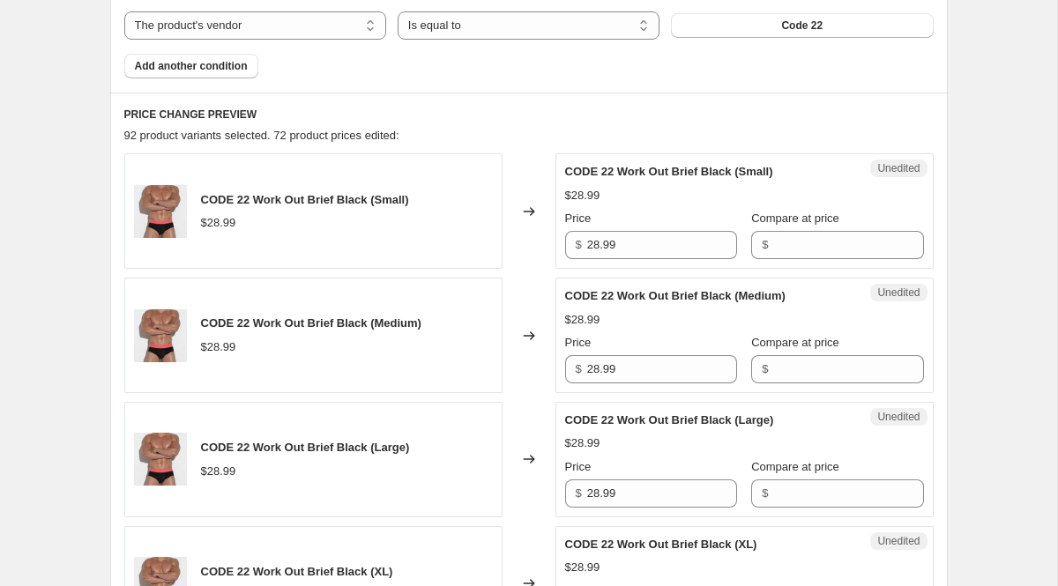
scroll to position [625, 0]
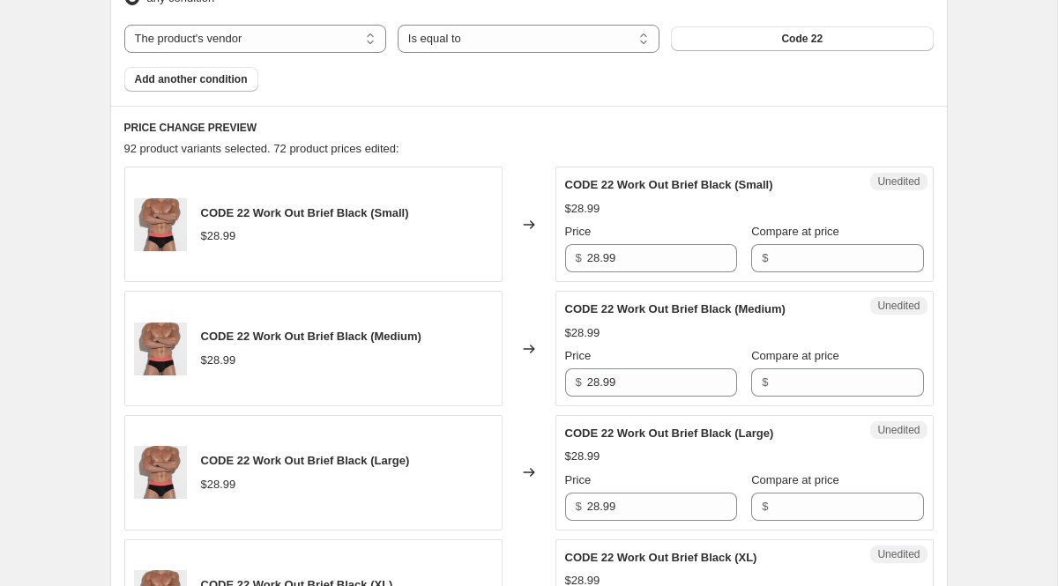
click at [654, 241] on div "Price" at bounding box center [651, 232] width 172 height 18
click at [661, 268] on input "28.99" at bounding box center [662, 258] width 150 height 28
type input "31.99"
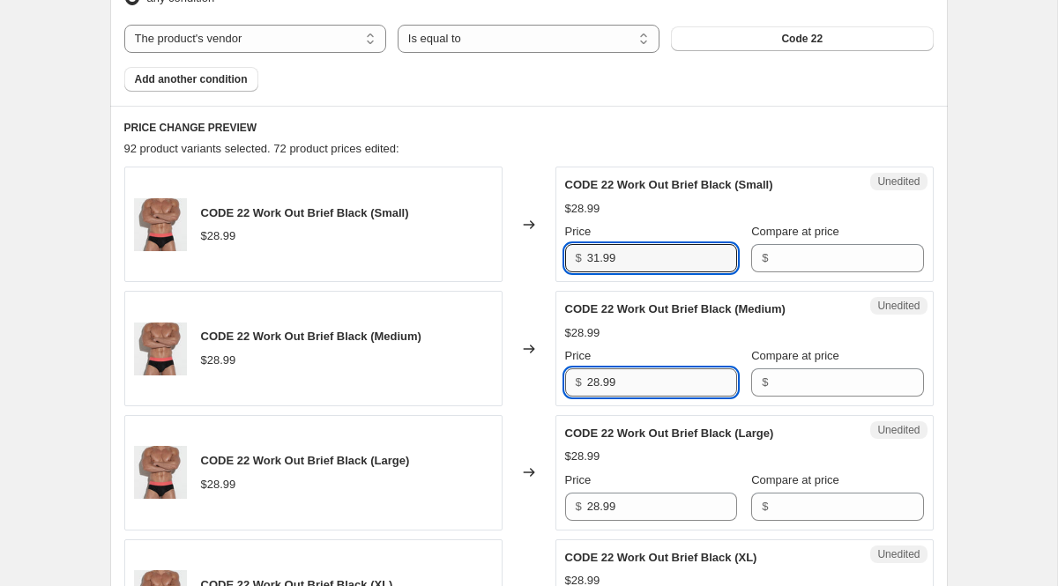
click at [618, 385] on input "28.99" at bounding box center [662, 383] width 150 height 28
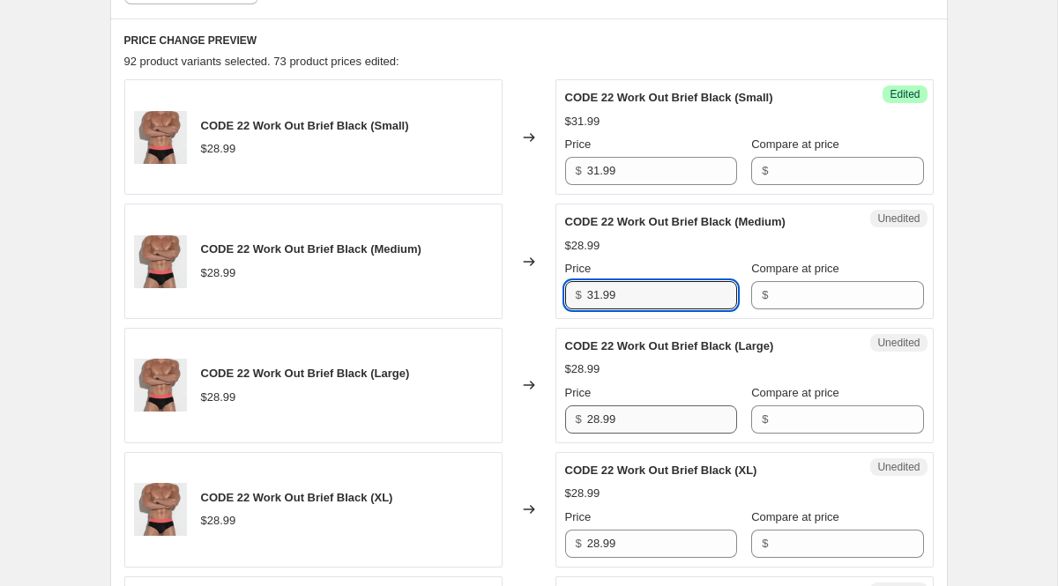
type input "31.99"
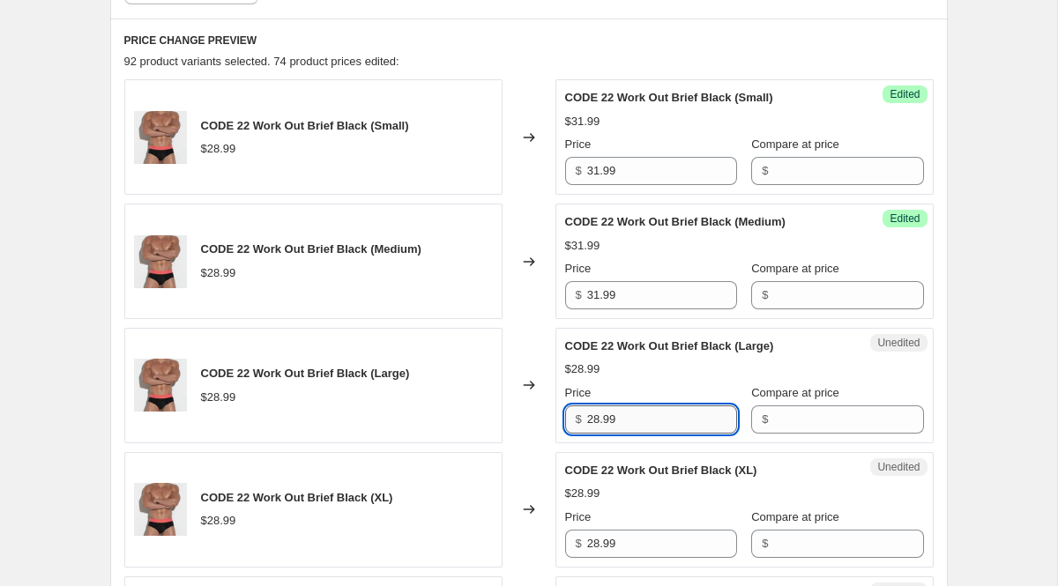
click at [639, 422] on input "28.99" at bounding box center [662, 420] width 150 height 28
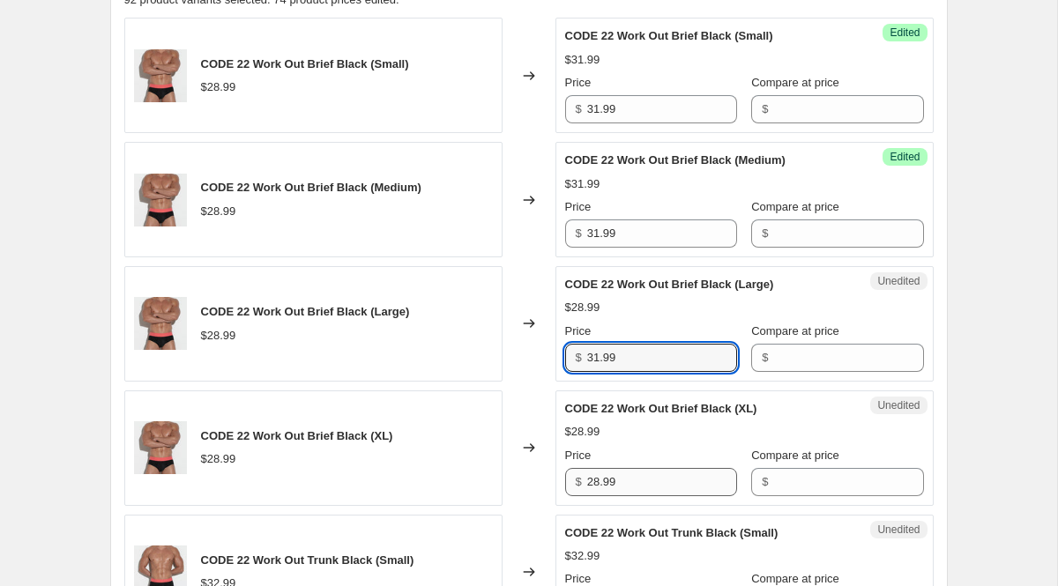
type input "31.99"
click at [639, 479] on input "28.99" at bounding box center [662, 482] width 150 height 28
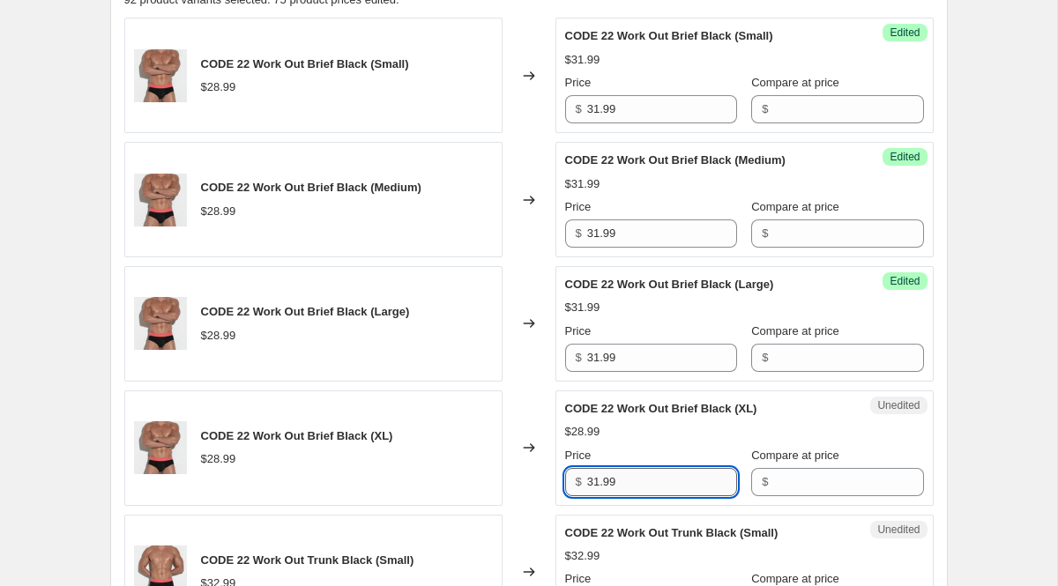
scroll to position [955, 0]
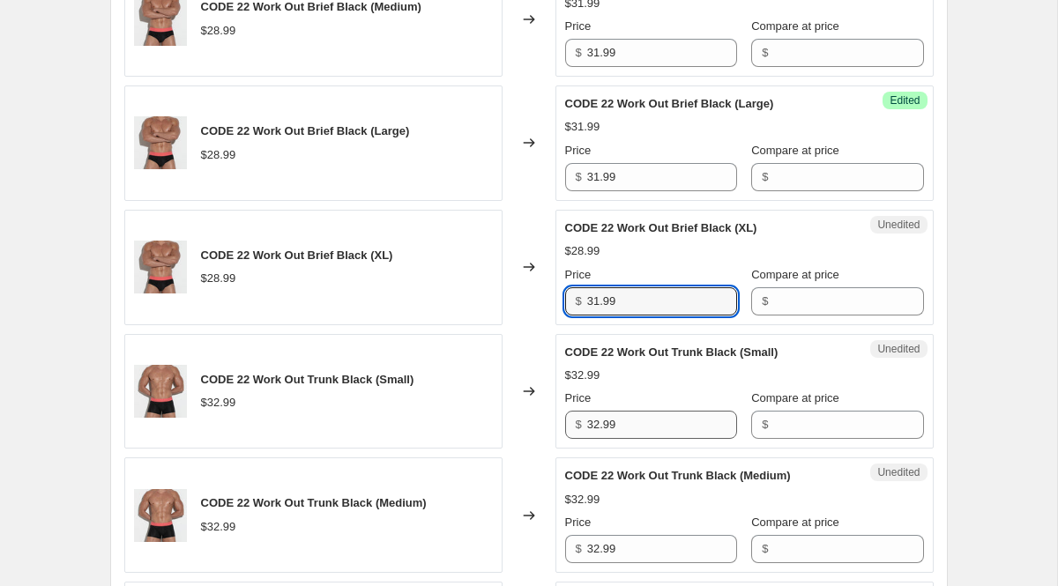
type input "31.99"
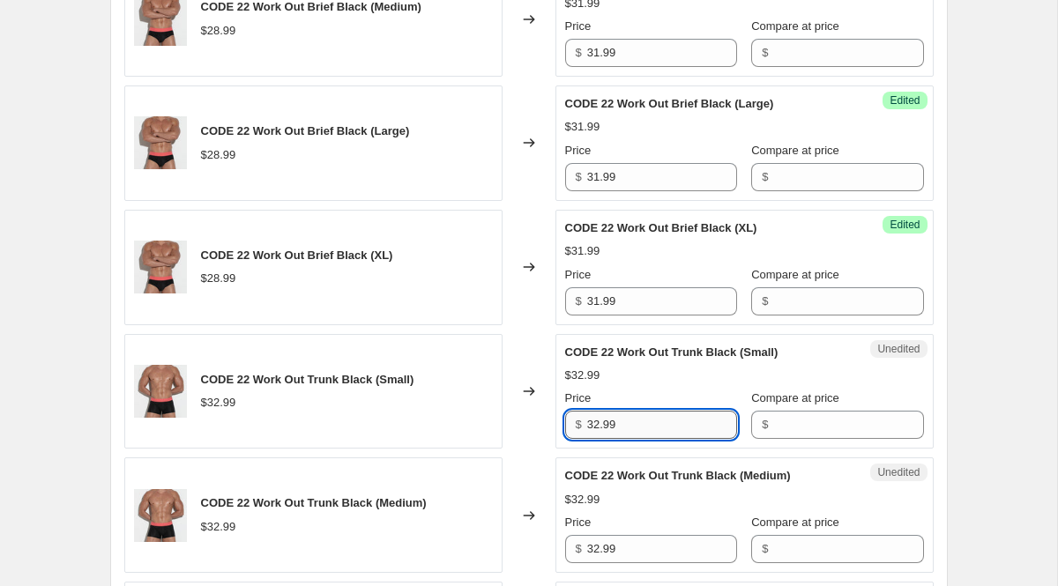
click at [631, 423] on input "32.99" at bounding box center [662, 425] width 150 height 28
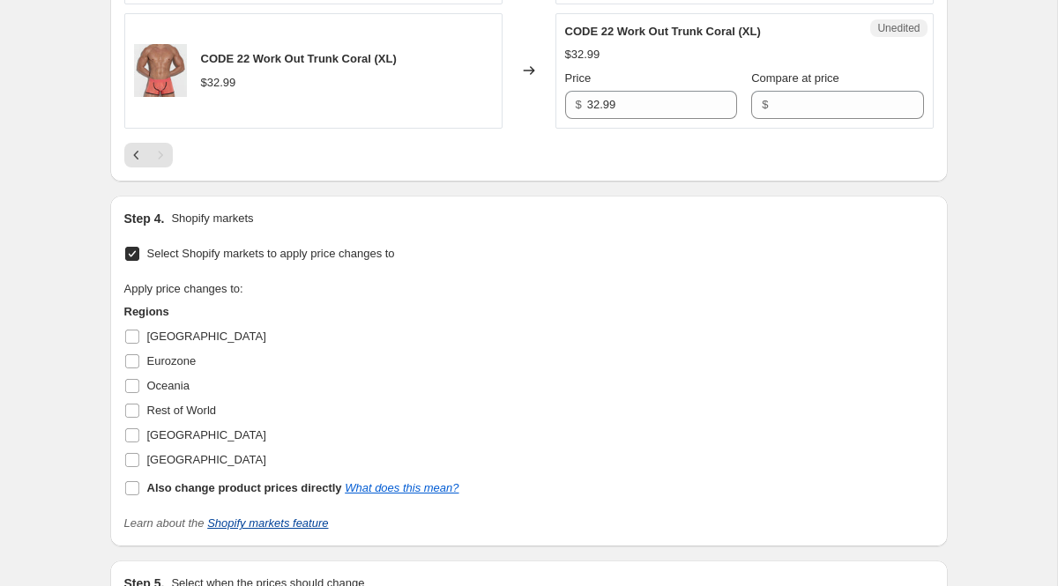
scroll to position [2087, 0]
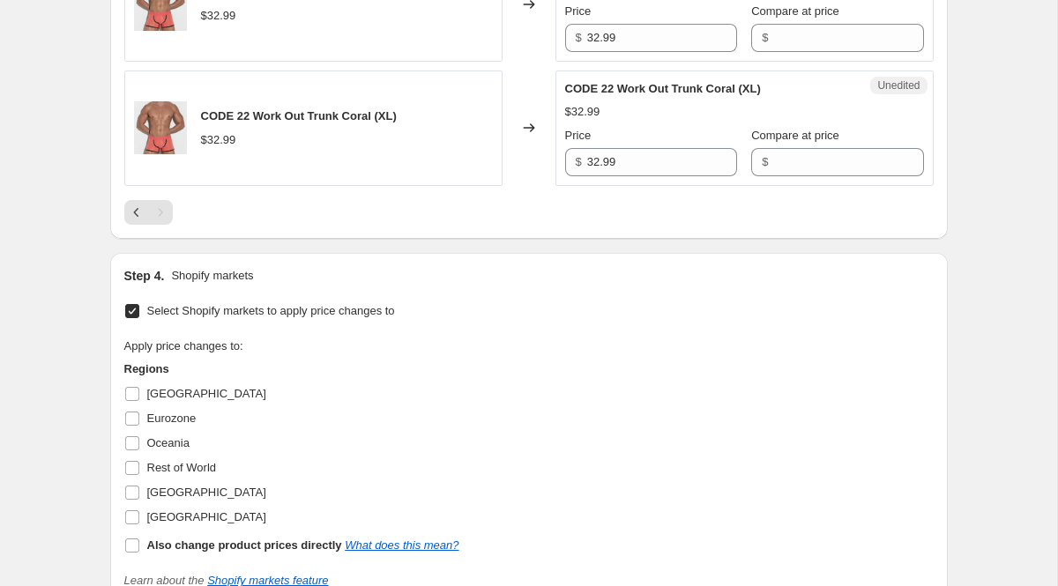
click at [145, 317] on label "Select Shopify markets to apply price changes to" at bounding box center [259, 311] width 271 height 25
click at [139, 317] on input "Select Shopify markets to apply price changes to" at bounding box center [132, 311] width 14 height 14
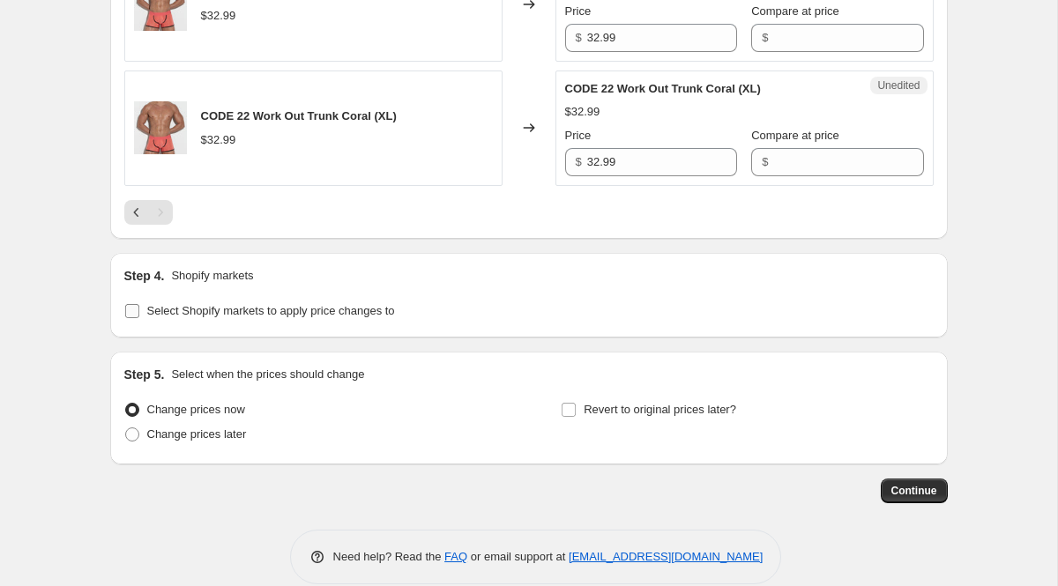
click at [145, 317] on label "Select Shopify markets to apply price changes to" at bounding box center [259, 311] width 271 height 25
click at [139, 317] on input "Select Shopify markets to apply price changes to" at bounding box center [132, 311] width 14 height 14
checkbox input "true"
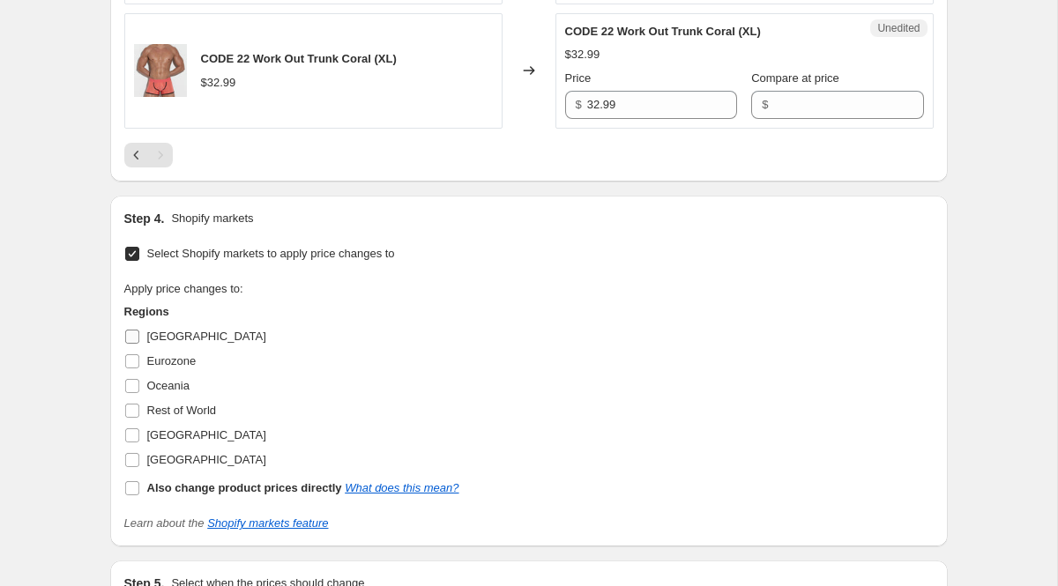
scroll to position [2147, 0]
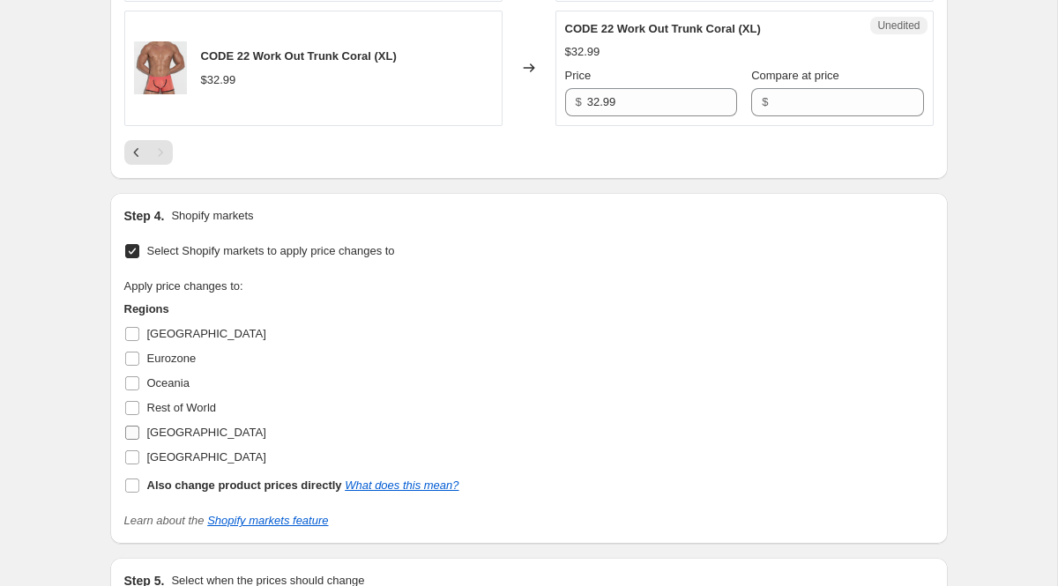
click at [133, 429] on input "[GEOGRAPHIC_DATA]" at bounding box center [132, 433] width 14 height 14
checkbox input "true"
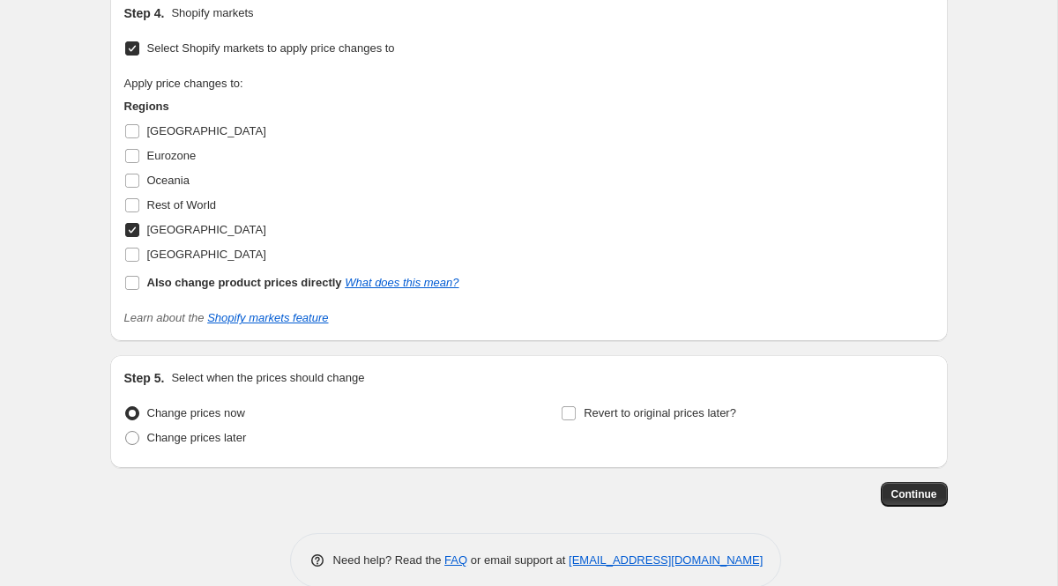
scroll to position [3548, 0]
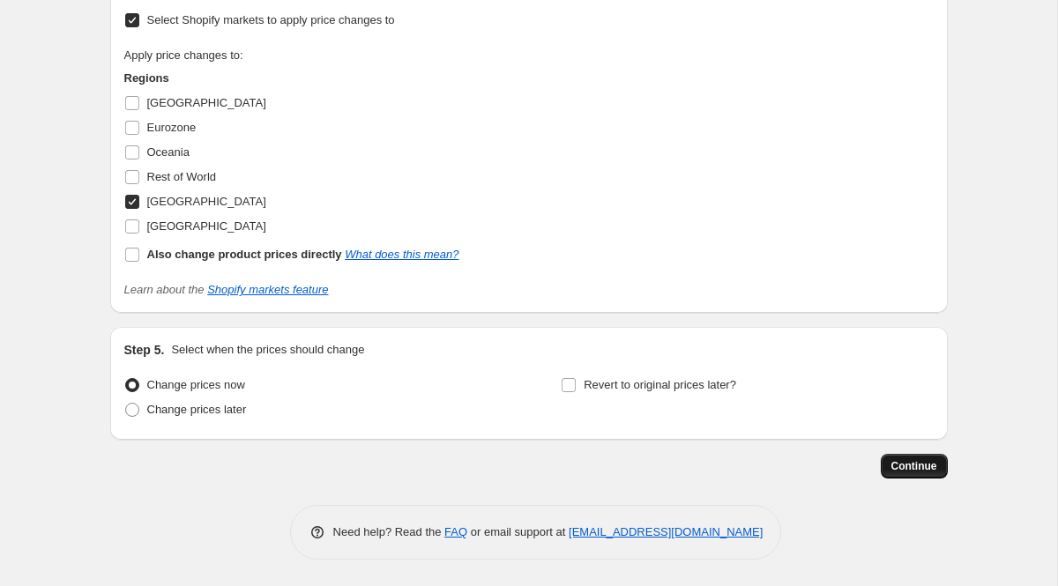
click at [892, 462] on span "Continue" at bounding box center [915, 466] width 46 height 14
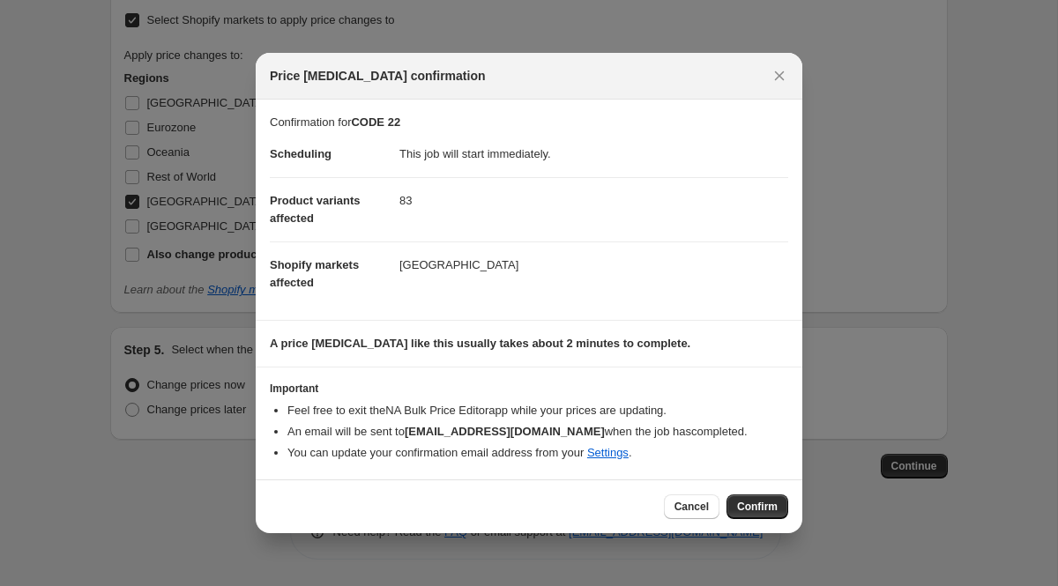
click at [692, 530] on div "Cancel Confirm" at bounding box center [529, 507] width 547 height 54
click at [689, 517] on button "Cancel" at bounding box center [692, 507] width 56 height 25
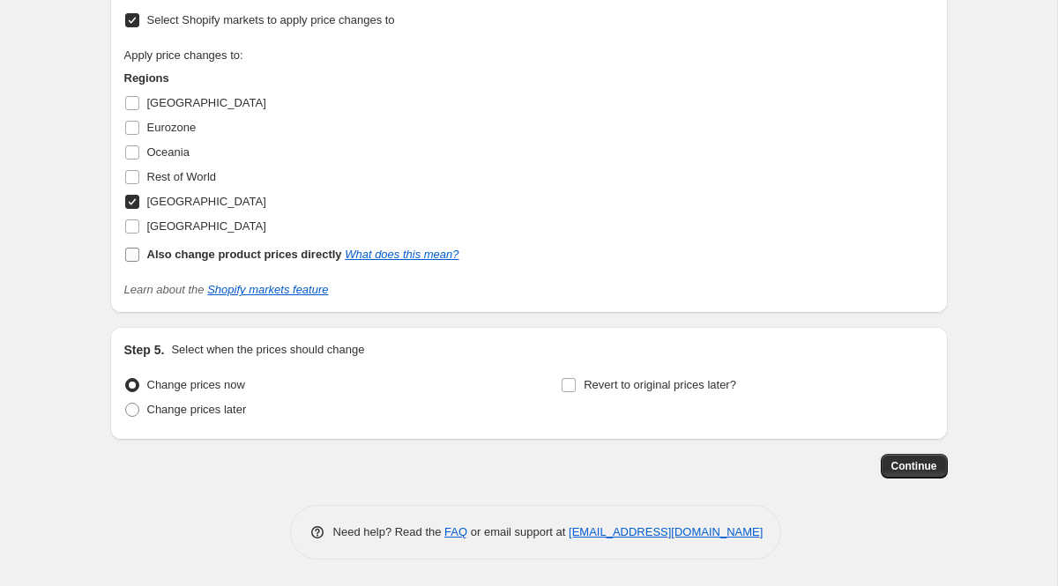
scroll to position [3494, 0]
click at [134, 234] on input "[GEOGRAPHIC_DATA]" at bounding box center [132, 227] width 14 height 14
checkbox input "true"
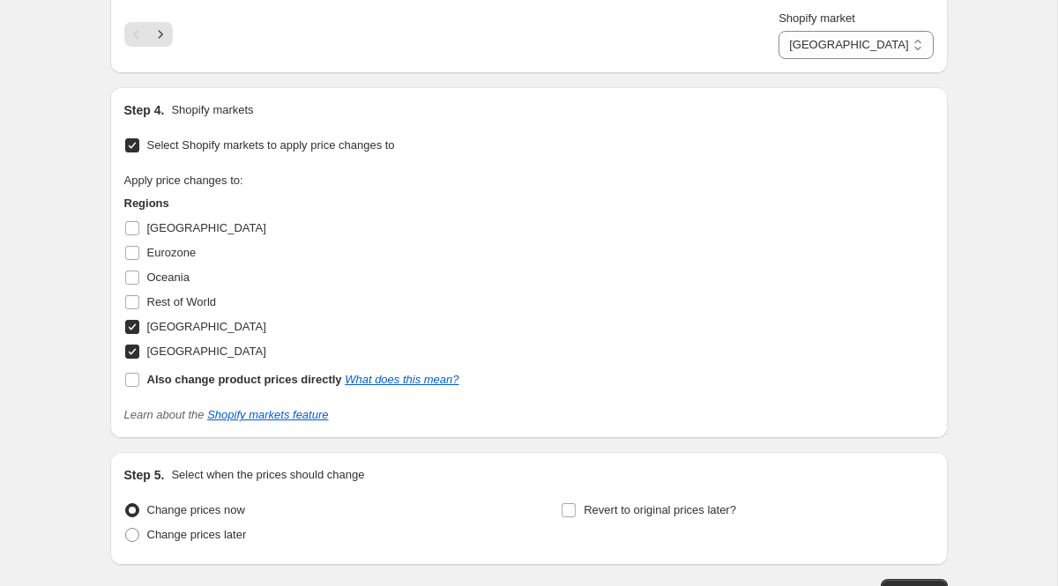
scroll to position [3297, 0]
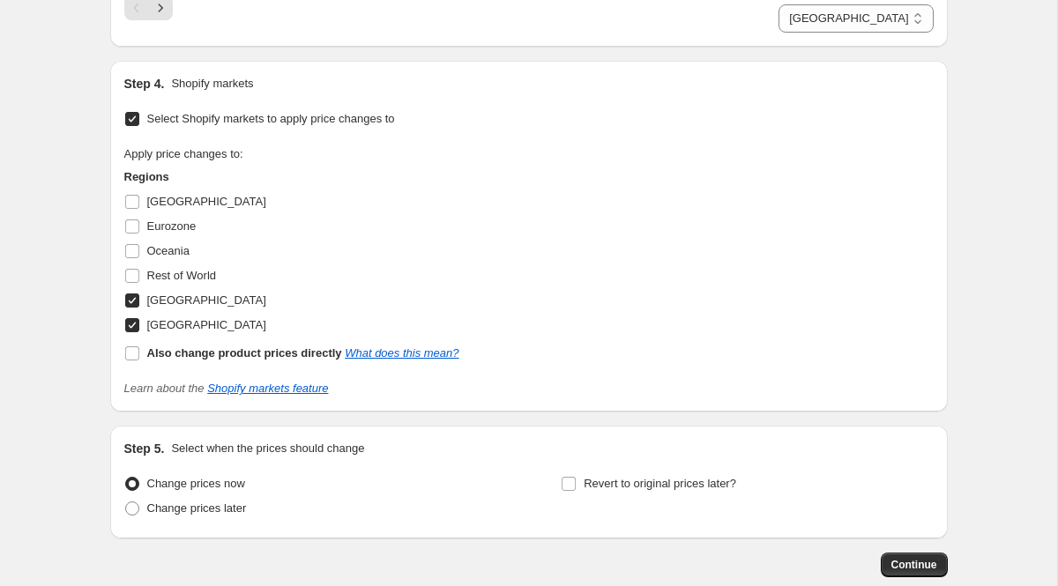
click at [883, 33] on select "United Kingdom United States" at bounding box center [856, 18] width 154 height 28
select select "24510679"
click at [825, 4] on select "United Kingdom United States" at bounding box center [856, 18] width 154 height 28
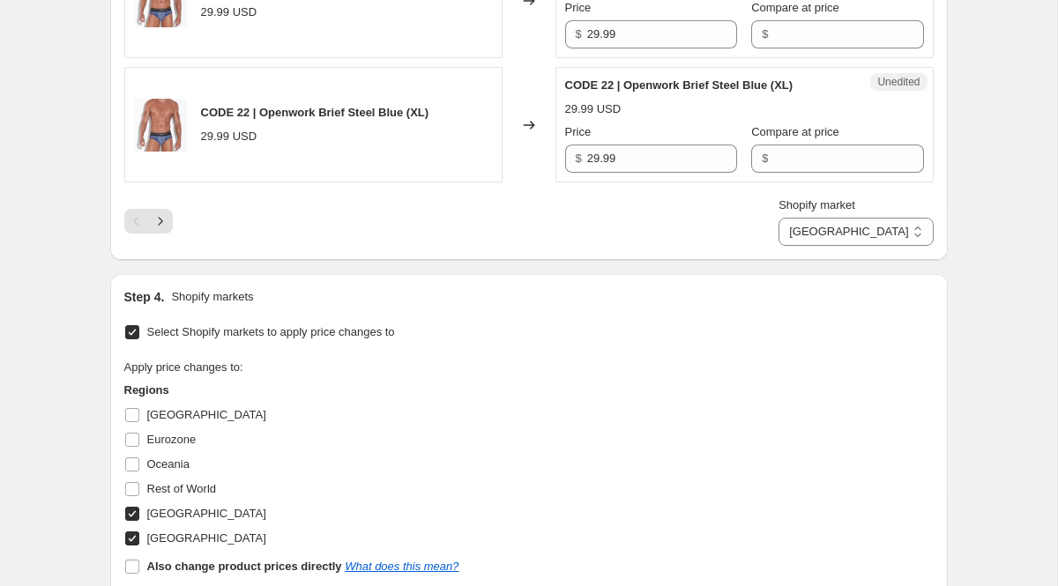
scroll to position [3020, 0]
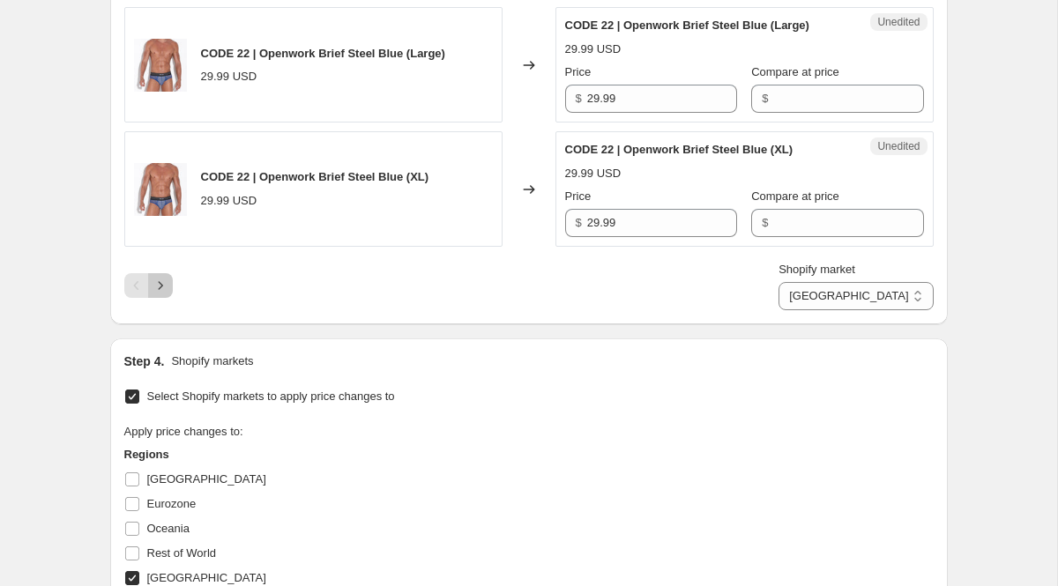
click at [164, 295] on icon "Next" at bounding box center [161, 286] width 18 height 18
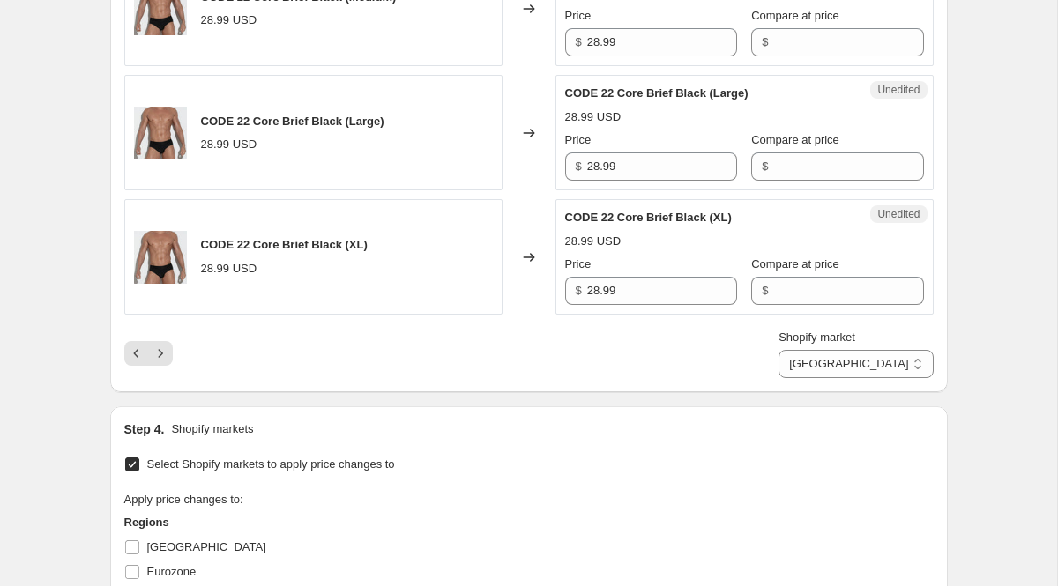
scroll to position [2969, 0]
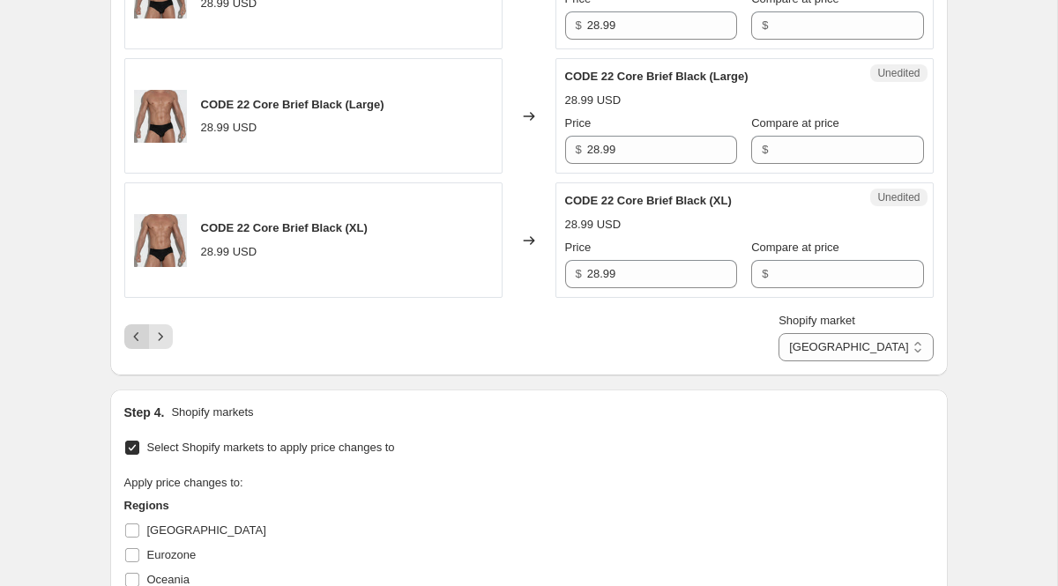
click at [137, 346] on icon "Previous" at bounding box center [137, 337] width 18 height 18
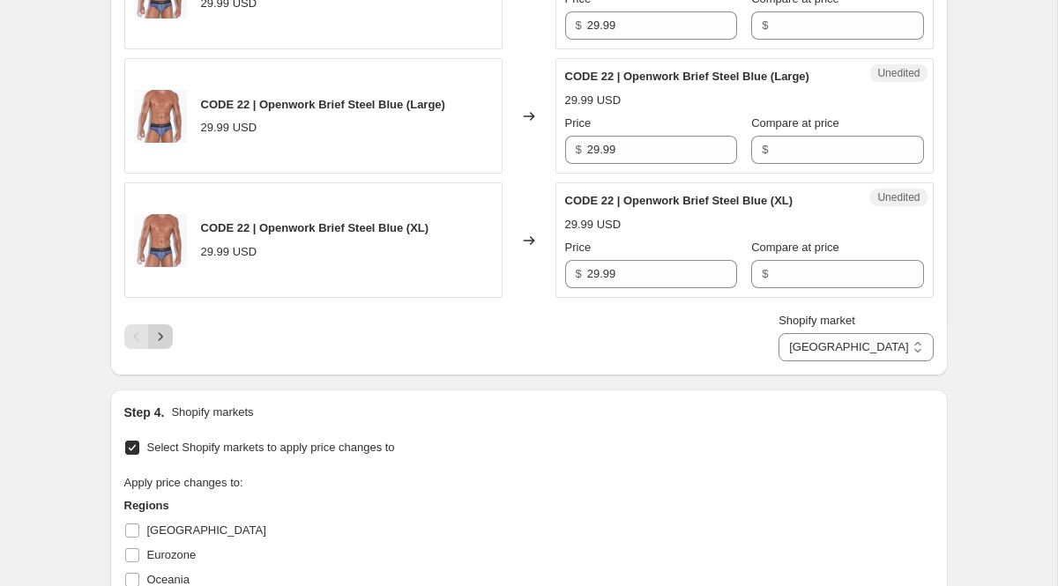
click at [153, 346] on icon "Next" at bounding box center [161, 337] width 18 height 18
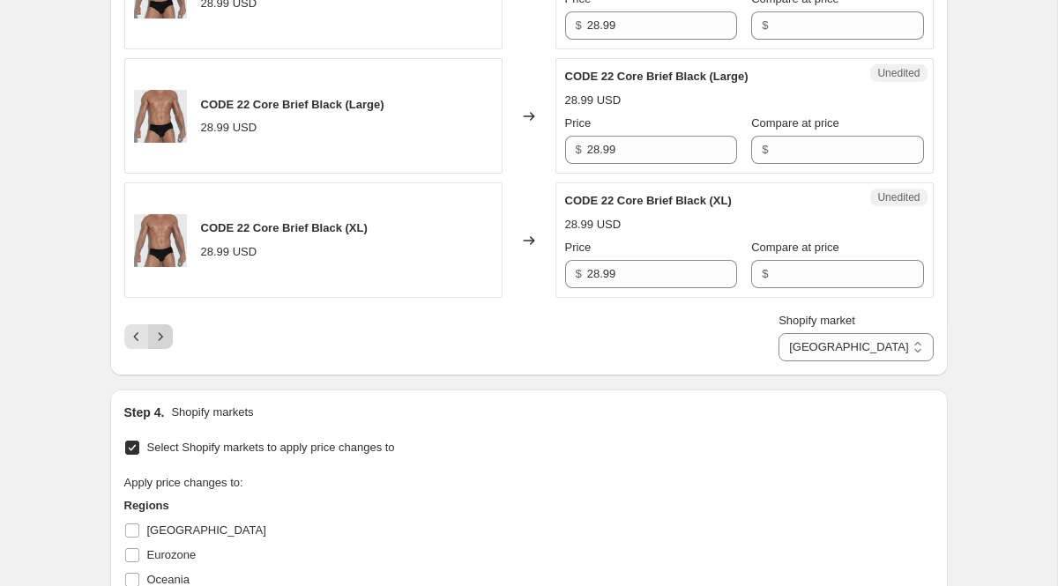
click at [169, 349] on button "Next" at bounding box center [160, 337] width 25 height 25
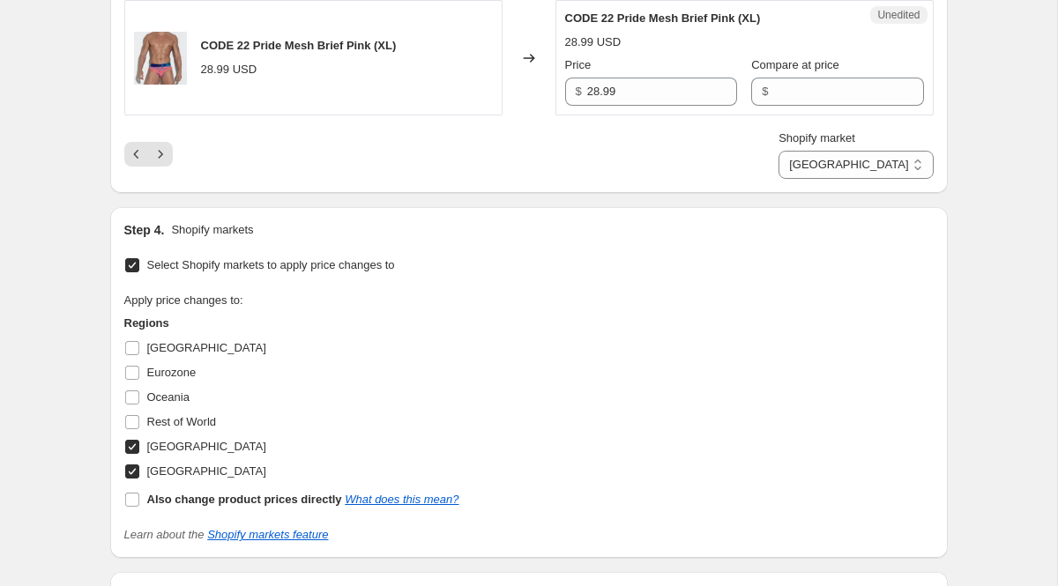
click at [133, 471] on input "[GEOGRAPHIC_DATA]" at bounding box center [132, 472] width 14 height 14
checkbox input "false"
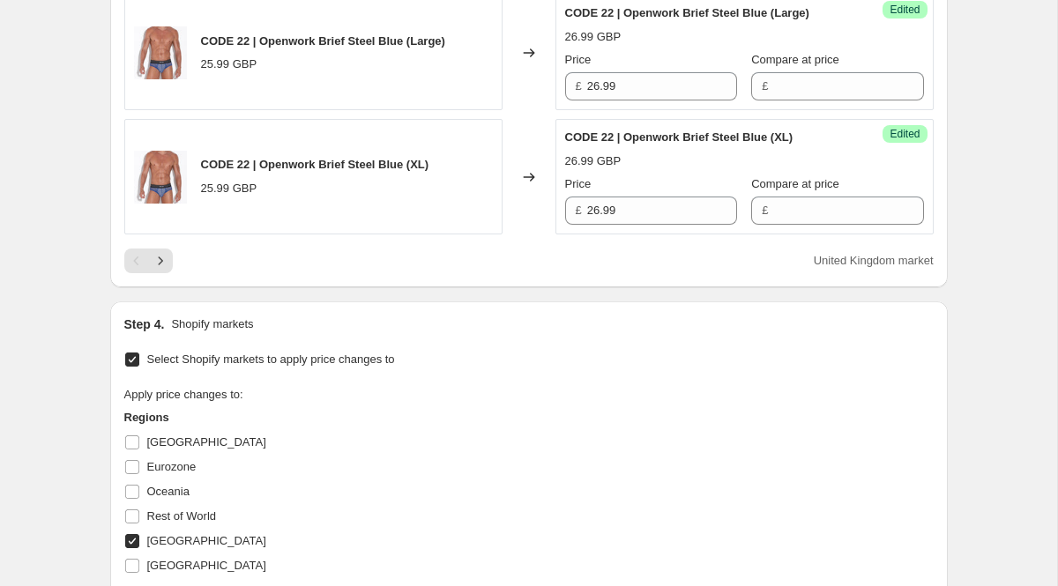
scroll to position [3041, 0]
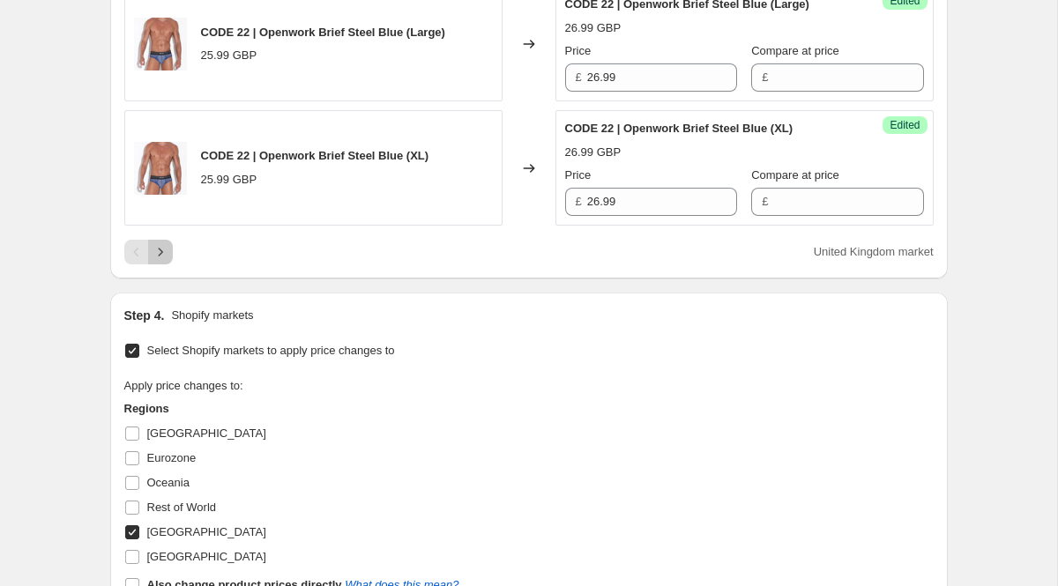
click at [157, 261] on icon "Next" at bounding box center [161, 252] width 18 height 18
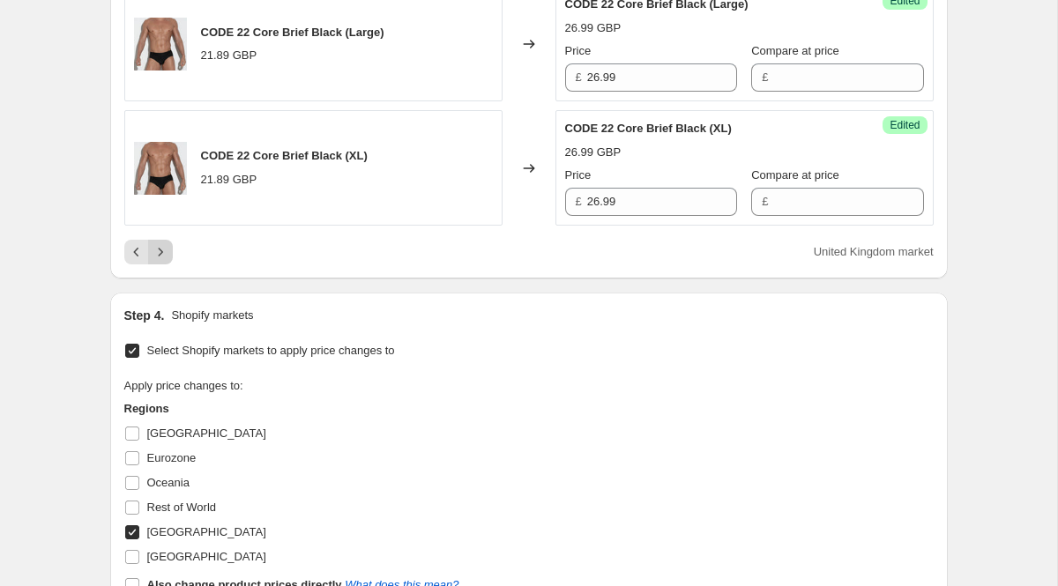
click at [162, 261] on icon "Next" at bounding box center [161, 252] width 18 height 18
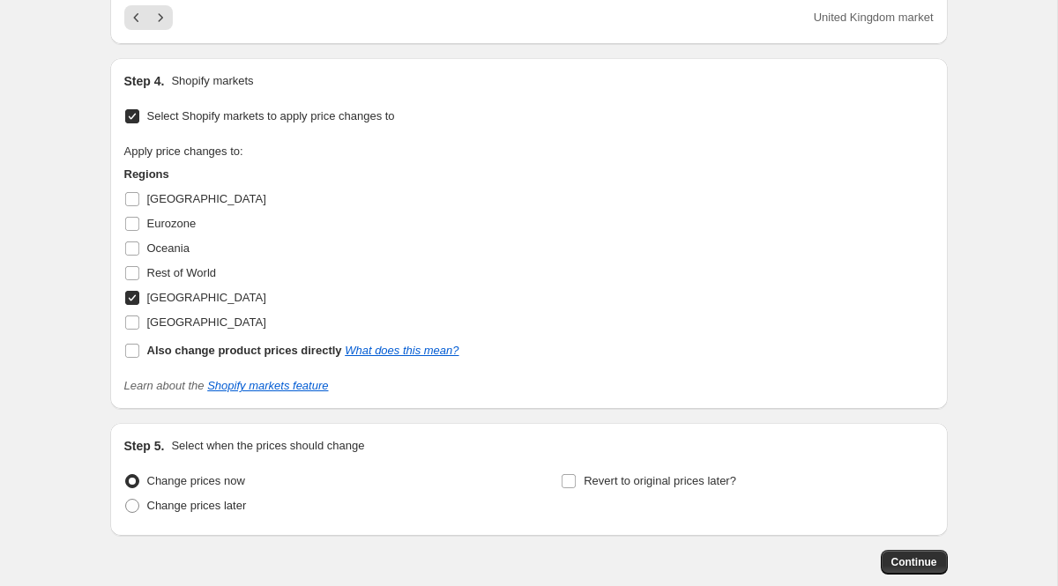
scroll to position [3370, 0]
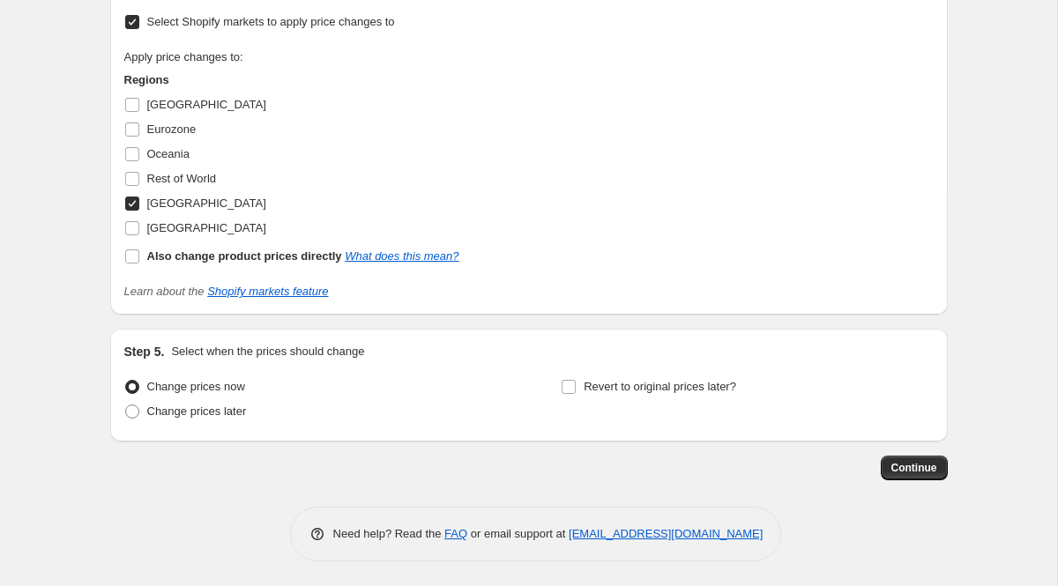
click at [898, 463] on span "Continue" at bounding box center [915, 468] width 46 height 14
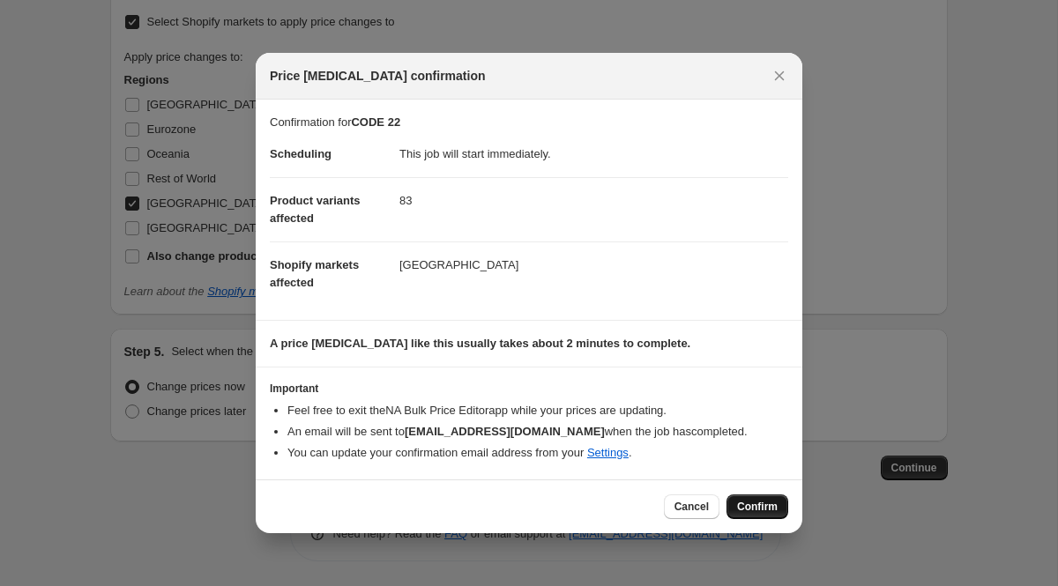
click at [748, 499] on button "Confirm" at bounding box center [758, 507] width 62 height 25
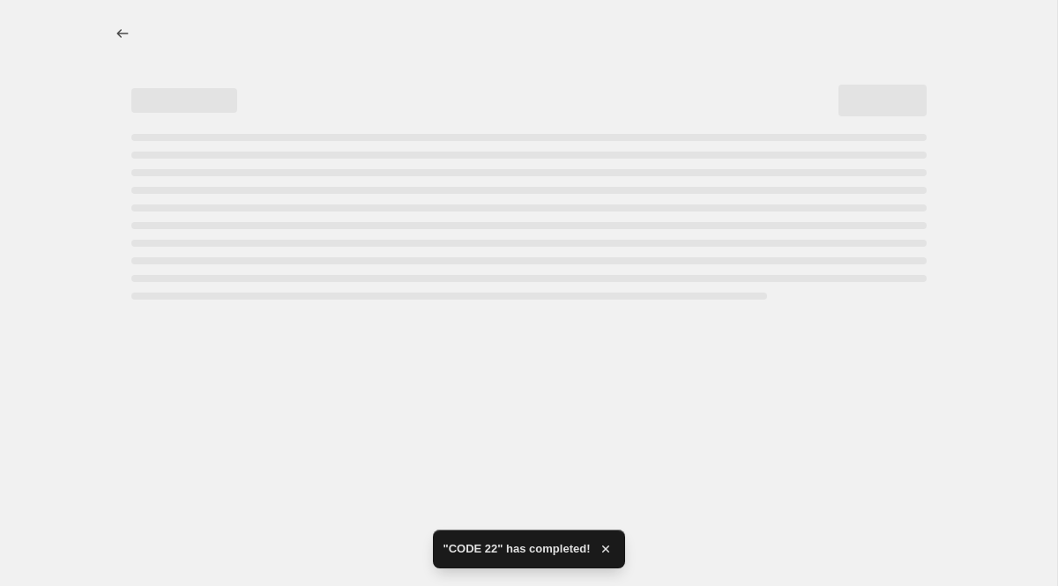
select select "vendor"
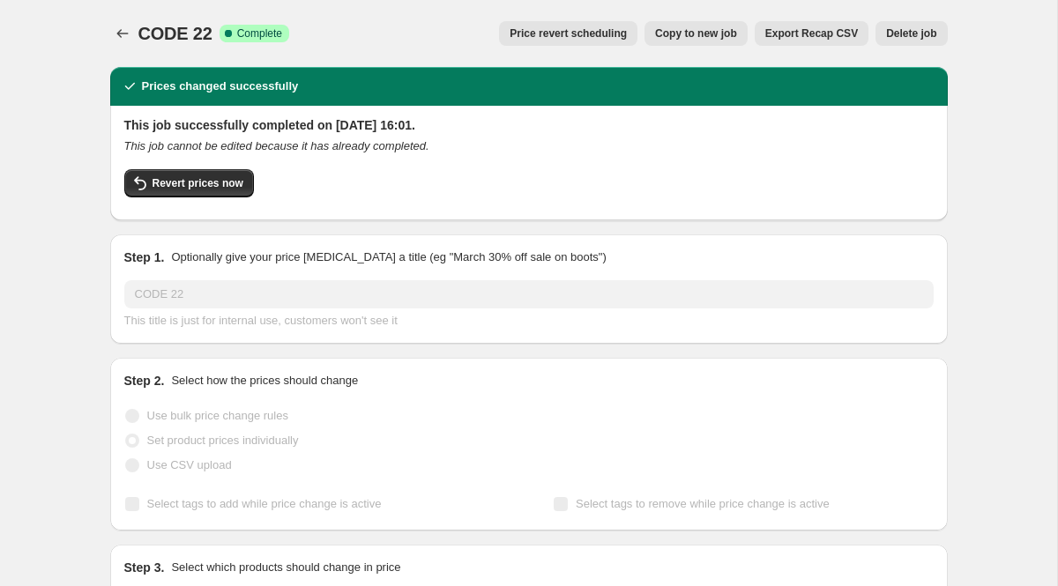
click at [138, 37] on span "CODE 22" at bounding box center [175, 33] width 74 height 19
click at [124, 34] on icon "Price change jobs" at bounding box center [121, 33] width 11 height 9
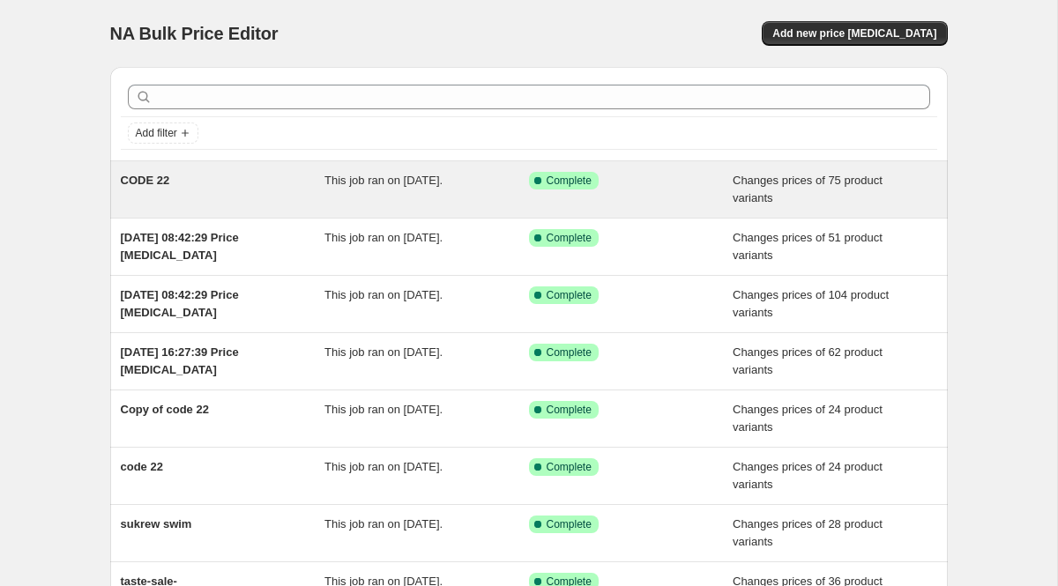
click at [322, 212] on div "CODE 22 This job ran on [DATE]. Success Complete Complete Changes prices of 75 …" at bounding box center [529, 189] width 838 height 56
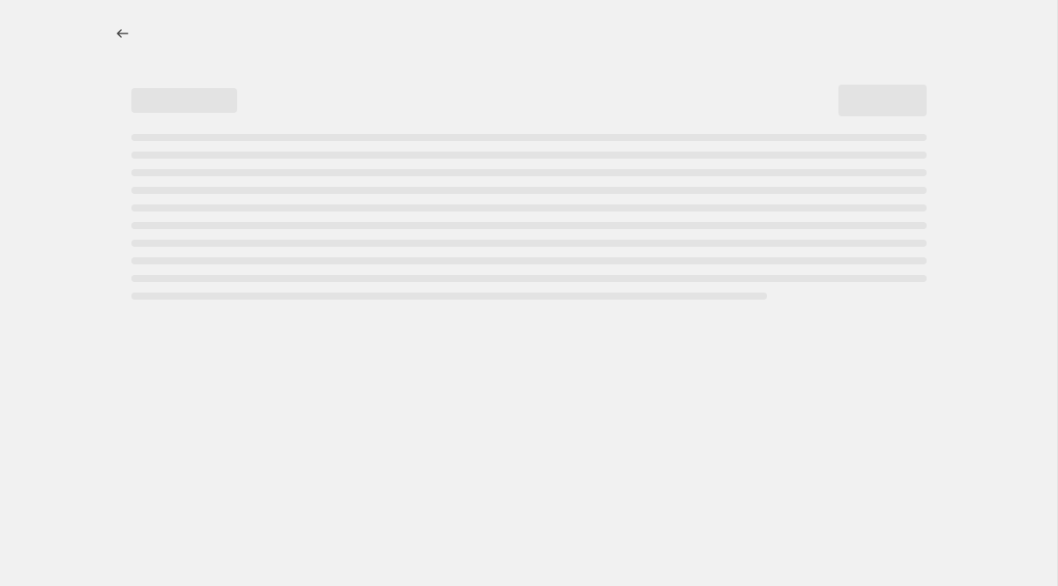
select select "vendor"
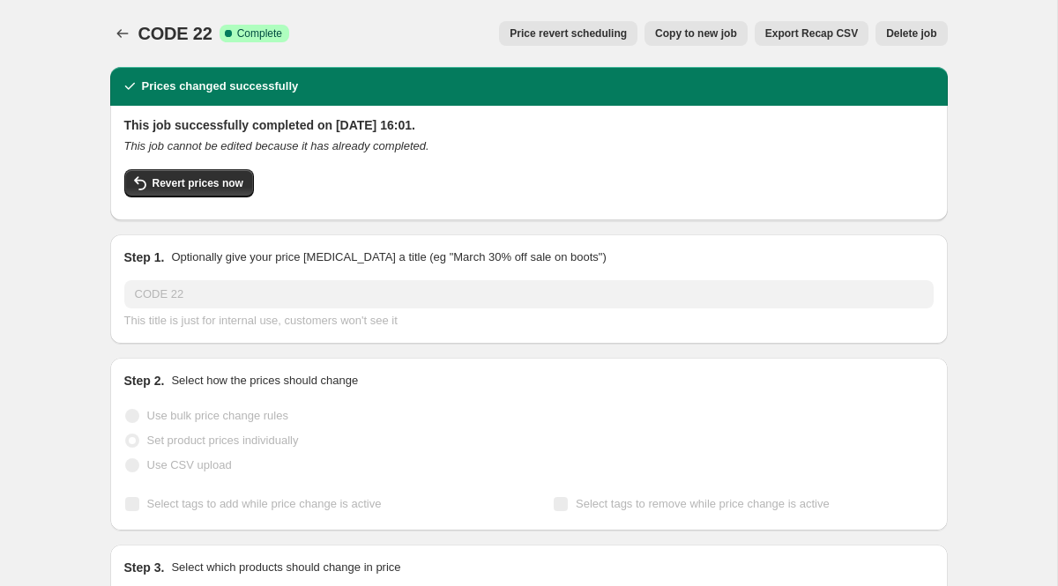
click at [661, 33] on span "Copy to new job" at bounding box center [696, 33] width 82 height 14
select select "vendor"
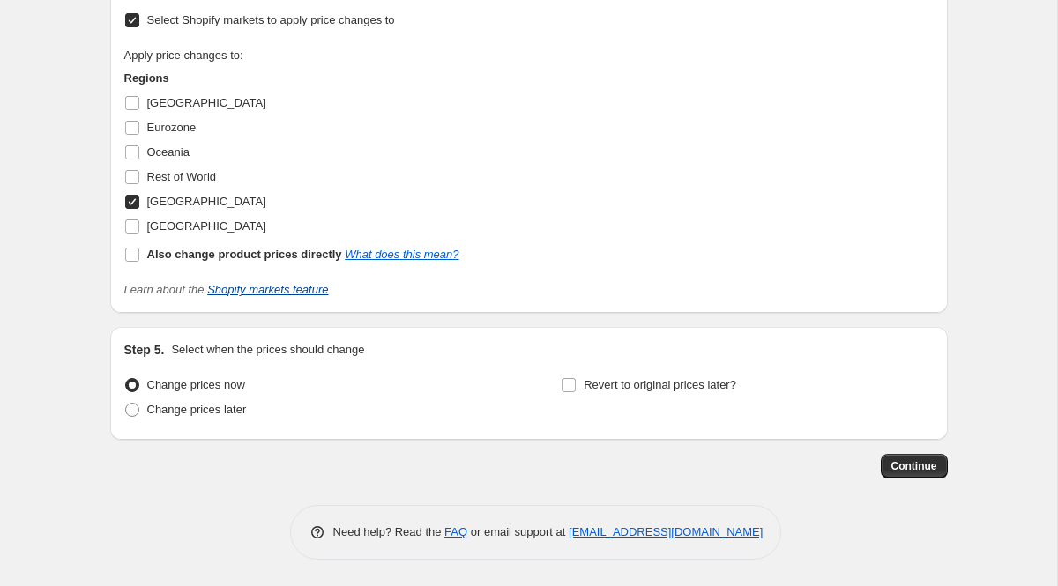
scroll to position [2972, 0]
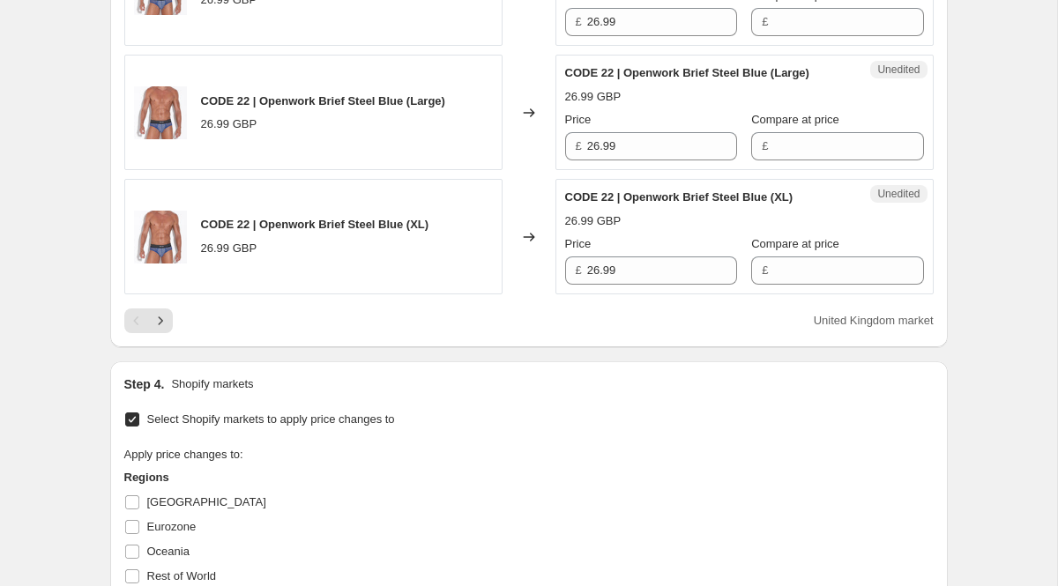
click at [180, 333] on div "United Kingdom market" at bounding box center [529, 321] width 810 height 25
click at [159, 325] on icon "Next" at bounding box center [160, 321] width 4 height 8
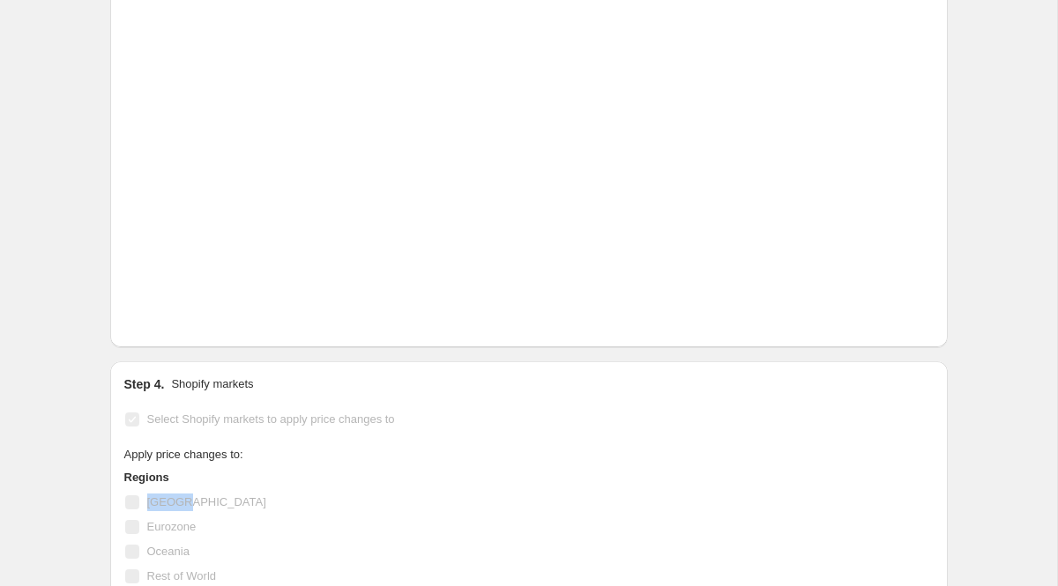
click at [159, 499] on span "[GEOGRAPHIC_DATA]" at bounding box center [206, 502] width 119 height 13
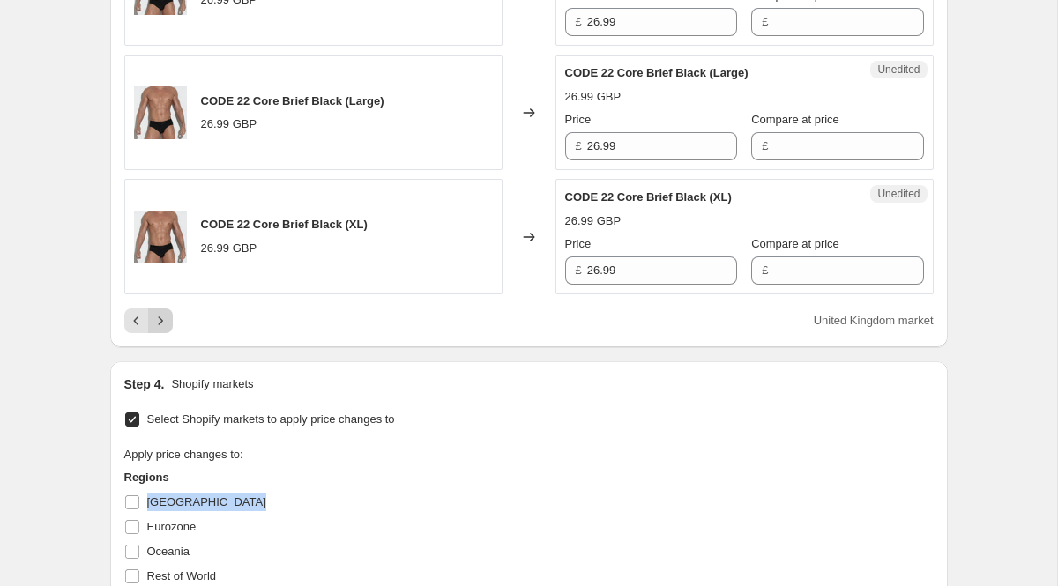
click at [161, 330] on icon "Next" at bounding box center [161, 321] width 18 height 18
click at [164, 309] on button "Next" at bounding box center [160, 321] width 25 height 25
click at [165, 330] on icon "Next" at bounding box center [161, 321] width 18 height 18
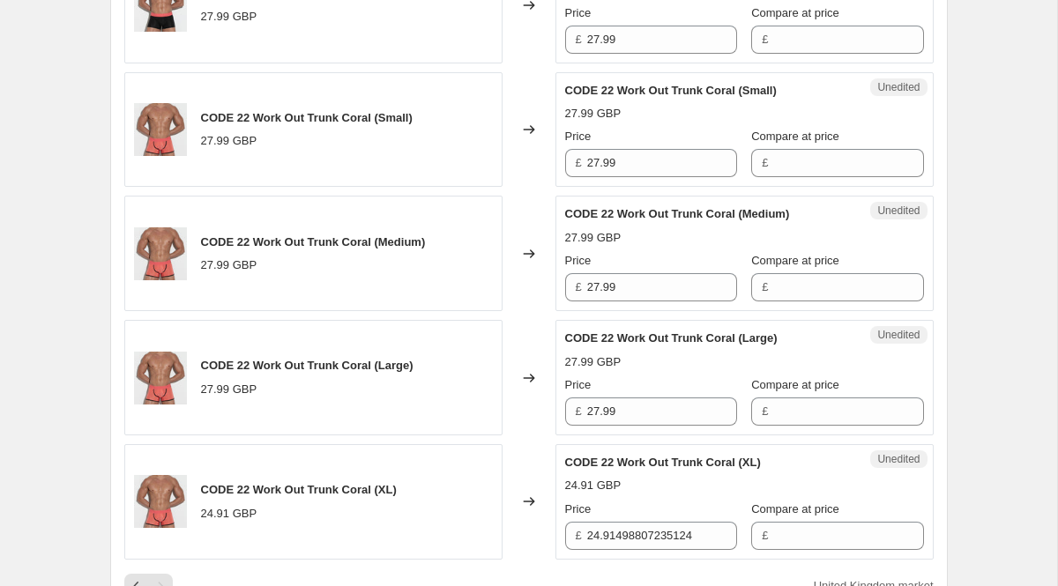
scroll to position [1713, 0]
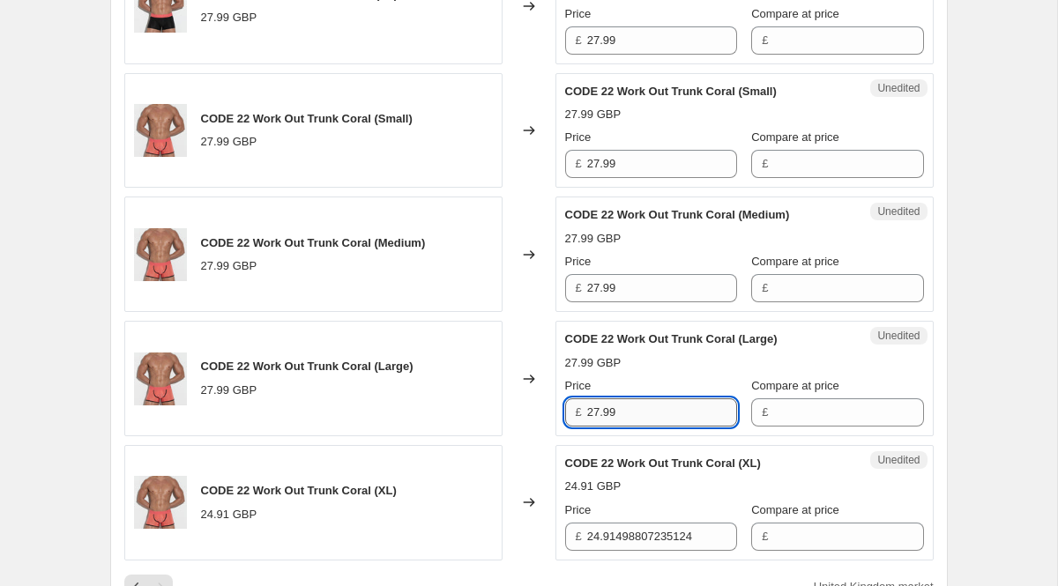
click at [601, 419] on input "27.99" at bounding box center [662, 413] width 150 height 28
click at [612, 541] on input "24.91498807235124" at bounding box center [662, 537] width 150 height 28
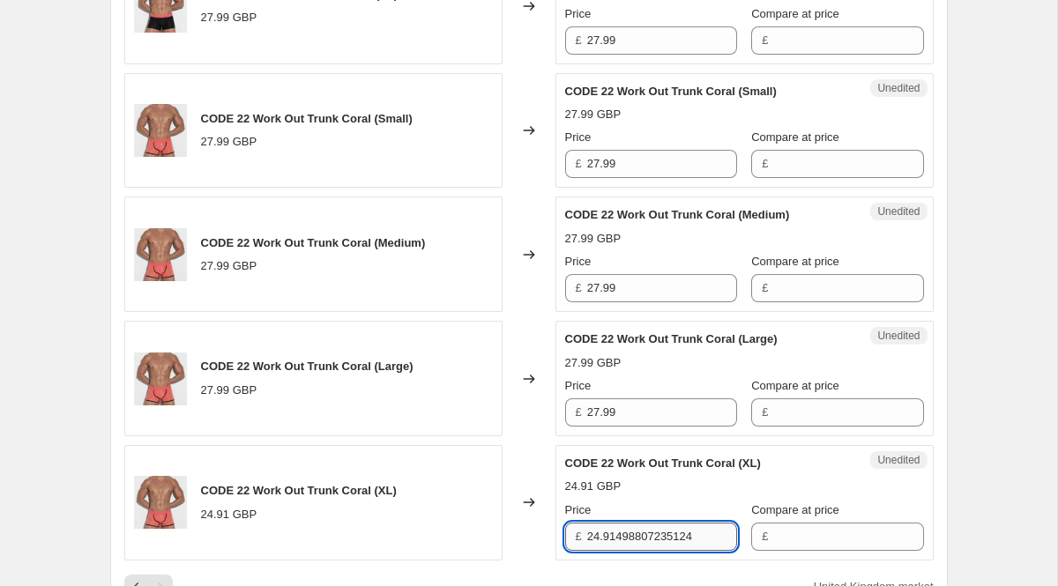
click at [612, 541] on input "24.91498807235124" at bounding box center [662, 537] width 150 height 28
paste input "7.99"
type input "27.99"
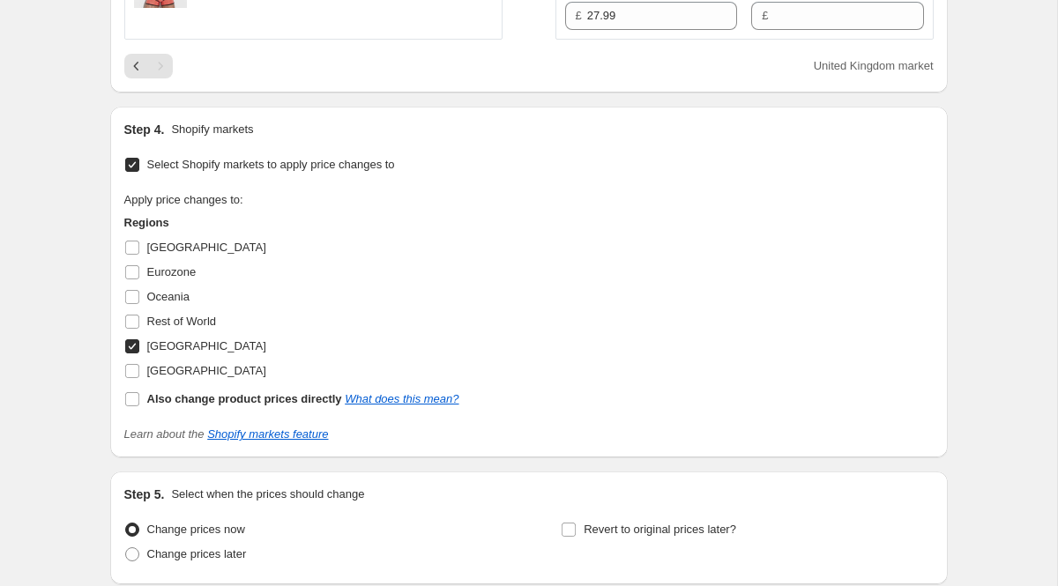
scroll to position [2379, 0]
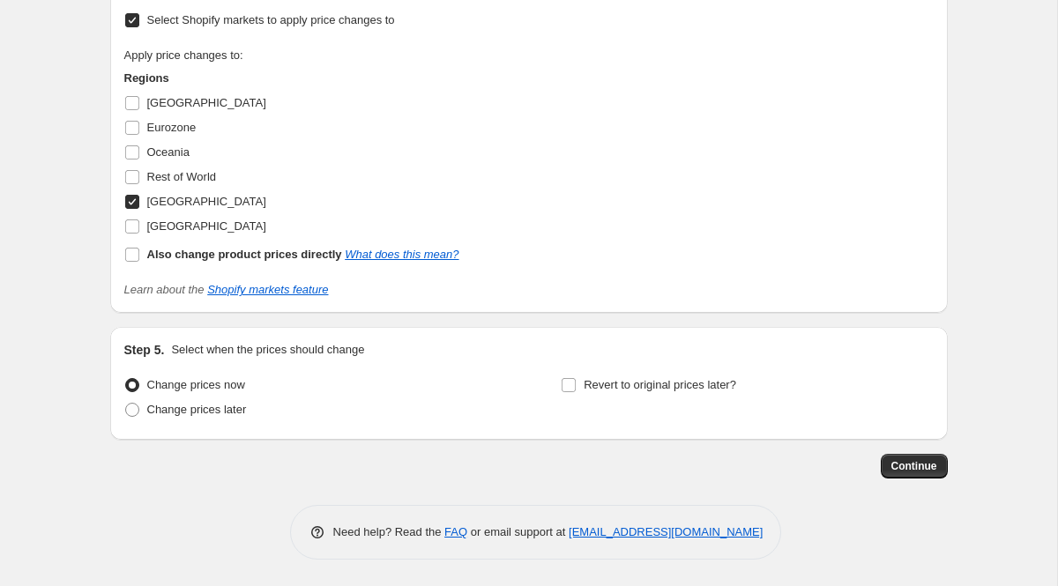
click at [907, 467] on span "Continue" at bounding box center [915, 466] width 46 height 14
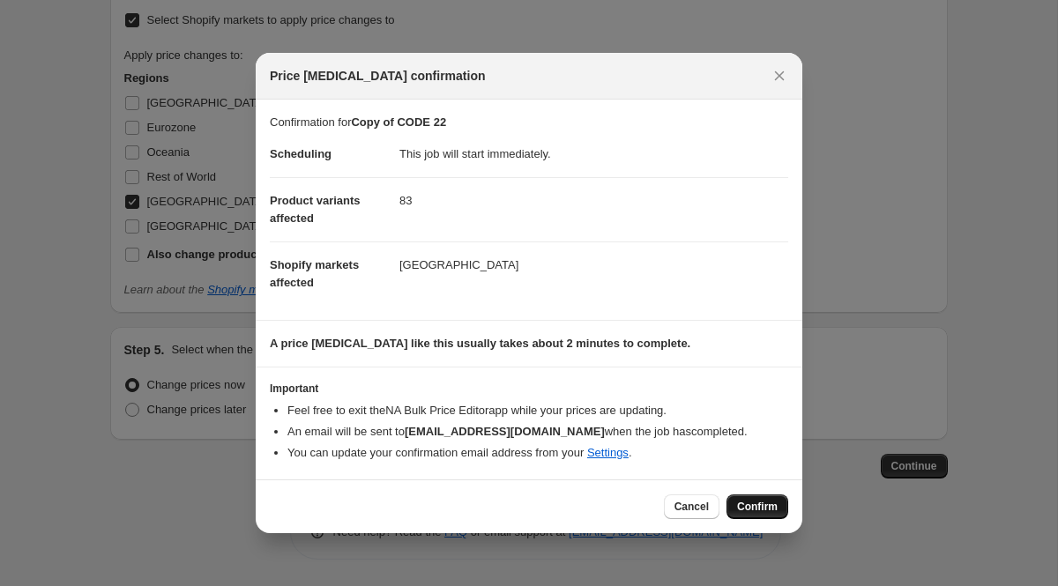
click at [736, 500] on button "Confirm" at bounding box center [758, 507] width 62 height 25
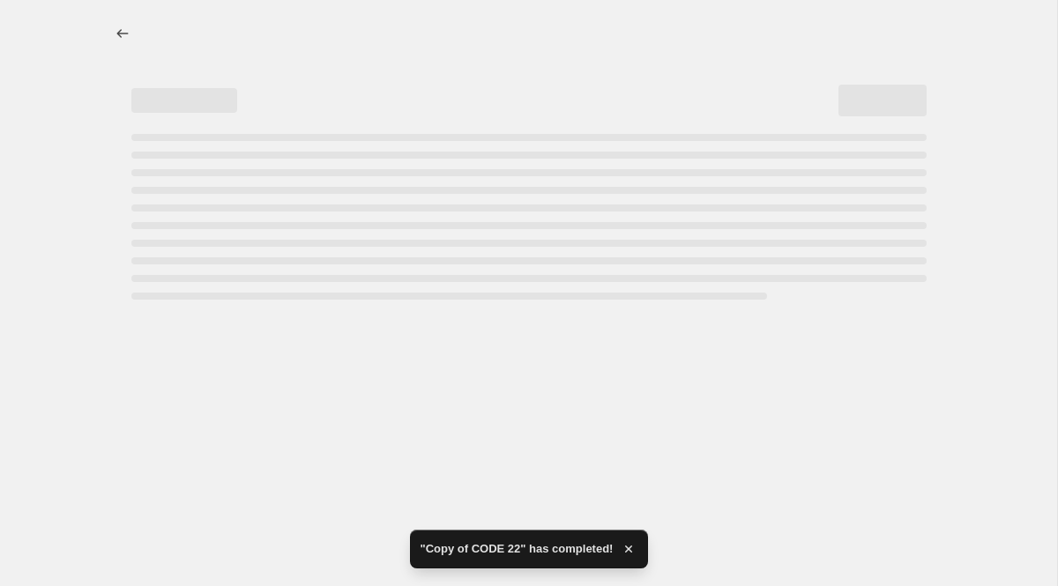
select select "vendor"
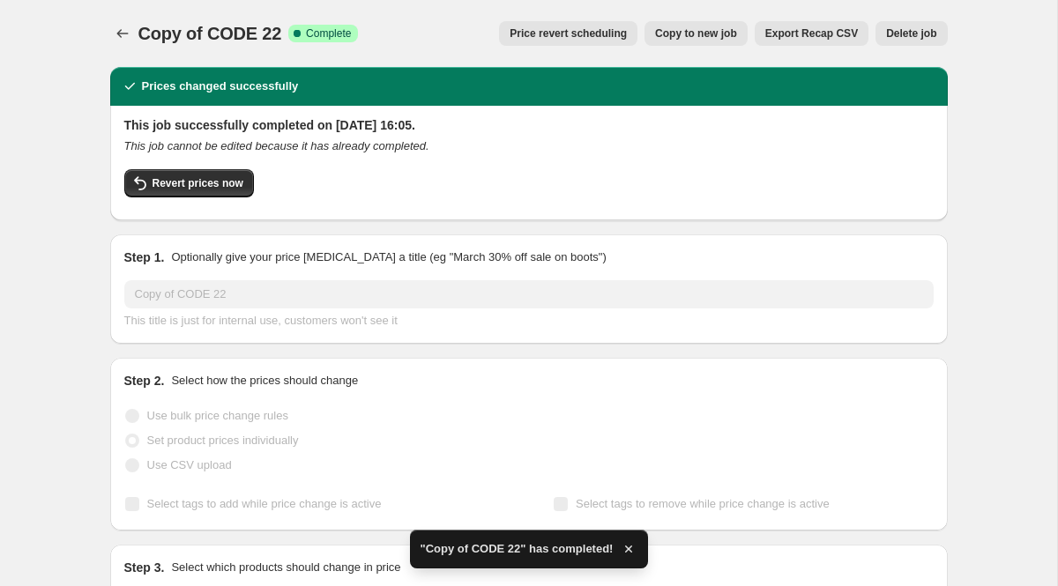
click at [713, 25] on button "Copy to new job" at bounding box center [696, 33] width 103 height 25
select select "vendor"
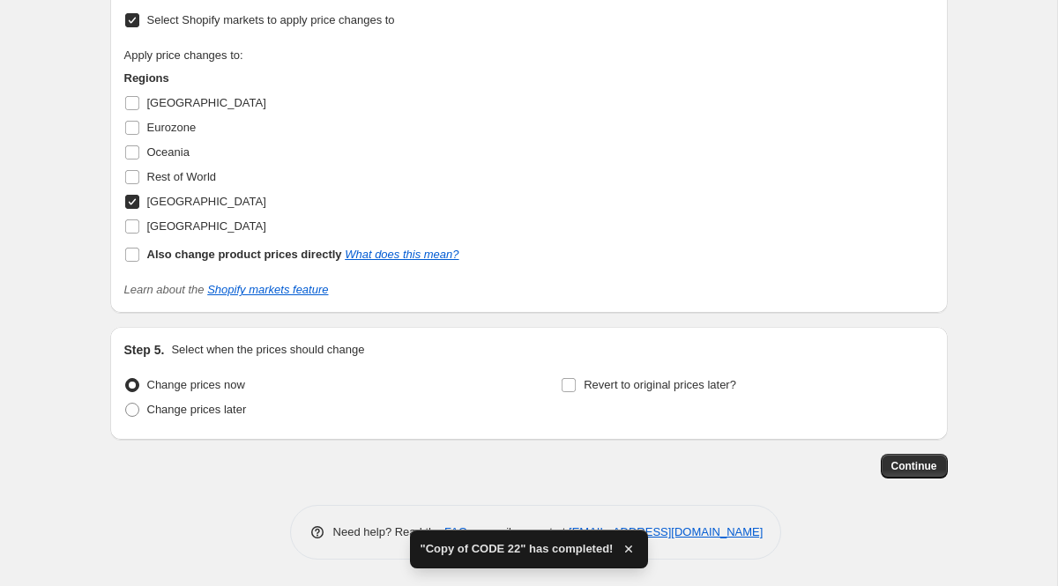
scroll to position [3354, 0]
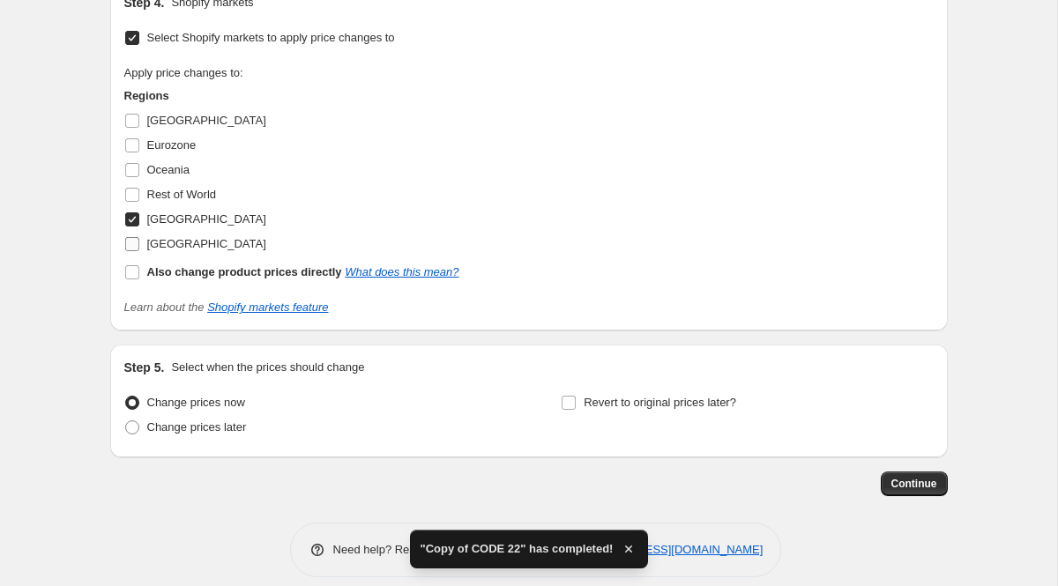
click at [142, 257] on label "[GEOGRAPHIC_DATA]" at bounding box center [195, 244] width 142 height 25
click at [139, 251] on input "[GEOGRAPHIC_DATA]" at bounding box center [132, 244] width 14 height 14
checkbox input "true"
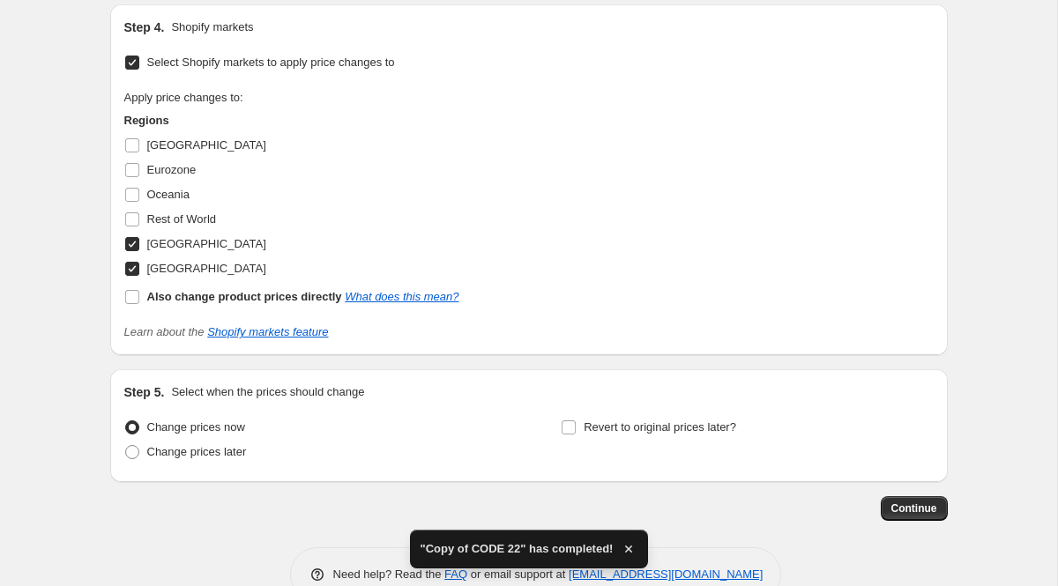
click at [145, 257] on label "[GEOGRAPHIC_DATA]" at bounding box center [195, 244] width 142 height 25
click at [139, 251] on input "[GEOGRAPHIC_DATA]" at bounding box center [132, 244] width 14 height 14
checkbox input "false"
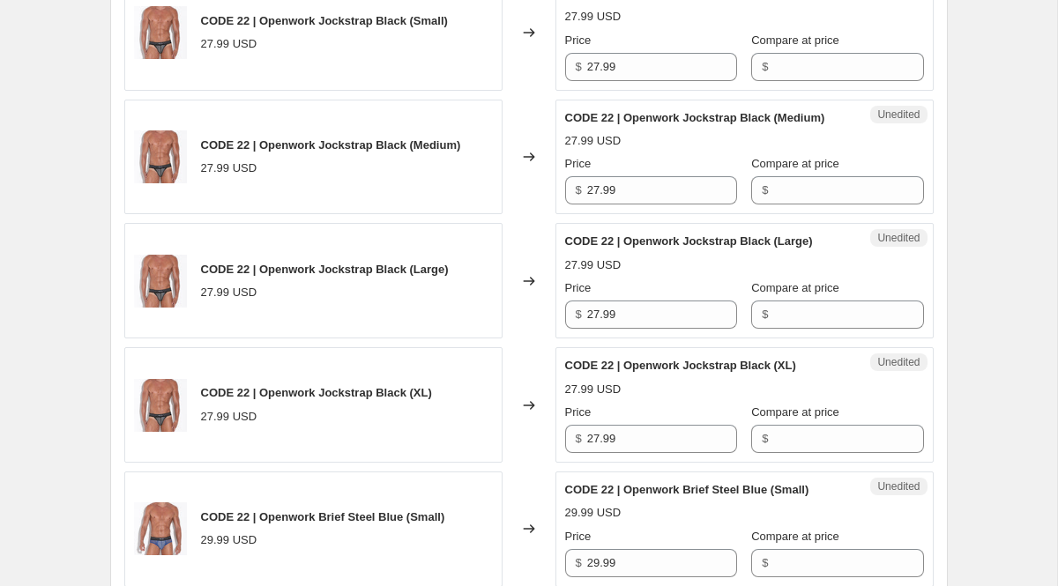
scroll to position [3504, 0]
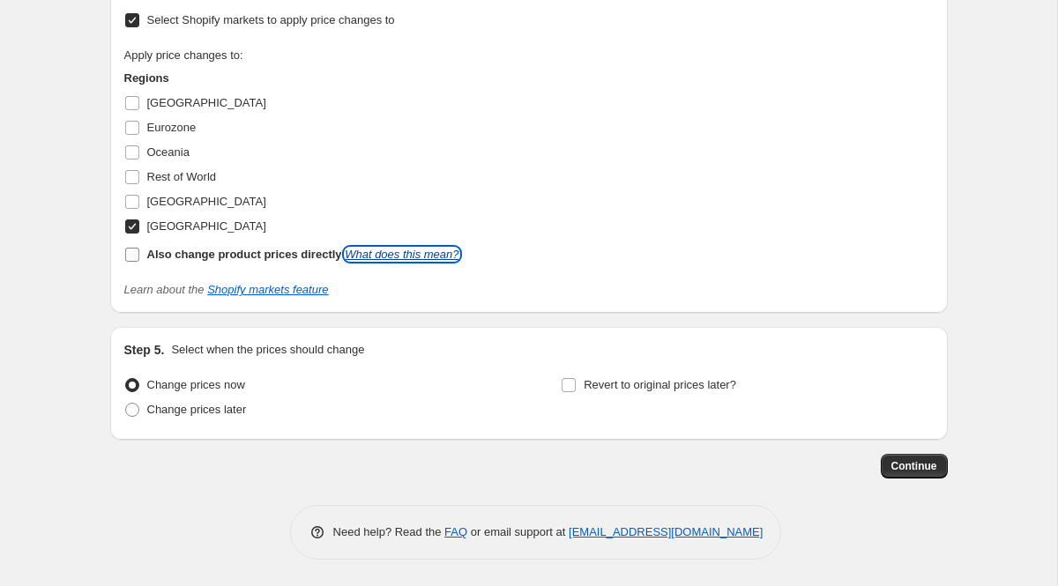
click at [387, 261] on link "What does this mean?" at bounding box center [402, 254] width 114 height 13
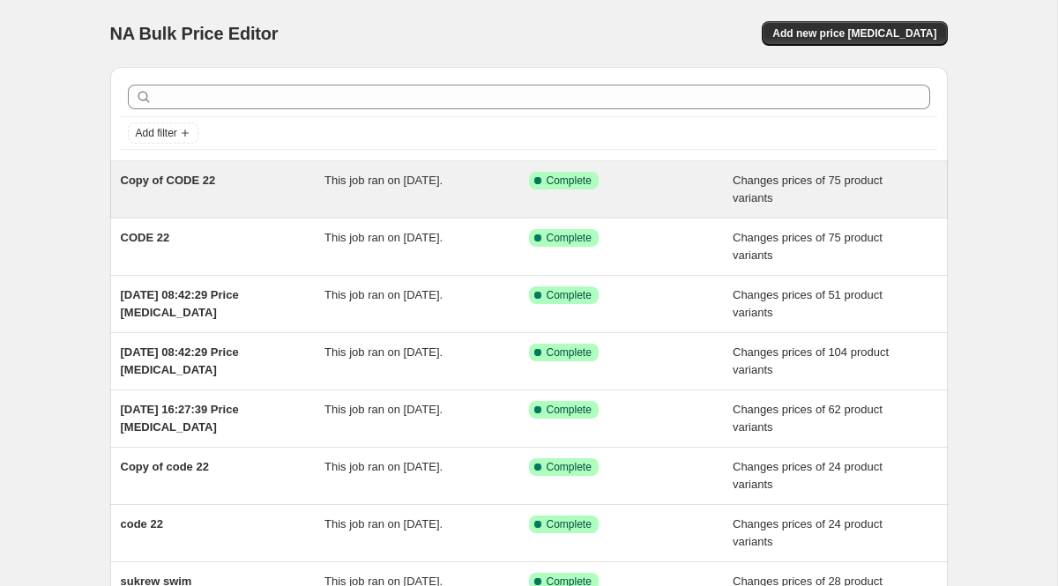
click at [443, 181] on span "This job ran on [DATE]." at bounding box center [384, 180] width 118 height 13
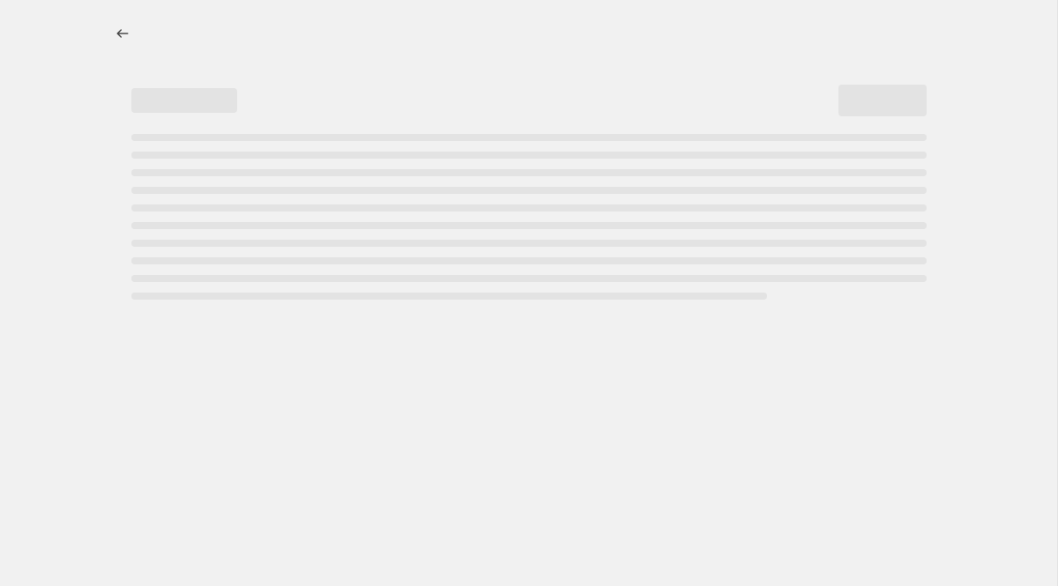
select select "vendor"
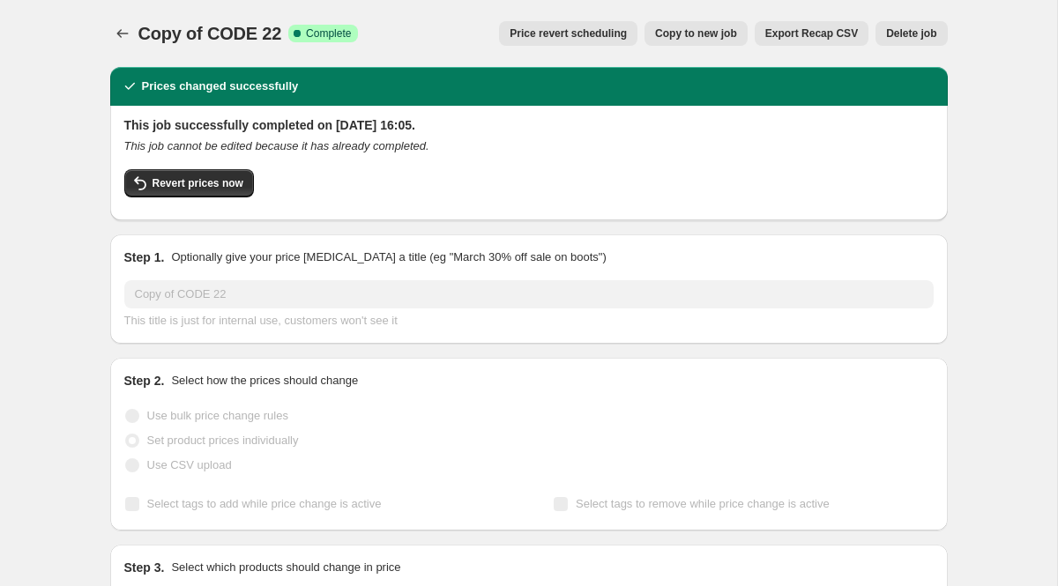
click at [678, 30] on span "Copy to new job" at bounding box center [696, 33] width 82 height 14
select select "vendor"
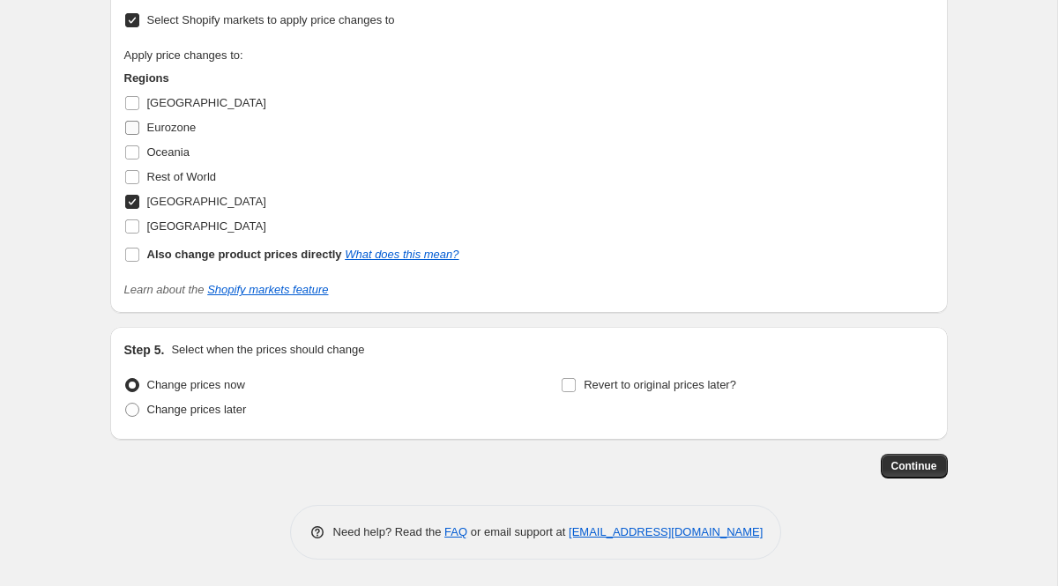
scroll to position [3529, 0]
click at [134, 209] on input "[GEOGRAPHIC_DATA]" at bounding box center [132, 202] width 14 height 14
checkbox input "false"
click at [145, 116] on label "[GEOGRAPHIC_DATA]" at bounding box center [195, 103] width 142 height 25
click at [139, 110] on input "[GEOGRAPHIC_DATA]" at bounding box center [132, 103] width 14 height 14
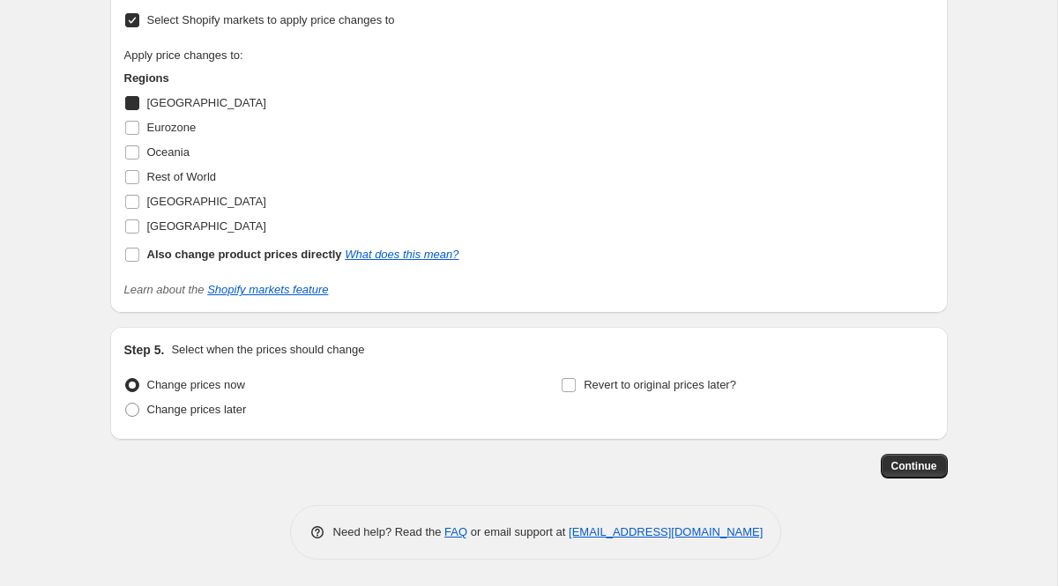
checkbox input "true"
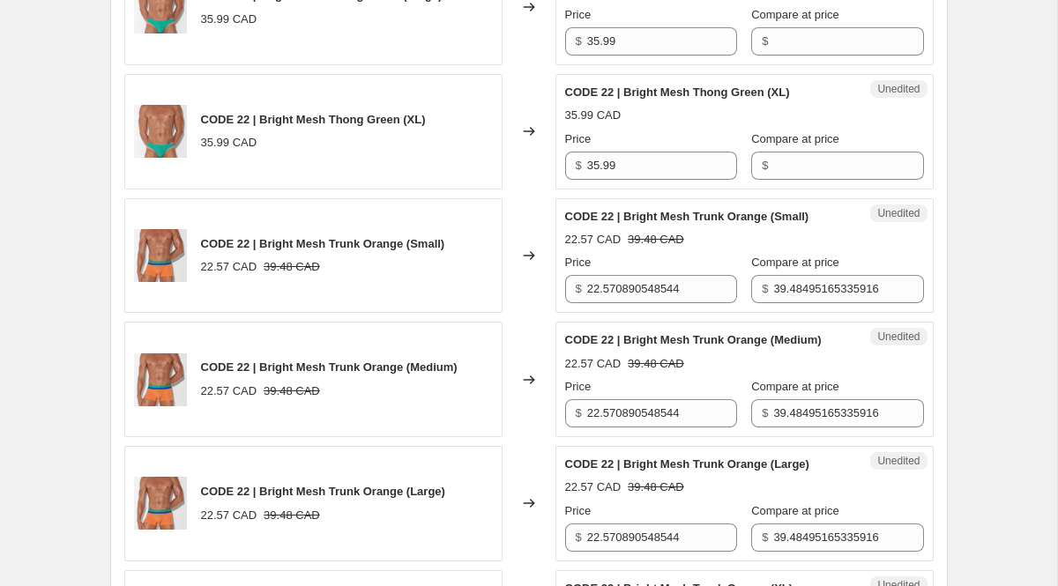
scroll to position [1096, 0]
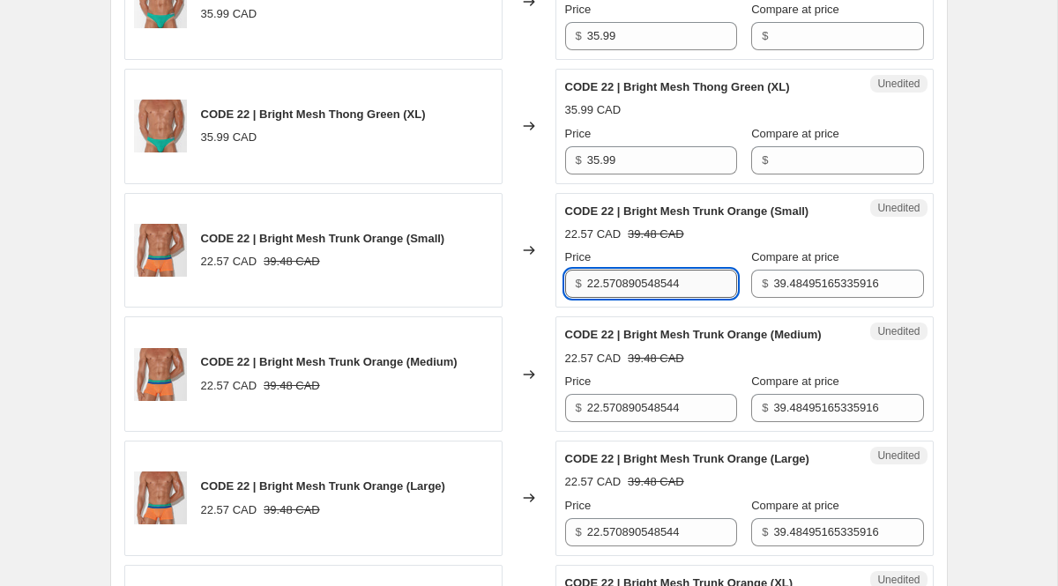
click at [624, 298] on input "22.570890548544" at bounding box center [662, 284] width 150 height 28
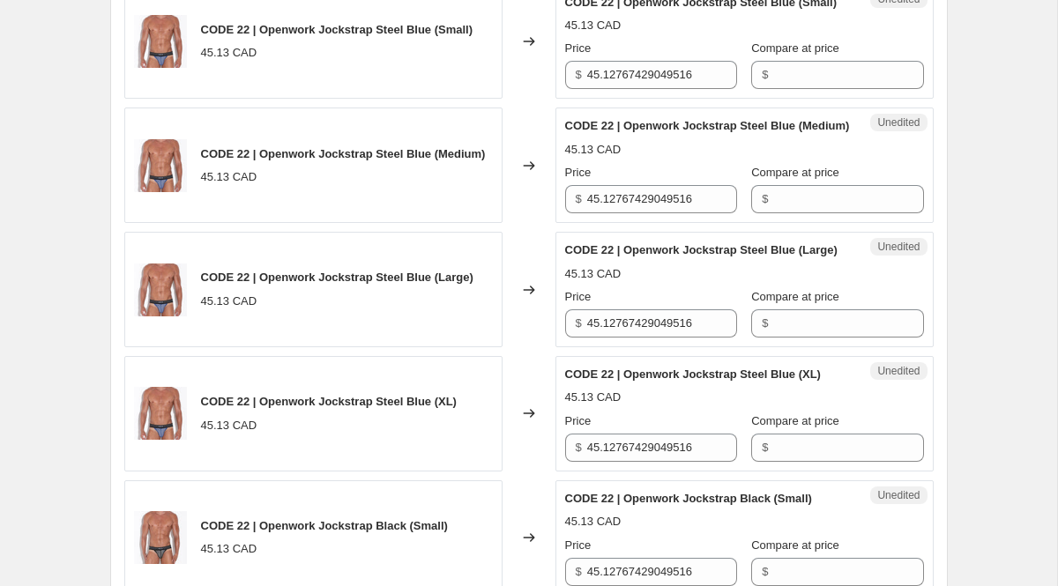
scroll to position [1815, 0]
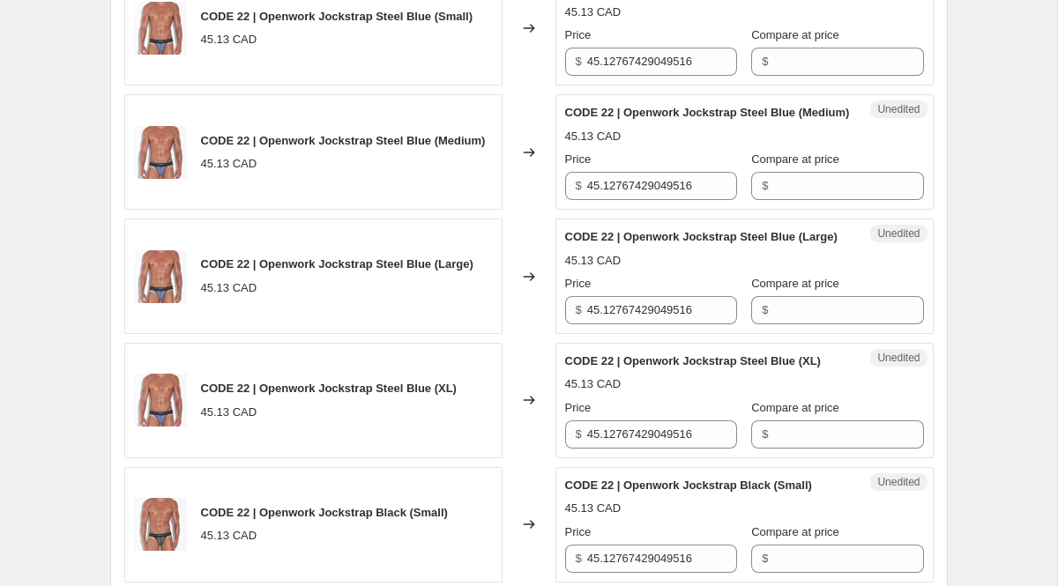
click at [607, 86] on div "Unedited CODE 22 | Openwork Jockstrap Steel Blue (Small) 45.13 CAD Price $ 45.1…" at bounding box center [745, 29] width 378 height 116
click at [607, 76] on input "45.12767429049516" at bounding box center [662, 62] width 150 height 28
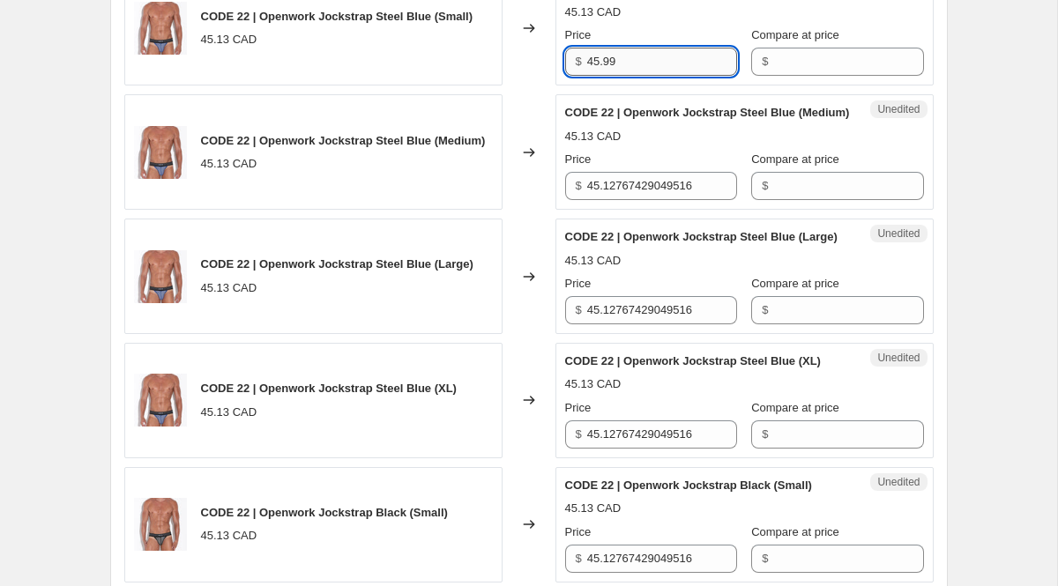
type input "c"
click at [643, 76] on input "45.9" at bounding box center [662, 62] width 150 height 28
type input "45.99"
click at [660, 200] on input "45.12767429049516" at bounding box center [662, 186] width 150 height 28
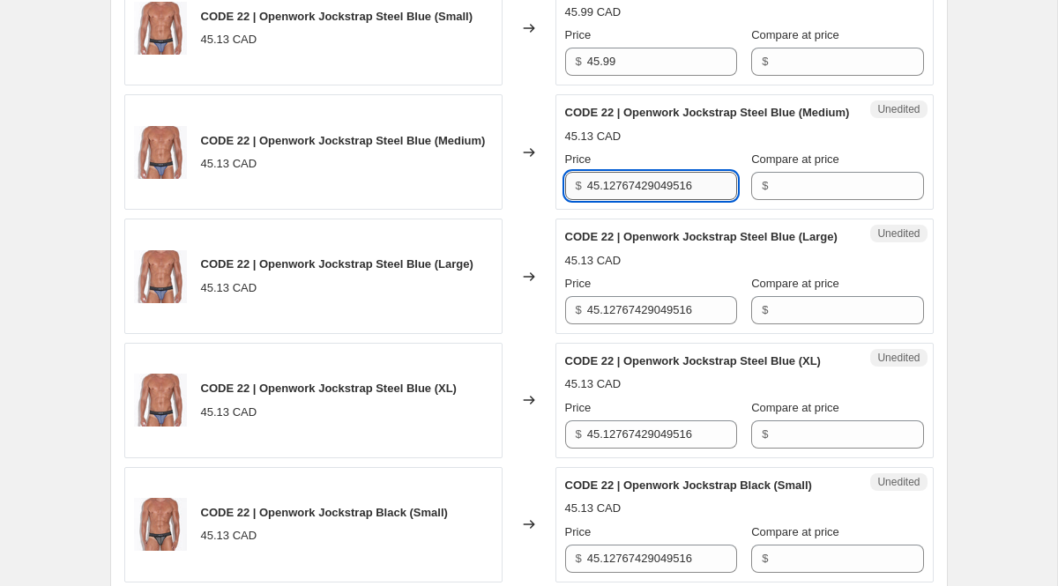
click at [660, 200] on input "45.12767429049516" at bounding box center [662, 186] width 150 height 28
paste input "99"
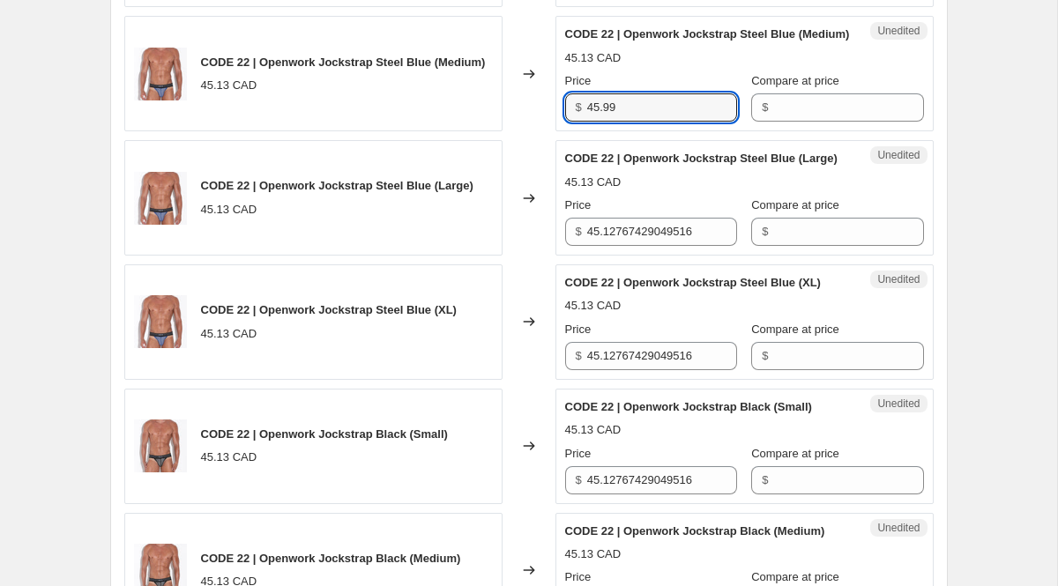
scroll to position [1897, 0]
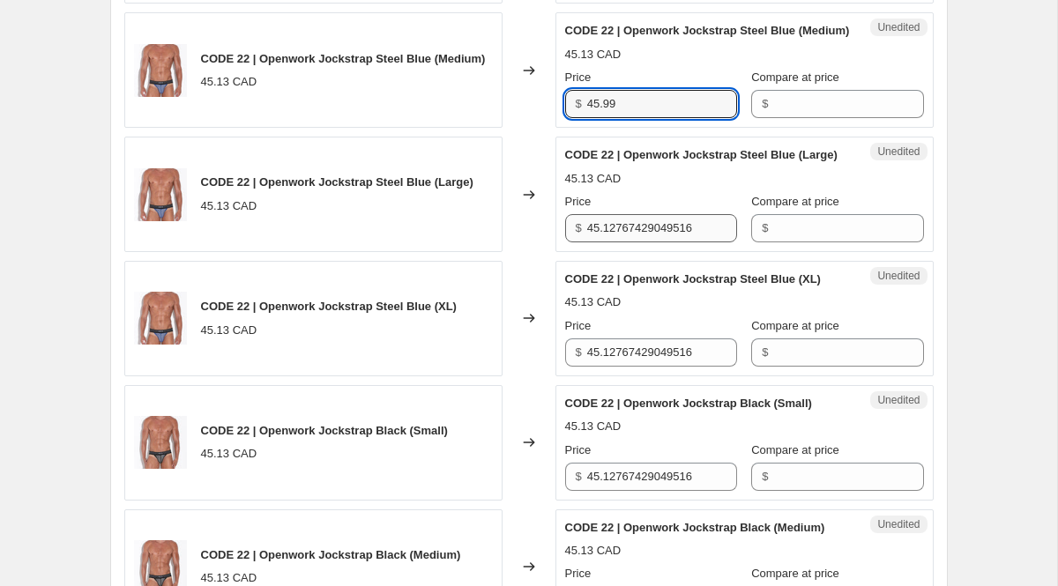
type input "45.99"
click at [653, 243] on input "45.12767429049516" at bounding box center [662, 228] width 150 height 28
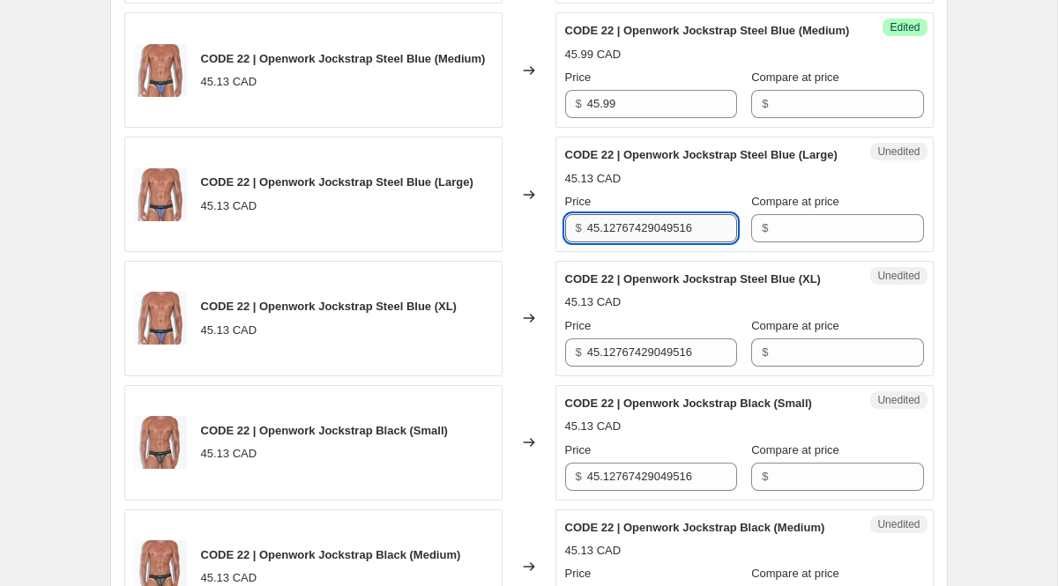
click at [653, 243] on input "45.12767429049516" at bounding box center [662, 228] width 150 height 28
paste input "99"
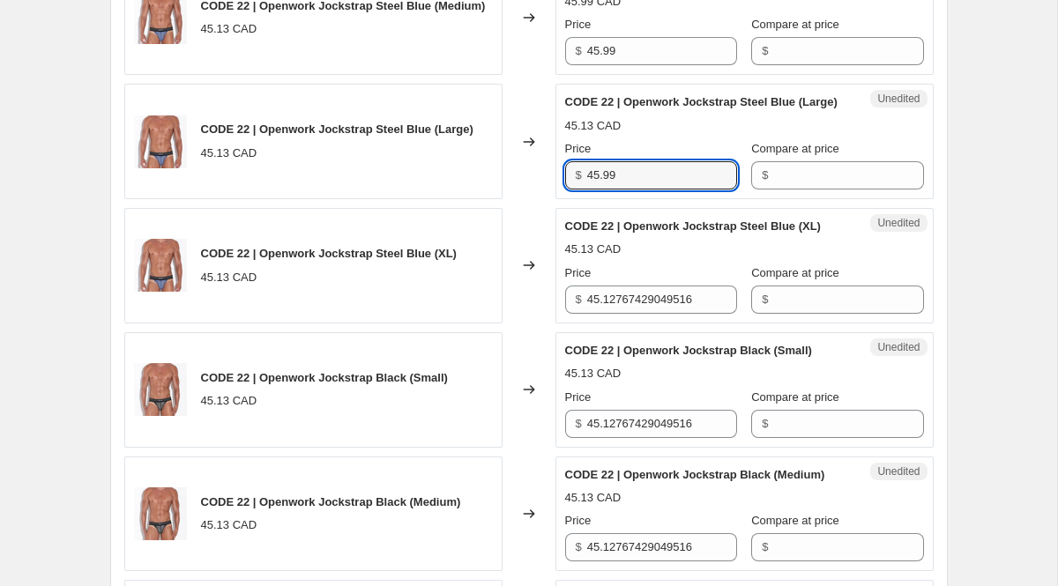
scroll to position [1956, 0]
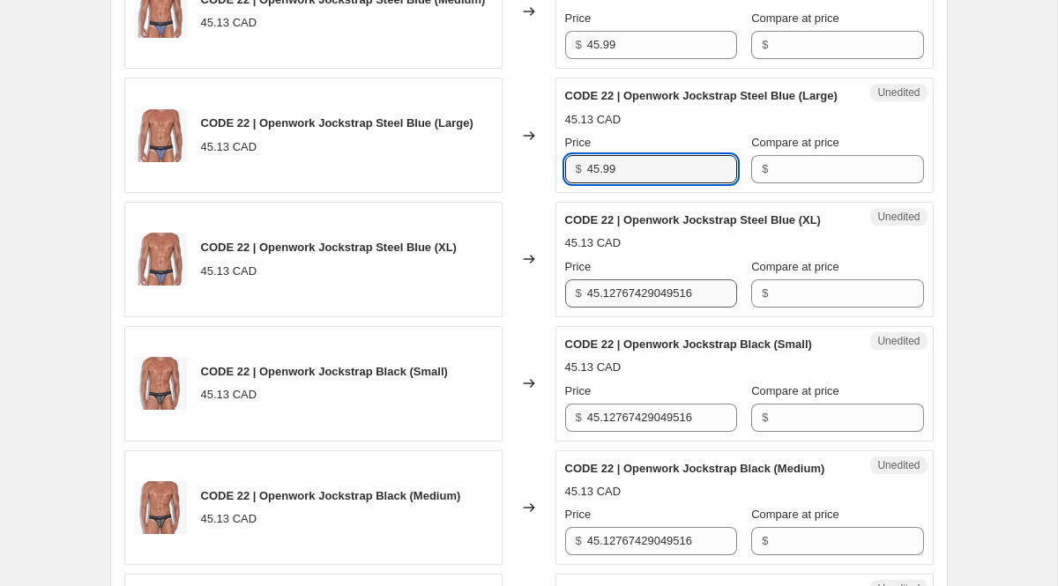
type input "45.99"
click at [659, 308] on input "45.12767429049516" at bounding box center [662, 294] width 150 height 28
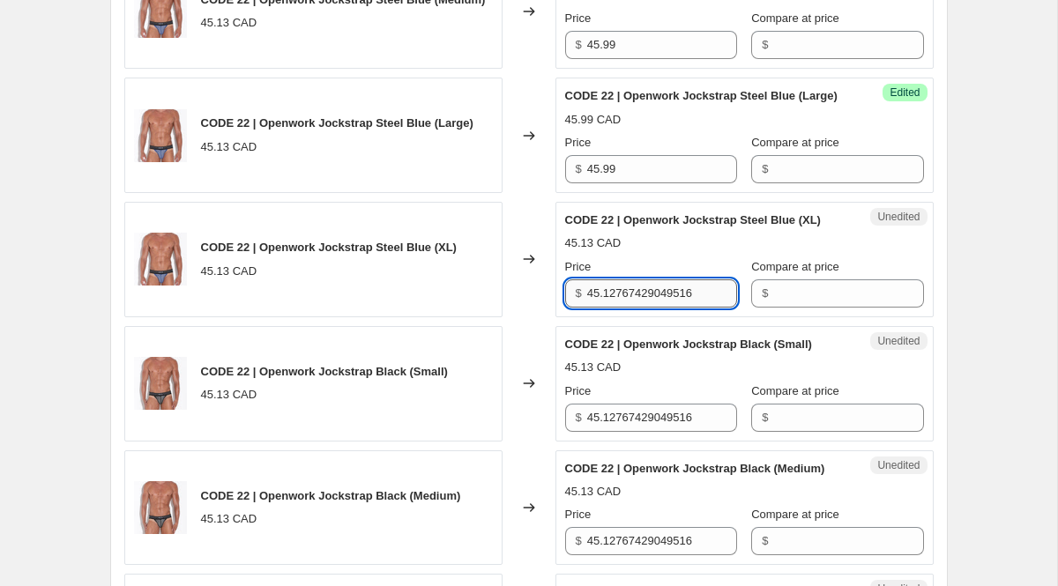
click at [659, 308] on input "45.12767429049516" at bounding box center [662, 294] width 150 height 28
paste input "99"
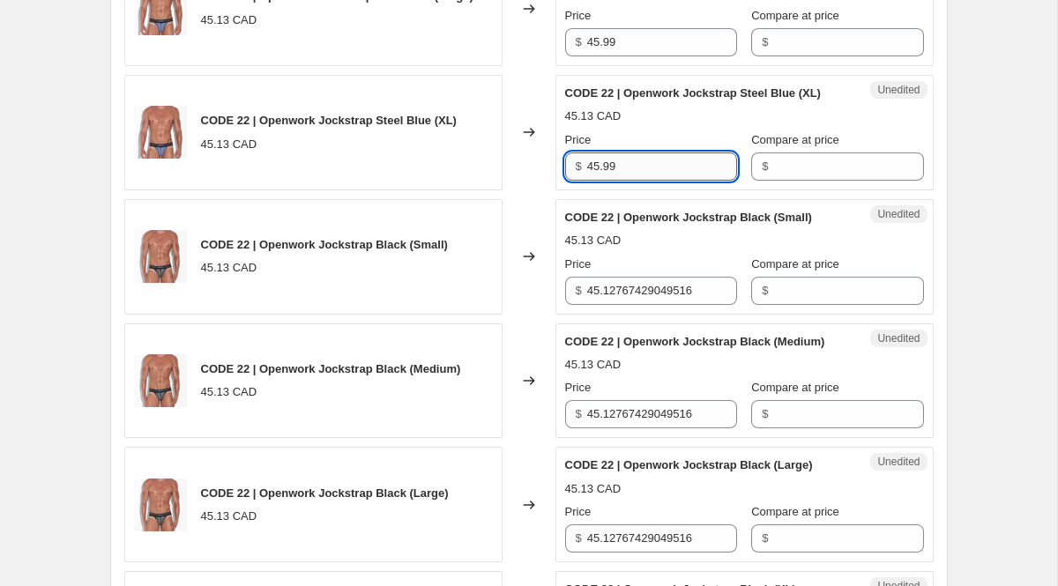
scroll to position [2101, 0]
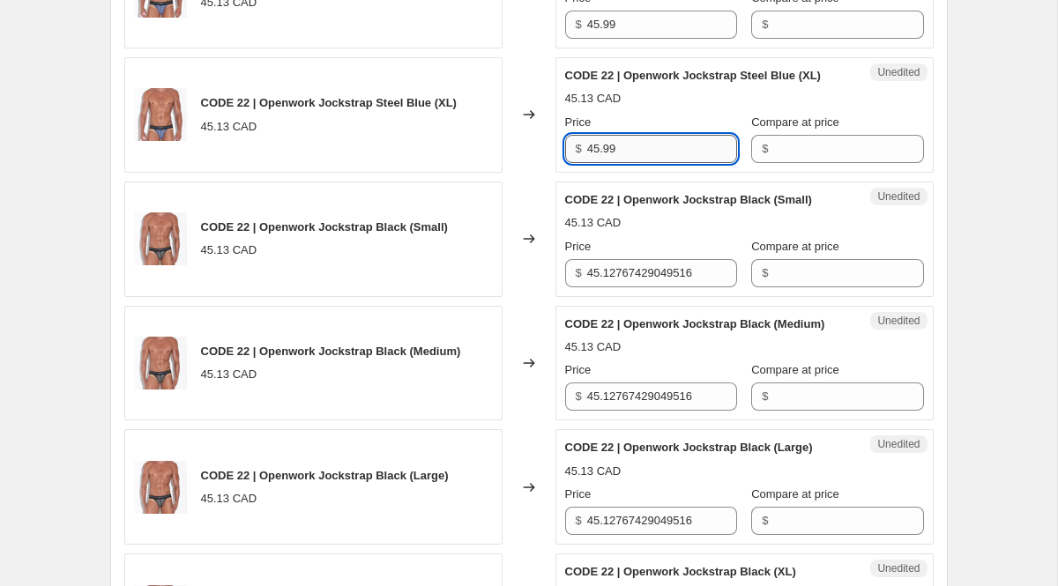
type input "45.99"
click at [659, 288] on input "45.12767429049516" at bounding box center [662, 273] width 150 height 28
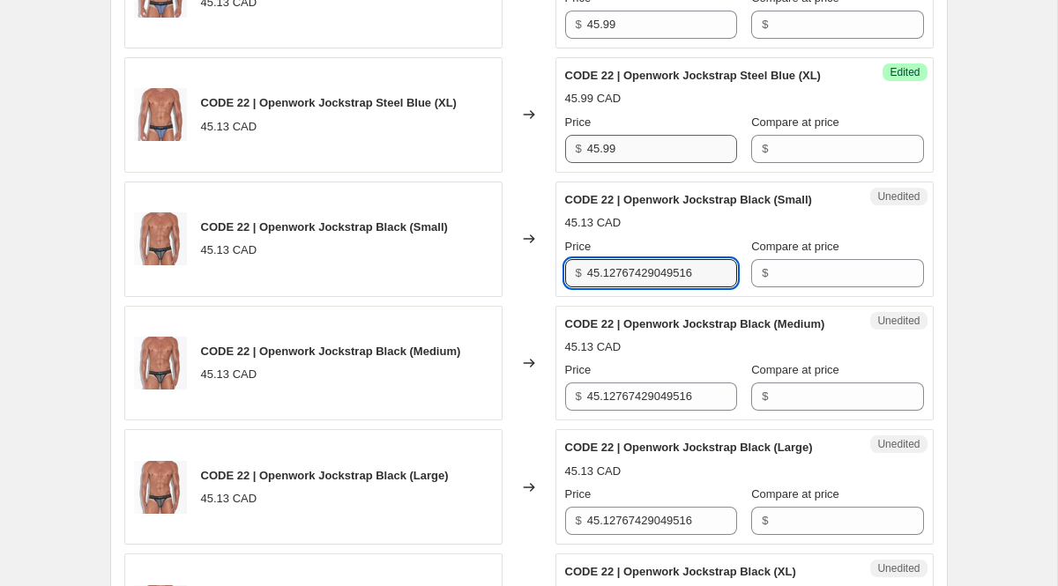
click at [659, 288] on input "45.12767429049516" at bounding box center [662, 273] width 150 height 28
paste input "99"
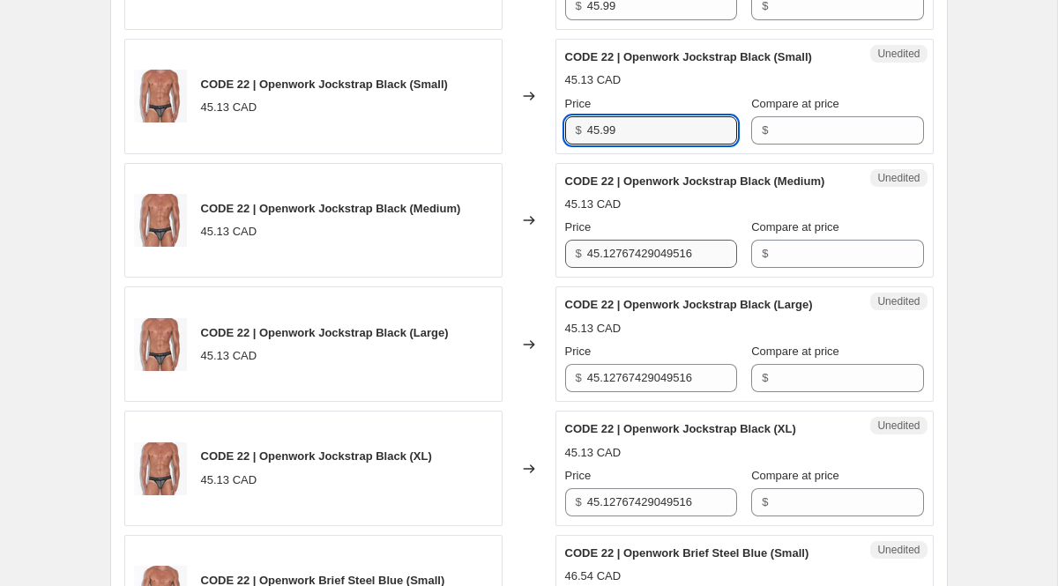
type input "45.99"
click at [666, 268] on input "45.12767429049516" at bounding box center [662, 254] width 150 height 28
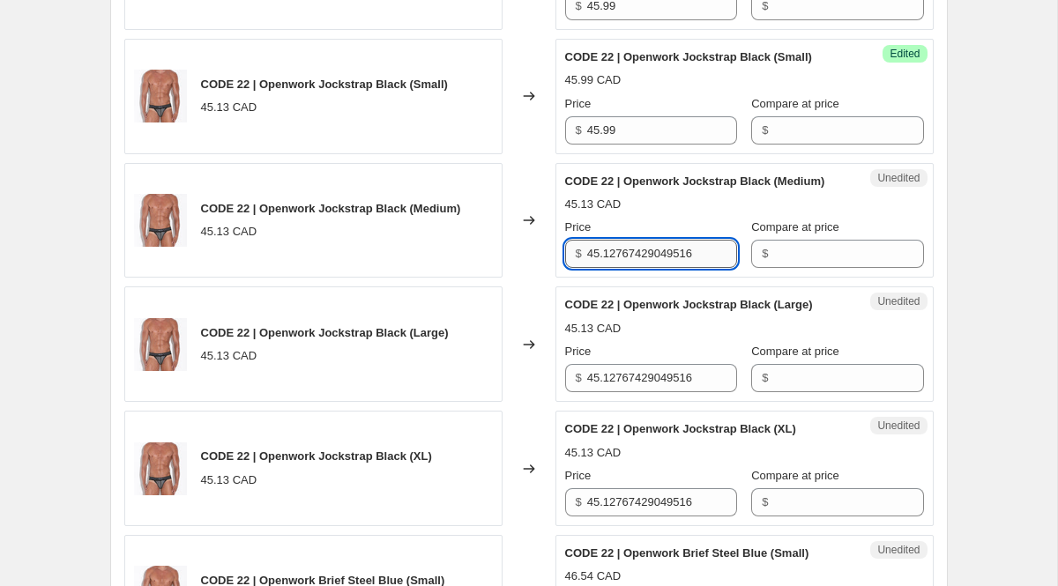
click at [666, 268] on input "45.12767429049516" at bounding box center [662, 254] width 150 height 28
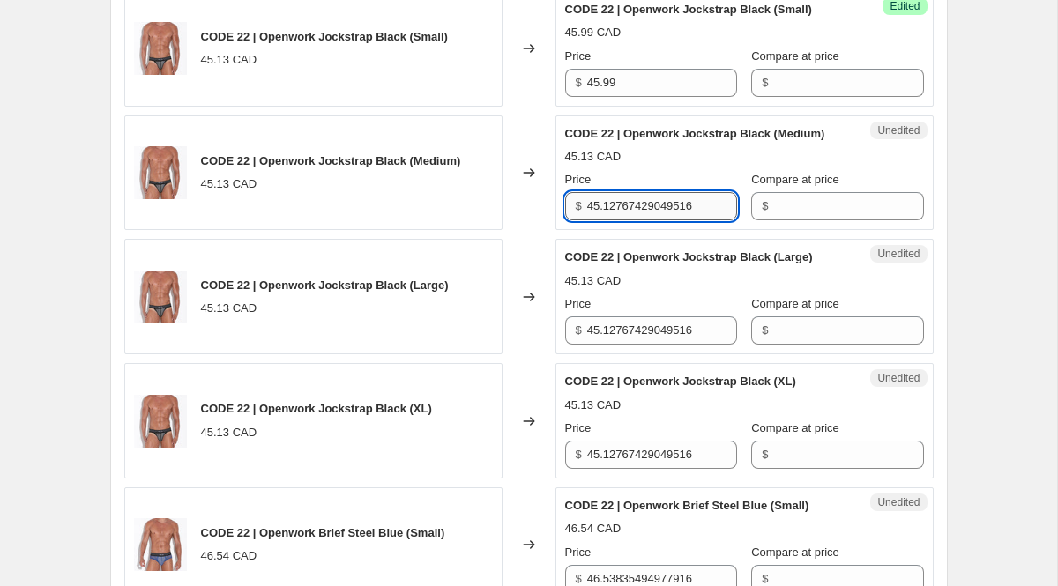
paste input "99"
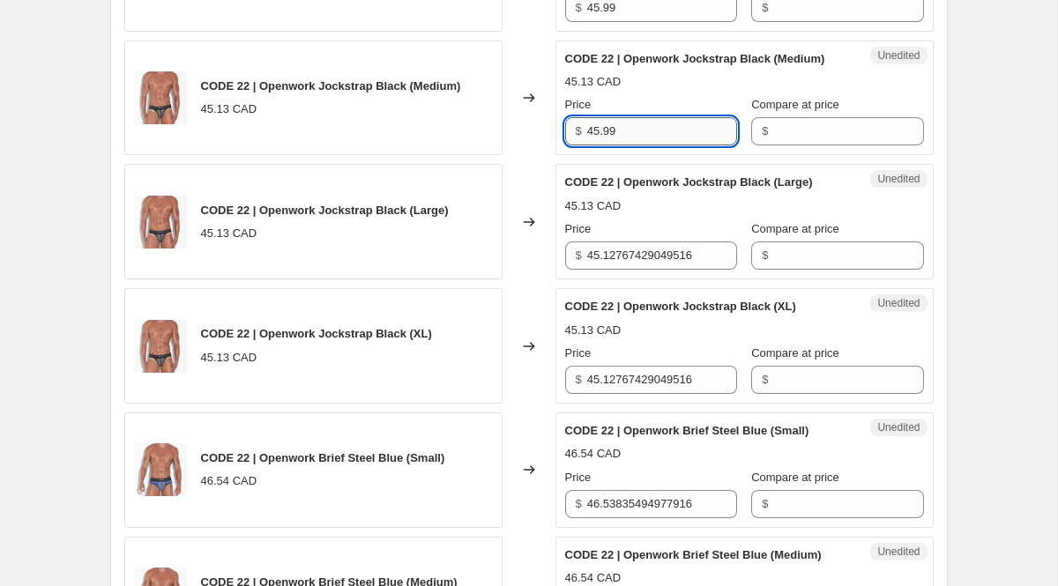
scroll to position [2367, 0]
type input "45.99"
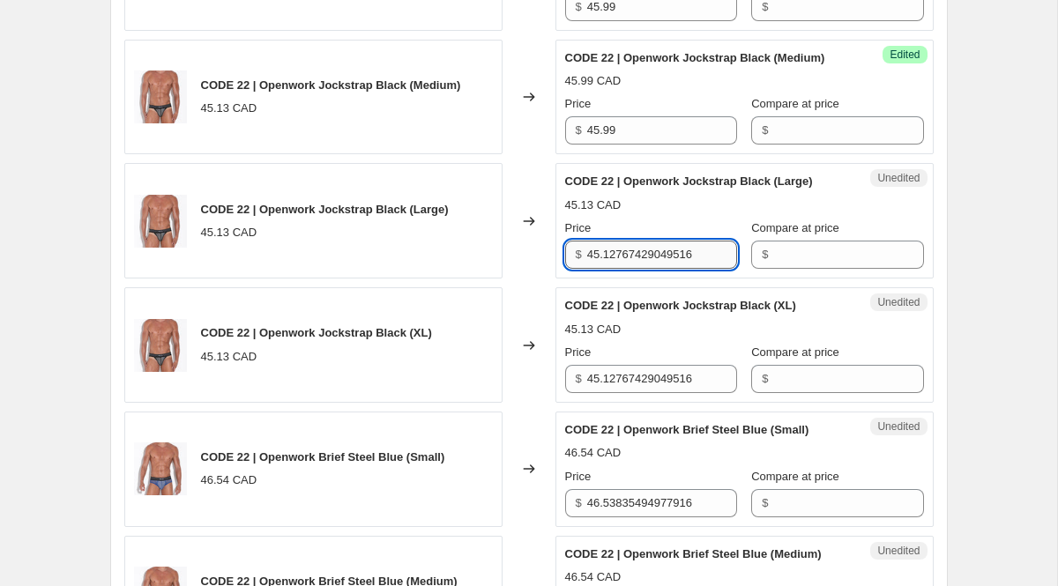
click at [666, 269] on input "45.12767429049516" at bounding box center [662, 255] width 150 height 28
paste input "99"
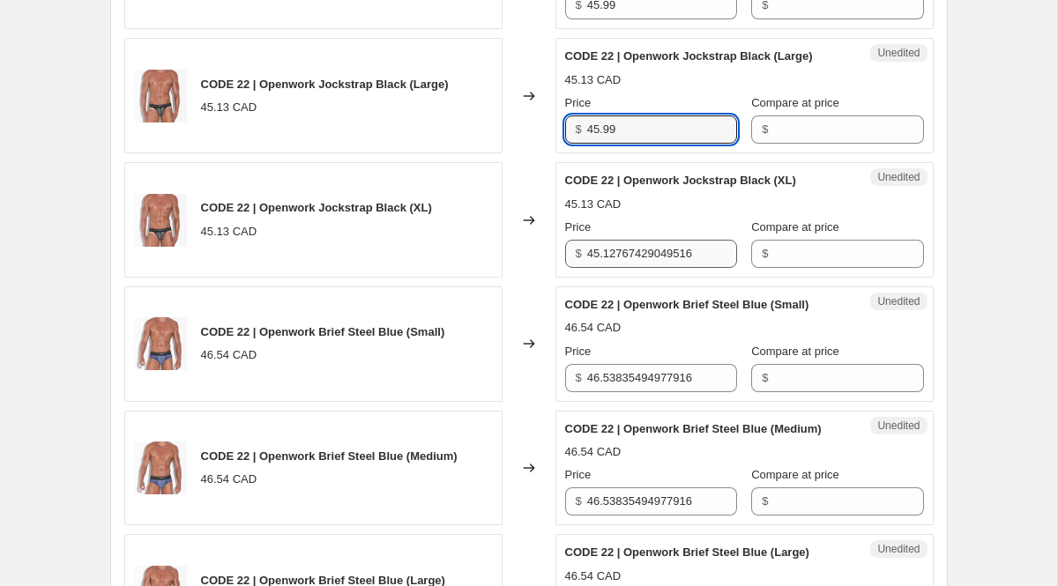
type input "45.99"
click at [665, 268] on input "45.12767429049516" at bounding box center [662, 254] width 150 height 28
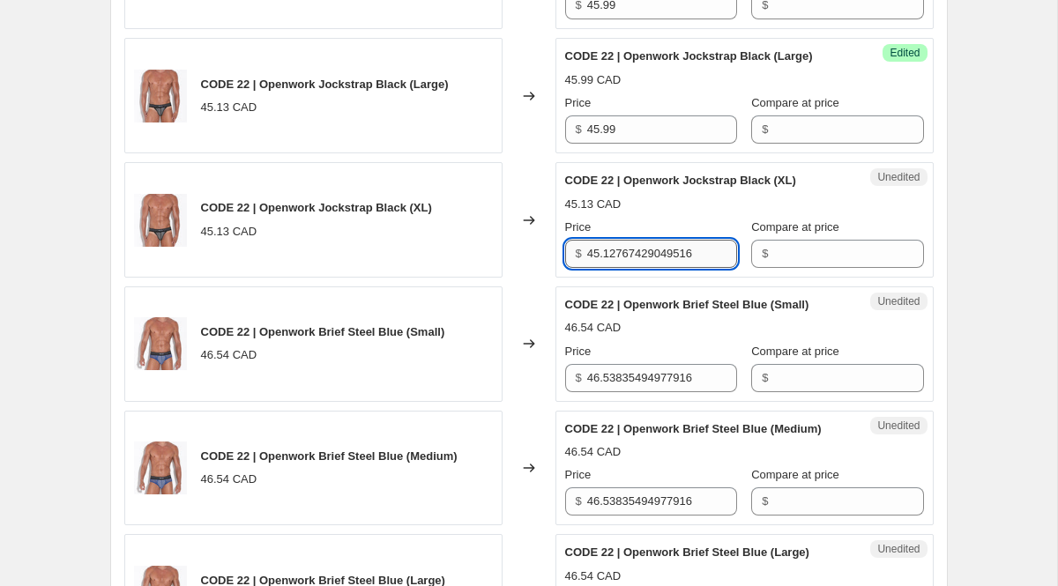
click at [665, 268] on input "45.12767429049516" at bounding box center [662, 254] width 150 height 28
paste input "99"
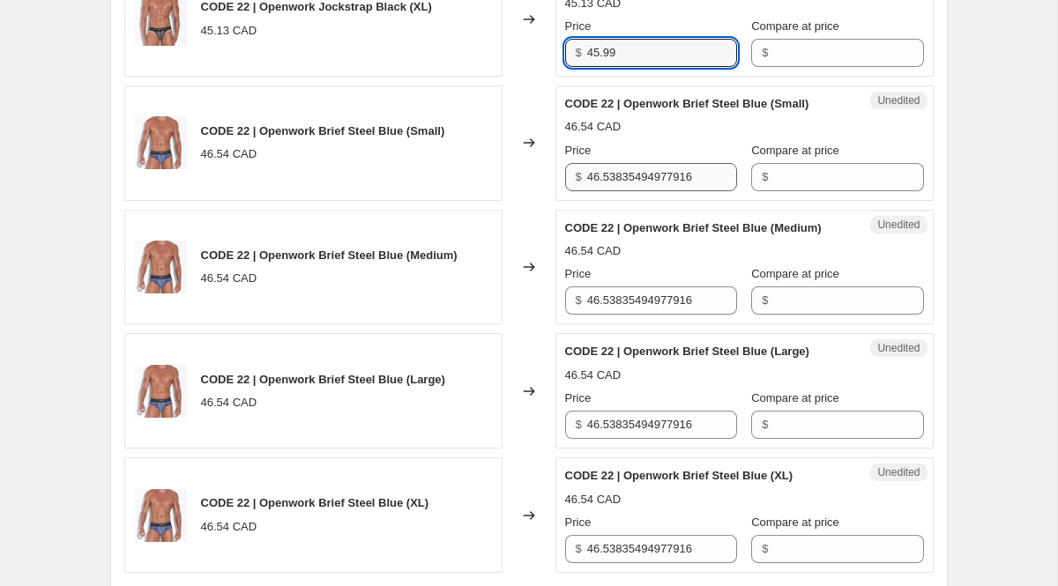
type input "45.99"
click at [637, 191] on input "46.53835494977916" at bounding box center [662, 177] width 150 height 28
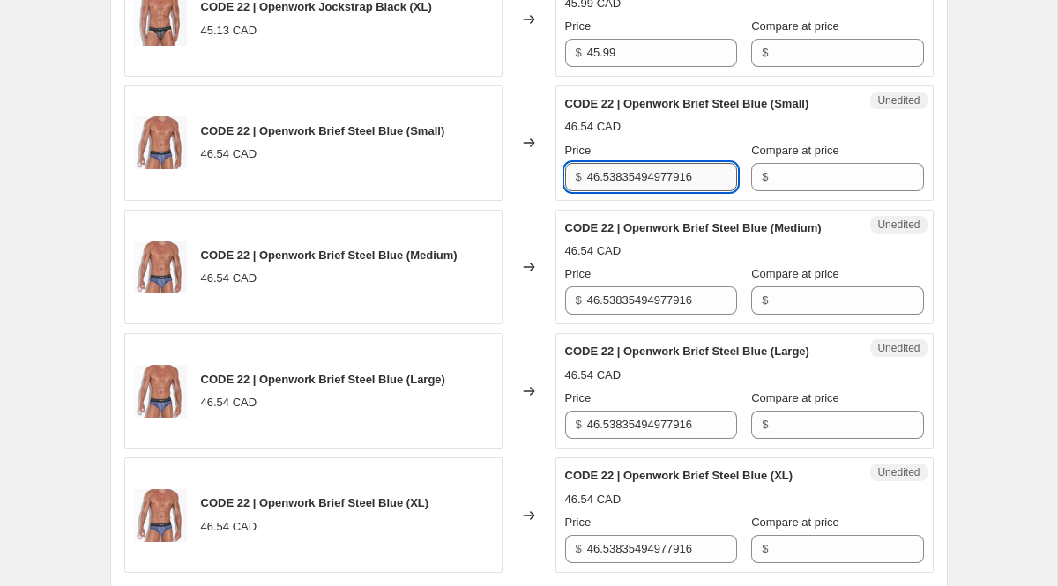
click at [637, 191] on input "46.53835494977916" at bounding box center [662, 177] width 150 height 28
type input "47.99"
click at [645, 315] on input "46.53835494977916" at bounding box center [662, 301] width 150 height 28
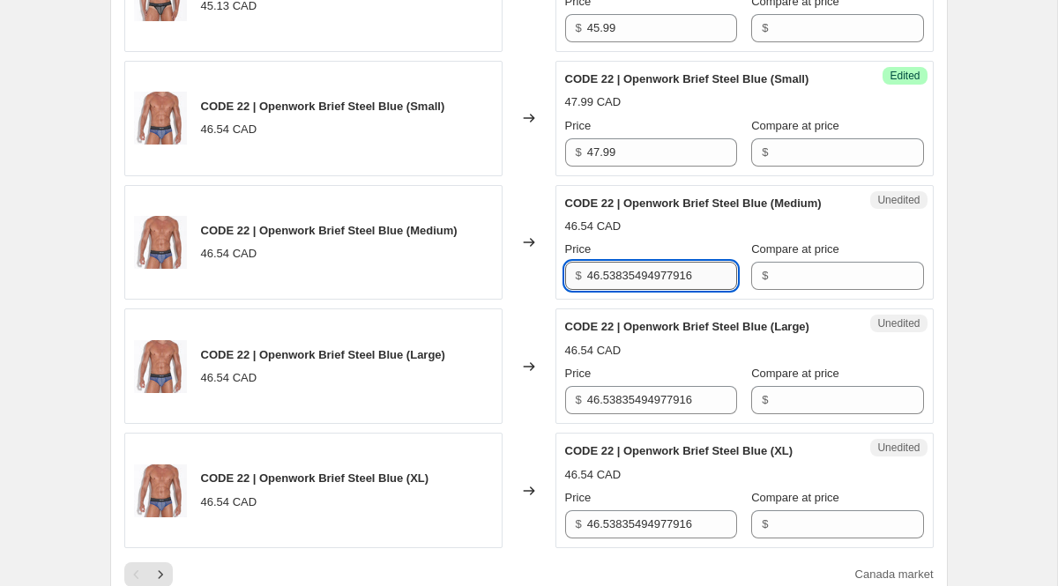
paste input "7.99"
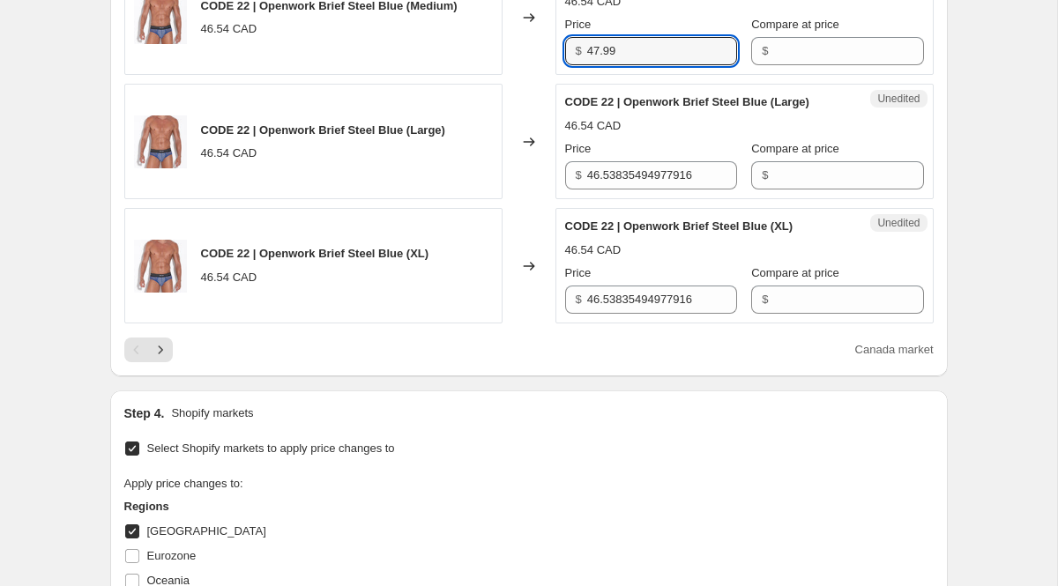
scroll to position [2996, 0]
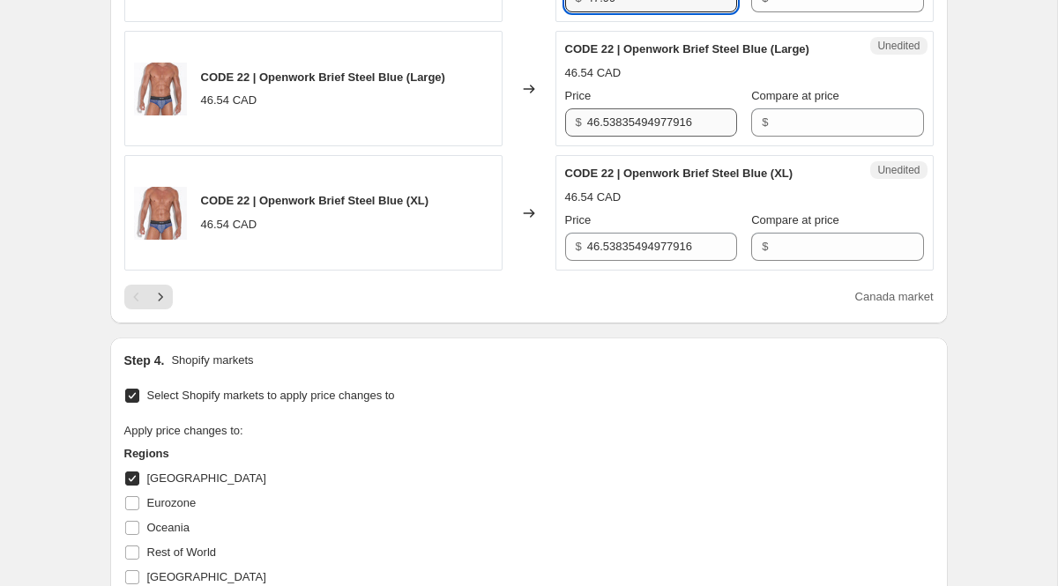
type input "47.99"
click at [609, 137] on input "46.53835494977916" at bounding box center [662, 122] width 150 height 28
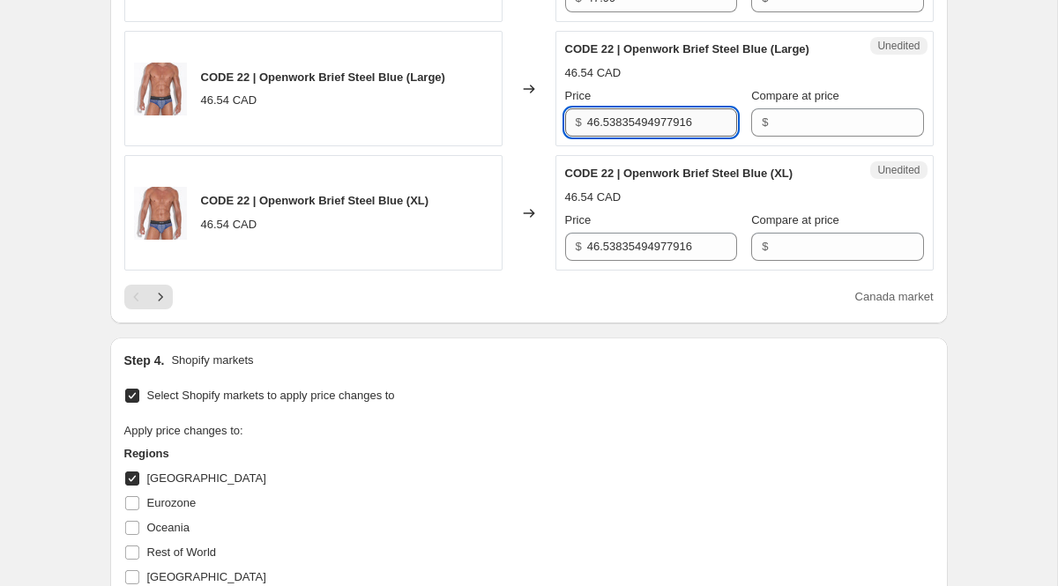
paste input "7.99"
type input "47.99"
click at [626, 261] on input "46.53835494977916" at bounding box center [662, 247] width 150 height 28
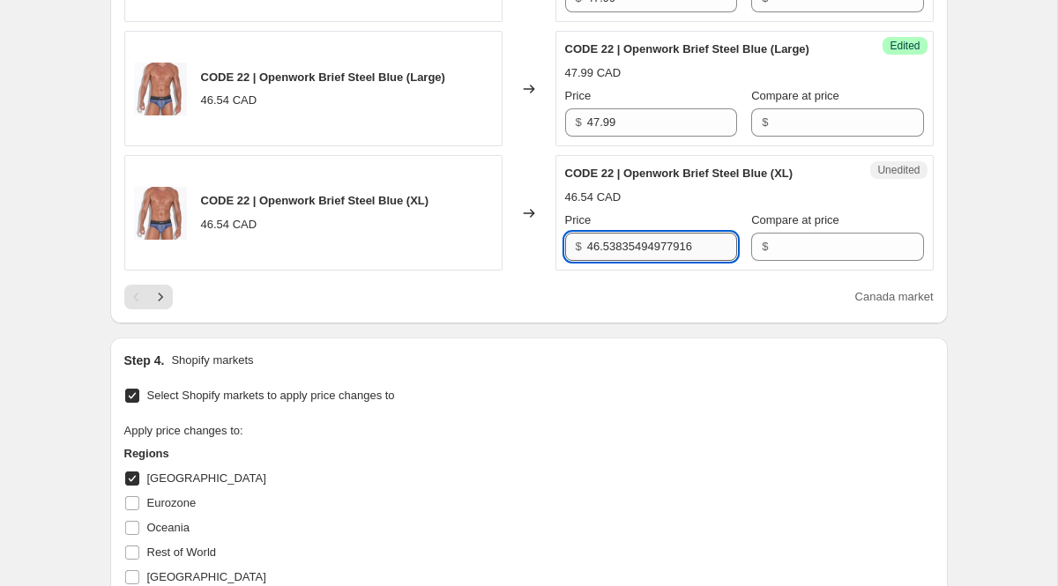
click at [626, 261] on input "46.53835494977916" at bounding box center [662, 247] width 150 height 28
paste input "7.99"
type input "47.99"
click at [483, 310] on div "Canada market" at bounding box center [529, 297] width 810 height 25
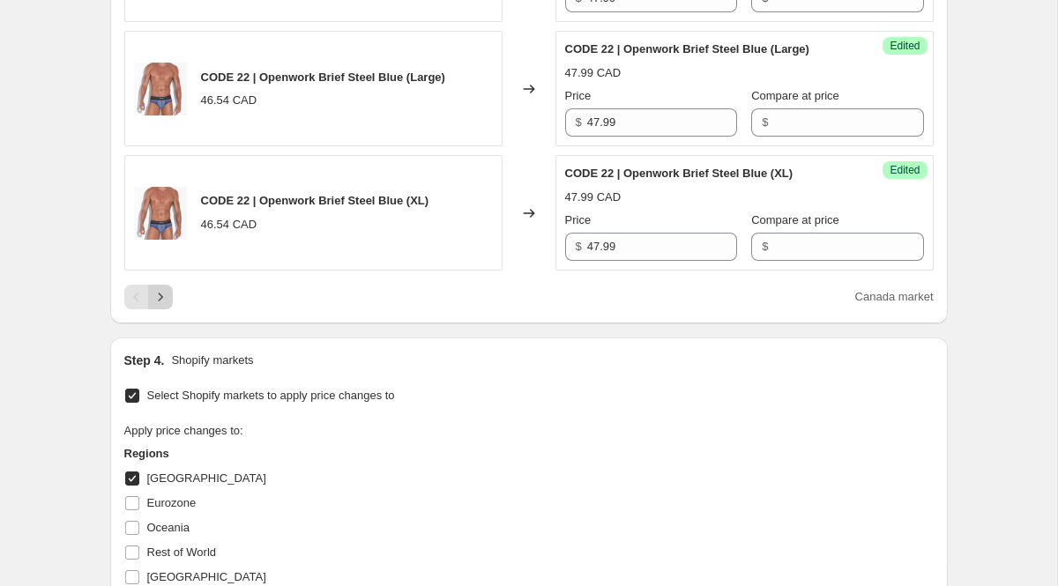
click at [164, 306] on icon "Next" at bounding box center [161, 297] width 18 height 18
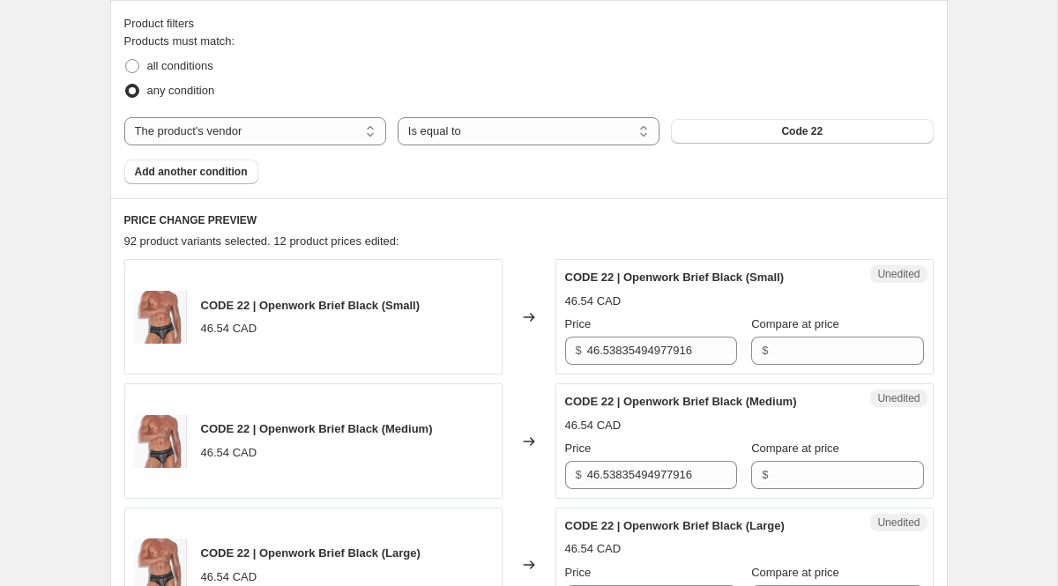
scroll to position [563, 0]
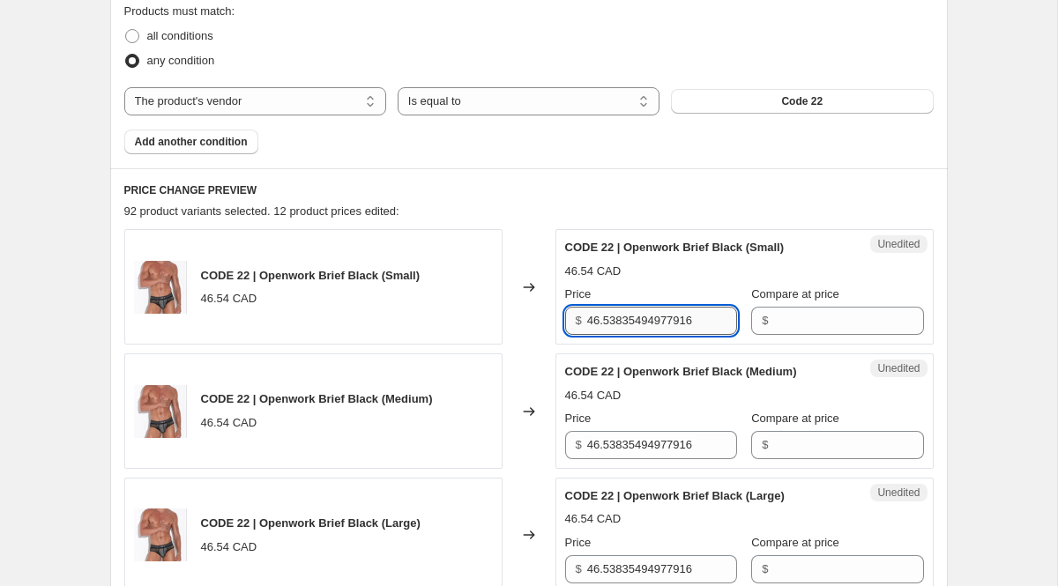
click at [608, 317] on input "46.53835494977916" at bounding box center [662, 321] width 150 height 28
paste input "7.99"
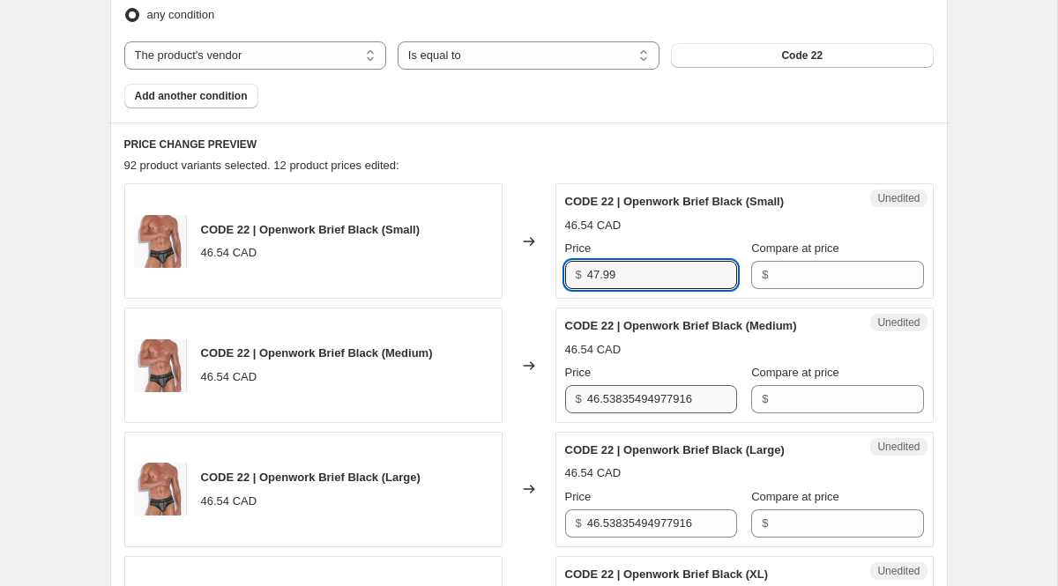
type input "47.99"
click at [630, 399] on input "46.53835494977916" at bounding box center [662, 399] width 150 height 28
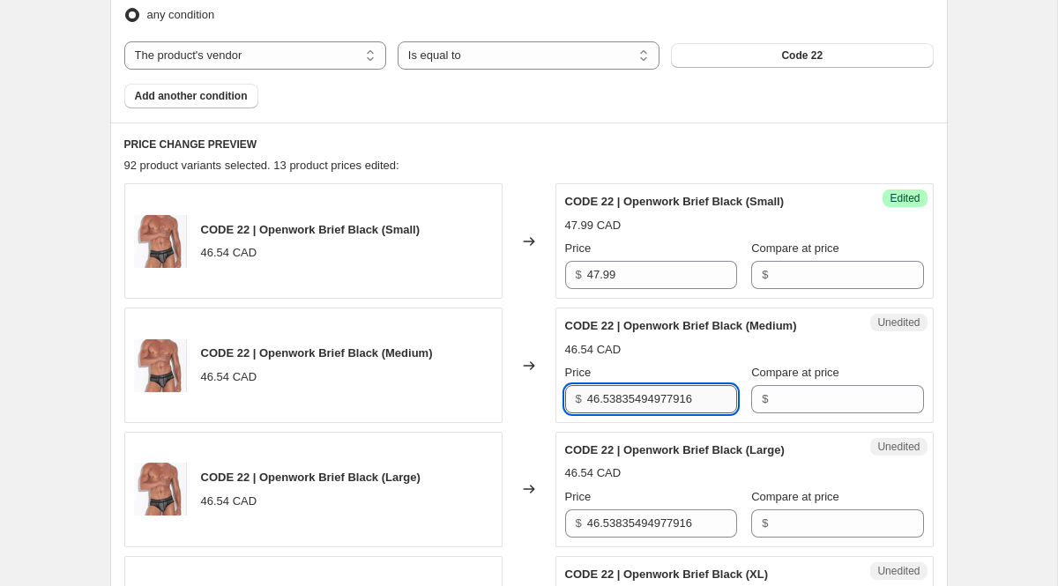
paste input "47.99"
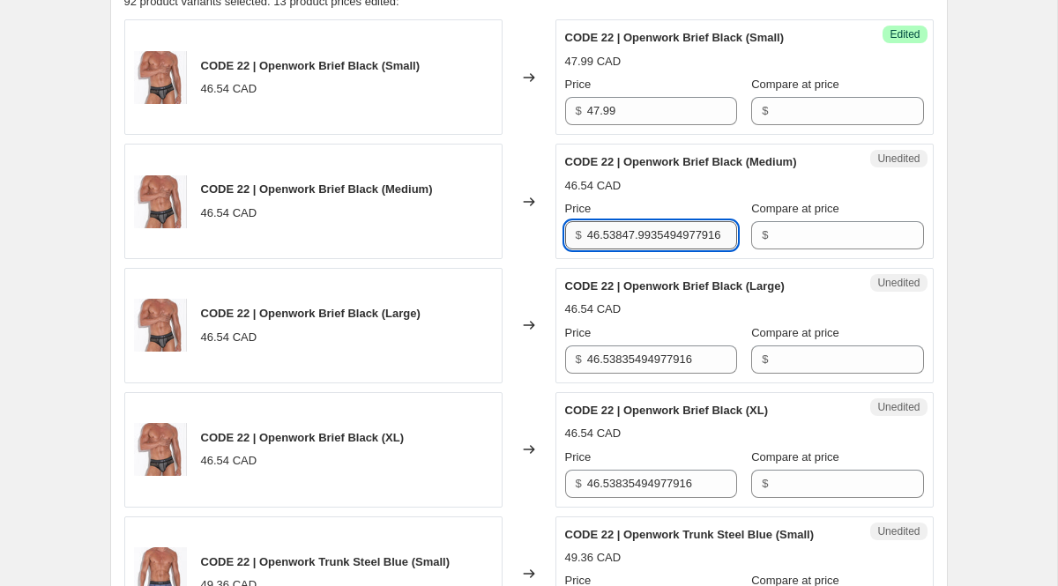
paste input "7.99"
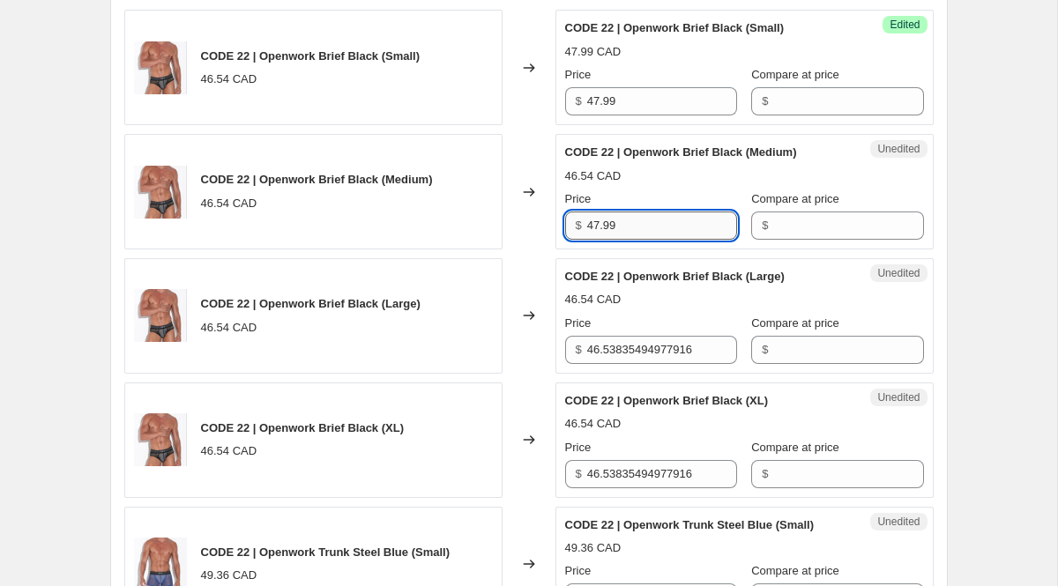
scroll to position [787, 0]
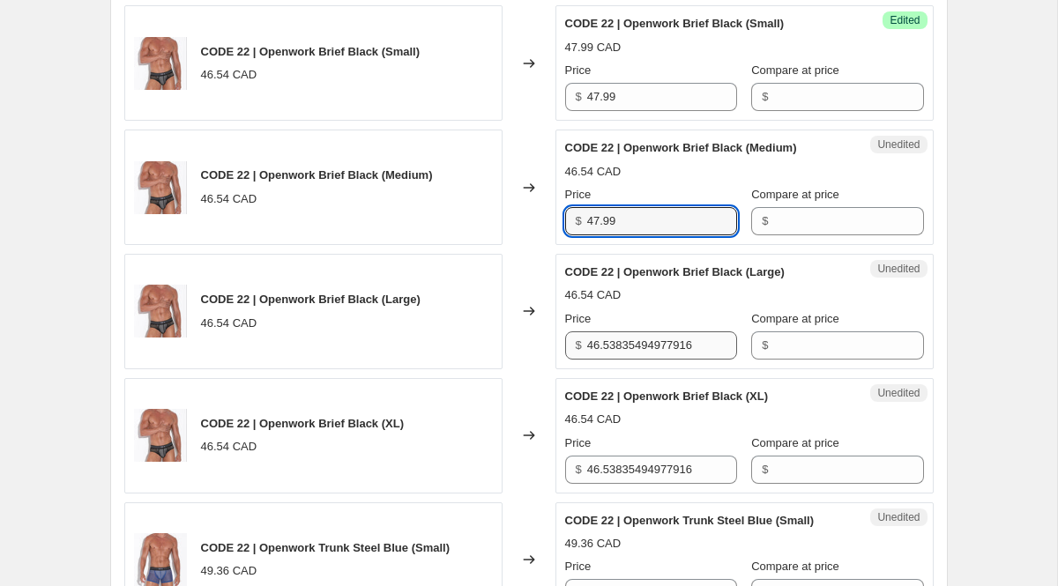
type input "47.99"
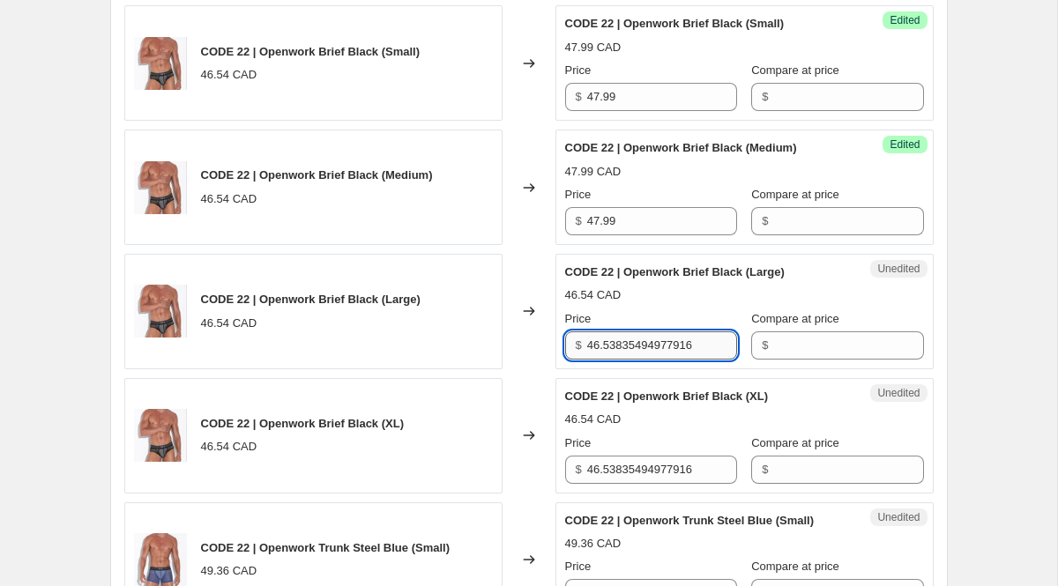
click at [618, 340] on input "46.53835494977916" at bounding box center [662, 346] width 150 height 28
paste input "7.99"
type input "47.99"
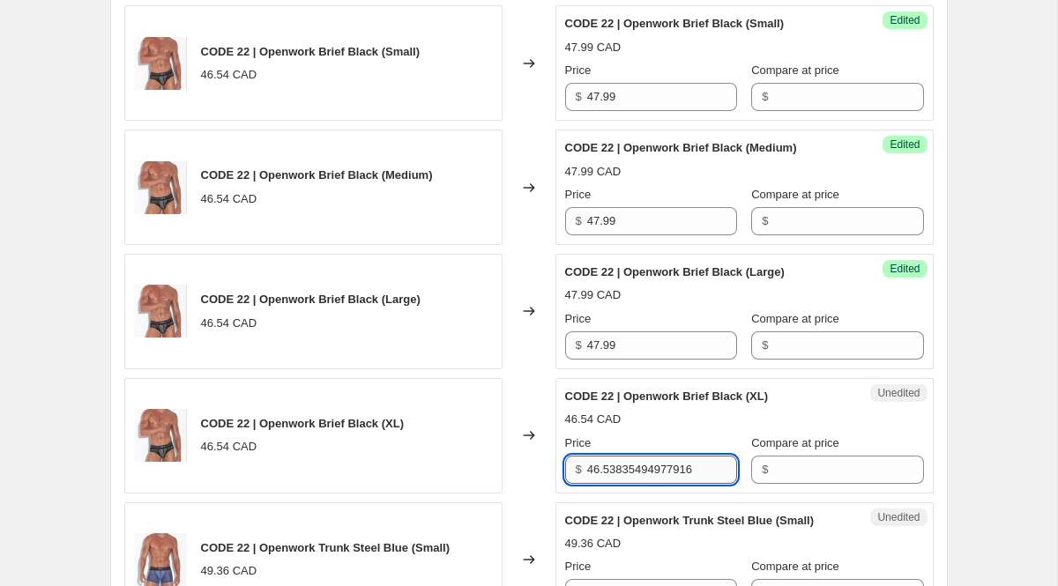
click at [609, 482] on input "46.53835494977916" at bounding box center [662, 470] width 150 height 28
paste input "7.99"
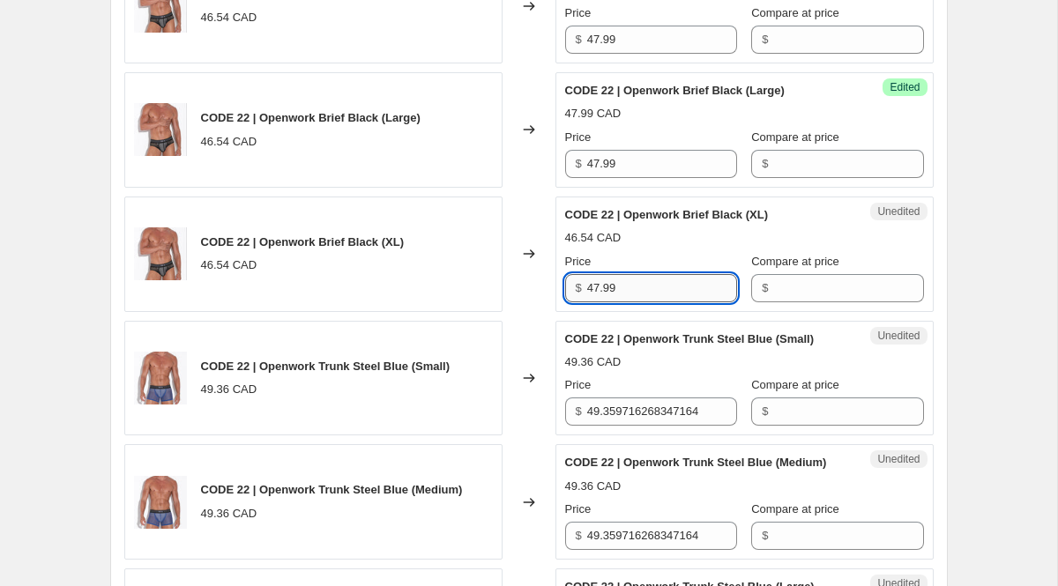
scroll to position [992, 0]
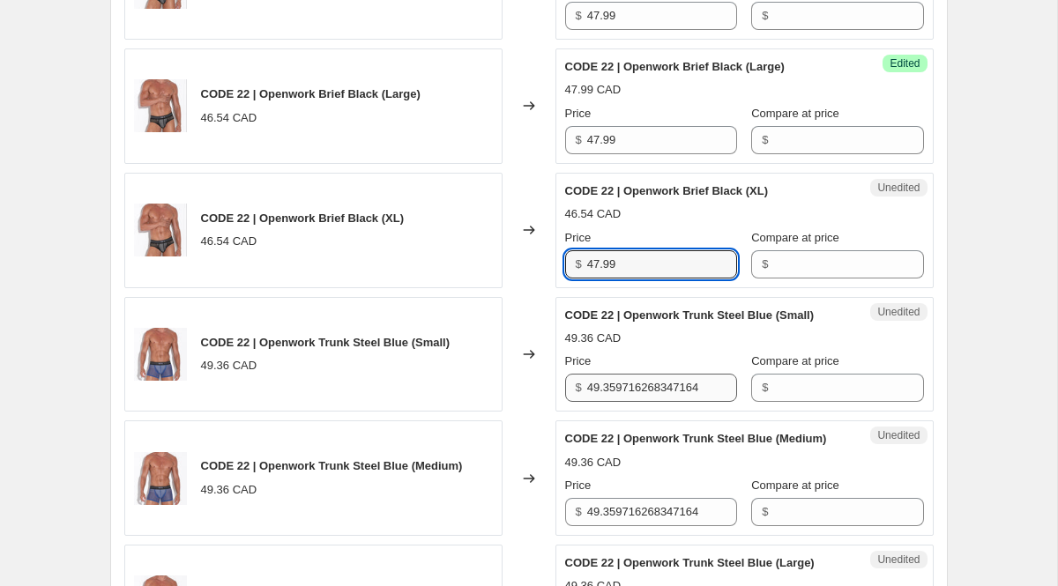
type input "47.99"
click at [617, 402] on input "49.359716268347164" at bounding box center [662, 388] width 150 height 28
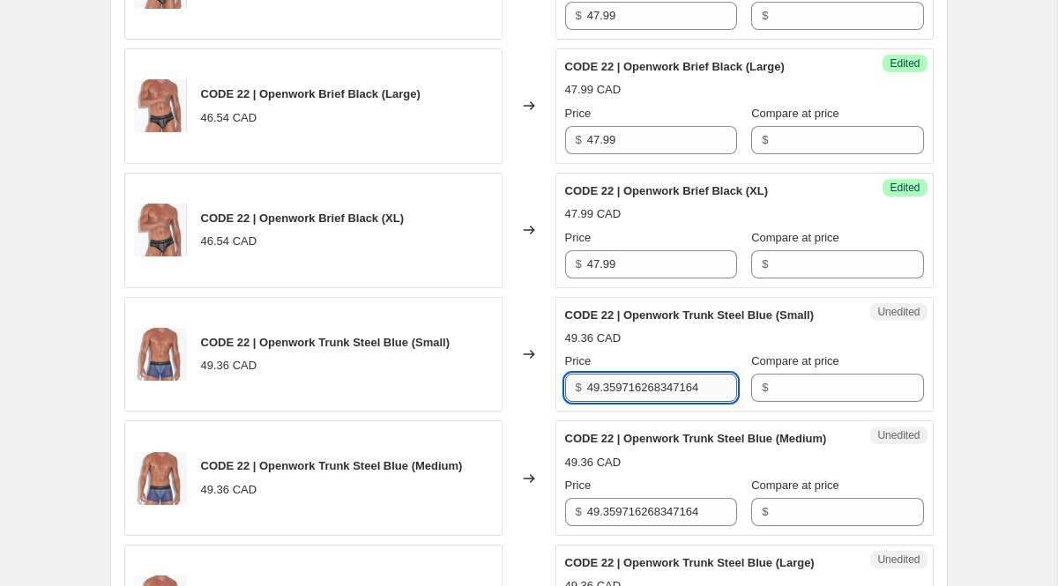
click at [617, 402] on input "49.359716268347164" at bounding box center [662, 388] width 150 height 28
paste input "7.99"
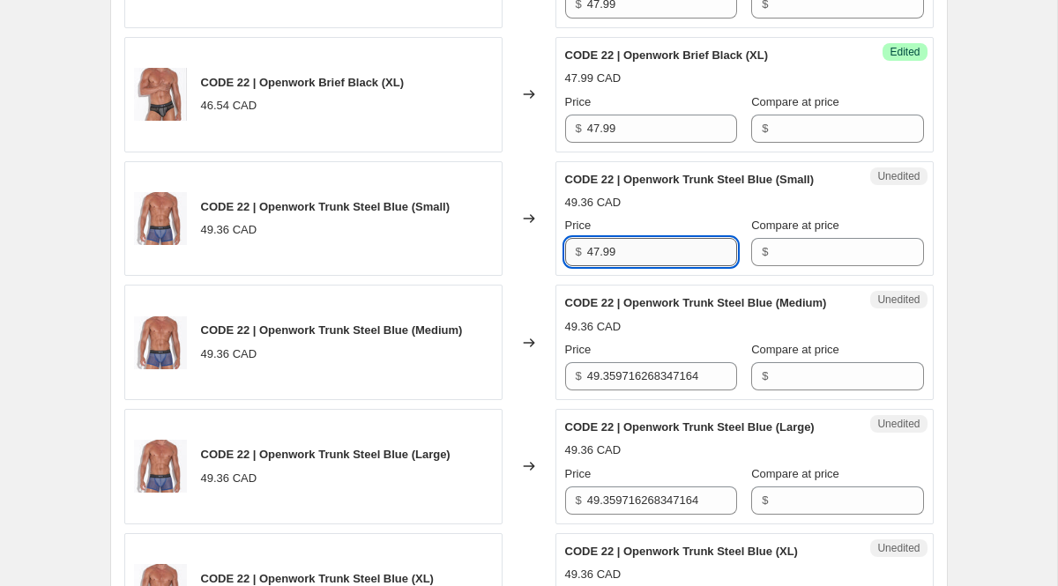
scroll to position [1130, 0]
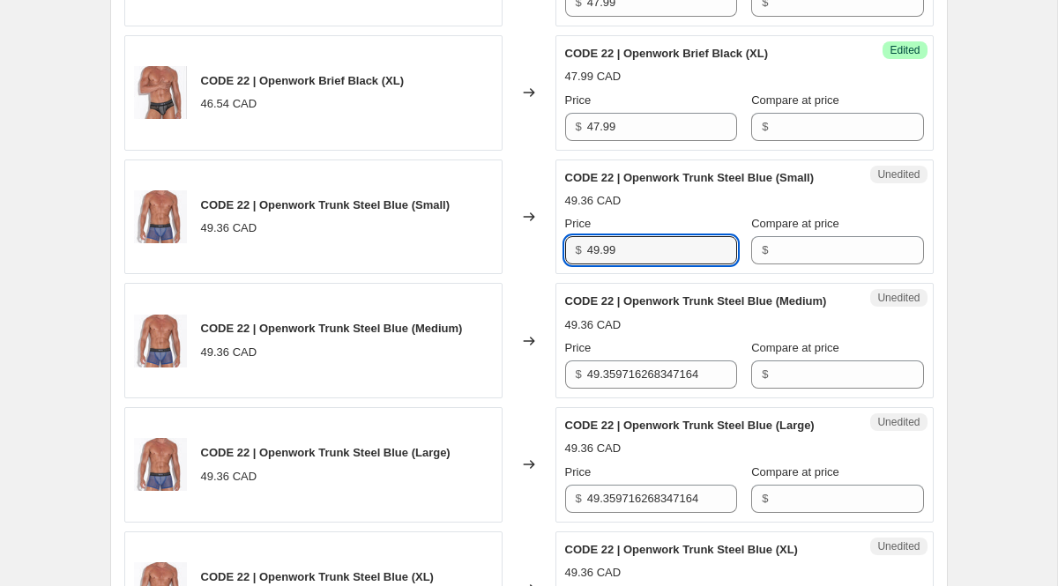
type input "49.99"
click at [622, 357] on div "Price" at bounding box center [651, 349] width 172 height 18
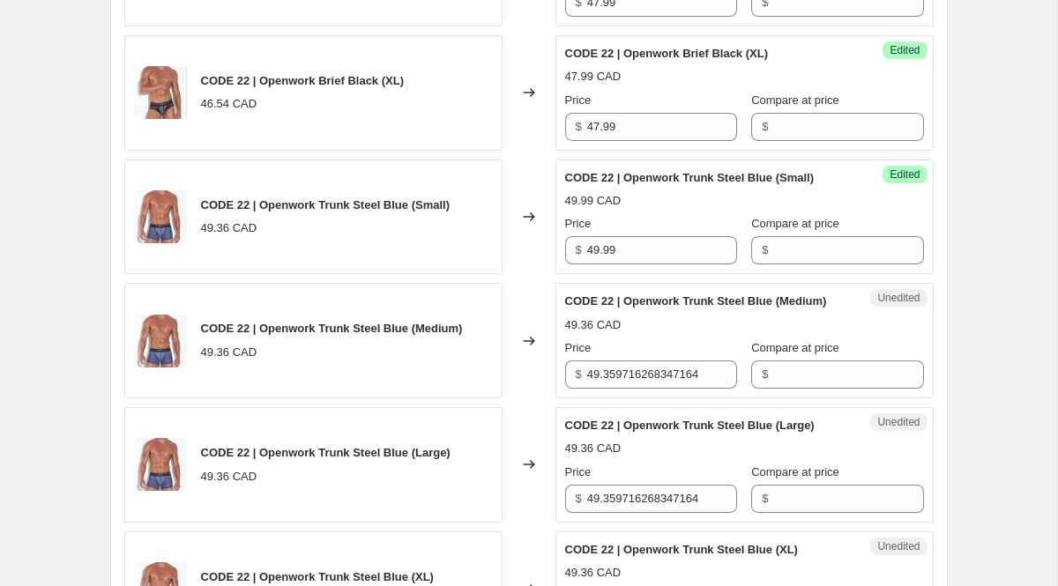
click at [622, 357] on div "Price" at bounding box center [651, 349] width 172 height 18
click at [628, 389] on input "49.359716268347164" at bounding box center [662, 375] width 150 height 28
paste input "99"
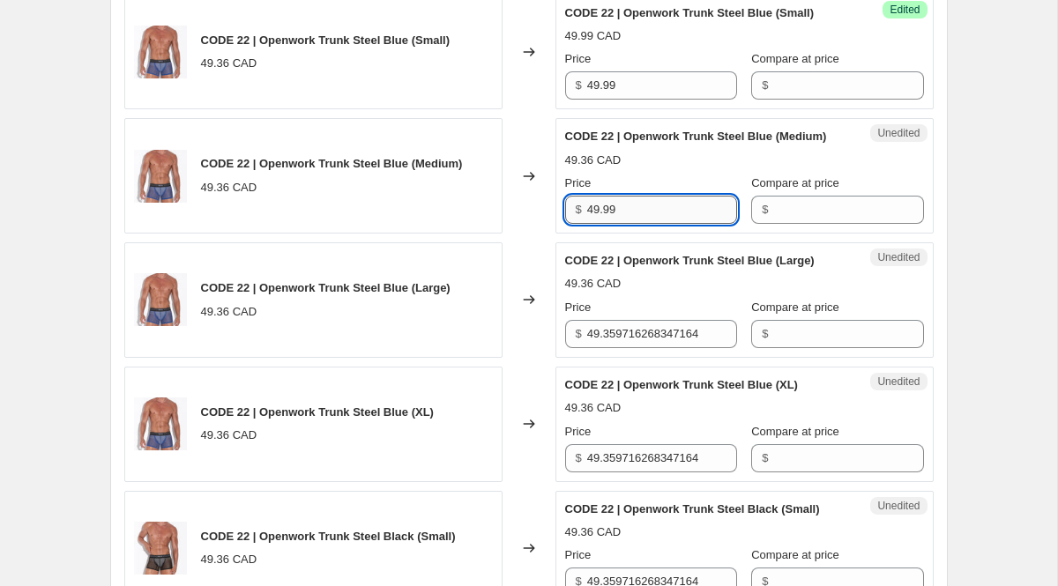
scroll to position [1326, 0]
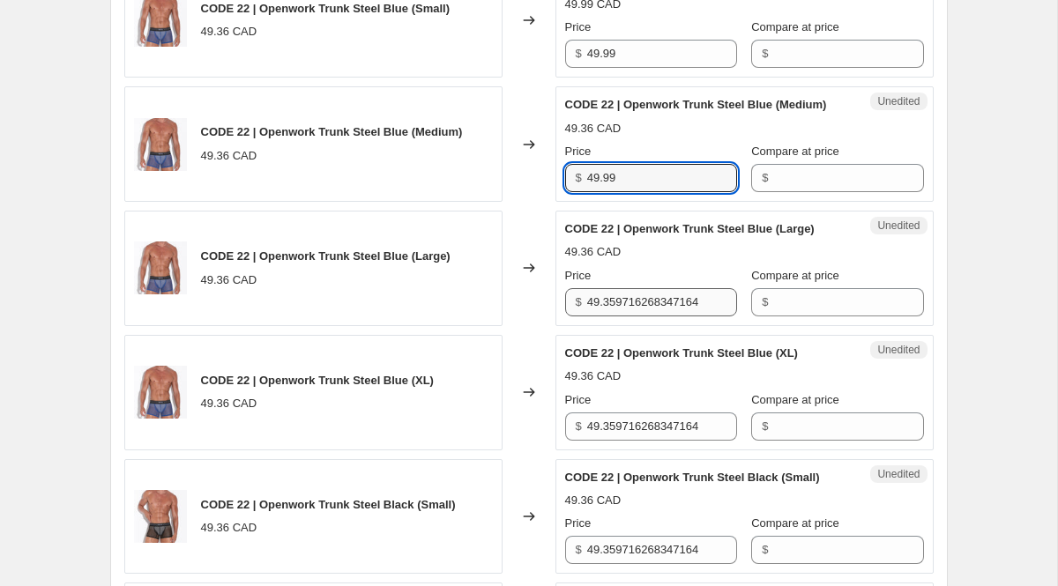
type input "49.99"
click at [624, 317] on input "49.359716268347164" at bounding box center [662, 302] width 150 height 28
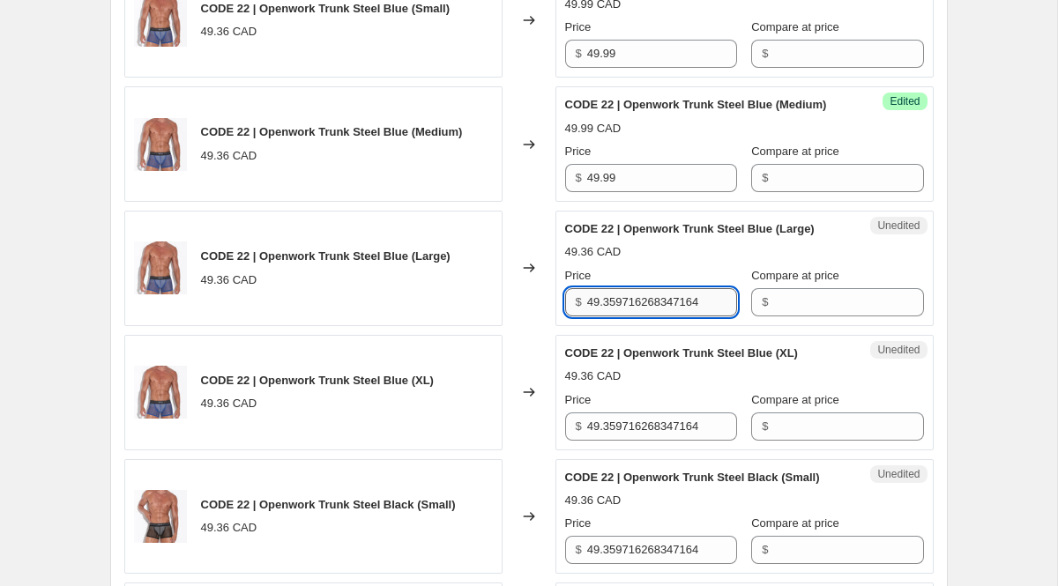
click at [624, 317] on input "49.359716268347164" at bounding box center [662, 302] width 150 height 28
paste input "99"
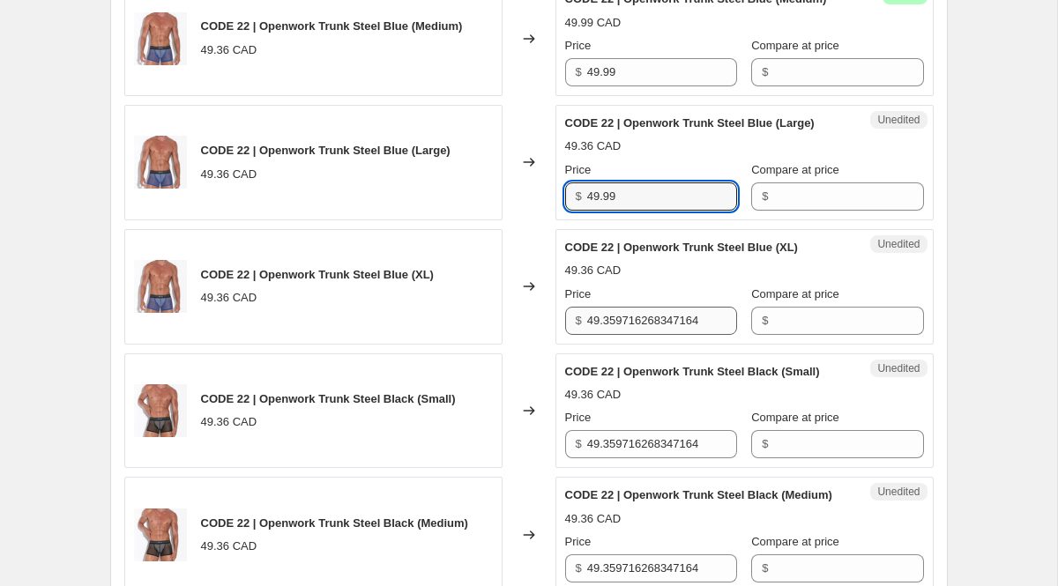
type input "49.99"
click at [639, 335] on input "49.359716268347164" at bounding box center [662, 321] width 150 height 28
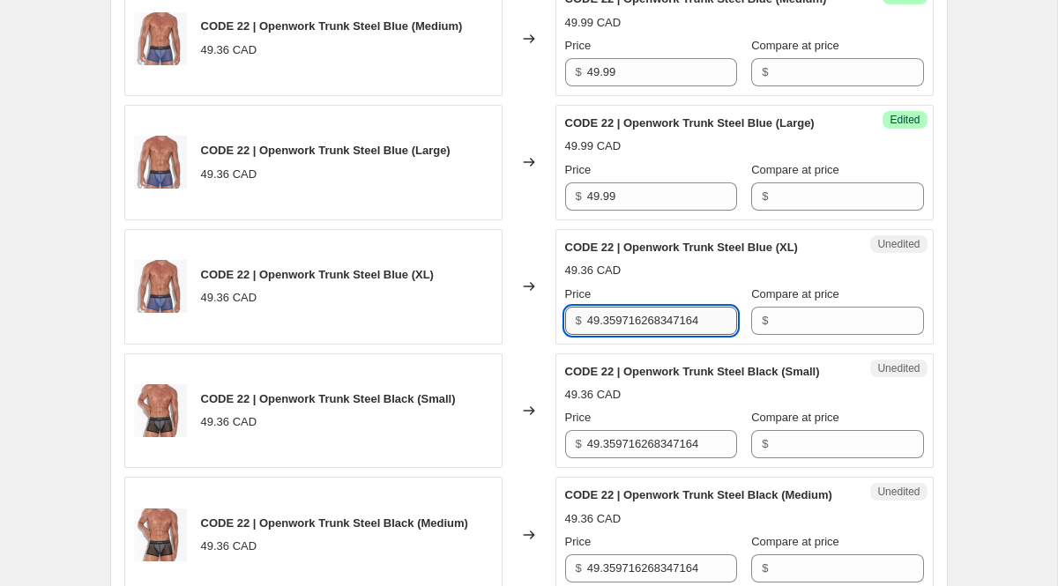
paste input "99"
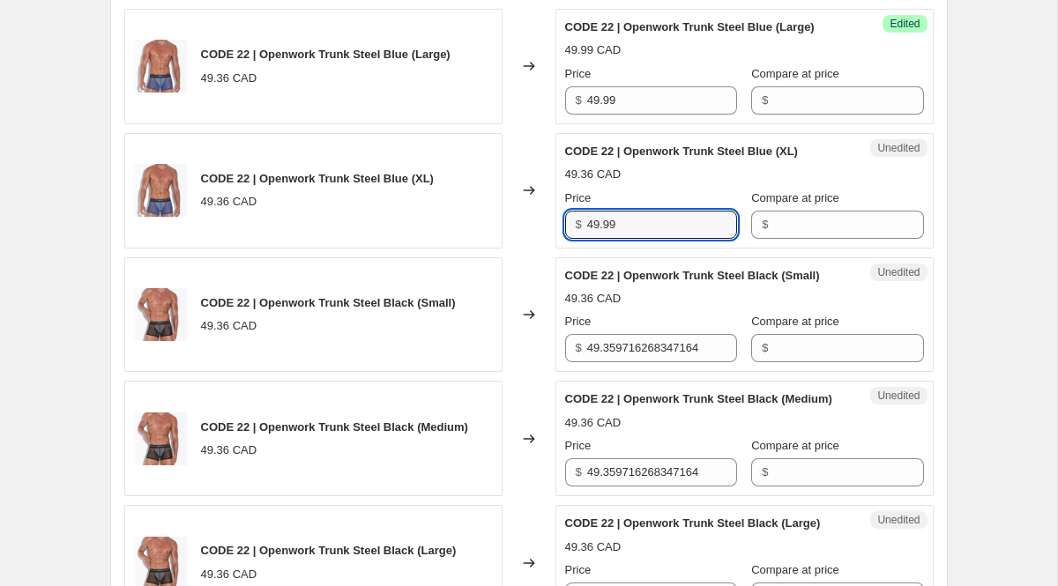
type input "49.99"
click at [650, 373] on div "Unedited CODE 22 | Openwork Trunk Steel Black (Small) 49.36 CAD Price $ 49.3597…" at bounding box center [745, 316] width 378 height 116
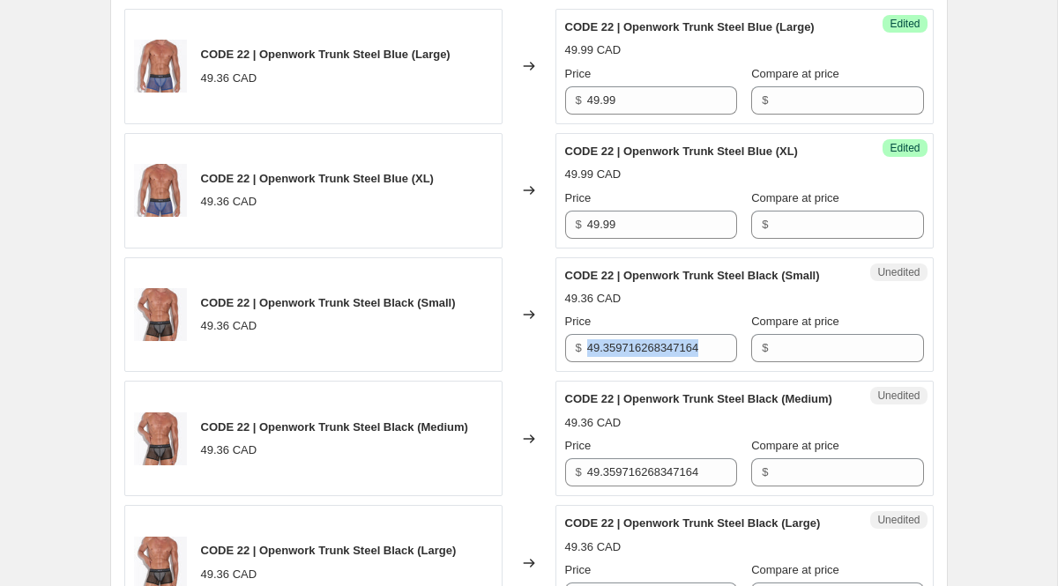
click at [650, 373] on div "Unedited CODE 22 | Openwork Trunk Steel Black (Small) 49.36 CAD Price $ 49.3597…" at bounding box center [745, 316] width 378 height 116
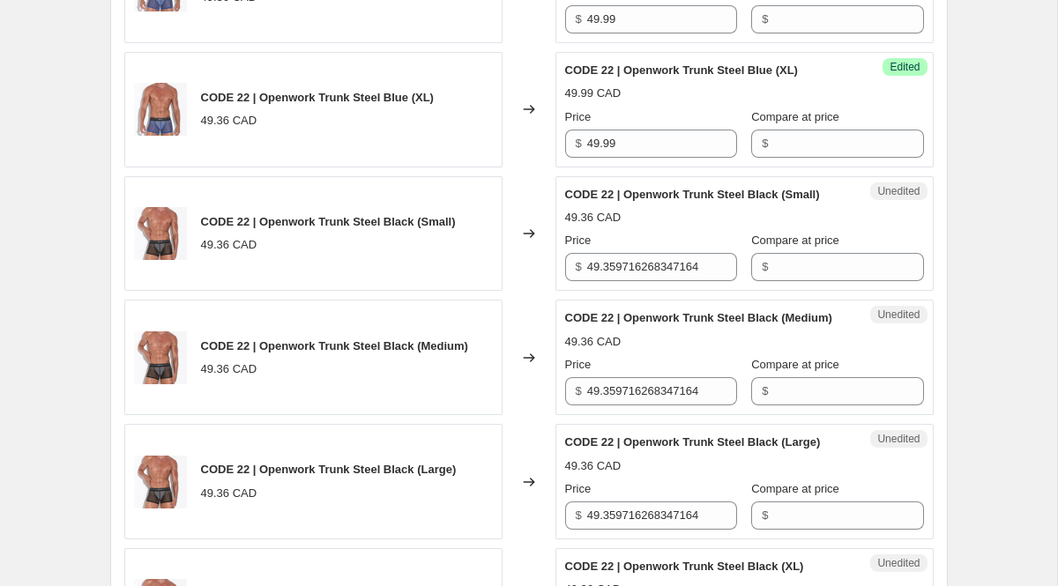
click at [615, 292] on div "Unedited CODE 22 | Openwork Trunk Steel Black (Small) 49.36 CAD Price $ 49.3597…" at bounding box center [745, 234] width 378 height 116
click at [614, 281] on input "49.359716268347164" at bounding box center [662, 267] width 150 height 28
paste input "99"
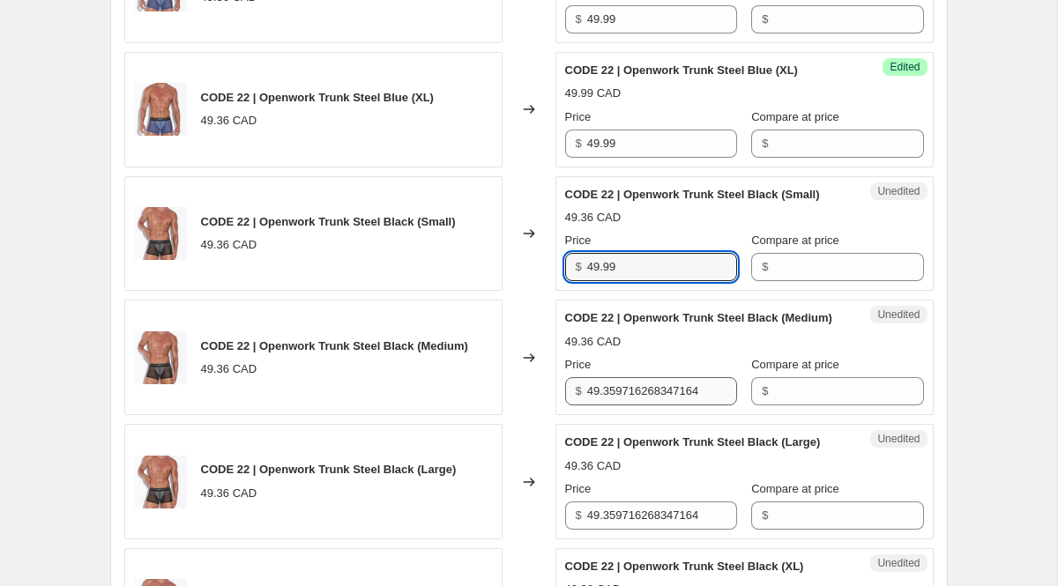
type input "49.99"
click at [601, 406] on input "49.359716268347164" at bounding box center [662, 391] width 150 height 28
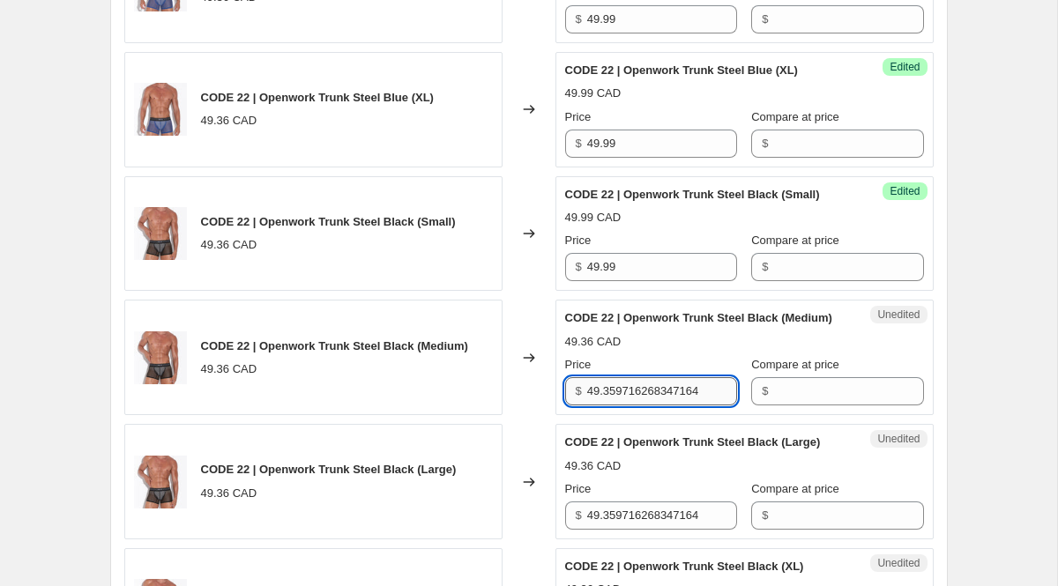
click at [601, 406] on input "49.359716268347164" at bounding box center [662, 391] width 150 height 28
paste input "99"
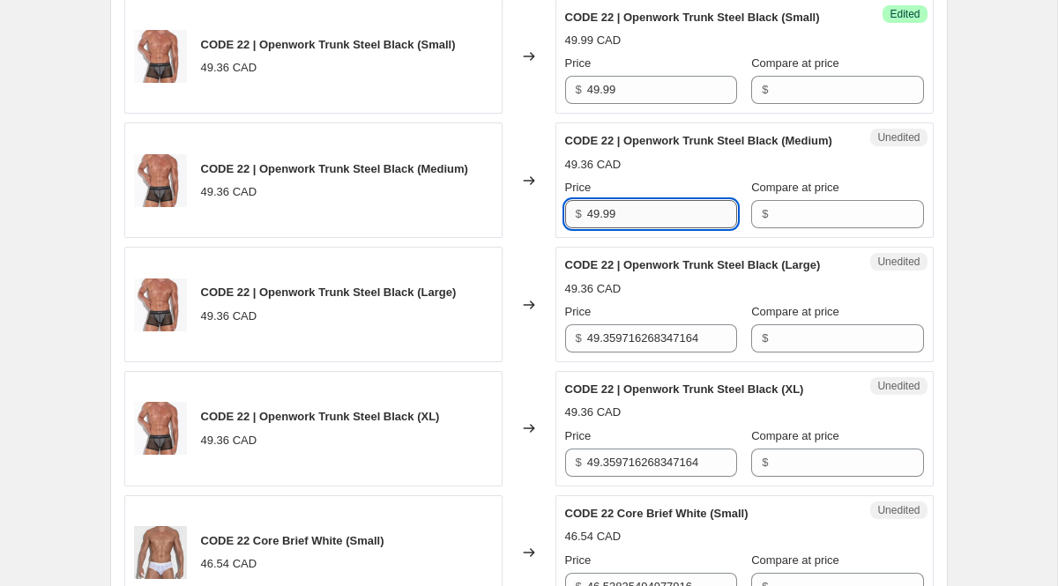
scroll to position [1792, 0]
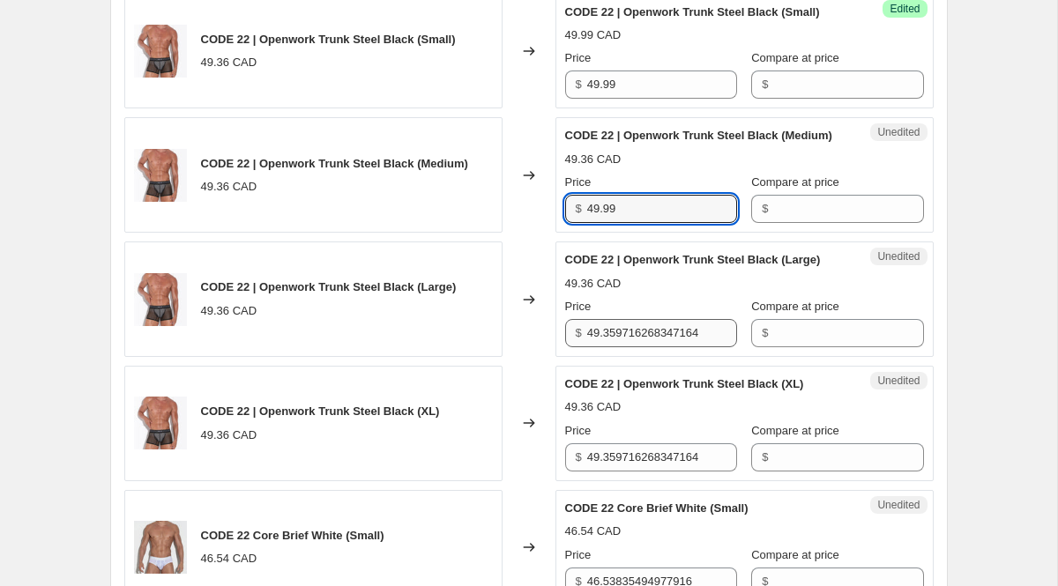
type input "49.99"
click at [601, 347] on input "49.359716268347164" at bounding box center [662, 333] width 150 height 28
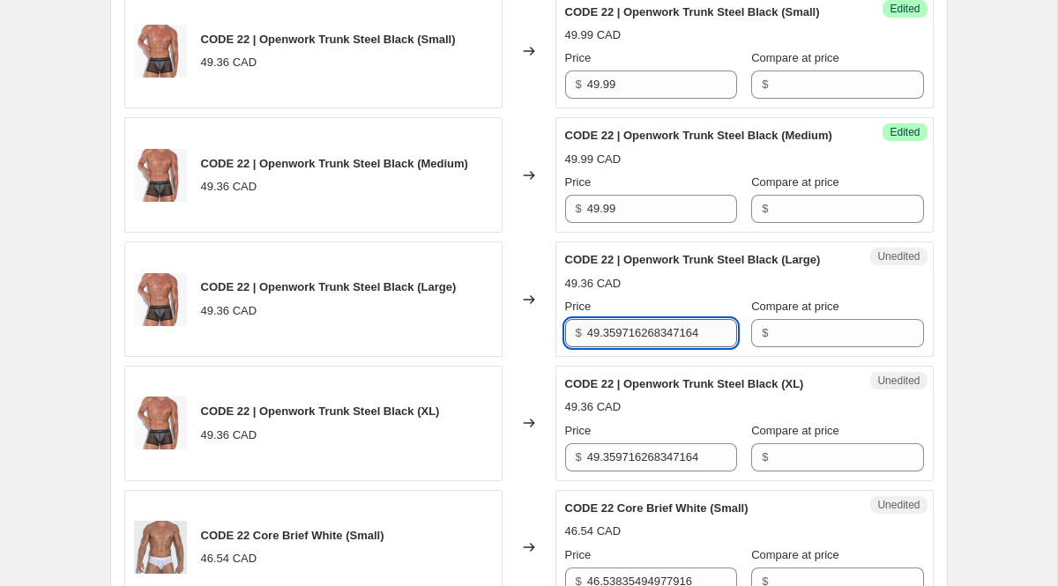
click at [601, 347] on input "49.359716268347164" at bounding box center [662, 333] width 150 height 28
paste input "99"
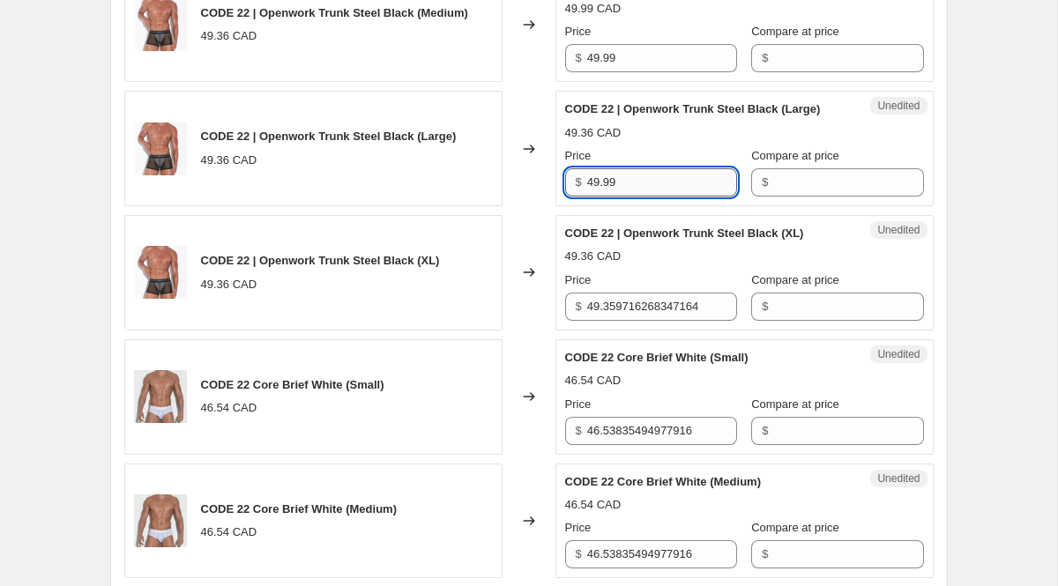
scroll to position [1948, 0]
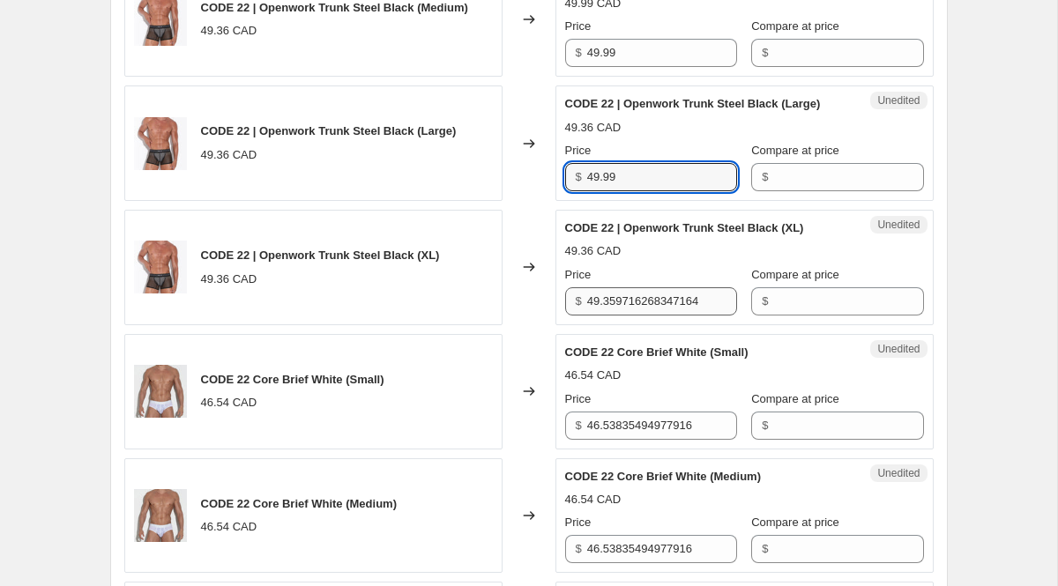
type input "49.99"
click at [609, 316] on input "49.359716268347164" at bounding box center [662, 302] width 150 height 28
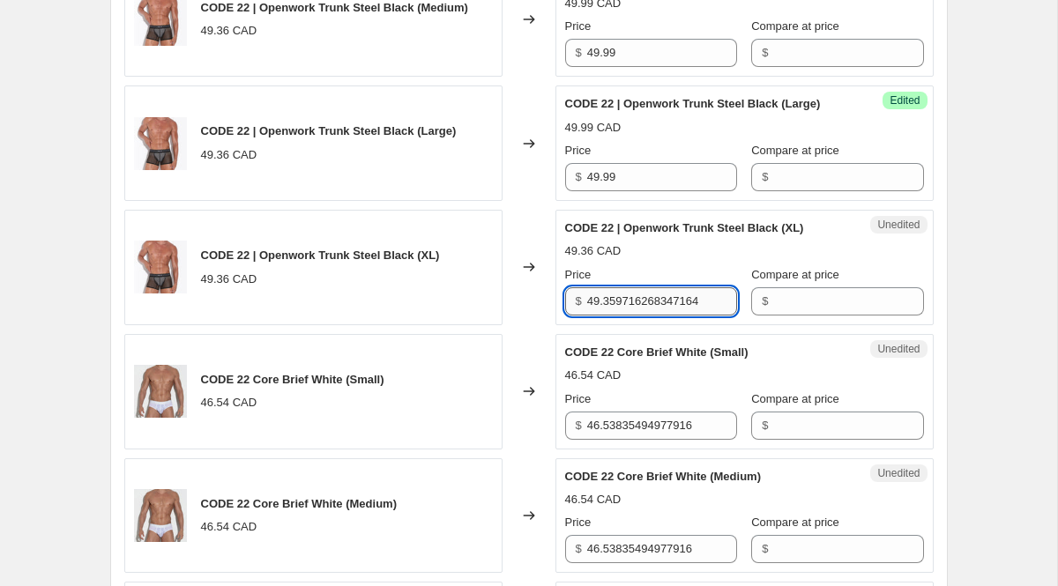
paste input "99"
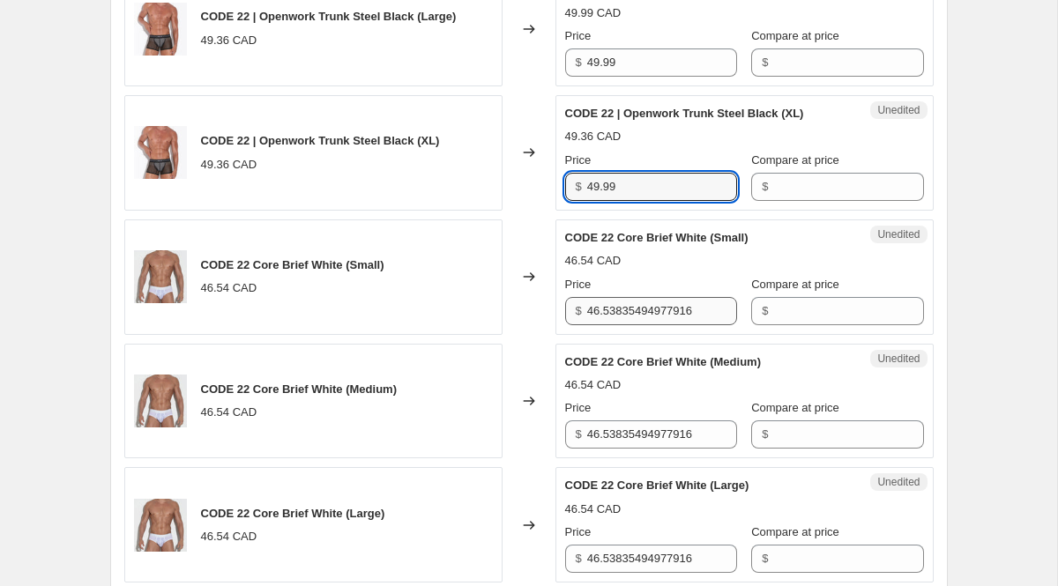
type input "49.99"
click at [626, 325] on input "46.53835494977916" at bounding box center [662, 311] width 150 height 28
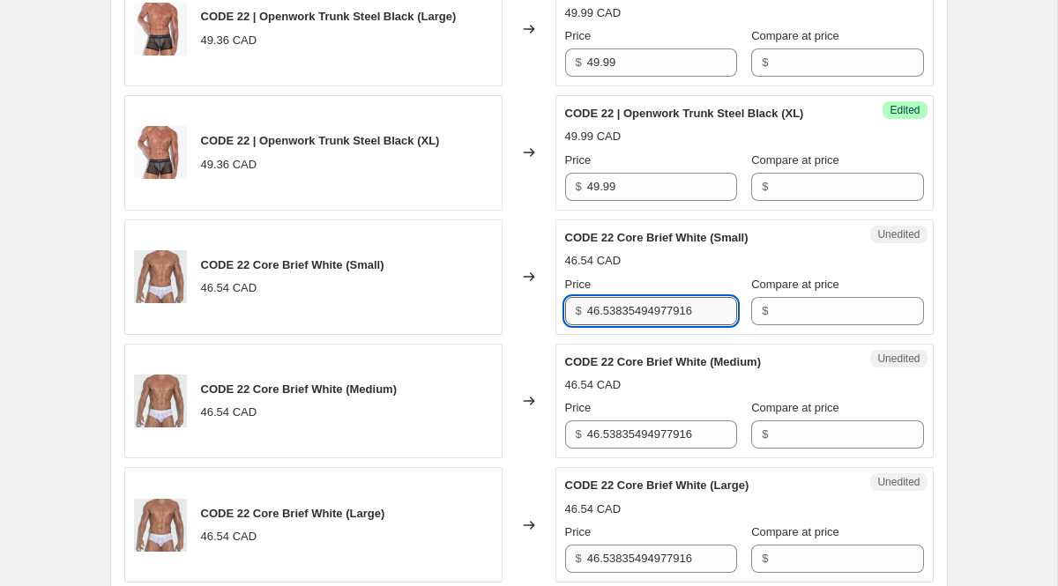
click at [626, 325] on input "46.53835494977916" at bounding box center [662, 311] width 150 height 28
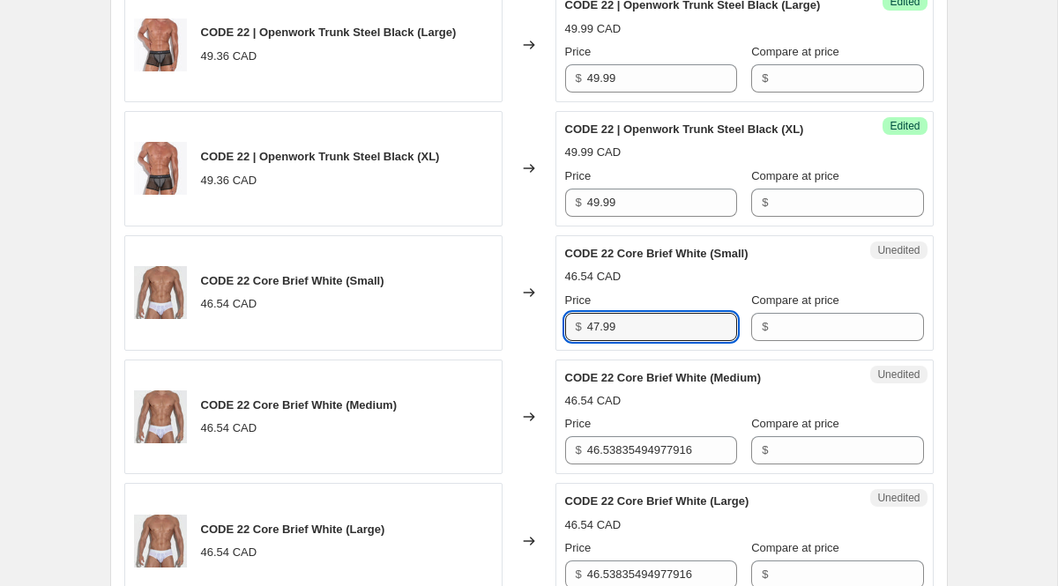
scroll to position [2091, 0]
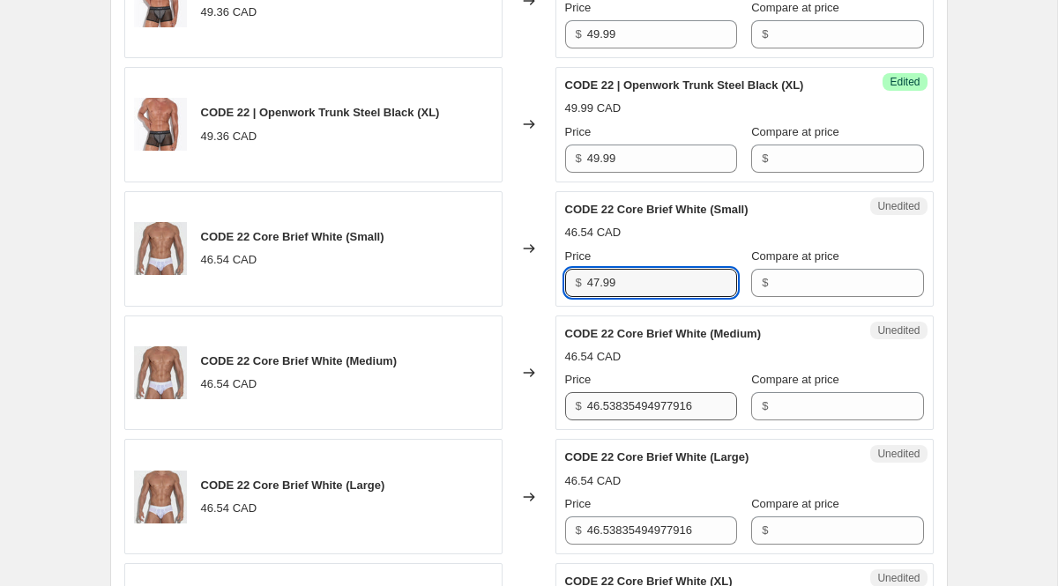
type input "47.99"
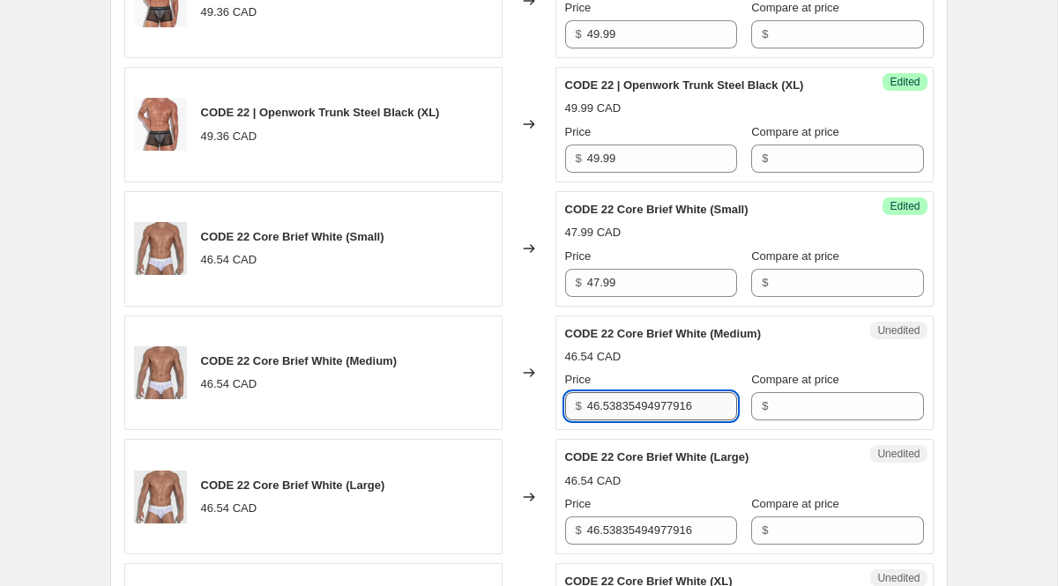
click at [627, 421] on input "46.53835494977916" at bounding box center [662, 406] width 150 height 28
paste input "7.99"
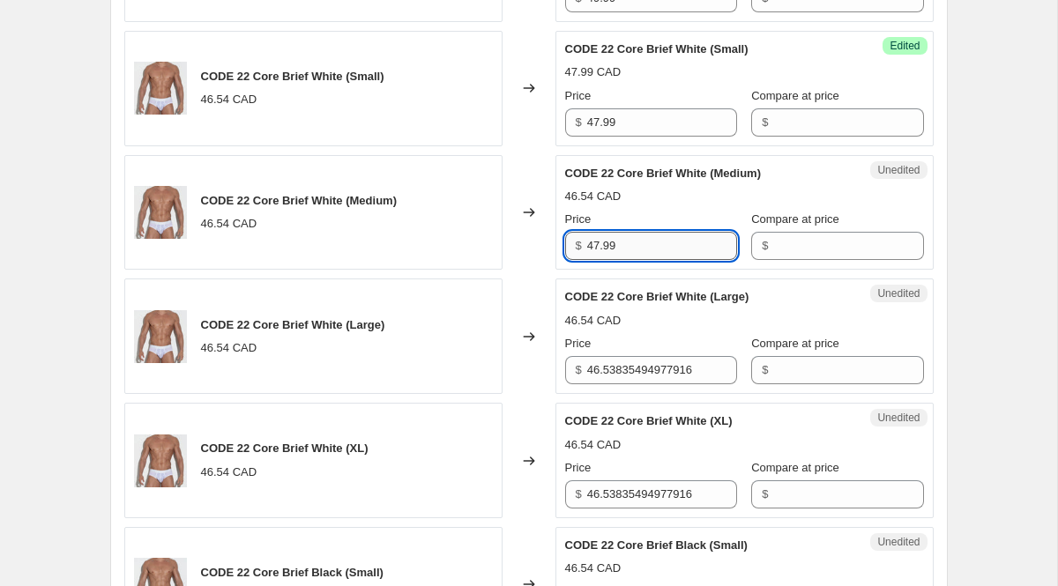
scroll to position [2267, 0]
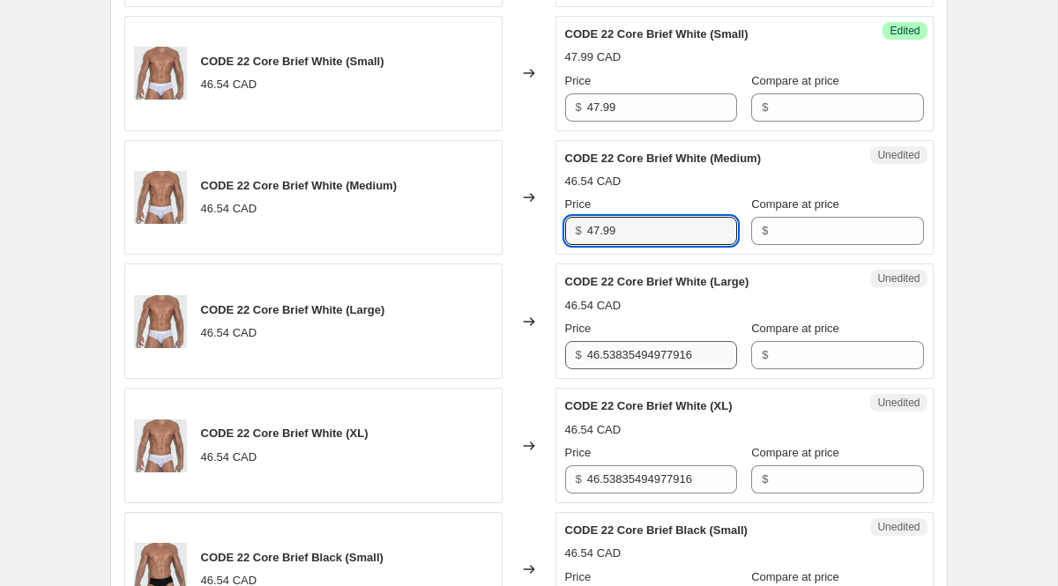
type input "47.99"
click at [623, 370] on input "46.53835494977916" at bounding box center [662, 355] width 150 height 28
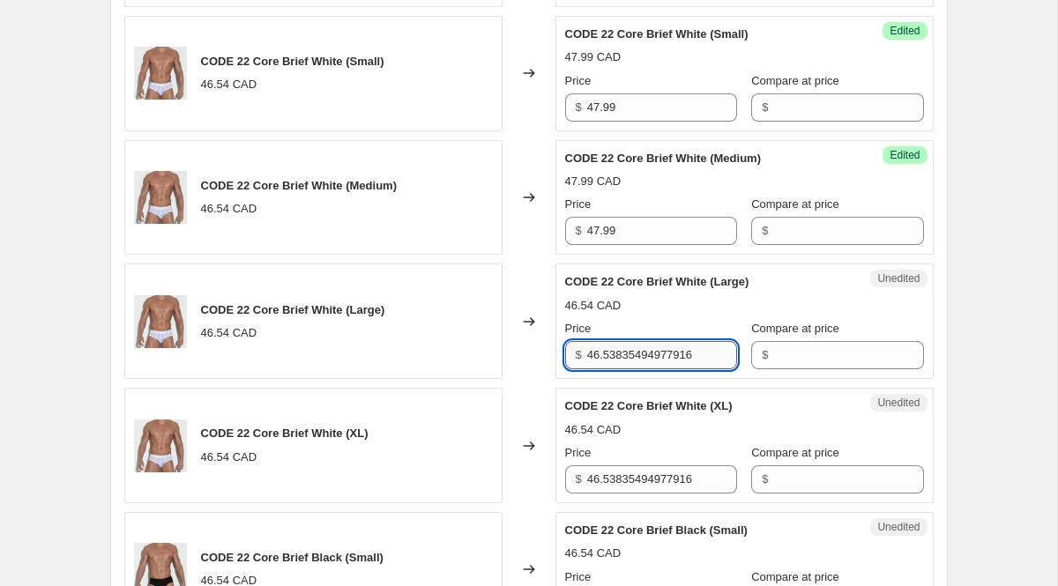
click at [623, 370] on input "46.53835494977916" at bounding box center [662, 355] width 150 height 28
paste input "7.99"
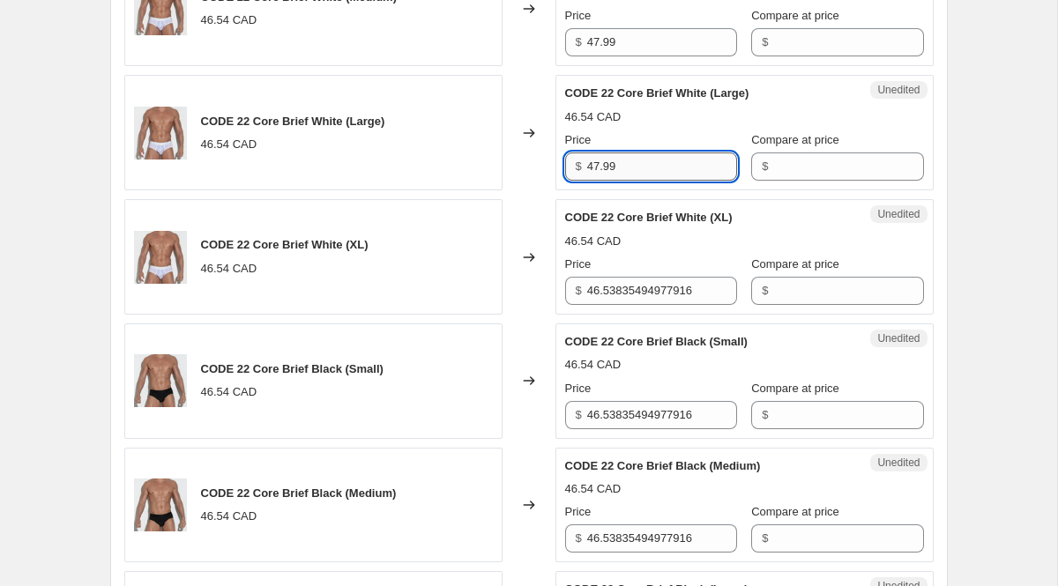
scroll to position [2482, 0]
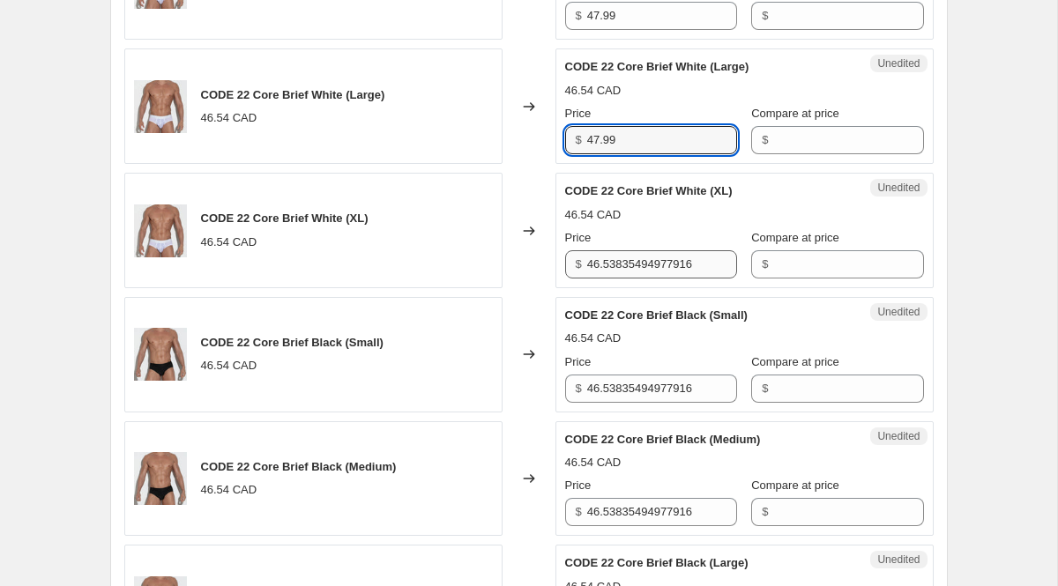
type input "47.99"
click at [625, 279] on input "46.53835494977916" at bounding box center [662, 264] width 150 height 28
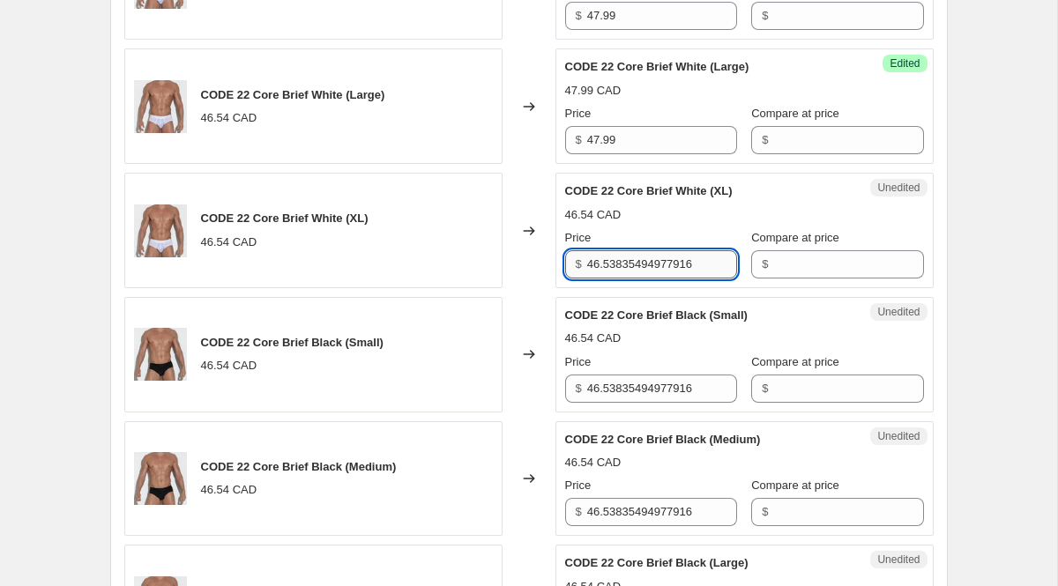
paste input "7.99"
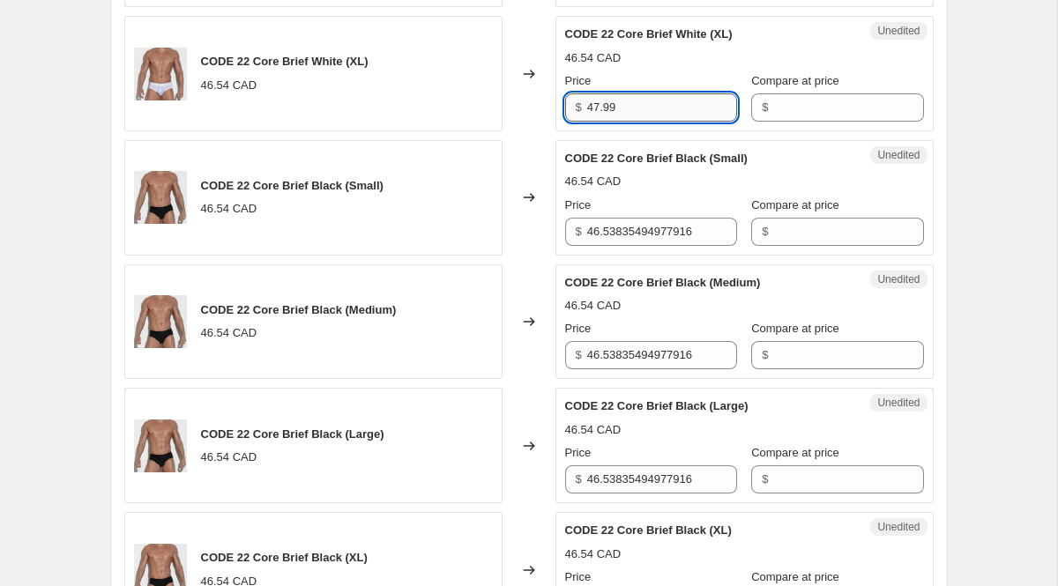
scroll to position [2666, 0]
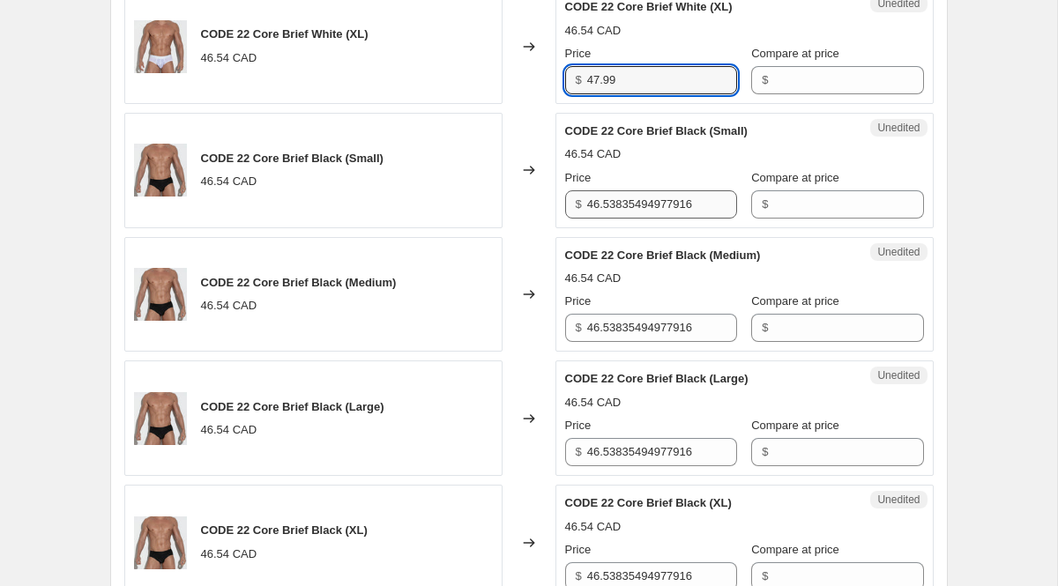
type input "47.99"
click at [617, 219] on input "46.53835494977916" at bounding box center [662, 204] width 150 height 28
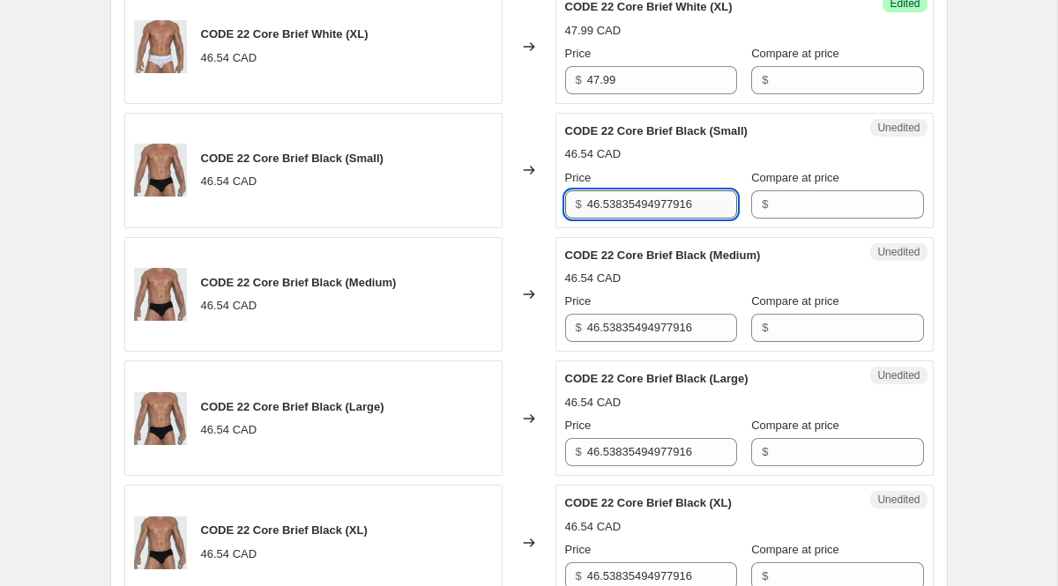
paste input "7.99"
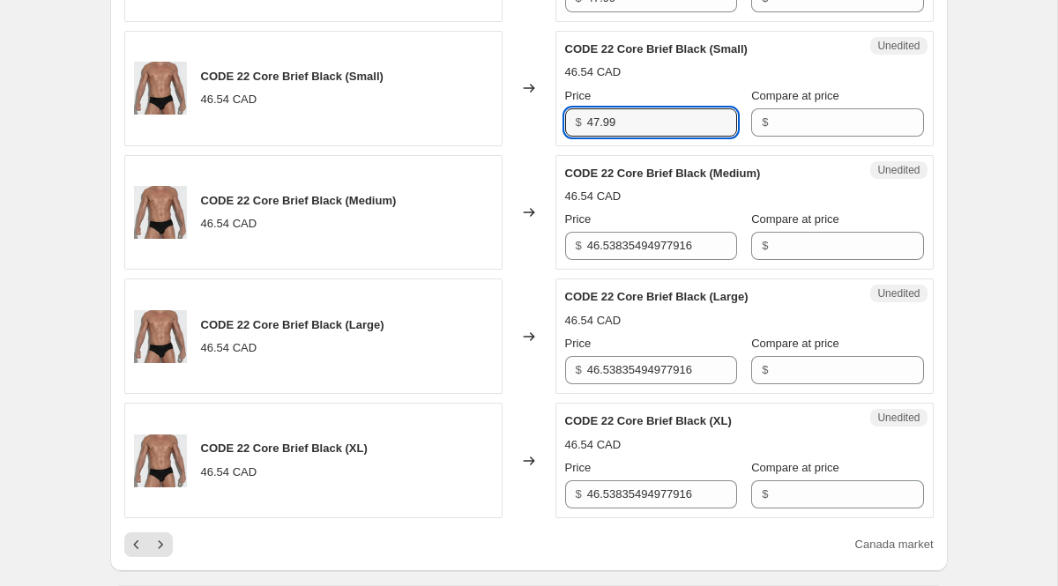
scroll to position [2752, 0]
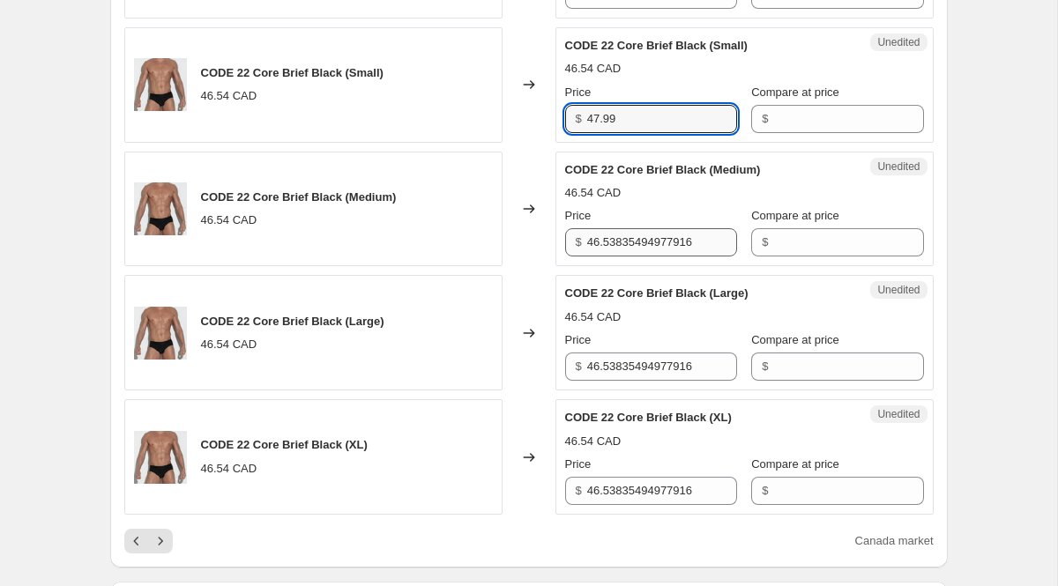
type input "47.99"
click at [610, 257] on input "46.53835494977916" at bounding box center [662, 242] width 150 height 28
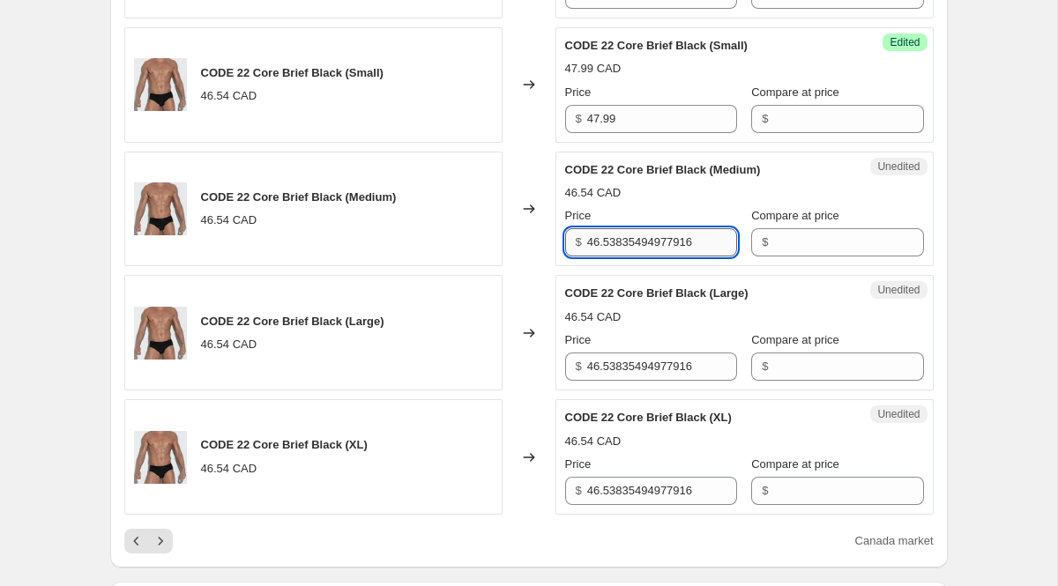
click at [610, 257] on input "46.53835494977916" at bounding box center [662, 242] width 150 height 28
paste input "7.99"
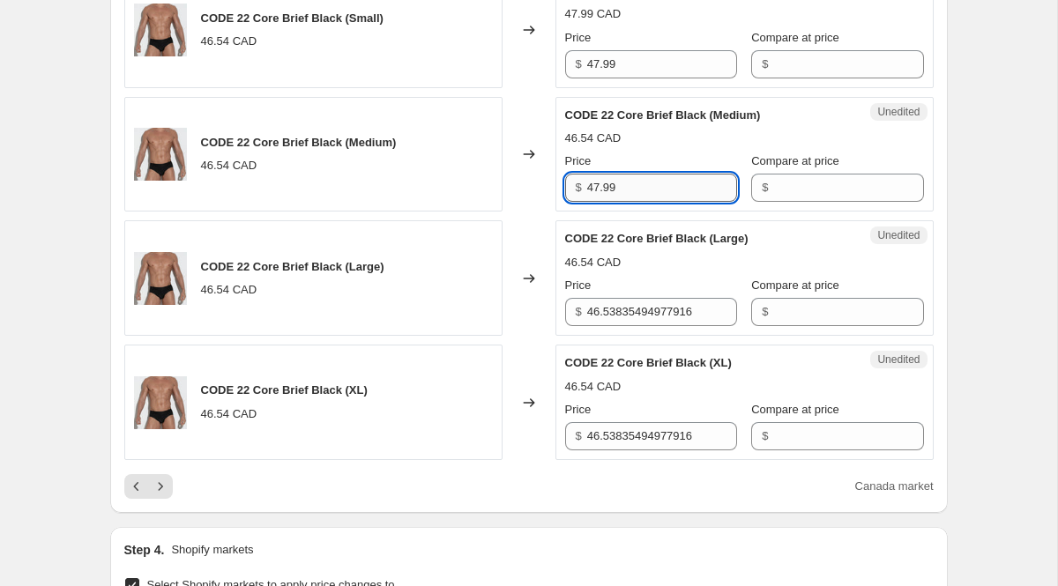
scroll to position [2809, 0]
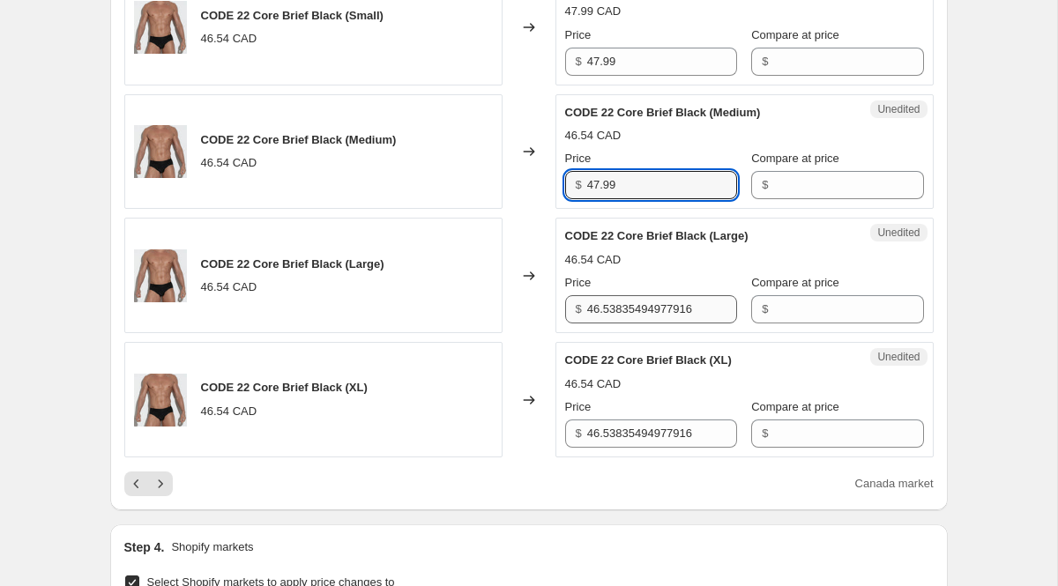
type input "47.99"
click at [637, 324] on input "46.53835494977916" at bounding box center [662, 309] width 150 height 28
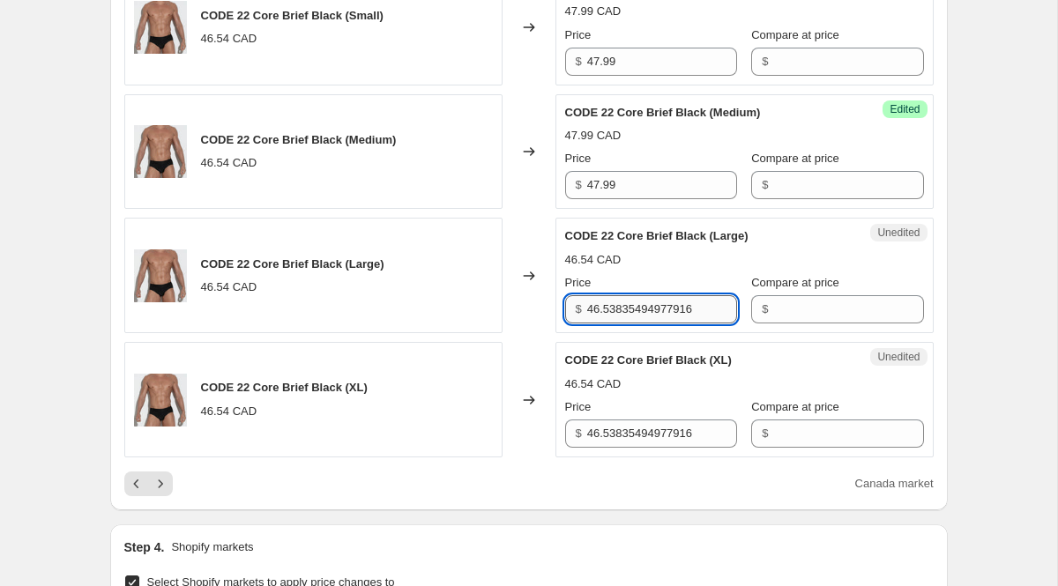
click at [637, 324] on input "46.53835494977916" at bounding box center [662, 309] width 150 height 28
paste input "7.99"
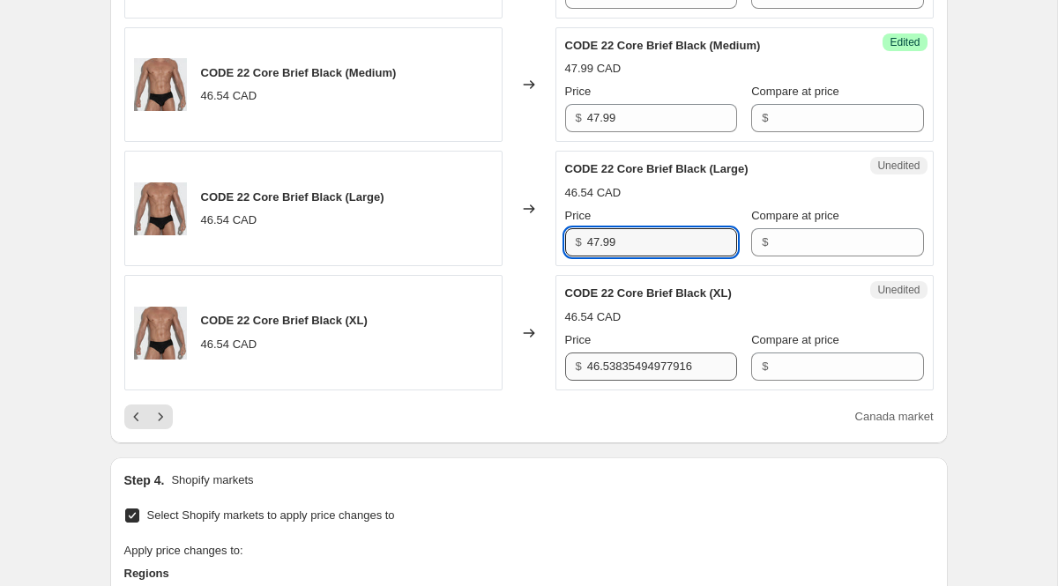
type input "47.99"
click at [653, 381] on input "46.53835494977916" at bounding box center [662, 367] width 150 height 28
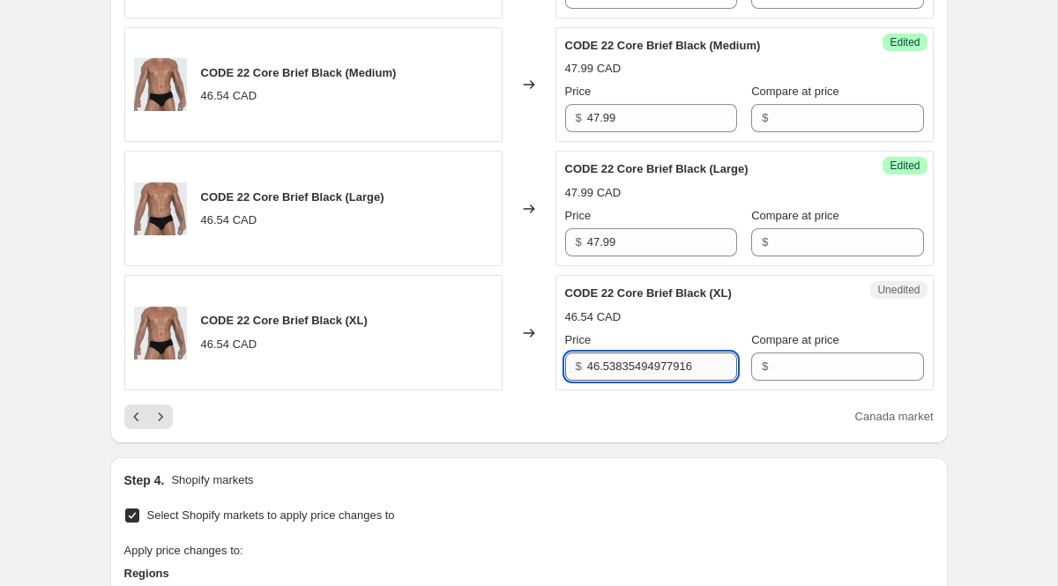
paste input "7.99"
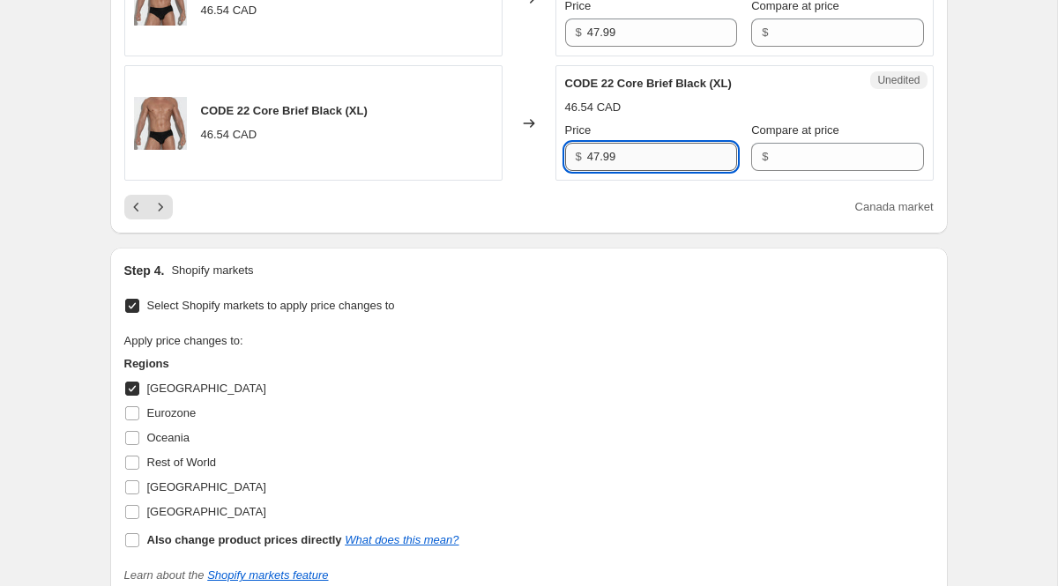
scroll to position [3111, 0]
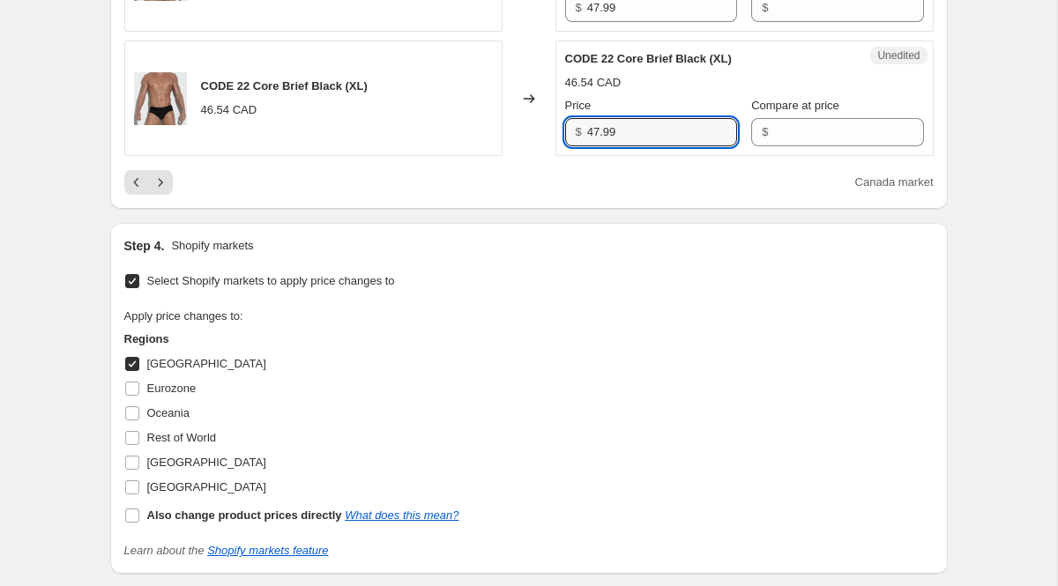
type input "47.99"
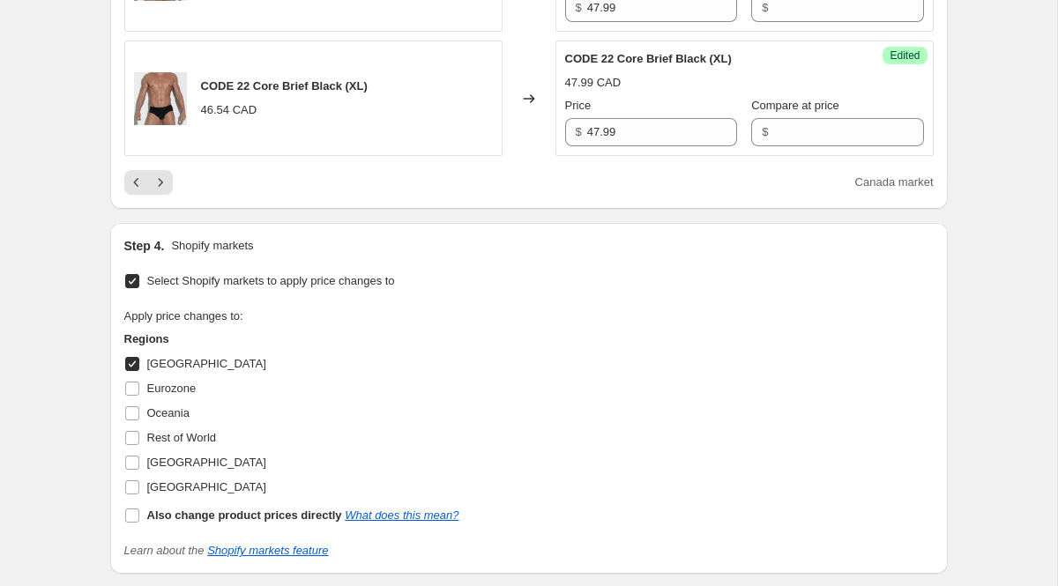
click at [574, 255] on div "Step 4. Shopify markets" at bounding box center [529, 246] width 810 height 18
click at [154, 191] on icon "Next" at bounding box center [161, 183] width 18 height 18
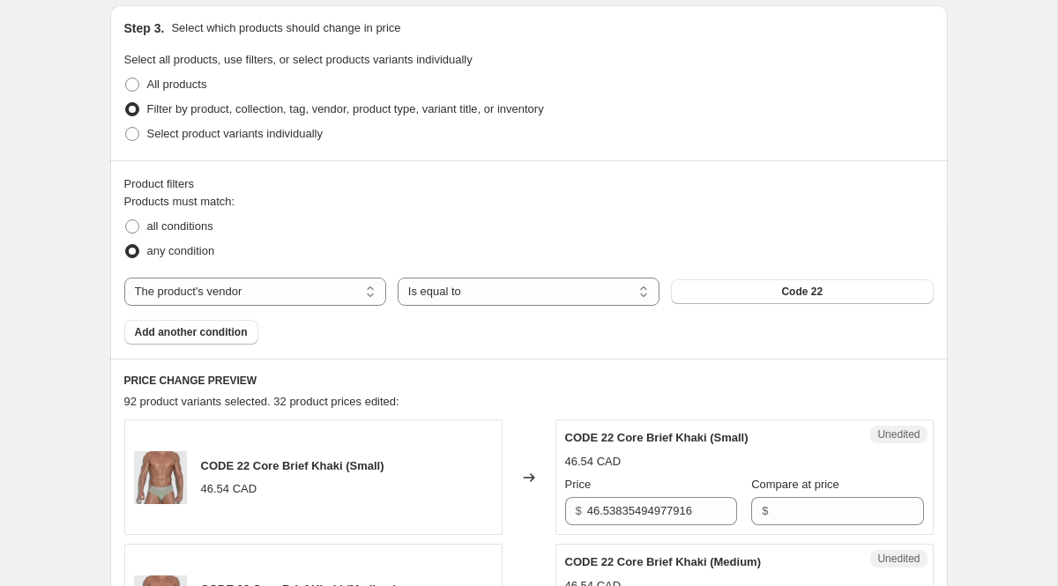
scroll to position [709, 0]
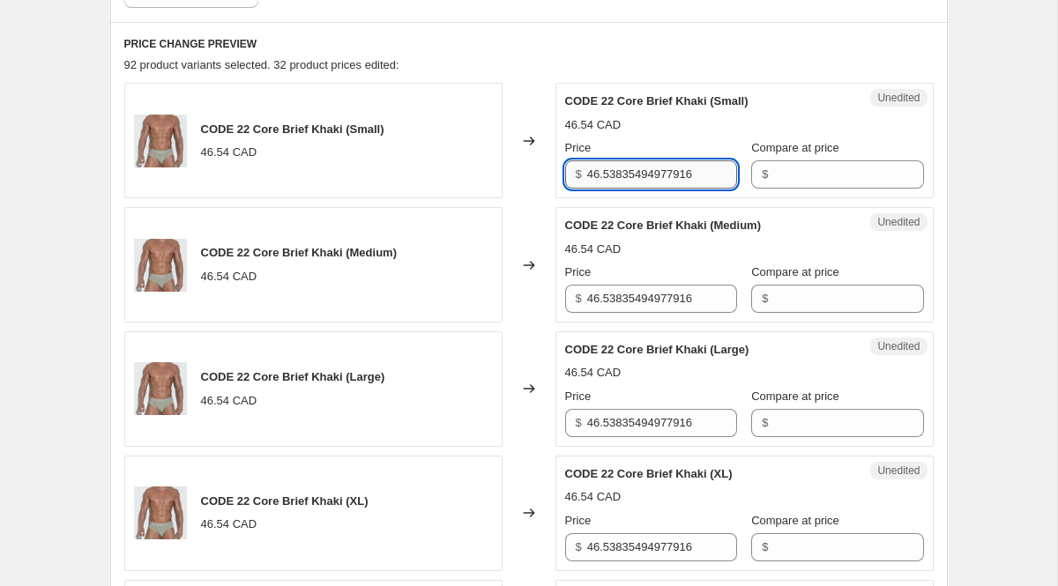
click at [624, 177] on input "46.53835494977916" at bounding box center [662, 175] width 150 height 28
paste input "7.99"
type input "47.99"
click at [609, 304] on input "46.53835494977916" at bounding box center [662, 299] width 150 height 28
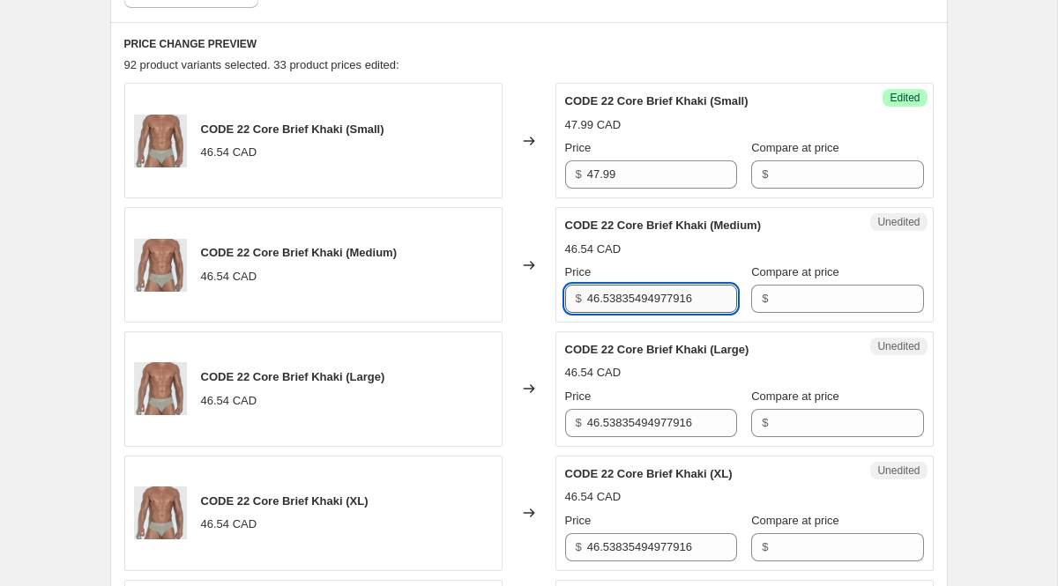
click at [609, 304] on input "46.53835494977916" at bounding box center [662, 299] width 150 height 28
paste input "7.99"
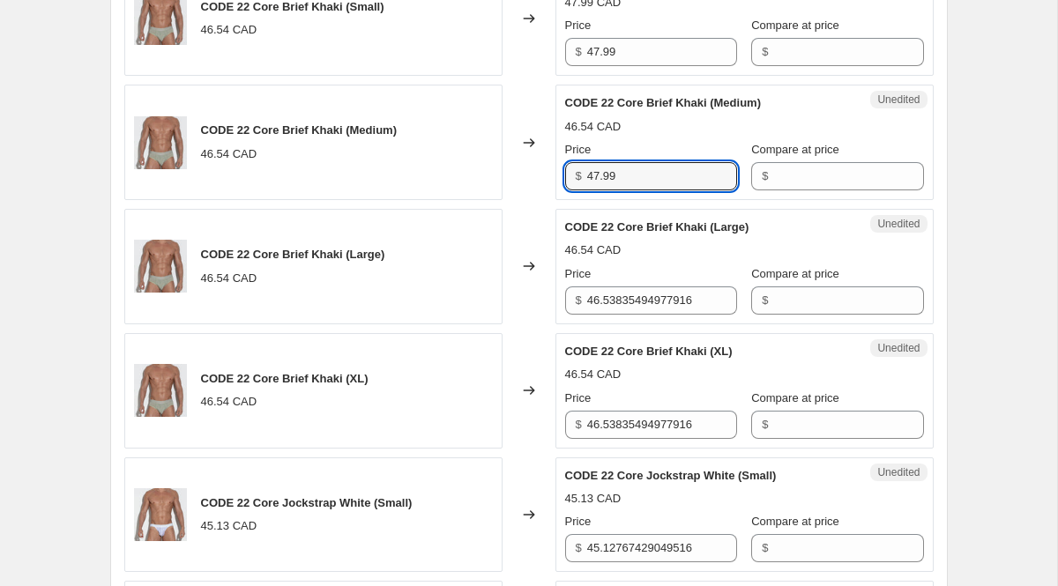
type input "47.99"
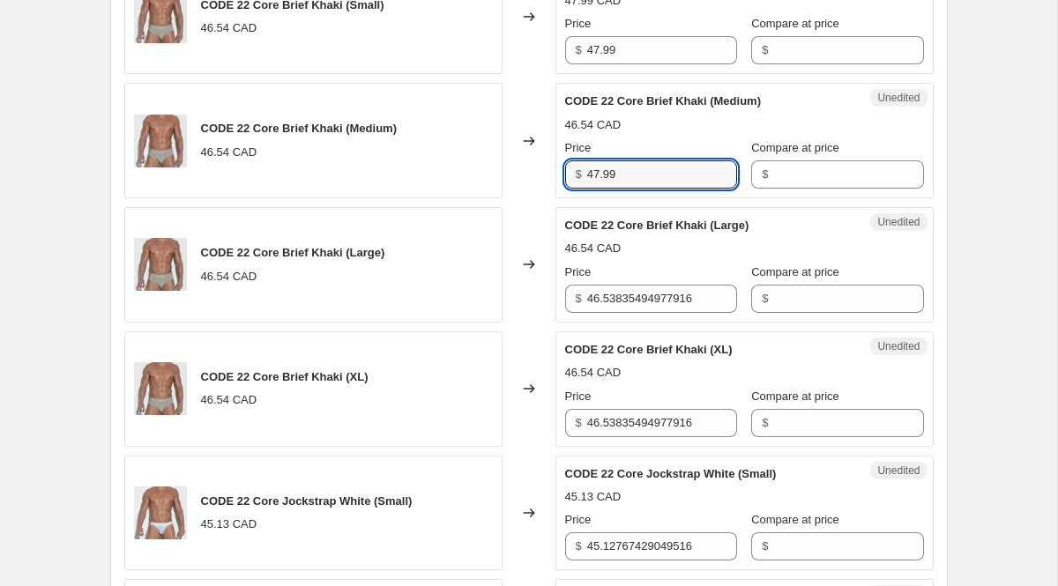
scroll to position [834, 0]
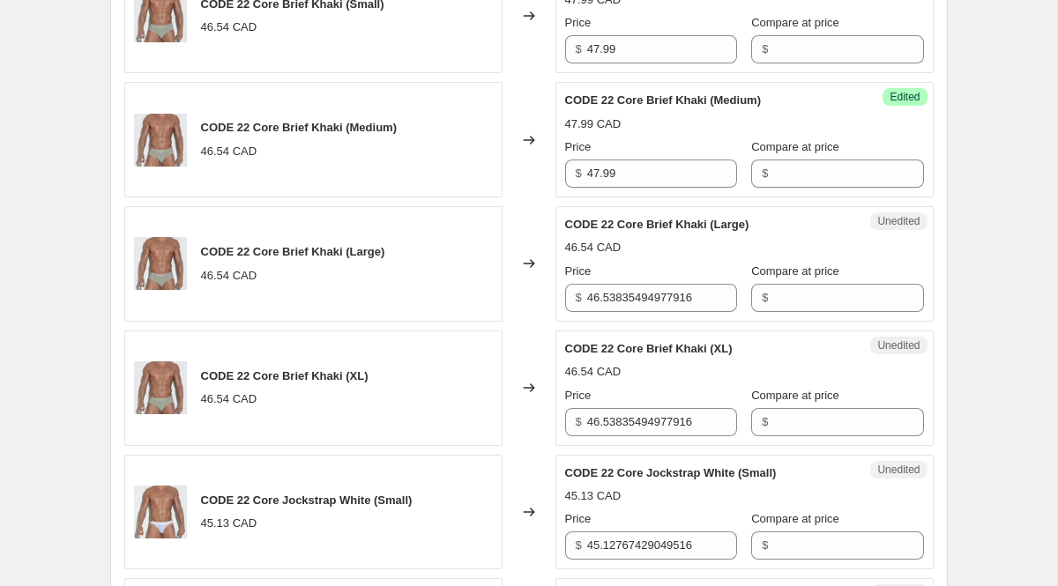
click at [626, 340] on div "Unedited CODE 22 Core Brief Khaki (XL) 46.54 CAD Price $ 46.53835494977916 Comp…" at bounding box center [745, 389] width 378 height 116
click at [622, 318] on div "Unedited CODE 22 Core Brief Khaki (Large) 46.54 CAD Price $ 46.53835494977916 C…" at bounding box center [745, 264] width 378 height 116
click at [614, 295] on input "46.53835494977916" at bounding box center [662, 298] width 150 height 28
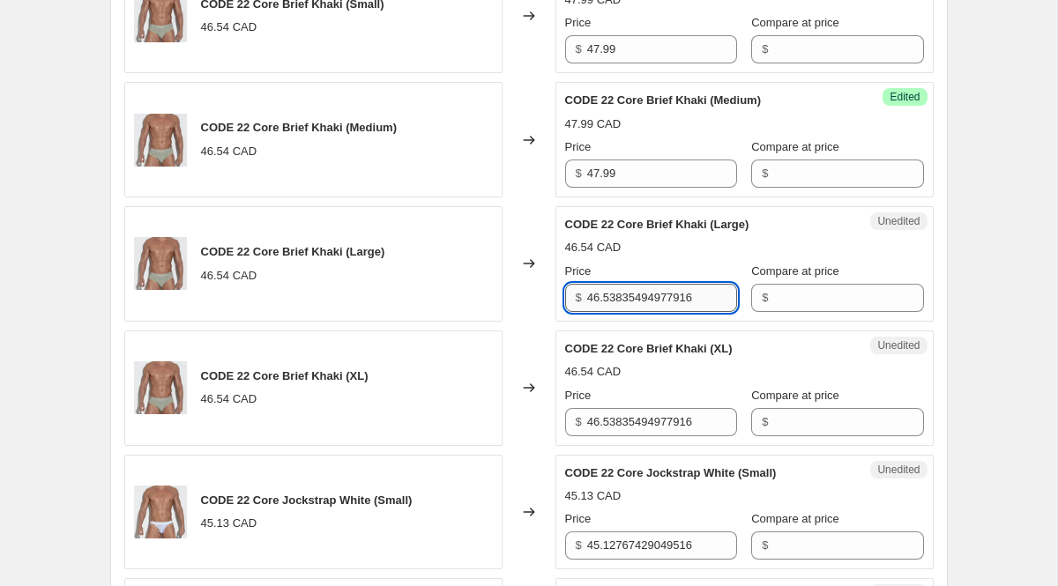
paste input "7.99"
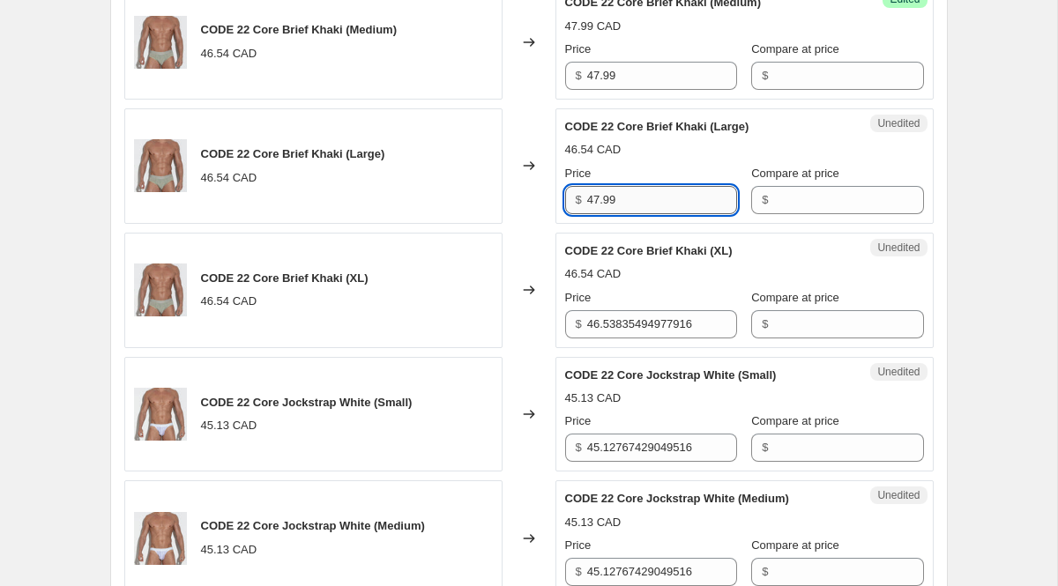
scroll to position [933, 0]
type input "47.99"
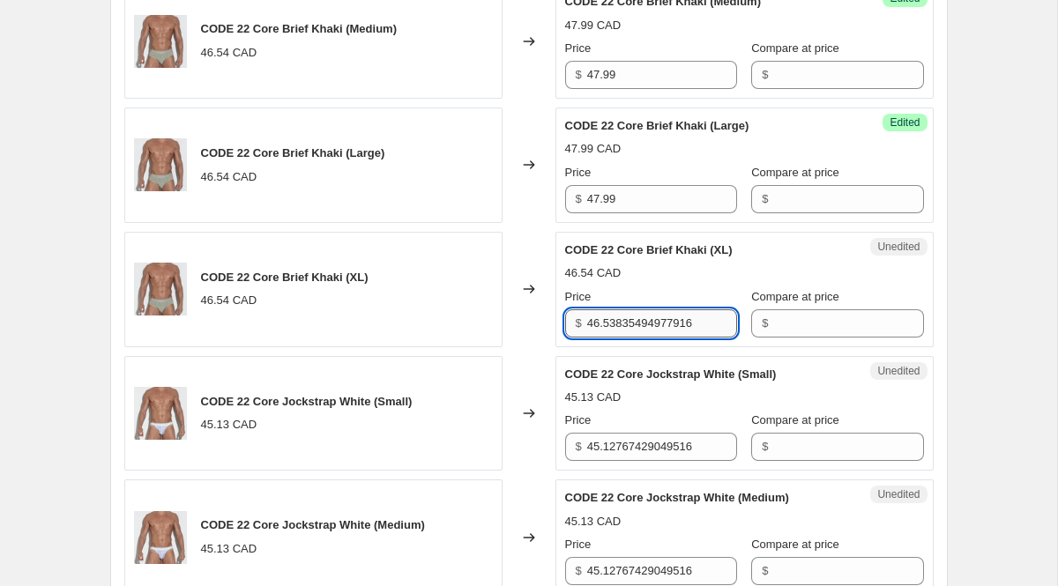
click at [631, 323] on input "46.53835494977916" at bounding box center [662, 324] width 150 height 28
paste input "7.99"
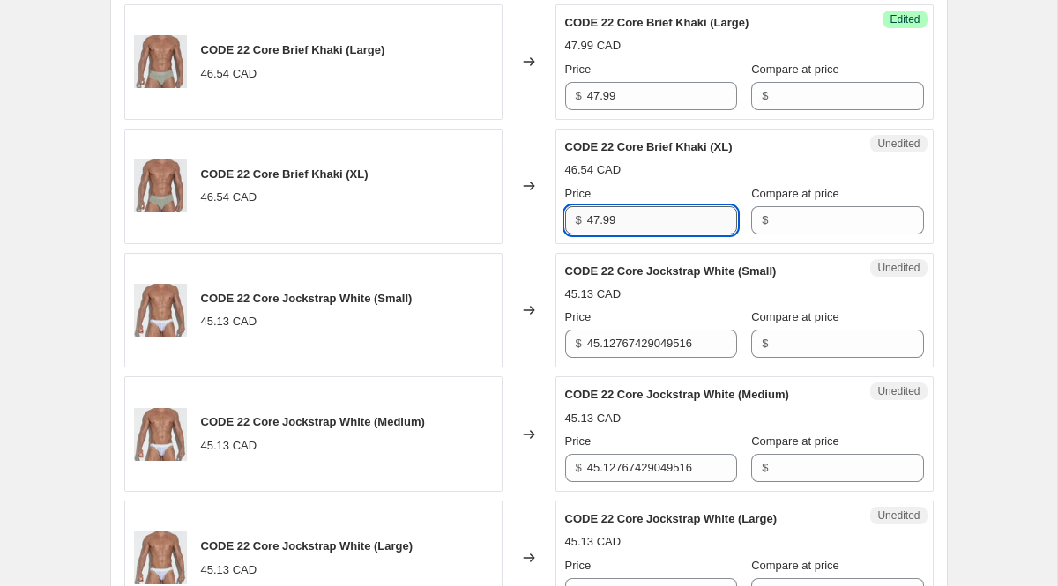
scroll to position [1043, 0]
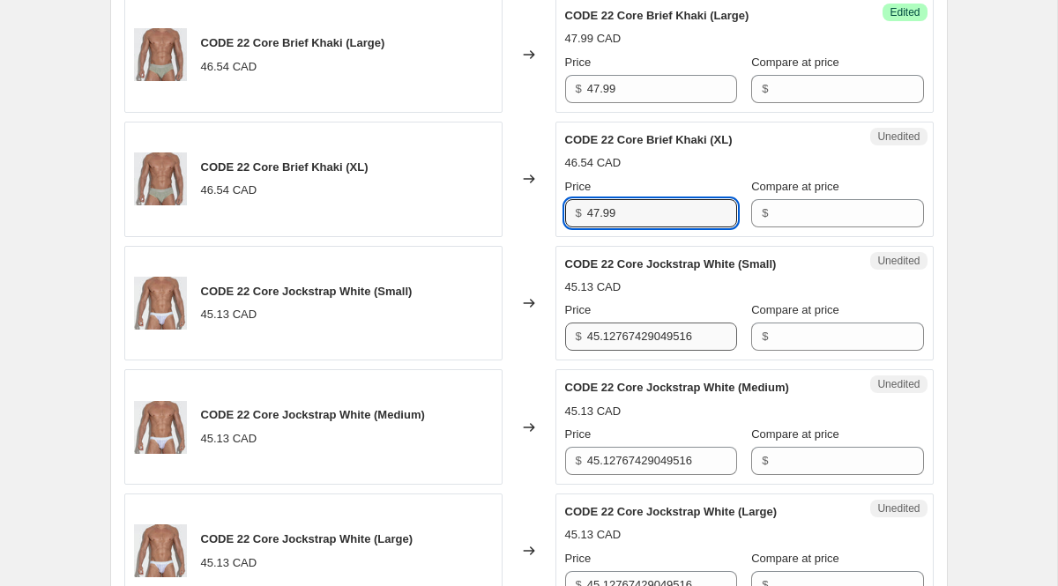
type input "47.99"
click at [642, 339] on input "45.12767429049516" at bounding box center [662, 337] width 150 height 28
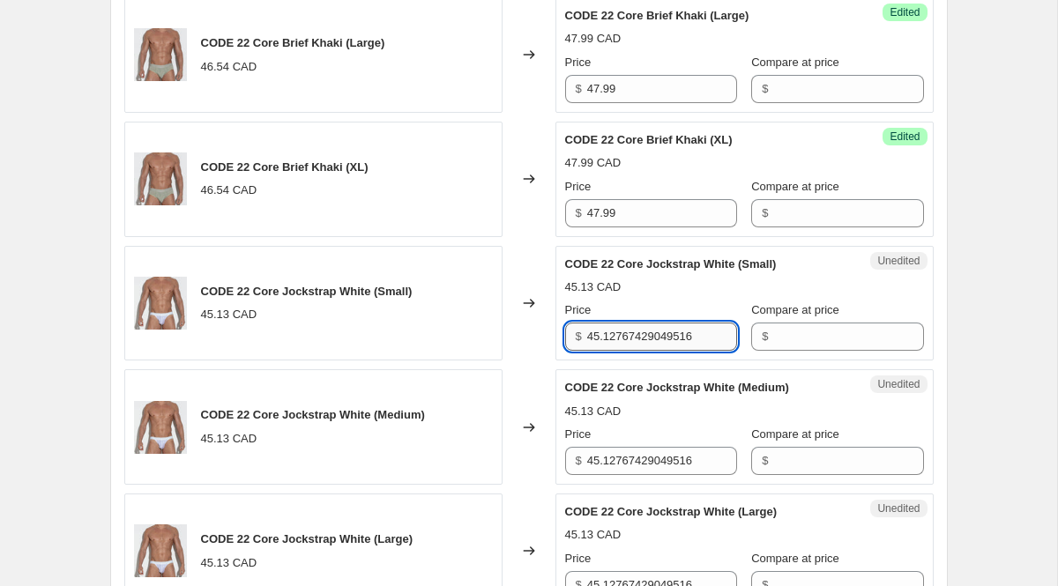
click at [642, 339] on input "45.12767429049516" at bounding box center [662, 337] width 150 height 28
type input "5"
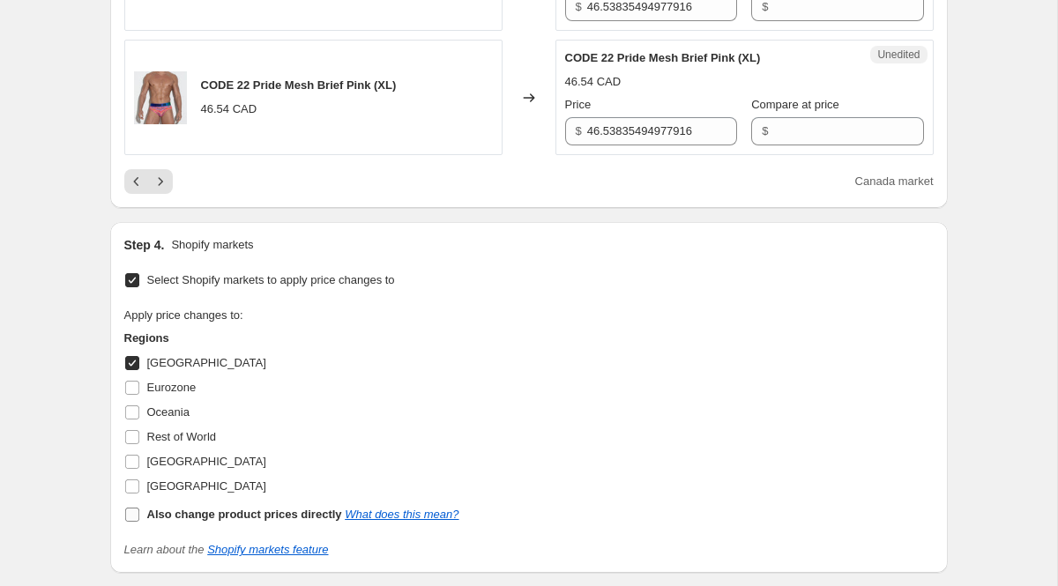
scroll to position [2917, 0]
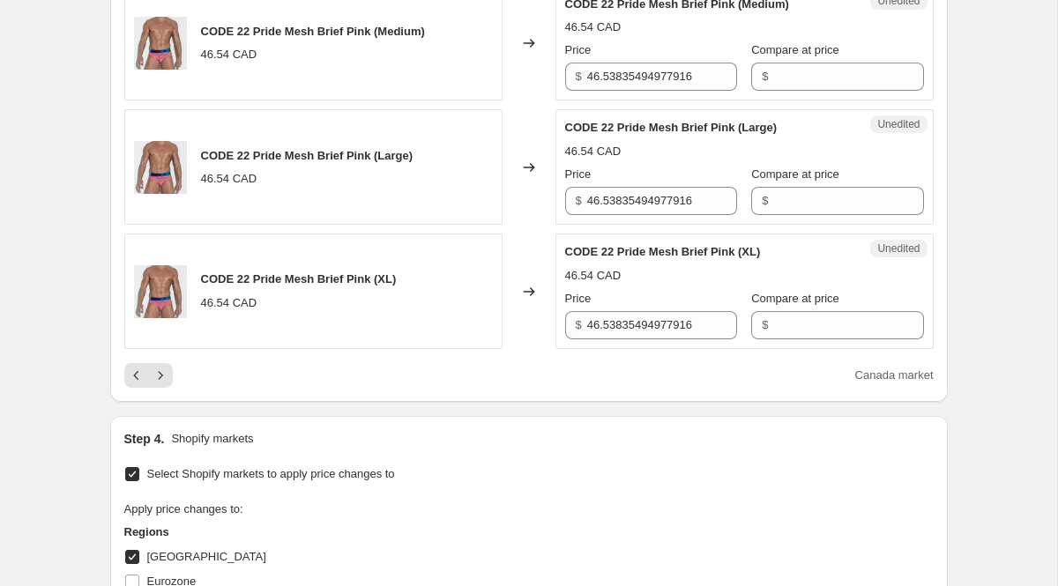
type input "44.99"
click at [136, 376] on icon "Previous" at bounding box center [137, 376] width 18 height 18
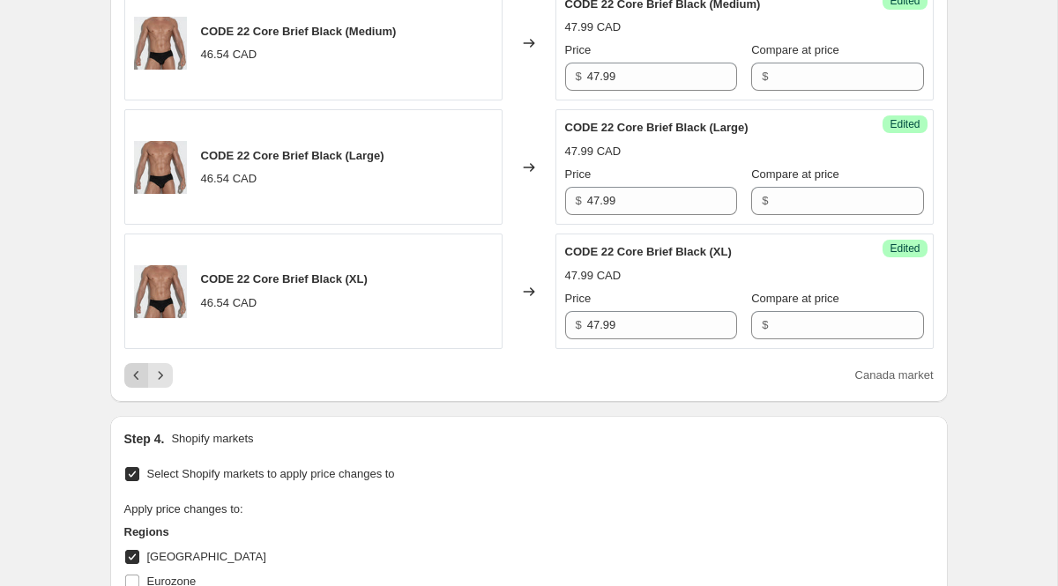
click at [131, 388] on button "Previous" at bounding box center [136, 375] width 25 height 25
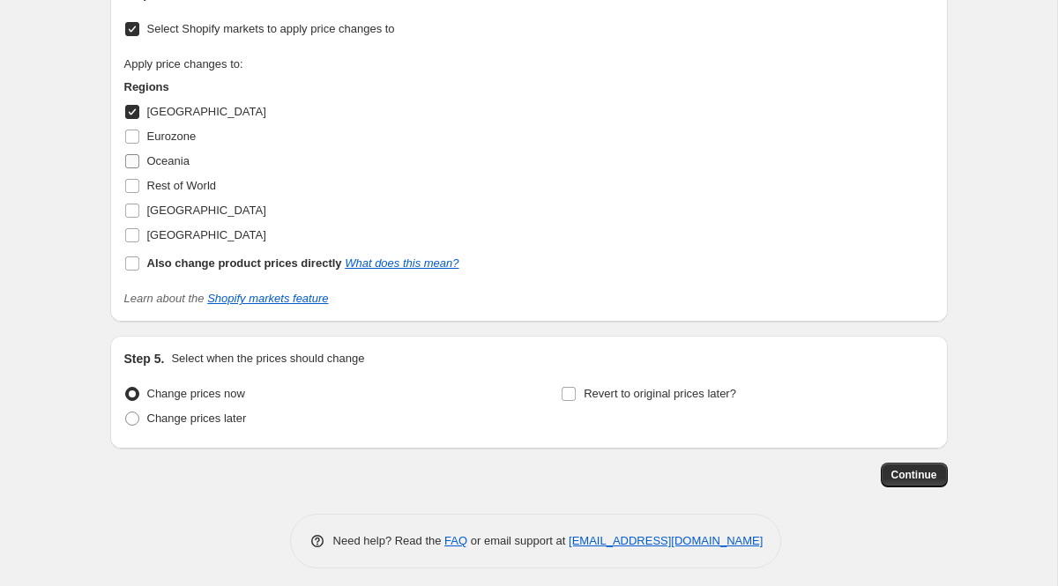
scroll to position [3339, 0]
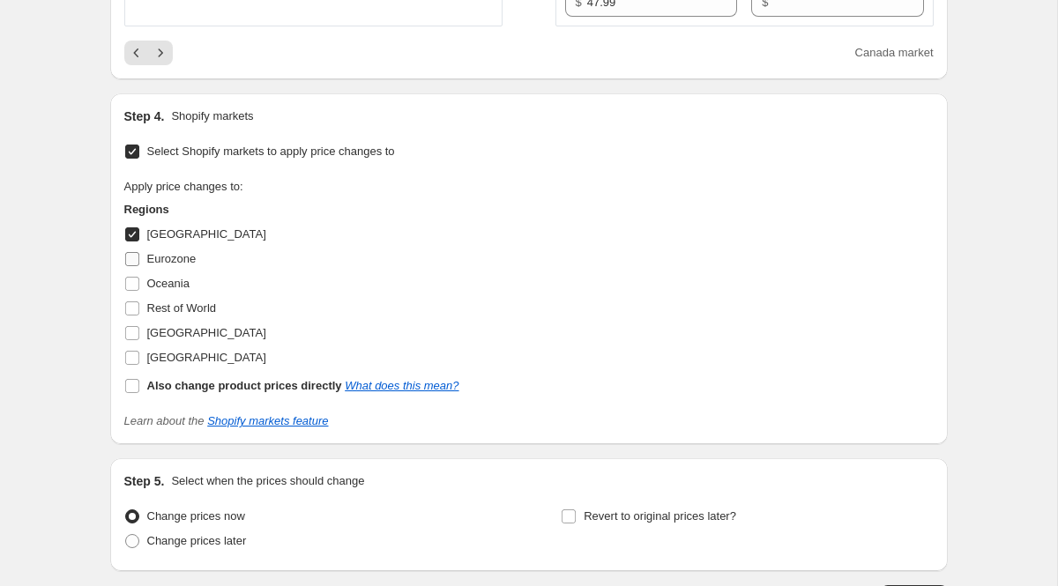
scroll to position [3239, 0]
click at [160, 63] on icon "Next" at bounding box center [161, 54] width 18 height 18
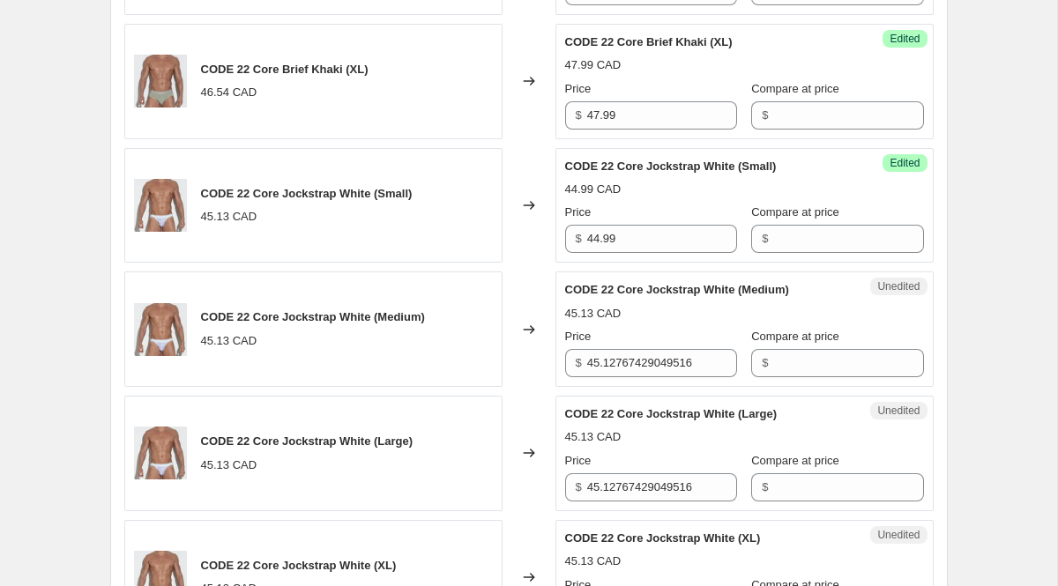
scroll to position [1147, 0]
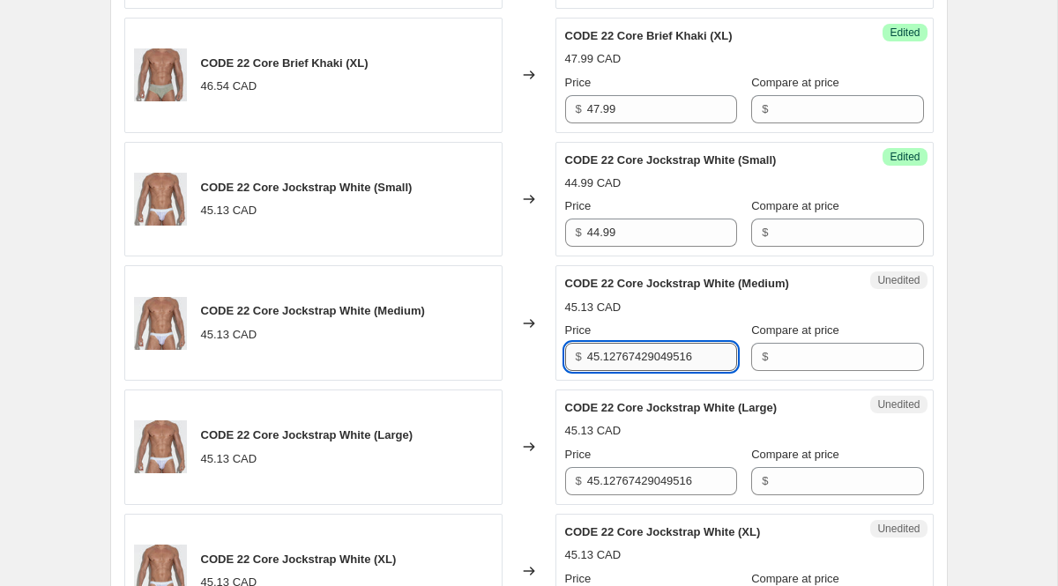
click at [613, 351] on input "45.12767429049516" at bounding box center [662, 357] width 150 height 28
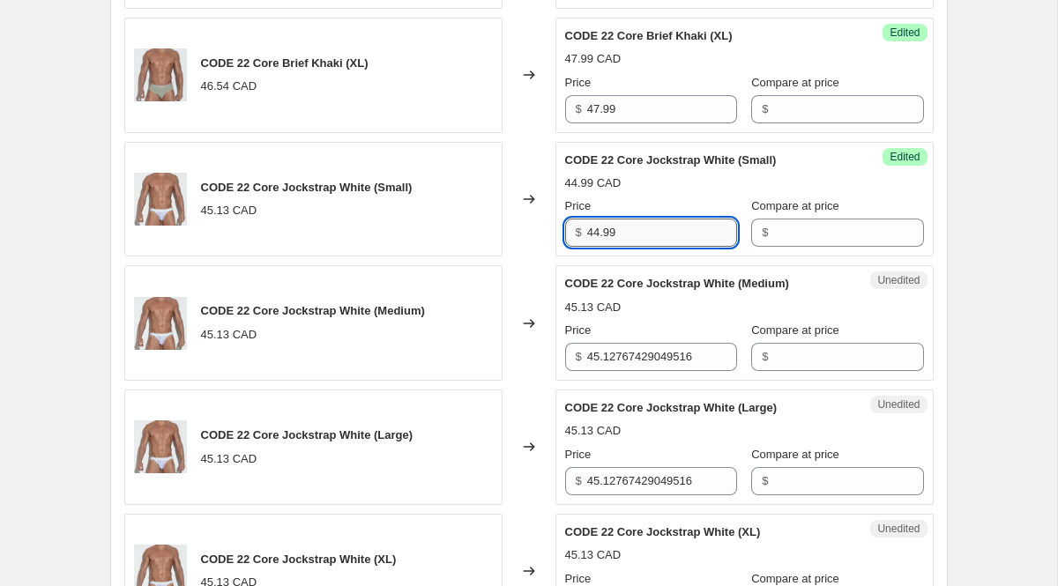
click at [609, 224] on input "44.99" at bounding box center [662, 233] width 150 height 28
type input "45.99"
click at [634, 359] on input "45.12767429049516" at bounding box center [662, 357] width 150 height 28
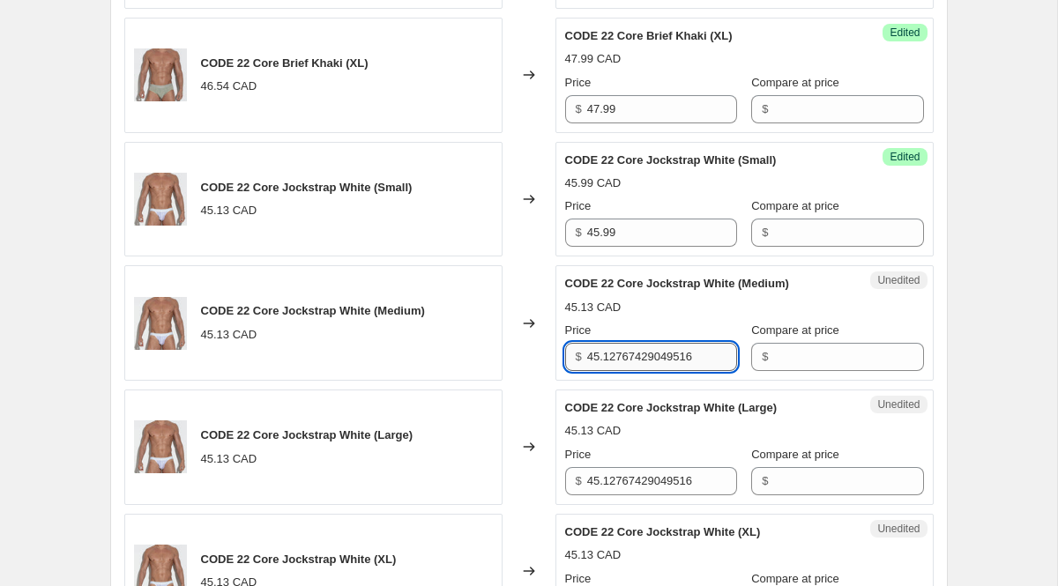
click at [634, 359] on input "45.12767429049516" at bounding box center [662, 357] width 150 height 28
paste input "99"
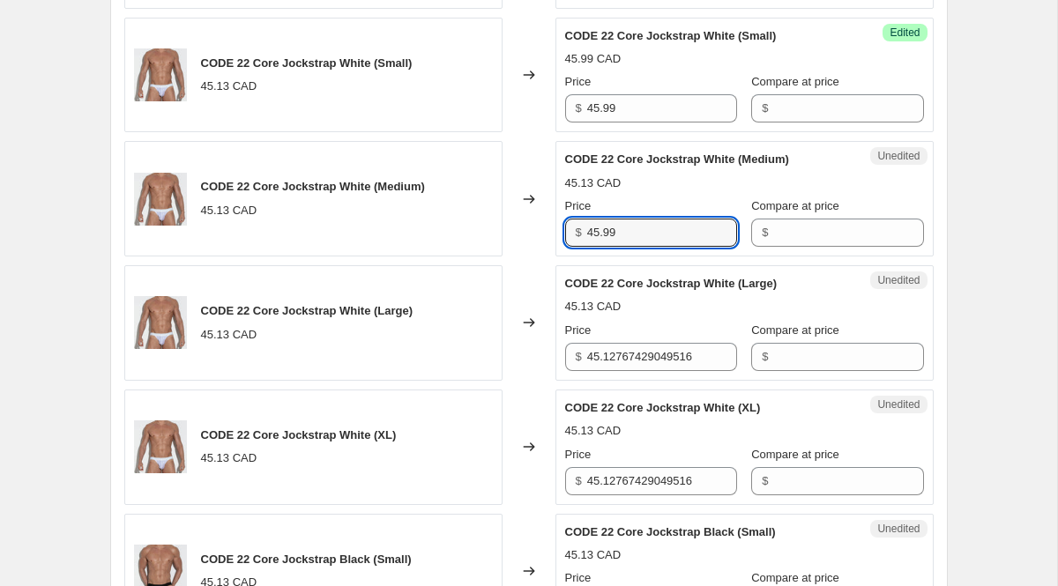
type input "45.99"
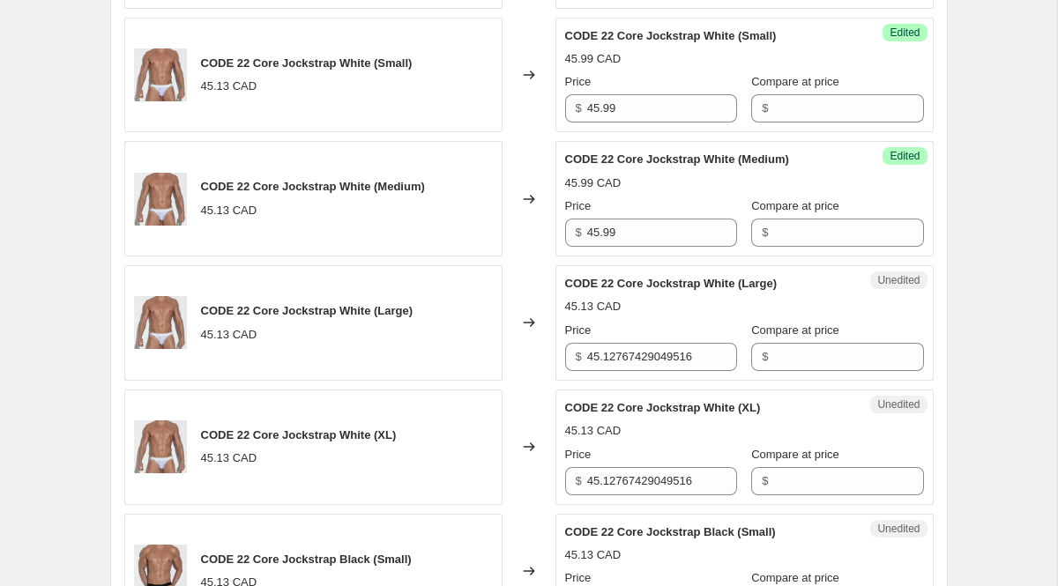
scroll to position [1274, 0]
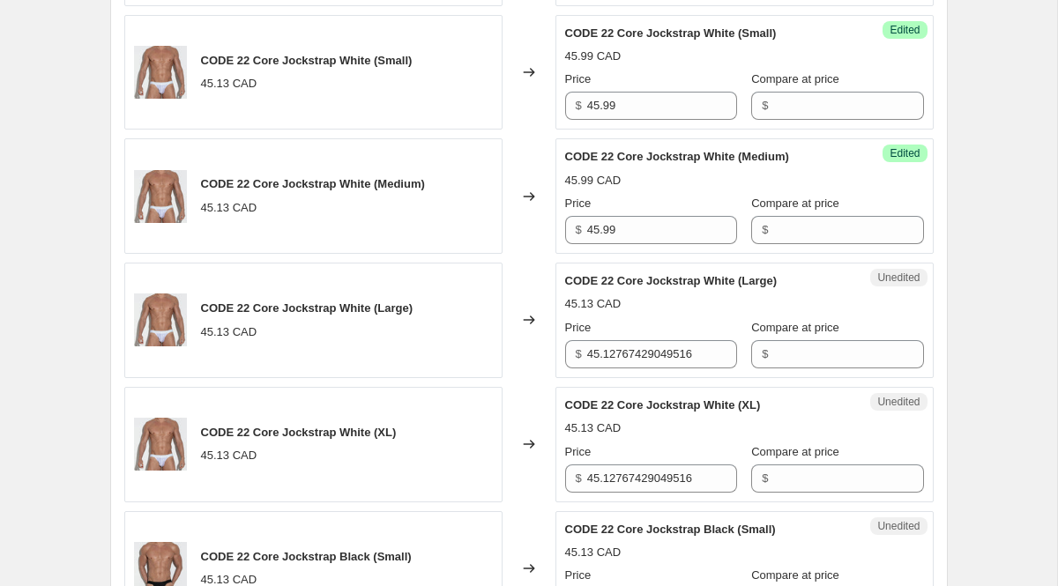
click at [635, 403] on span "CODE 22 Core Jockstrap White (XL)" at bounding box center [663, 405] width 196 height 13
click at [634, 352] on input "45.12767429049516" at bounding box center [662, 354] width 150 height 28
paste input "99"
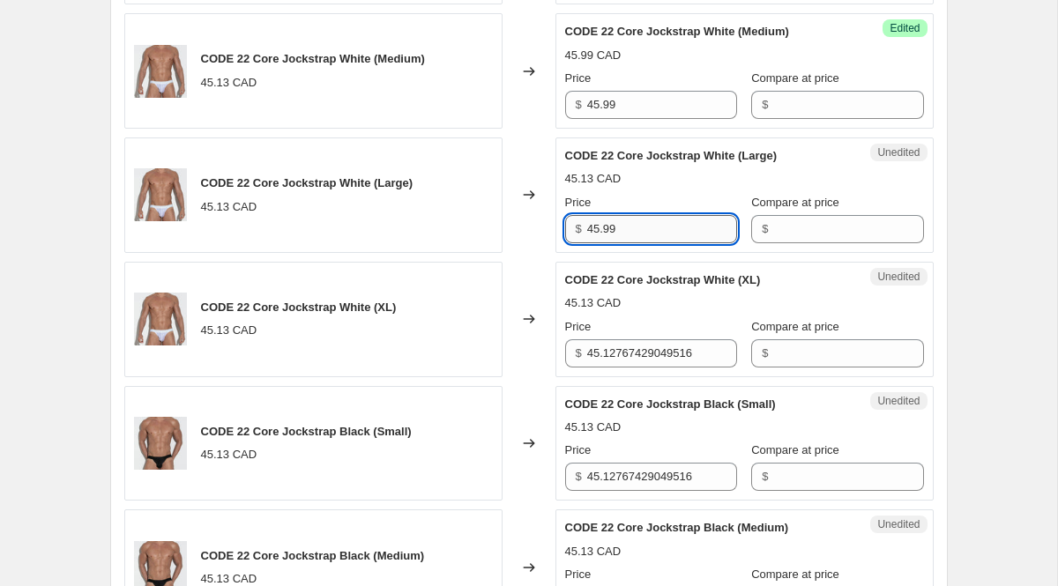
type input "45.99"
click at [634, 352] on input "45.12767429049516" at bounding box center [662, 354] width 150 height 28
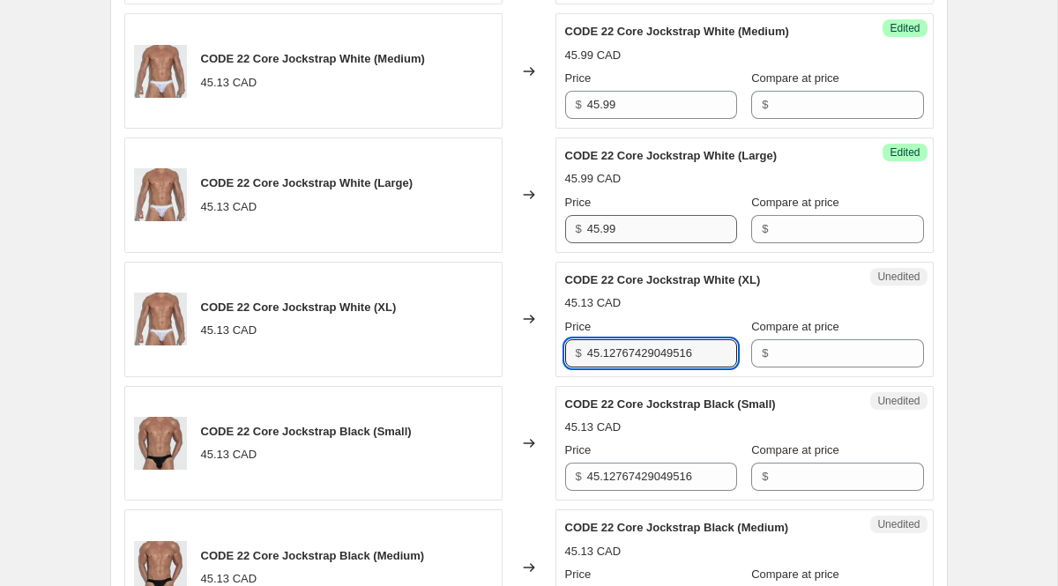
click at [634, 352] on input "45.12767429049516" at bounding box center [662, 354] width 150 height 28
paste input "99"
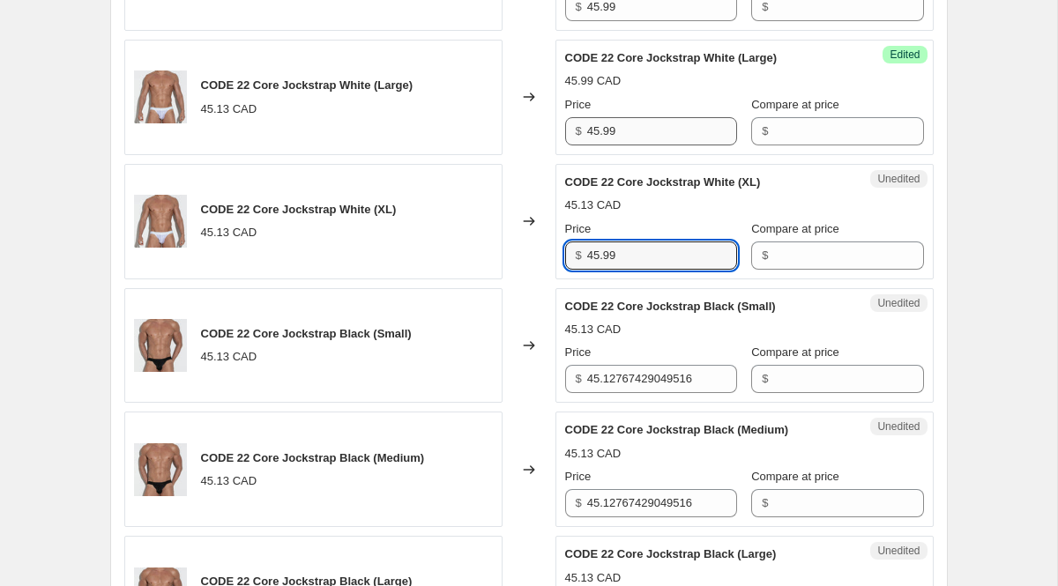
scroll to position [1502, 0]
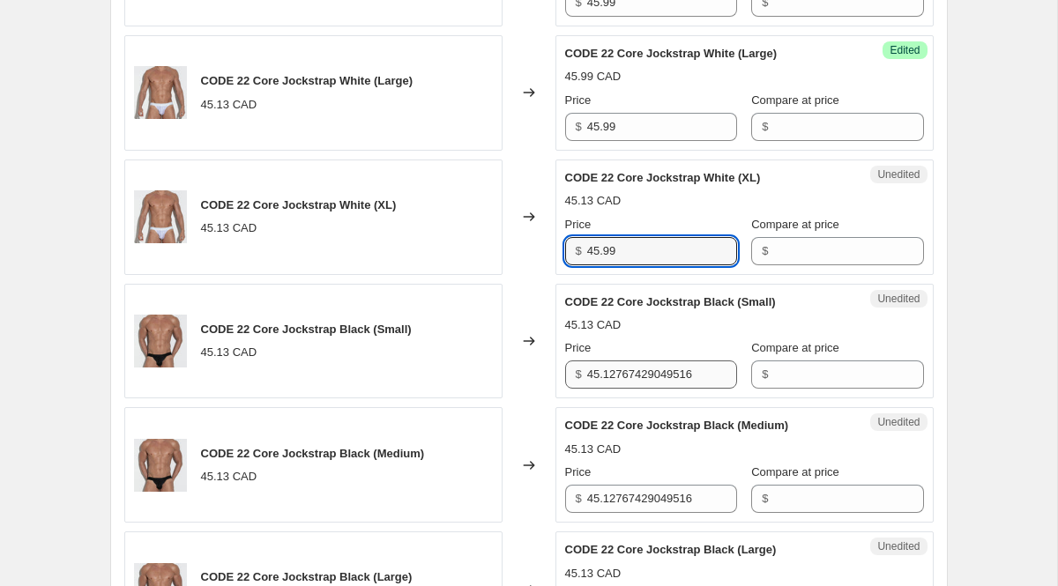
type input "45.99"
click at [648, 376] on input "45.12767429049516" at bounding box center [662, 375] width 150 height 28
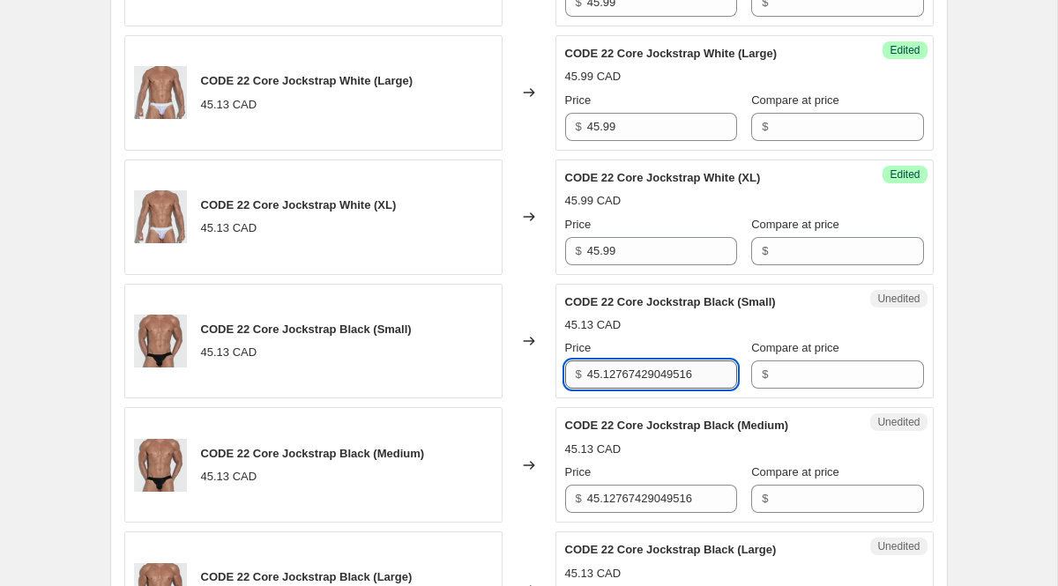
click at [648, 376] on input "45.12767429049516" at bounding box center [662, 375] width 150 height 28
paste input "99"
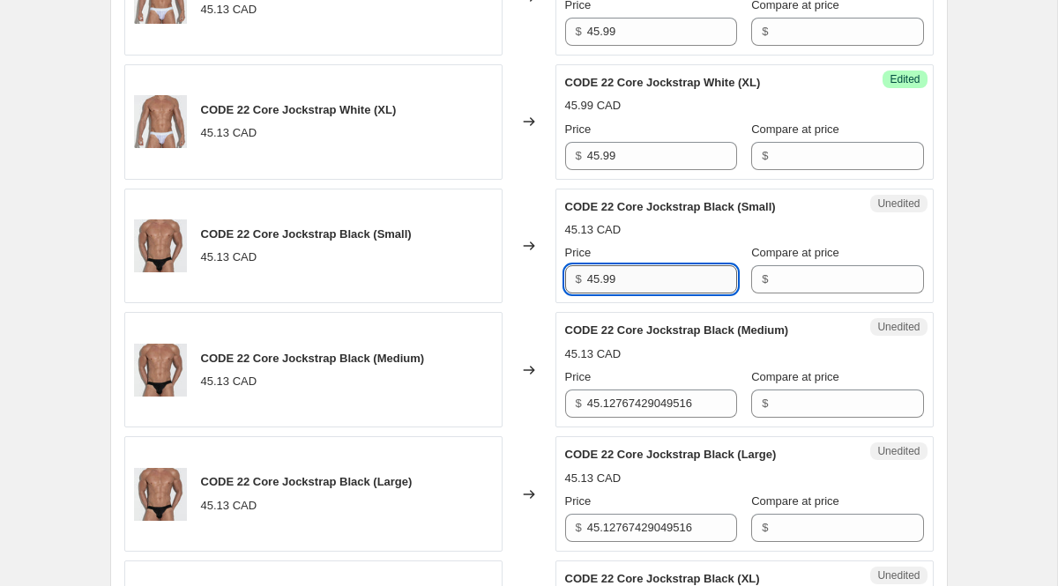
scroll to position [1600, 0]
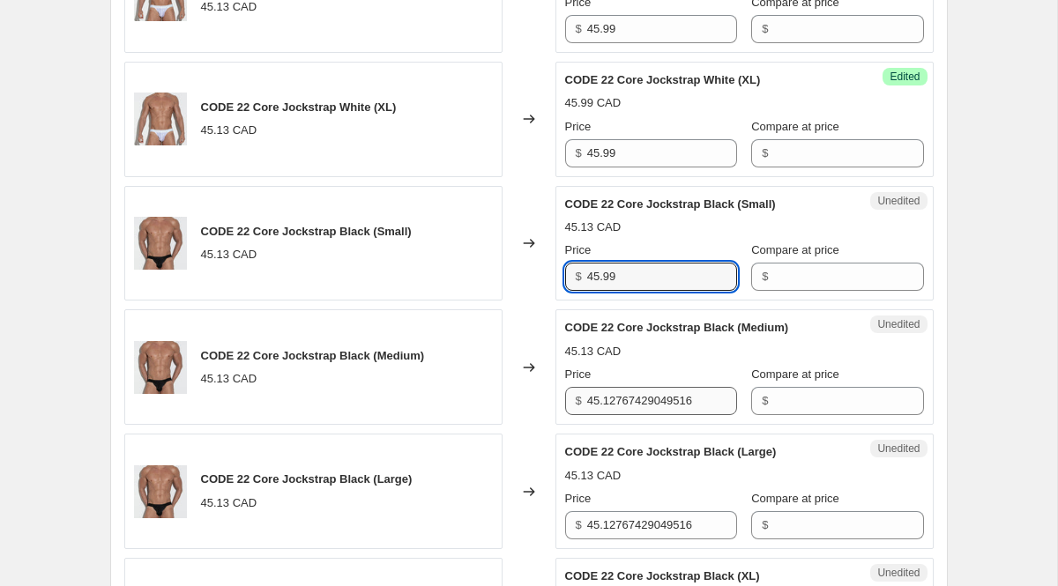
type input "45.99"
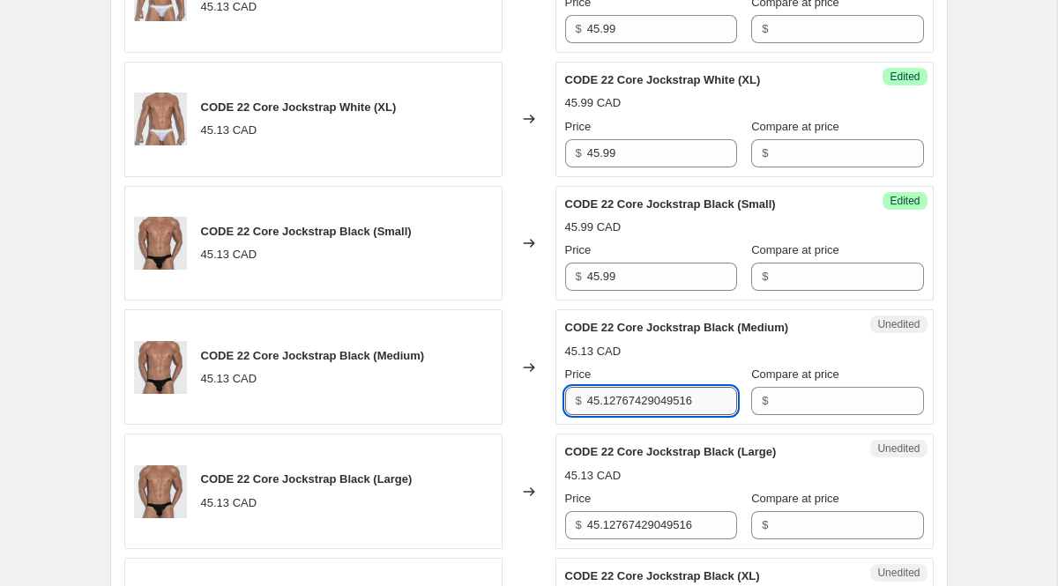
click at [648, 415] on input "45.12767429049516" at bounding box center [662, 401] width 150 height 28
paste input "99"
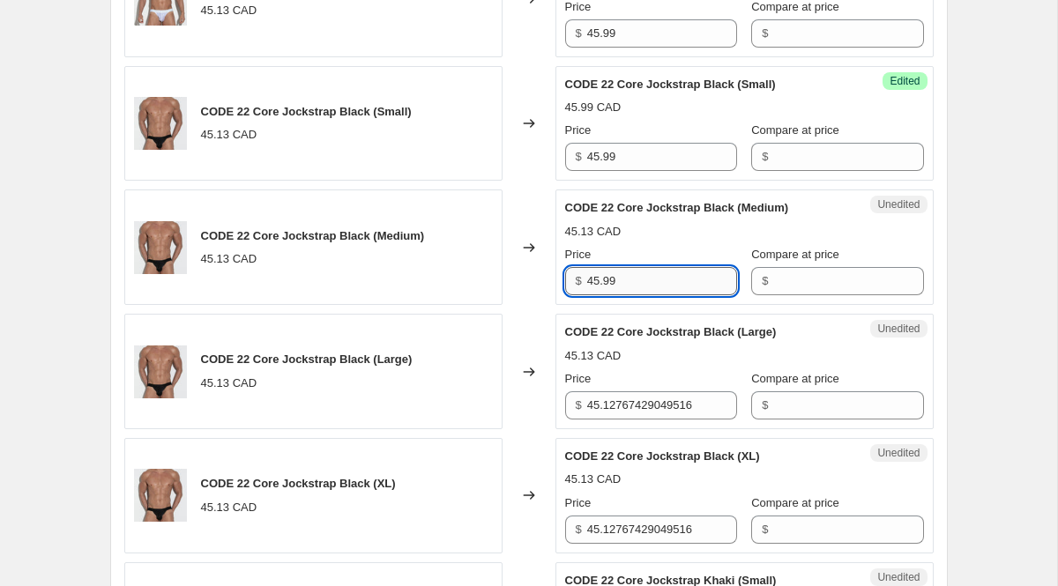
type input "45.99"
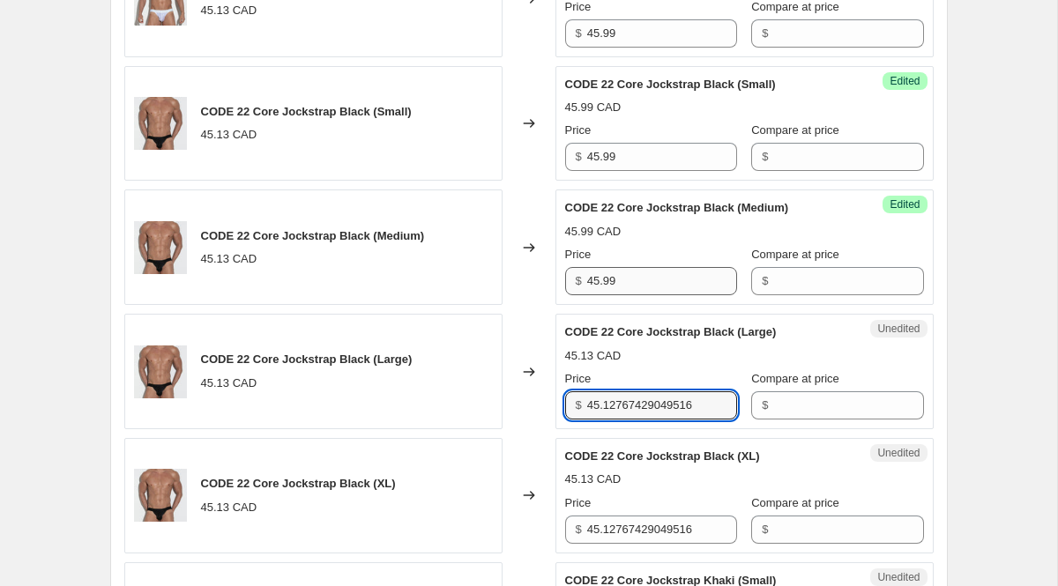
click at [648, 415] on input "45.12767429049516" at bounding box center [662, 406] width 150 height 28
paste input "99"
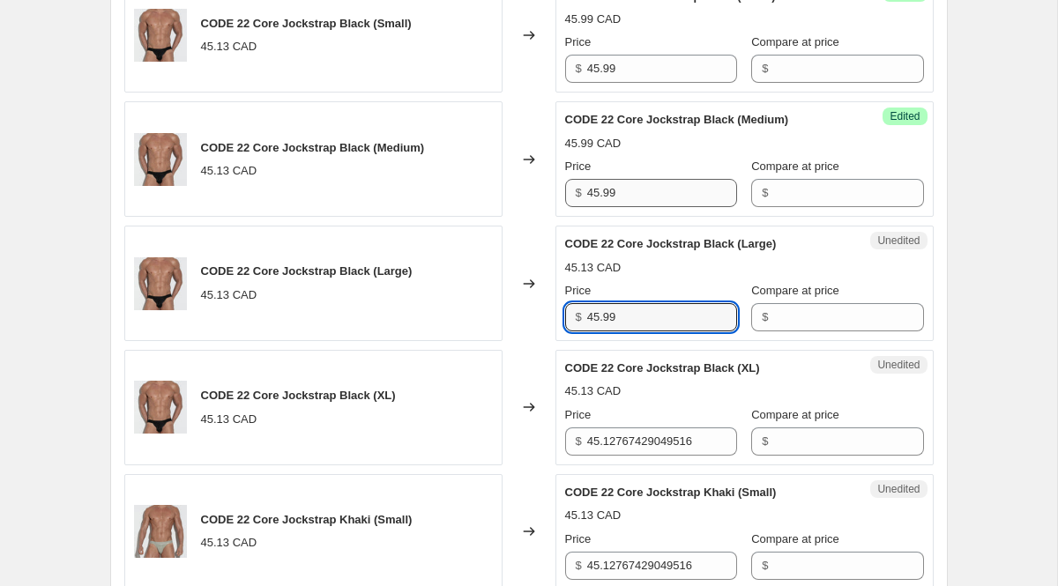
scroll to position [1809, 0]
type input "45.99"
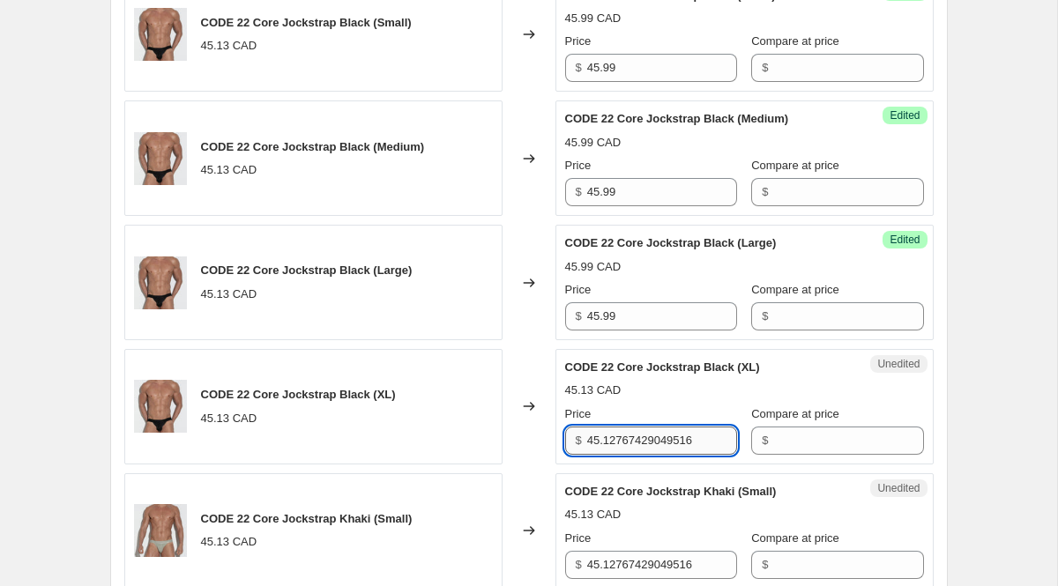
click at [653, 452] on input "45.12767429049516" at bounding box center [662, 441] width 150 height 28
paste input "99"
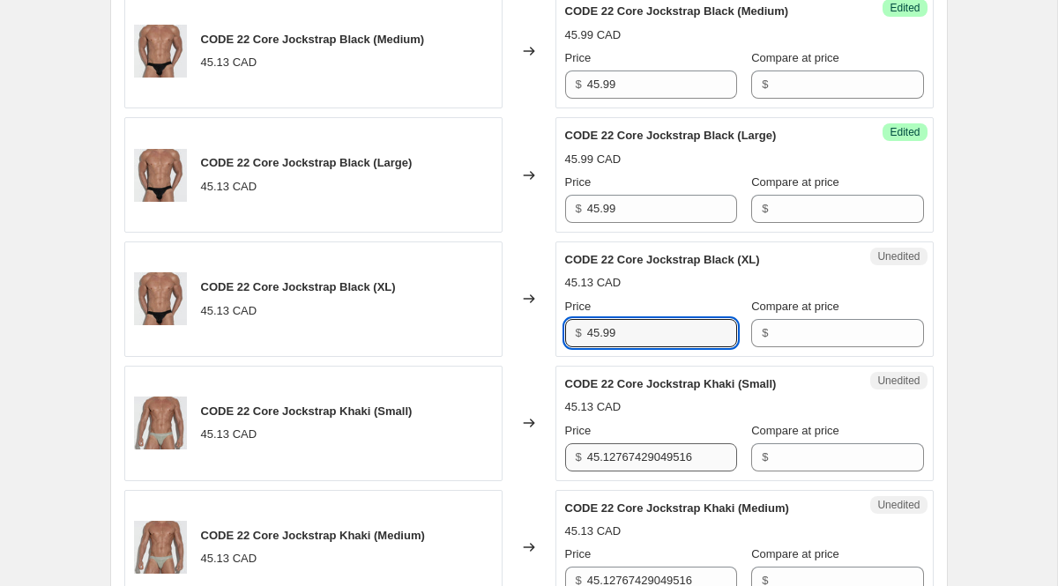
type input "45.99"
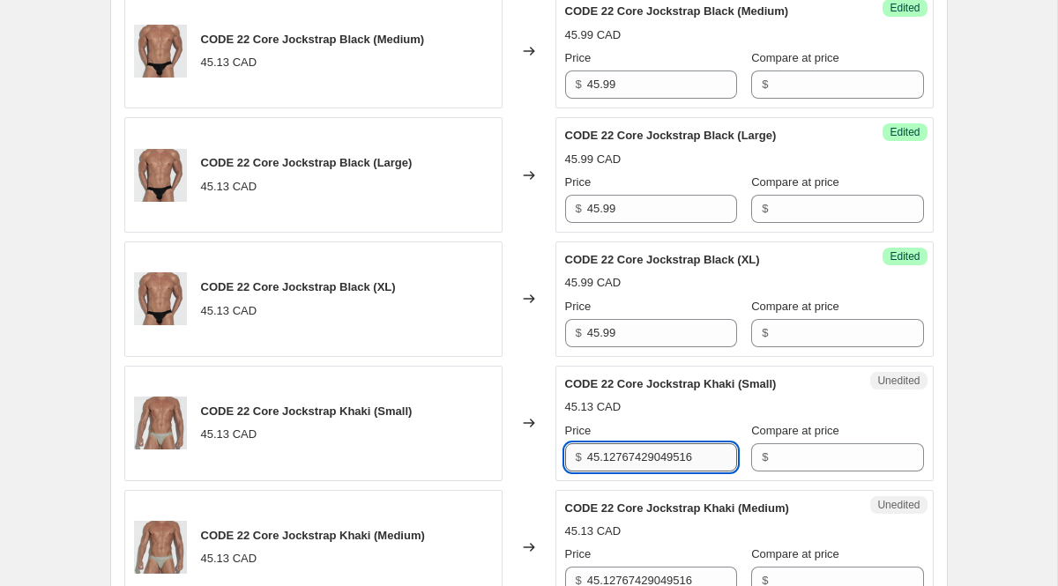
click at [625, 458] on input "45.12767429049516" at bounding box center [662, 458] width 150 height 28
paste input "99"
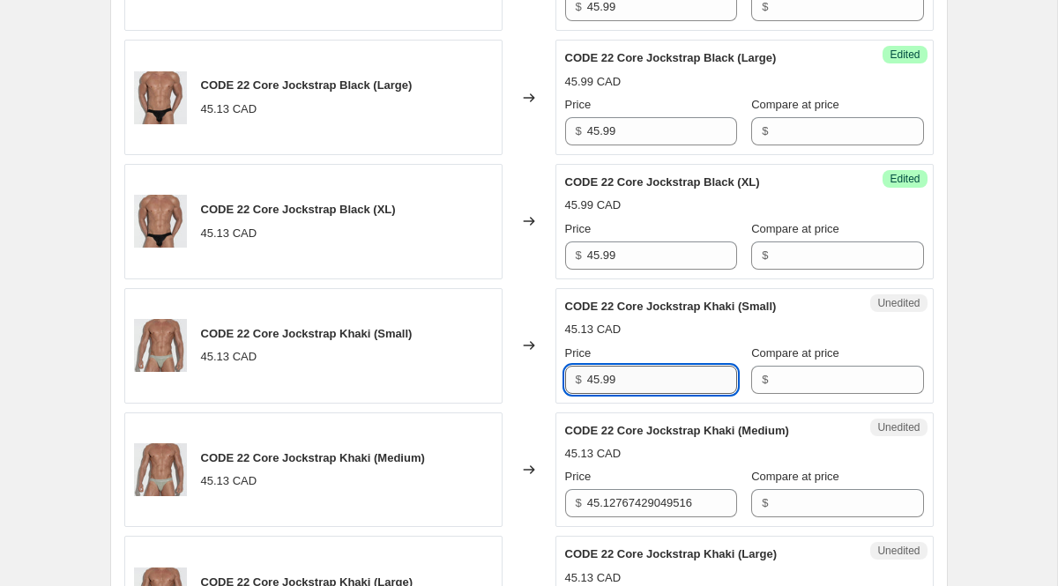
scroll to position [1998, 0]
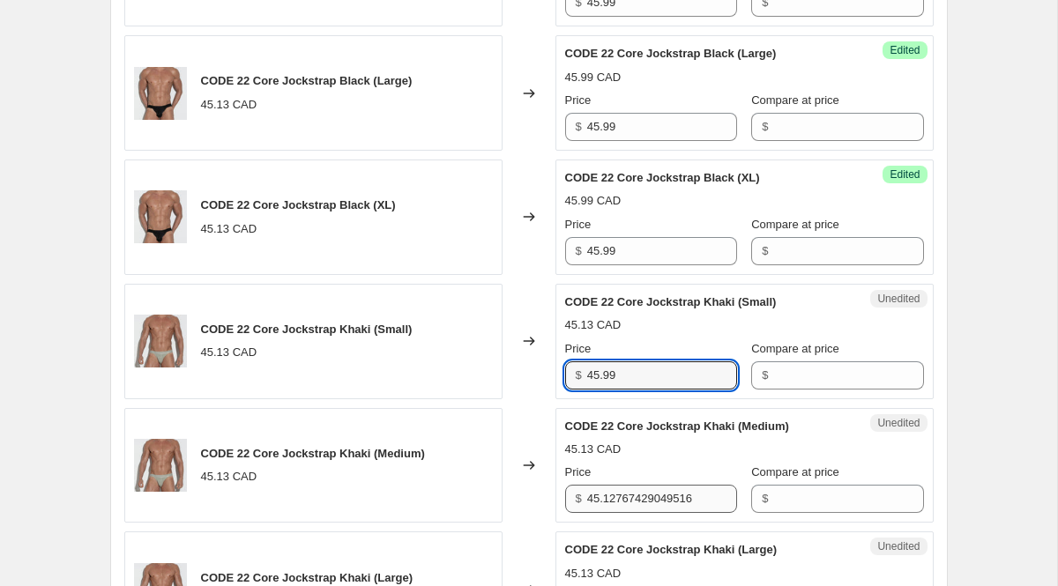
type input "45.99"
click at [643, 492] on input "45.12767429049516" at bounding box center [662, 499] width 150 height 28
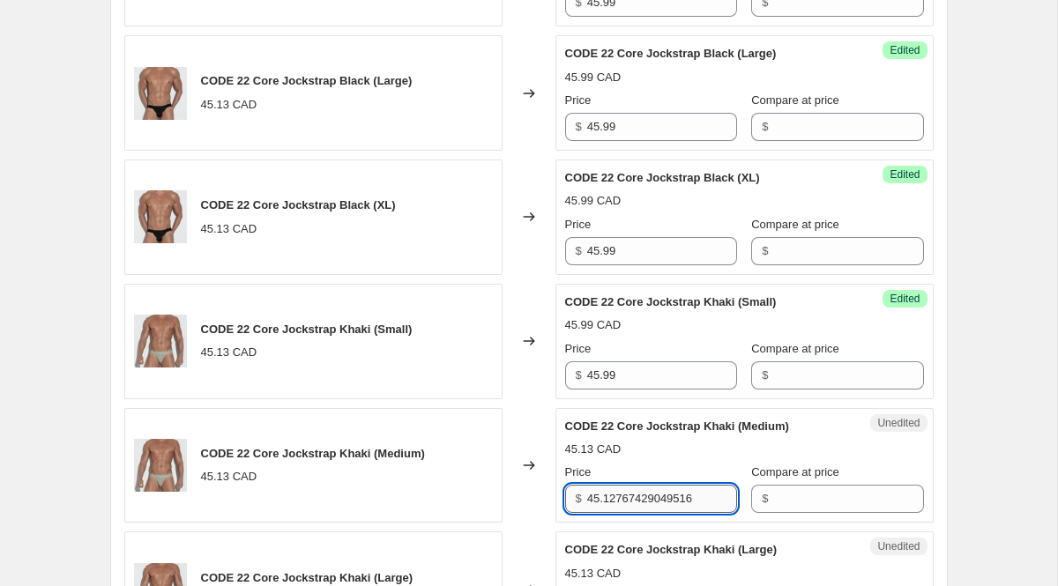
click at [643, 492] on input "45.12767429049516" at bounding box center [662, 499] width 150 height 28
paste input "99"
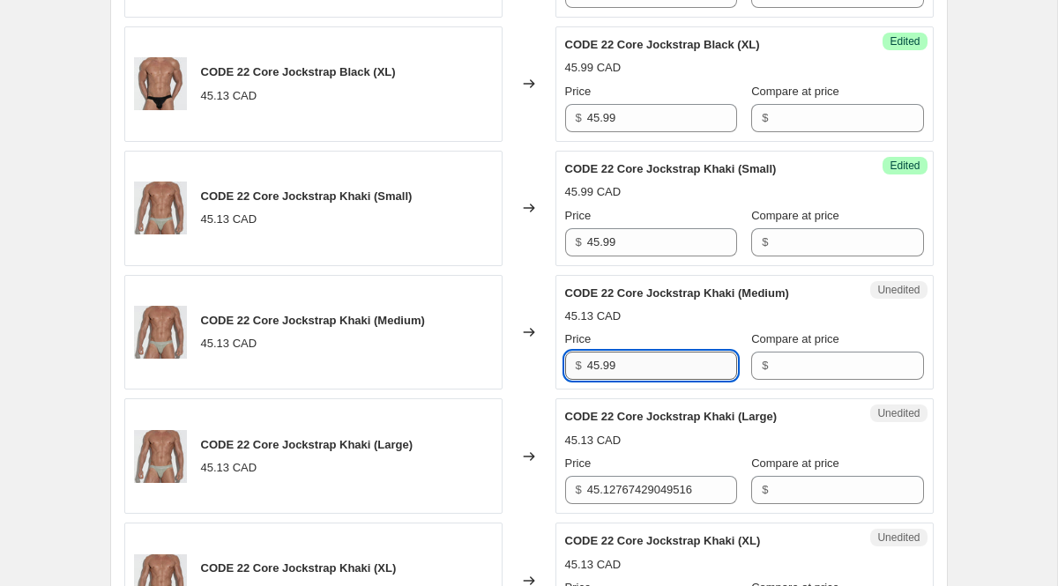
scroll to position [2142, 0]
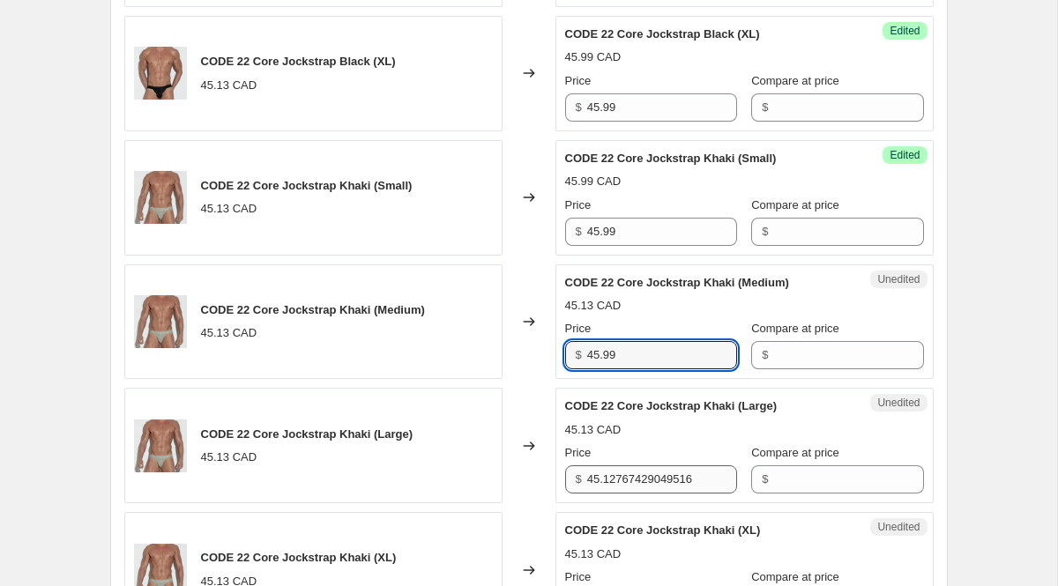
type input "45.99"
click at [642, 485] on input "45.12767429049516" at bounding box center [662, 480] width 150 height 28
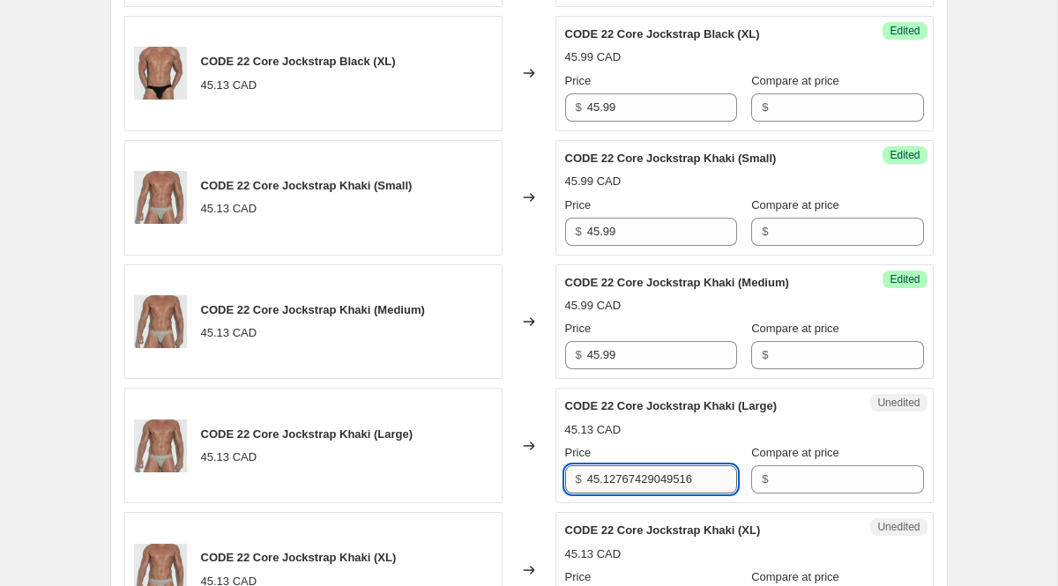
click at [642, 485] on input "45.12767429049516" at bounding box center [662, 480] width 150 height 28
paste input "99"
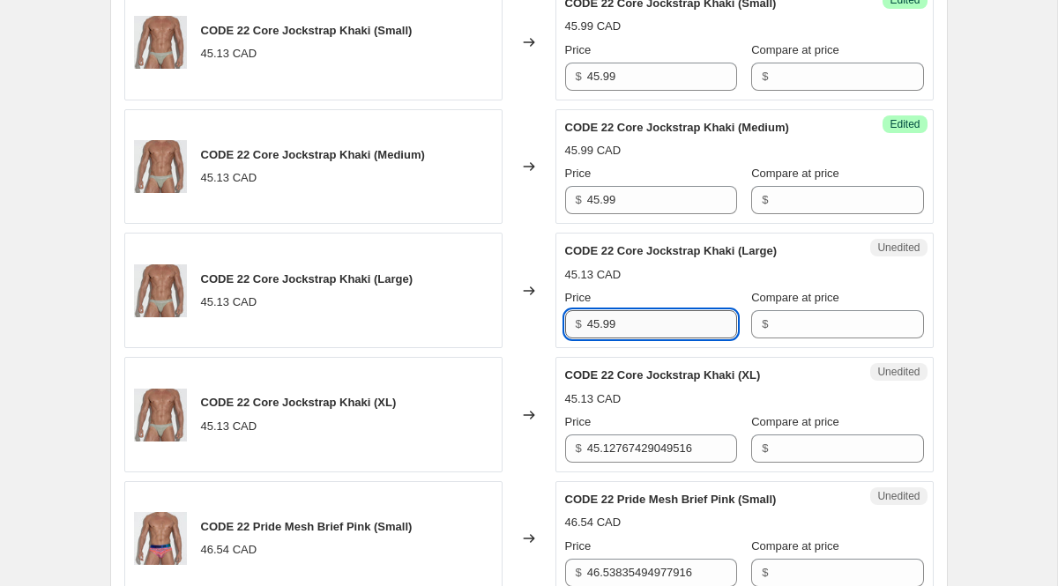
scroll to position [2300, 0]
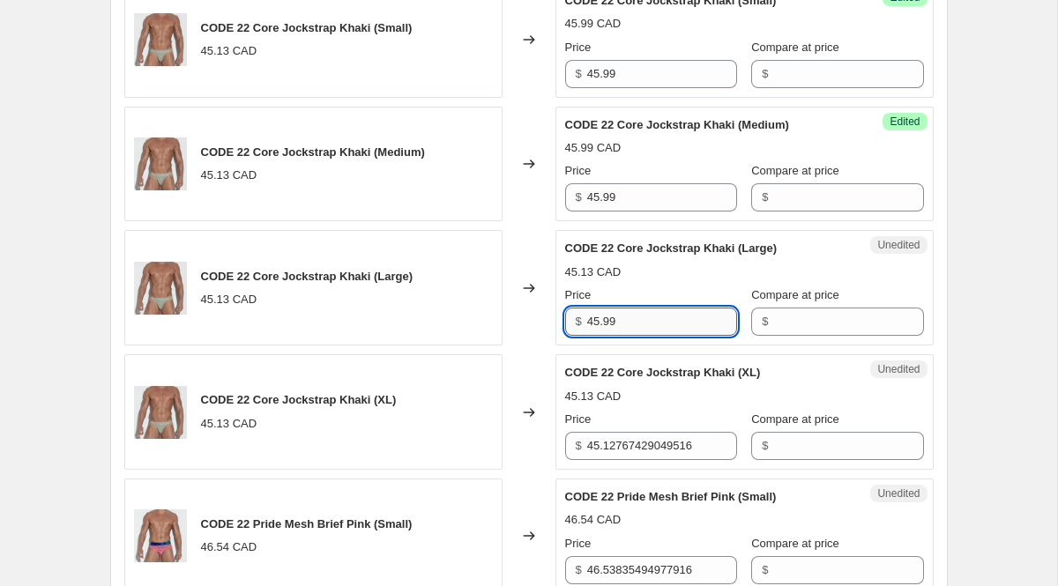
type input "45.99"
click at [624, 465] on div "Unedited CODE 22 Core Jockstrap Khaki (XL) 45.13 CAD Price $ 45.12767429049516 …" at bounding box center [745, 413] width 378 height 116
click at [601, 425] on div "Price" at bounding box center [651, 420] width 172 height 18
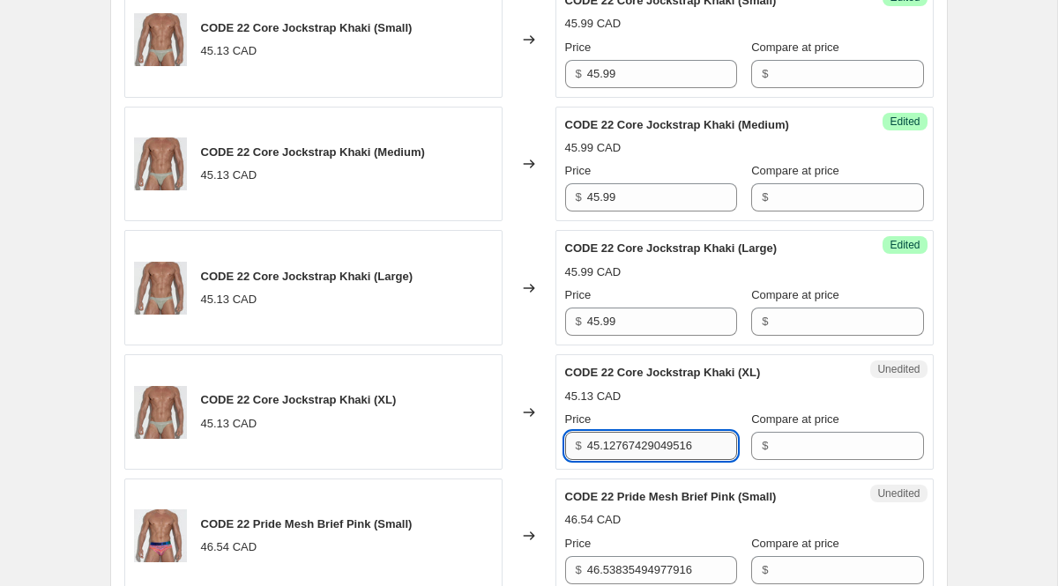
click at [606, 437] on input "45.12767429049516" at bounding box center [662, 446] width 150 height 28
paste input "99"
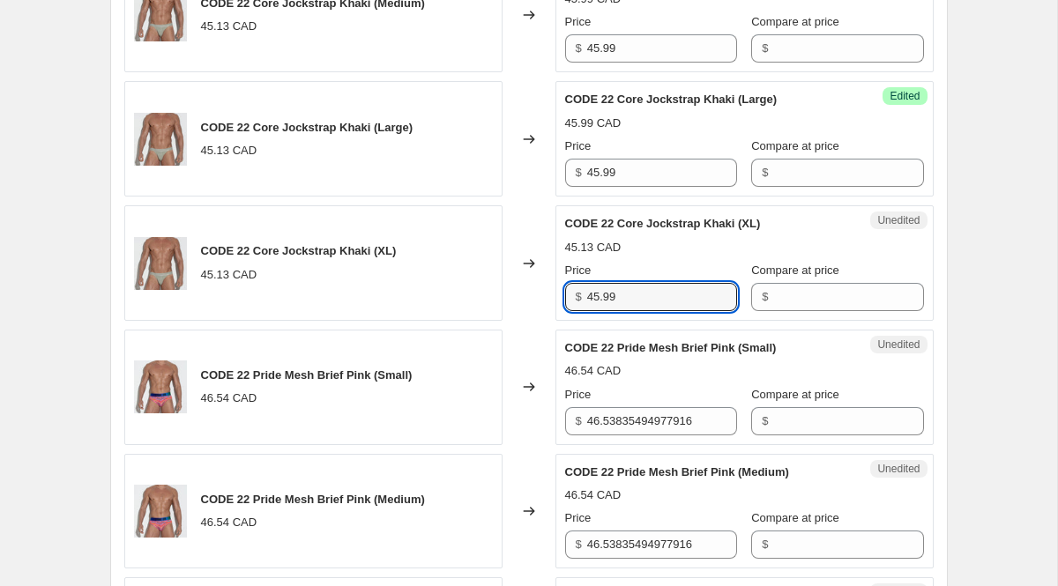
scroll to position [2453, 0]
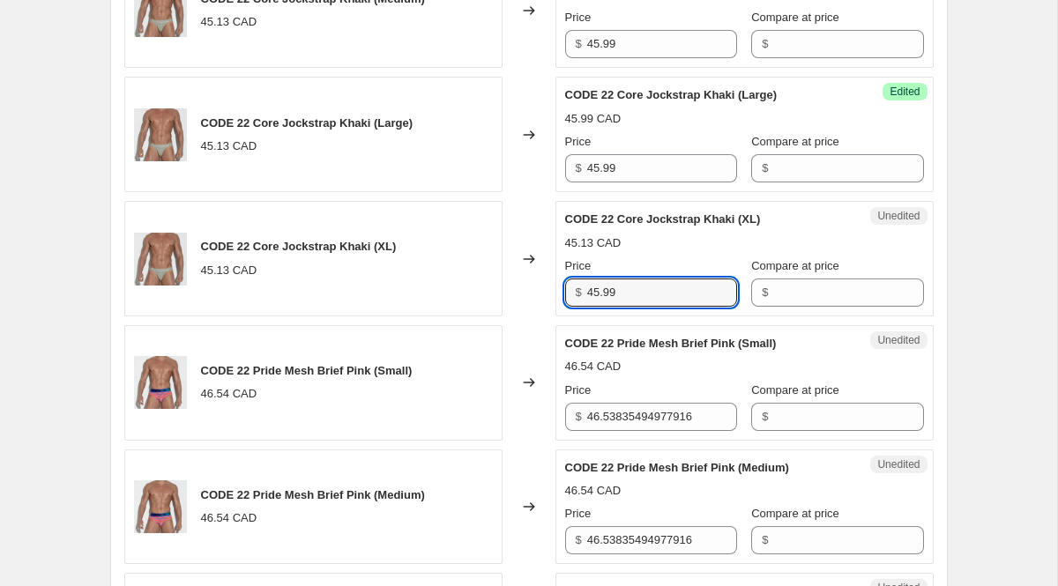
type input "45.99"
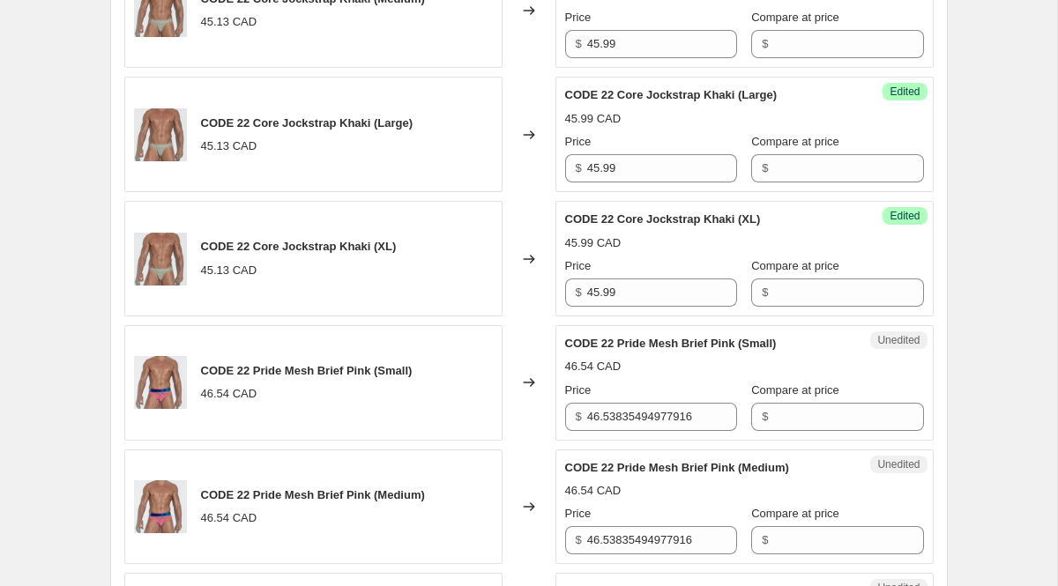
click at [623, 399] on div "Price" at bounding box center [651, 391] width 172 height 18
click at [625, 421] on input "46.53835494977916" at bounding box center [662, 417] width 150 height 28
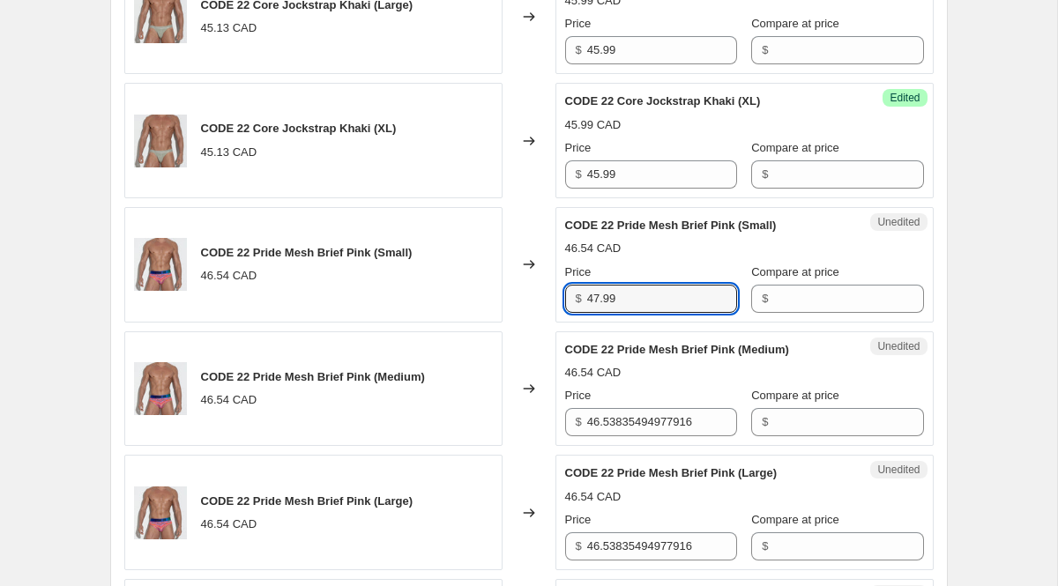
scroll to position [2601, 0]
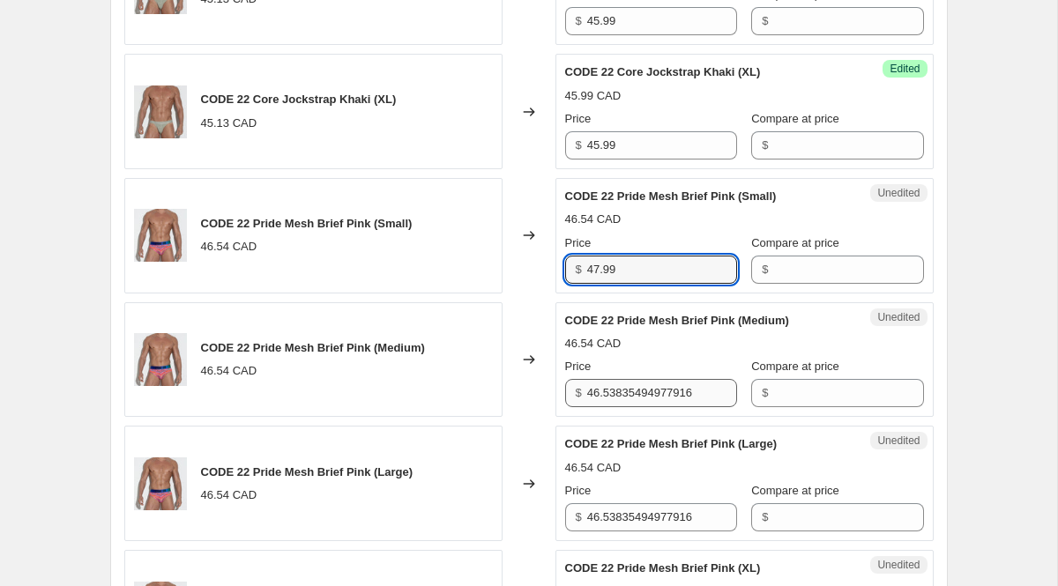
type input "47.99"
click at [642, 405] on input "46.53835494977916" at bounding box center [662, 393] width 150 height 28
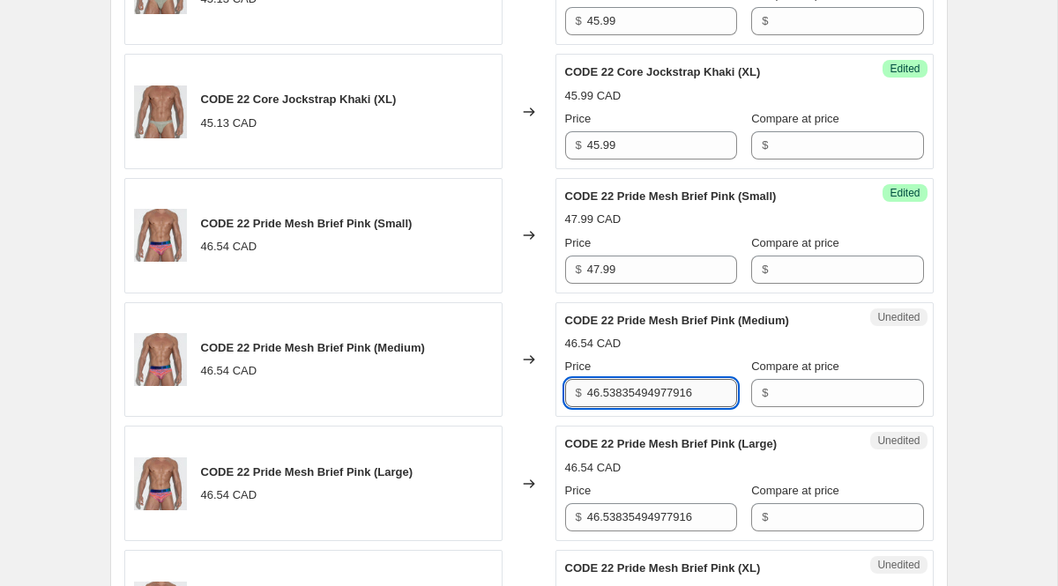
click at [642, 405] on input "46.53835494977916" at bounding box center [662, 393] width 150 height 28
paste input "7.99"
type input "47.99"
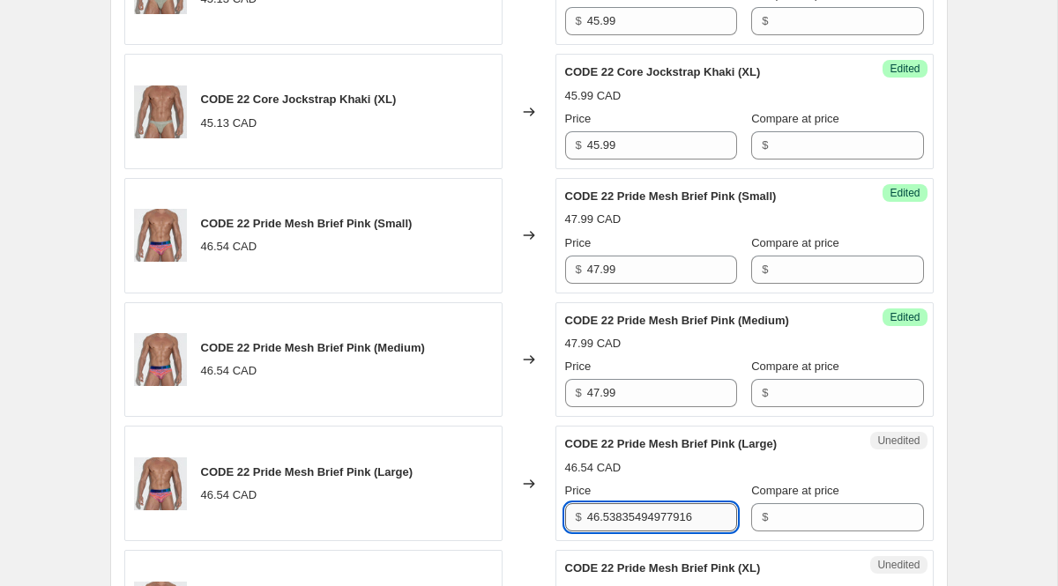
click at [629, 512] on input "46.53835494977916" at bounding box center [662, 518] width 150 height 28
paste input "7.99"
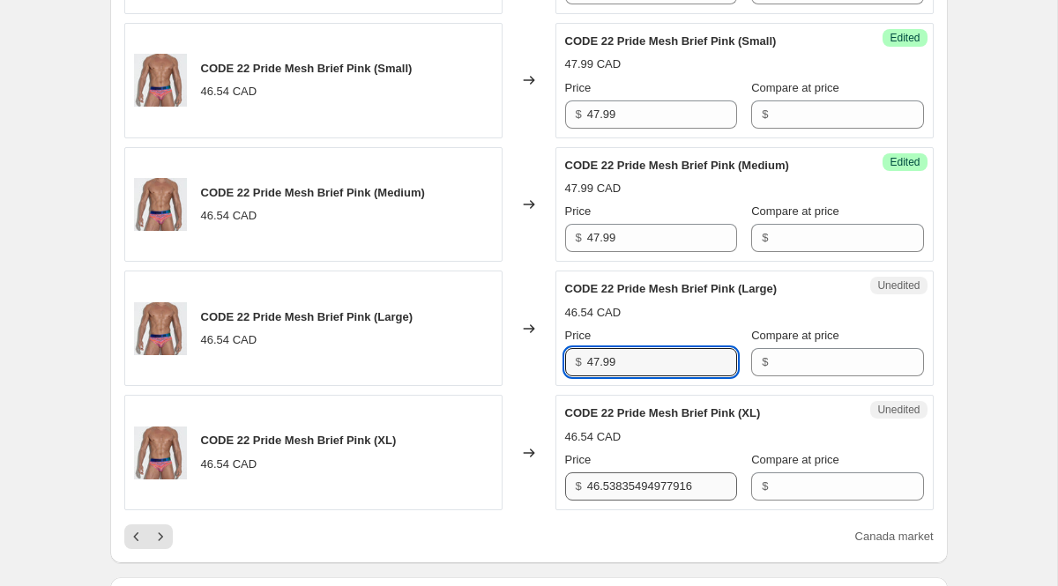
type input "47.99"
click at [625, 491] on input "46.53835494977916" at bounding box center [662, 487] width 150 height 28
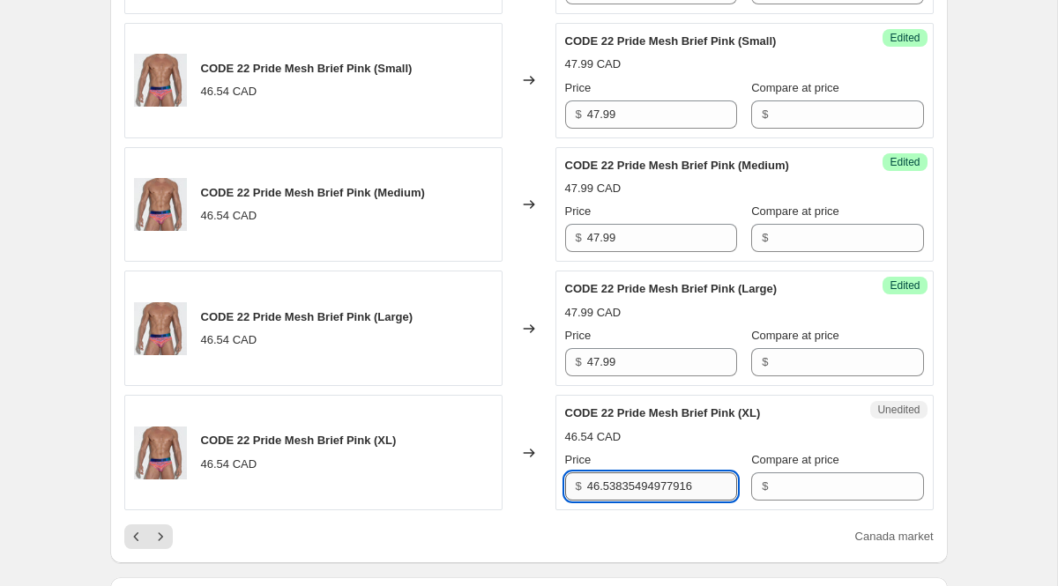
click at [625, 491] on input "46.53835494977916" at bounding box center [662, 487] width 150 height 28
paste input "7.99"
type input "47.99"
click at [626, 534] on div "Canada market" at bounding box center [529, 537] width 810 height 25
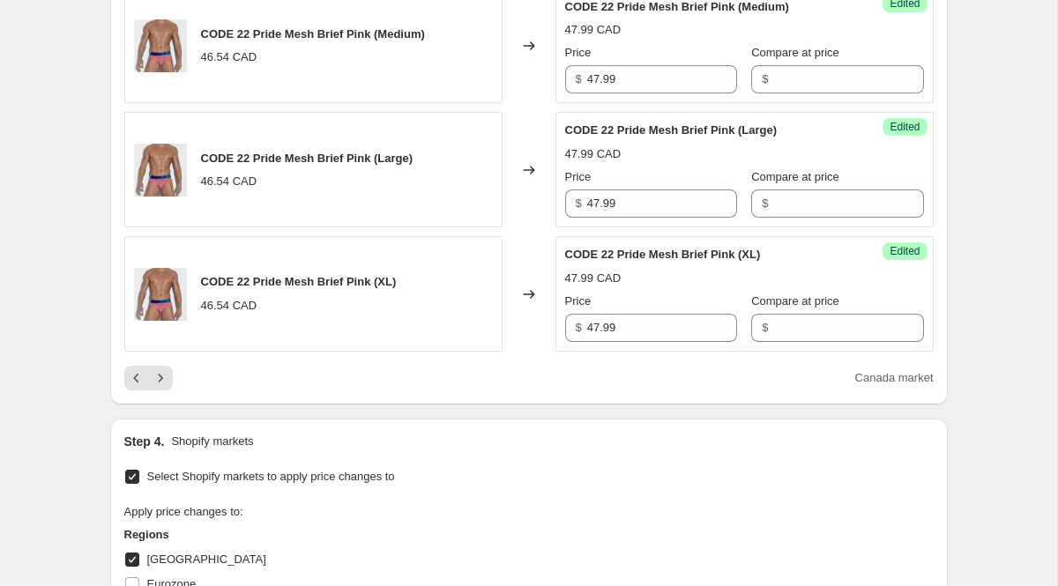
scroll to position [2965, 0]
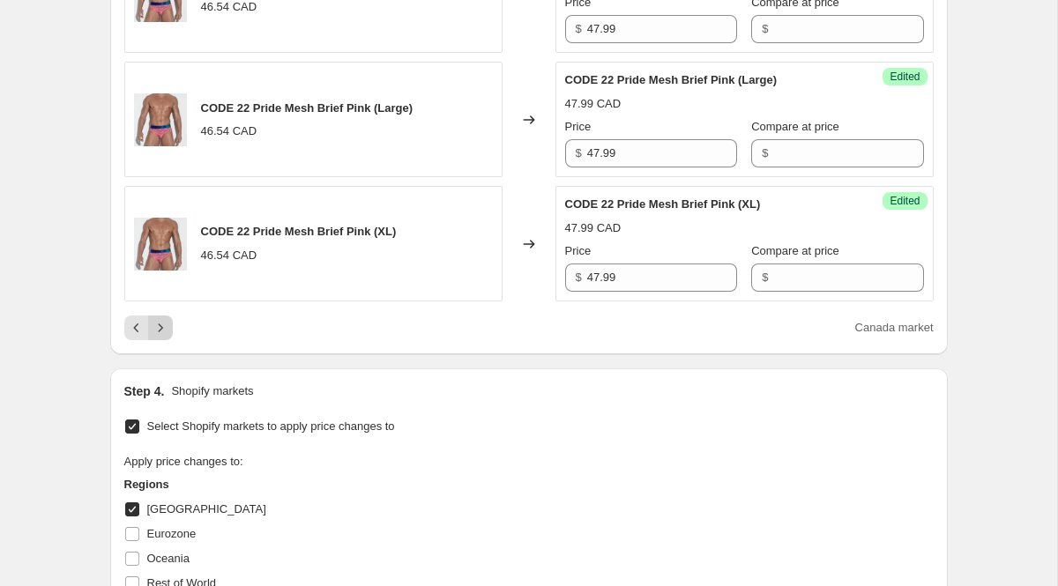
click at [161, 331] on icon "Next" at bounding box center [161, 328] width 18 height 18
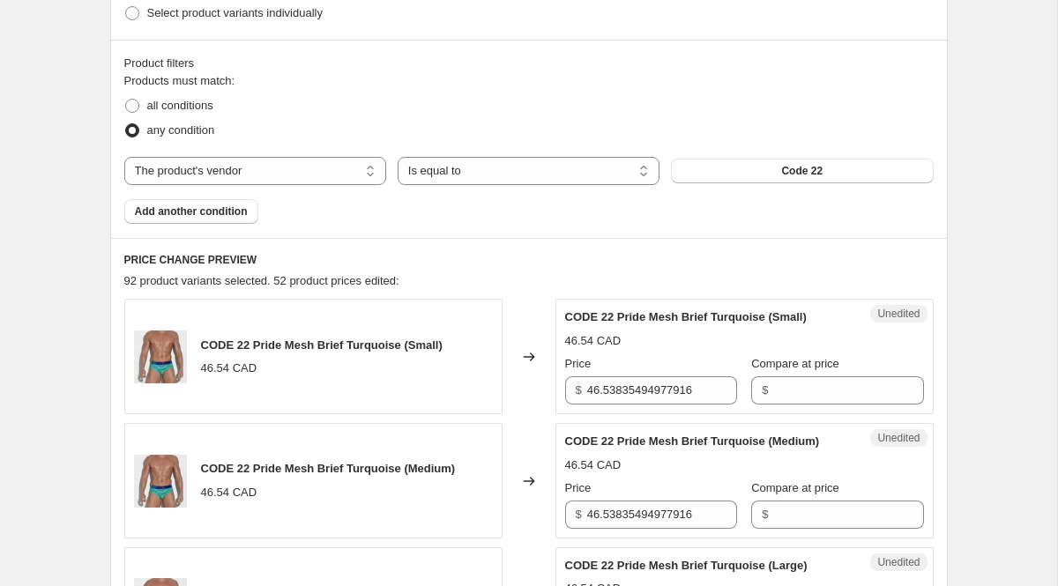
scroll to position [565, 0]
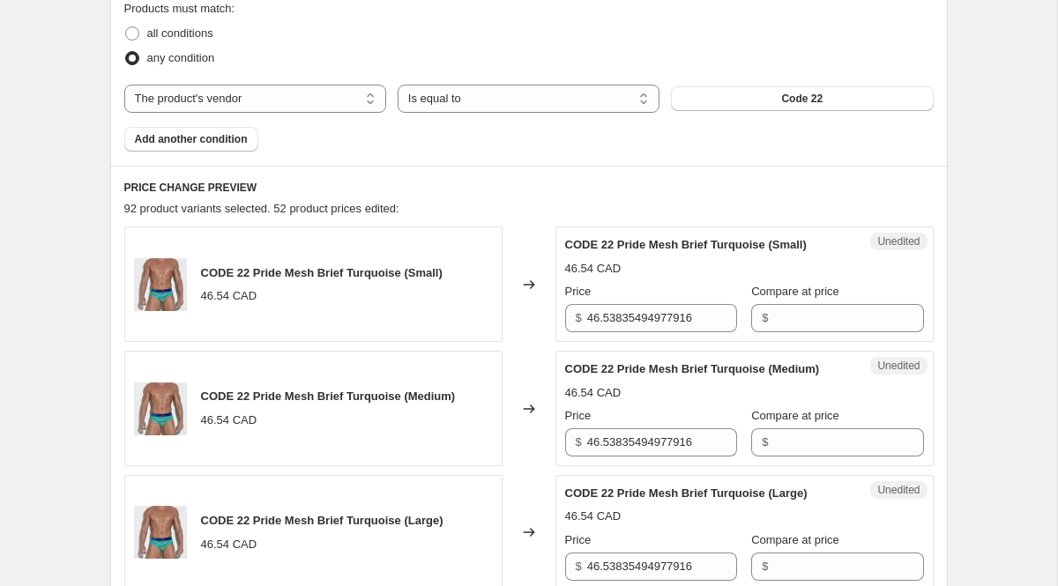
click at [585, 333] on div "Unedited CODE 22 Pride Mesh Brief Turquoise (Small) 46.54 CAD Price $ 46.538354…" at bounding box center [745, 285] width 378 height 116
click at [593, 323] on input "46.53835494977916" at bounding box center [662, 318] width 150 height 28
paste input "7.99"
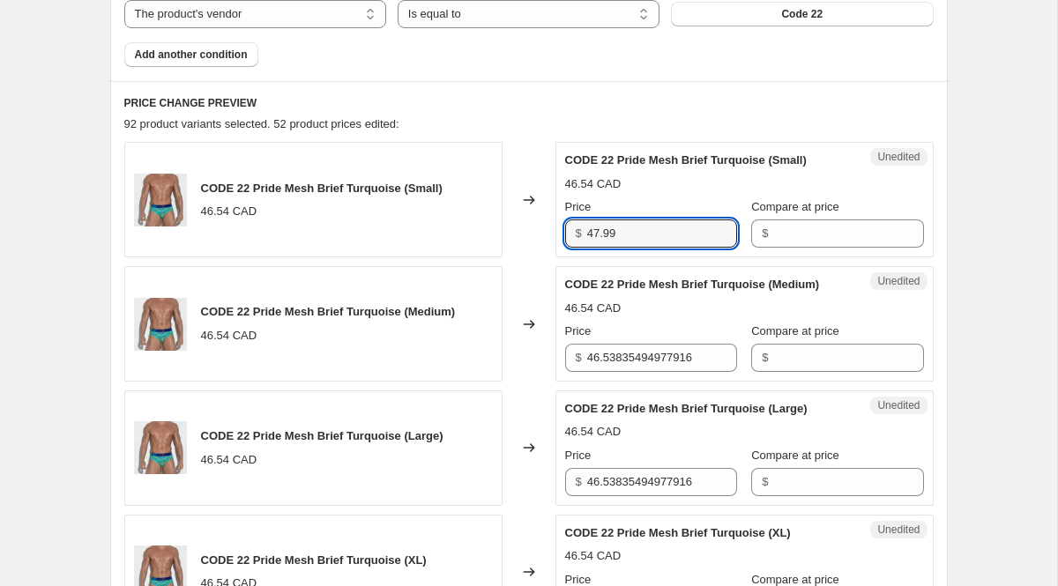
scroll to position [657, 0]
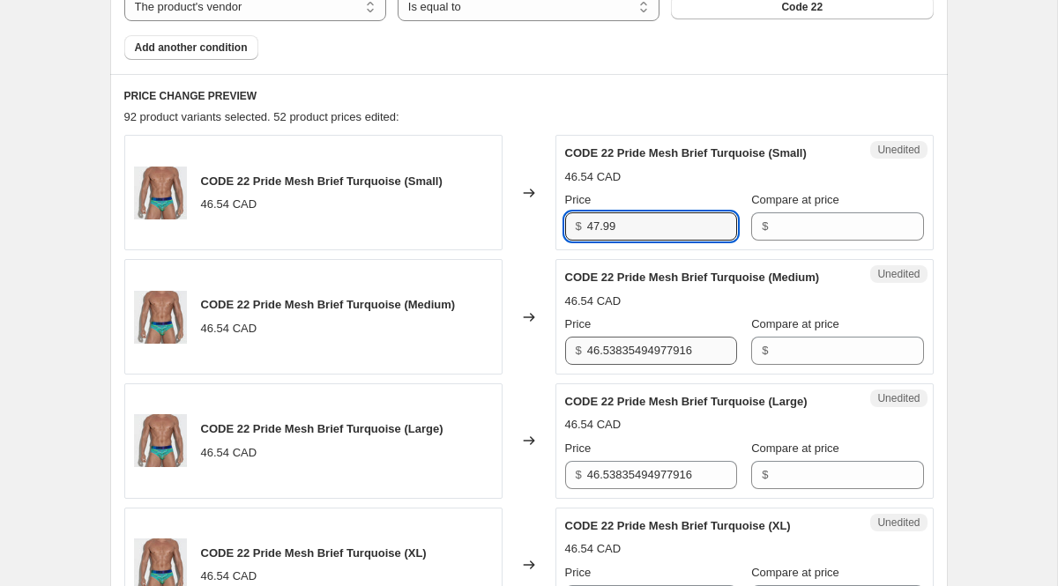
type input "47.99"
click at [605, 361] on input "46.53835494977916" at bounding box center [662, 351] width 150 height 28
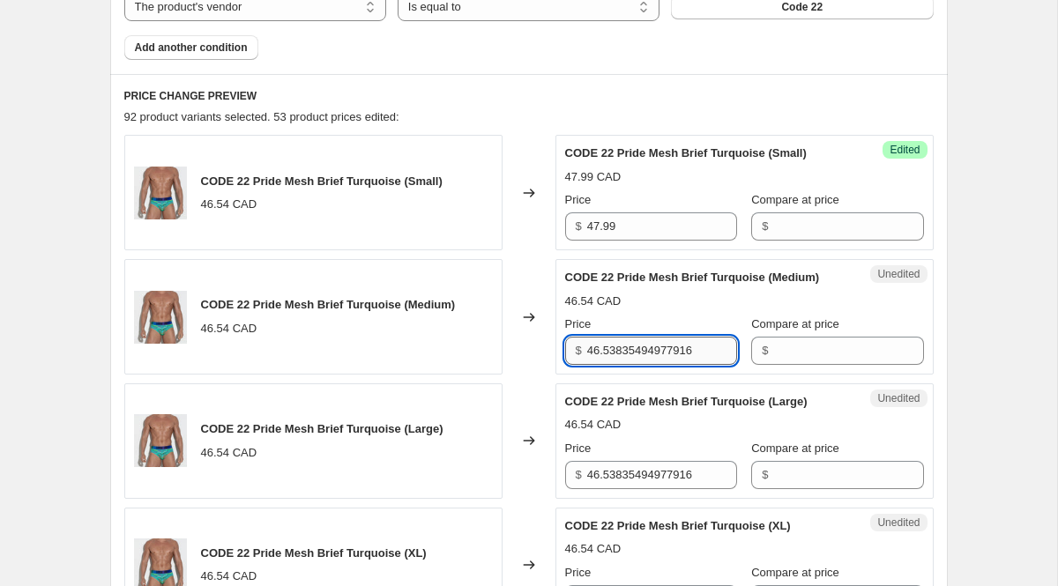
click at [605, 361] on input "46.53835494977916" at bounding box center [662, 351] width 150 height 28
paste input "7.99"
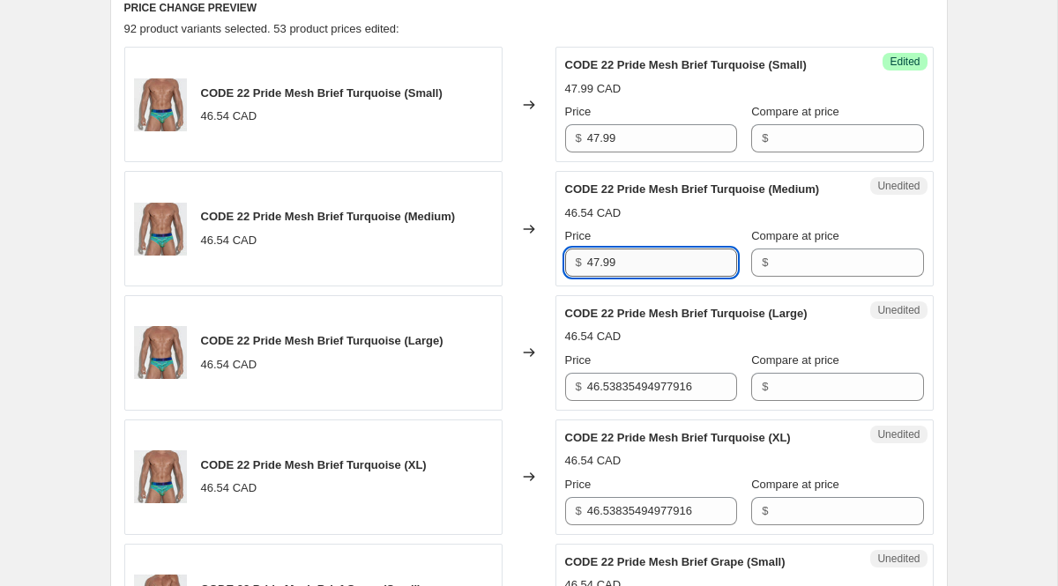
scroll to position [753, 0]
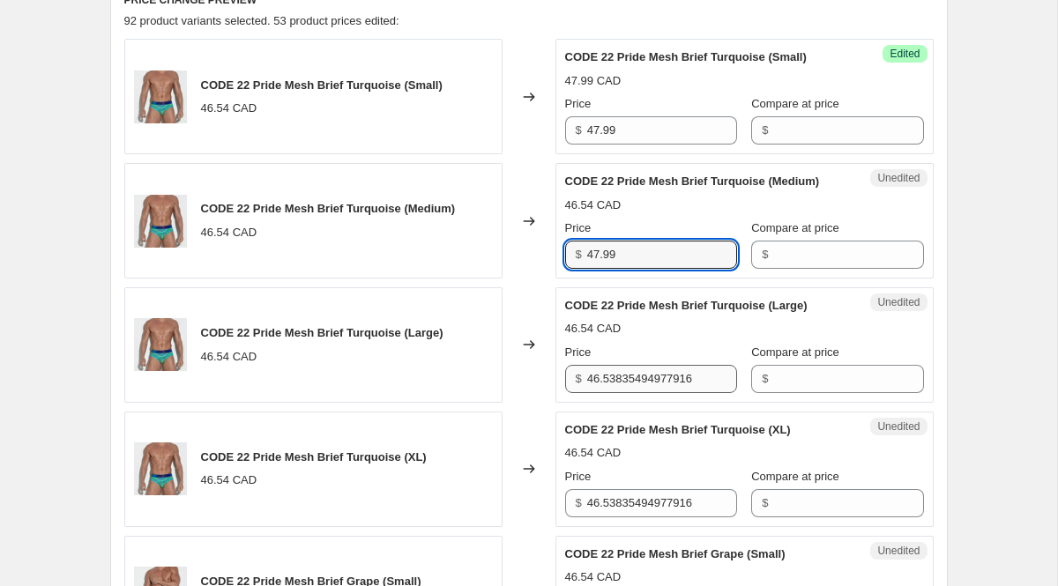
type input "47.99"
click at [633, 393] on input "46.53835494977916" at bounding box center [662, 379] width 150 height 28
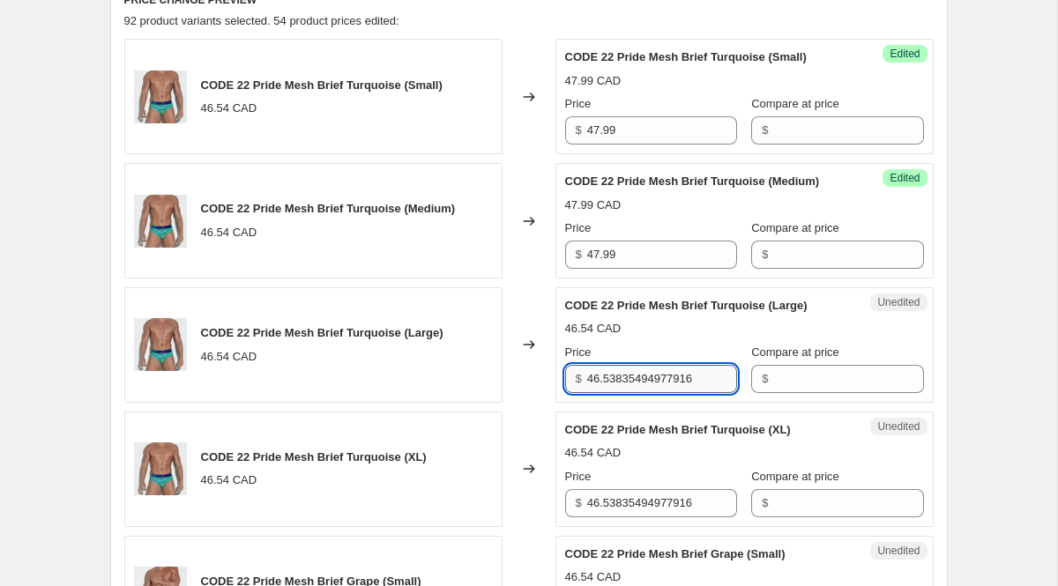
click at [633, 393] on input "46.53835494977916" at bounding box center [662, 379] width 150 height 28
paste input "7.99"
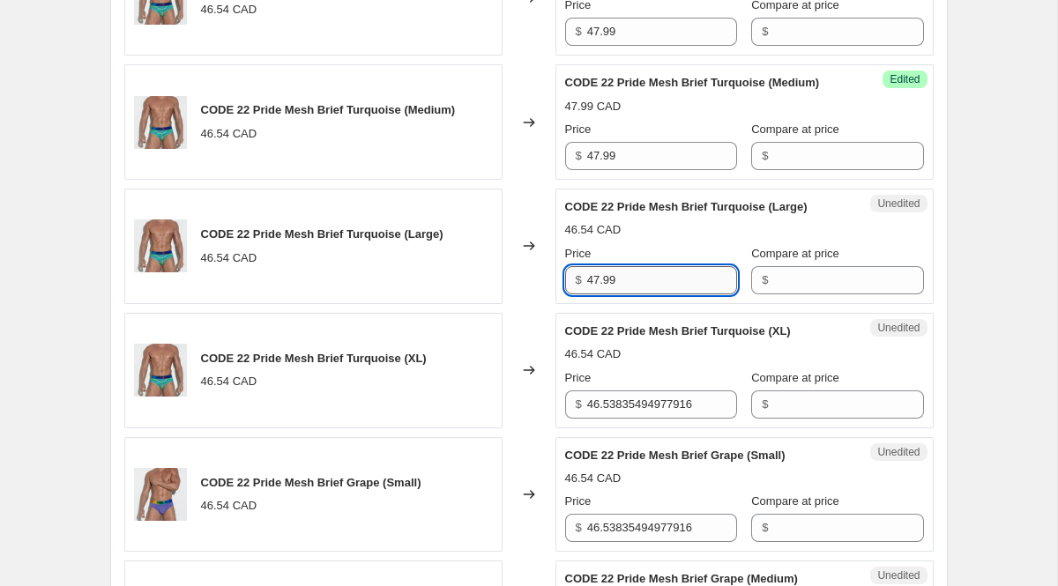
scroll to position [865, 0]
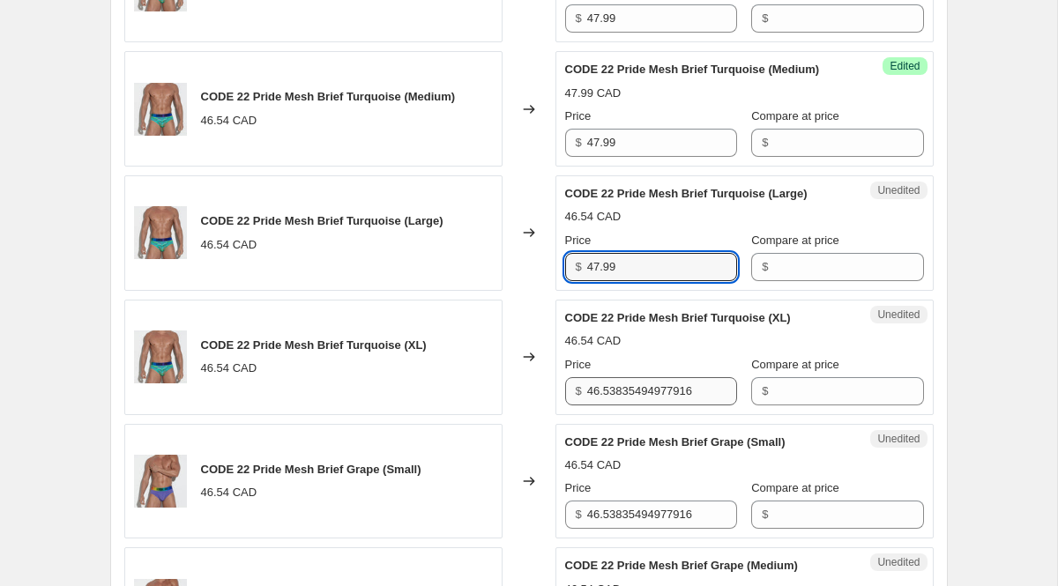
type input "47.99"
click at [643, 406] on input "46.53835494977916" at bounding box center [662, 391] width 150 height 28
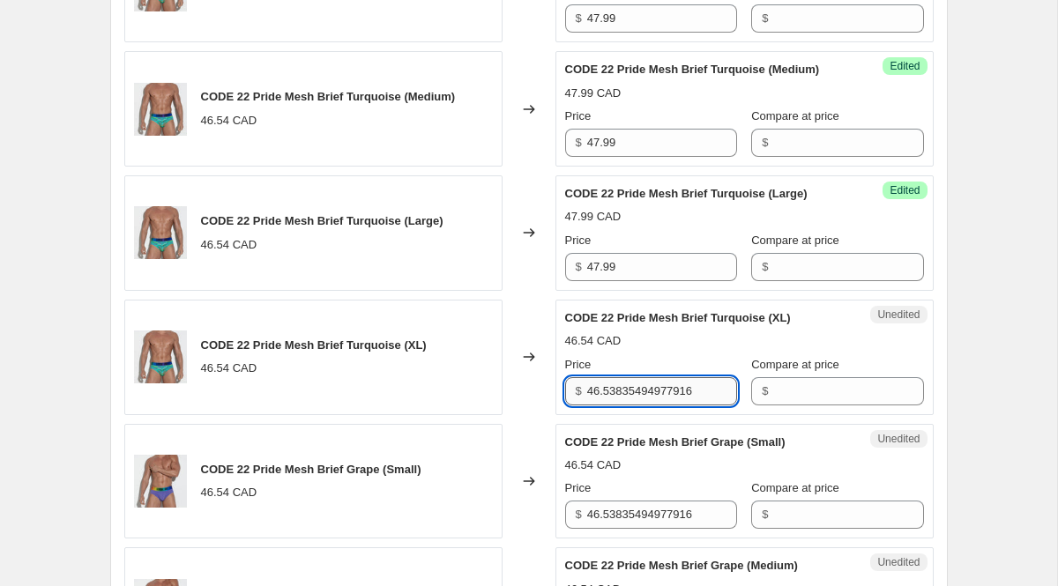
click at [643, 406] on input "46.53835494977916" at bounding box center [662, 391] width 150 height 28
paste input "7.99"
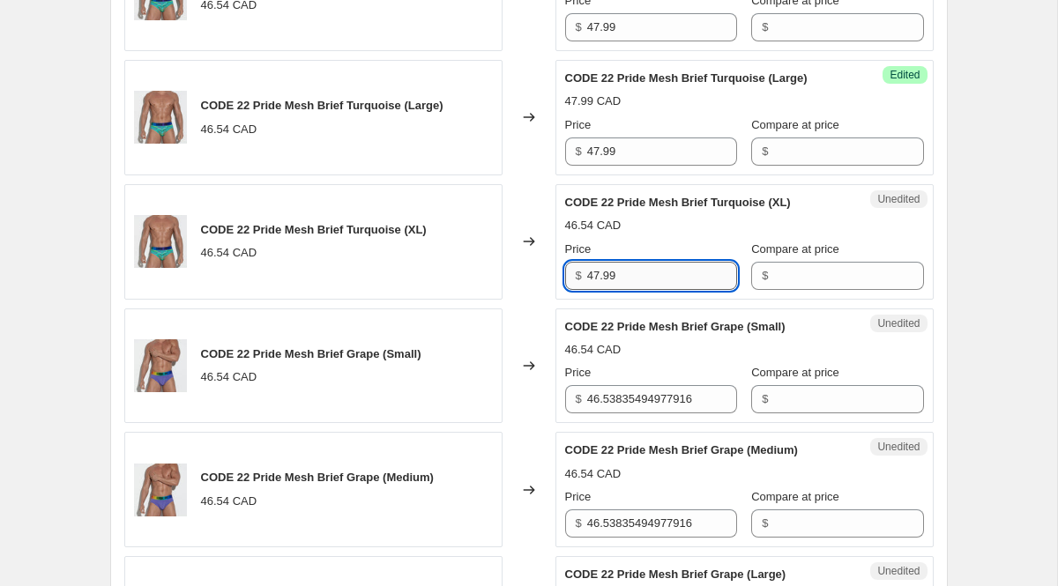
scroll to position [996, 0]
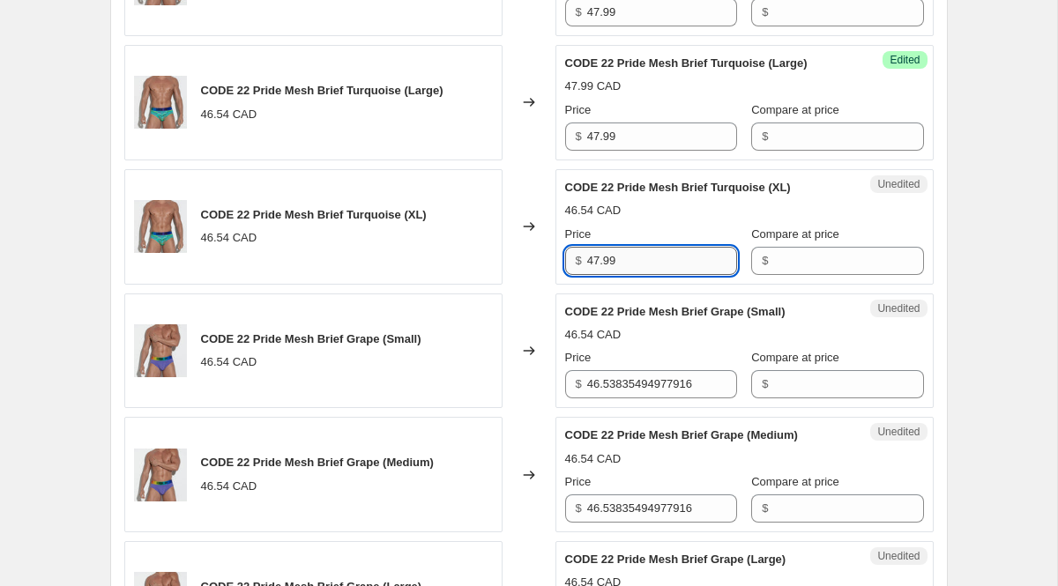
type input "47.99"
click at [643, 409] on div "Unedited CODE 22 Pride Mesh Brief Grape (Small) 46.54 CAD Price $ 46.5383549497…" at bounding box center [745, 352] width 378 height 116
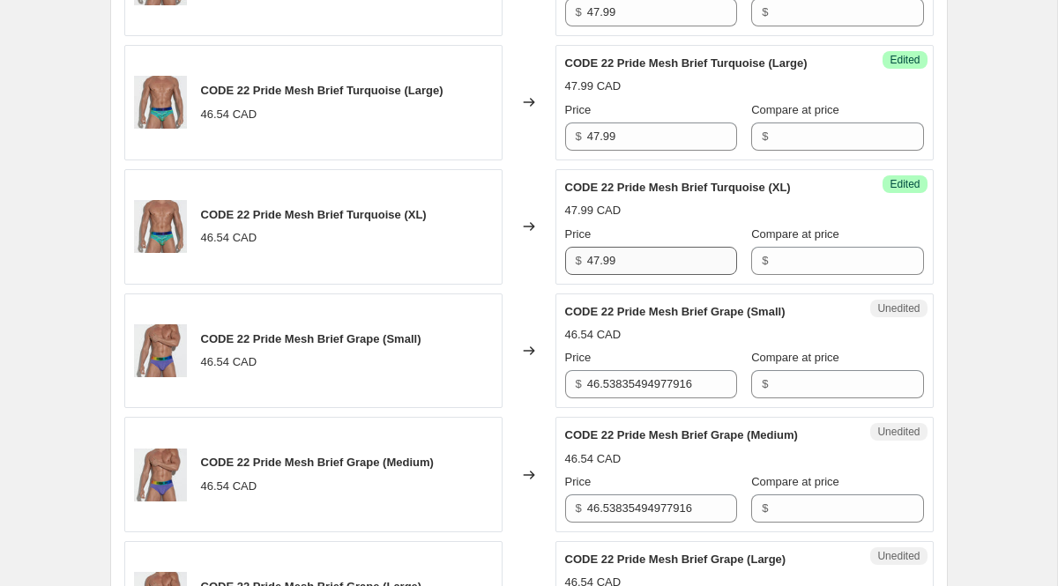
click at [643, 409] on div "Unedited CODE 22 Pride Mesh Brief Grape (Small) 46.54 CAD Price $ 46.5383549497…" at bounding box center [745, 352] width 378 height 116
click at [626, 394] on input "46.53835494977916" at bounding box center [662, 384] width 150 height 28
paste input "7.99"
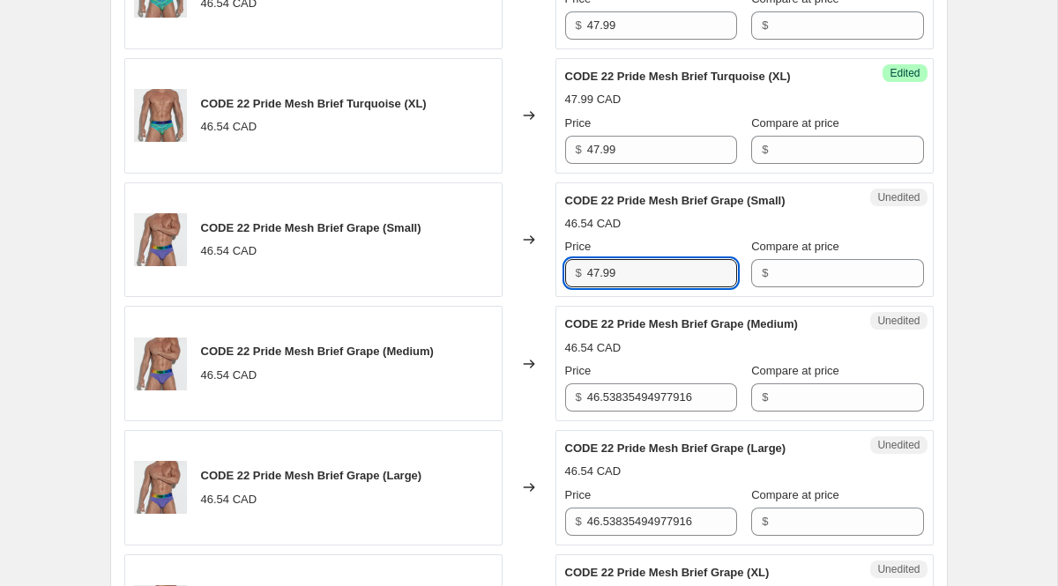
type input "47.99"
click at [630, 400] on div "Price $ 46.53835494977916" at bounding box center [651, 386] width 172 height 49
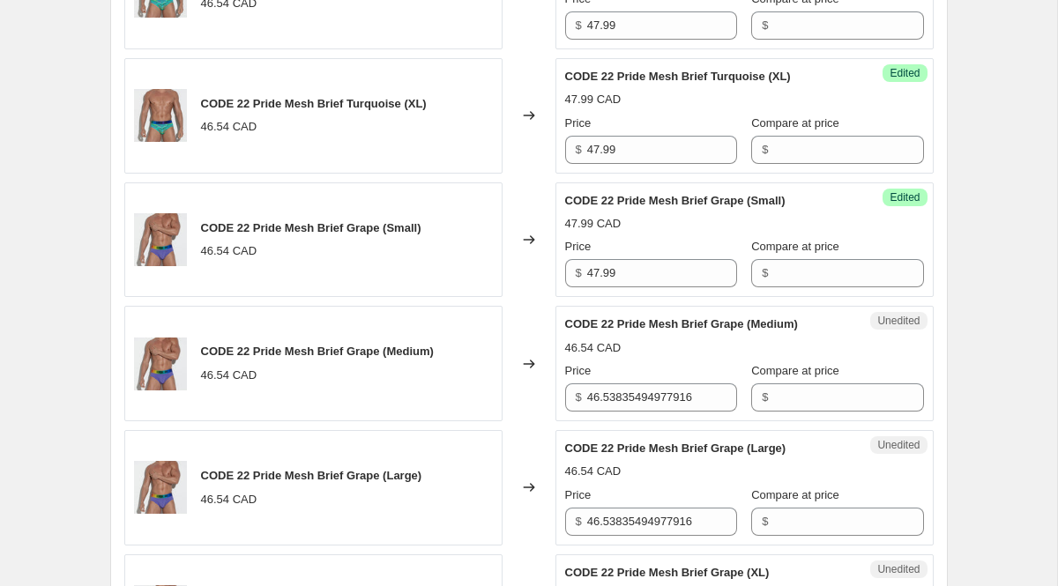
click at [630, 400] on div "Price $ 46.53835494977916" at bounding box center [651, 386] width 172 height 49
click at [633, 412] on input "46.53835494977916" at bounding box center [662, 398] width 150 height 28
paste input "7.99"
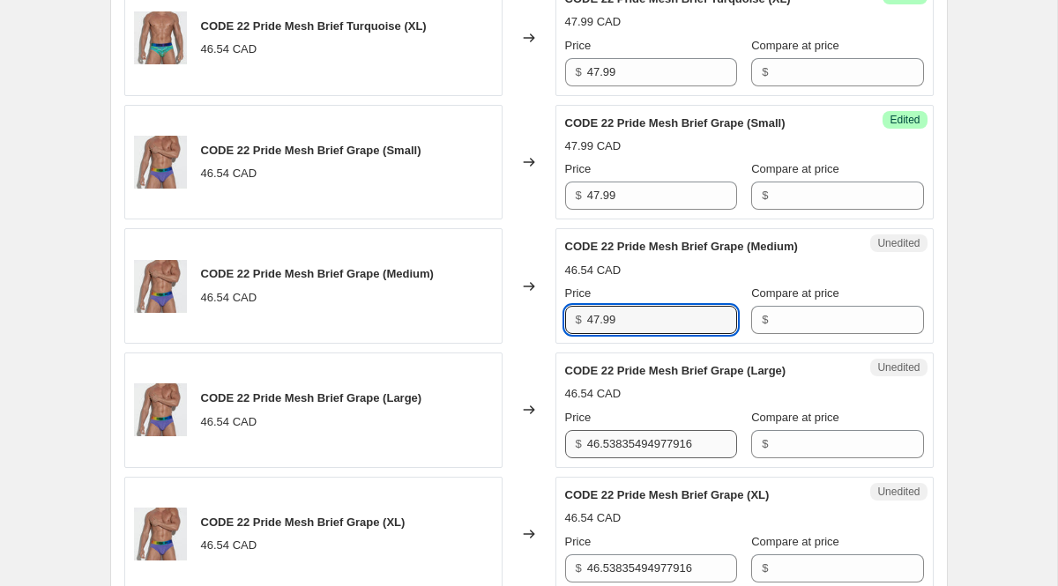
type input "47.99"
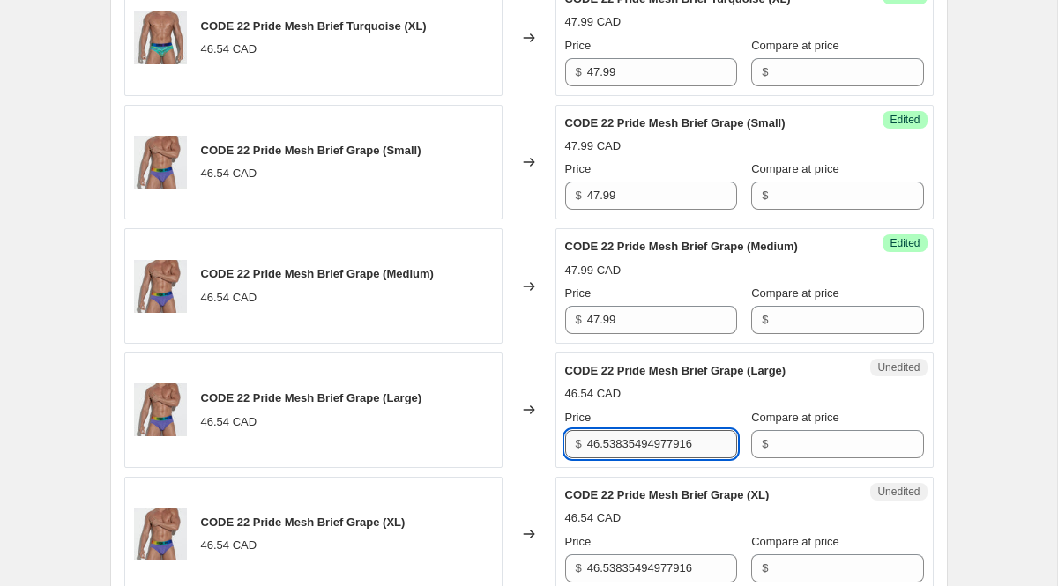
click at [653, 452] on input "46.53835494977916" at bounding box center [662, 444] width 150 height 28
paste input "7.99"
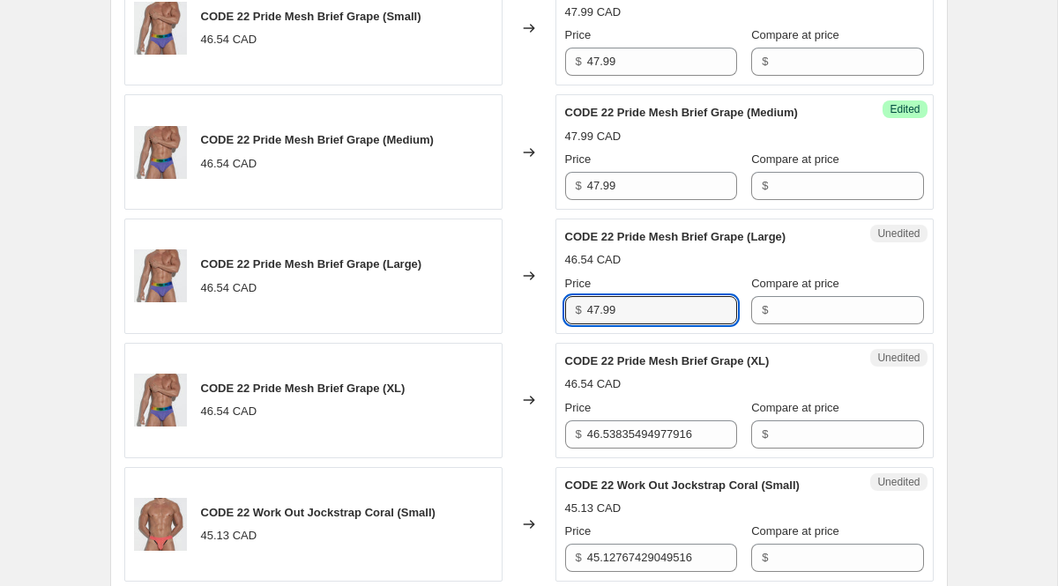
type input "47.99"
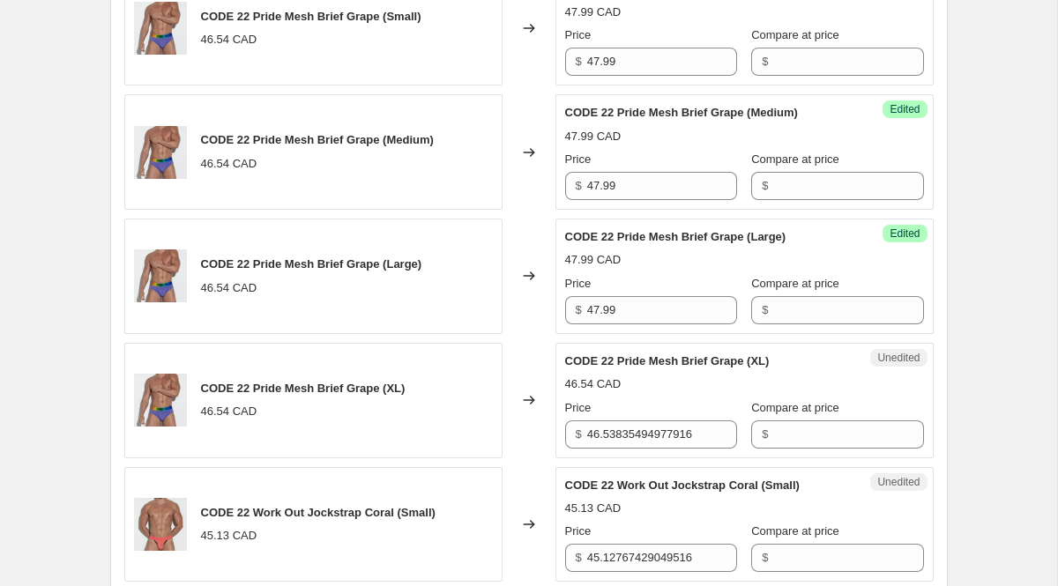
click at [648, 437] on div "Price $ 46.53835494977916" at bounding box center [651, 424] width 172 height 49
click at [650, 449] on input "46.53835494977916" at bounding box center [662, 435] width 150 height 28
paste input "7.99"
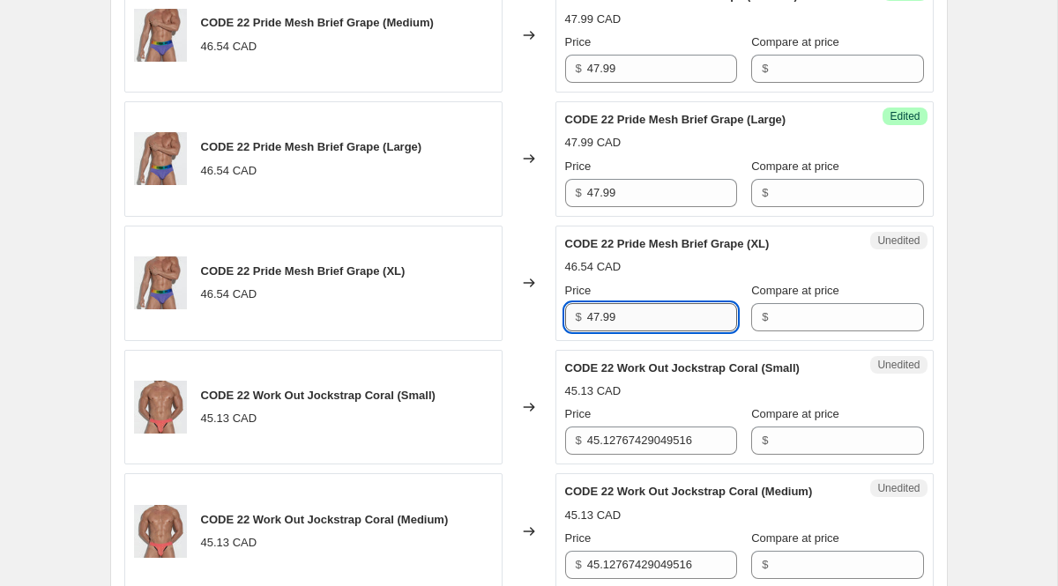
scroll to position [1454, 0]
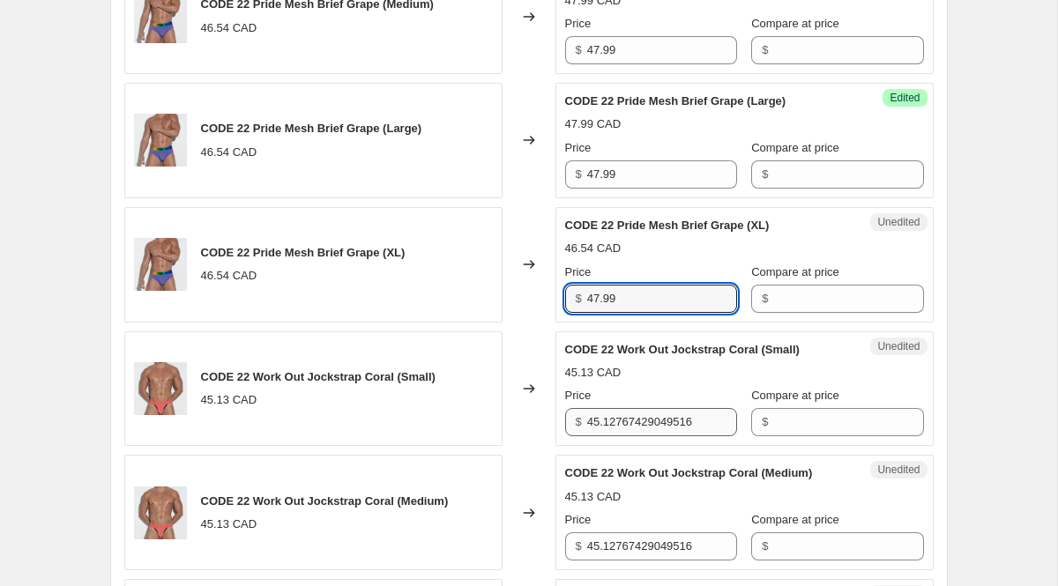
type input "47.99"
click at [647, 431] on input "45.12767429049516" at bounding box center [662, 422] width 150 height 28
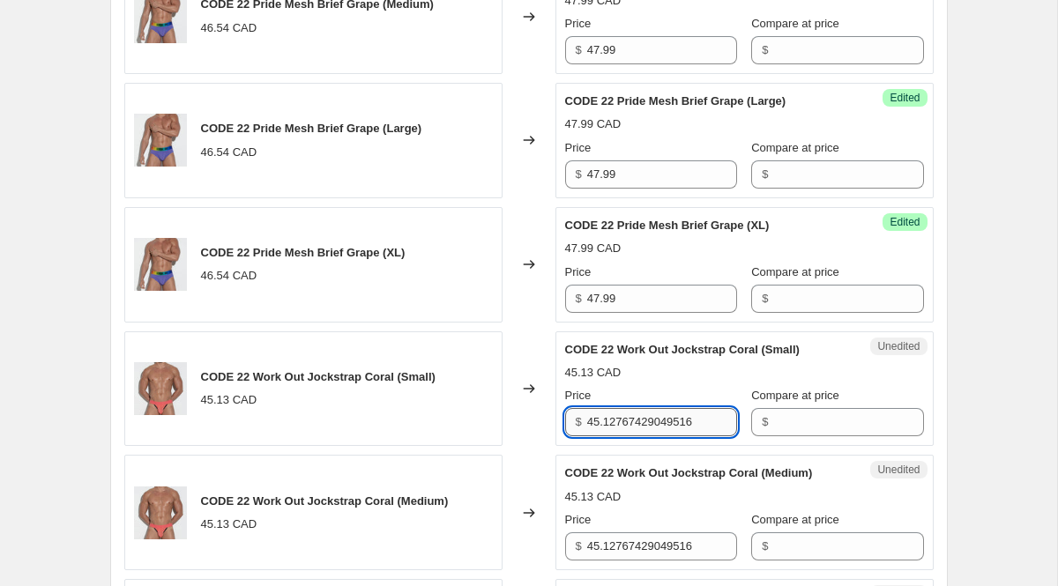
click at [650, 437] on input "45.12767429049516" at bounding box center [662, 422] width 150 height 28
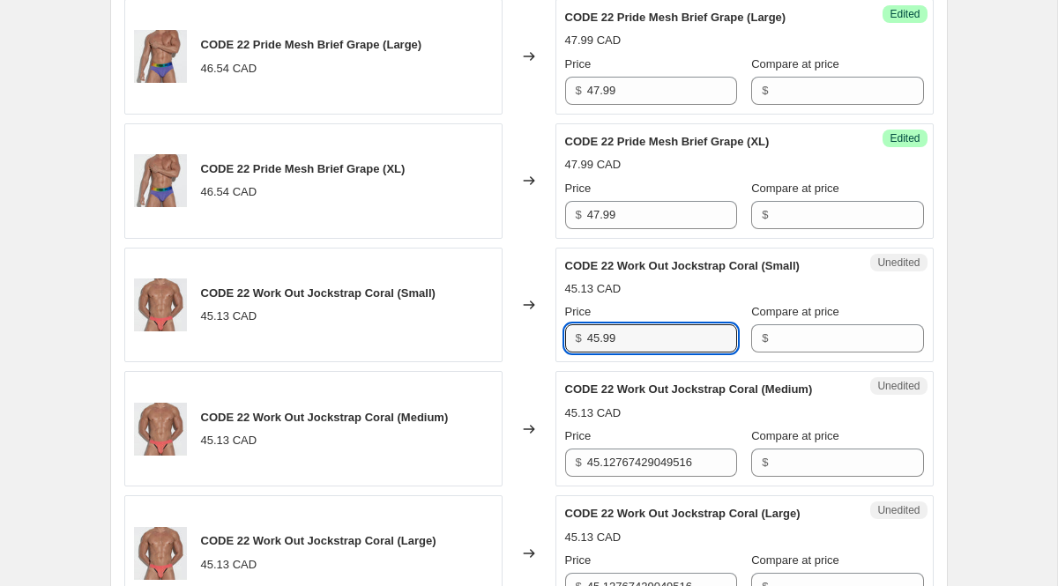
scroll to position [1540, 0]
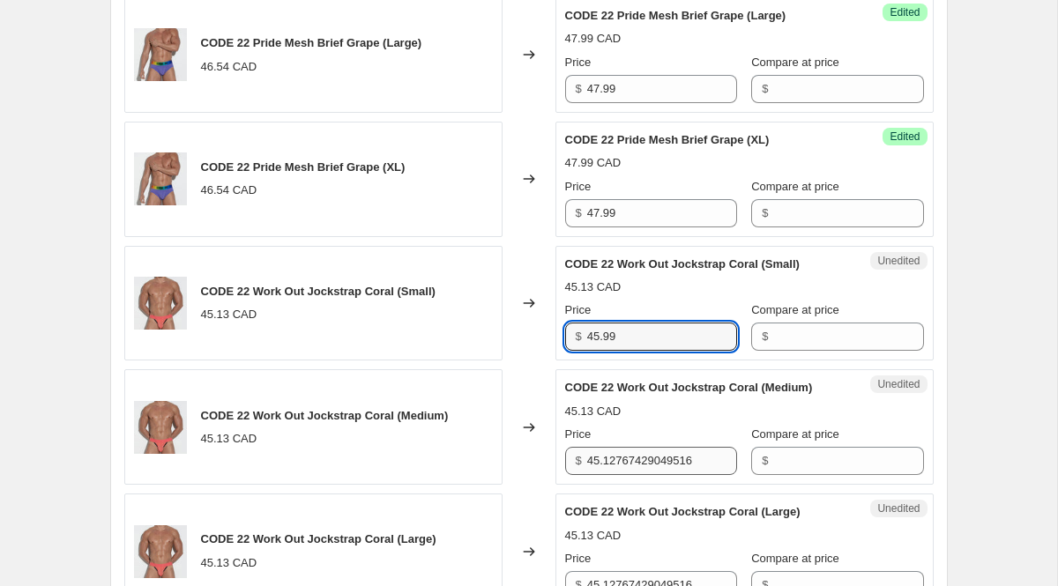
type input "45.99"
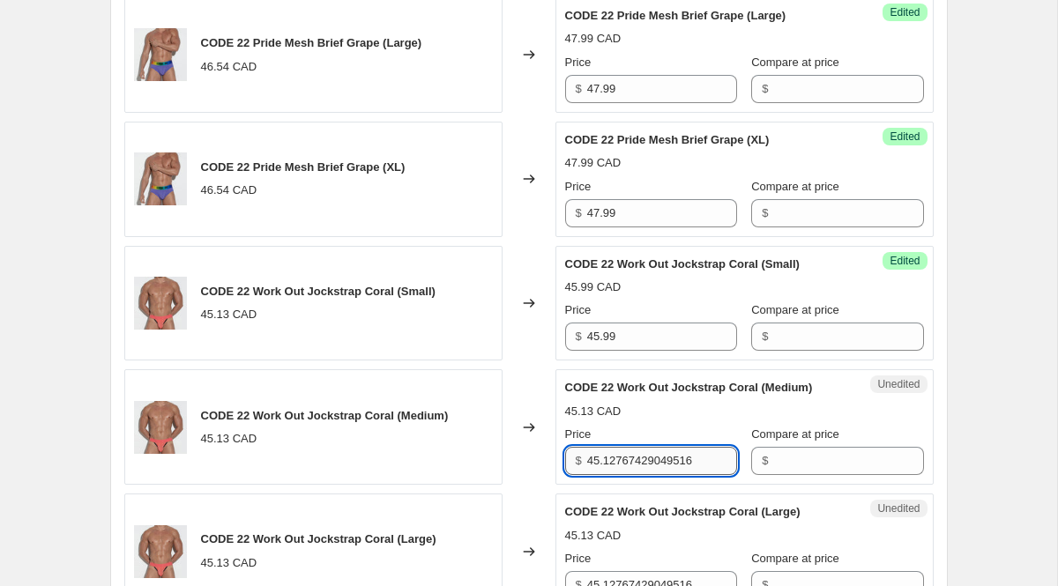
click at [661, 475] on input "45.12767429049516" at bounding box center [662, 461] width 150 height 28
paste input "99"
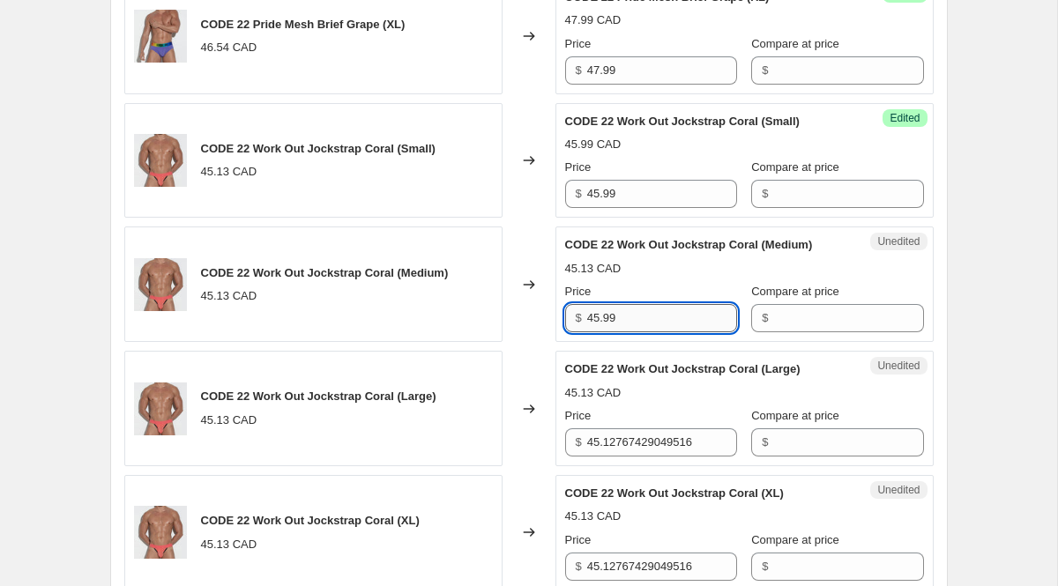
scroll to position [1699, 0]
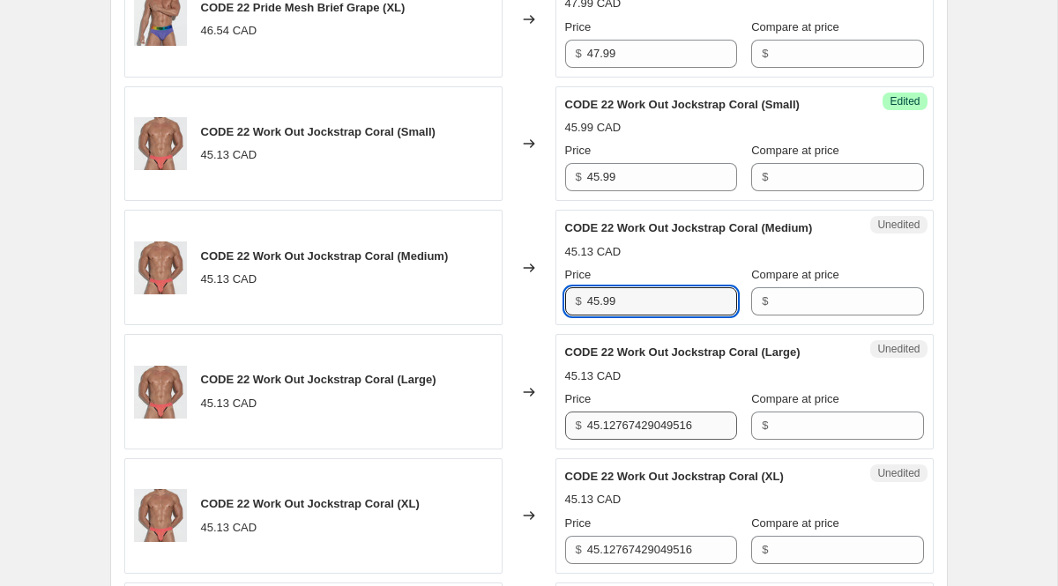
type input "45.99"
click at [637, 440] on input "45.12767429049516" at bounding box center [662, 426] width 150 height 28
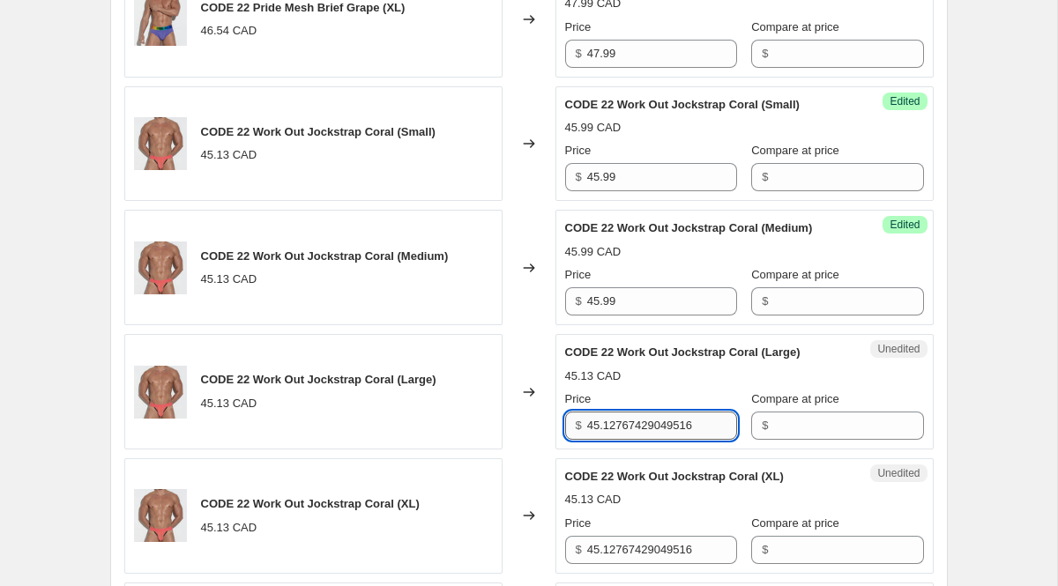
click at [637, 440] on input "45.12767429049516" at bounding box center [662, 426] width 150 height 28
paste input "99"
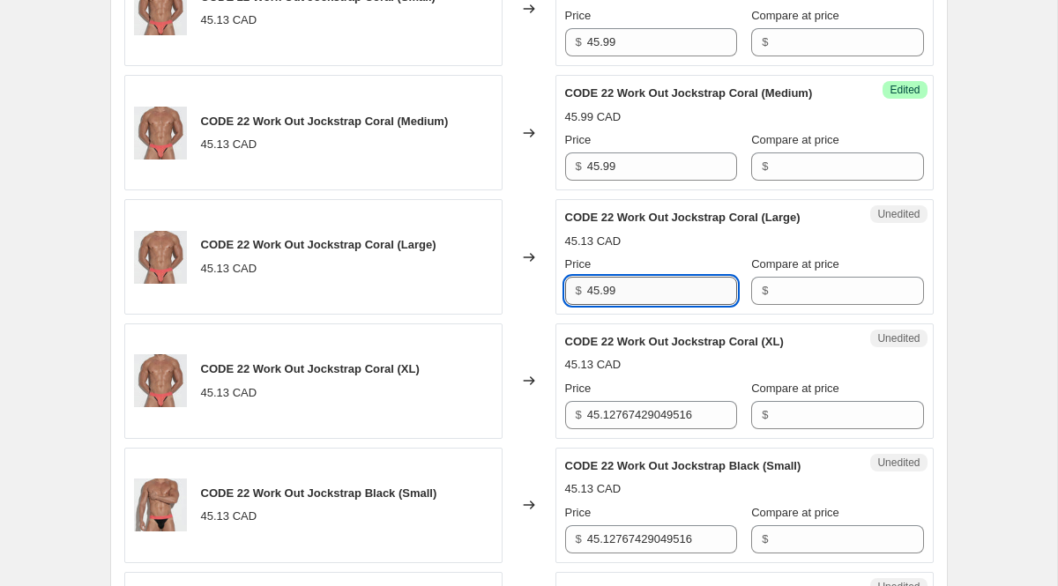
scroll to position [1851, 0]
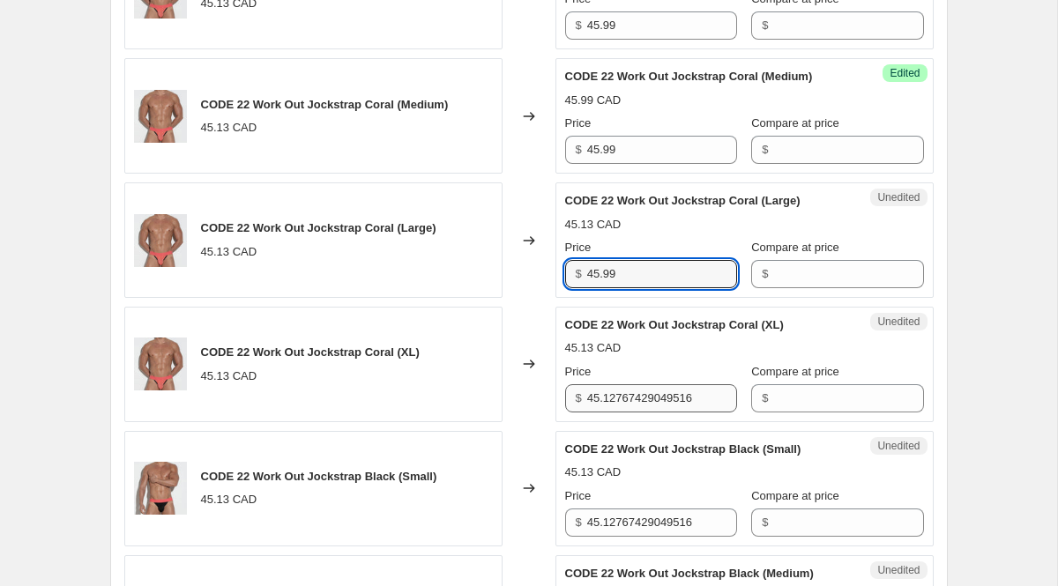
type input "45.99"
click at [632, 413] on input "45.12767429049516" at bounding box center [662, 399] width 150 height 28
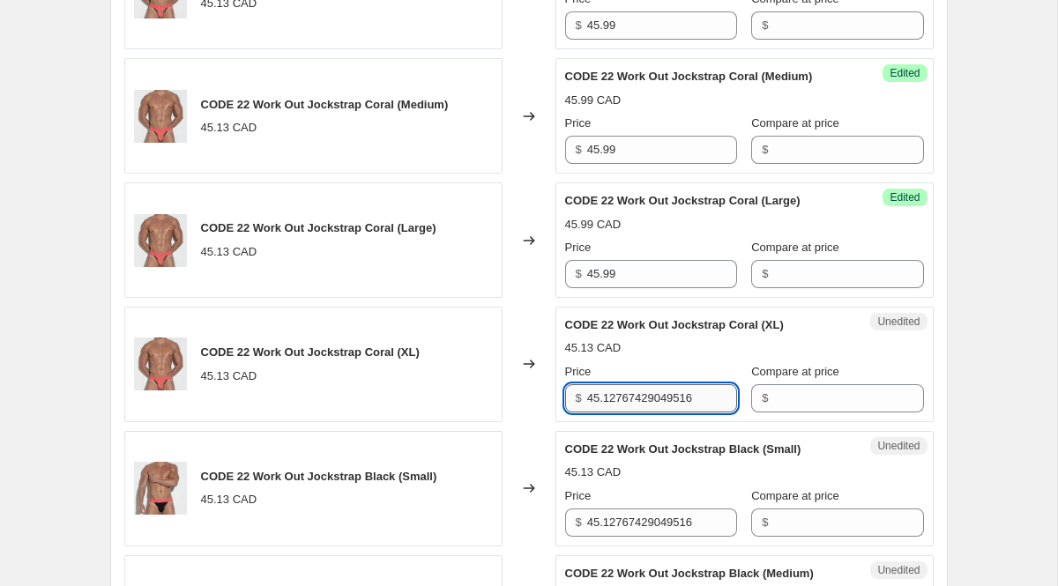
paste input "99"
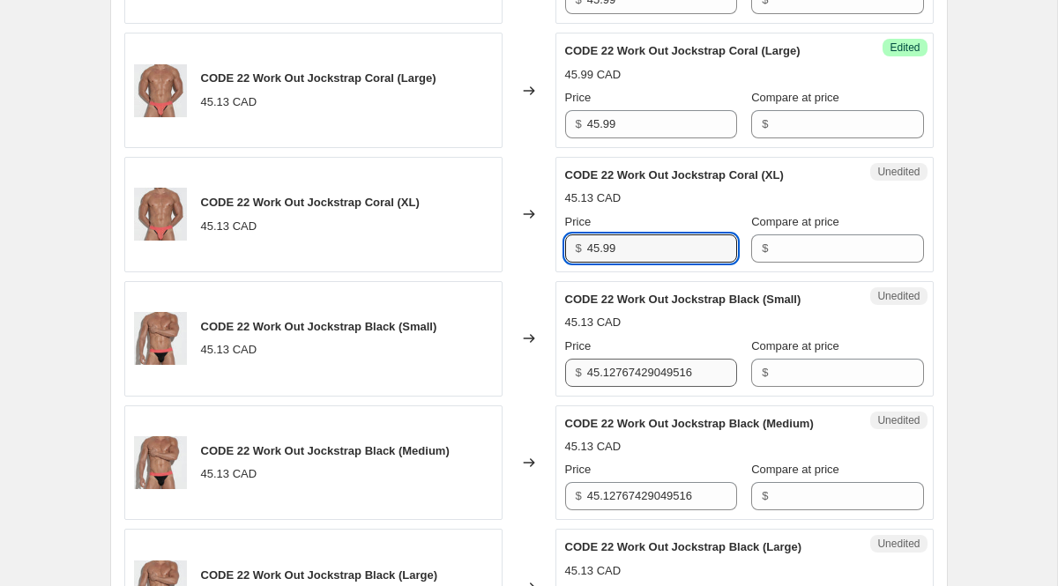
type input "45.99"
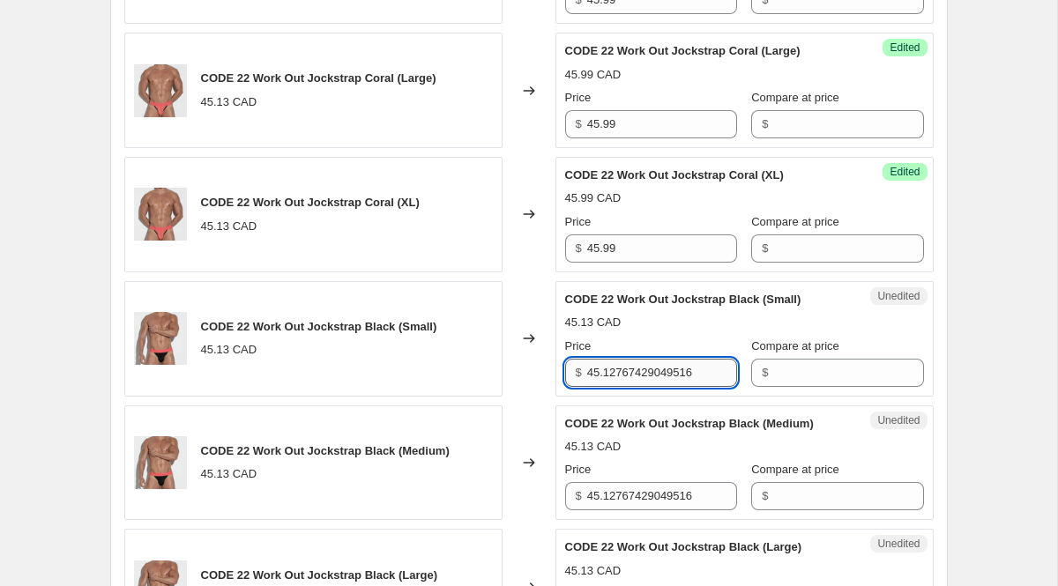
click at [628, 387] on input "45.12767429049516" at bounding box center [662, 373] width 150 height 28
paste input "99"
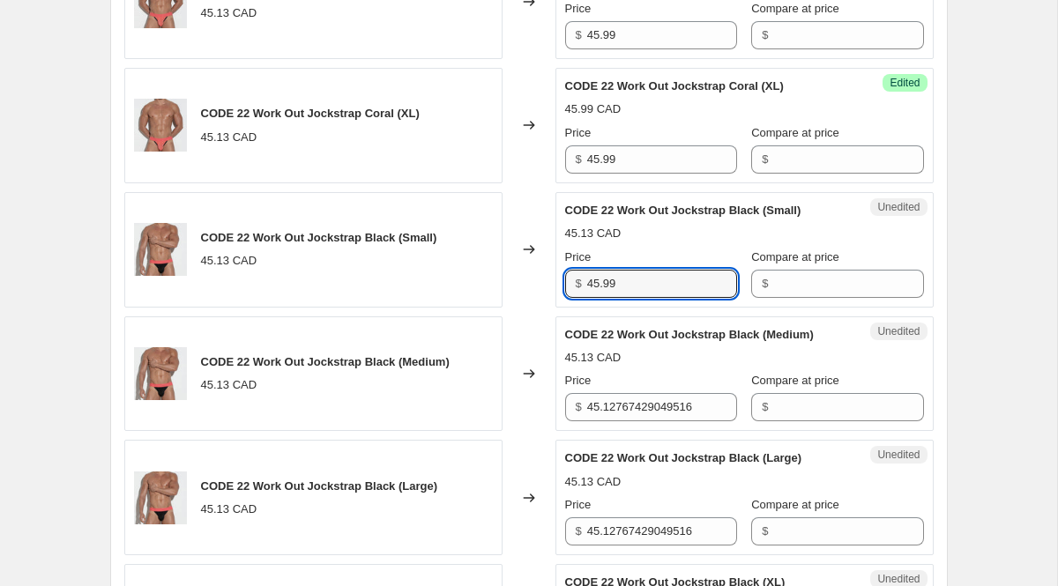
scroll to position [2098, 0]
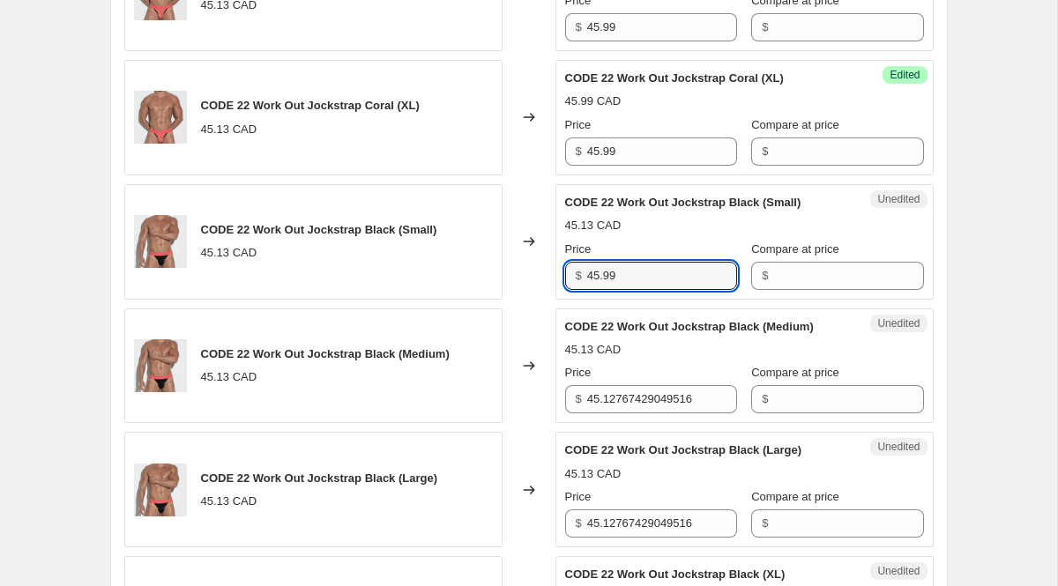
type input "45.99"
click at [640, 424] on div "Unedited CODE 22 Work Out Jockstrap Black (Medium) 45.13 CAD Price $ 45.1276742…" at bounding box center [745, 367] width 378 height 116
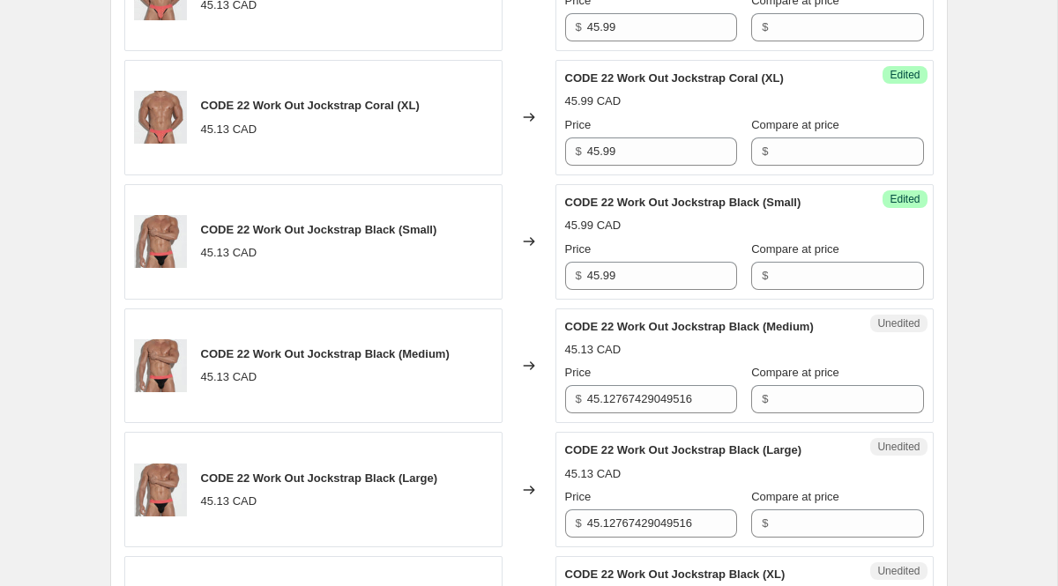
click at [640, 424] on div "Unedited CODE 22 Work Out Jockstrap Black (Medium) 45.13 CAD Price $ 45.1276742…" at bounding box center [745, 367] width 378 height 116
click at [635, 414] on input "45.12767429049516" at bounding box center [662, 399] width 150 height 28
paste input "99"
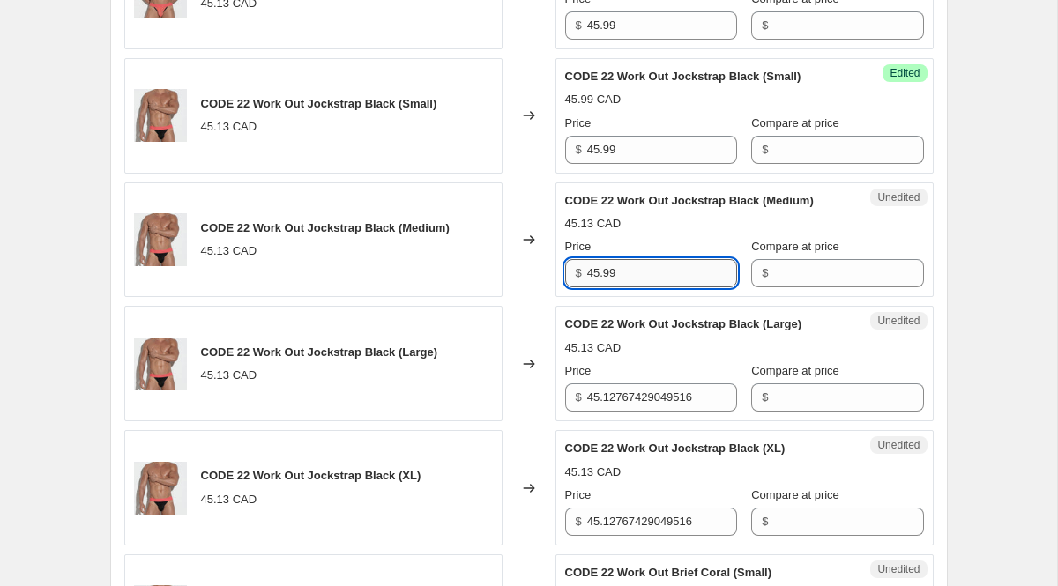
scroll to position [2227, 0]
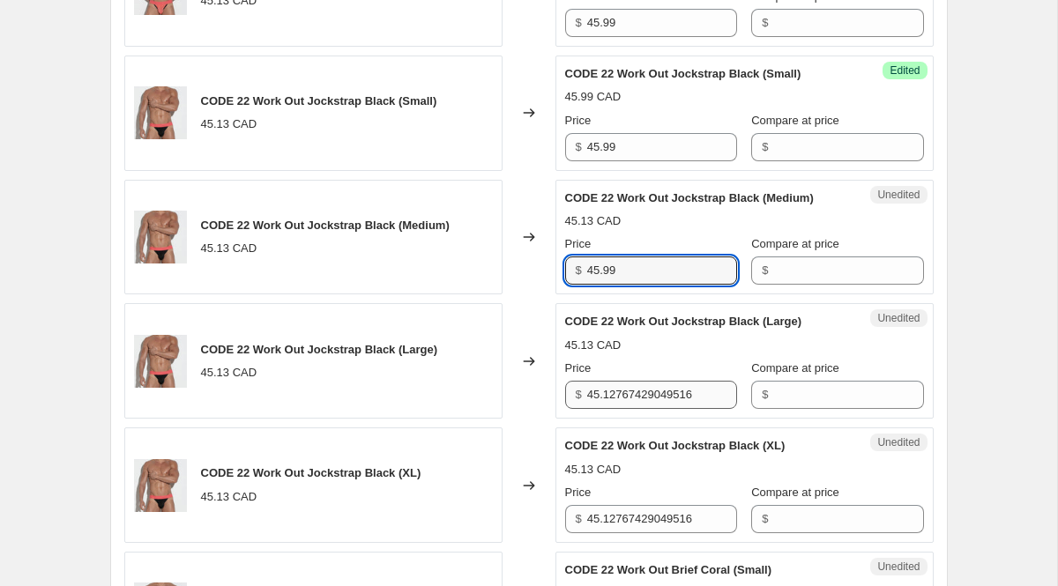
type input "45.99"
click at [636, 409] on input "45.12767429049516" at bounding box center [662, 395] width 150 height 28
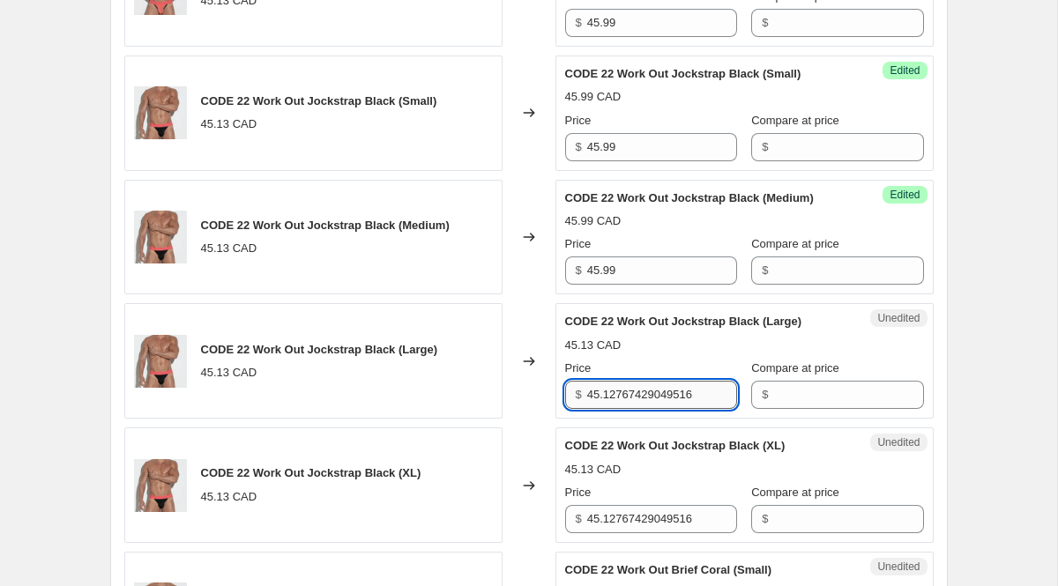
paste input "99"
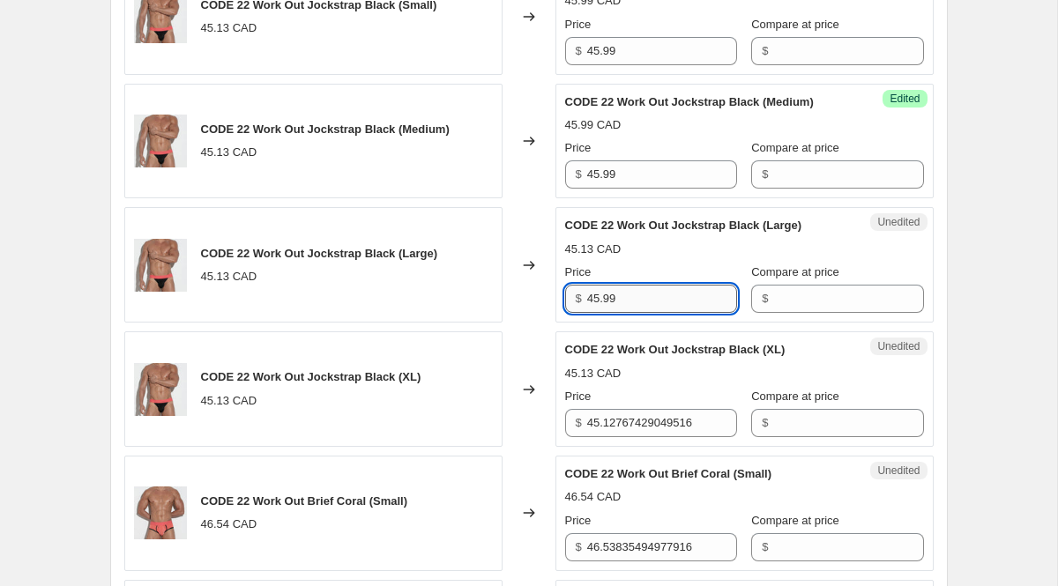
scroll to position [2326, 0]
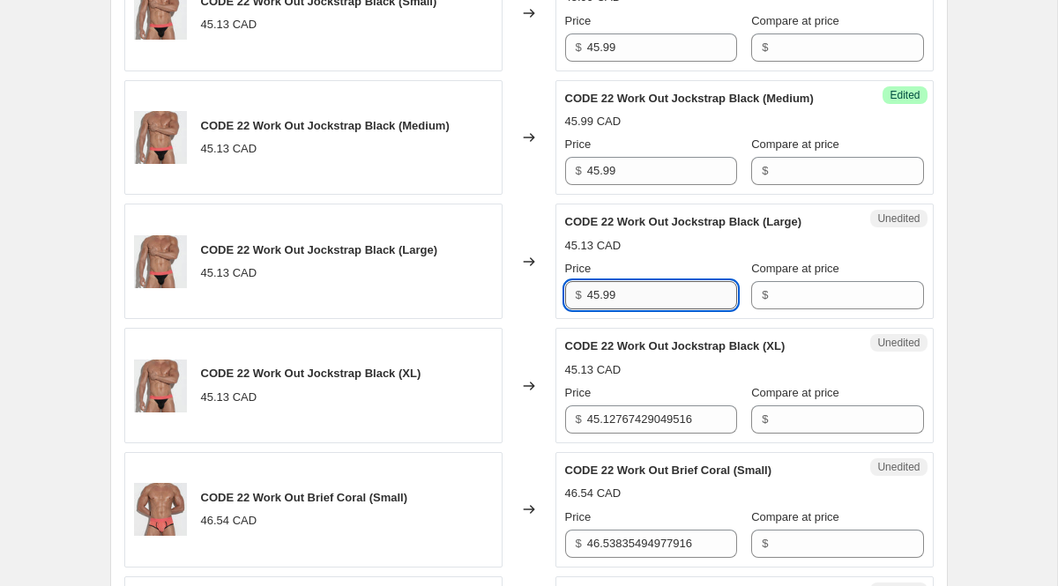
type input "45.99"
click at [636, 434] on input "45.12767429049516" at bounding box center [662, 420] width 150 height 28
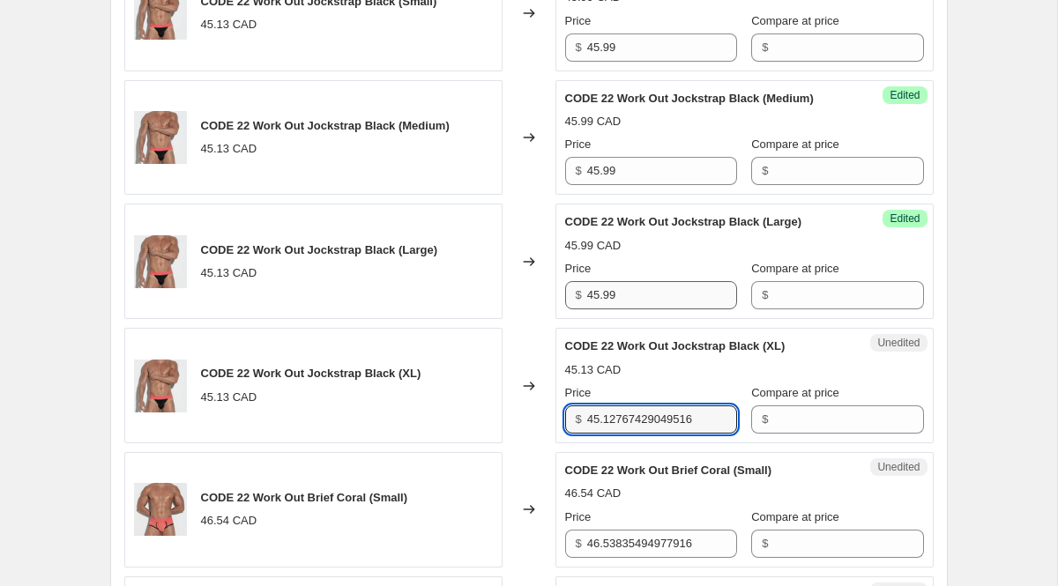
paste input "99"
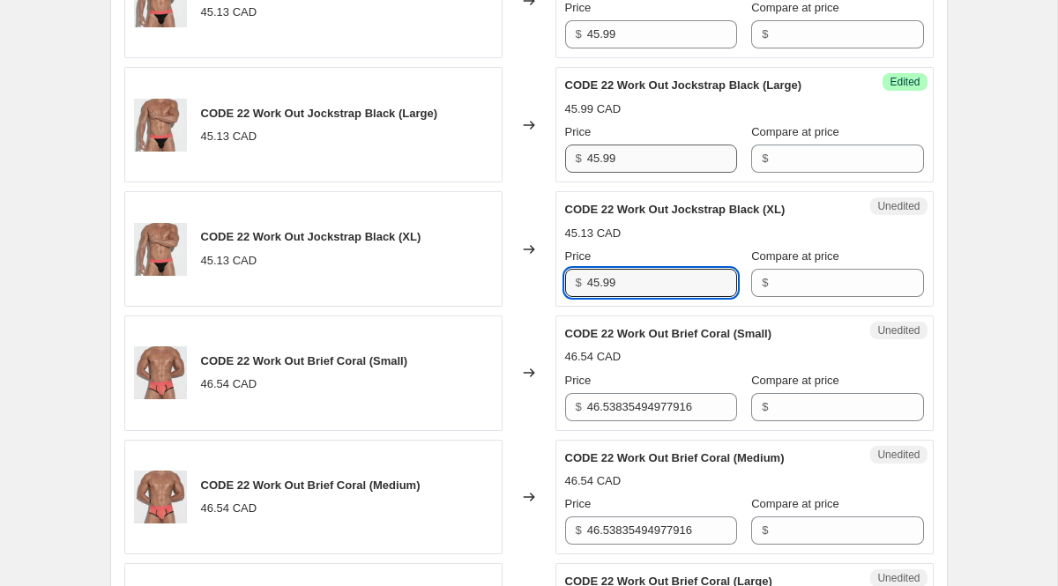
type input "45.99"
click at [636, 422] on input "46.53835494977916" at bounding box center [662, 407] width 150 height 28
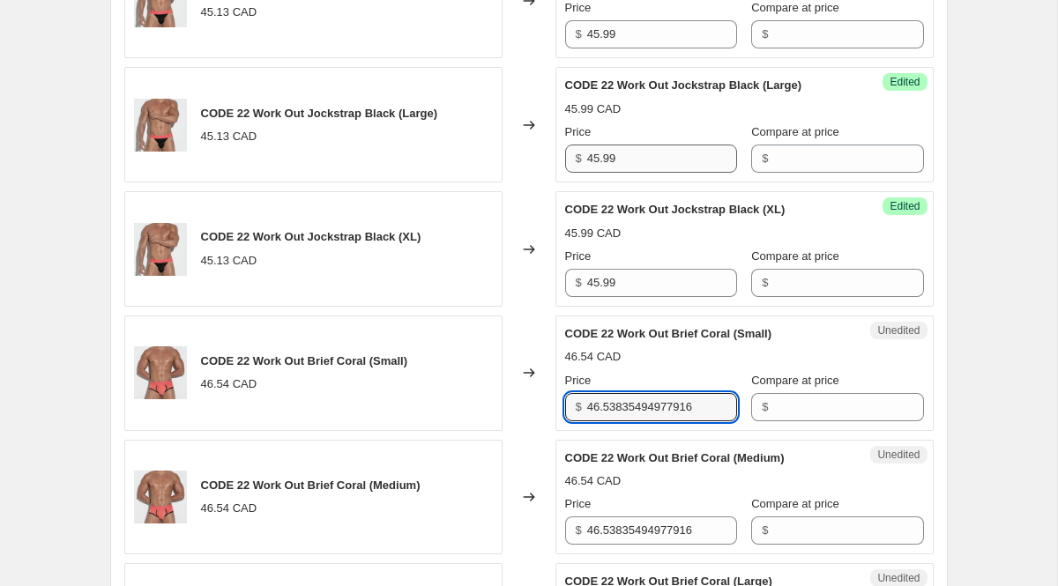
click at [636, 422] on input "46.53835494977916" at bounding box center [662, 407] width 150 height 28
paste input "5.99"
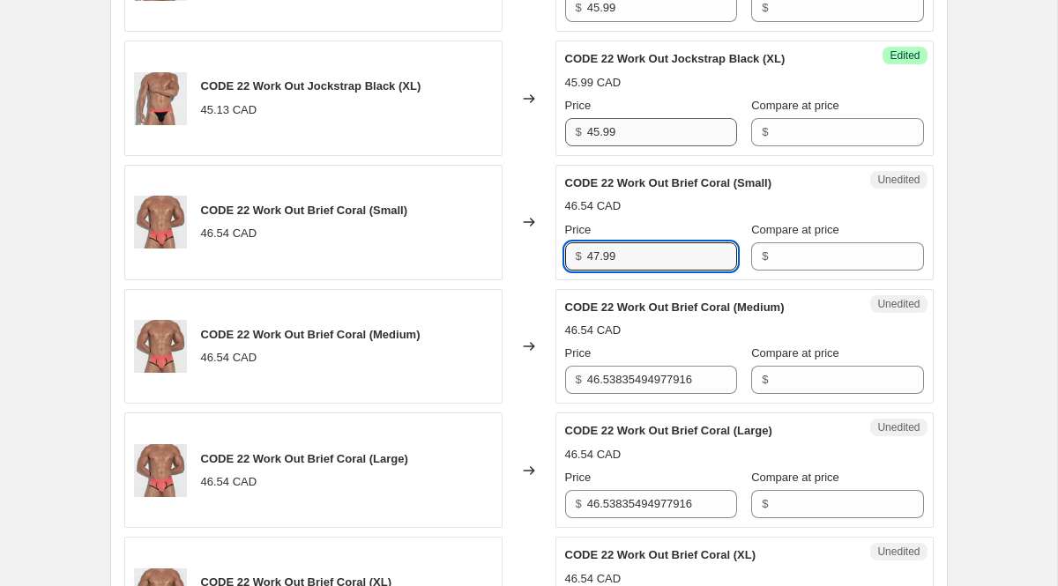
scroll to position [2657, 0]
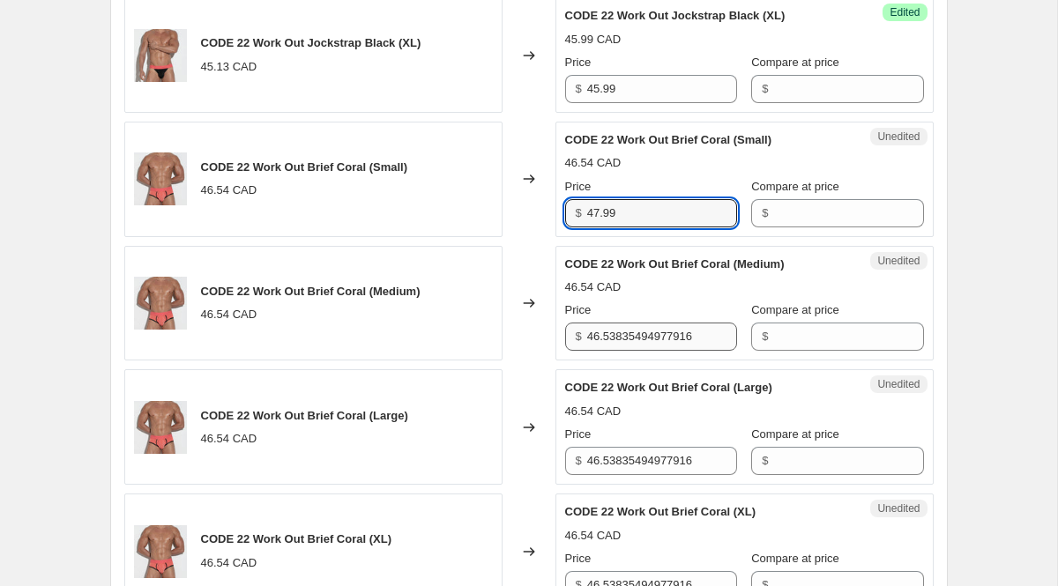
type input "47.99"
click at [638, 351] on input "46.53835494977916" at bounding box center [662, 337] width 150 height 28
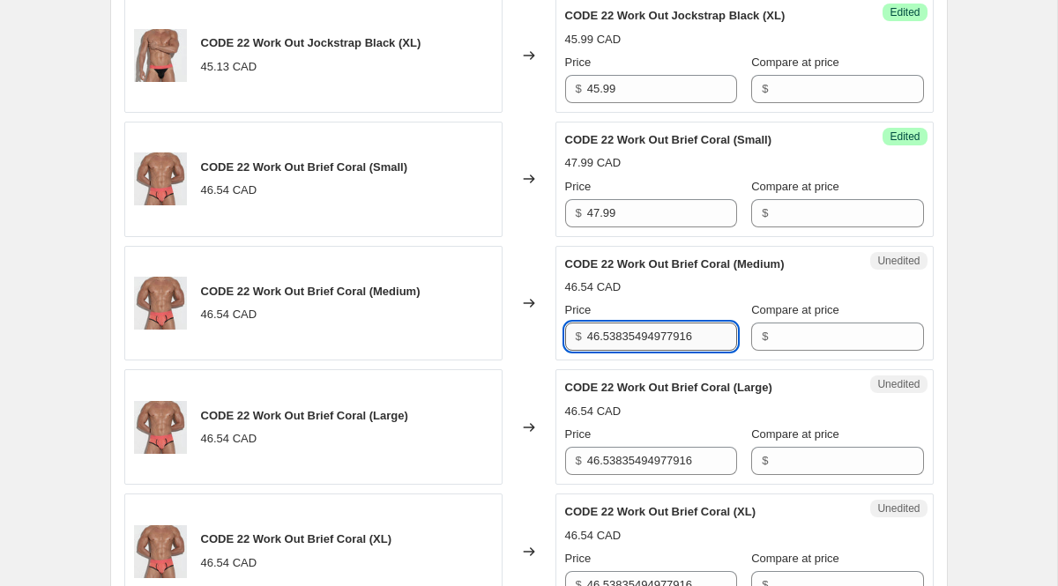
paste input "7.99"
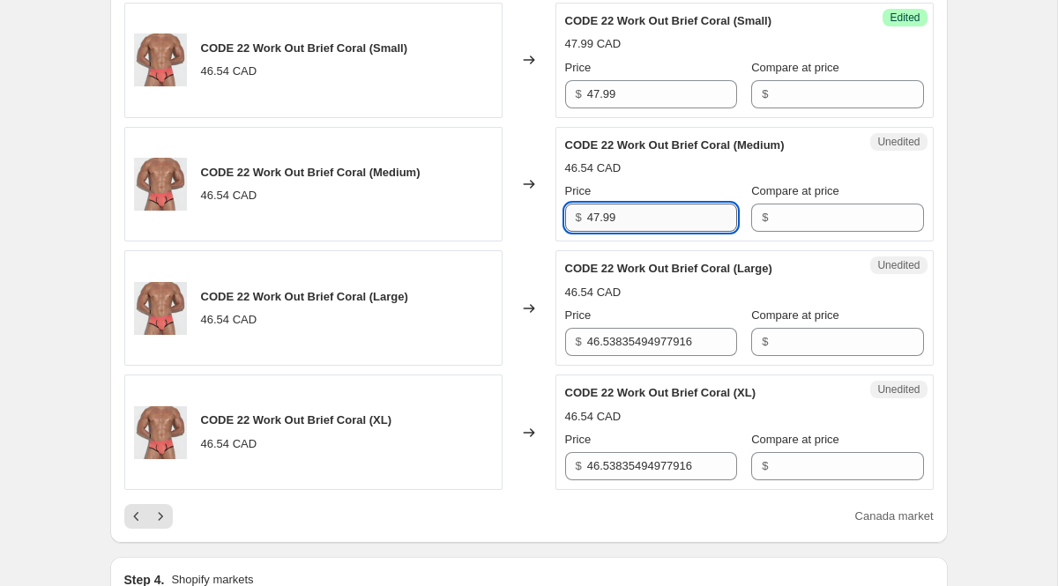
type input "47.99"
click at [638, 356] on input "46.53835494977916" at bounding box center [662, 342] width 150 height 28
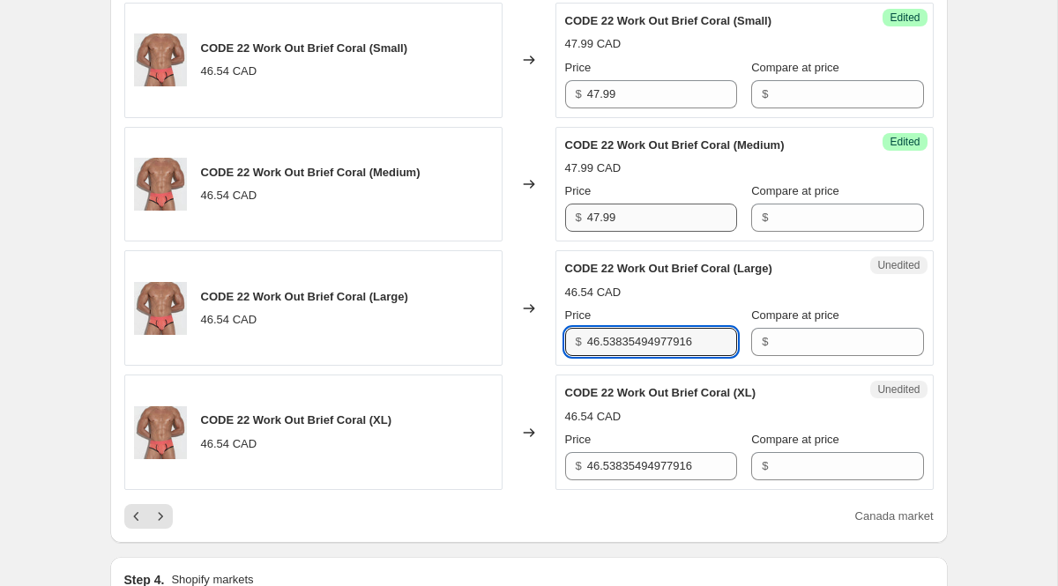
click at [638, 356] on input "46.53835494977916" at bounding box center [662, 342] width 150 height 28
paste input "7.99"
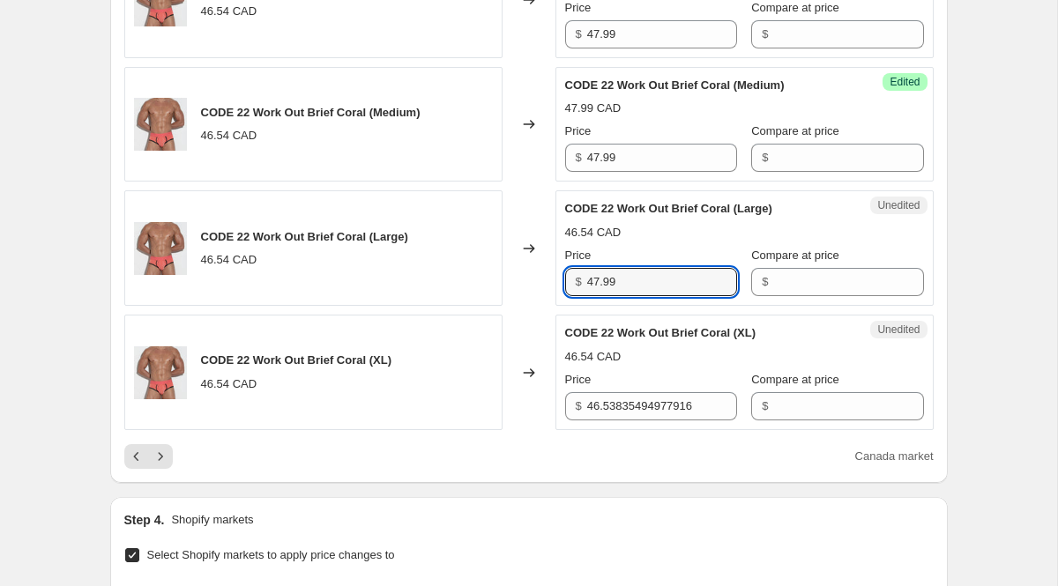
scroll to position [2838, 0]
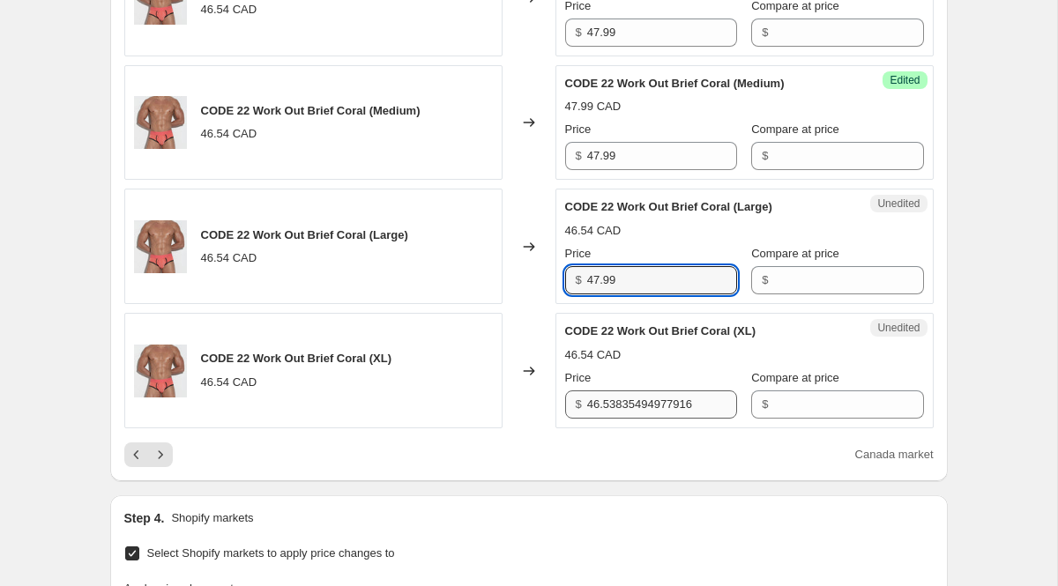
type input "47.99"
click at [654, 419] on input "46.53835494977916" at bounding box center [662, 405] width 150 height 28
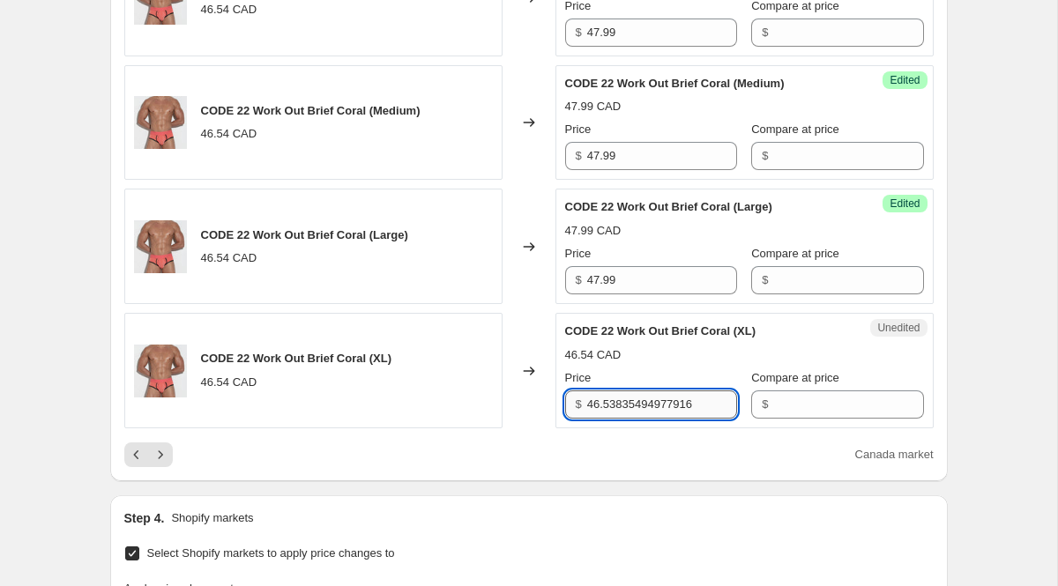
click at [654, 419] on input "46.53835494977916" at bounding box center [662, 405] width 150 height 28
paste input "7.99"
type input "47.99"
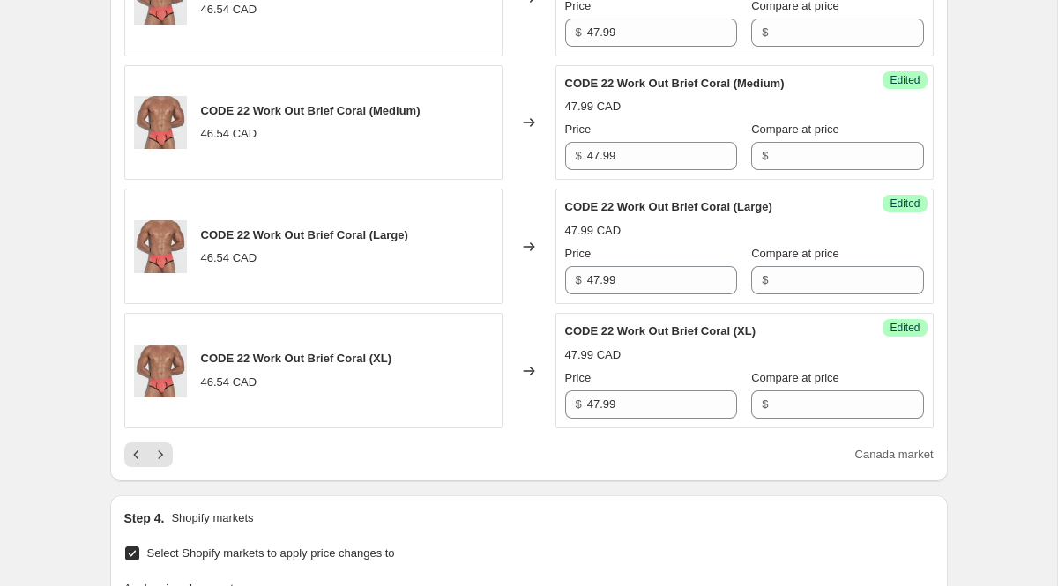
click at [169, 467] on button "Next" at bounding box center [160, 455] width 25 height 25
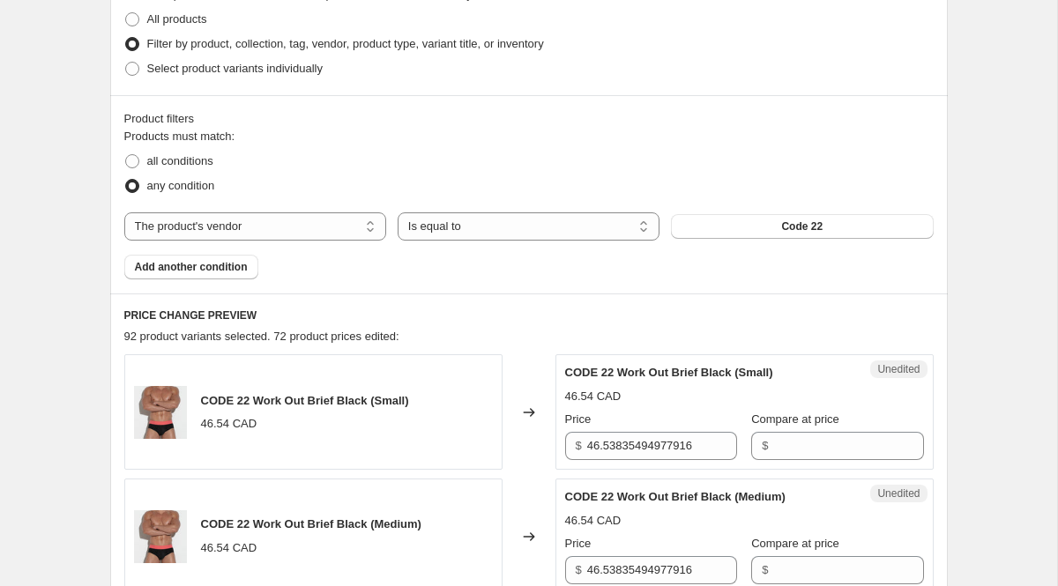
scroll to position [620, 0]
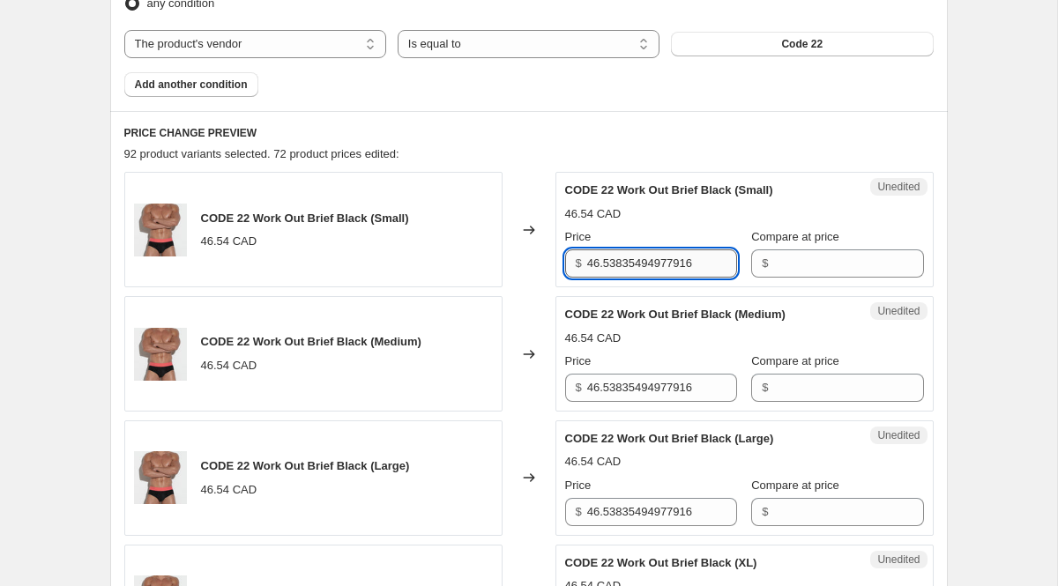
click at [655, 269] on input "46.53835494977916" at bounding box center [662, 264] width 150 height 28
paste input "7.99"
type input "47.99"
click at [631, 379] on input "46.53835494977916" at bounding box center [662, 388] width 150 height 28
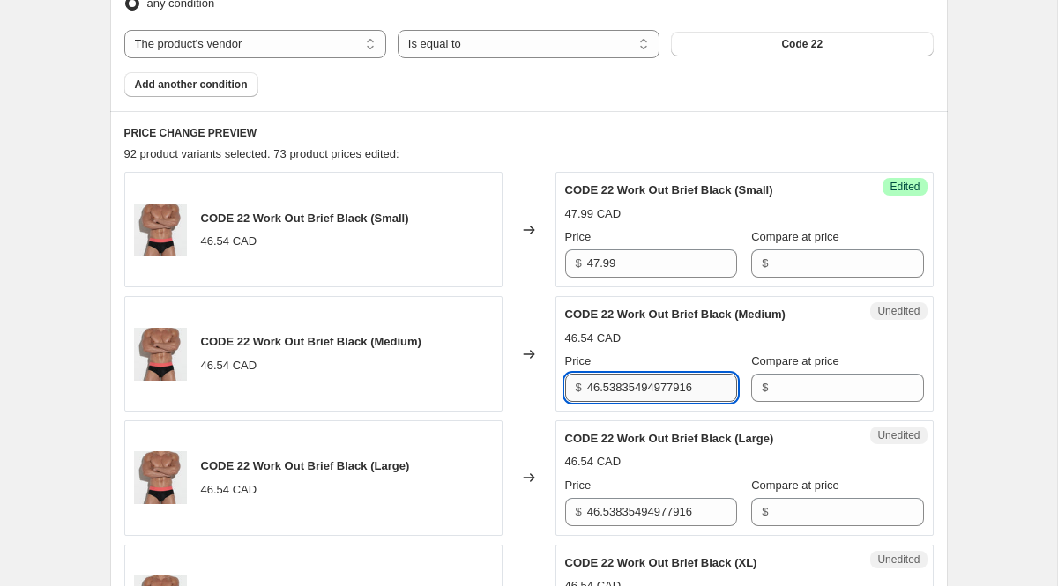
click at [631, 379] on input "46.53835494977916" at bounding box center [662, 388] width 150 height 28
paste input "7.99"
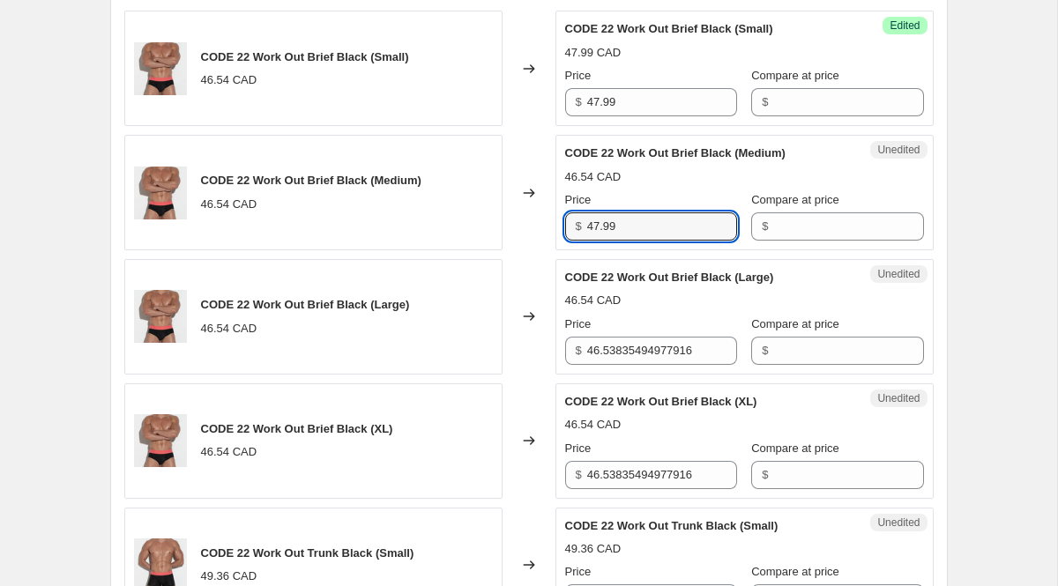
type input "47.99"
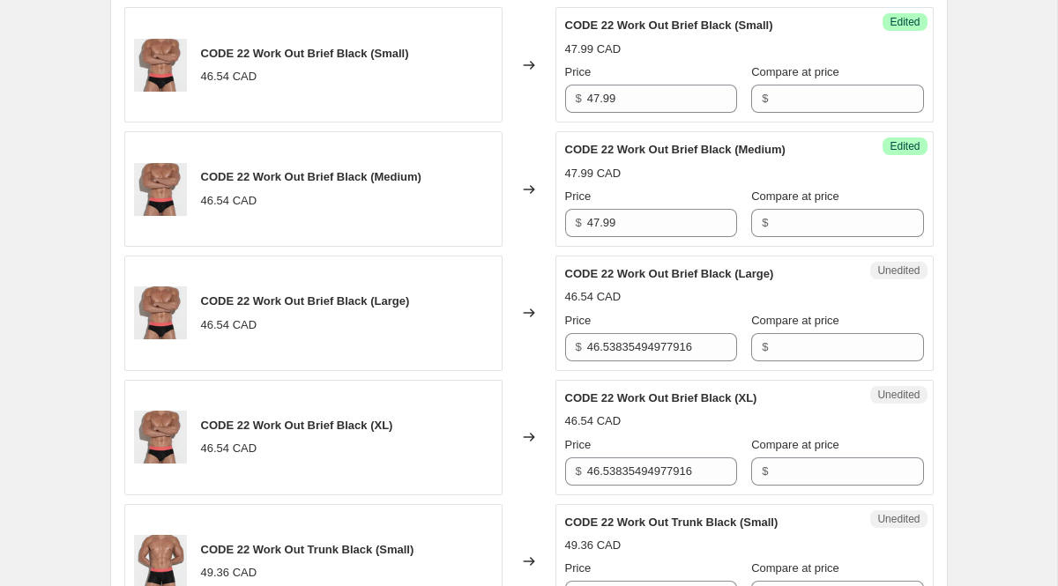
click at [645, 394] on div "CODE 22 Work Out Brief Black (XL)" at bounding box center [709, 399] width 288 height 18
click at [636, 366] on div "Unedited CODE 22 Work Out Brief Black (Large) 46.54 CAD Price $ 46.538354949779…" at bounding box center [745, 314] width 378 height 116
click at [624, 344] on input "46.53835494977916" at bounding box center [662, 347] width 150 height 28
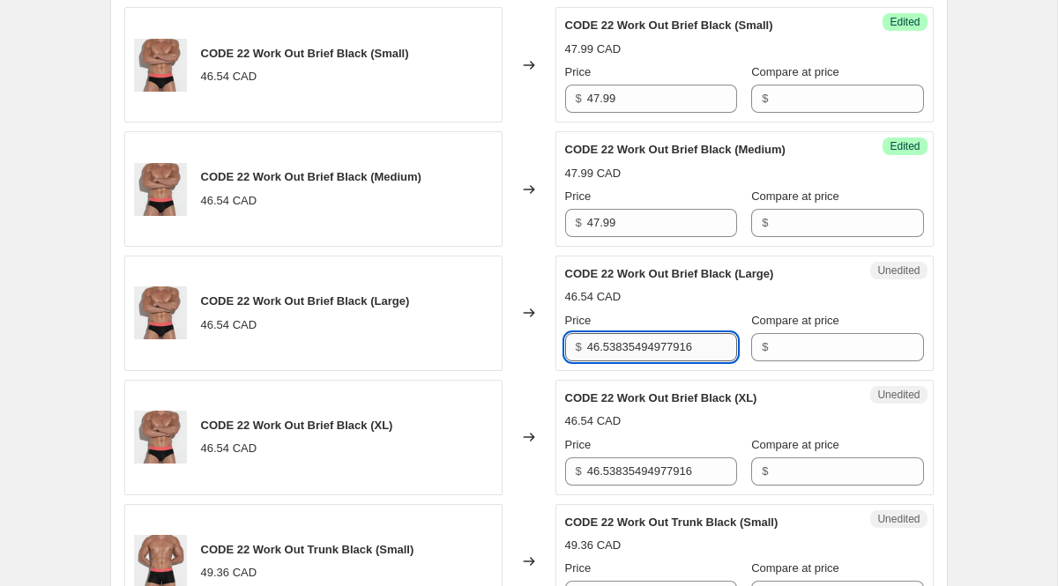
paste input "7.99"
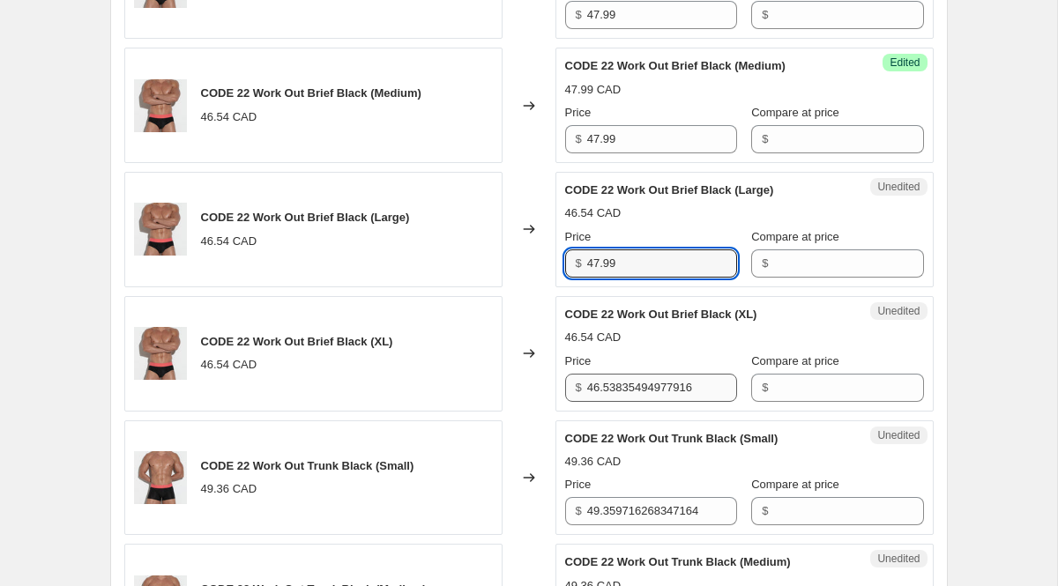
type input "47.99"
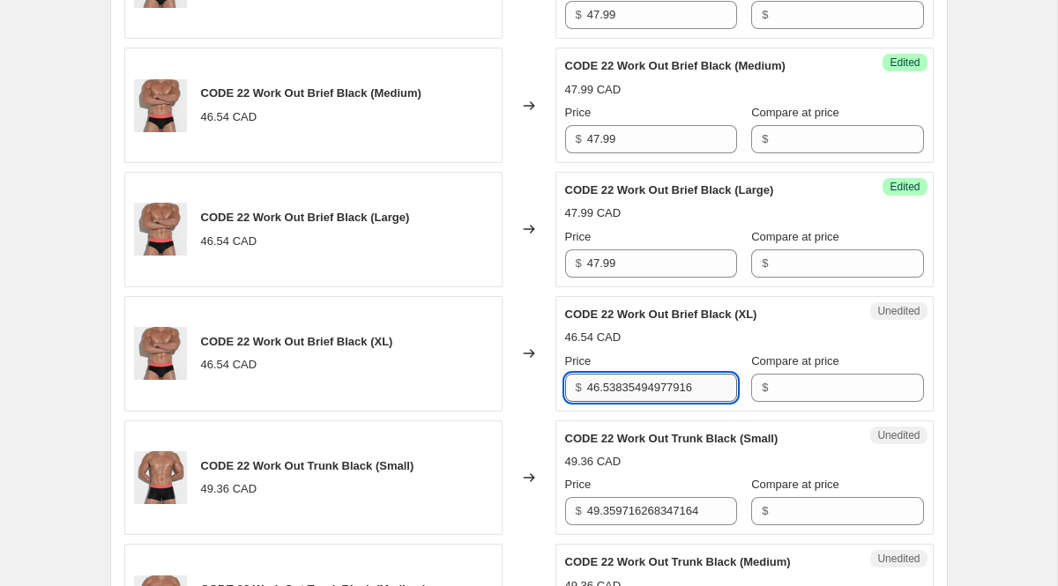
click at [647, 391] on input "46.53835494977916" at bounding box center [662, 388] width 150 height 28
paste input "7.99"
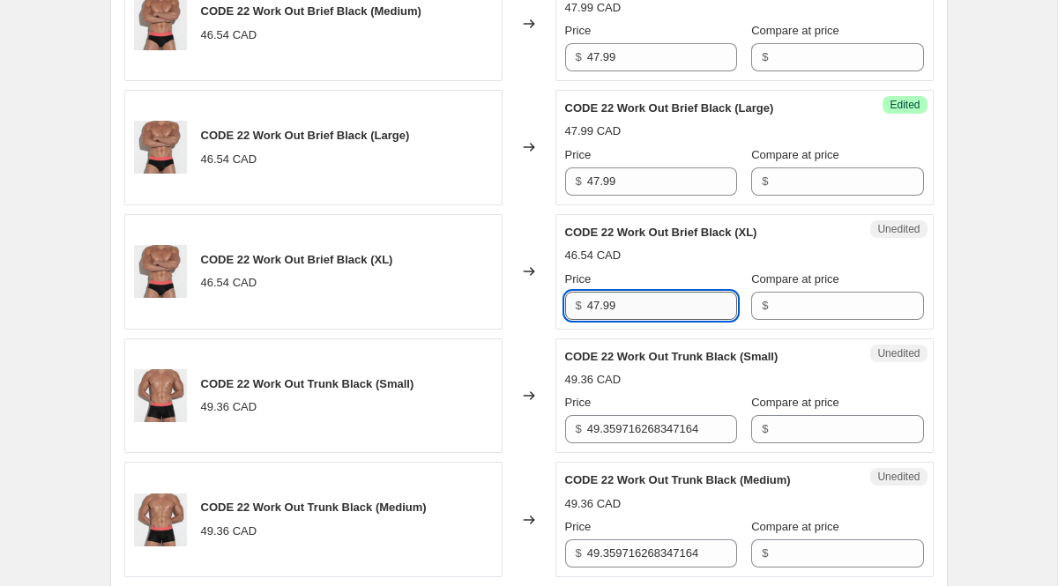
scroll to position [960, 0]
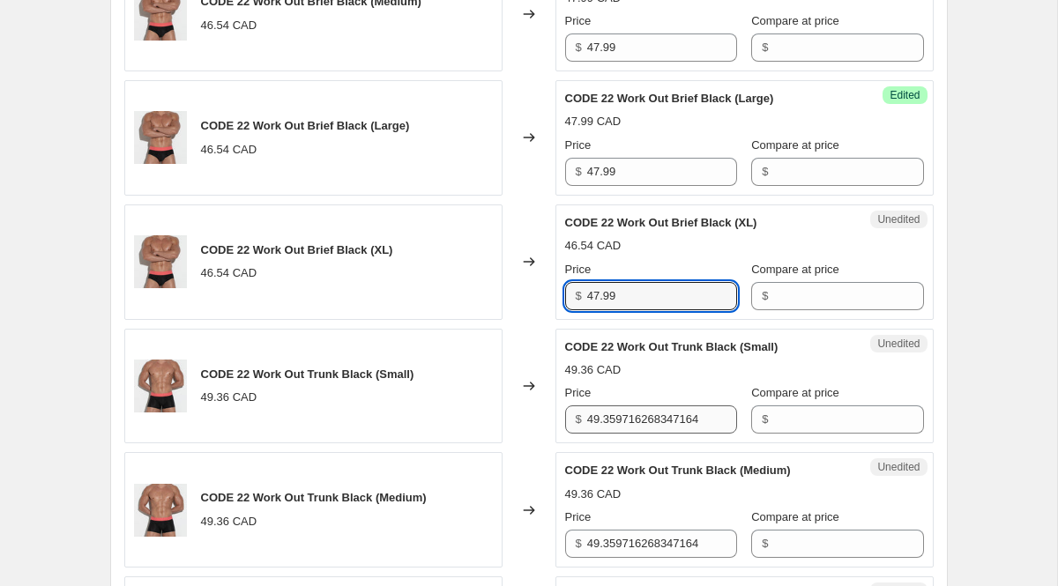
type input "47.99"
click at [658, 428] on input "49.359716268347164" at bounding box center [662, 420] width 150 height 28
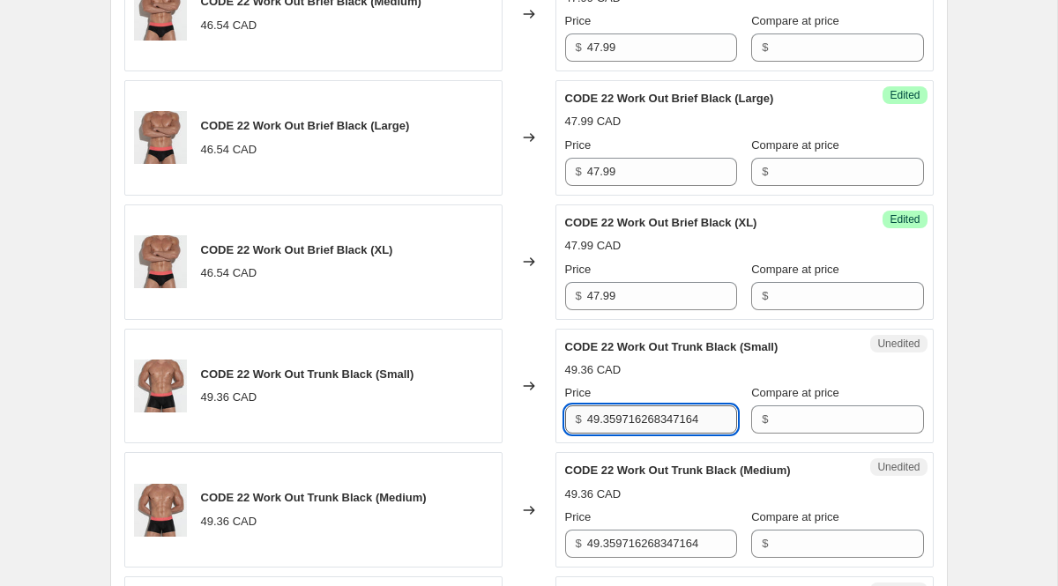
click at [658, 428] on input "49.359716268347164" at bounding box center [662, 420] width 150 height 28
type input "49.99"
click at [671, 550] on input "49.359716268347164" at bounding box center [662, 544] width 150 height 28
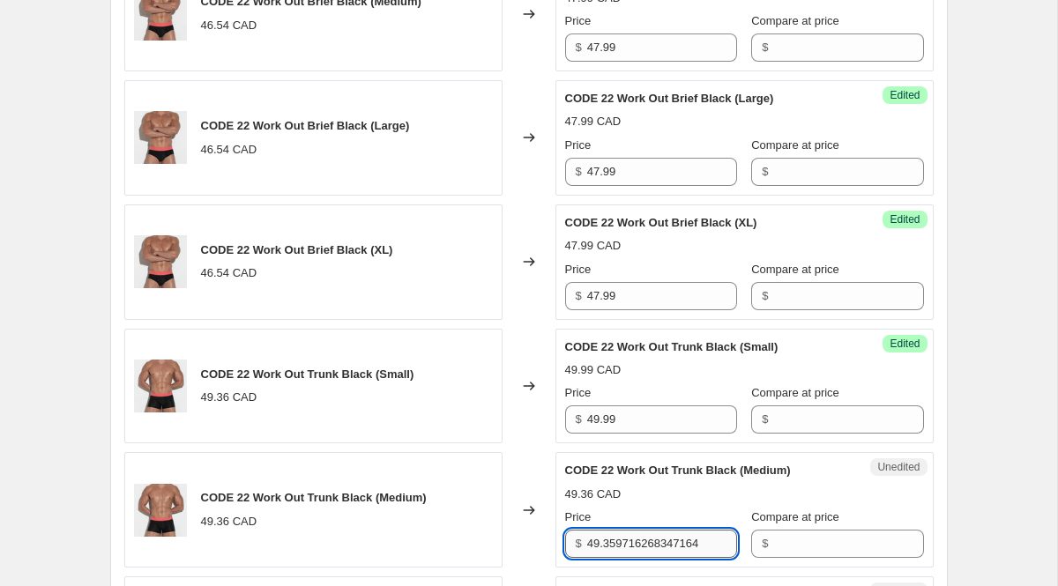
paste input "99"
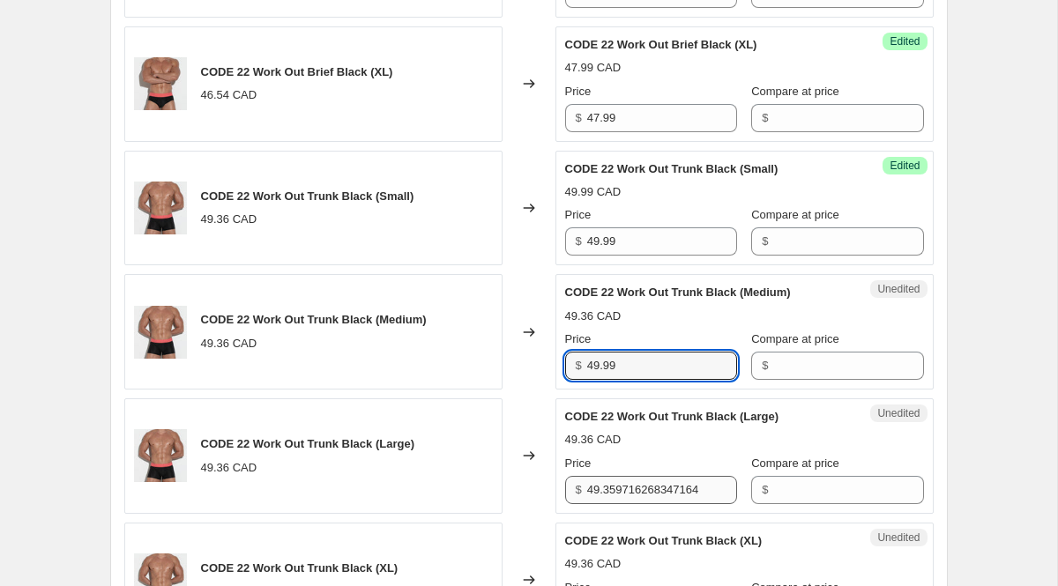
type input "49.99"
click at [649, 496] on input "49.359716268347164" at bounding box center [662, 490] width 150 height 28
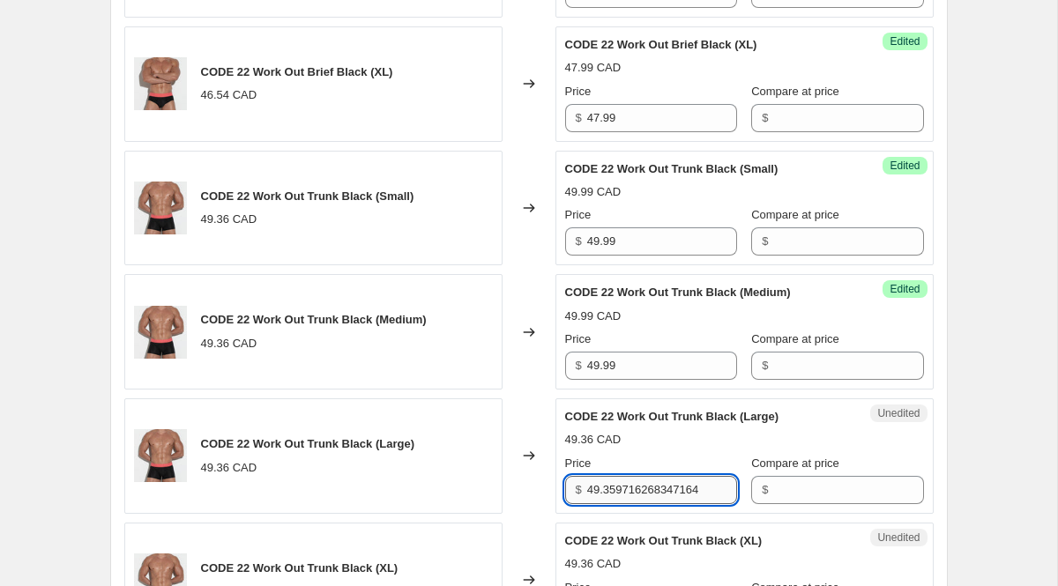
click at [649, 496] on input "49.359716268347164" at bounding box center [662, 490] width 150 height 28
paste input "99"
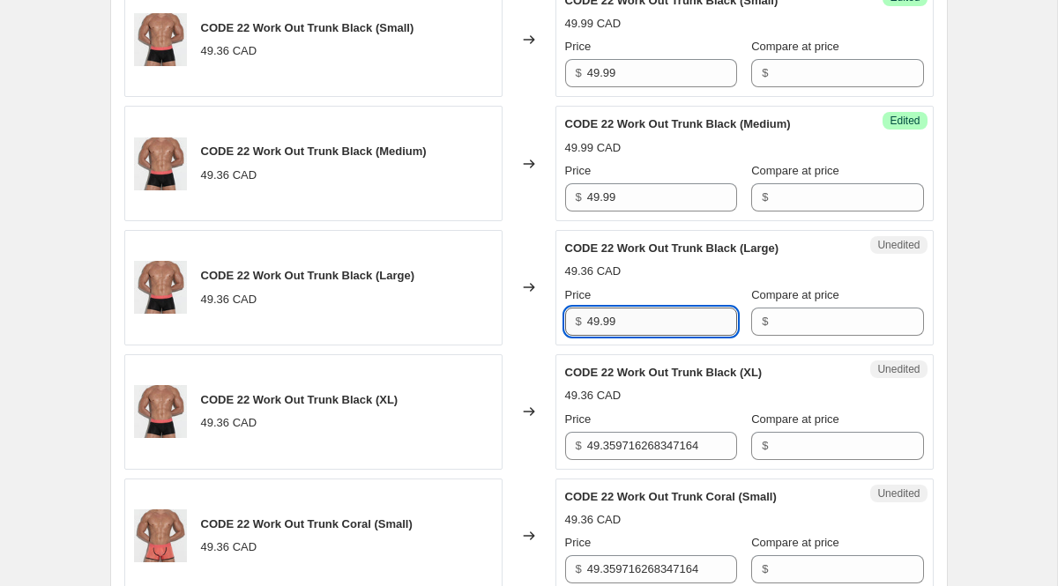
scroll to position [1326, 0]
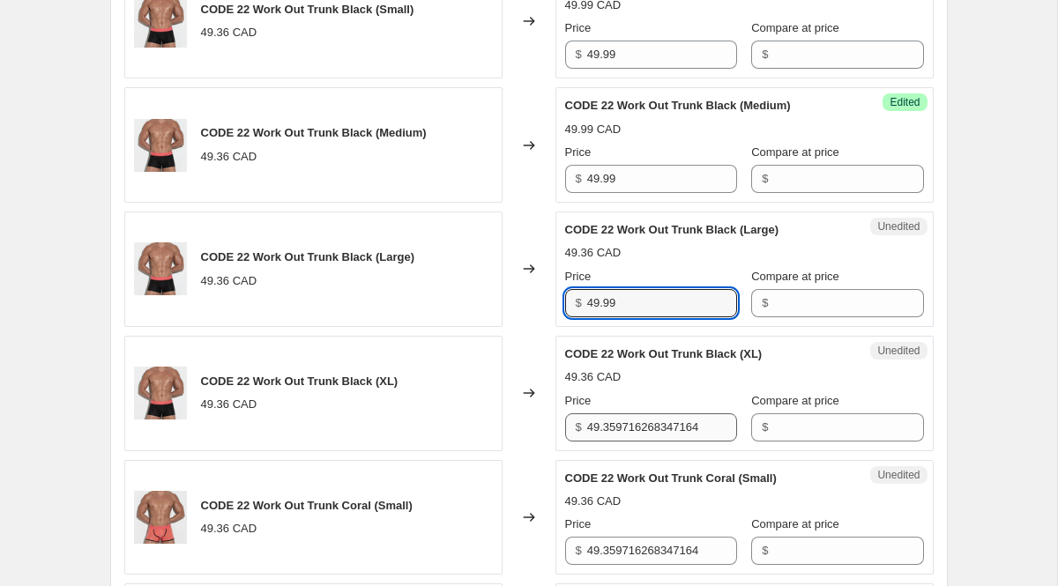
type input "49.99"
click at [620, 434] on input "49.359716268347164" at bounding box center [662, 428] width 150 height 28
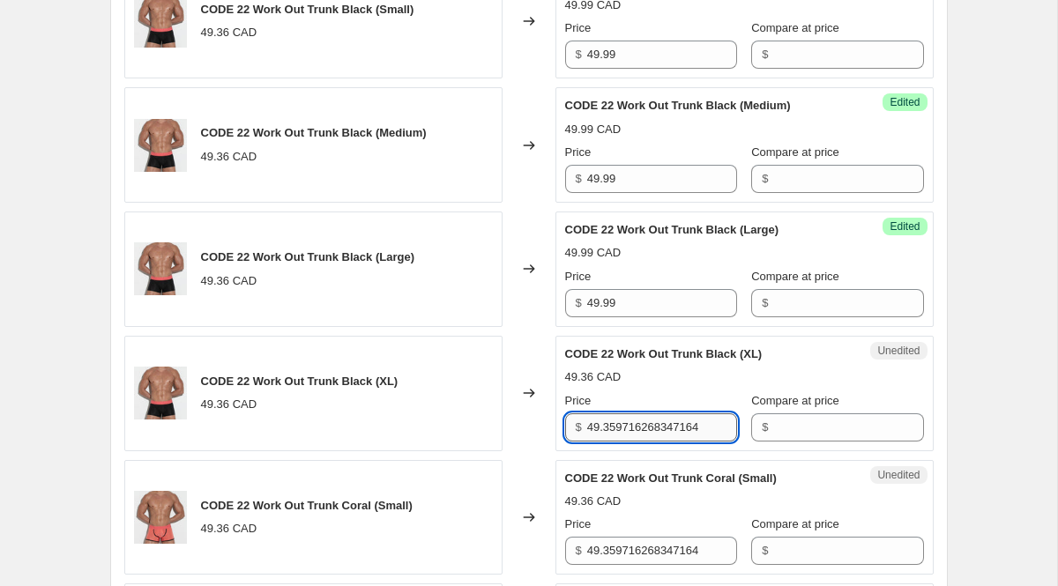
click at [620, 434] on input "49.359716268347164" at bounding box center [662, 428] width 150 height 28
paste input "99"
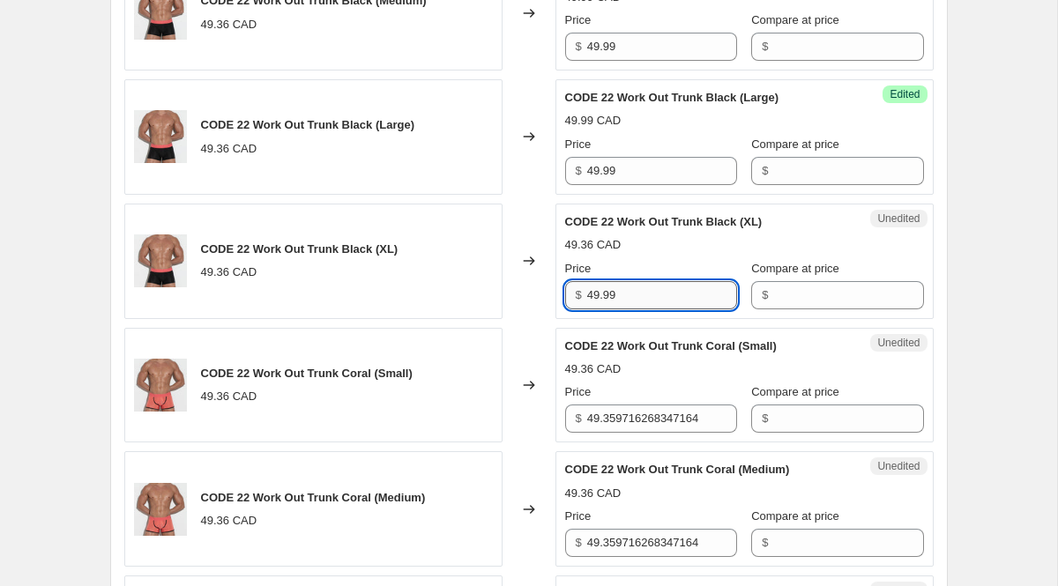
scroll to position [1470, 0]
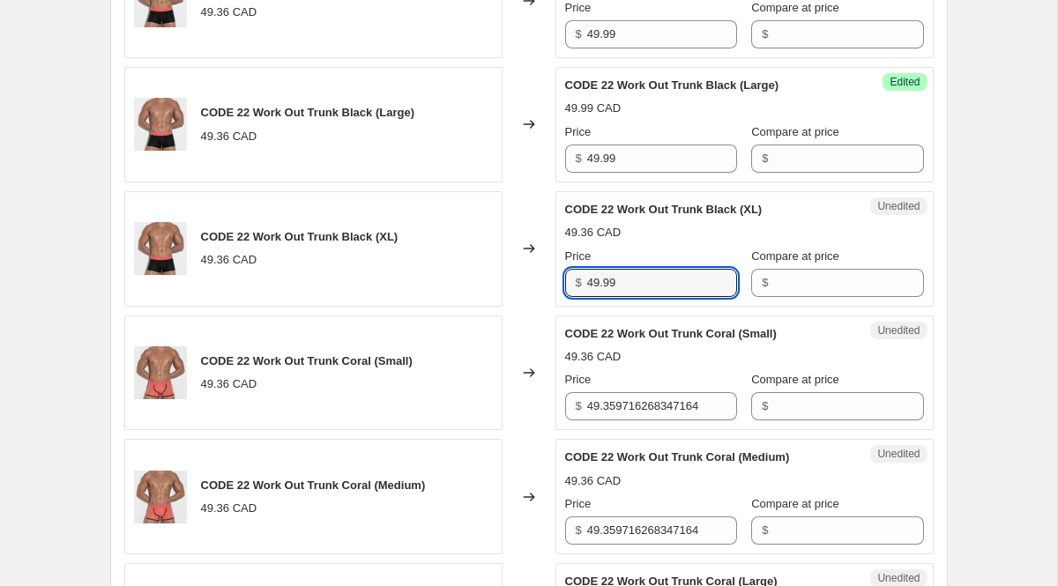
type input "49.99"
click at [620, 422] on div "Unedited CODE 22 Work Out Trunk Coral (Small) 49.36 CAD Price $ 49.359716268347…" at bounding box center [745, 374] width 378 height 116
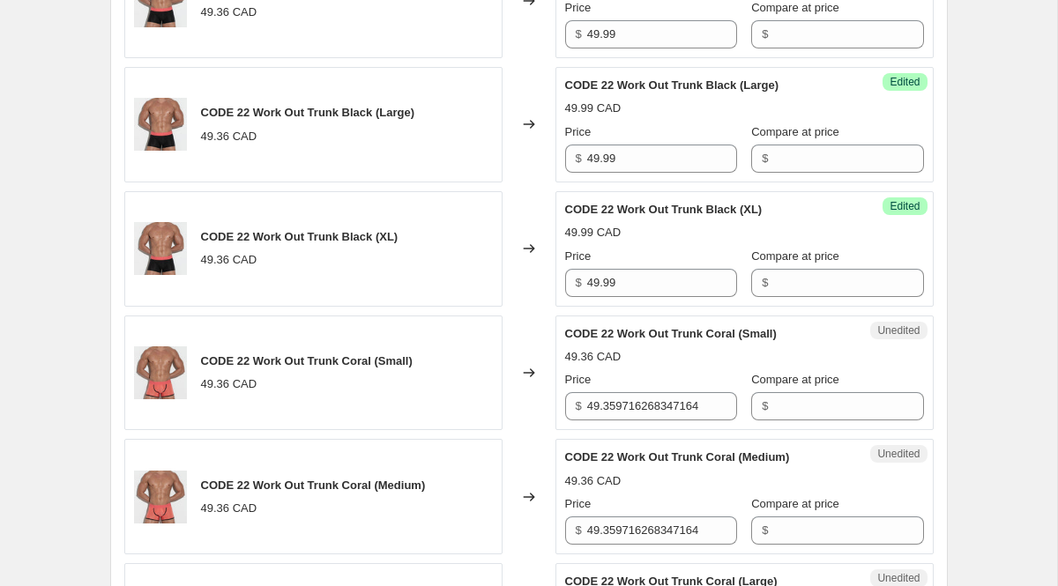
click at [620, 422] on div "Unedited CODE 22 Work Out Trunk Coral (Small) 49.36 CAD Price $ 49.359716268347…" at bounding box center [745, 374] width 378 height 116
click at [609, 407] on input "49.359716268347164" at bounding box center [662, 406] width 150 height 28
paste input "99"
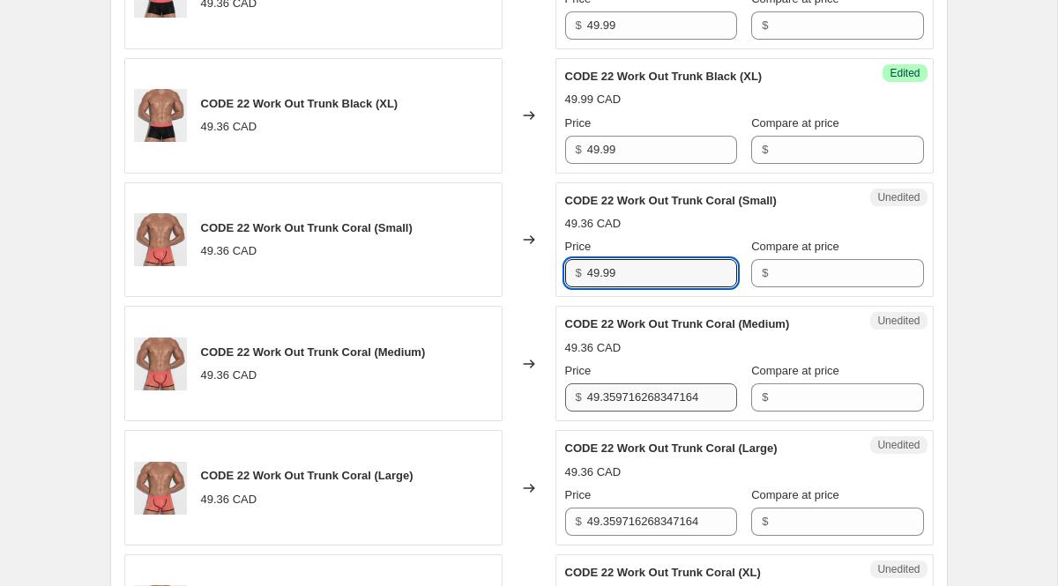
type input "49.99"
click at [609, 407] on input "49.359716268347164" at bounding box center [662, 398] width 150 height 28
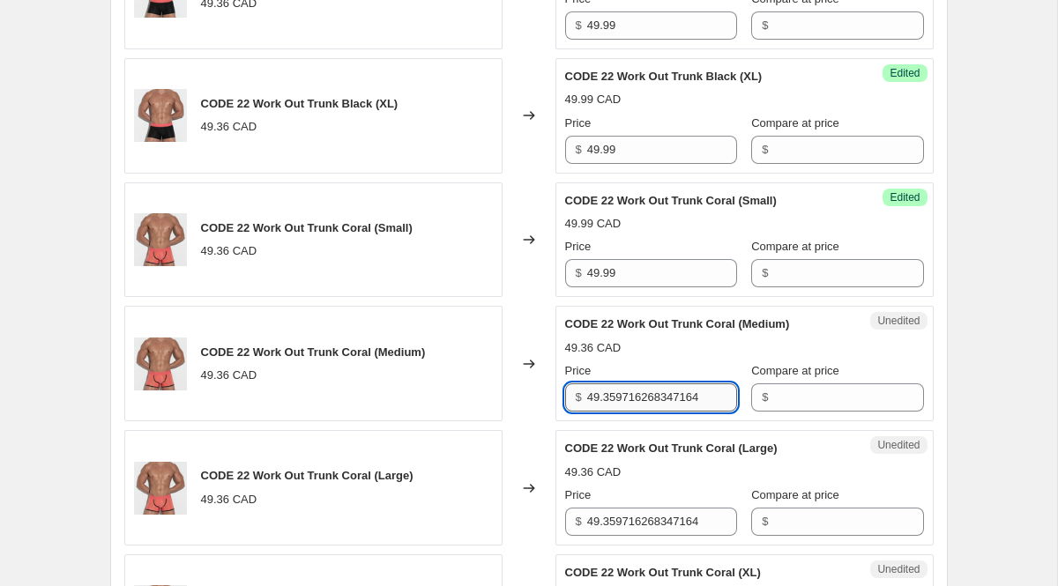
click at [609, 407] on input "49.359716268347164" at bounding box center [662, 398] width 150 height 28
paste input "99"
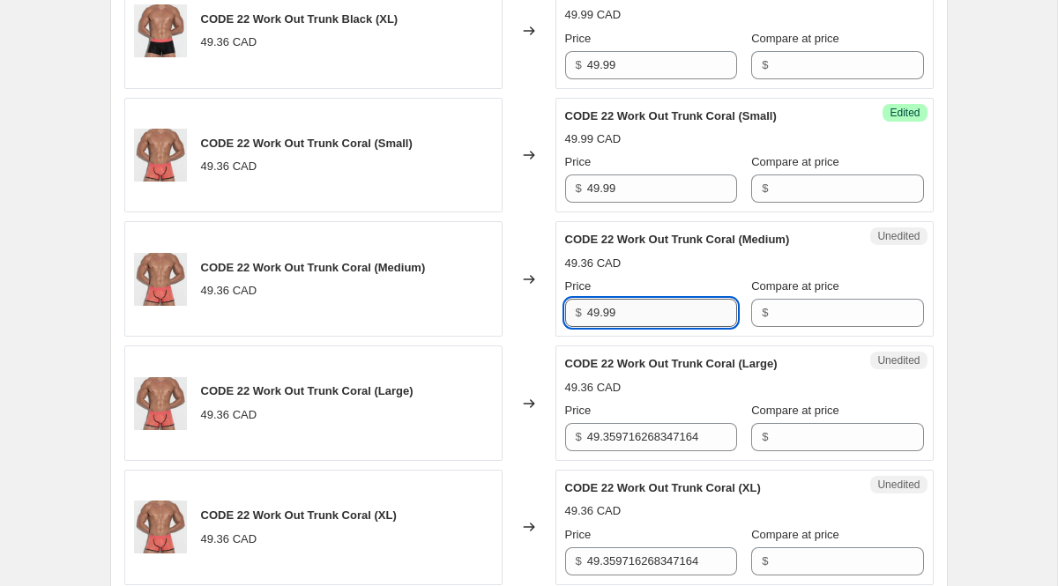
scroll to position [1689, 0]
type input "49.99"
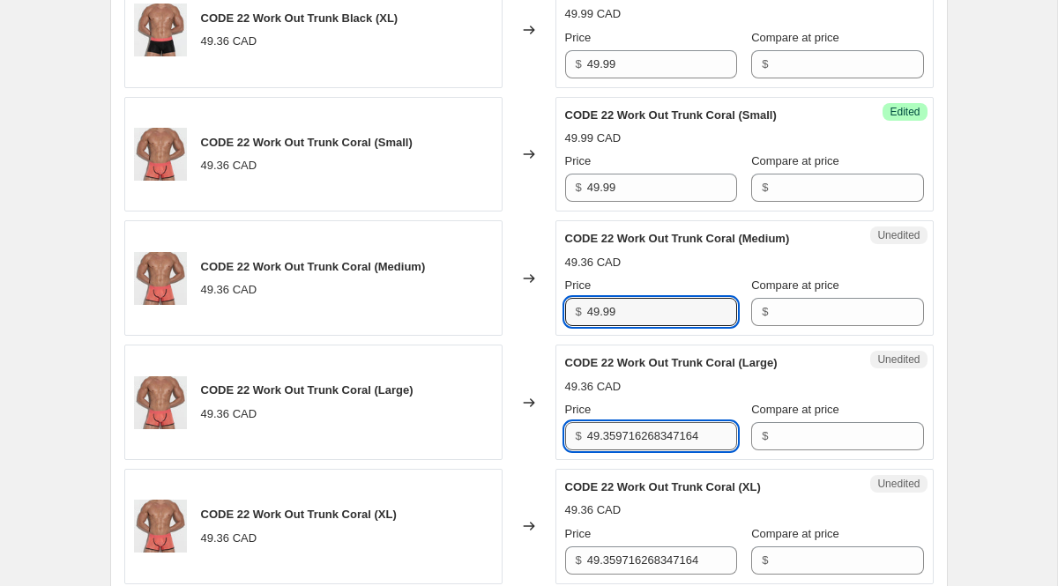
click at [628, 431] on input "49.359716268347164" at bounding box center [662, 436] width 150 height 28
paste input "99"
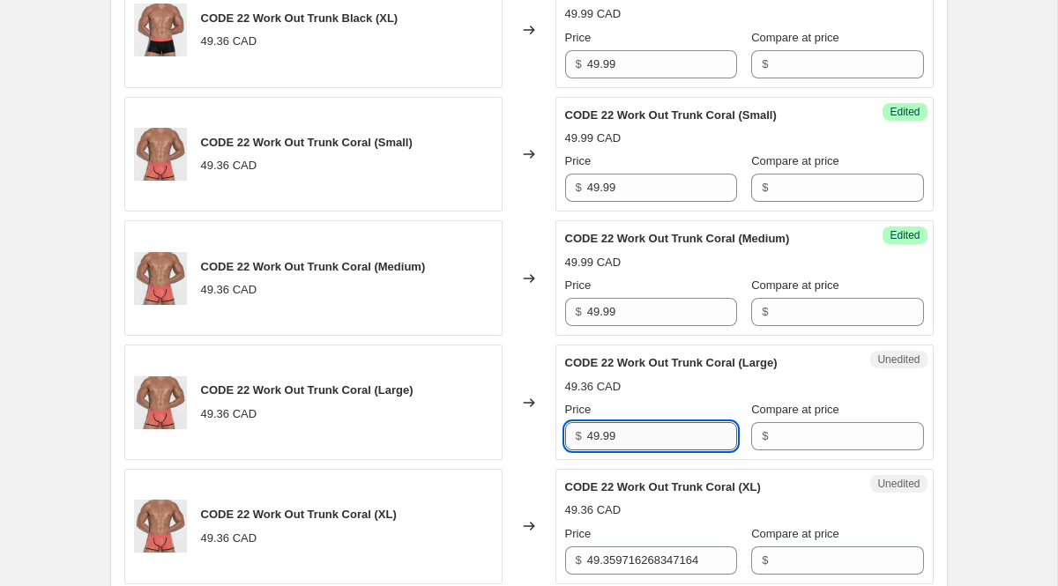
scroll to position [1846, 0]
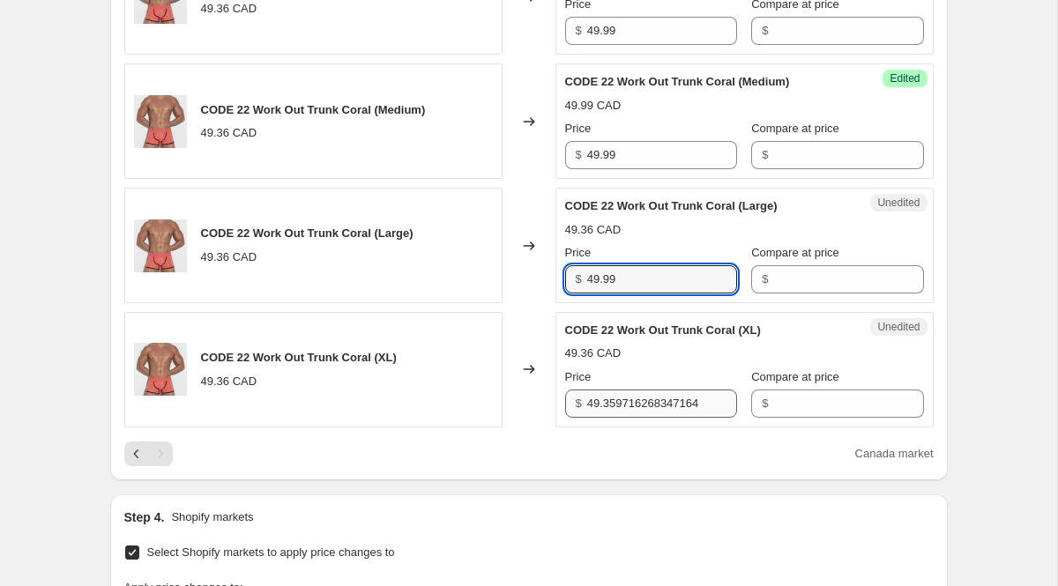
type input "49.99"
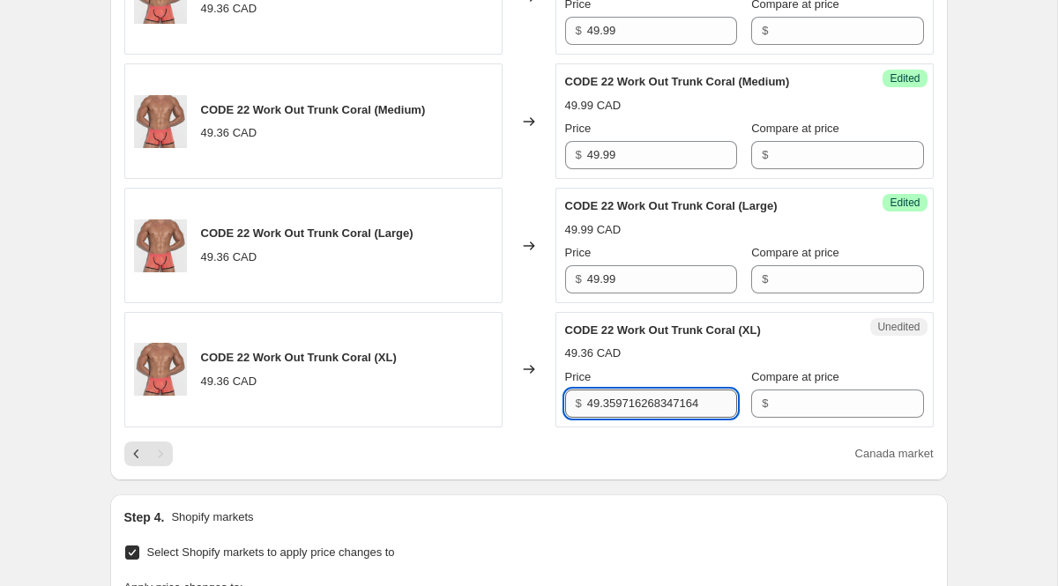
click at [624, 400] on input "49.359716268347164" at bounding box center [662, 404] width 150 height 28
paste input "99"
type input "49.99"
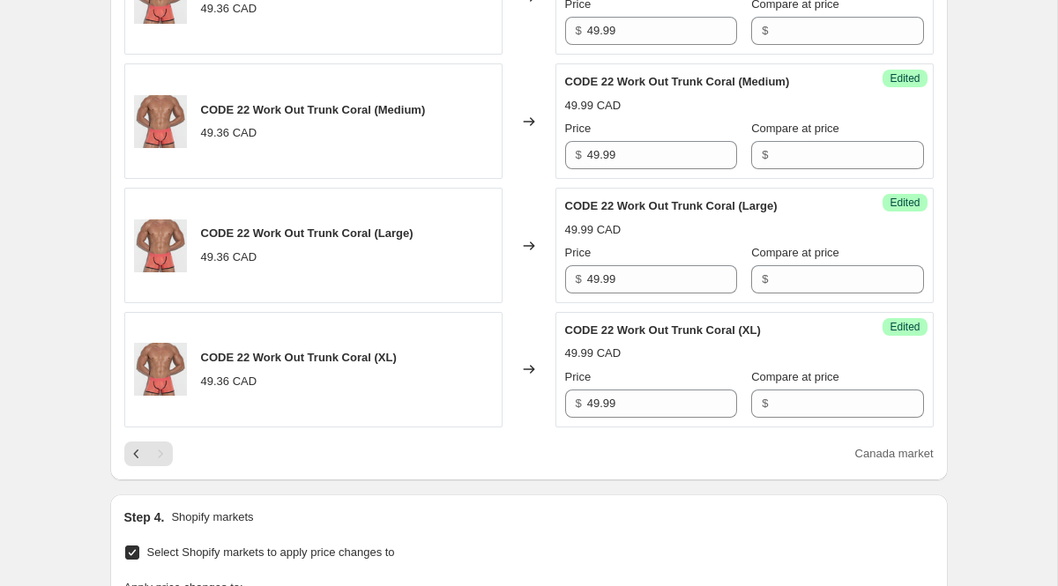
click at [603, 443] on div "Canada market" at bounding box center [529, 454] width 810 height 25
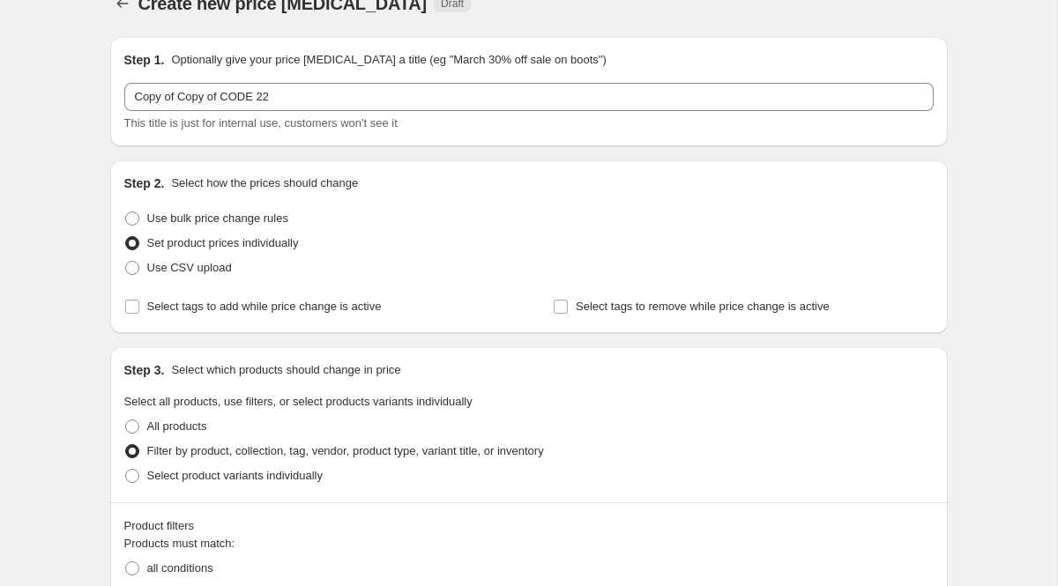
scroll to position [0, 0]
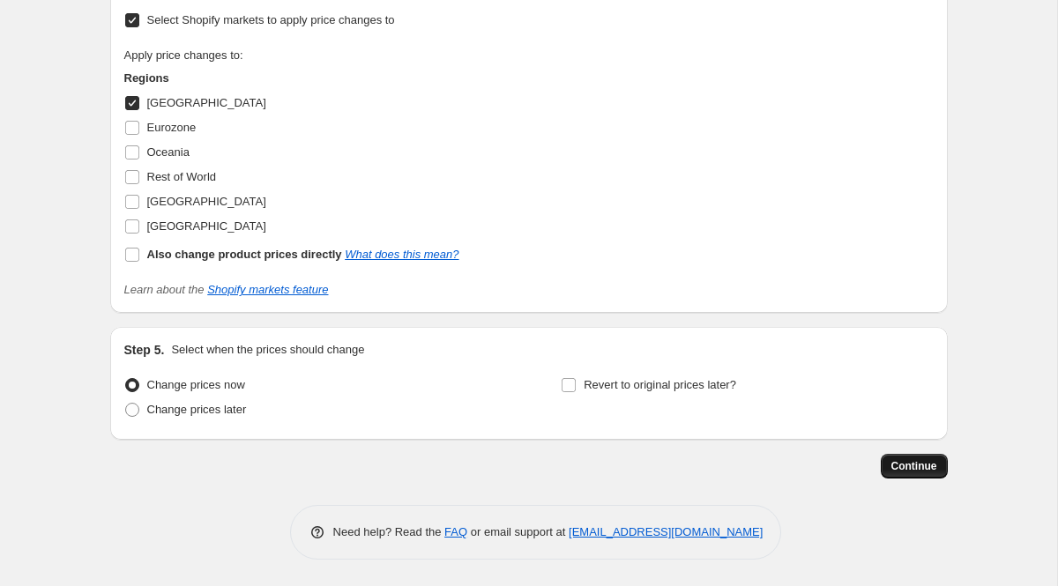
click at [903, 464] on span "Continue" at bounding box center [915, 466] width 46 height 14
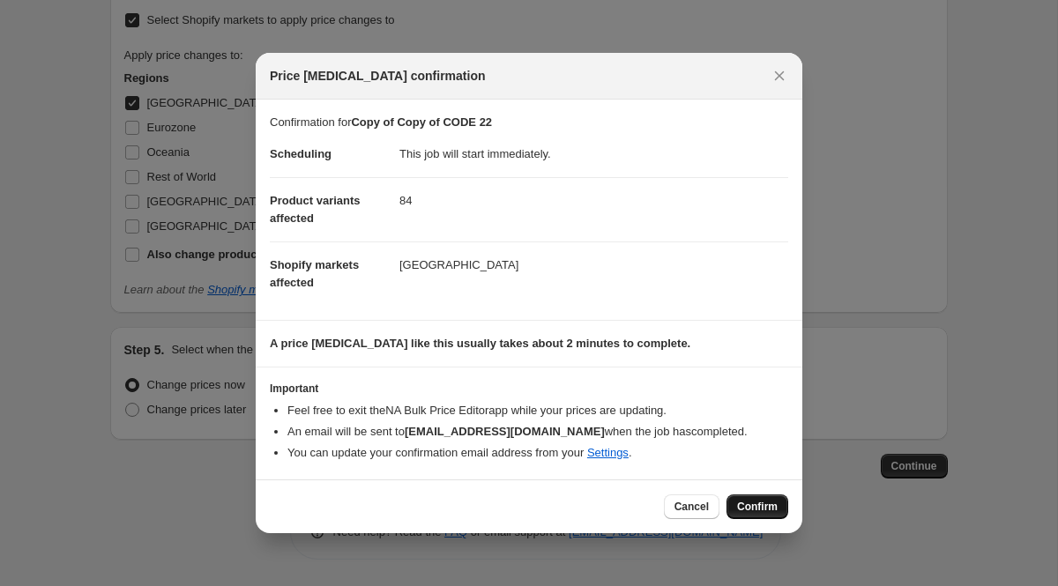
click at [746, 515] on button "Confirm" at bounding box center [758, 507] width 62 height 25
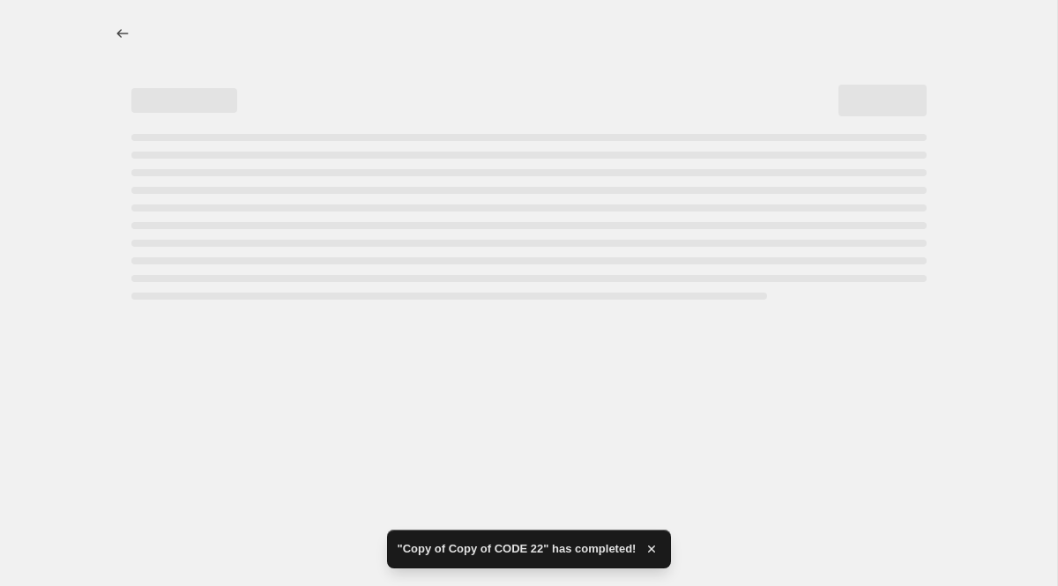
select select "vendor"
